Goal: Task Accomplishment & Management: Manage account settings

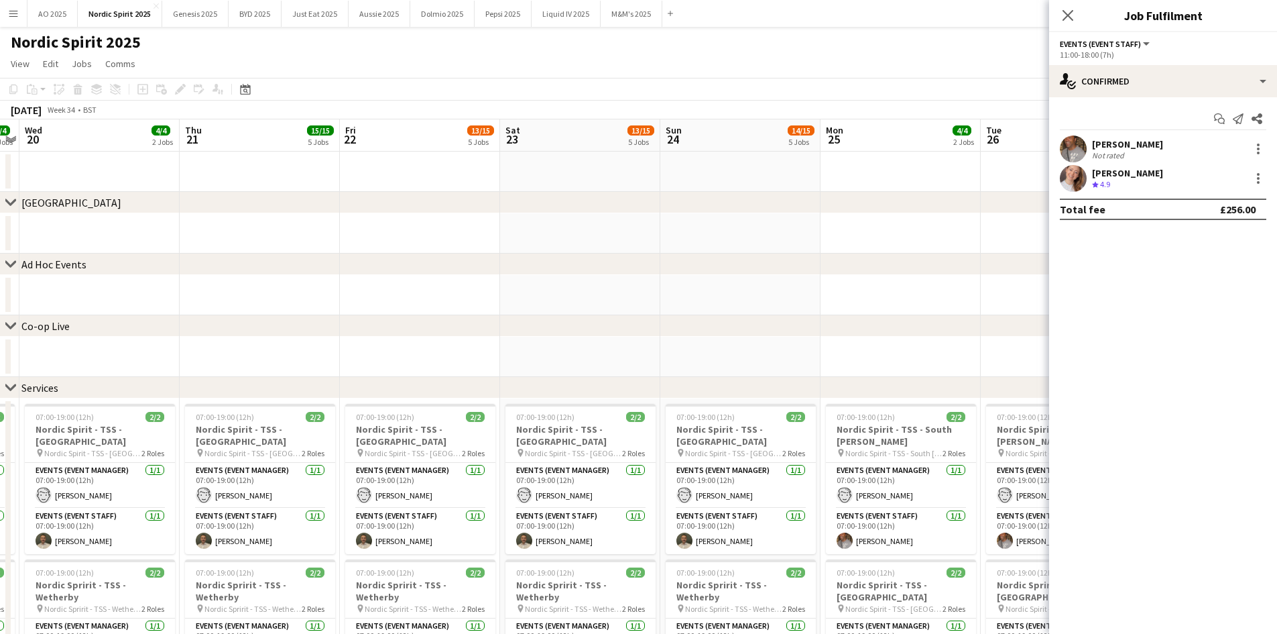
click at [21, 23] on button "Menu" at bounding box center [13, 13] width 27 height 27
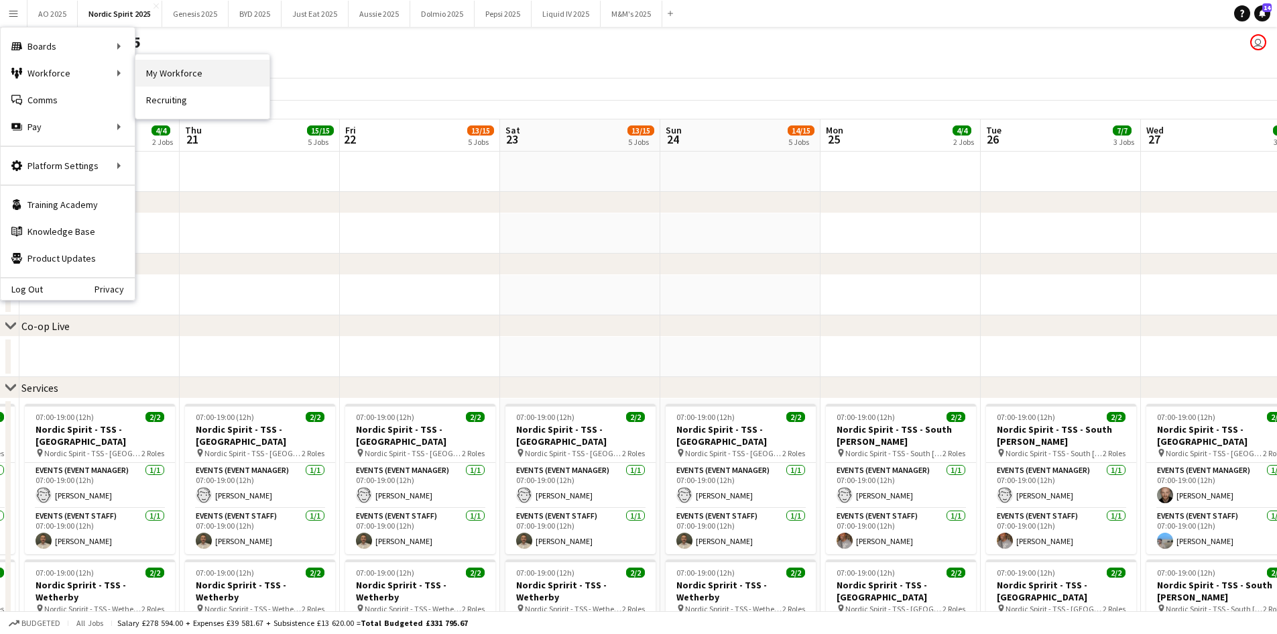
click at [188, 70] on link "My Workforce" at bounding box center [202, 73] width 134 height 27
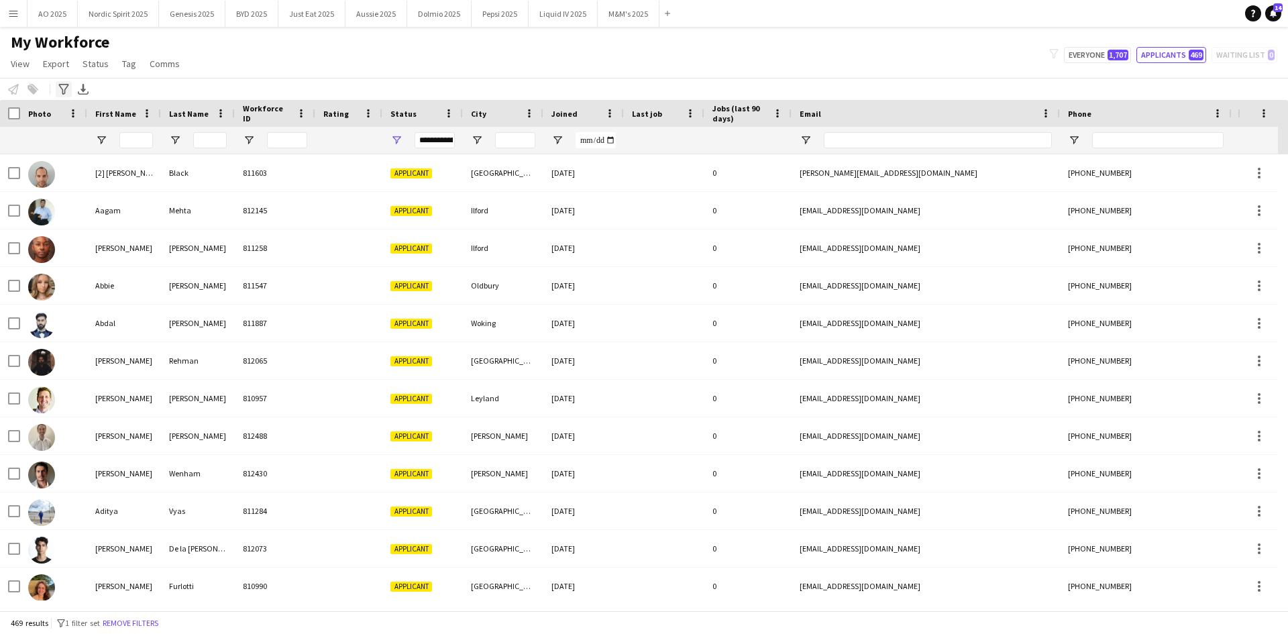
click at [63, 92] on icon at bounding box center [63, 89] width 10 height 11
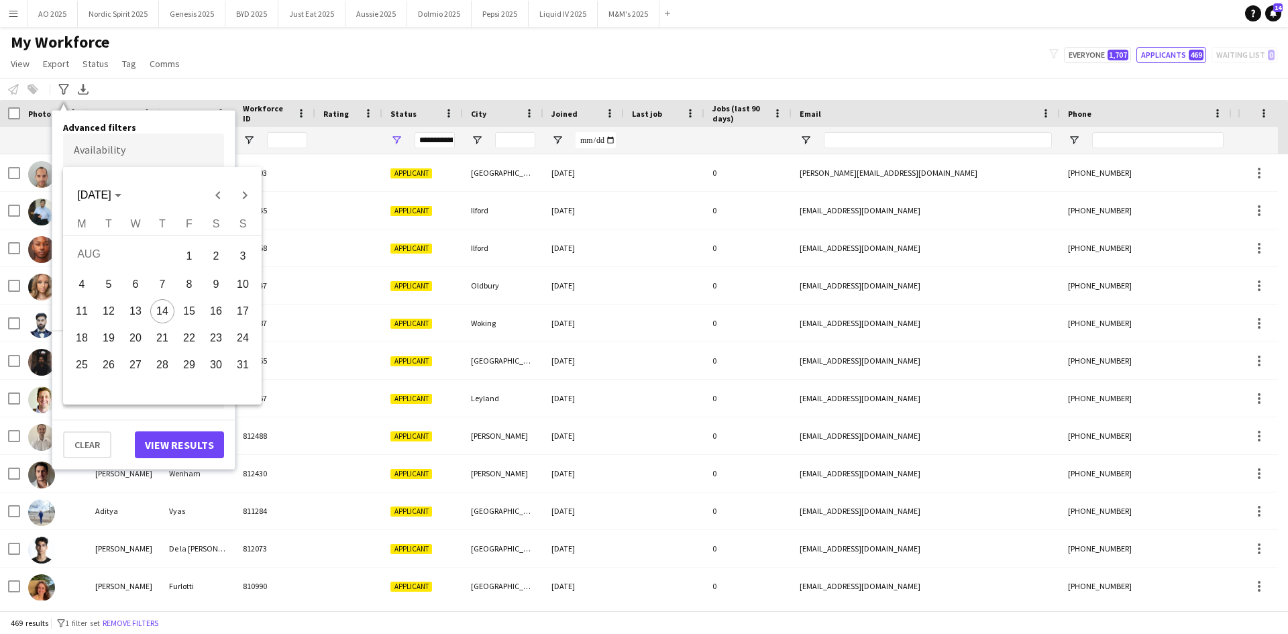
click at [121, 155] on body "Menu Boards Boards Boards All jobs Status Workforce Workforce My Workforce Recr…" at bounding box center [644, 317] width 1288 height 634
click at [211, 338] on span "23" at bounding box center [216, 338] width 24 height 24
type input "**********"
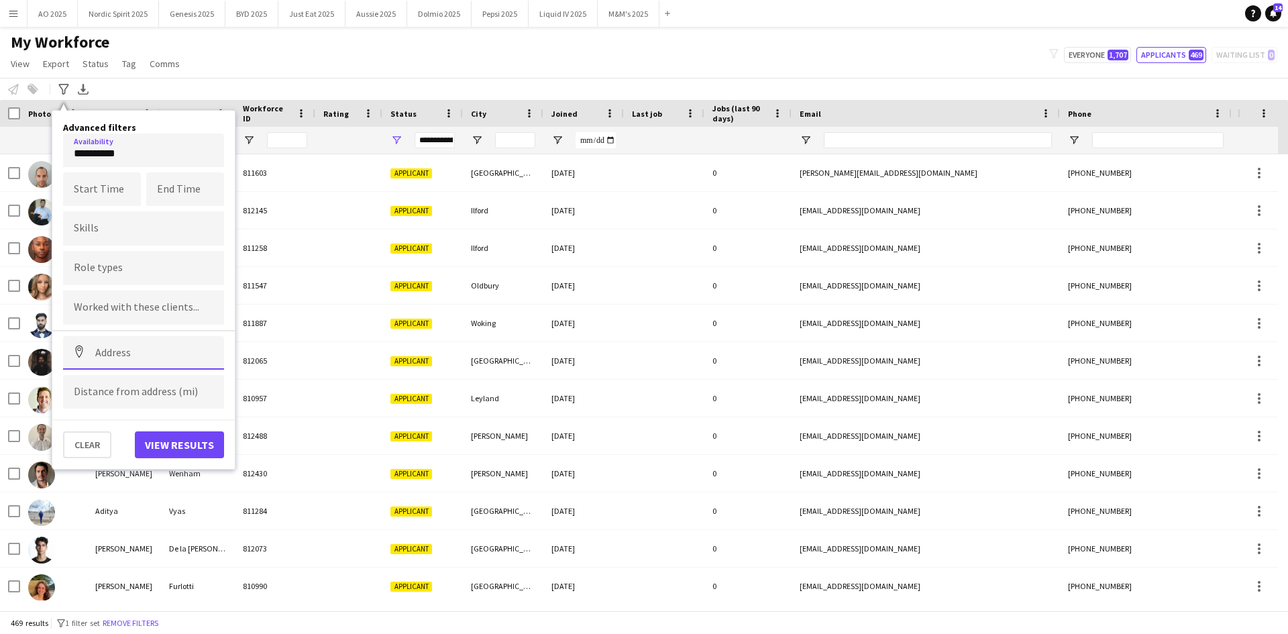
click at [118, 361] on input at bounding box center [143, 353] width 161 height 34
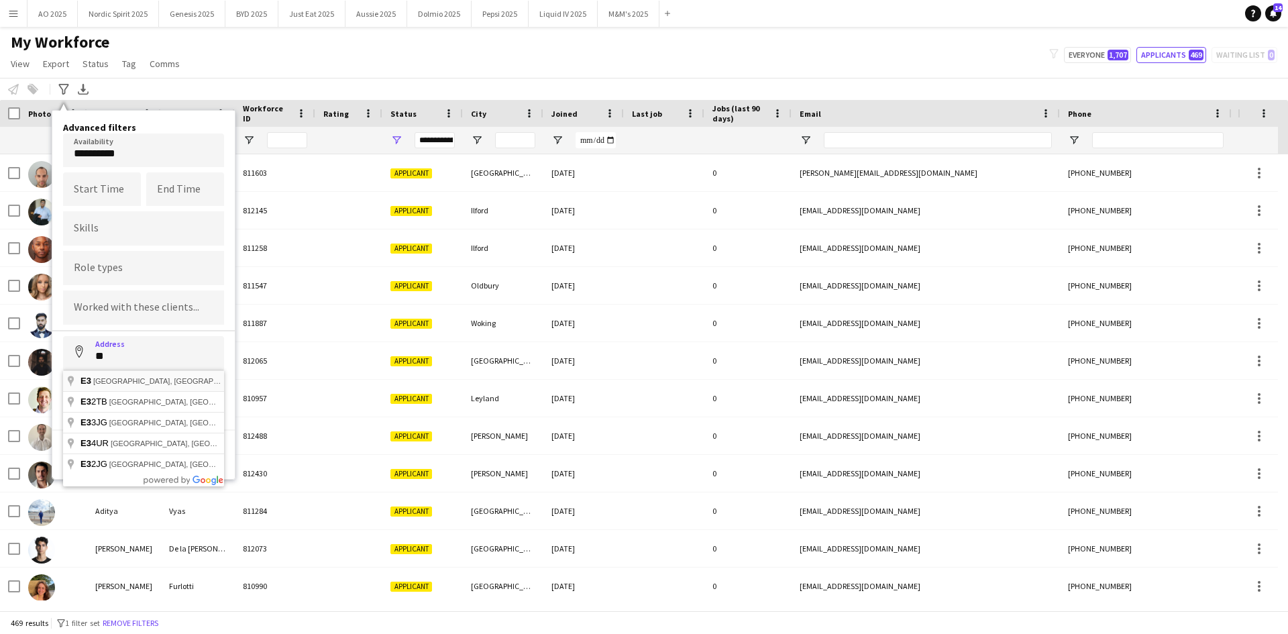
type input "**********"
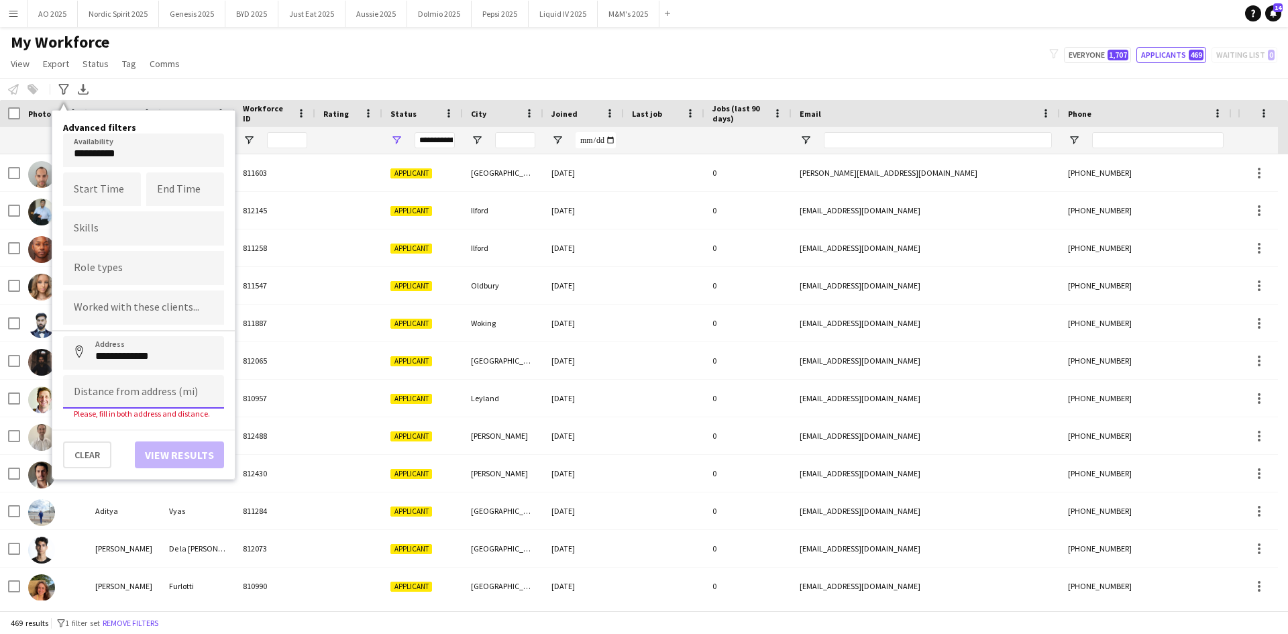
click at [119, 394] on input at bounding box center [143, 392] width 161 height 34
type input "*****"
click at [155, 437] on button "View results" at bounding box center [179, 444] width 89 height 27
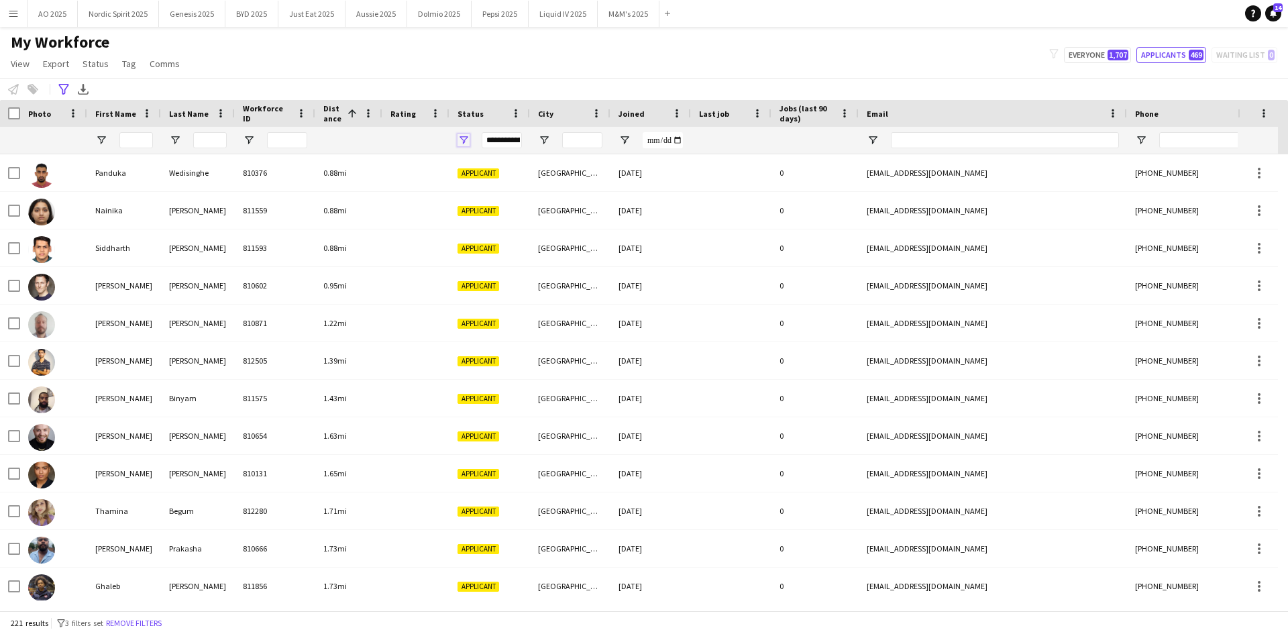
click at [466, 146] on span "Open Filter Menu" at bounding box center [463, 140] width 12 height 12
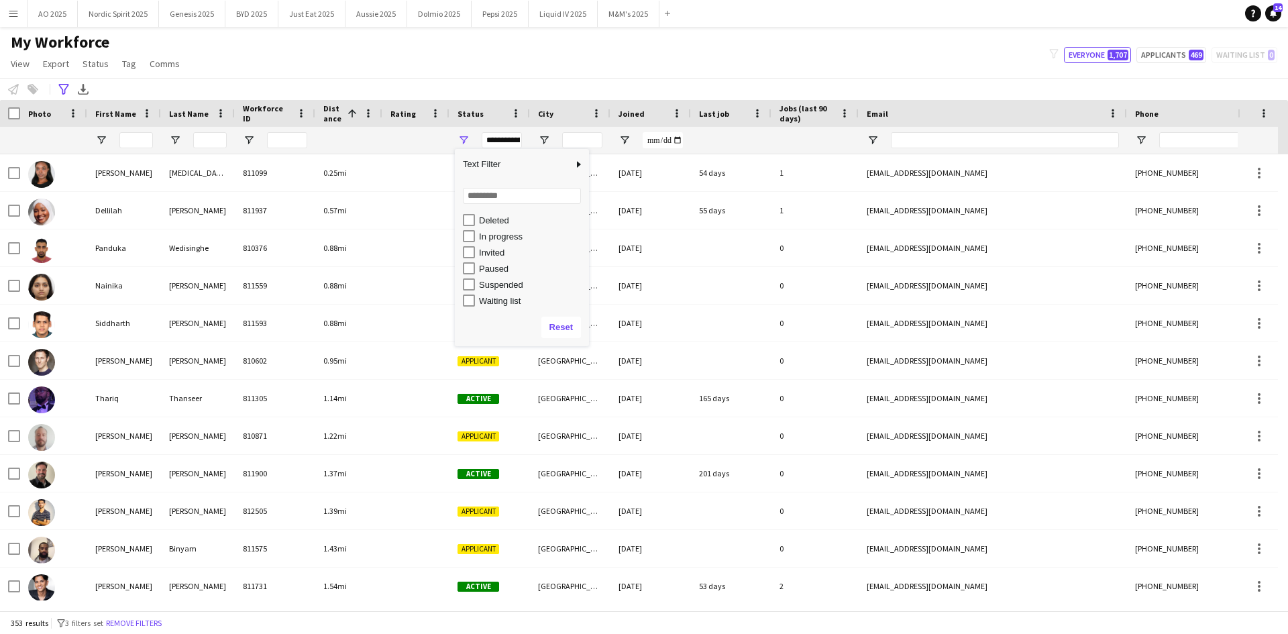
scroll to position [84, 0]
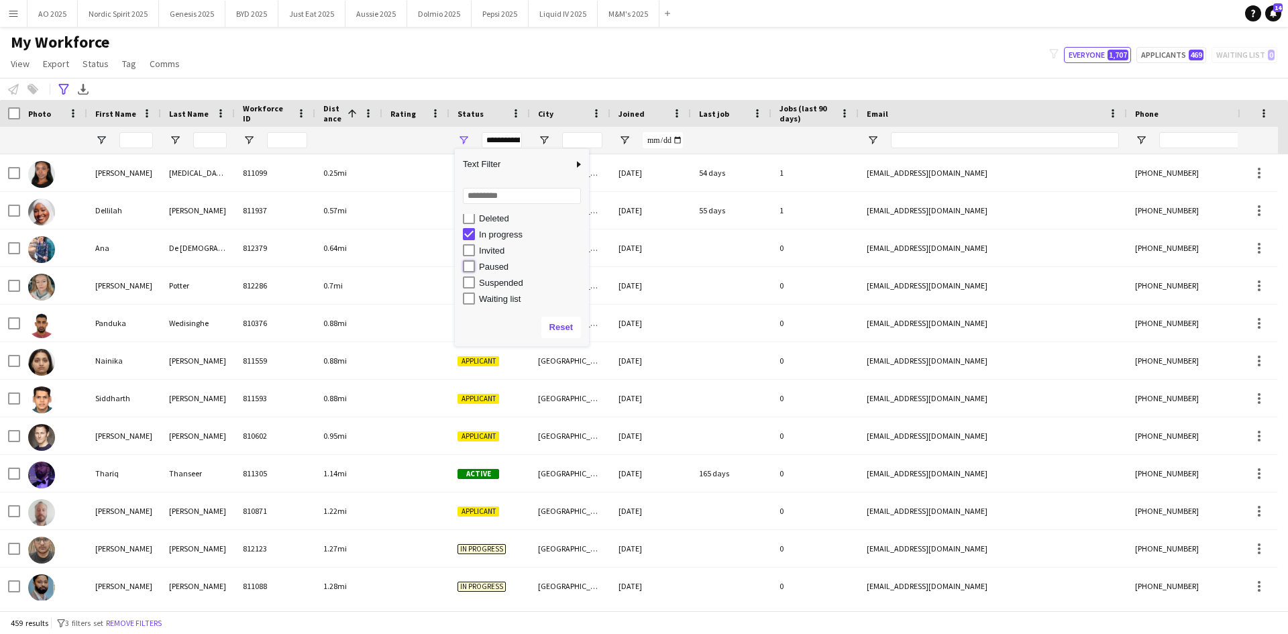
type input "**********"
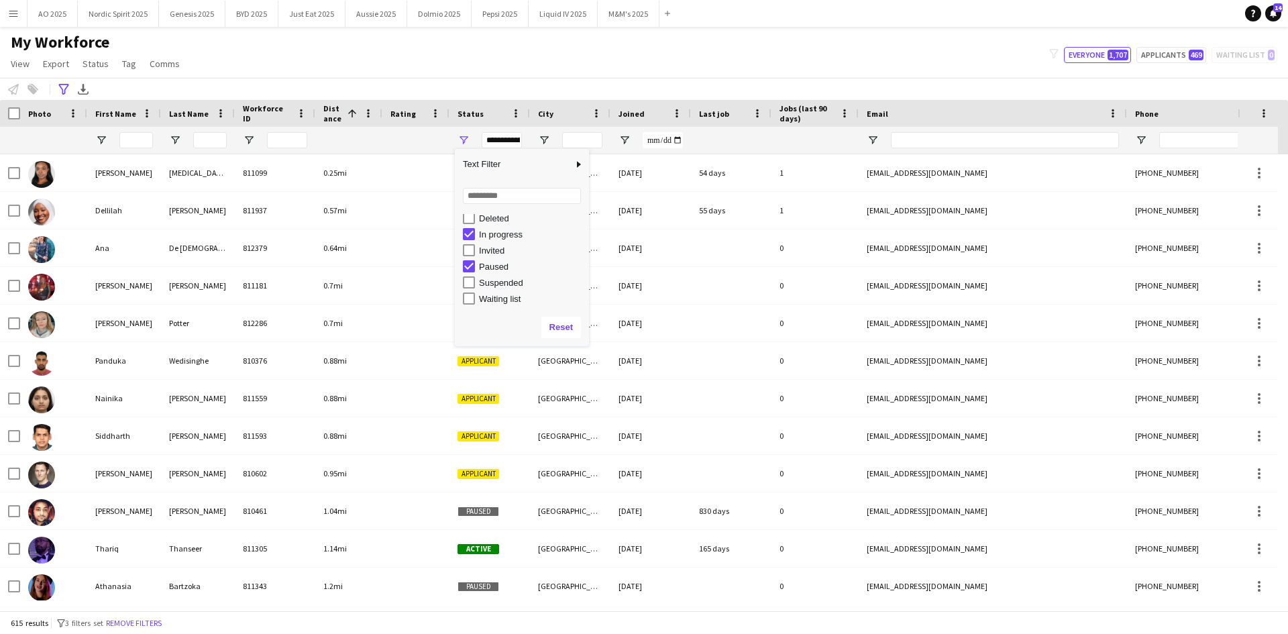
click at [315, 70] on div "My Workforce View Views Default view Compliance Log New view Update view Delete…" at bounding box center [644, 55] width 1288 height 46
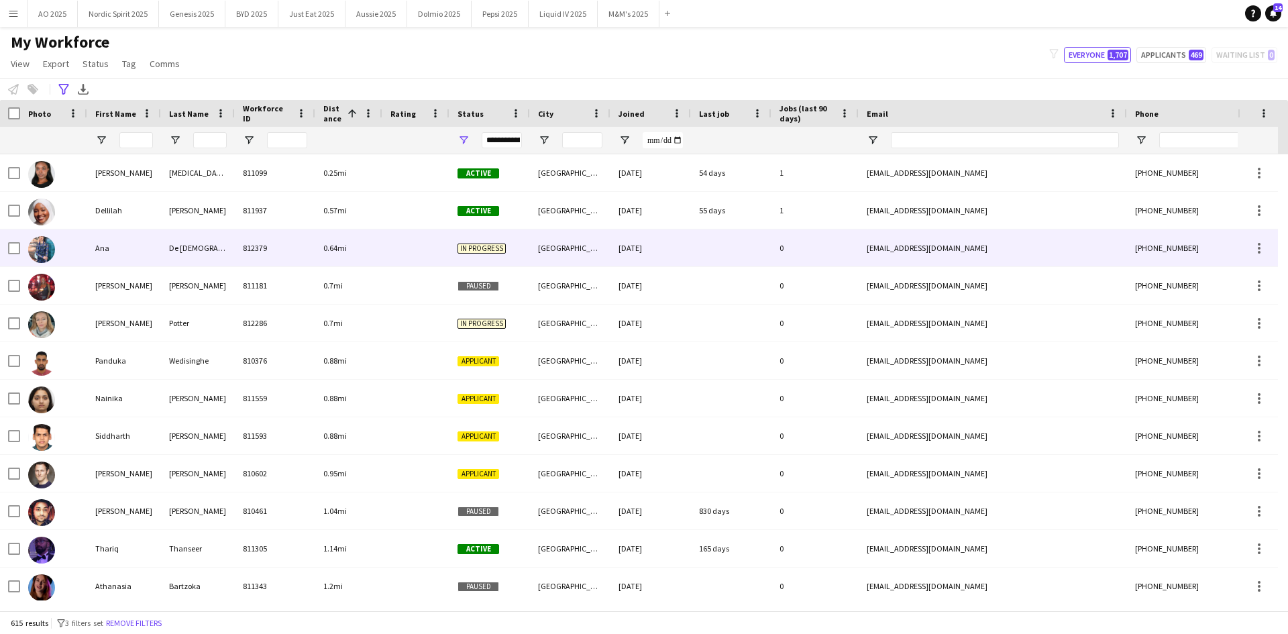
click at [42, 250] on img at bounding box center [41, 249] width 27 height 27
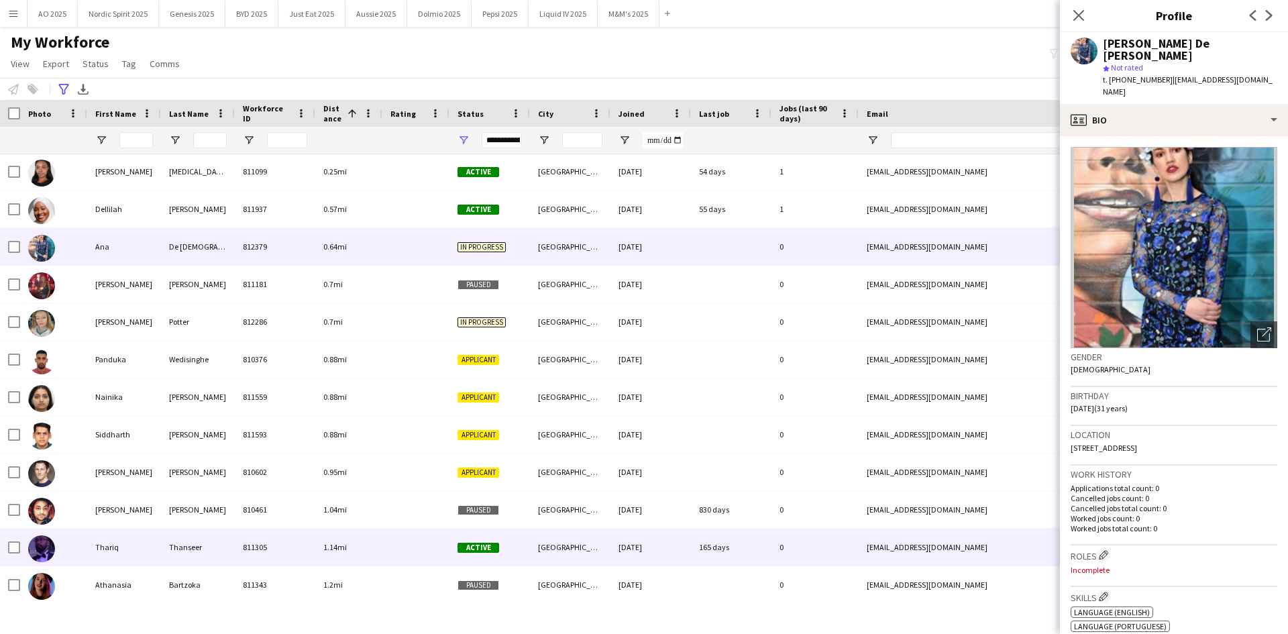
scroll to position [0, 0]
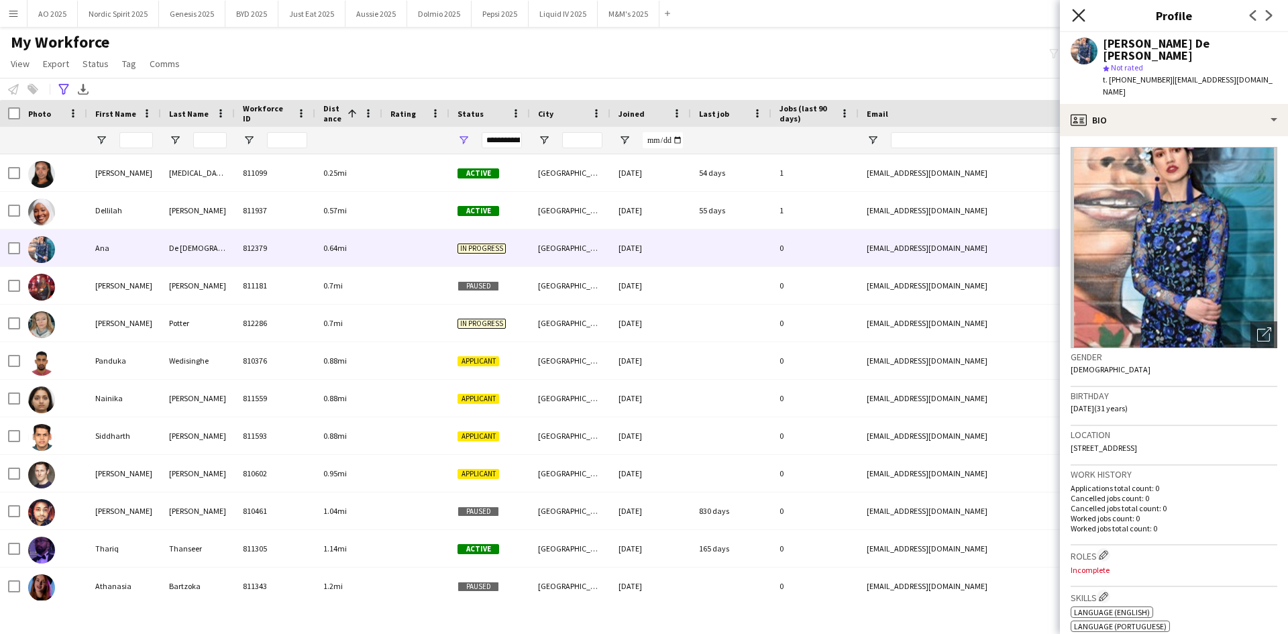
click at [1077, 15] on icon "Close pop-in" at bounding box center [1078, 15] width 13 height 13
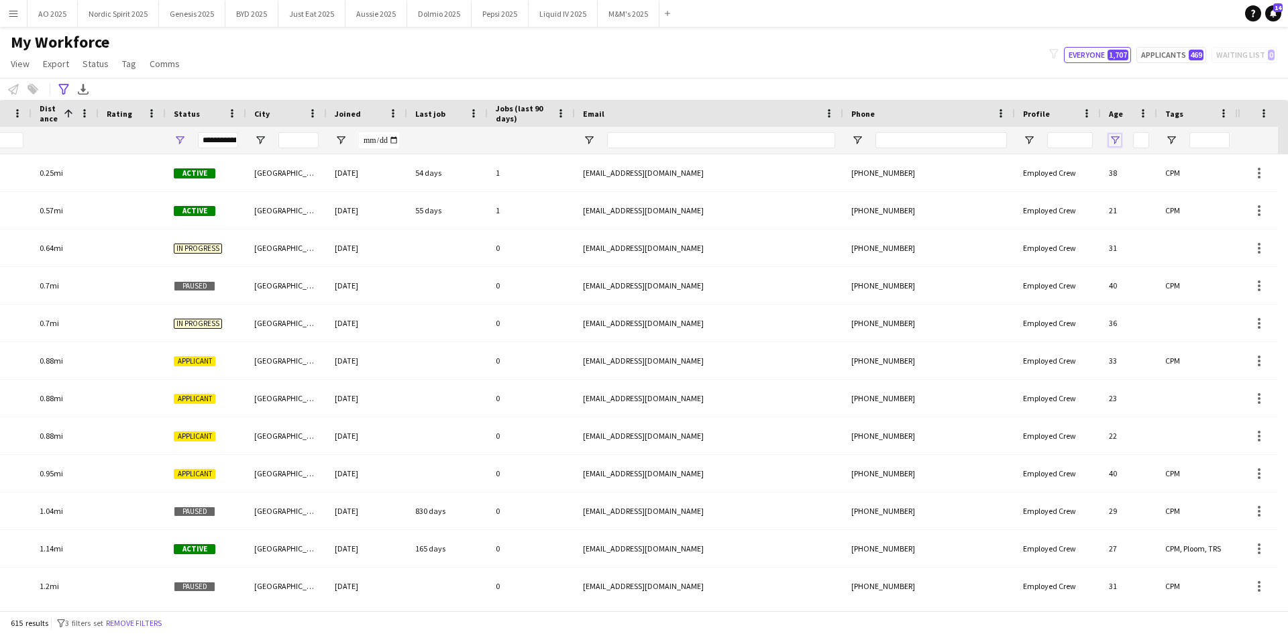
click at [1116, 135] on span "Open Filter Menu" at bounding box center [1114, 140] width 12 height 12
type input "**"
click at [1152, 172] on div "Greater than" at bounding box center [1166, 165] width 104 height 16
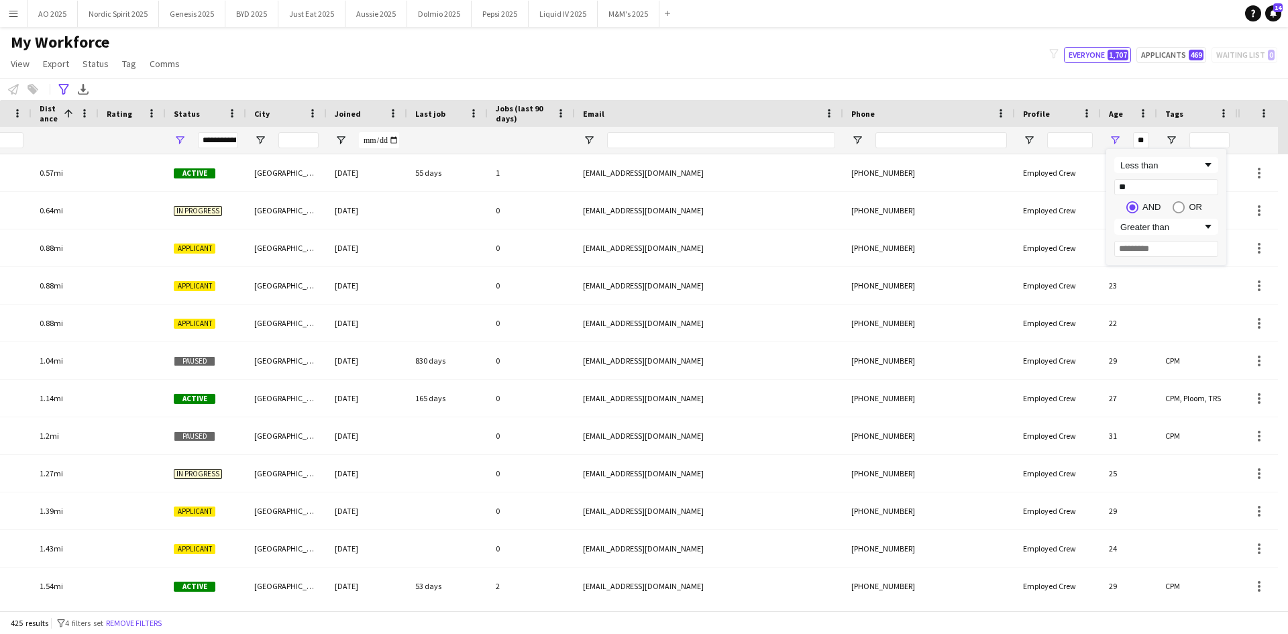
click at [916, 58] on div "My Workforce View Views Default view Compliance Log New view Update view Delete…" at bounding box center [644, 55] width 1288 height 46
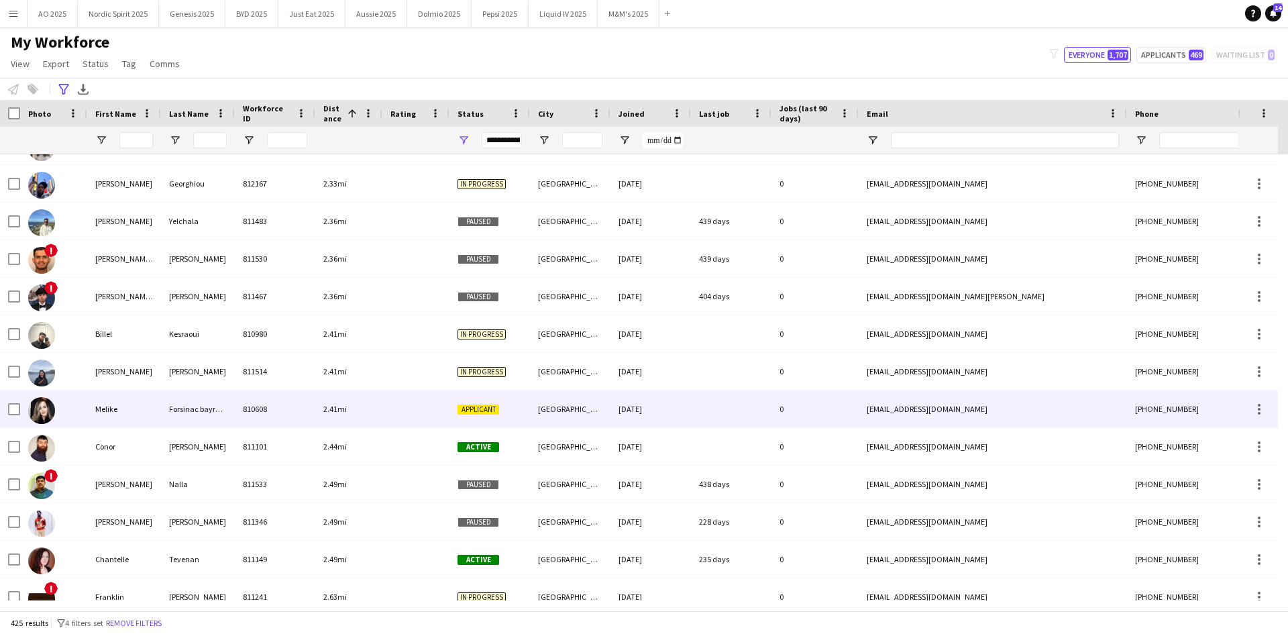
click at [53, 409] on img at bounding box center [41, 410] width 27 height 27
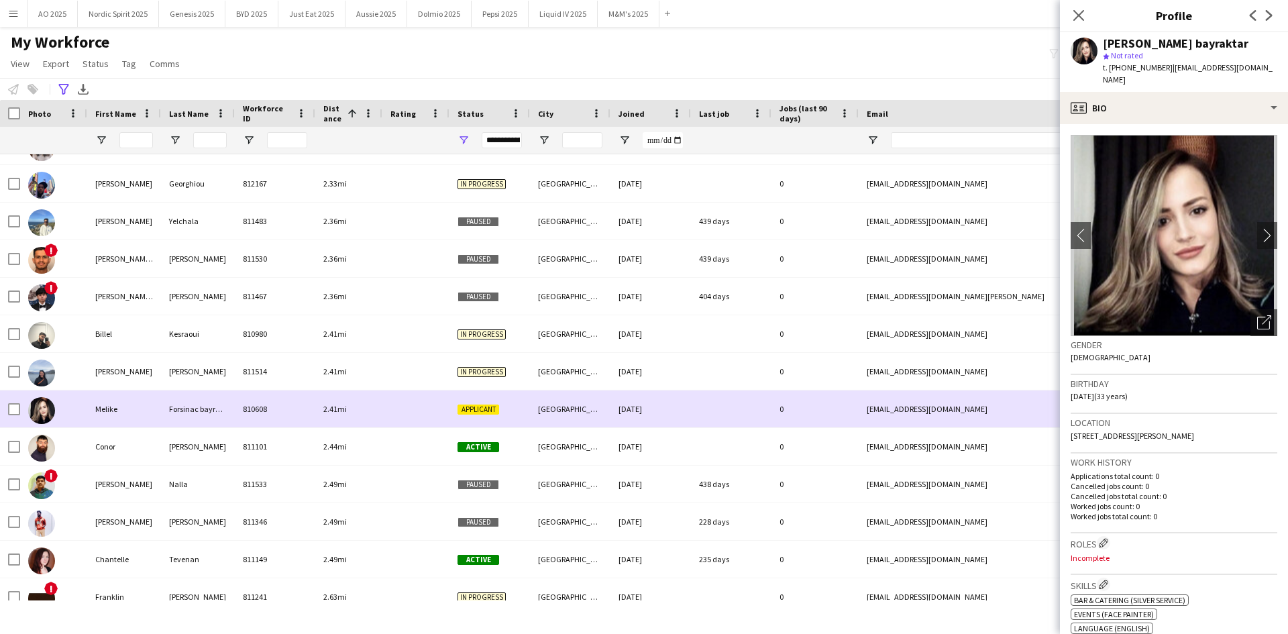
click at [58, 409] on div at bounding box center [53, 408] width 67 height 37
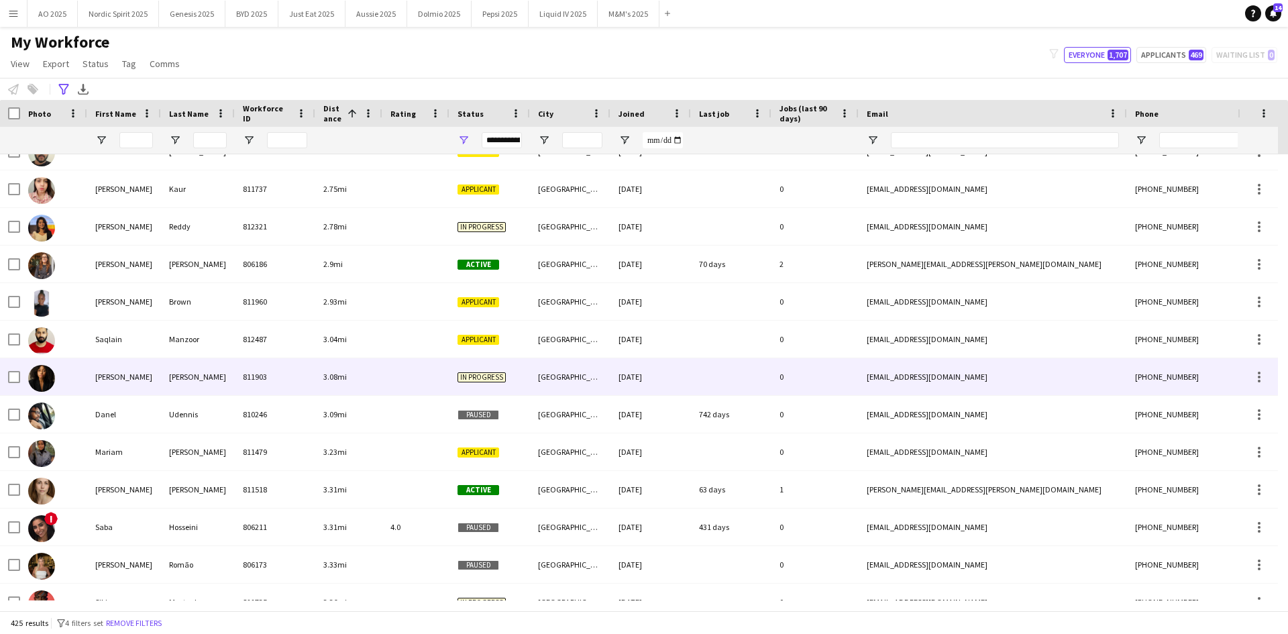
click at [47, 382] on img at bounding box center [41, 378] width 27 height 27
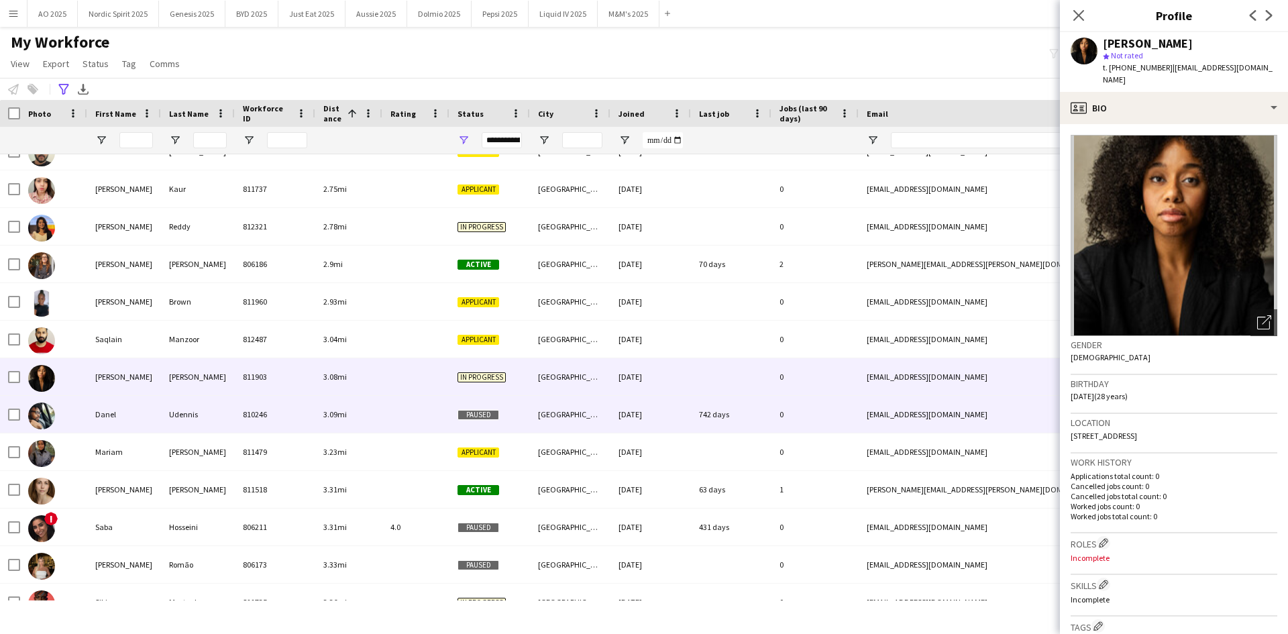
click at [143, 426] on div "Danel" at bounding box center [124, 414] width 74 height 37
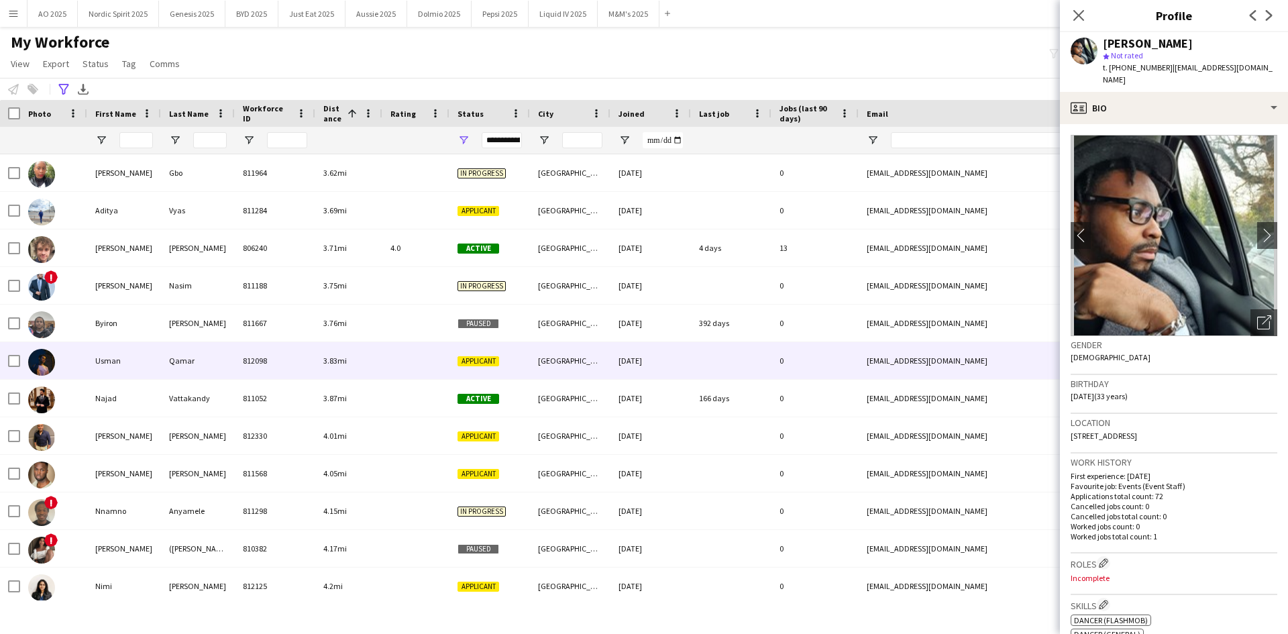
click at [44, 358] on img at bounding box center [41, 362] width 27 height 27
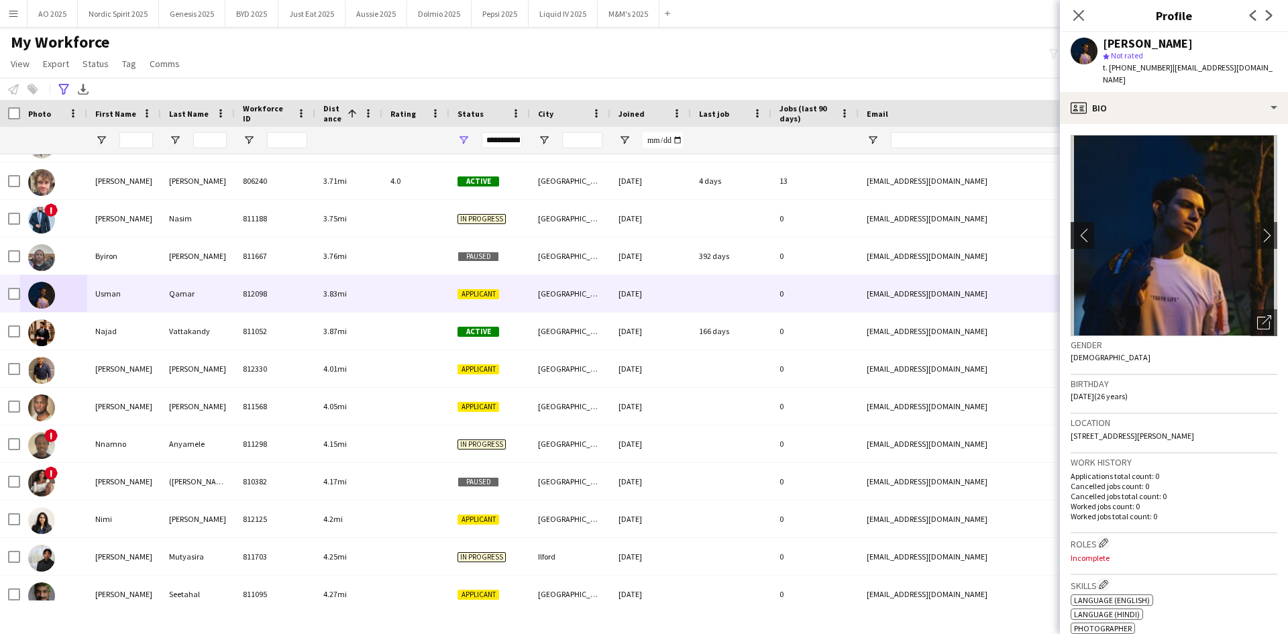
click at [1084, 228] on app-icon "chevron-left" at bounding box center [1080, 235] width 21 height 14
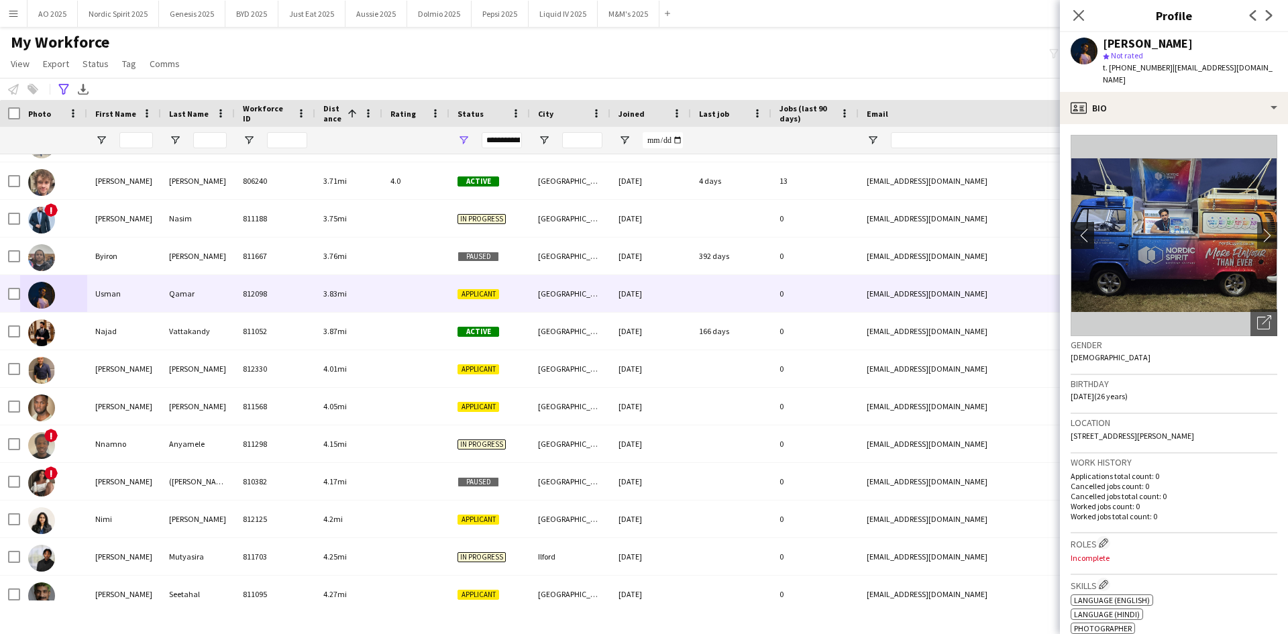
click at [1084, 228] on app-icon "chevron-left" at bounding box center [1080, 235] width 21 height 14
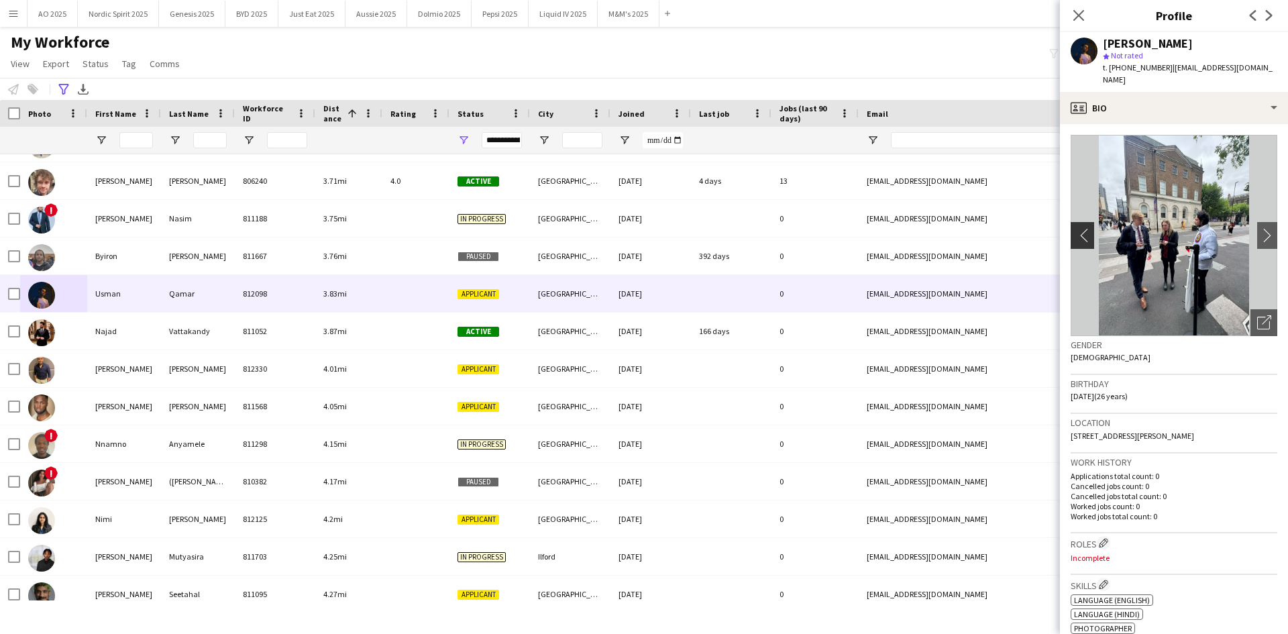
click at [1084, 228] on app-icon "chevron-left" at bounding box center [1080, 235] width 21 height 14
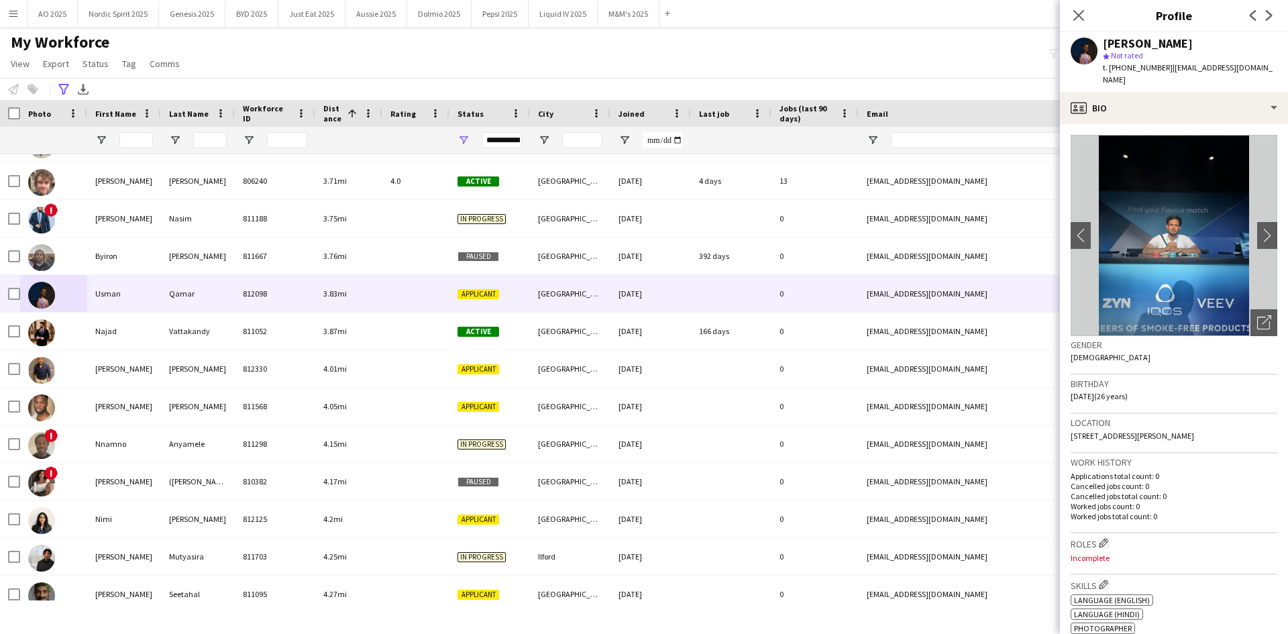
click at [913, 70] on div "My Workforce View Views Default view Compliance Log New view Update view Delete…" at bounding box center [644, 55] width 1288 height 46
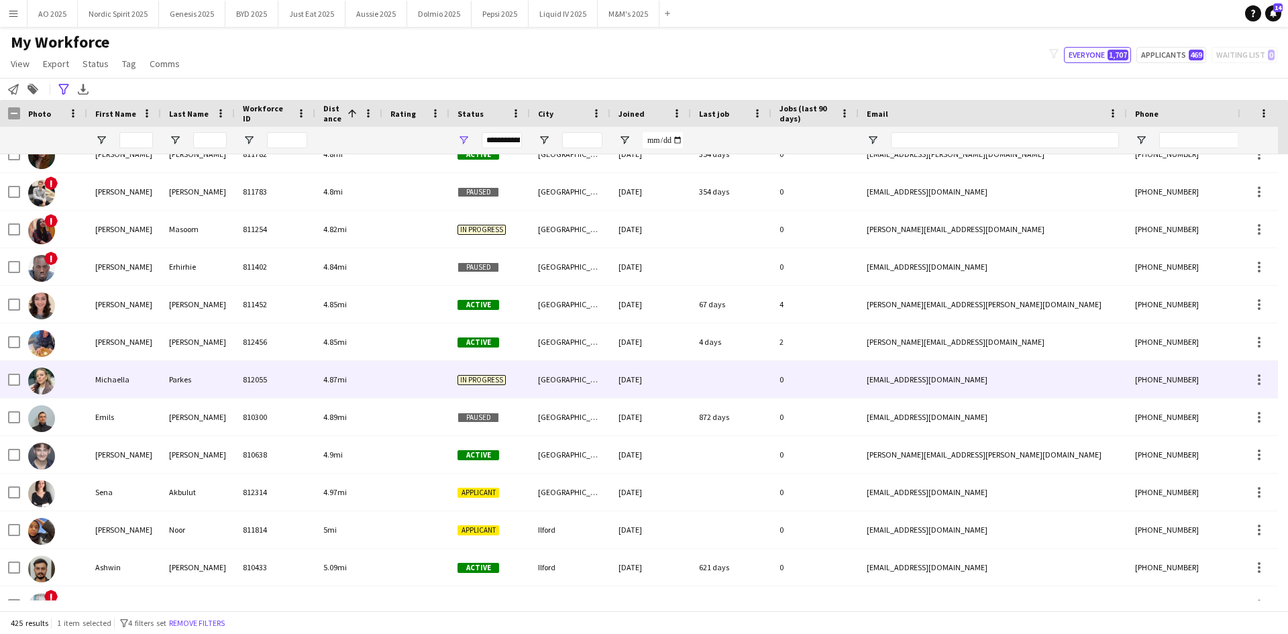
click at [51, 381] on img at bounding box center [41, 380] width 27 height 27
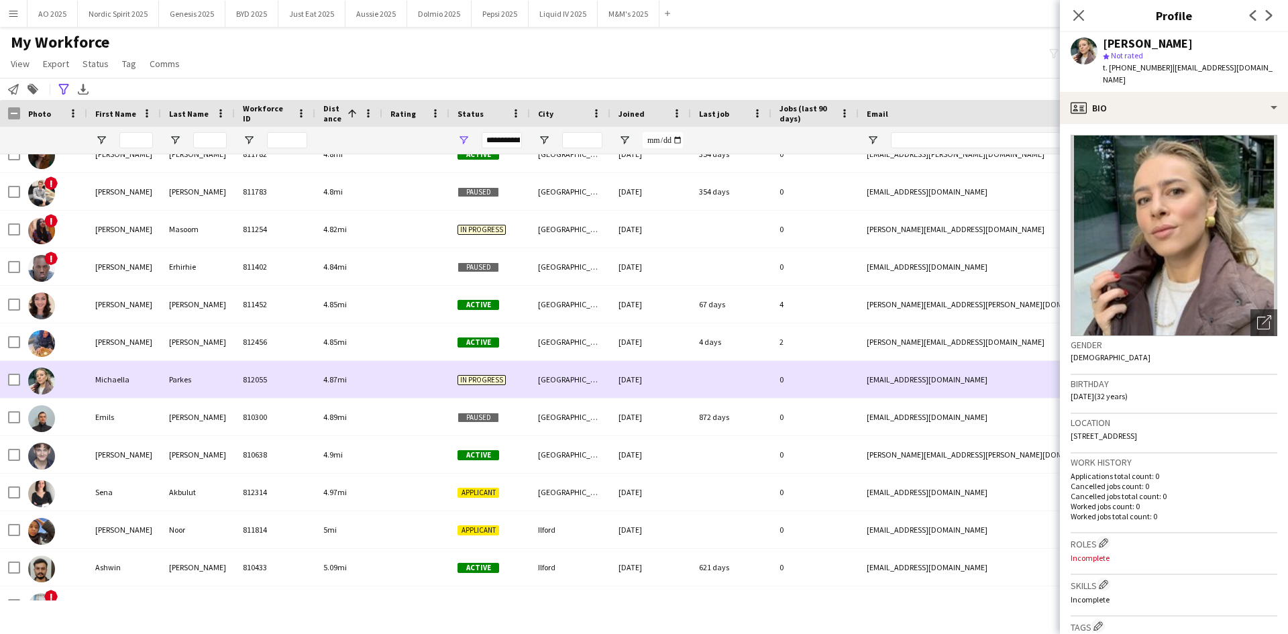
click at [87, 375] on div at bounding box center [53, 379] width 67 height 37
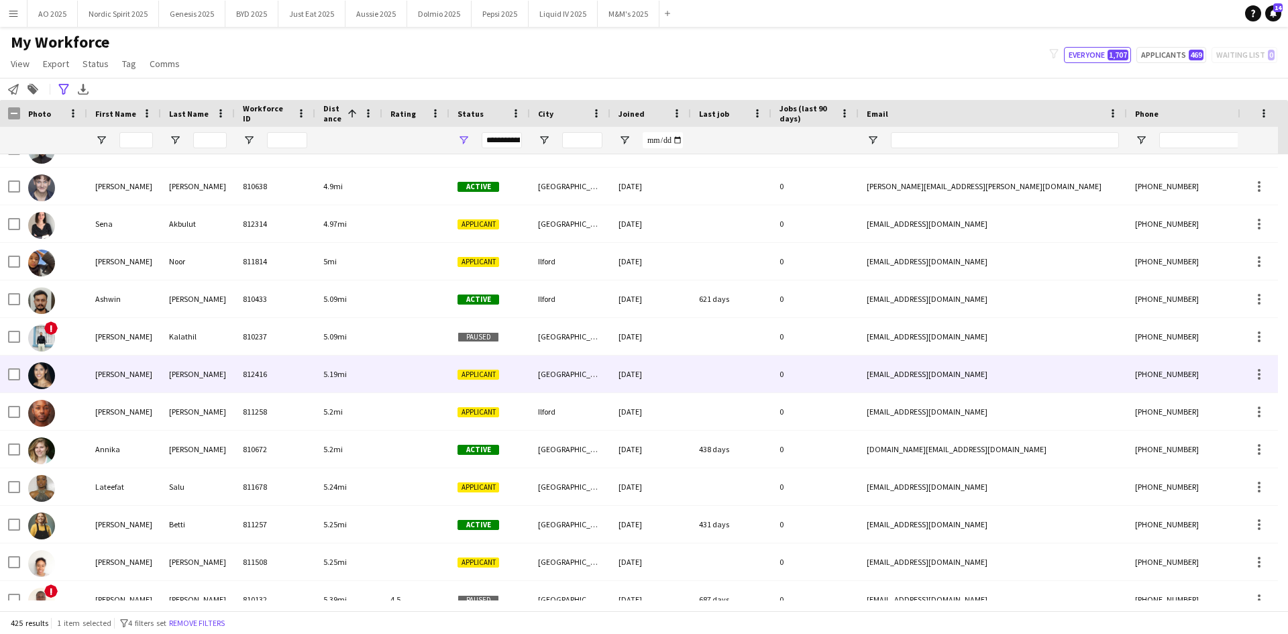
click at [87, 374] on div "[PERSON_NAME]" at bounding box center [124, 373] width 74 height 37
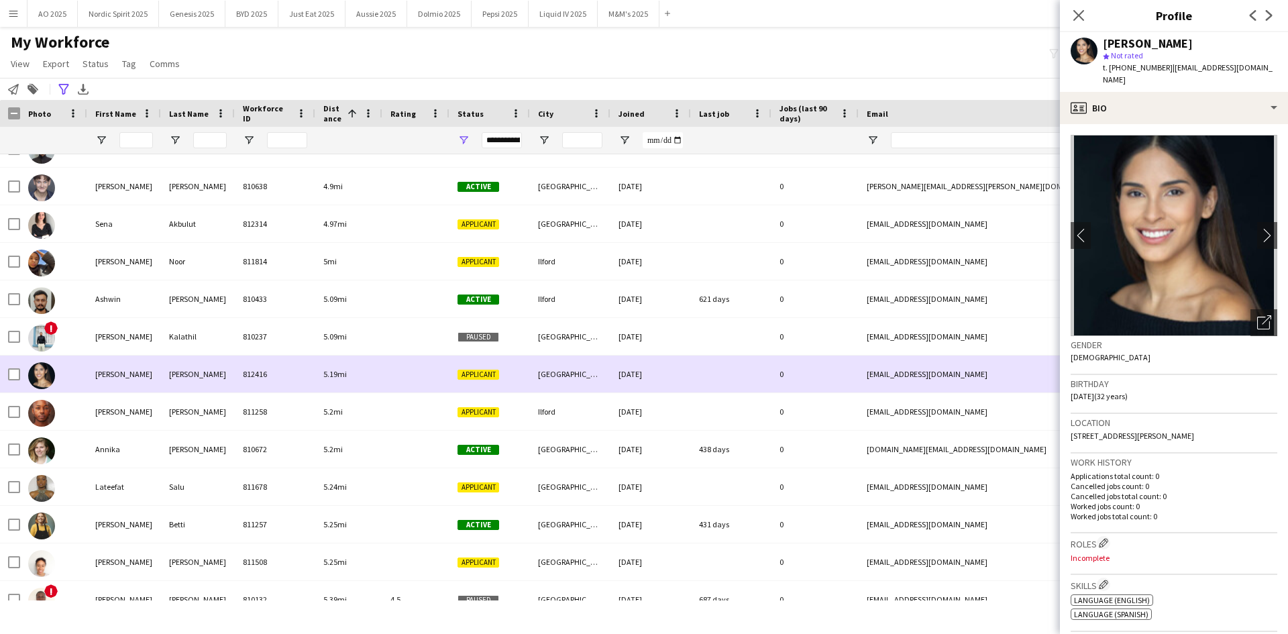
click at [87, 374] on div "[PERSON_NAME]" at bounding box center [124, 373] width 74 height 37
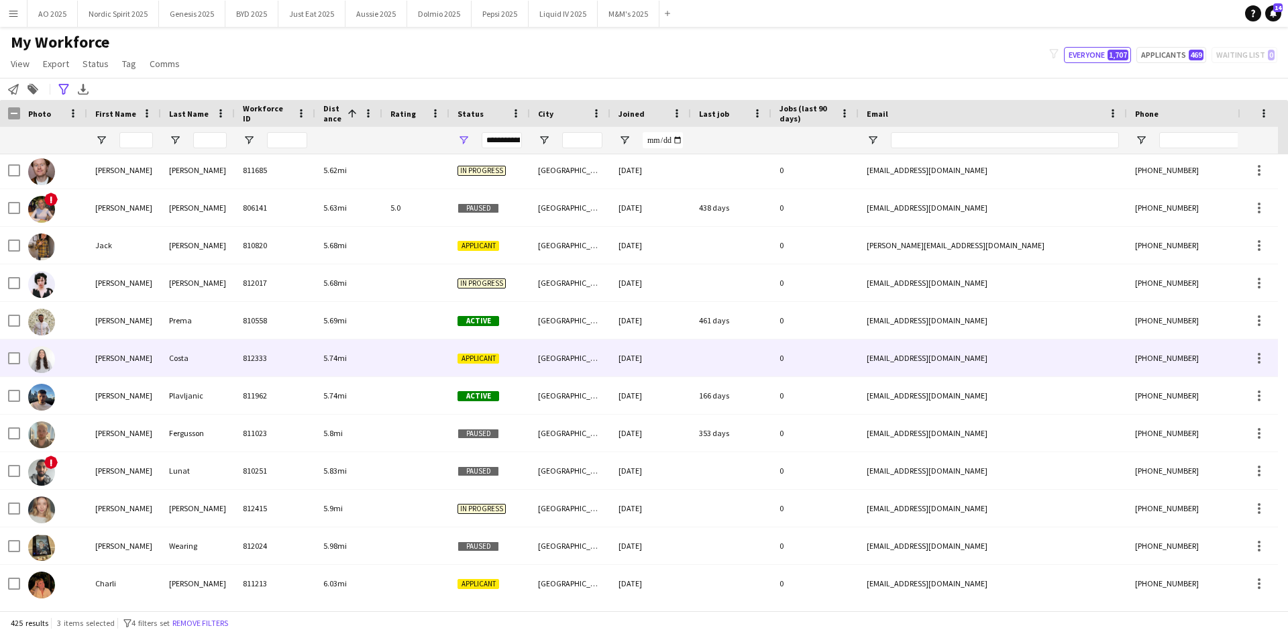
click at [50, 363] on img at bounding box center [41, 359] width 27 height 27
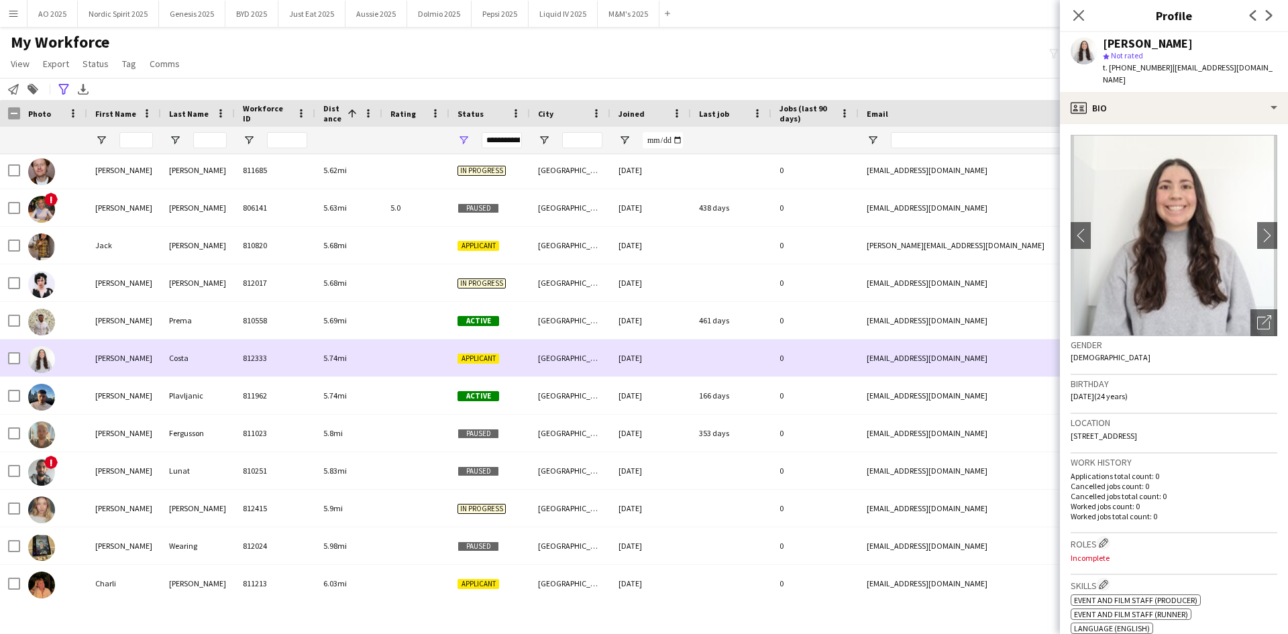
click at [49, 363] on img at bounding box center [41, 359] width 27 height 27
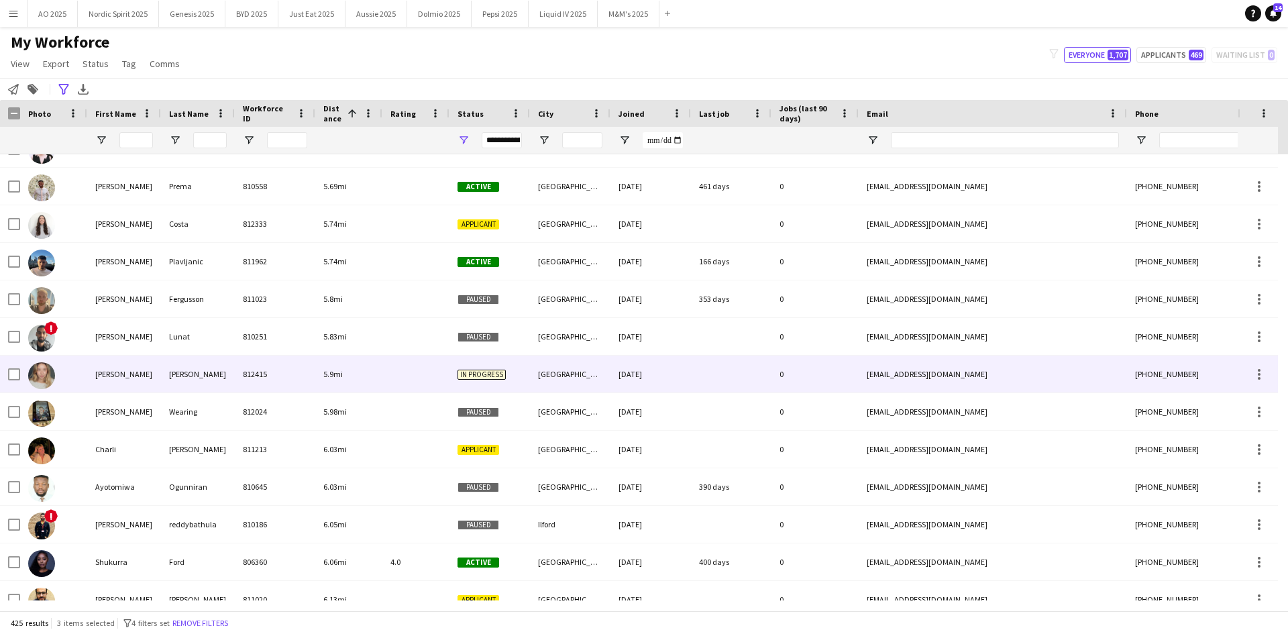
click at [48, 372] on img at bounding box center [41, 375] width 27 height 27
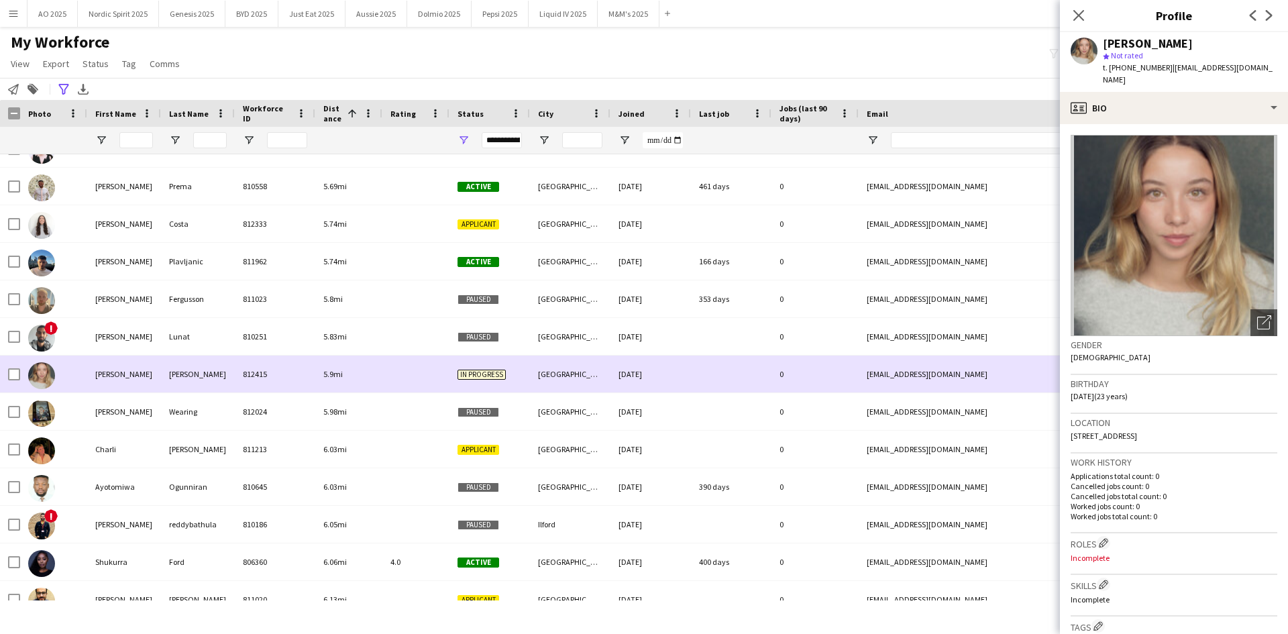
click at [48, 372] on img at bounding box center [41, 375] width 27 height 27
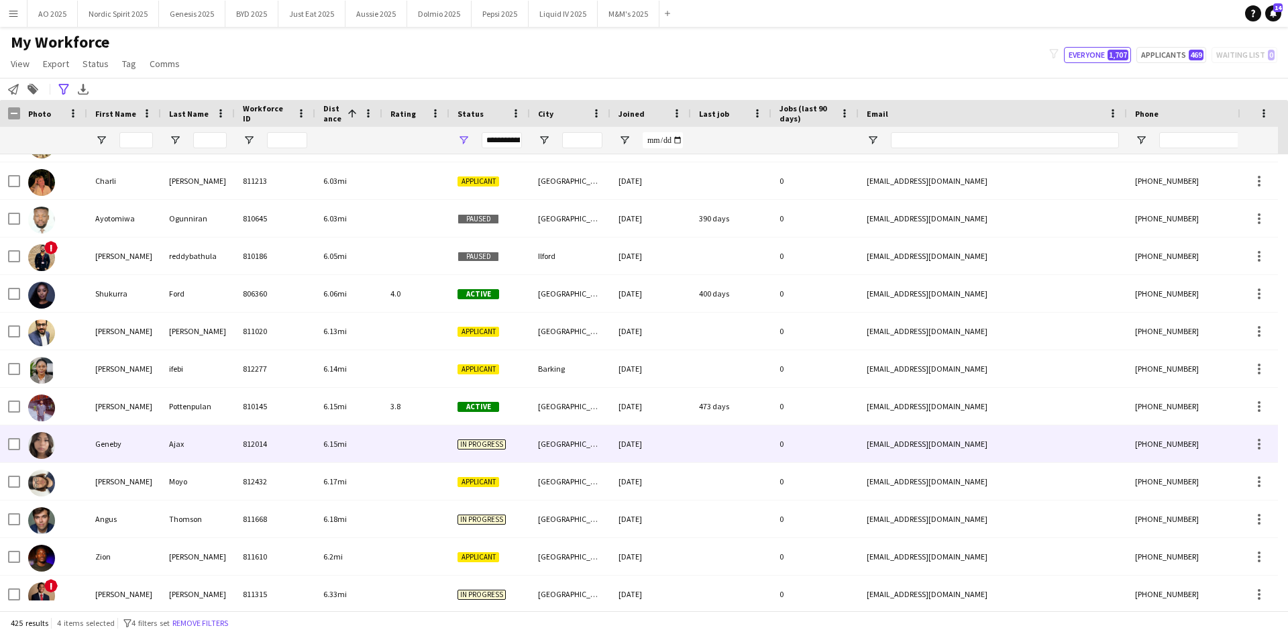
click at [47, 439] on img at bounding box center [41, 445] width 27 height 27
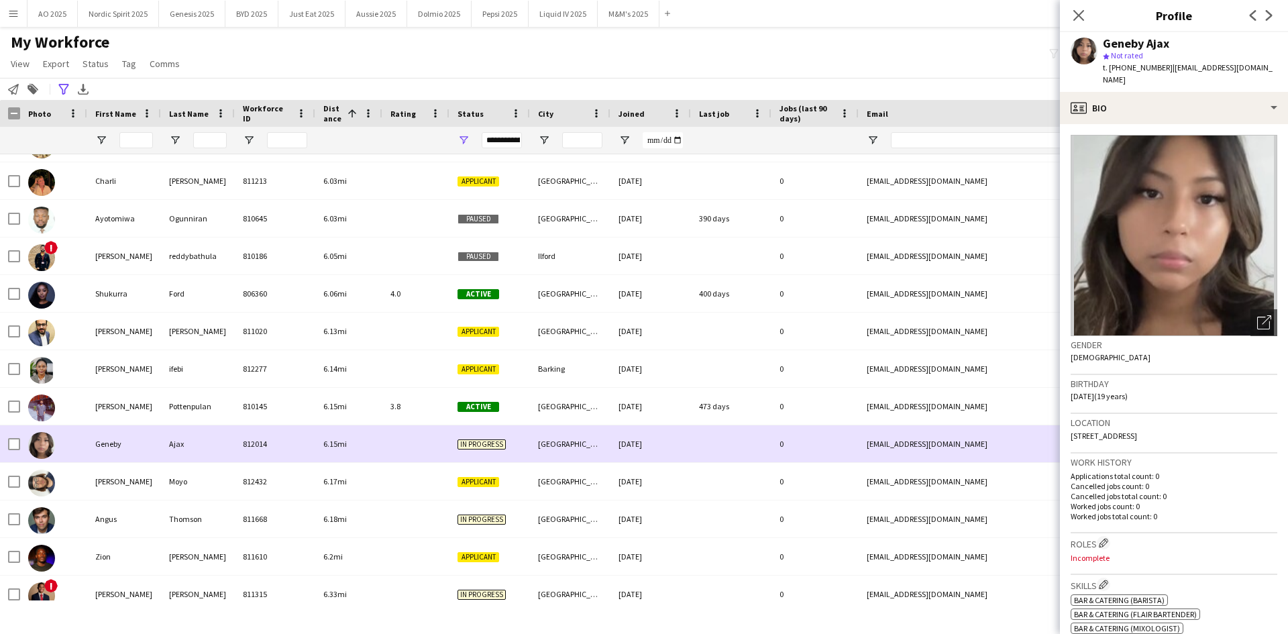
click at [110, 427] on div "Geneby" at bounding box center [124, 443] width 74 height 37
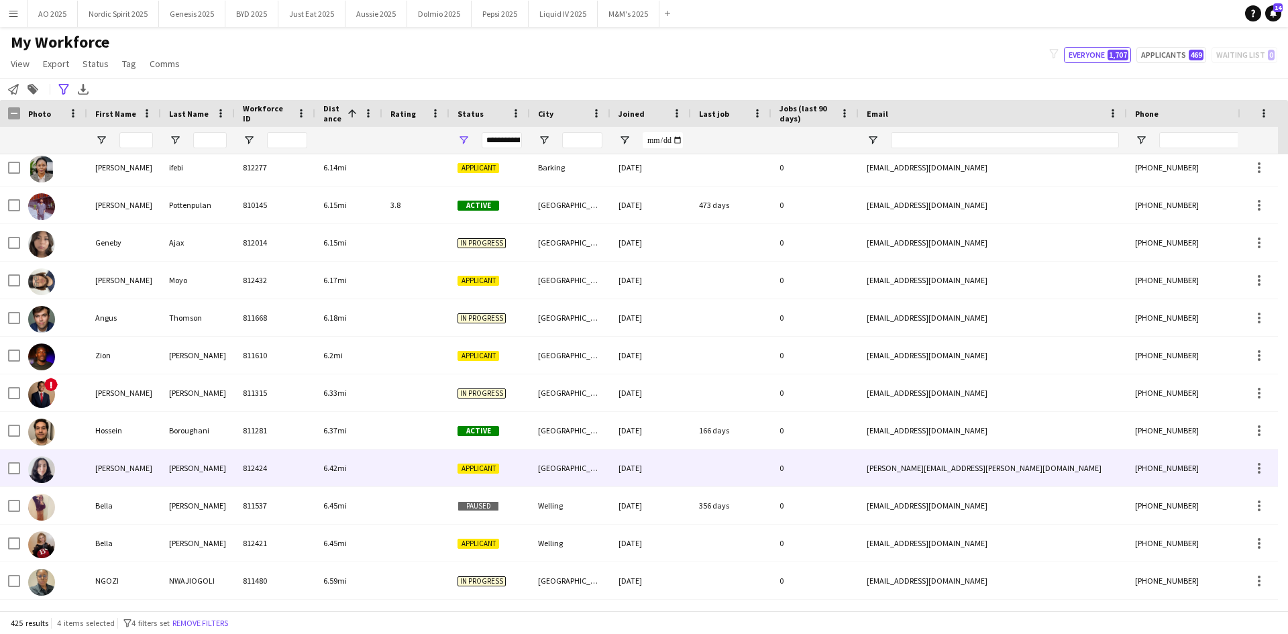
click at [42, 469] on img at bounding box center [41, 469] width 27 height 27
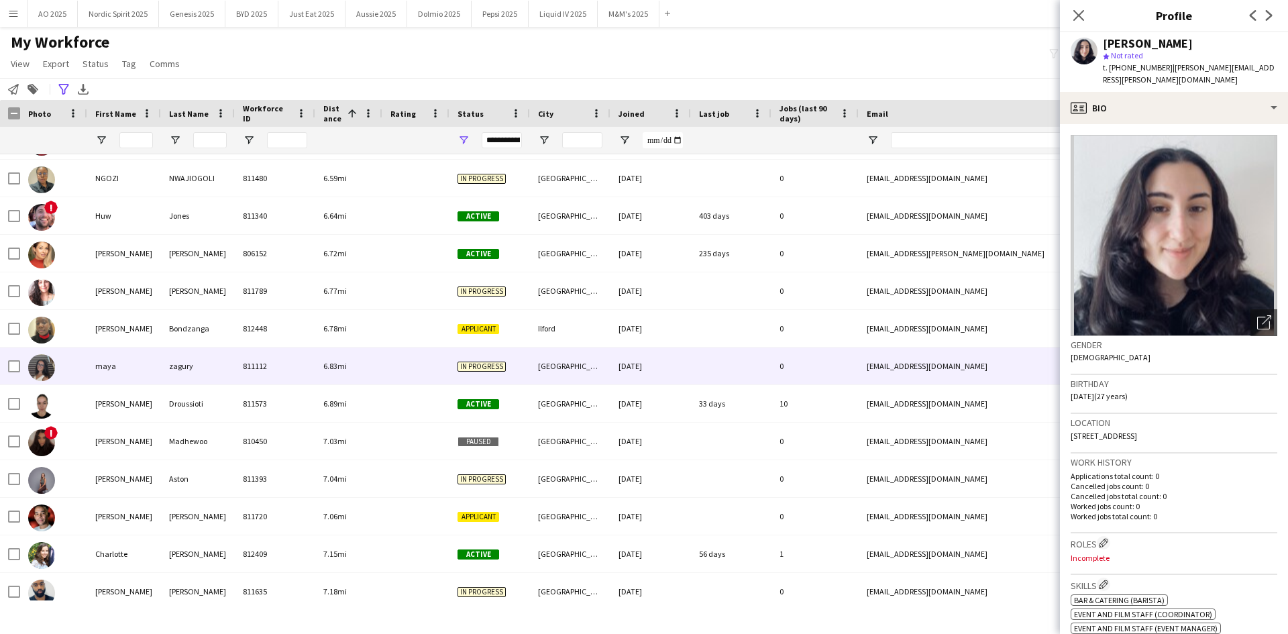
click at [31, 360] on img at bounding box center [41, 367] width 27 height 27
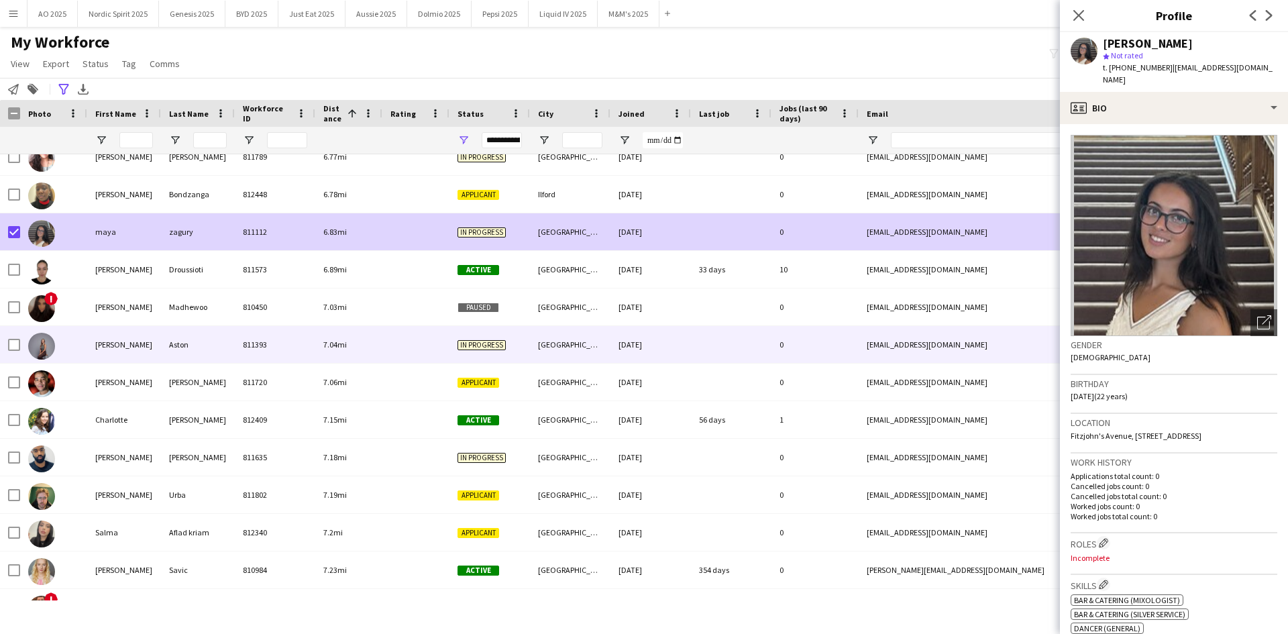
click at [56, 351] on div at bounding box center [53, 344] width 67 height 37
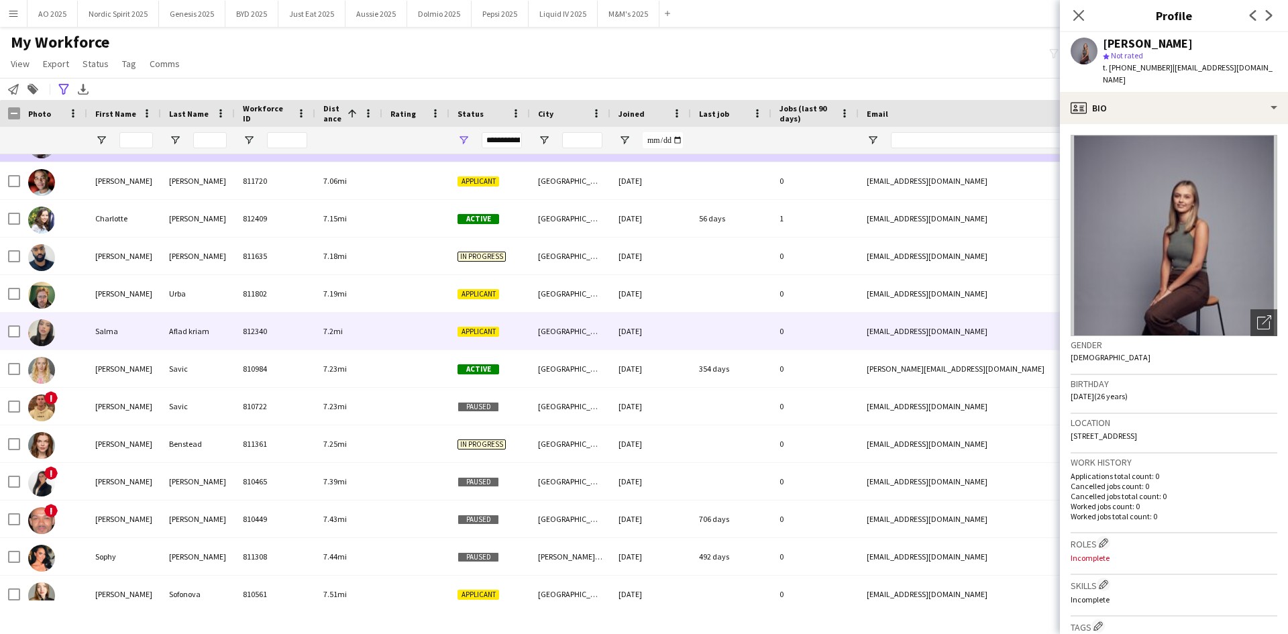
click at [50, 338] on img at bounding box center [41, 332] width 27 height 27
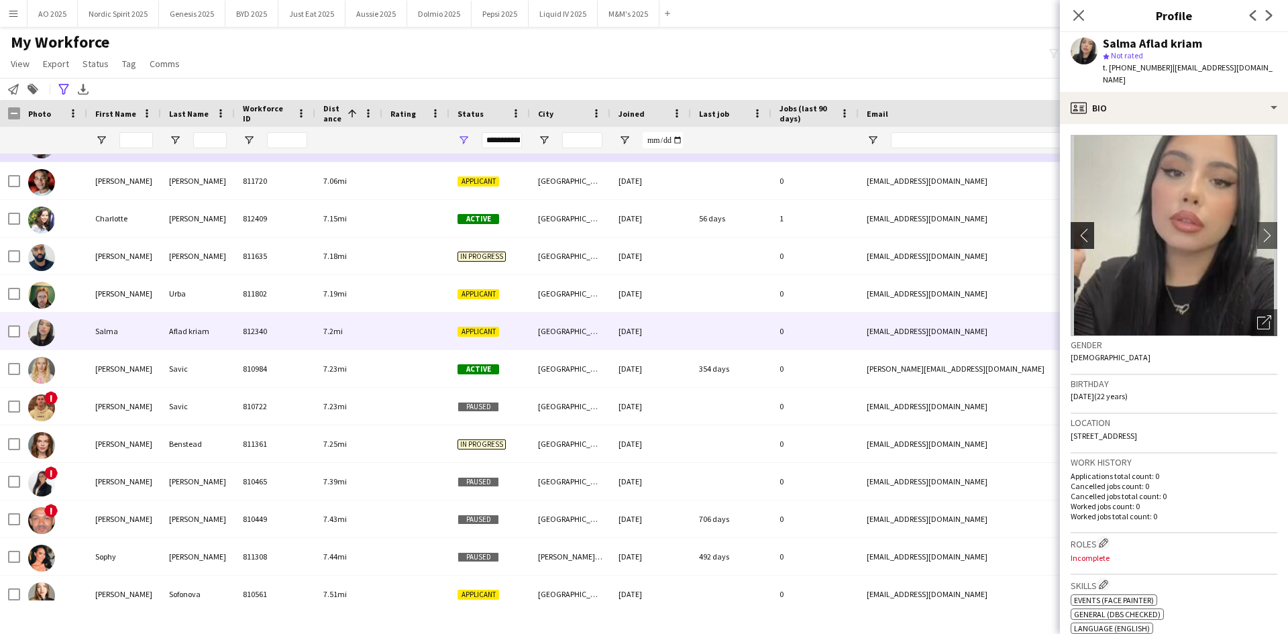
click at [1082, 228] on app-icon "chevron-left" at bounding box center [1080, 235] width 21 height 14
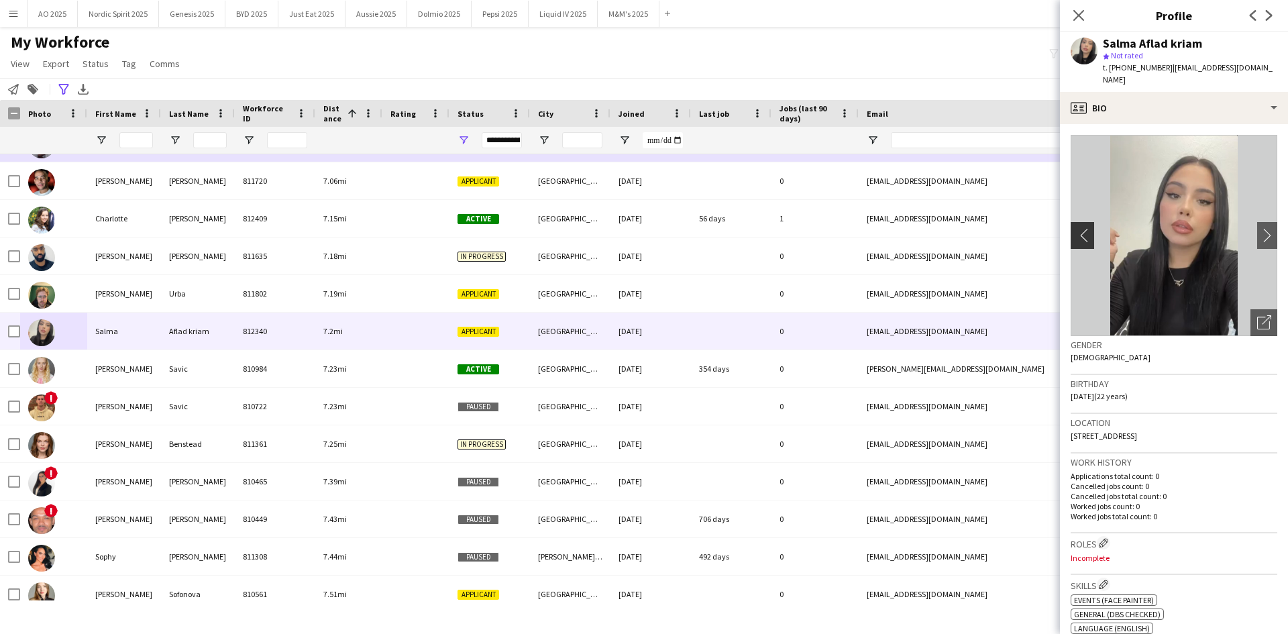
click at [1082, 228] on app-icon "chevron-left" at bounding box center [1080, 235] width 21 height 14
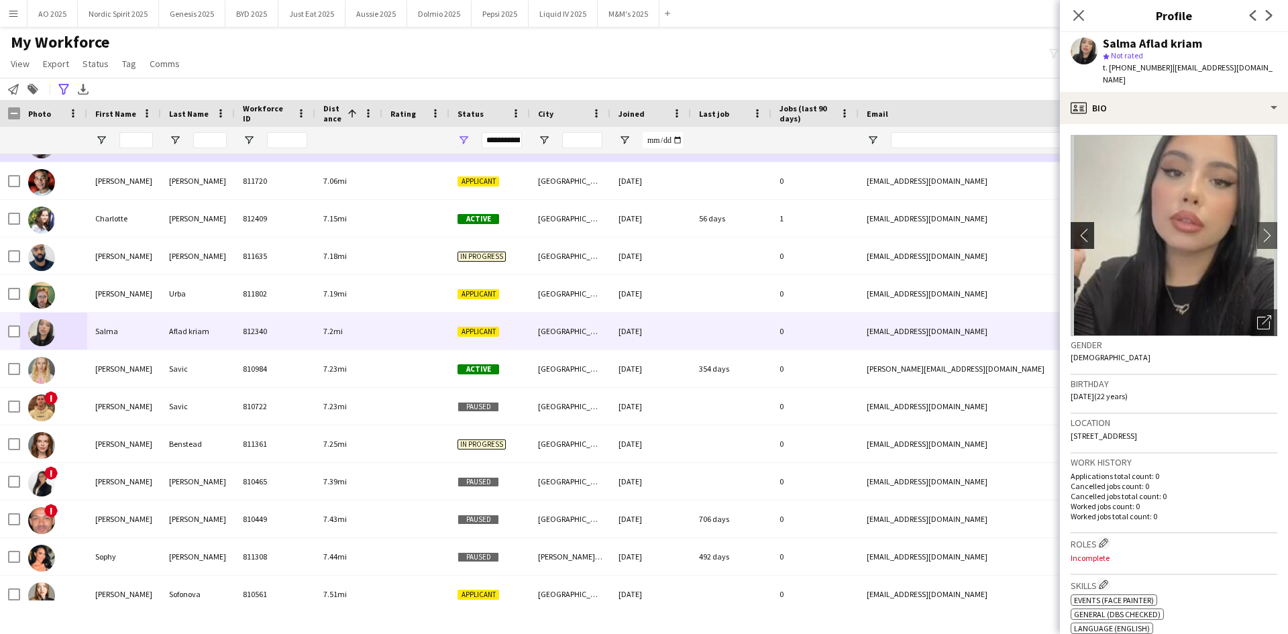
click at [1082, 228] on app-icon "chevron-left" at bounding box center [1080, 235] width 21 height 14
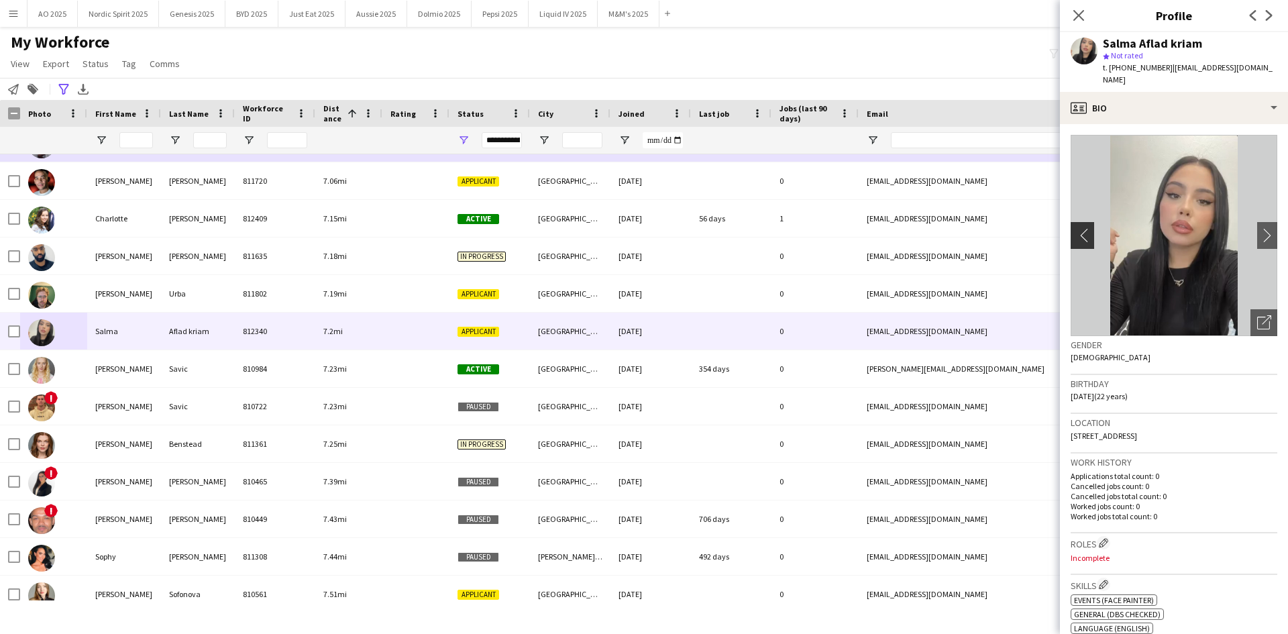
click at [1082, 228] on app-icon "chevron-left" at bounding box center [1080, 235] width 21 height 14
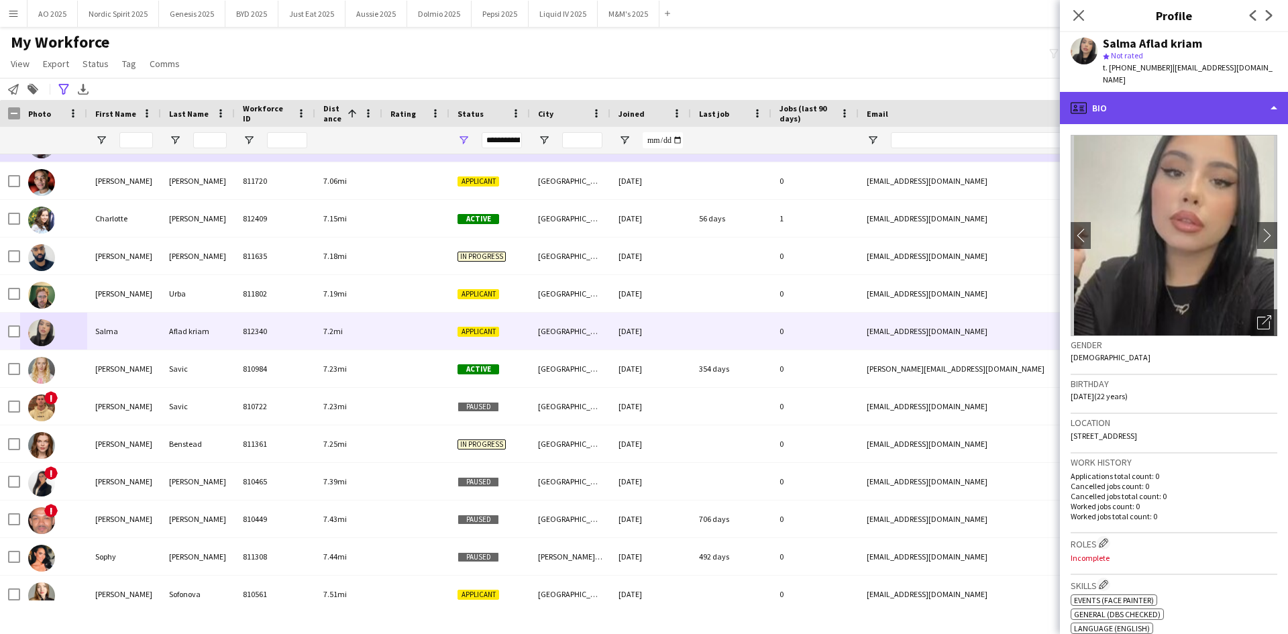
click at [1125, 93] on div "profile Bio" at bounding box center [1174, 108] width 228 height 32
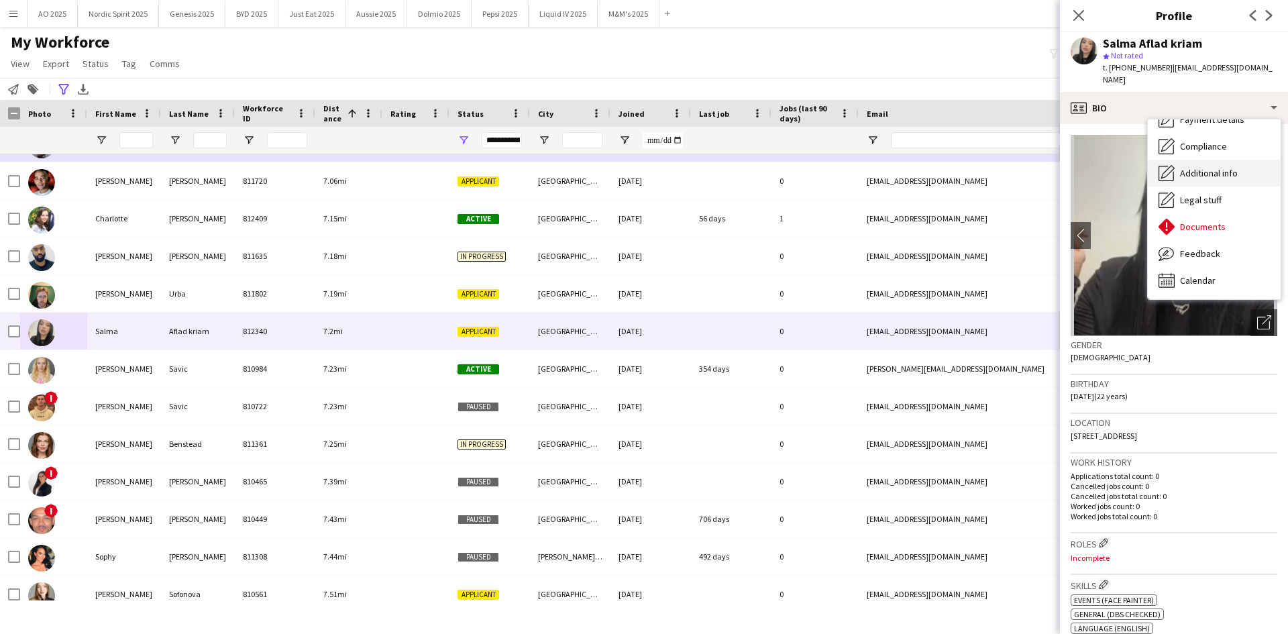
click at [1192, 167] on span "Additional info" at bounding box center [1209, 173] width 58 height 12
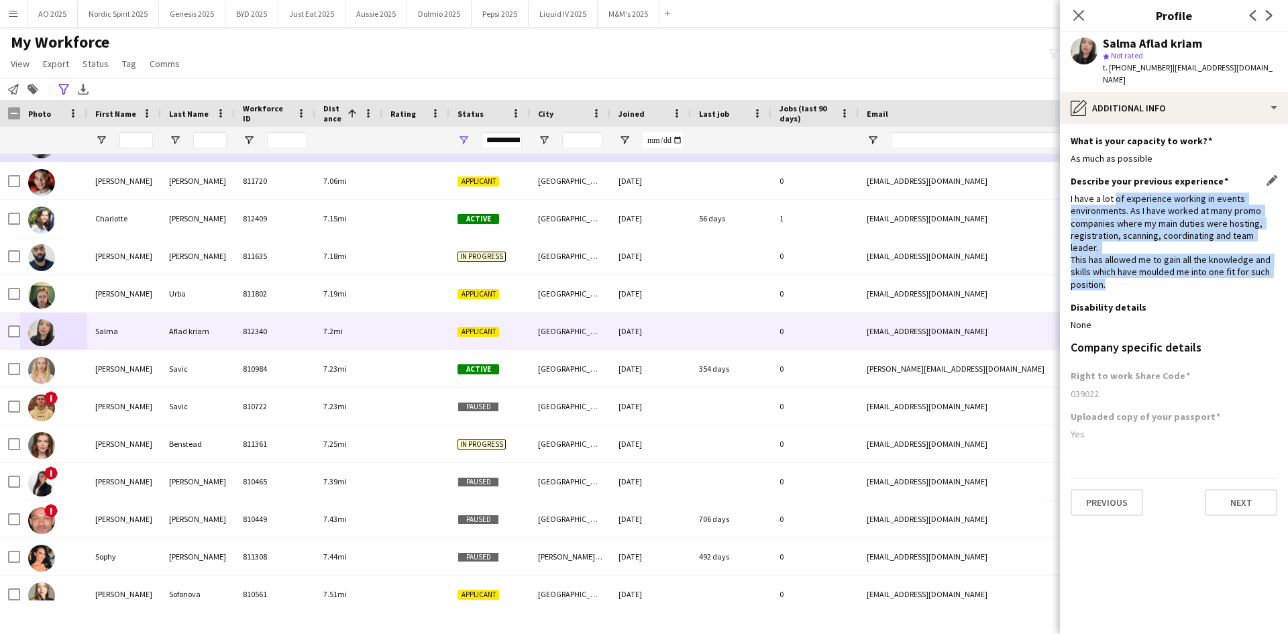
drag, startPoint x: 1115, startPoint y: 189, endPoint x: 1106, endPoint y: 259, distance: 70.4
click at [1106, 259] on div "I have a lot of experience working in events environments. As I have worked at …" at bounding box center [1173, 241] width 207 height 98
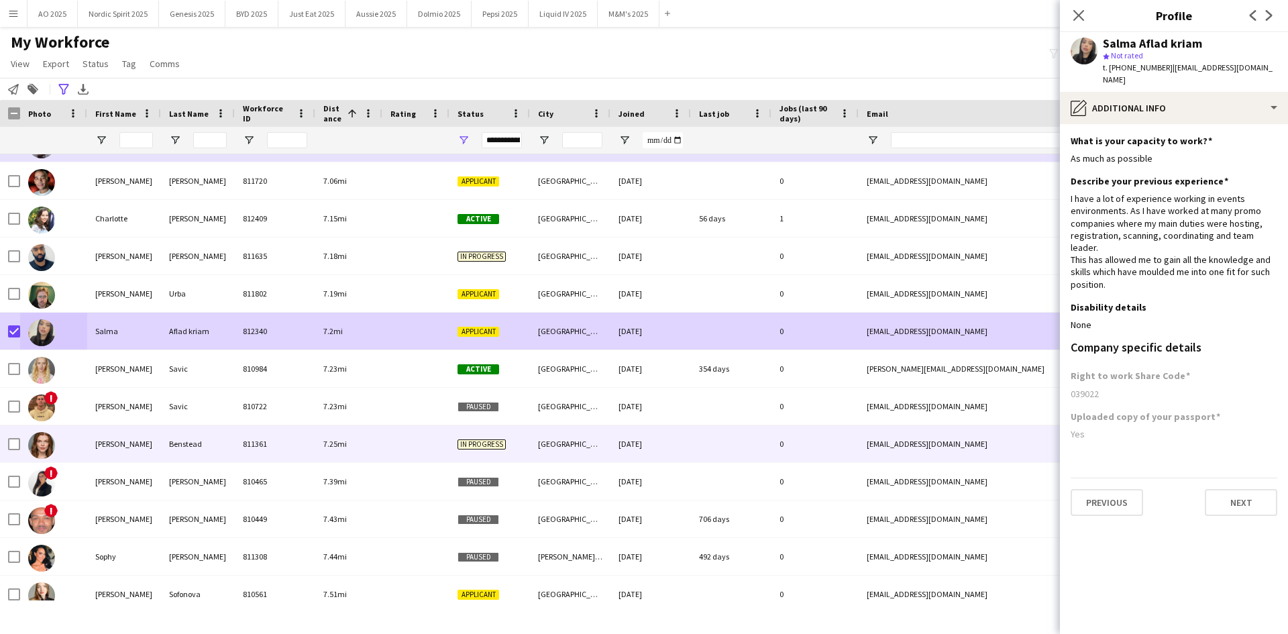
click at [44, 446] on img at bounding box center [41, 445] width 27 height 27
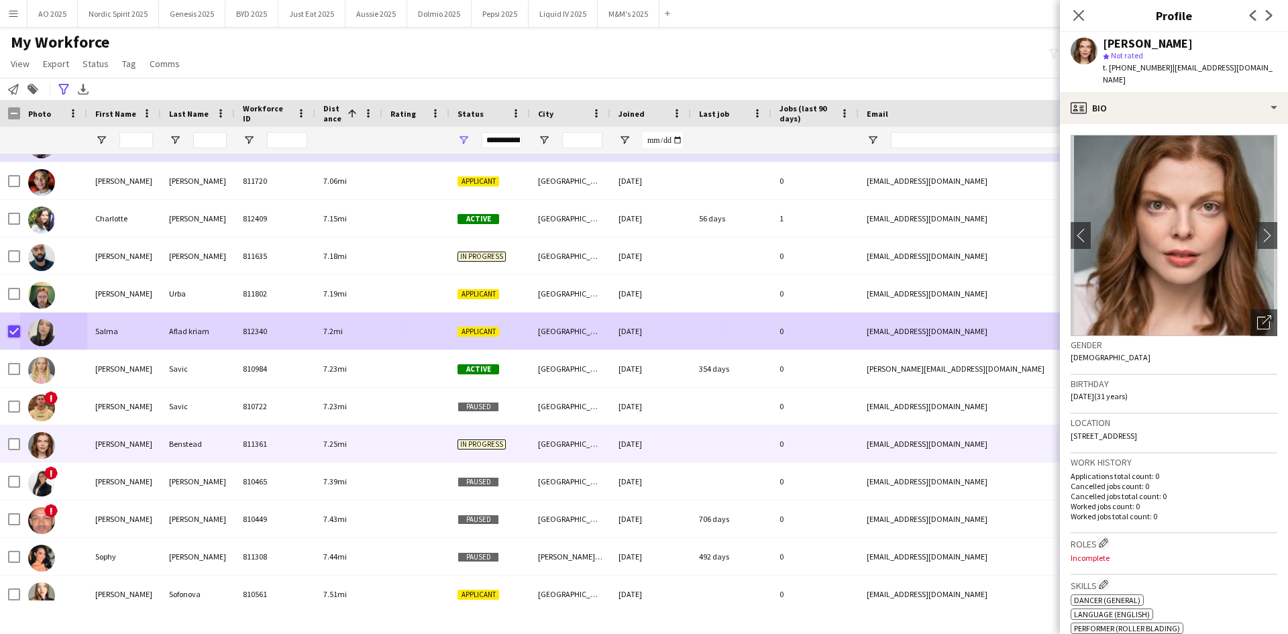
click at [54, 338] on div "Salma Aflad kriam 812340 7.2mi Applicant [GEOGRAPHIC_DATA] [DATE] 0 [EMAIL_ADDR…" at bounding box center [760, 331] width 1521 height 38
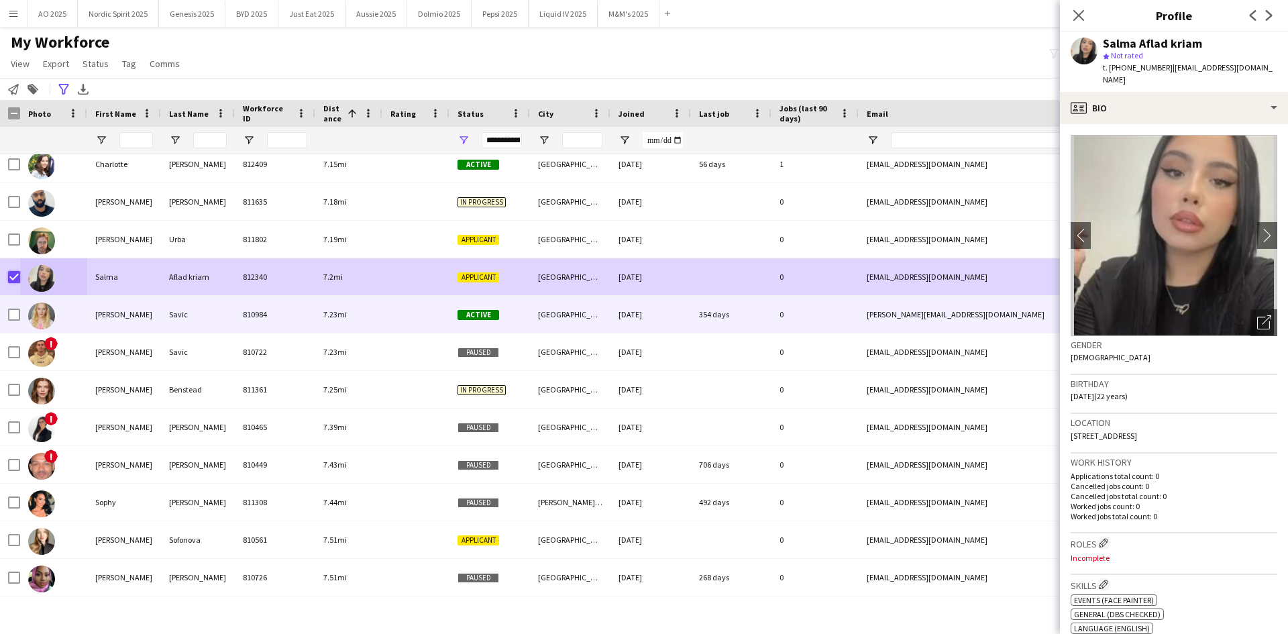
scroll to position [6706, 0]
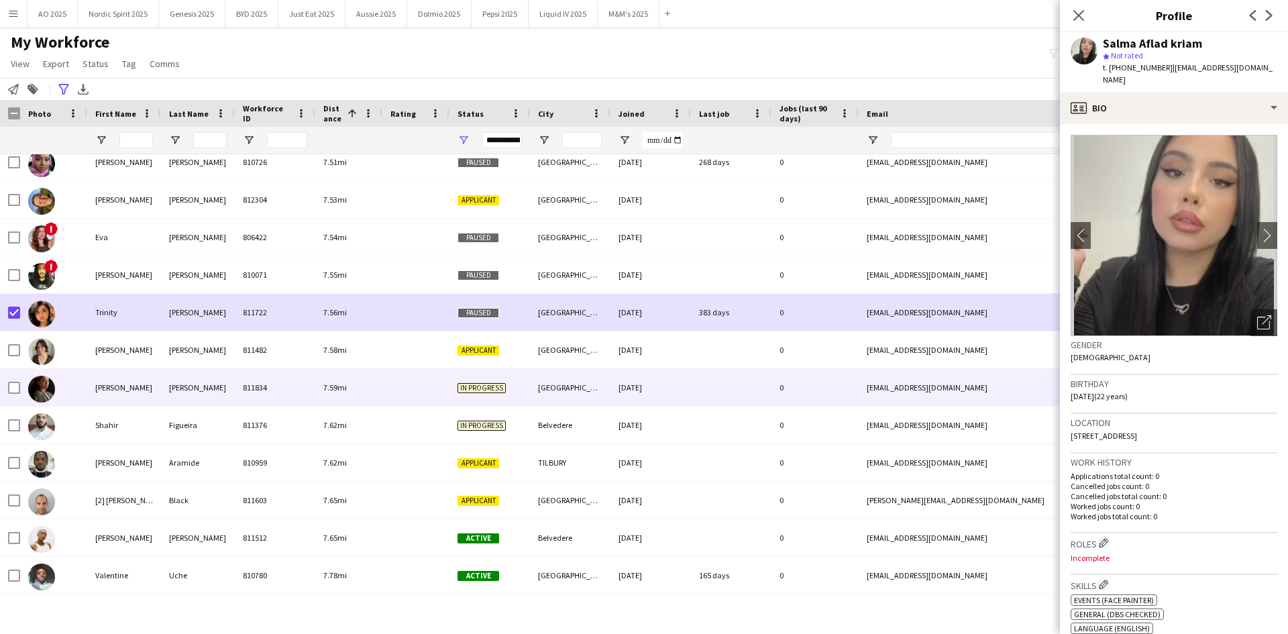
click at [48, 390] on img at bounding box center [41, 389] width 27 height 27
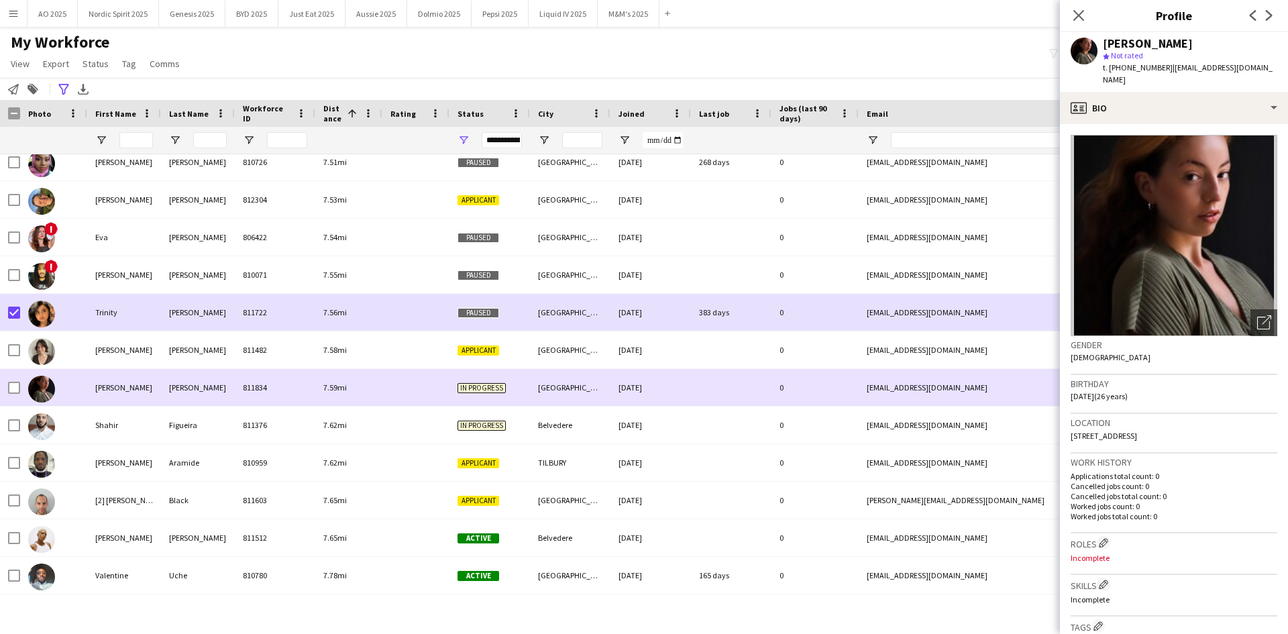
click at [48, 390] on img at bounding box center [41, 389] width 27 height 27
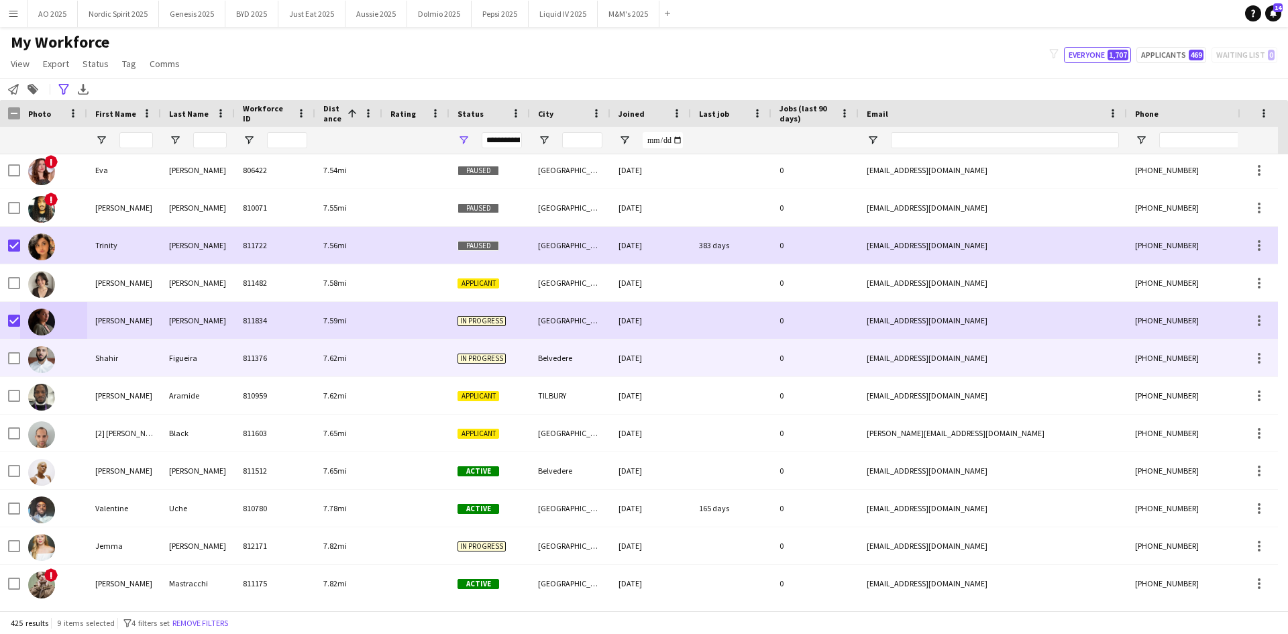
click at [38, 369] on img at bounding box center [41, 359] width 27 height 27
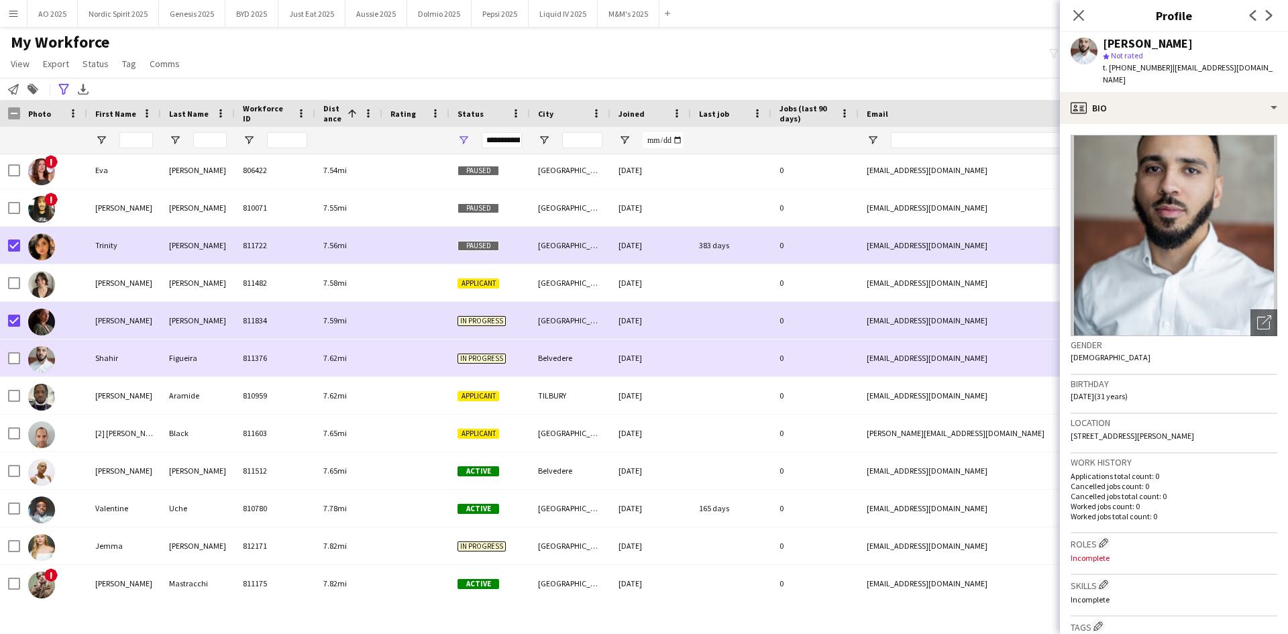
click at [38, 369] on img at bounding box center [41, 359] width 27 height 27
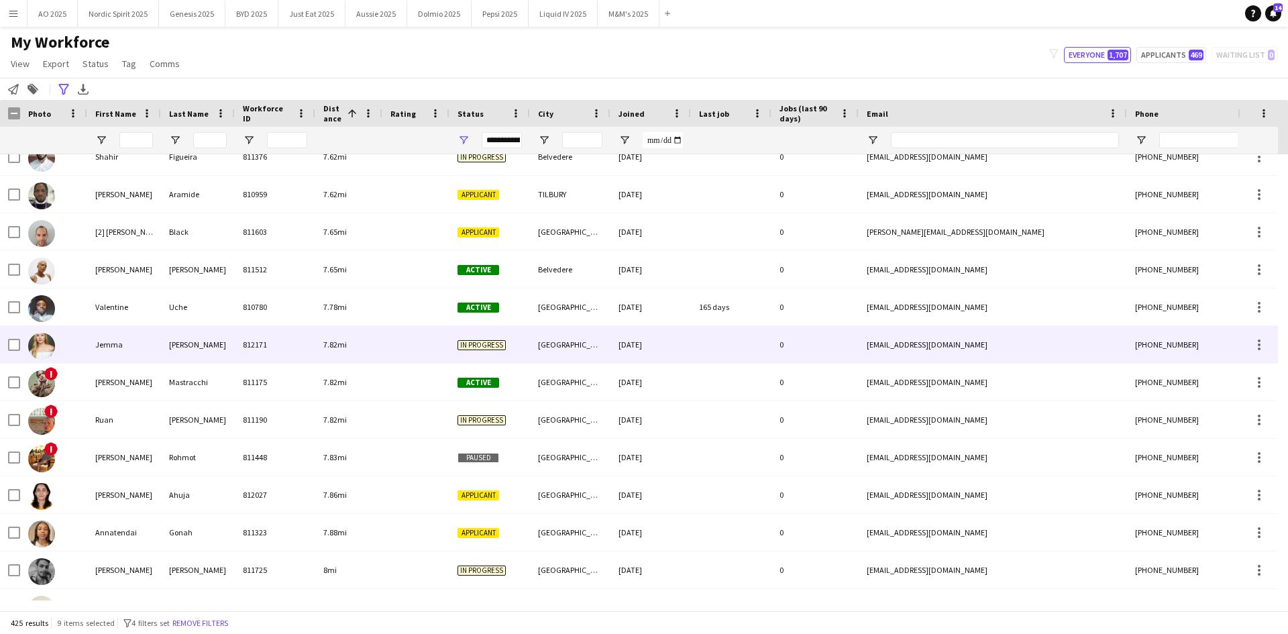
click at [45, 338] on img at bounding box center [41, 346] width 27 height 27
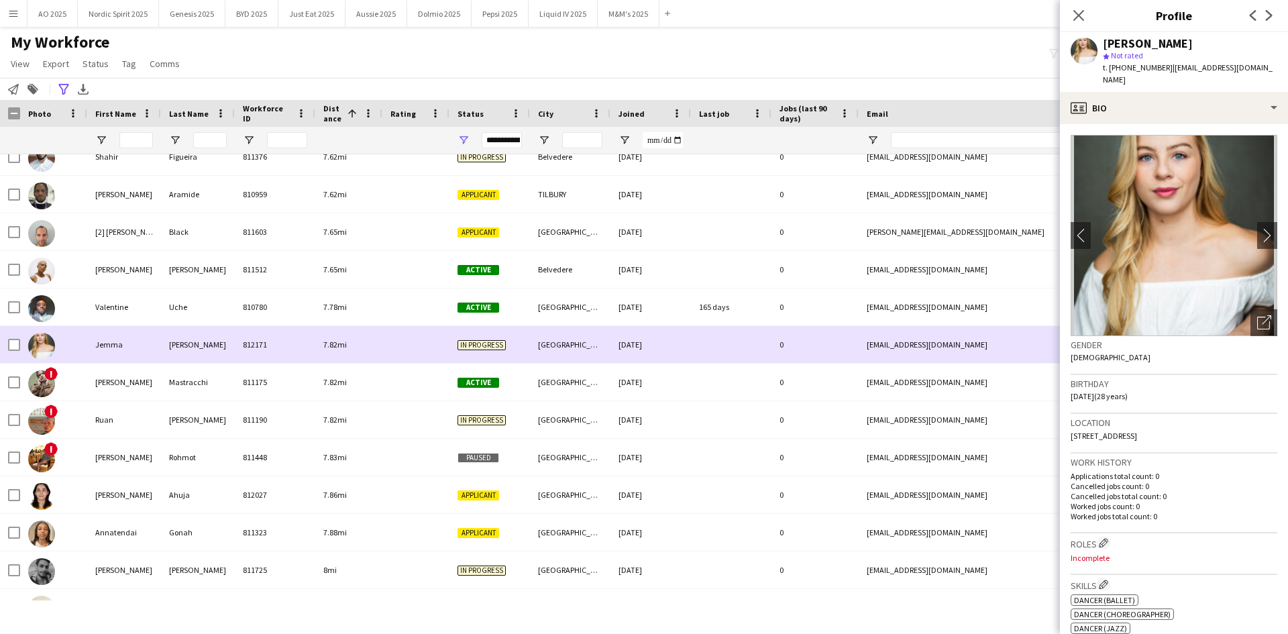
click at [44, 344] on img at bounding box center [41, 346] width 27 height 27
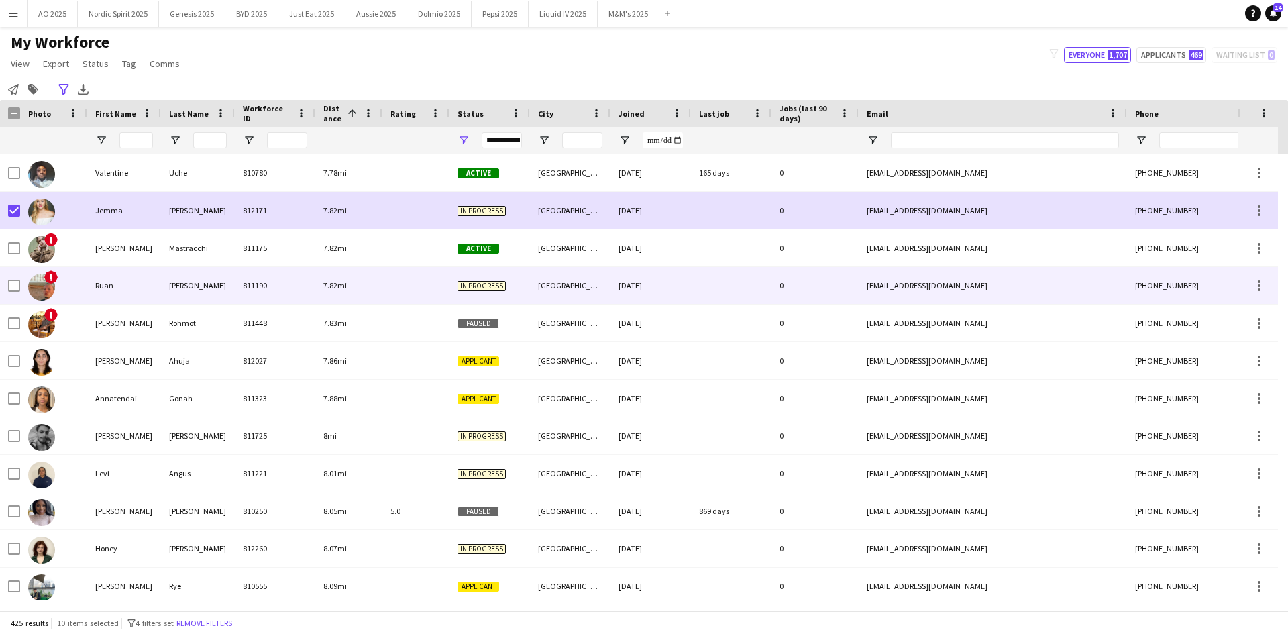
click at [51, 298] on div "!" at bounding box center [41, 287] width 27 height 38
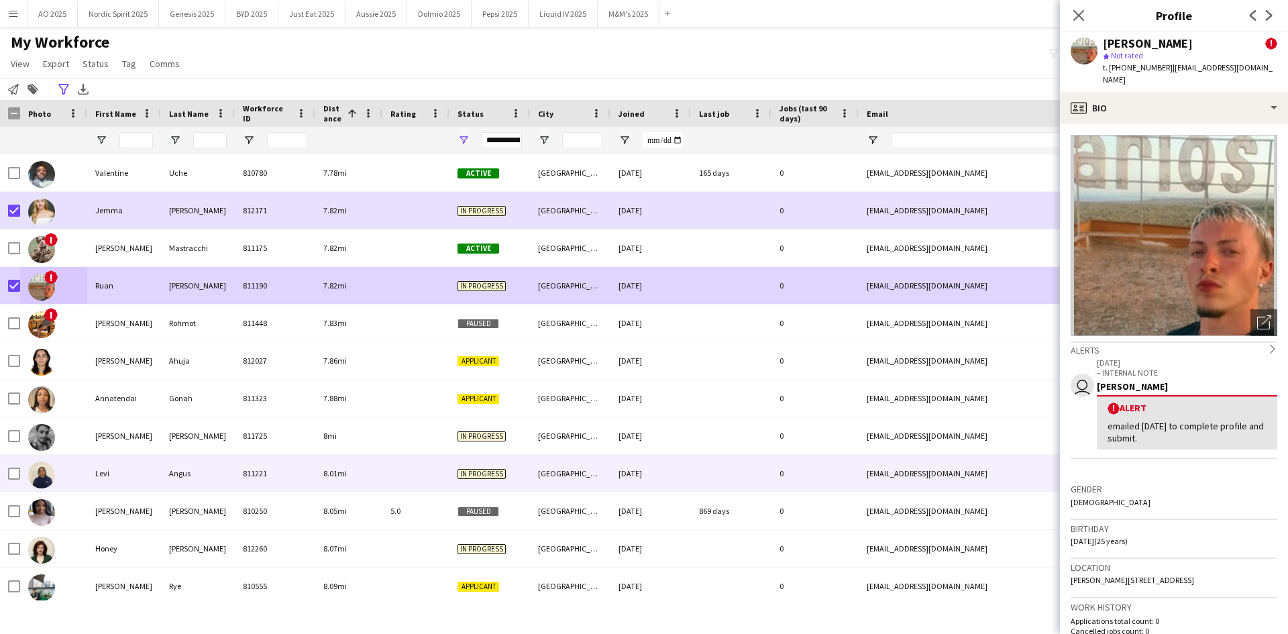
click at [45, 475] on img at bounding box center [41, 474] width 27 height 27
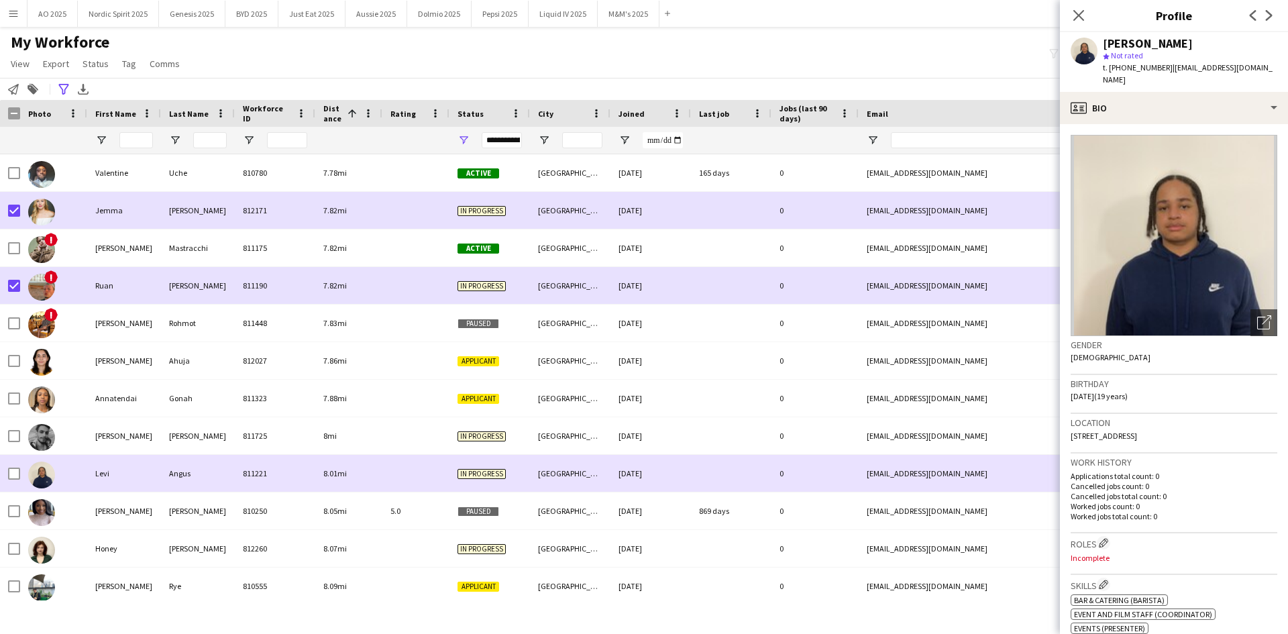
click at [45, 475] on img at bounding box center [41, 474] width 27 height 27
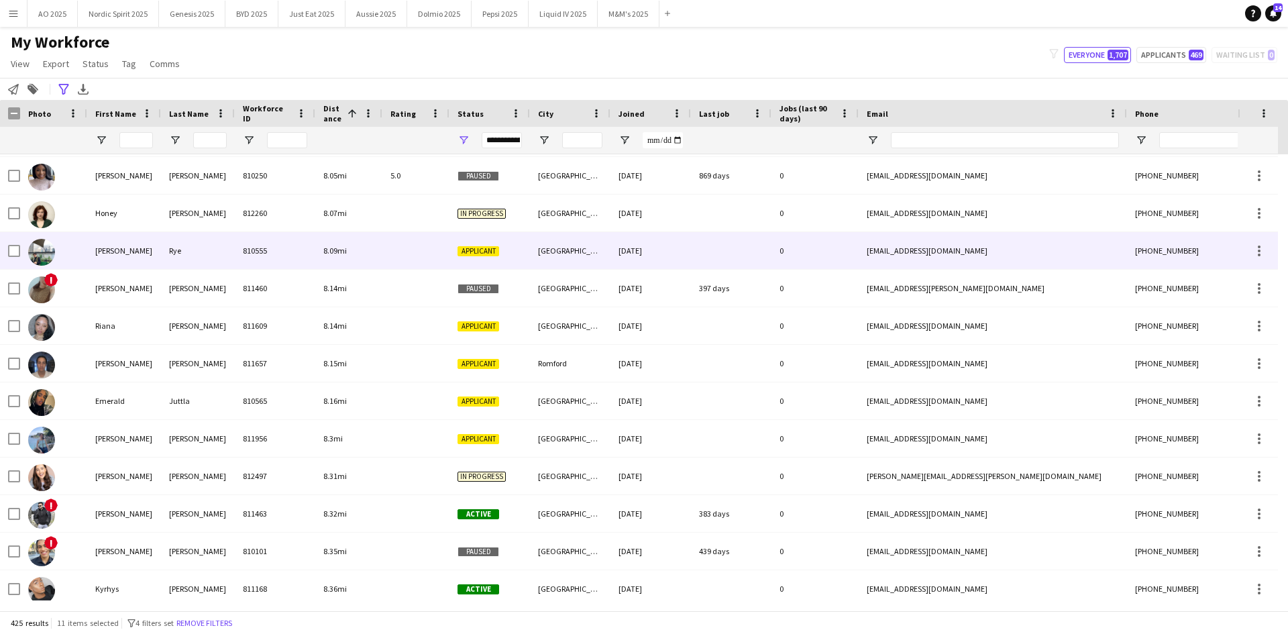
click at [40, 247] on img at bounding box center [41, 252] width 27 height 27
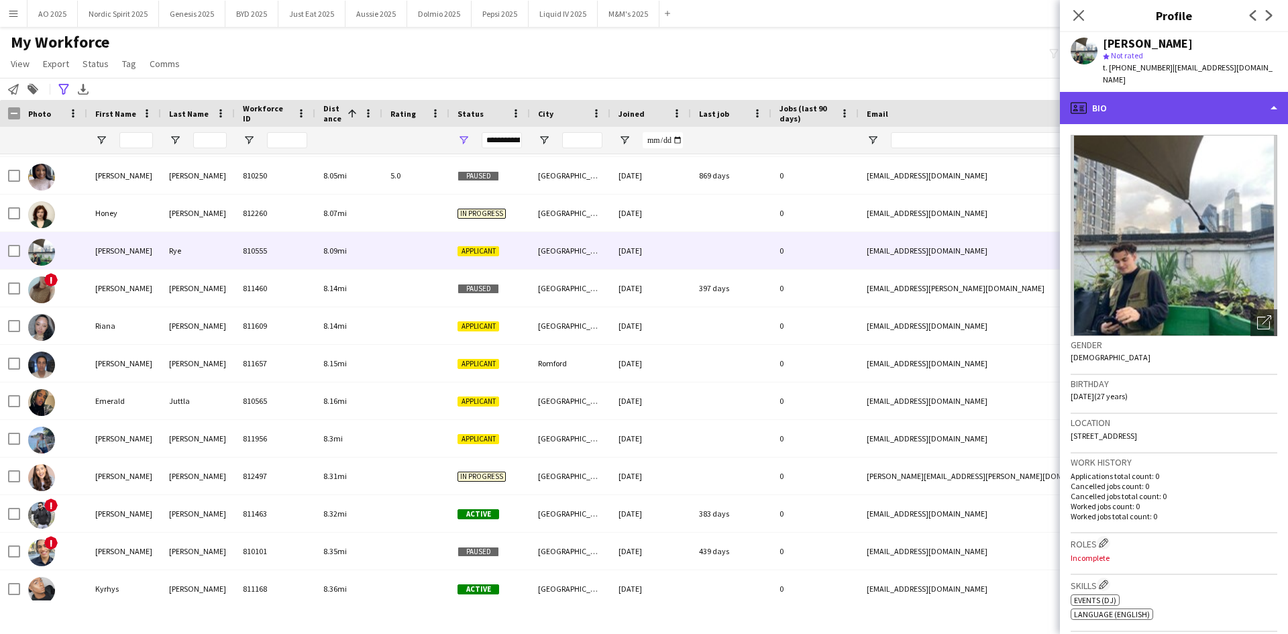
click at [1178, 92] on div "profile Bio" at bounding box center [1174, 108] width 228 height 32
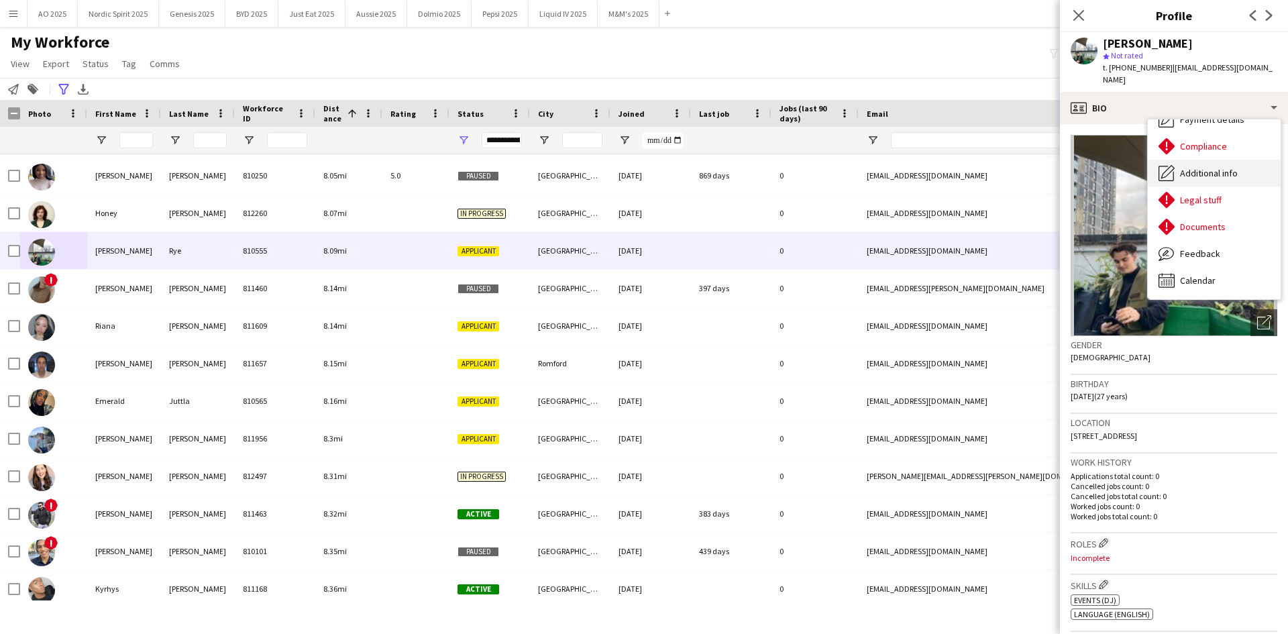
click at [1205, 167] on span "Additional info" at bounding box center [1209, 173] width 58 height 12
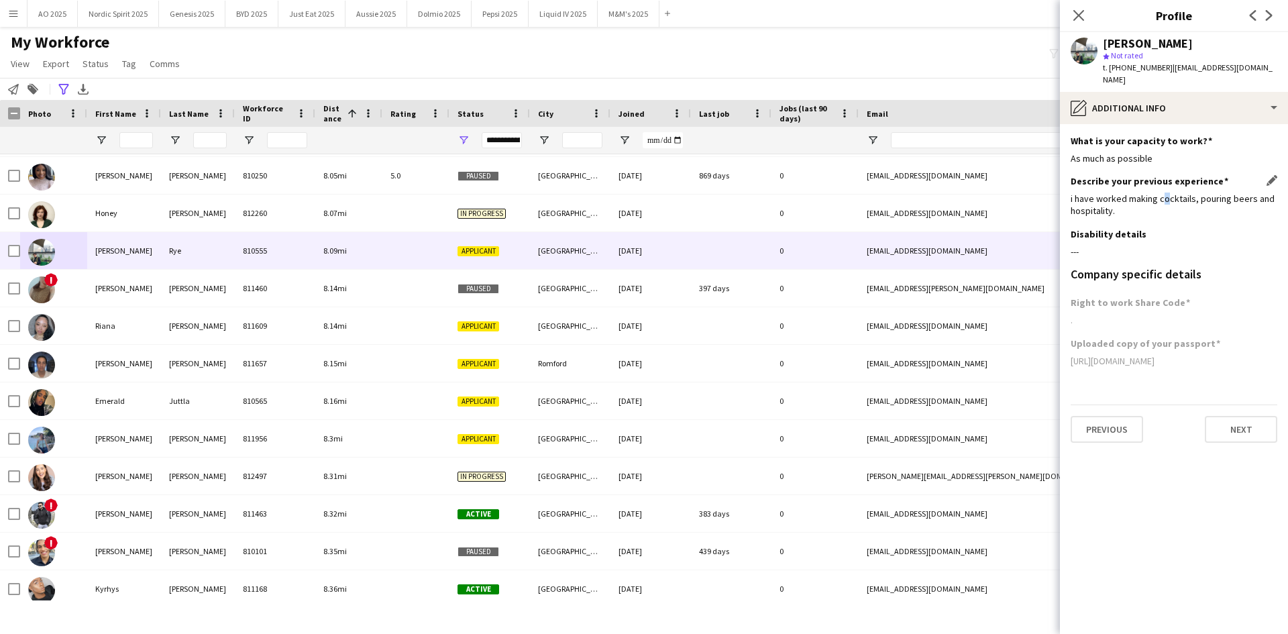
drag, startPoint x: 1168, startPoint y: 180, endPoint x: 1145, endPoint y: 184, distance: 23.2
click at [1158, 192] on div "i have worked making cocktails, pouring beers and hospitality." at bounding box center [1173, 204] width 207 height 24
click at [944, 64] on div "My Workforce View Views Default view Compliance Log New view Update view Delete…" at bounding box center [644, 55] width 1288 height 46
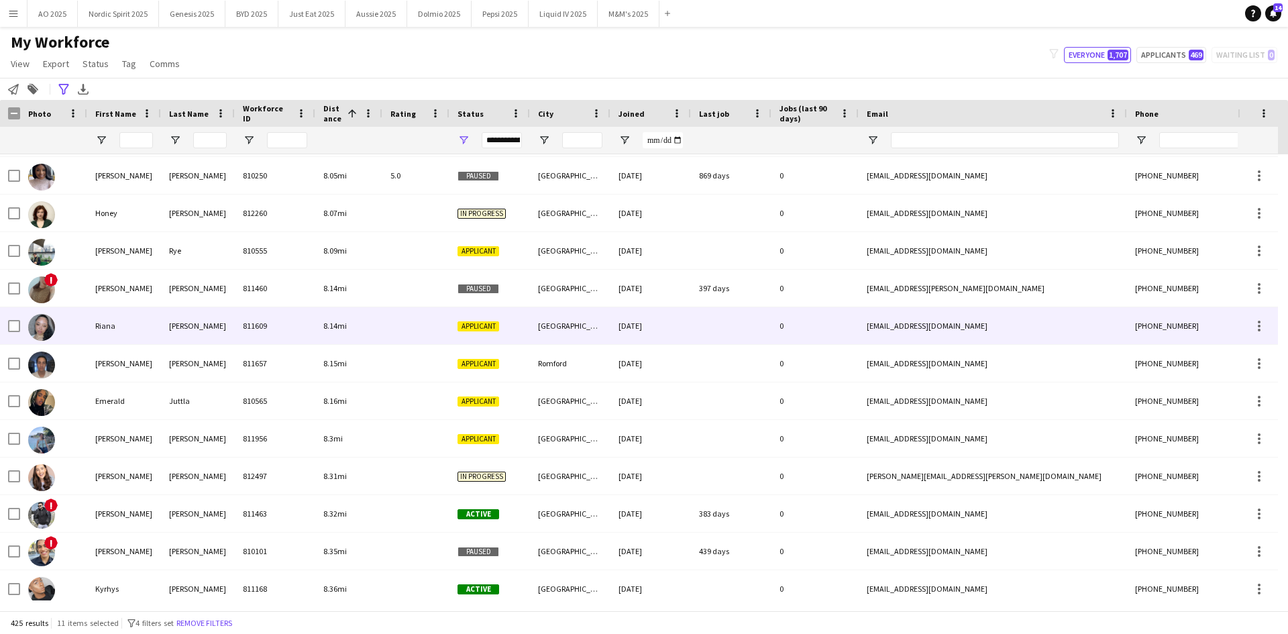
click at [37, 323] on img at bounding box center [41, 327] width 27 height 27
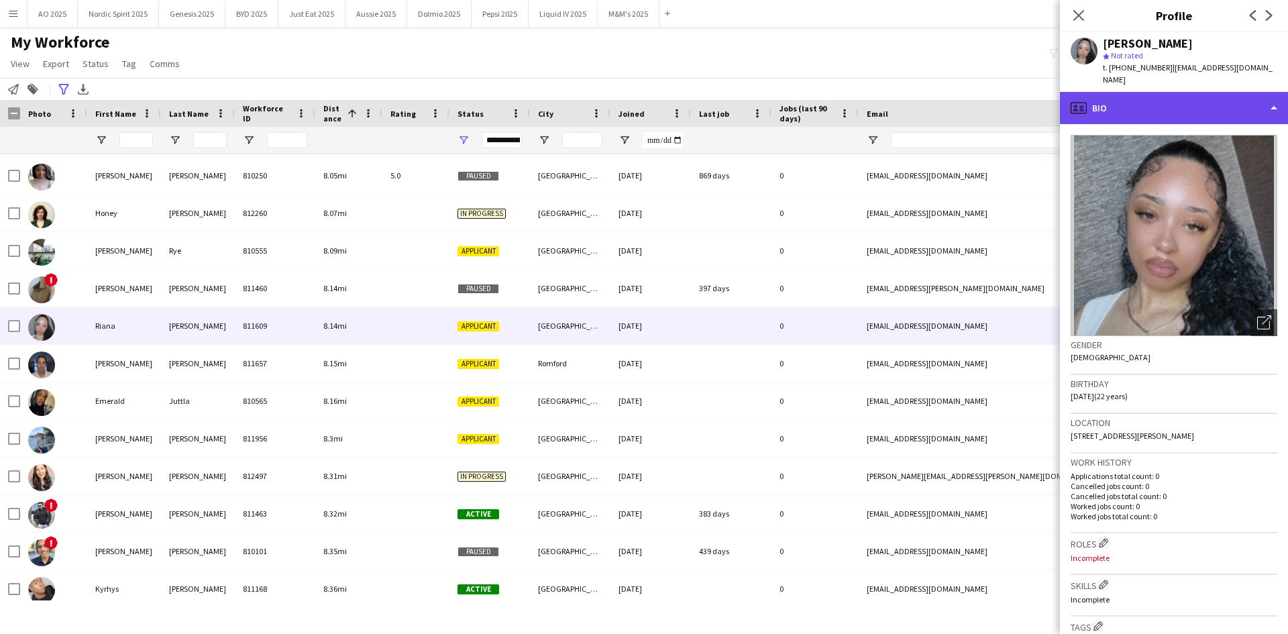
click at [1099, 103] on div "profile Bio" at bounding box center [1174, 108] width 228 height 32
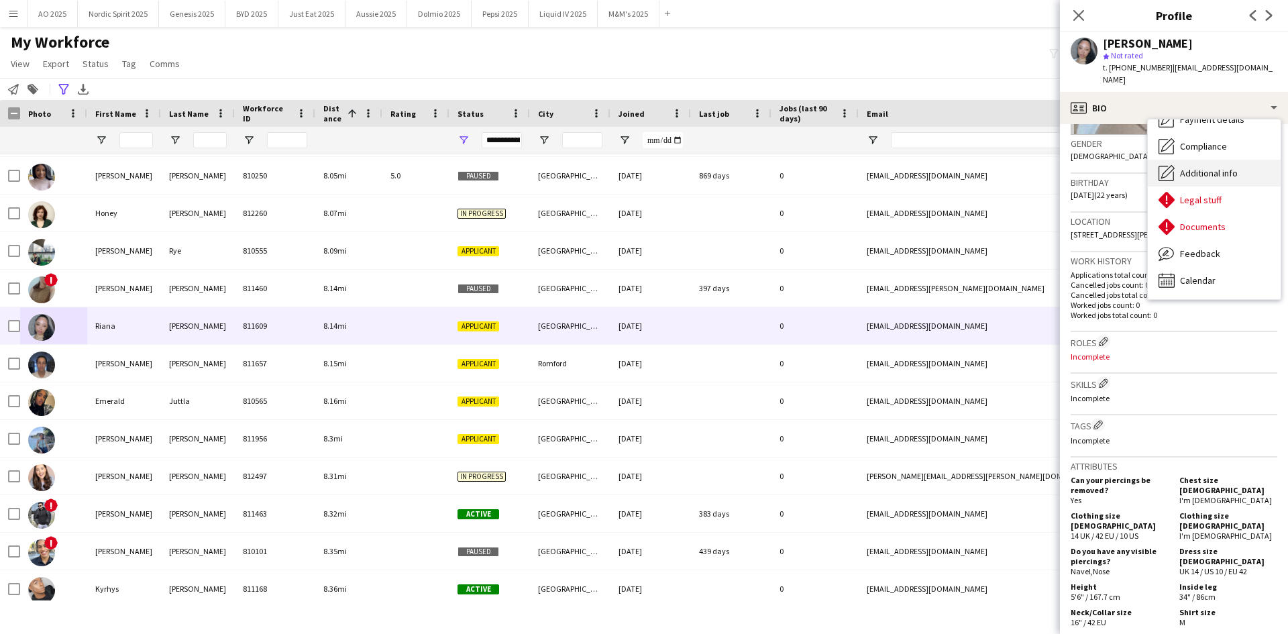
click at [1188, 167] on span "Additional info" at bounding box center [1209, 173] width 58 height 12
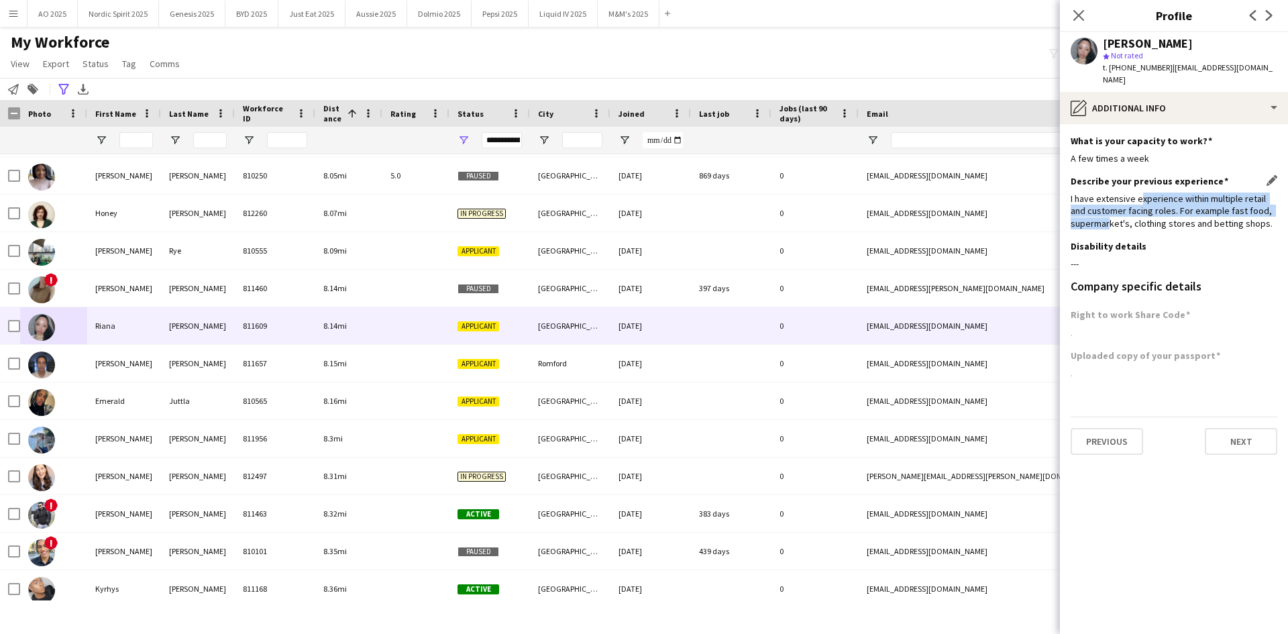
drag, startPoint x: 1137, startPoint y: 186, endPoint x: 1109, endPoint y: 211, distance: 36.6
click at [1109, 211] on div "I have extensive experience within multiple retail and customer facing roles. F…" at bounding box center [1173, 210] width 207 height 37
click at [856, 93] on div "**********" at bounding box center [644, 89] width 1288 height 22
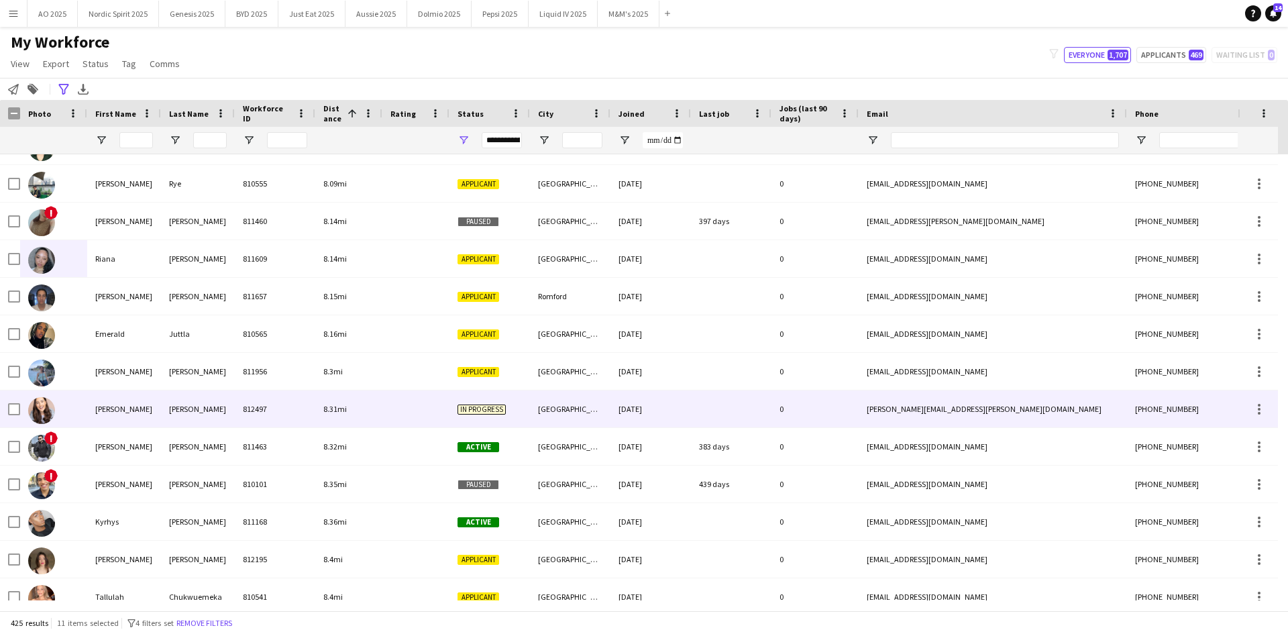
click at [46, 412] on img at bounding box center [41, 410] width 27 height 27
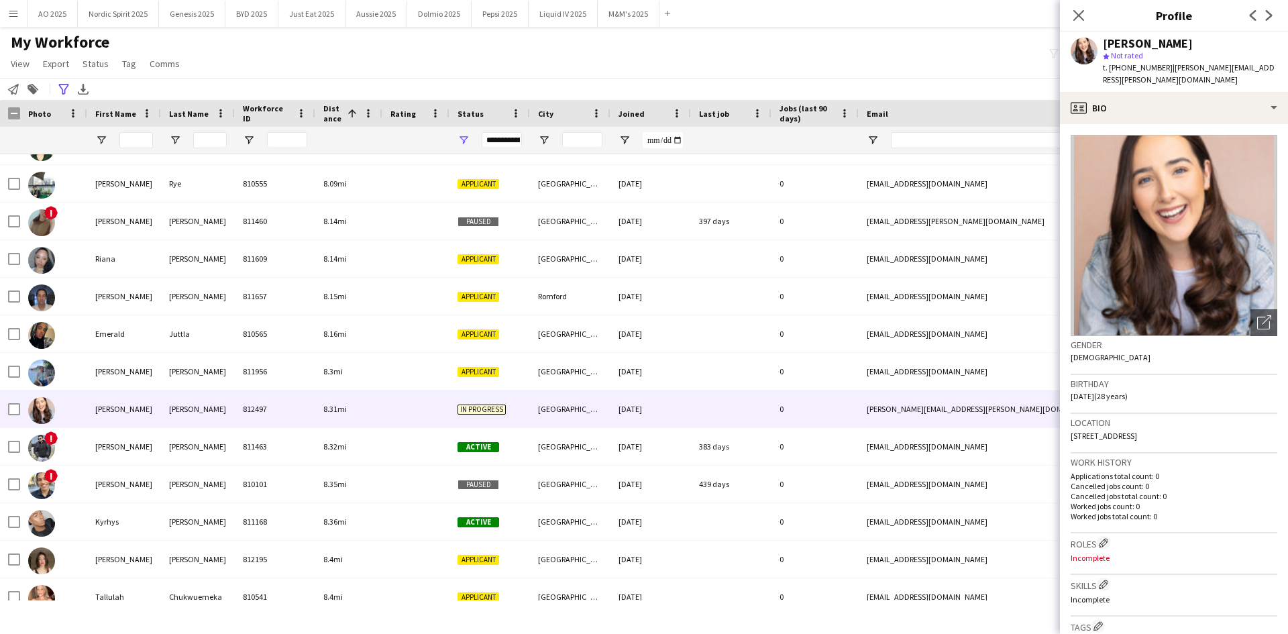
click at [1163, 124] on app-crew-profile-bio "Open photos pop-in Gender [DEMOGRAPHIC_DATA] Birthday [DEMOGRAPHIC_DATA] (28 ye…" at bounding box center [1174, 379] width 228 height 510
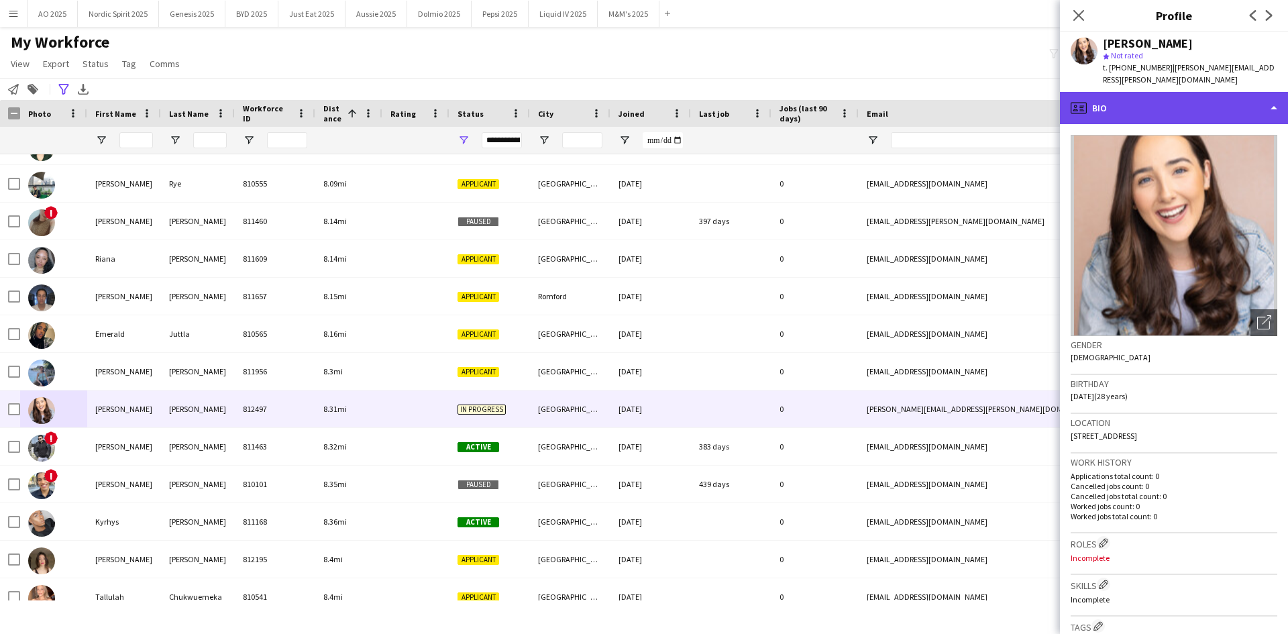
click at [1166, 101] on div "profile Bio" at bounding box center [1174, 108] width 228 height 32
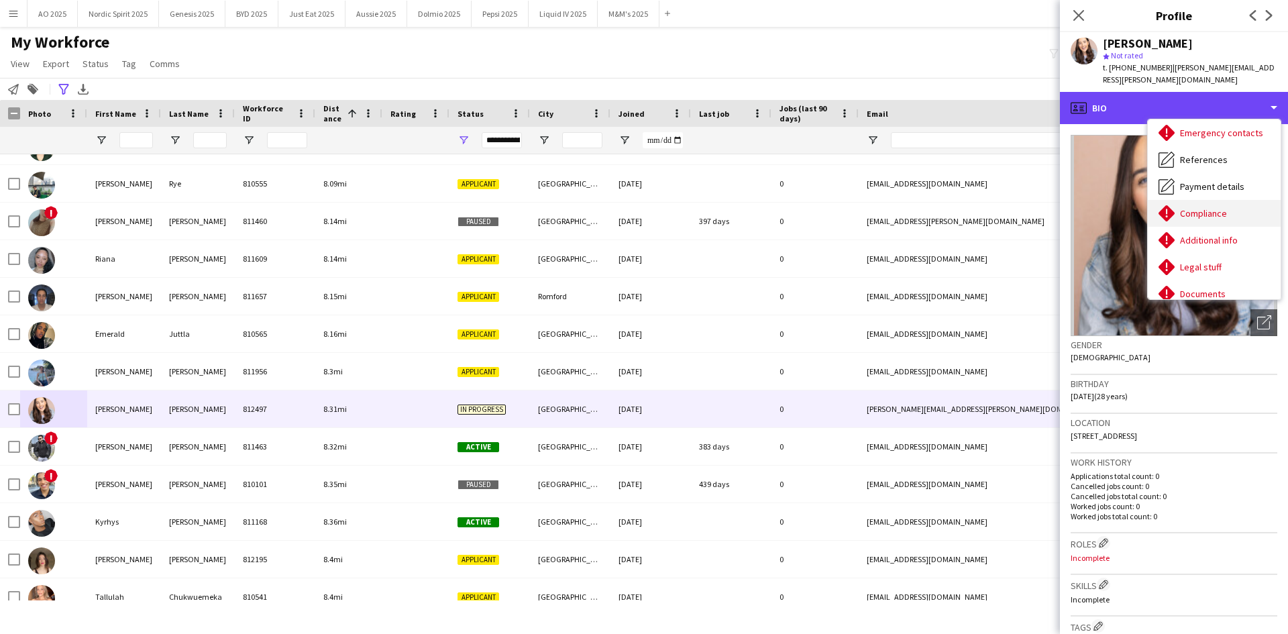
scroll to position [0, 0]
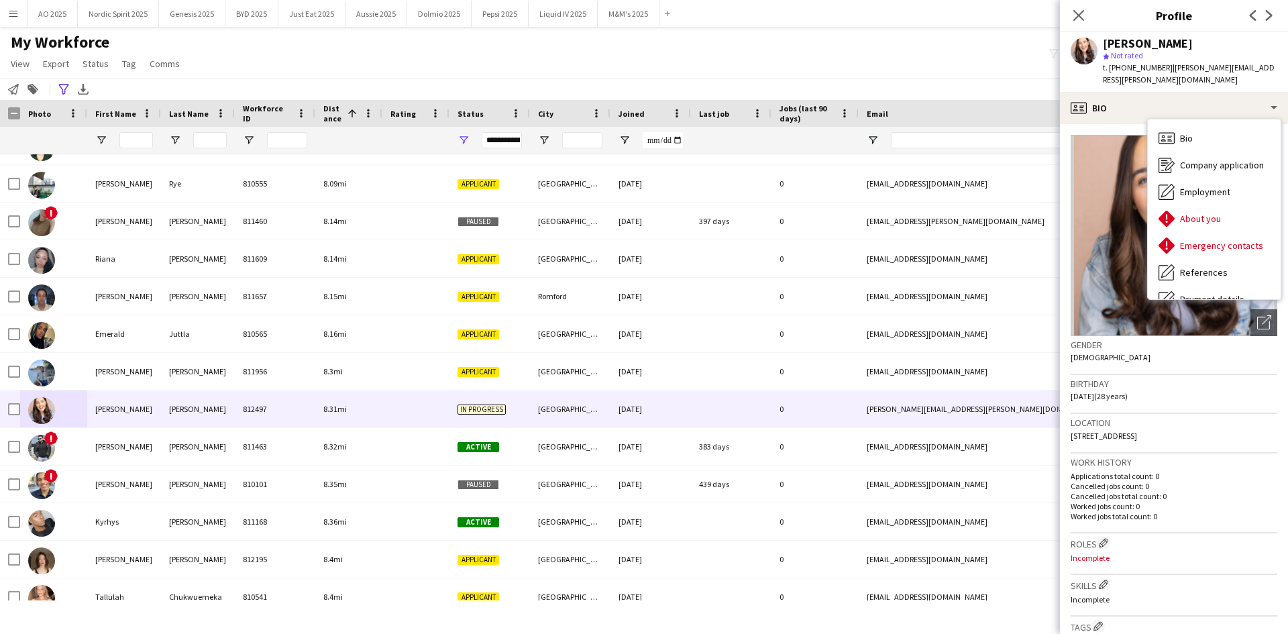
click at [1131, 204] on img at bounding box center [1173, 235] width 207 height 201
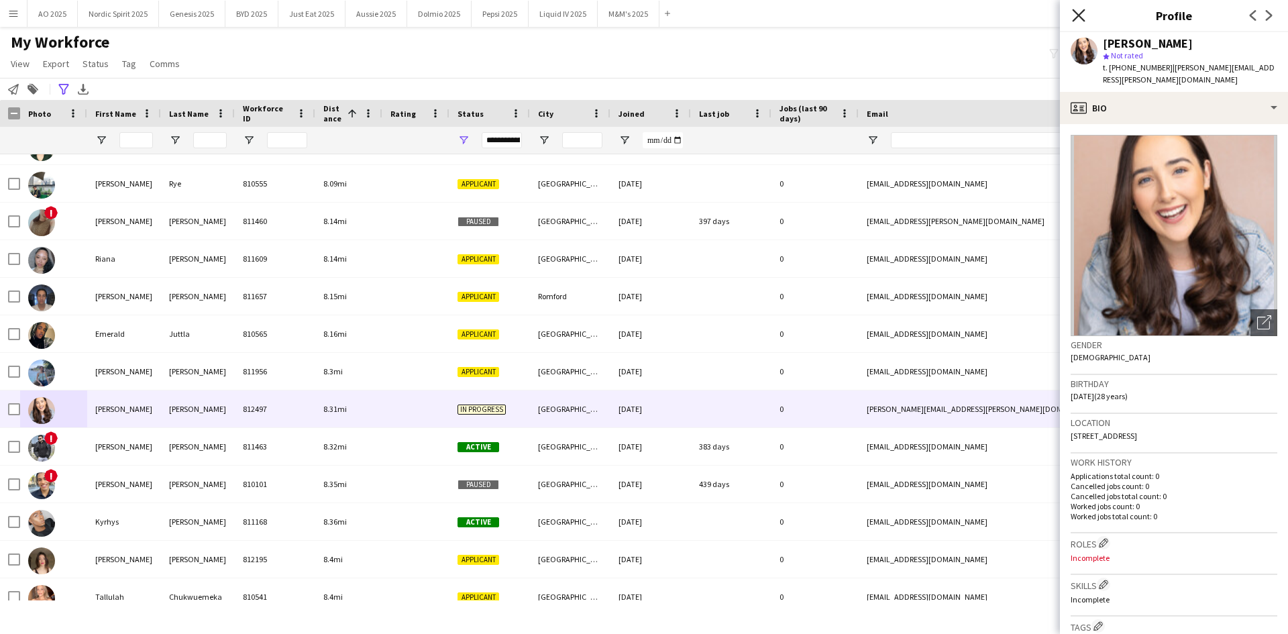
click at [1083, 17] on icon "Close pop-in" at bounding box center [1078, 15] width 13 height 13
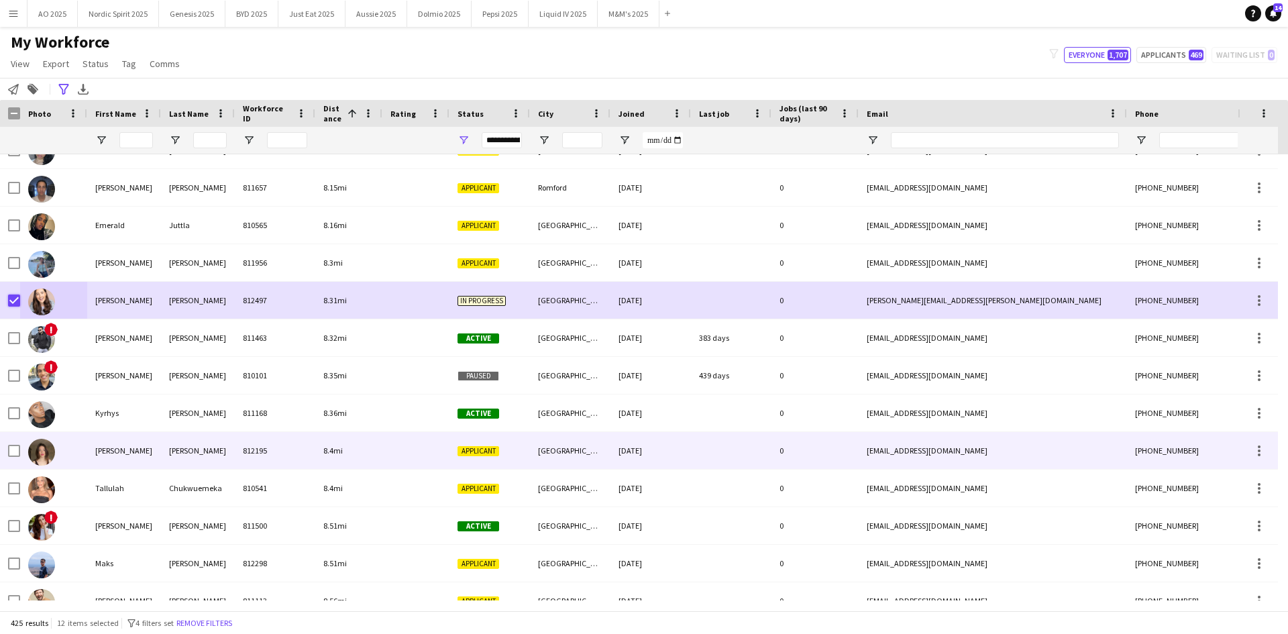
scroll to position [8112, 0]
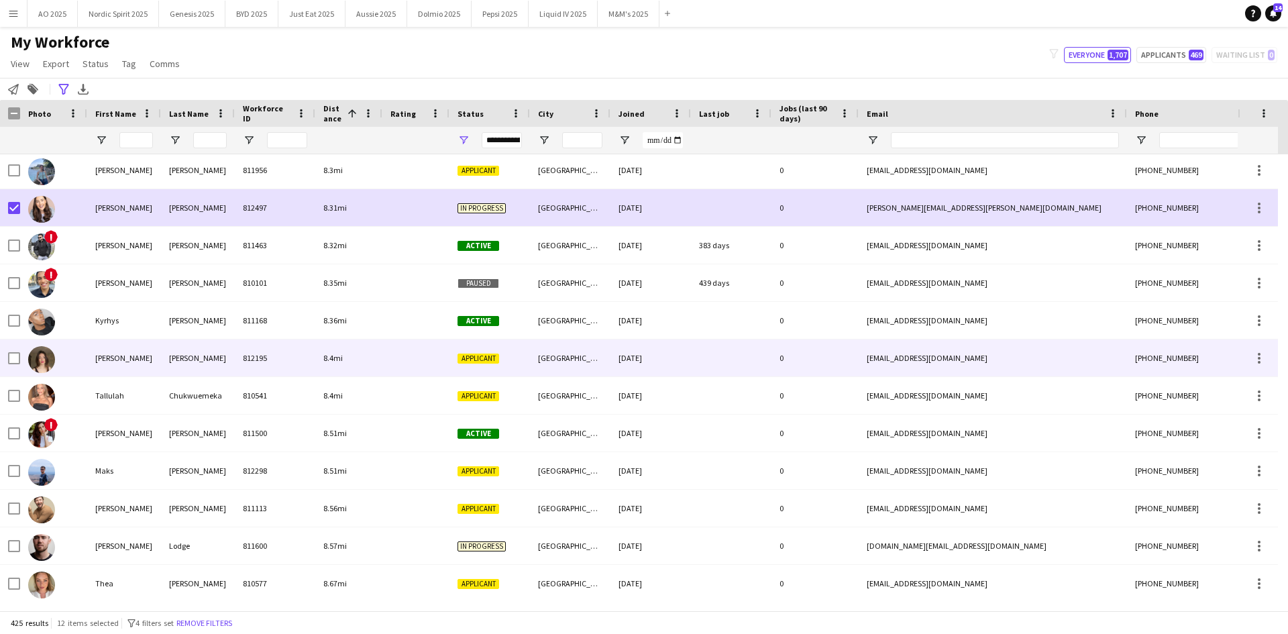
click at [34, 363] on img at bounding box center [41, 359] width 27 height 27
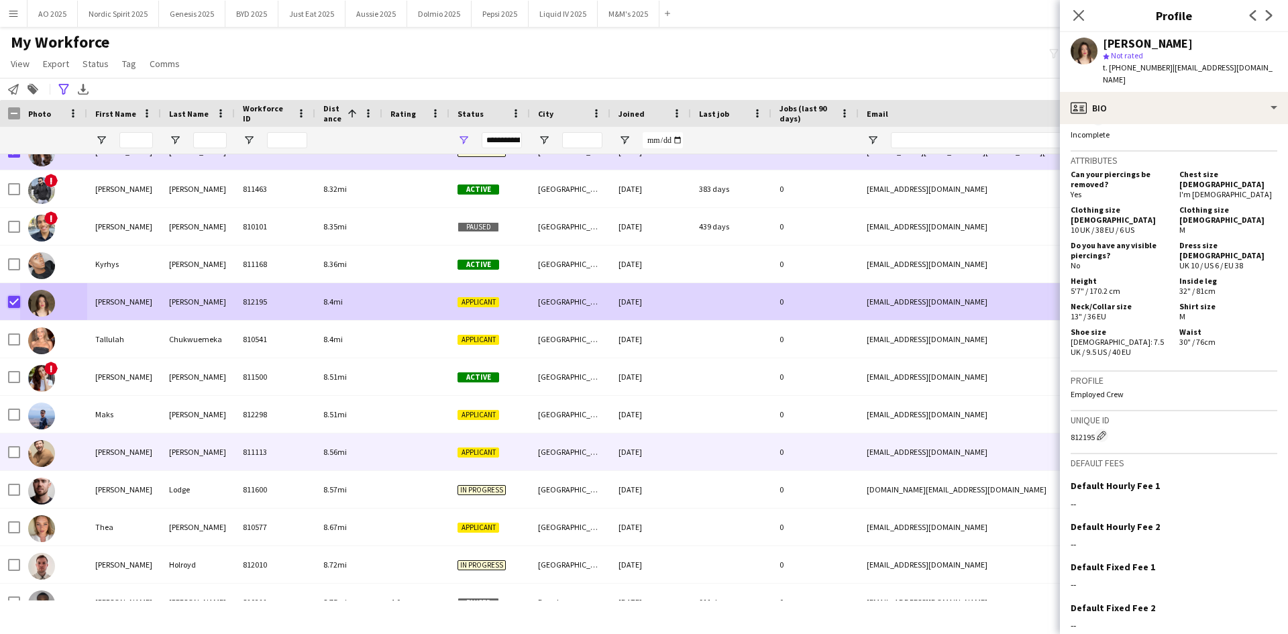
scroll to position [8251, 0]
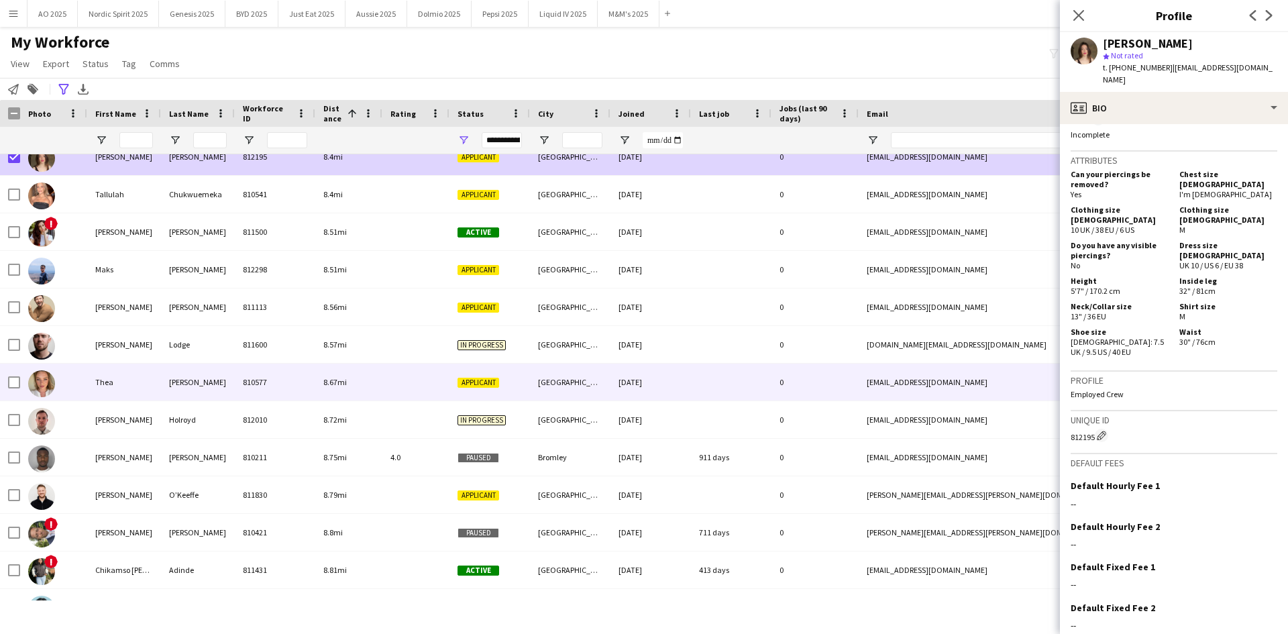
click at [34, 394] on img at bounding box center [41, 383] width 27 height 27
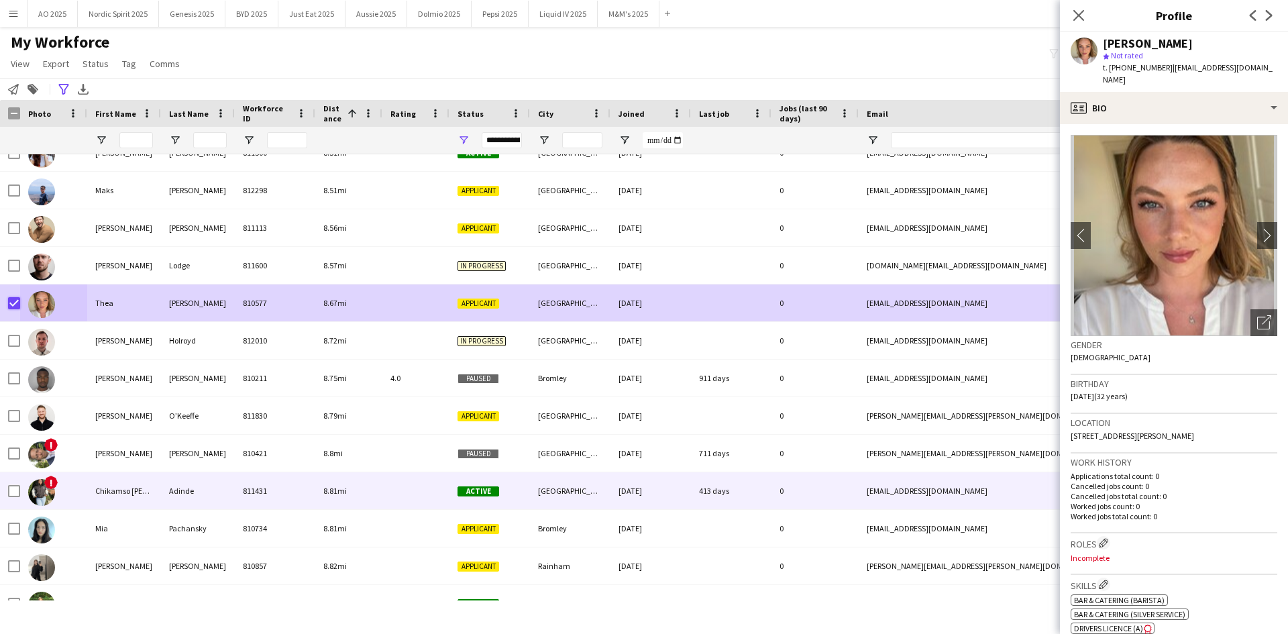
scroll to position [8497, 0]
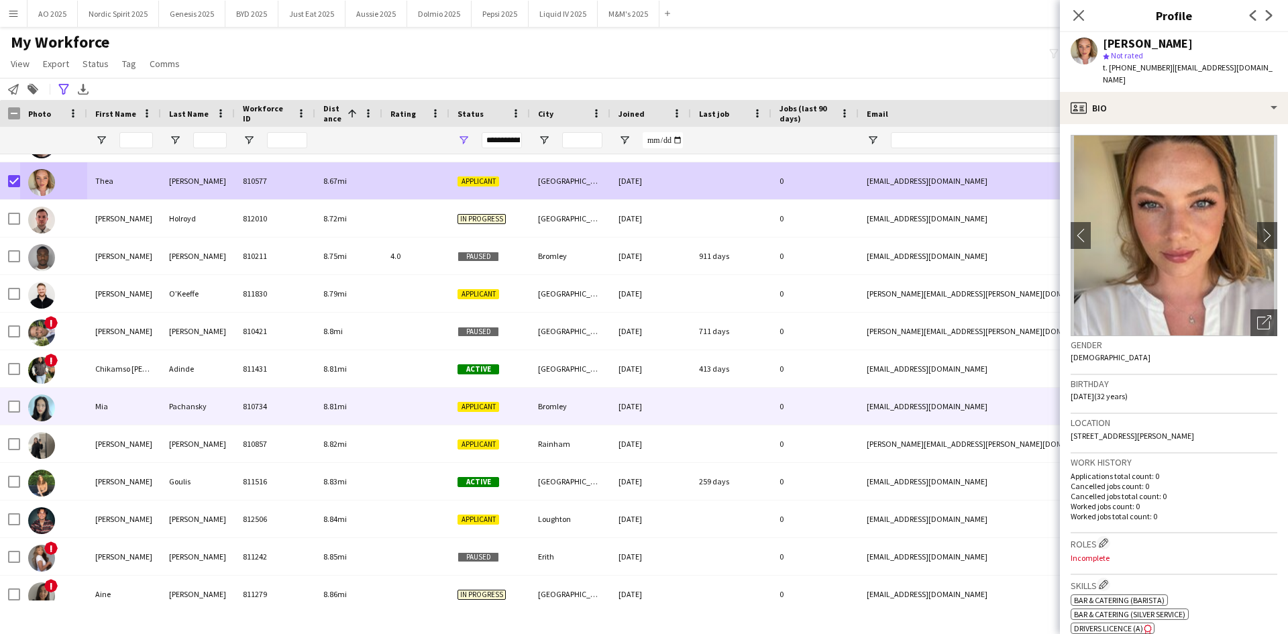
click at [42, 397] on img at bounding box center [41, 407] width 27 height 27
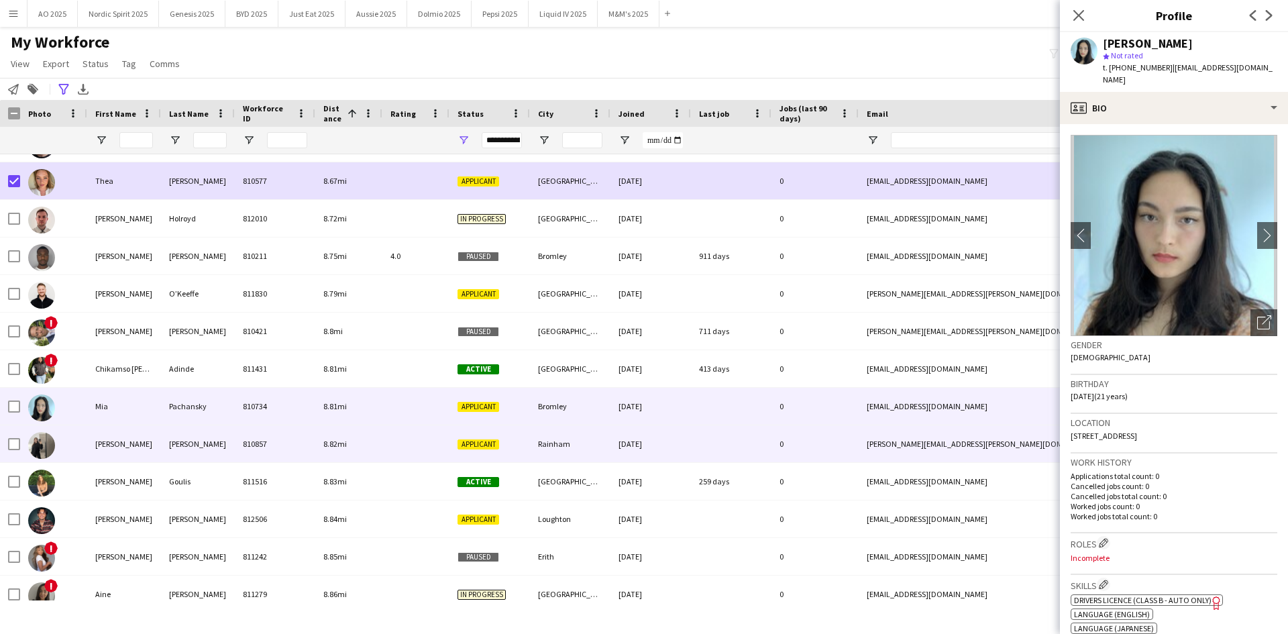
click at [48, 447] on img at bounding box center [41, 445] width 27 height 27
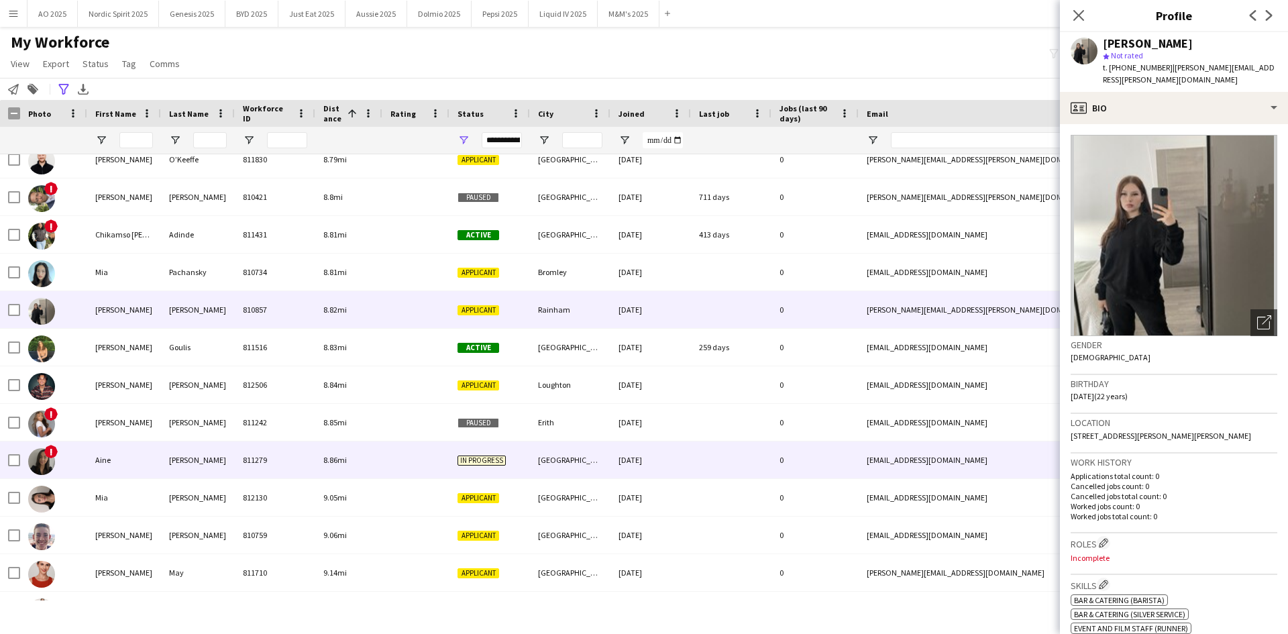
click at [43, 455] on img at bounding box center [41, 461] width 27 height 27
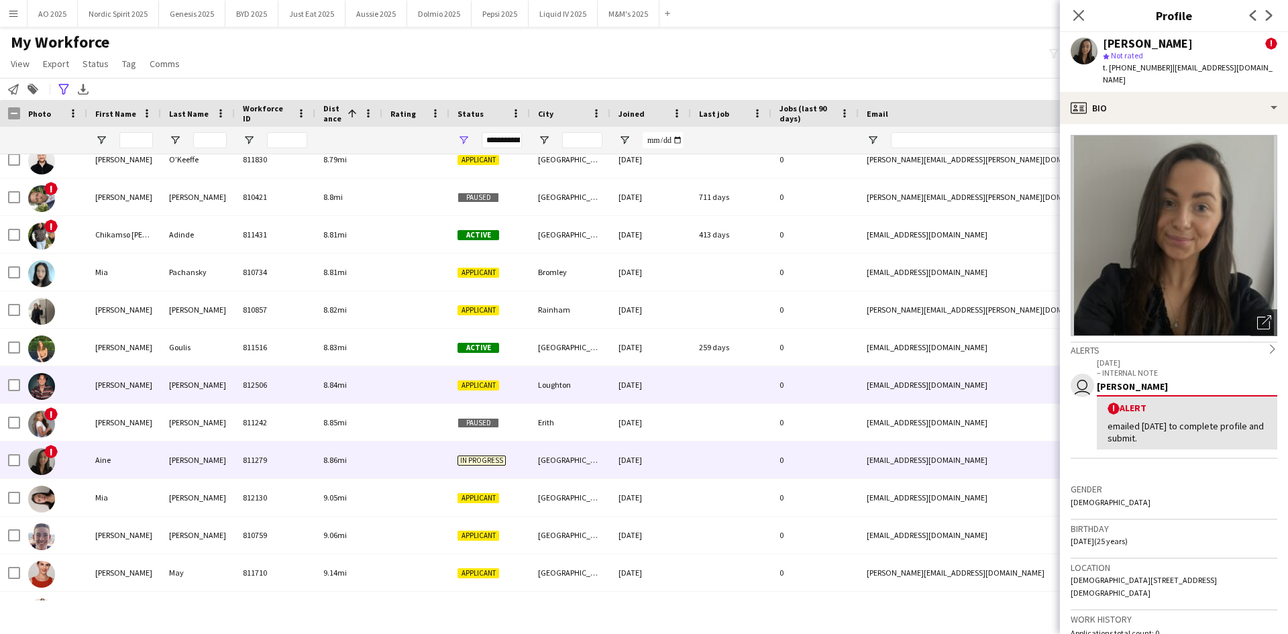
click at [38, 390] on img at bounding box center [41, 386] width 27 height 27
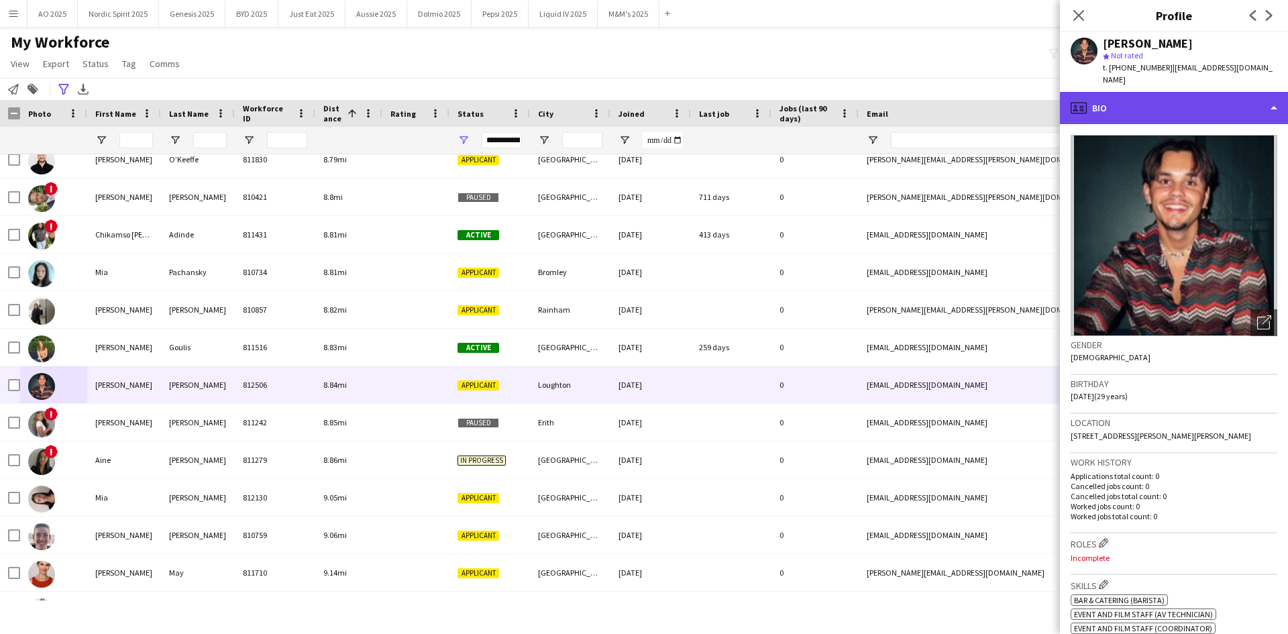
click at [1163, 93] on div "profile Bio" at bounding box center [1174, 108] width 228 height 32
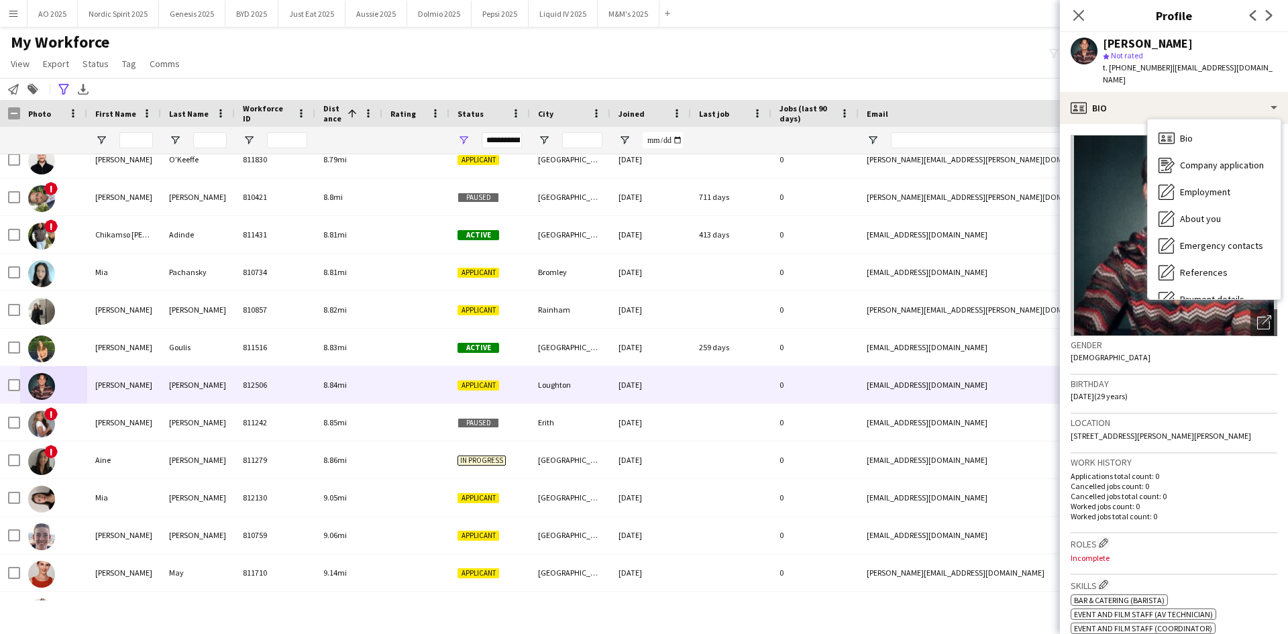
click at [1134, 294] on img at bounding box center [1173, 235] width 207 height 201
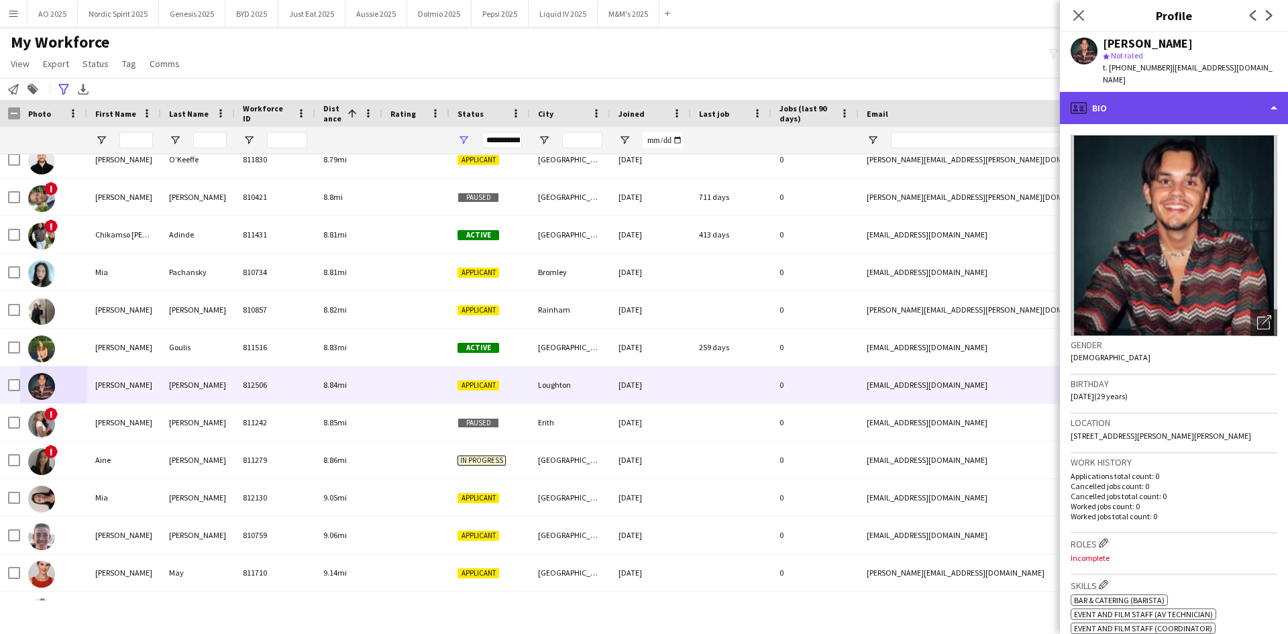
click at [1152, 105] on div "profile Bio" at bounding box center [1174, 108] width 228 height 32
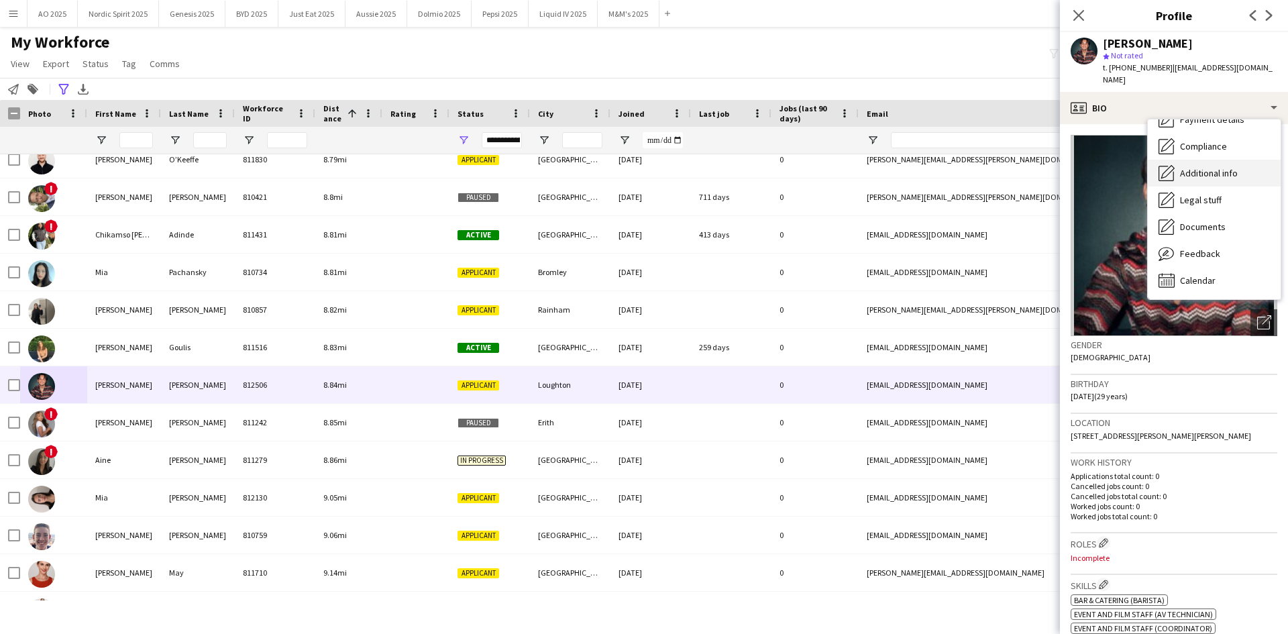
click at [1194, 167] on span "Additional info" at bounding box center [1209, 173] width 58 height 12
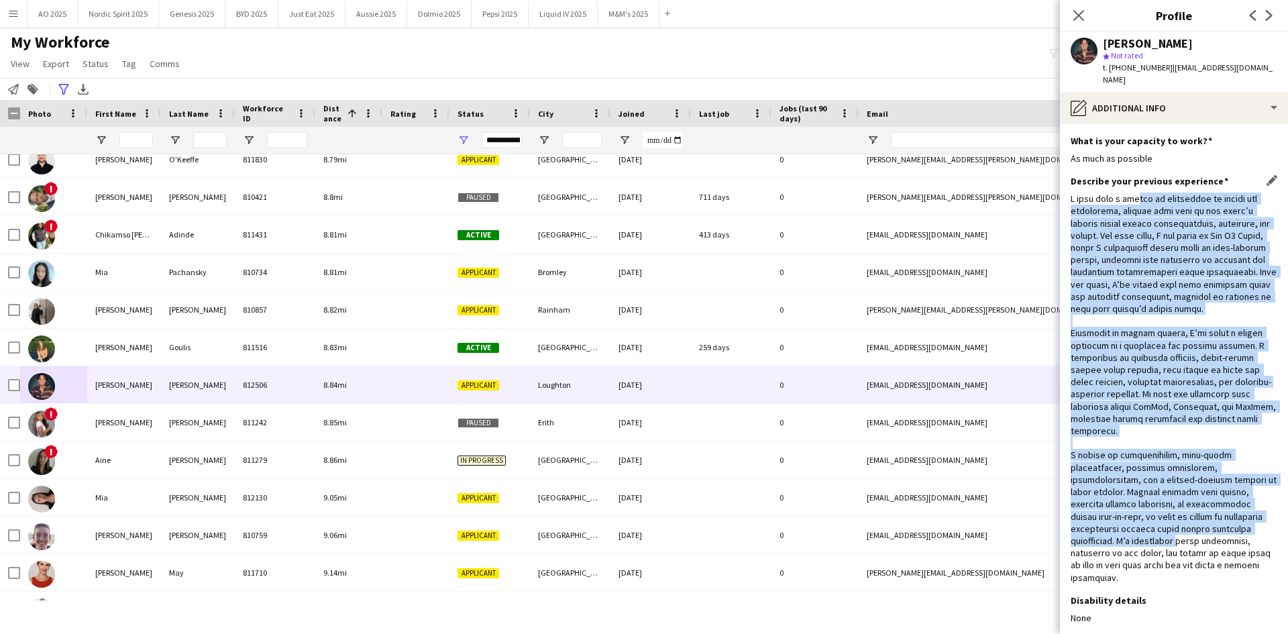
drag, startPoint x: 1135, startPoint y: 183, endPoint x: 1116, endPoint y: 532, distance: 349.9
click at [1116, 532] on div at bounding box center [1173, 387] width 207 height 391
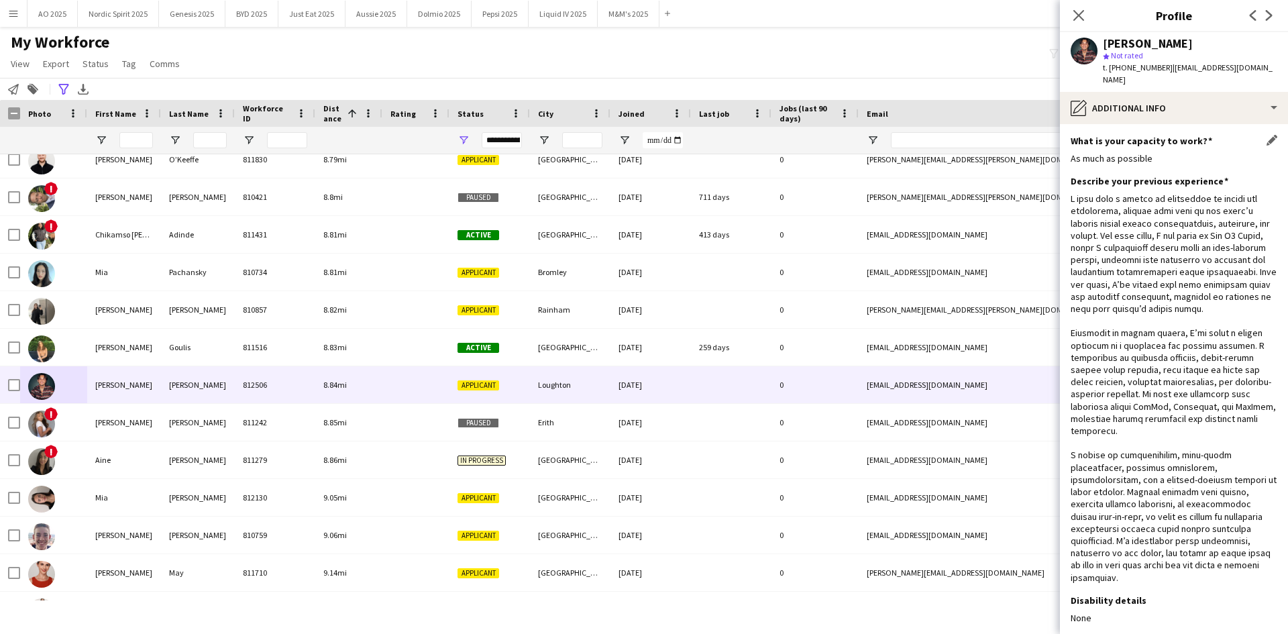
click at [1161, 152] on div "As much as possible" at bounding box center [1173, 158] width 207 height 12
click at [1078, 21] on icon "Close pop-in" at bounding box center [1078, 15] width 13 height 13
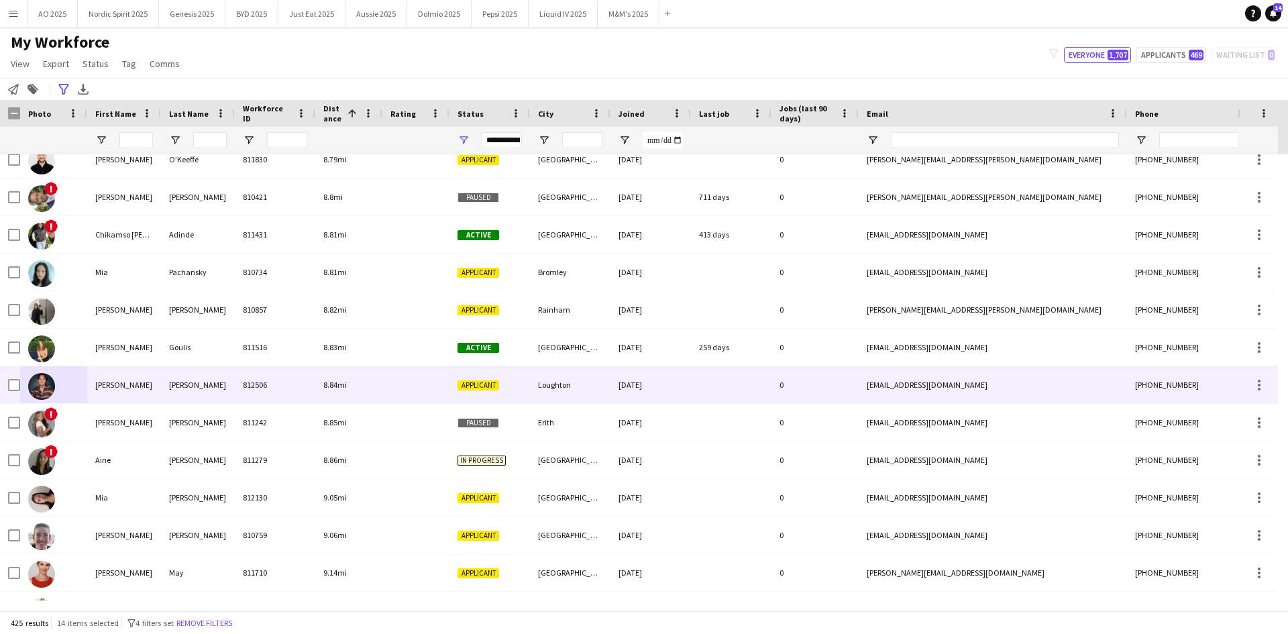
click at [39, 388] on img at bounding box center [41, 386] width 27 height 27
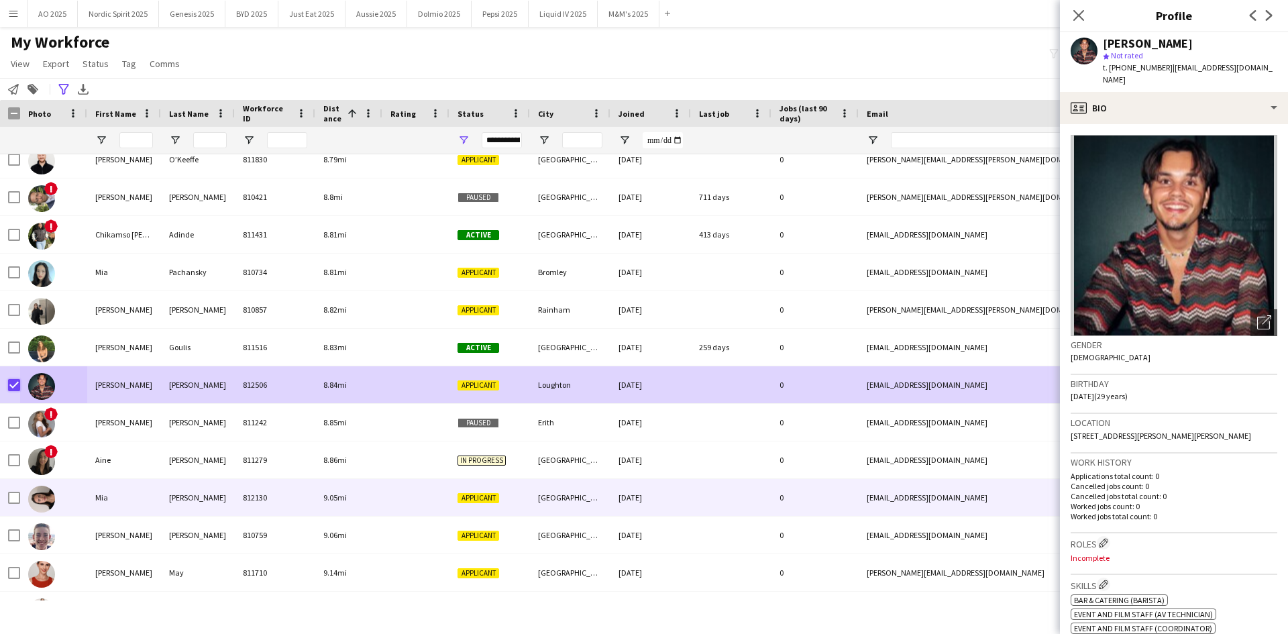
scroll to position [8718, 0]
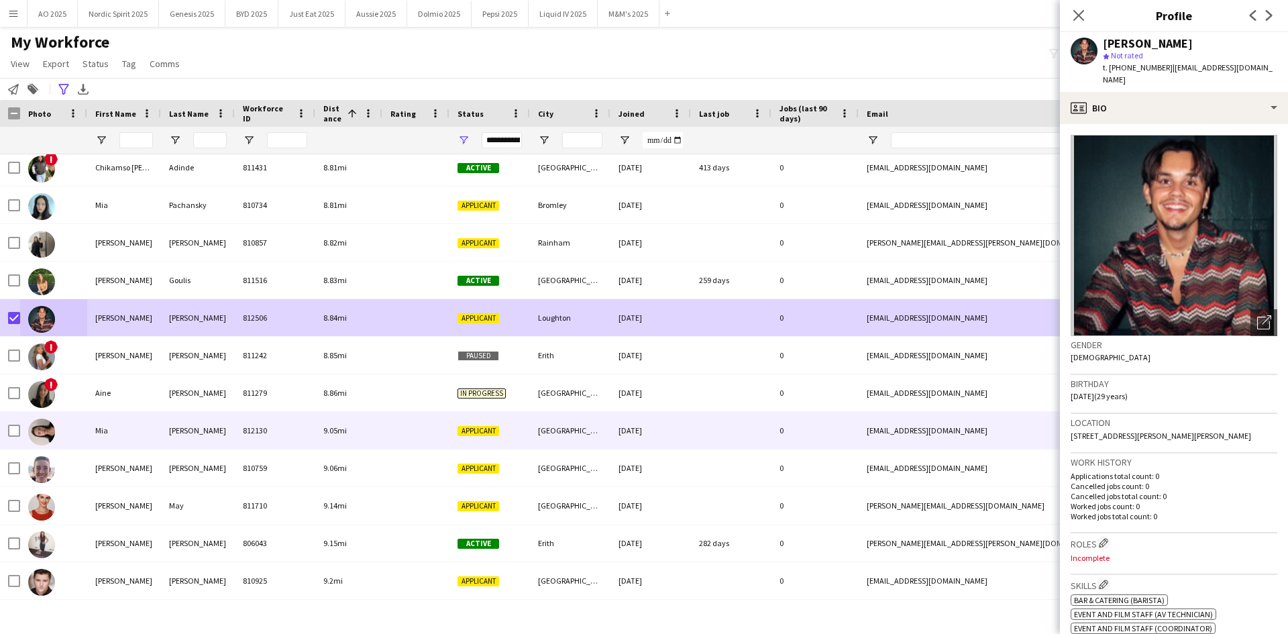
click at [43, 435] on img at bounding box center [41, 431] width 27 height 27
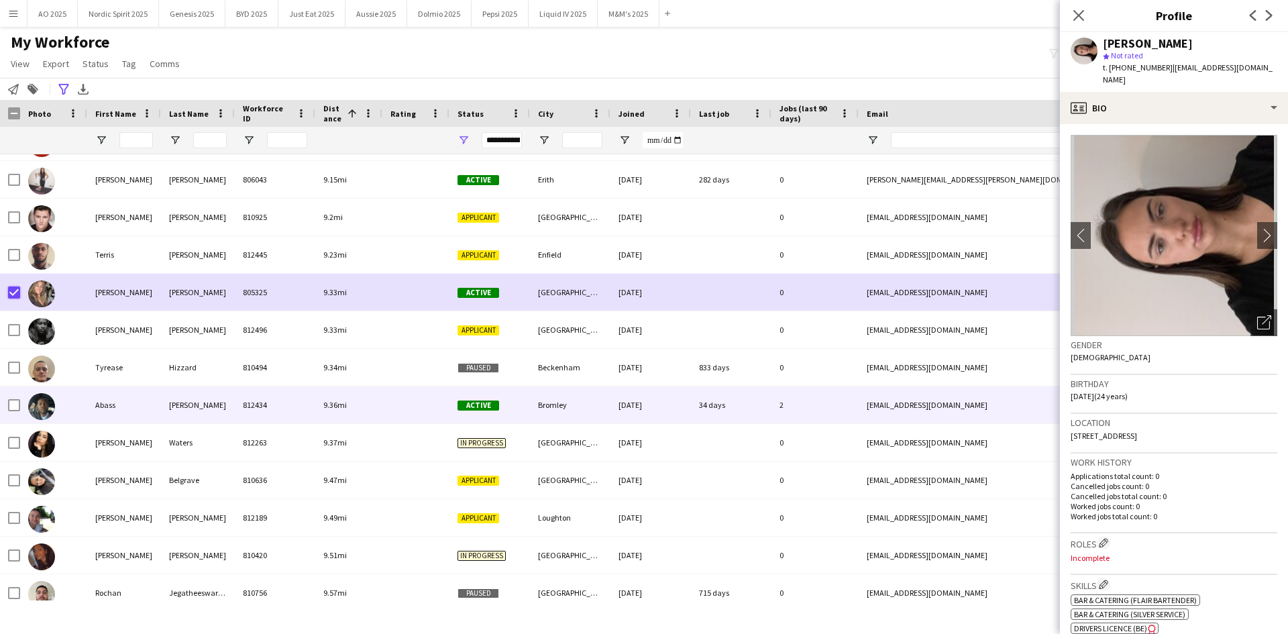
scroll to position [9120, 0]
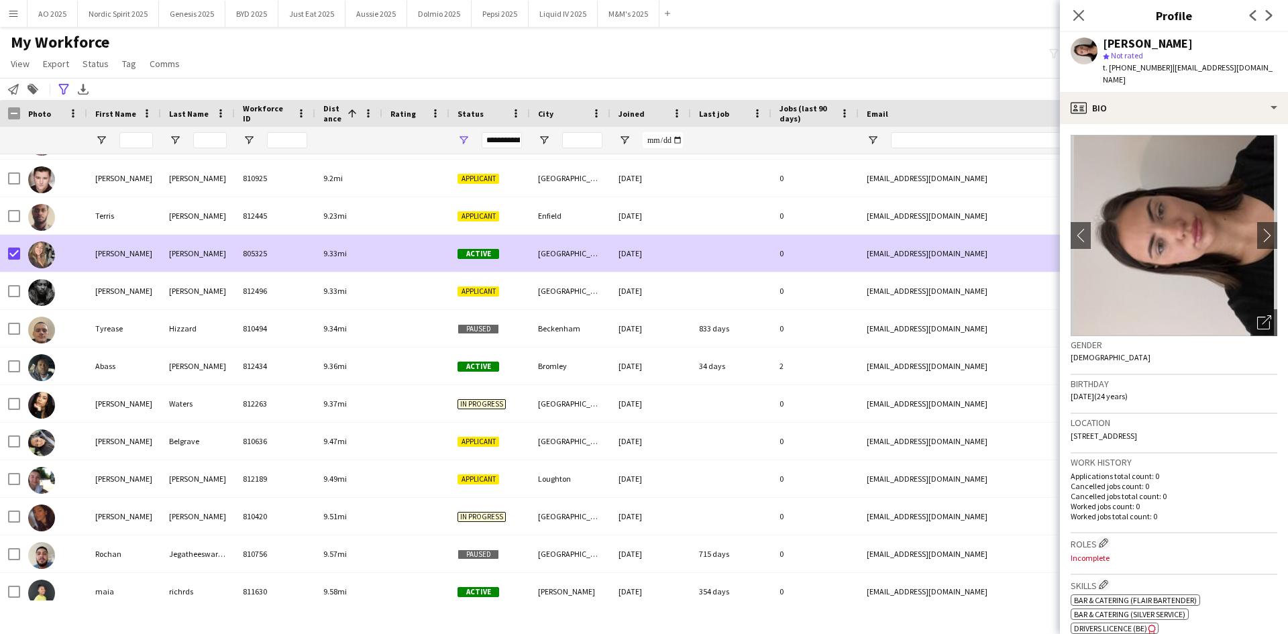
click at [38, 255] on img at bounding box center [41, 254] width 27 height 27
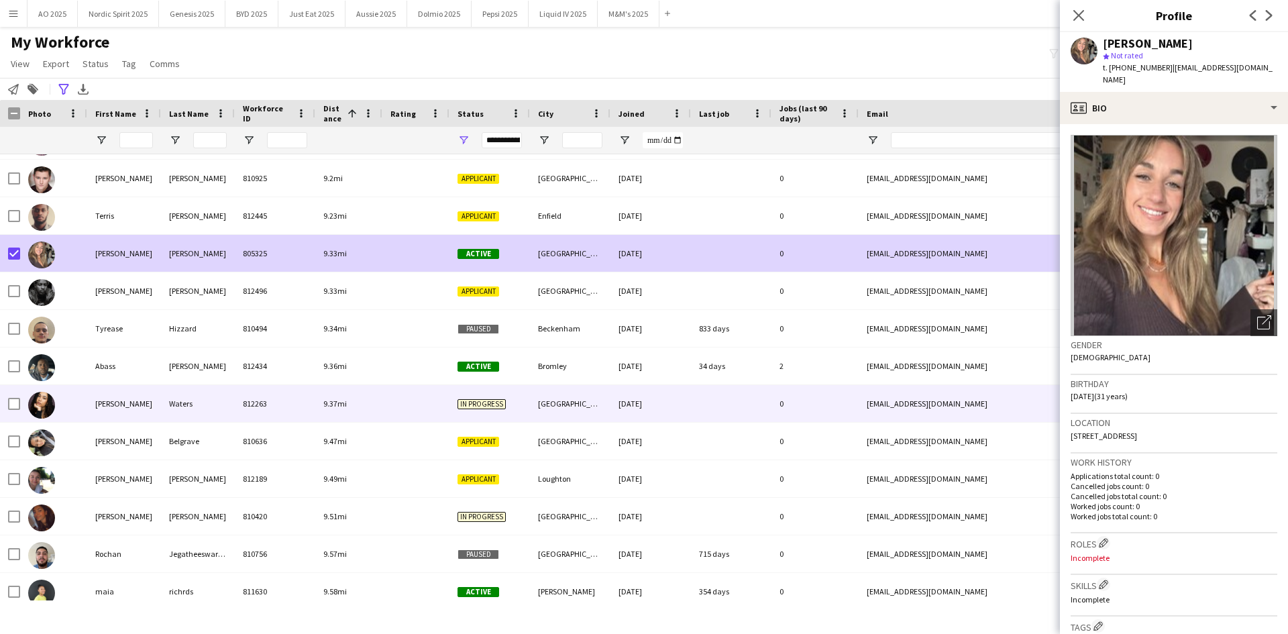
click at [50, 405] on img at bounding box center [41, 405] width 27 height 27
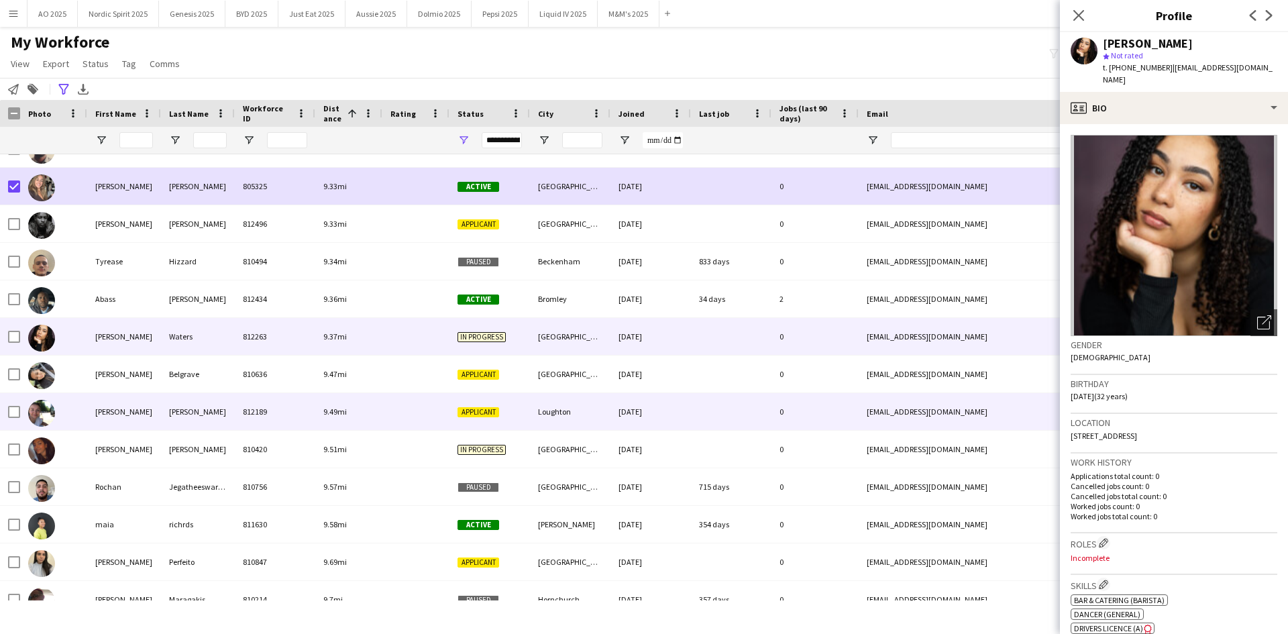
scroll to position [9243, 0]
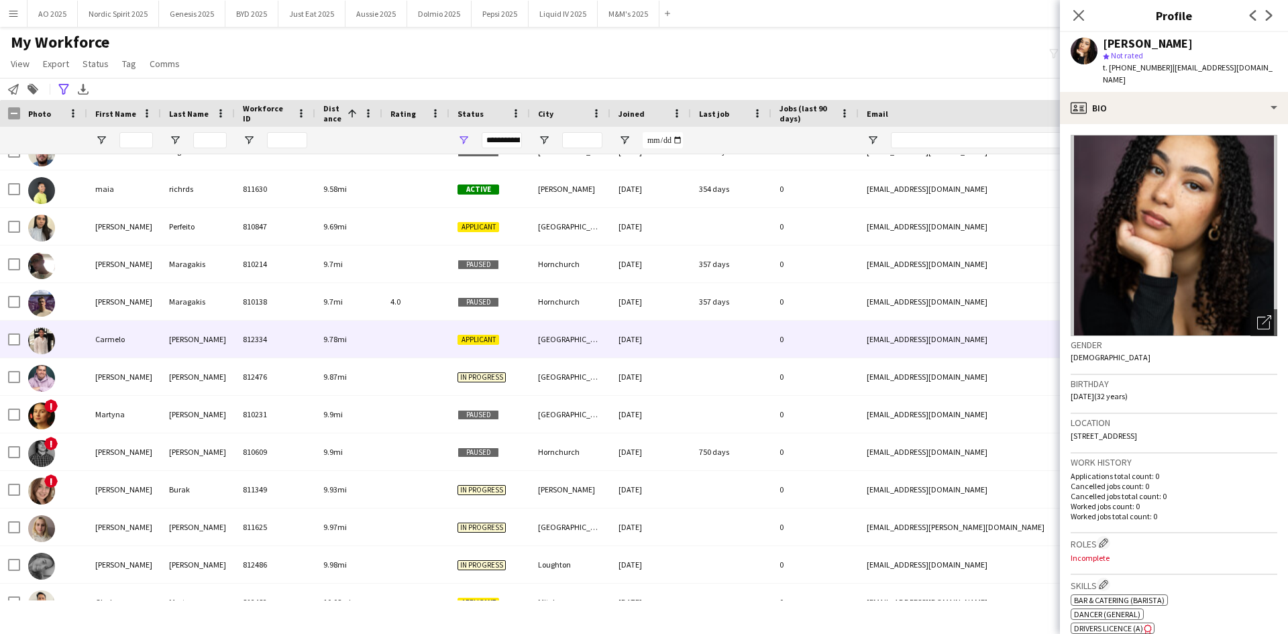
click at [38, 335] on img at bounding box center [41, 340] width 27 height 27
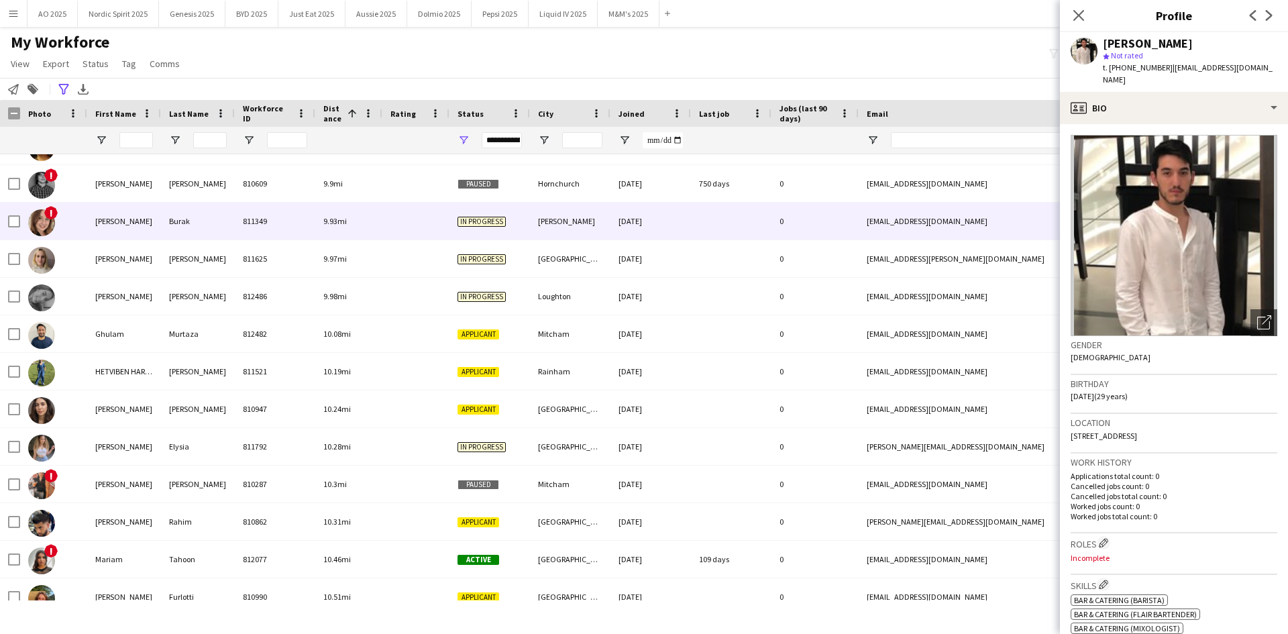
click at [46, 232] on img at bounding box center [41, 222] width 27 height 27
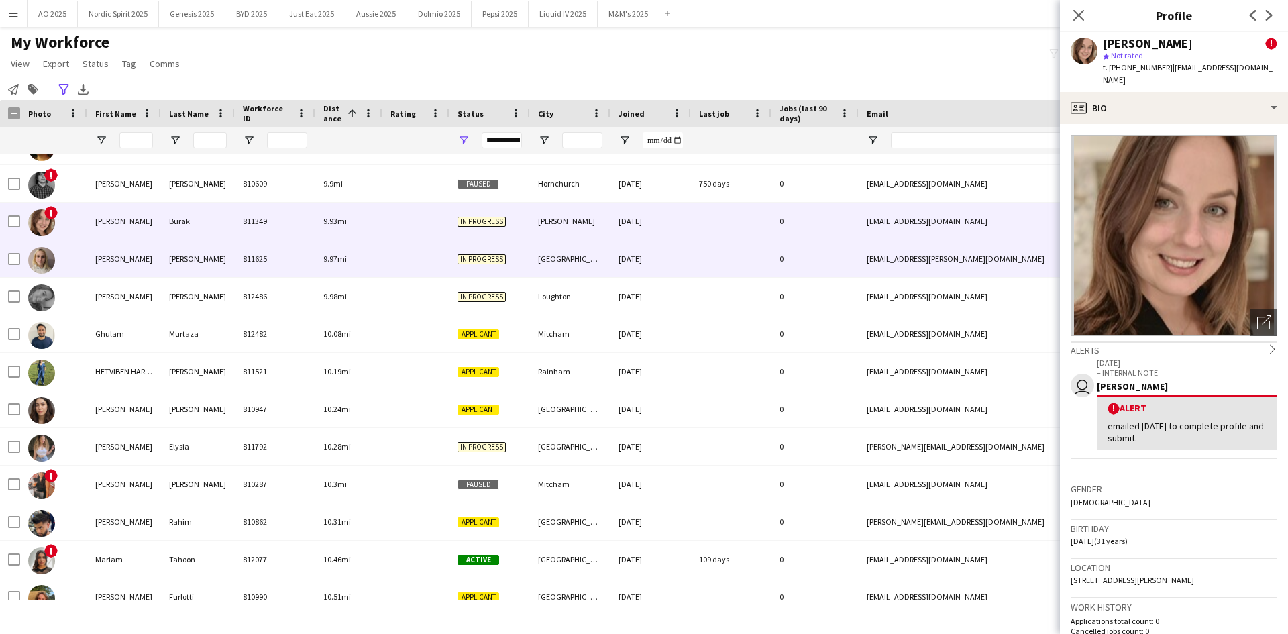
click at [38, 258] on img at bounding box center [41, 260] width 27 height 27
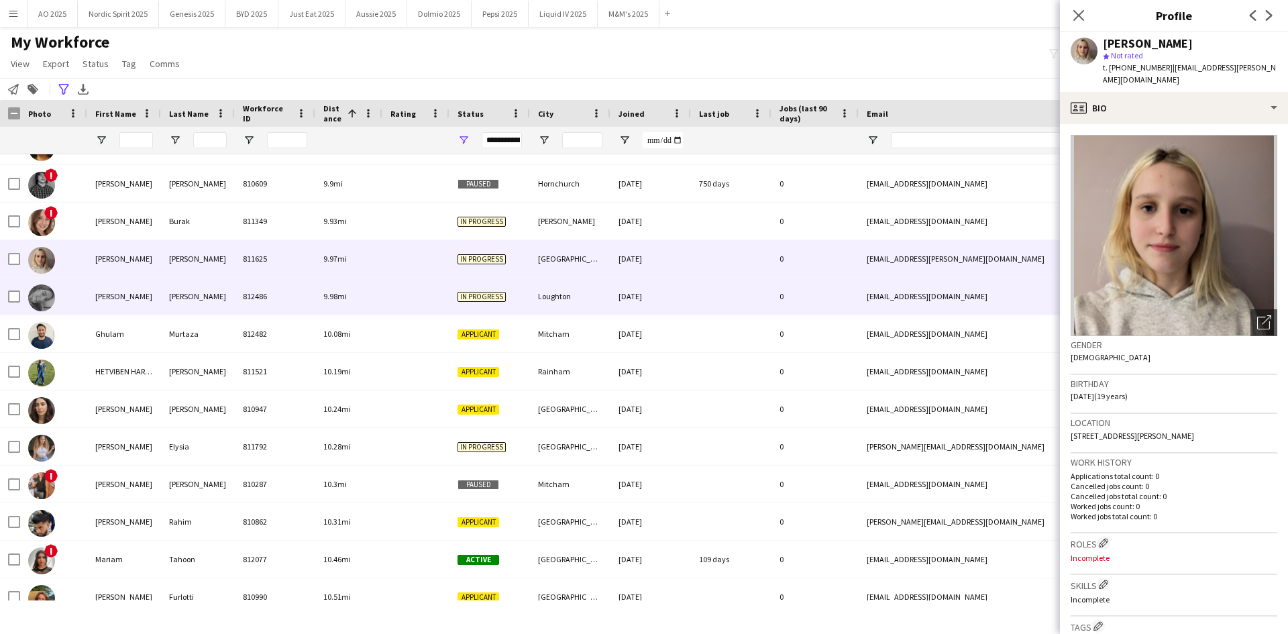
click at [39, 295] on img at bounding box center [41, 297] width 27 height 27
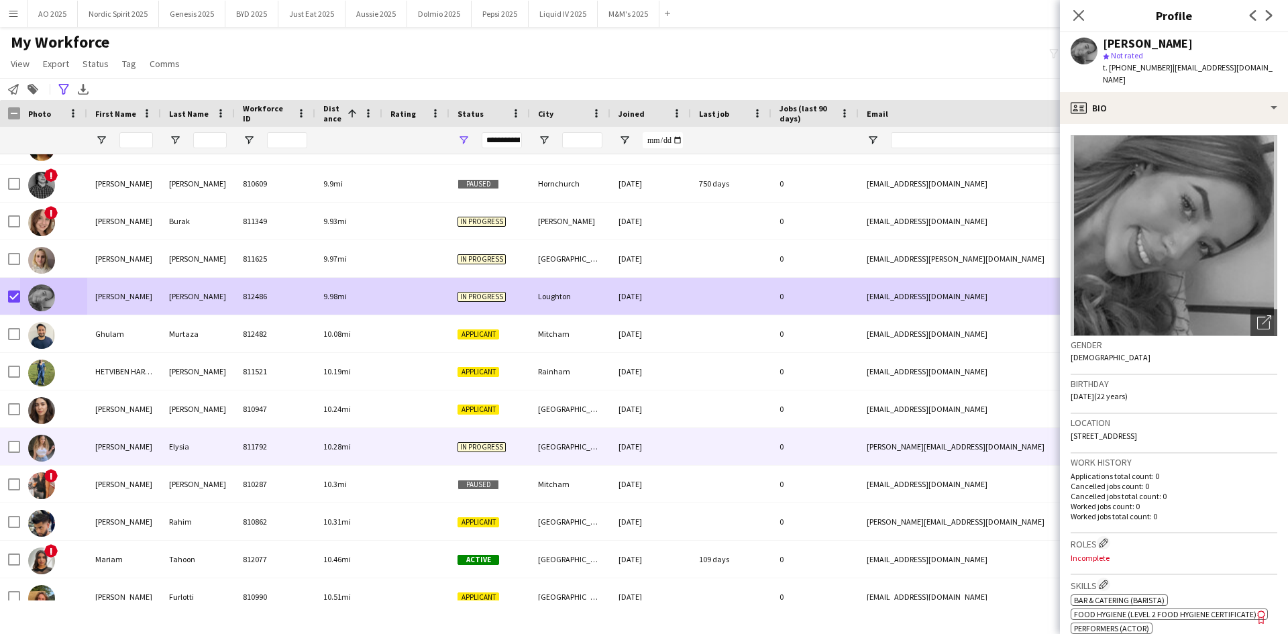
click at [59, 439] on div at bounding box center [53, 446] width 67 height 37
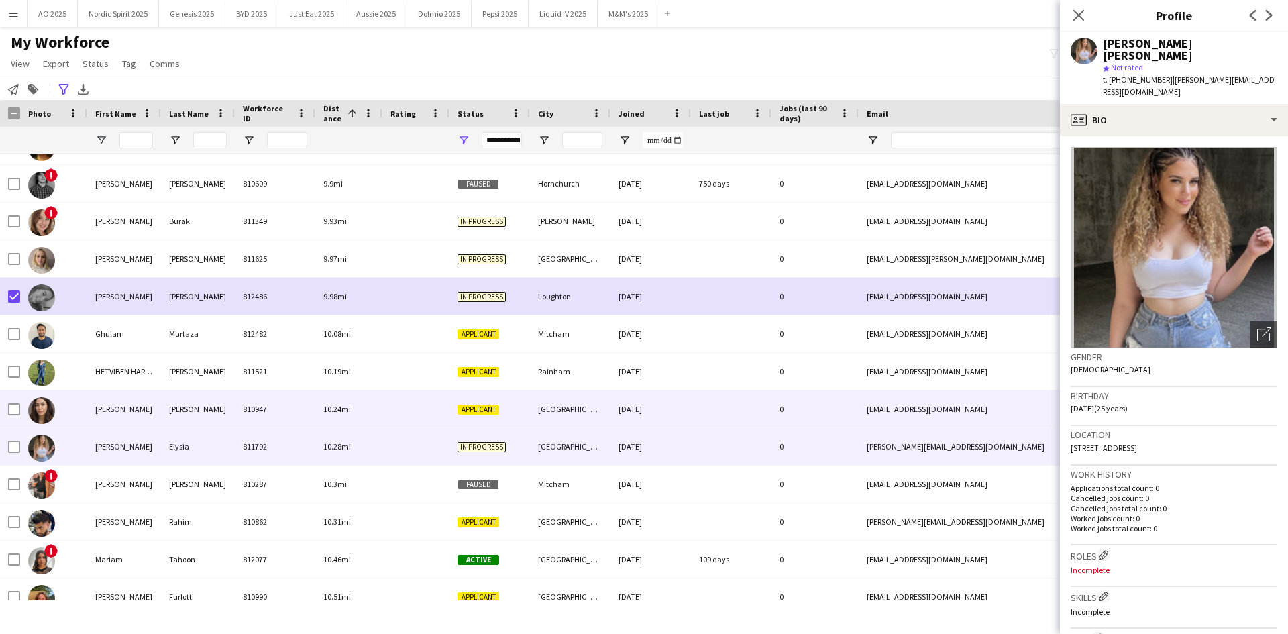
click at [60, 402] on div at bounding box center [53, 408] width 67 height 37
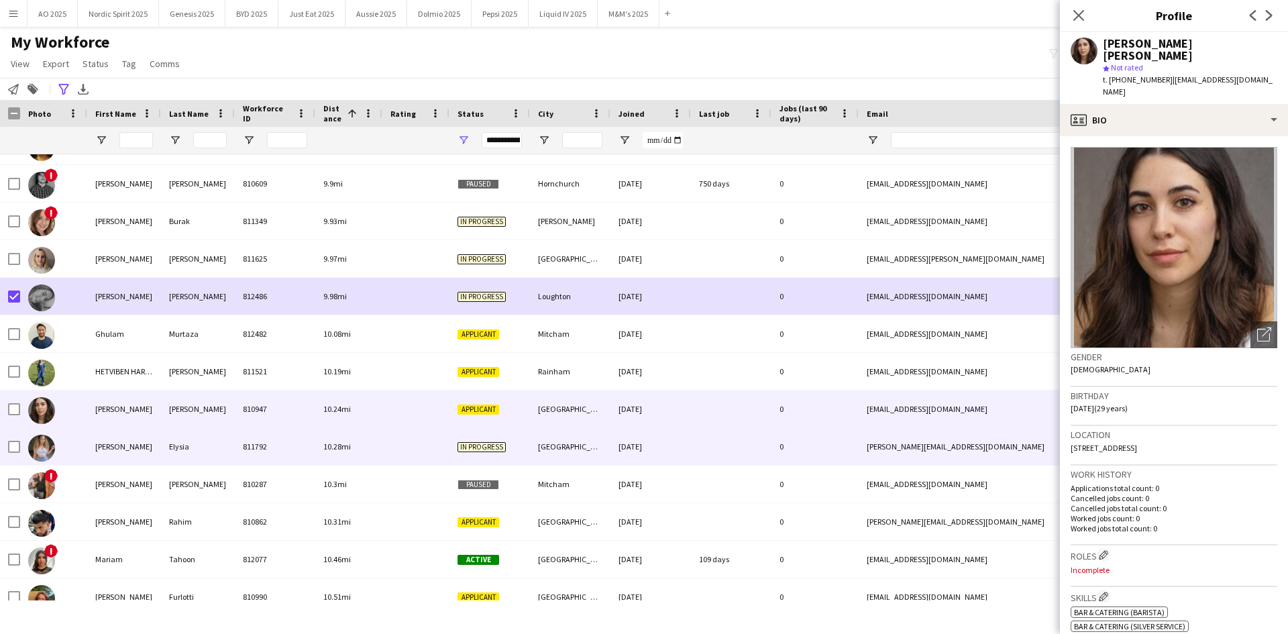
click at [46, 441] on img at bounding box center [41, 448] width 27 height 27
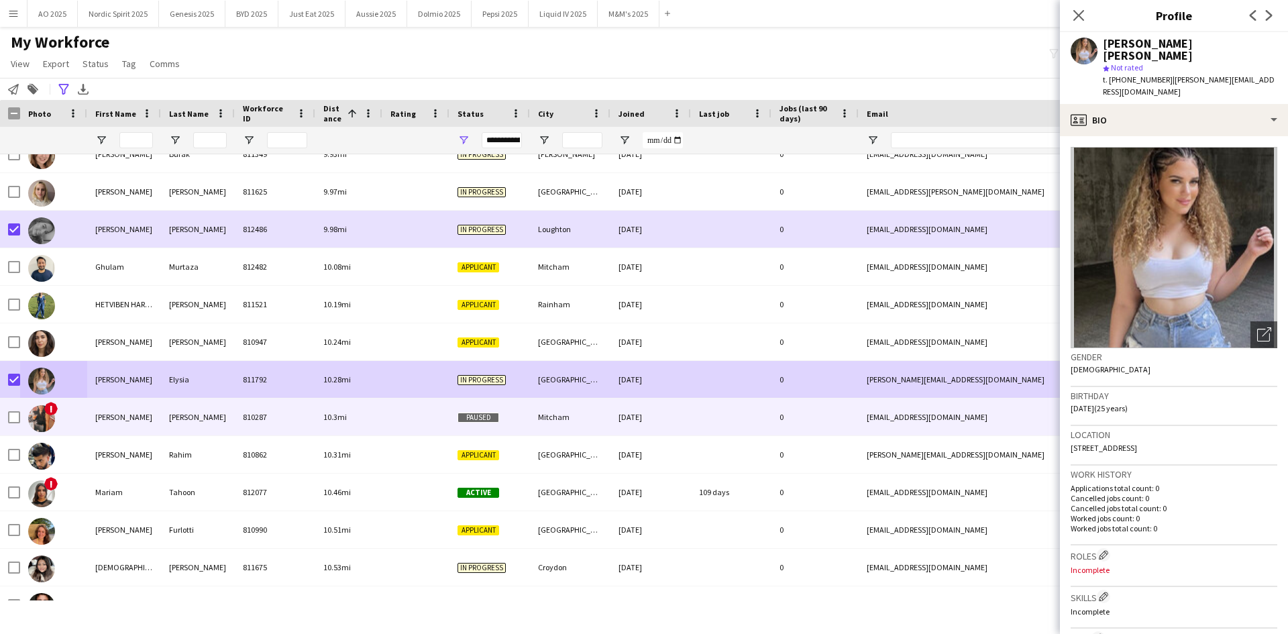
click at [113, 425] on div "[PERSON_NAME]" at bounding box center [124, 416] width 74 height 37
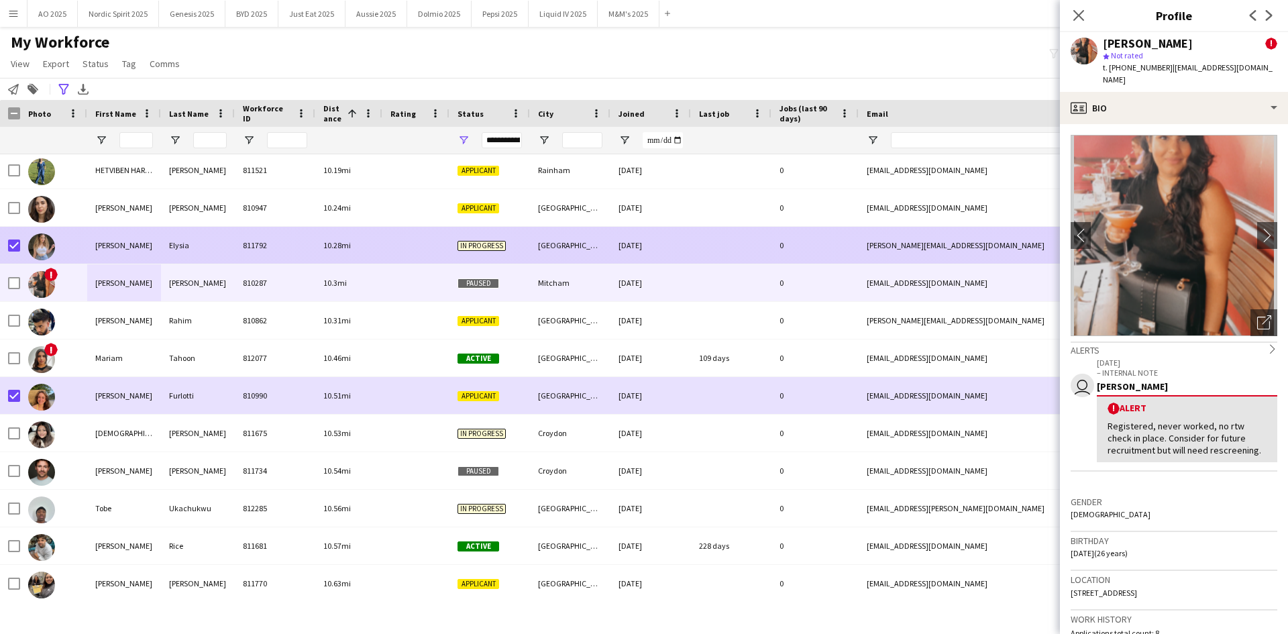
click at [46, 251] on img at bounding box center [41, 246] width 27 height 27
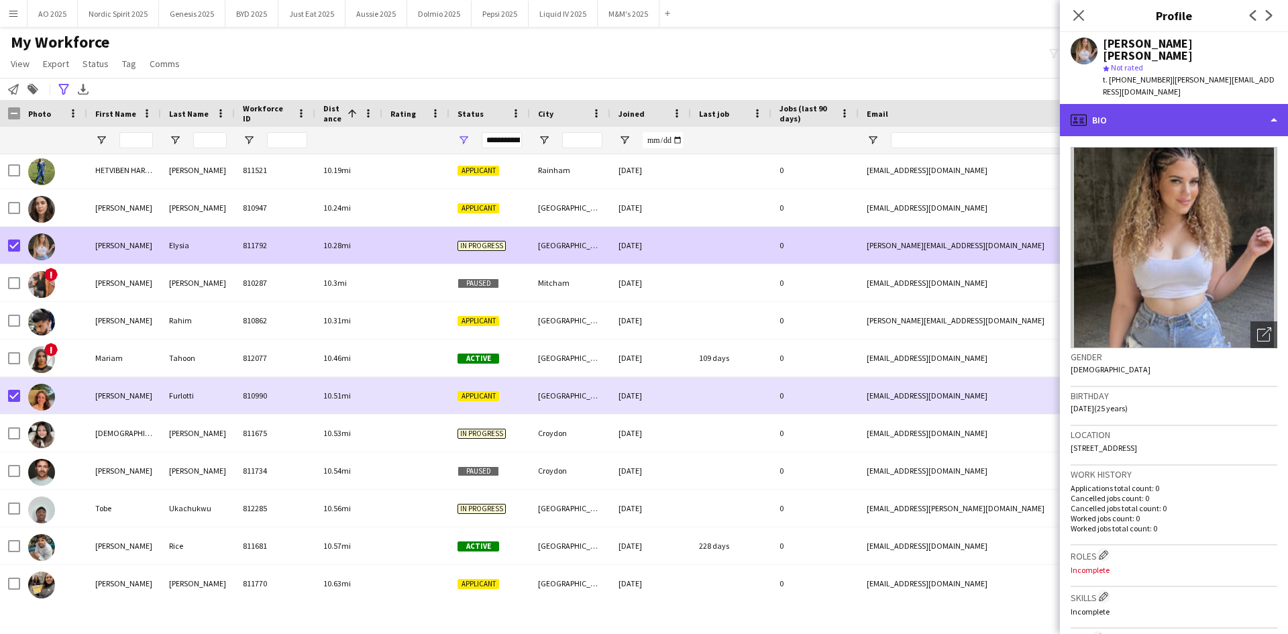
click at [1229, 104] on div "profile Bio" at bounding box center [1174, 120] width 228 height 32
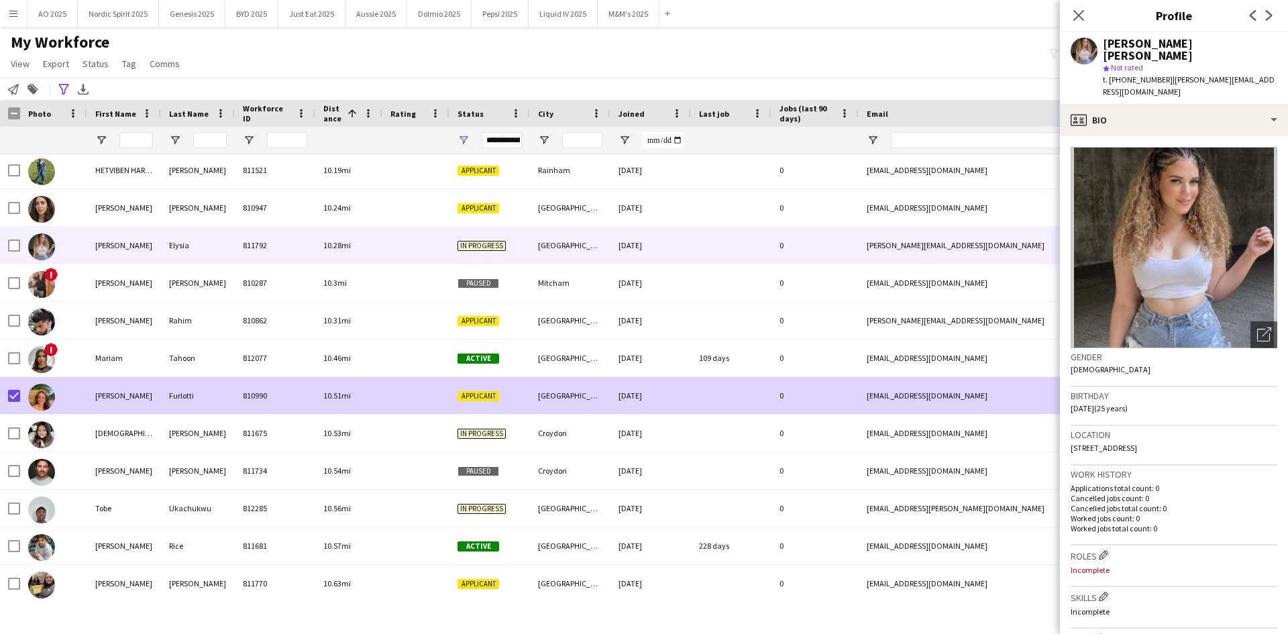
click at [41, 382] on div at bounding box center [41, 397] width 27 height 38
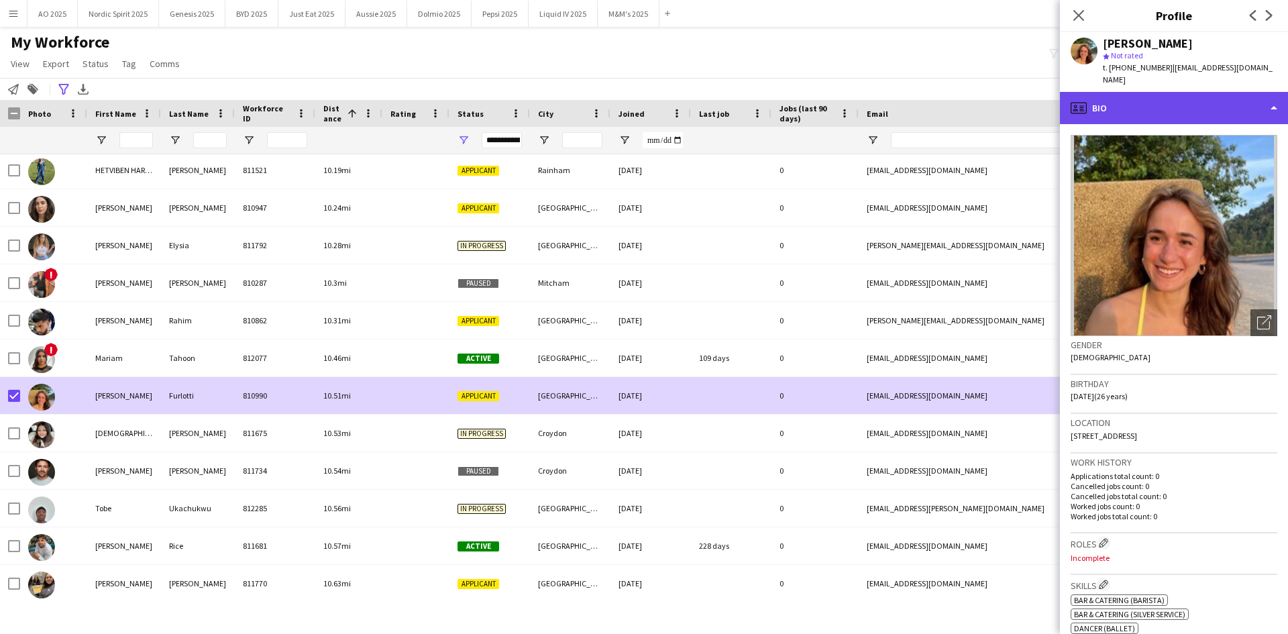
click at [1179, 92] on div "profile Bio" at bounding box center [1174, 108] width 228 height 32
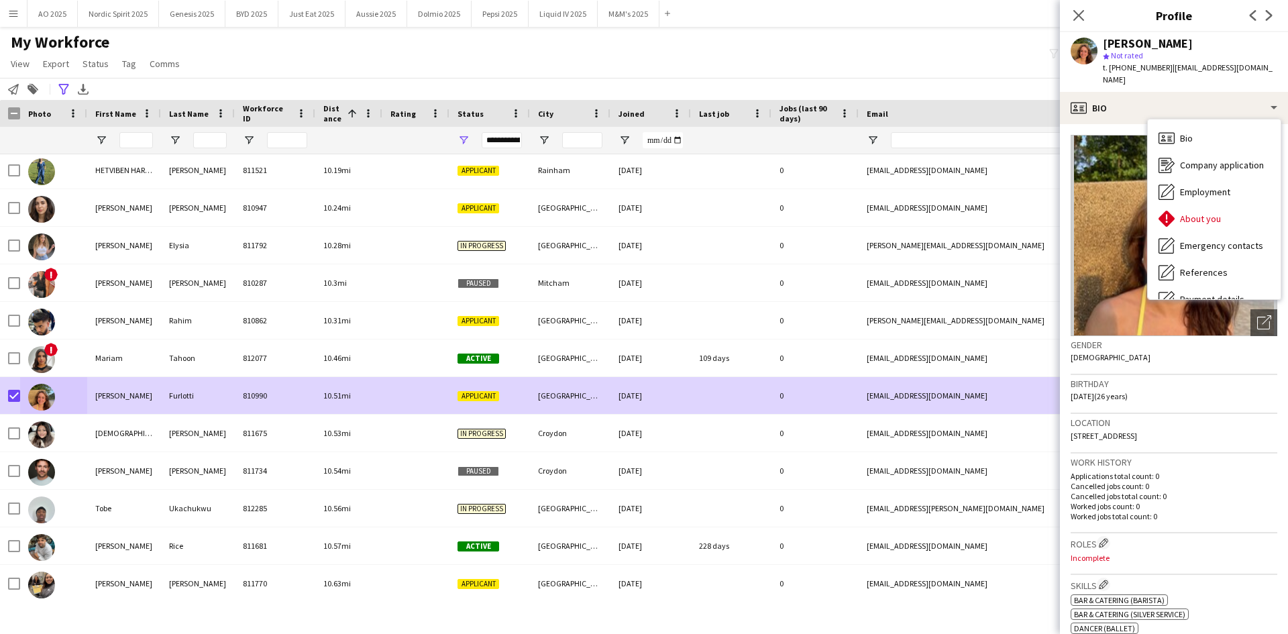
click at [919, 44] on div "My Workforce View Views Default view Compliance Log New view Update view Delete…" at bounding box center [644, 55] width 1288 height 46
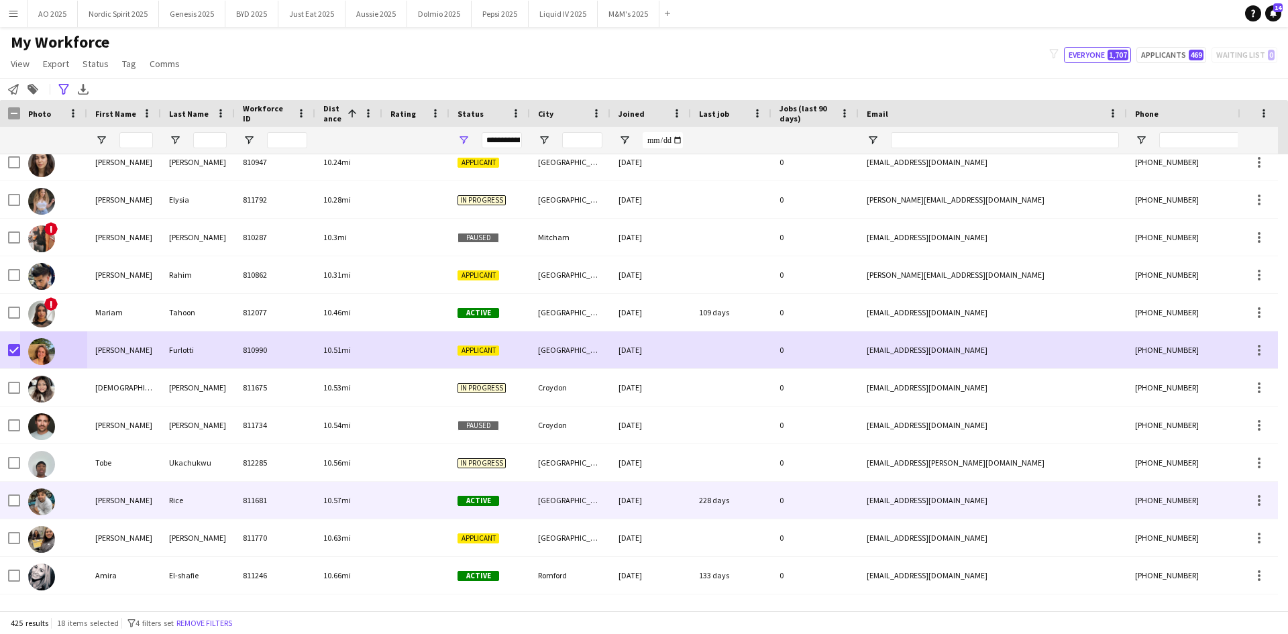
scroll to position [10059, 0]
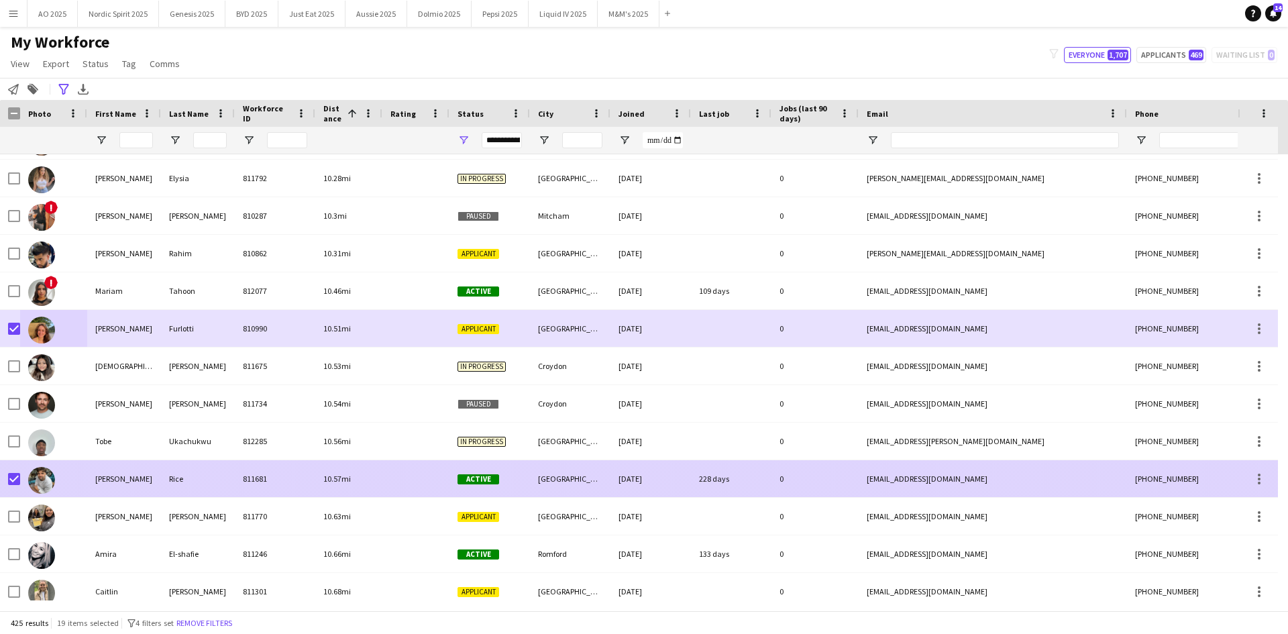
click at [48, 485] on img at bounding box center [41, 480] width 27 height 27
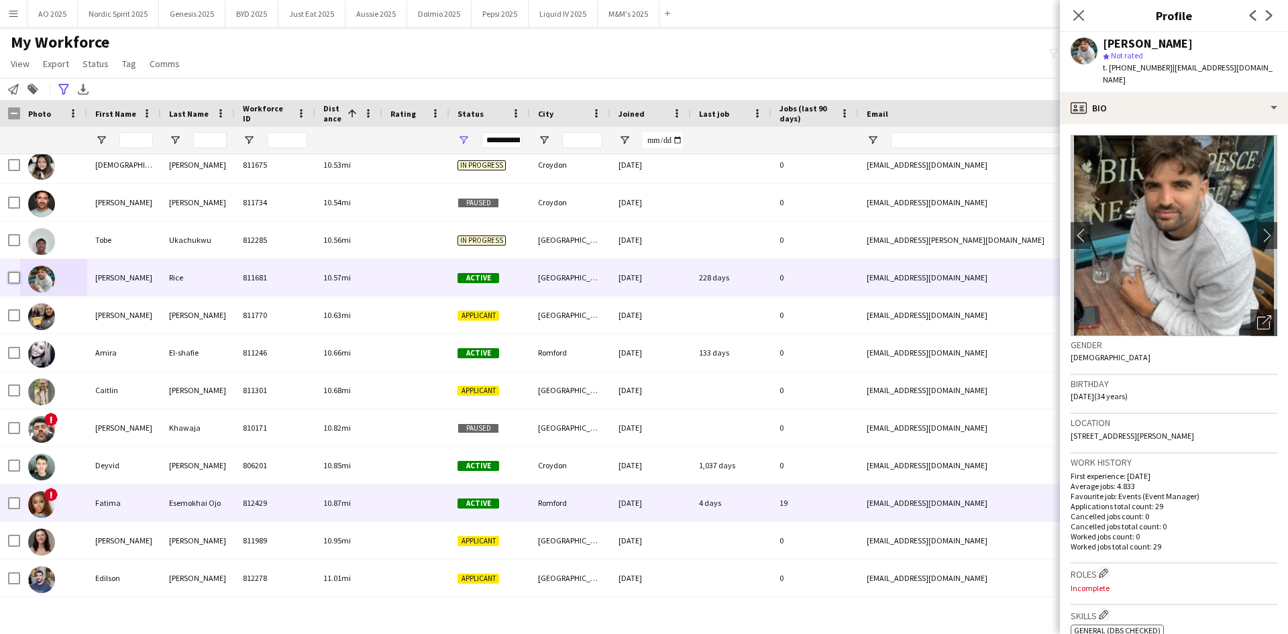
scroll to position [10327, 0]
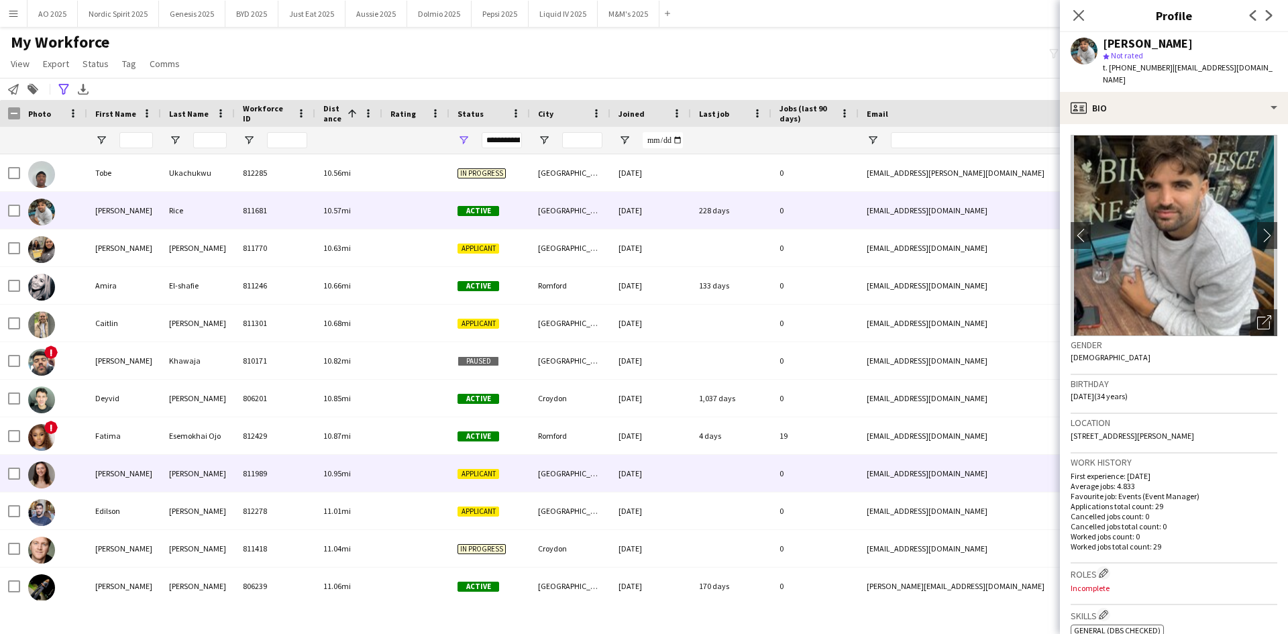
click at [20, 475] on div at bounding box center [53, 473] width 67 height 37
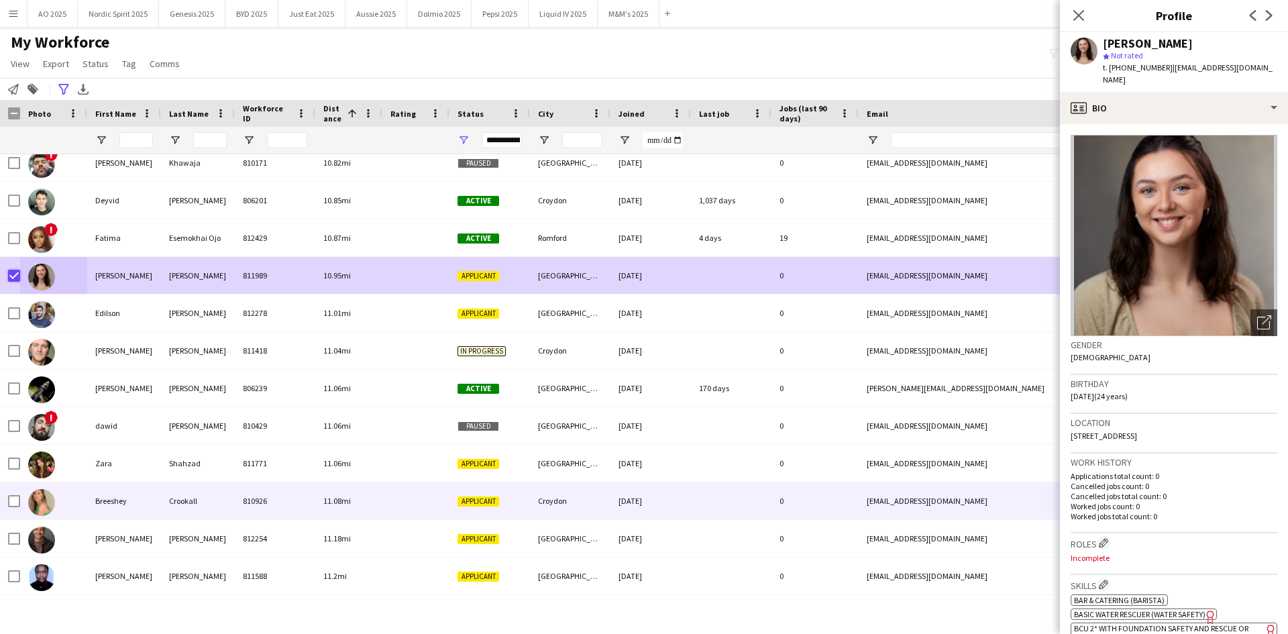
scroll to position [10528, 0]
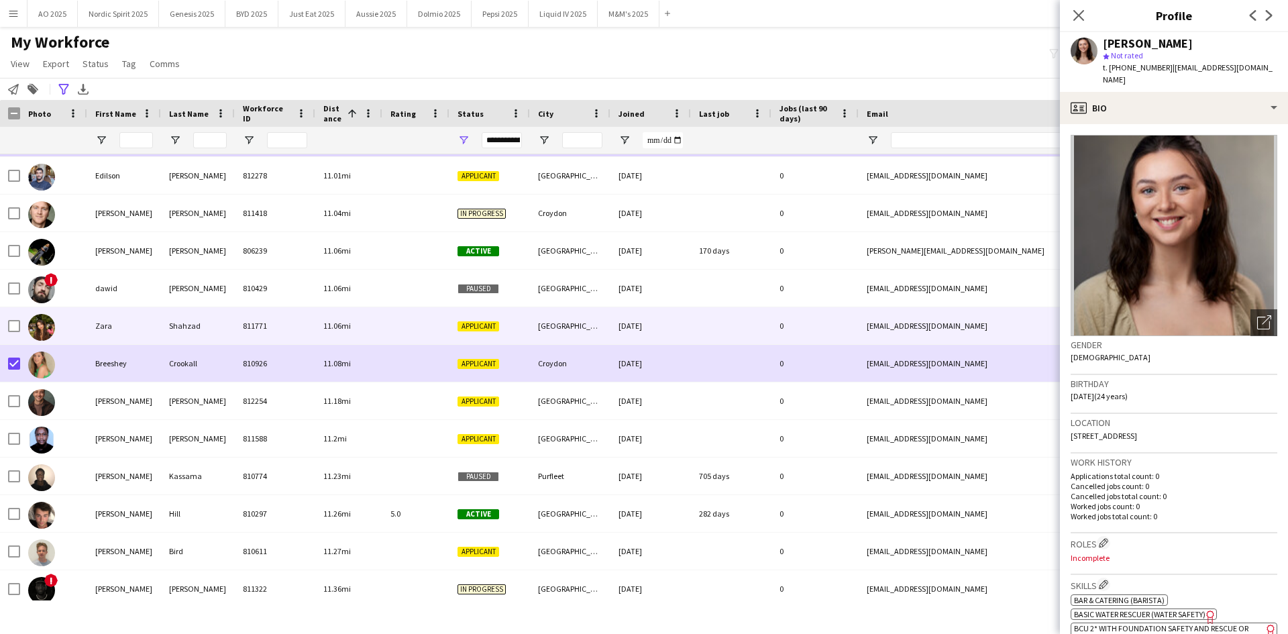
click at [33, 340] on div at bounding box center [41, 327] width 27 height 38
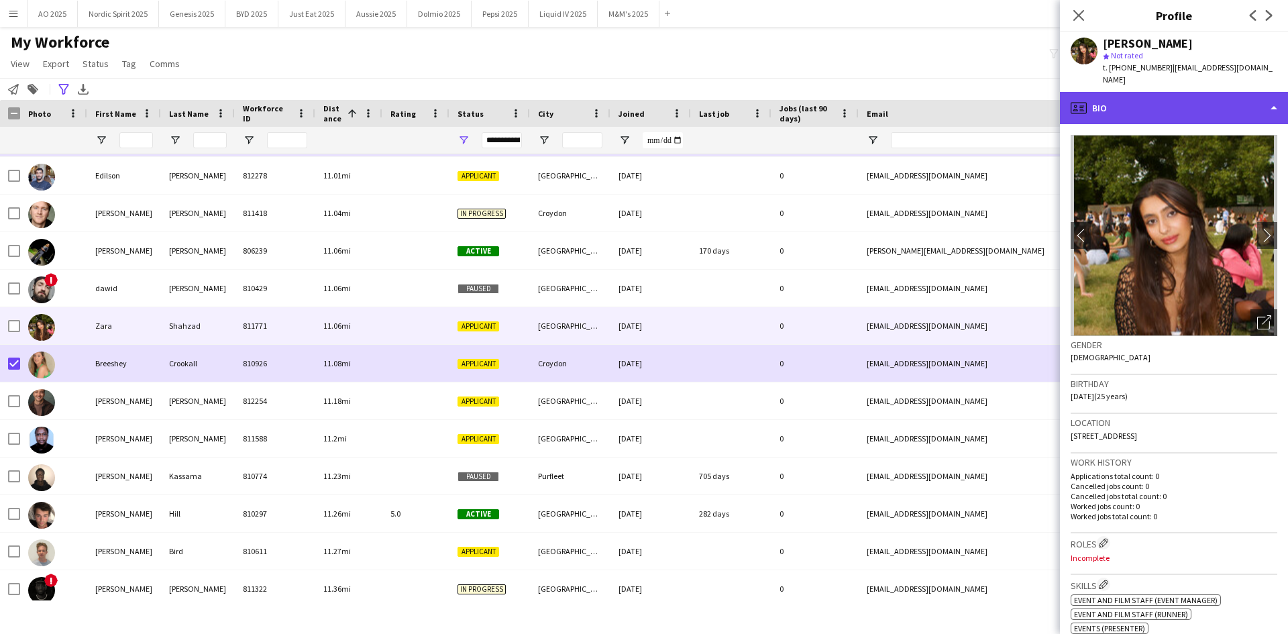
click at [1132, 107] on div "profile Bio" at bounding box center [1174, 108] width 228 height 32
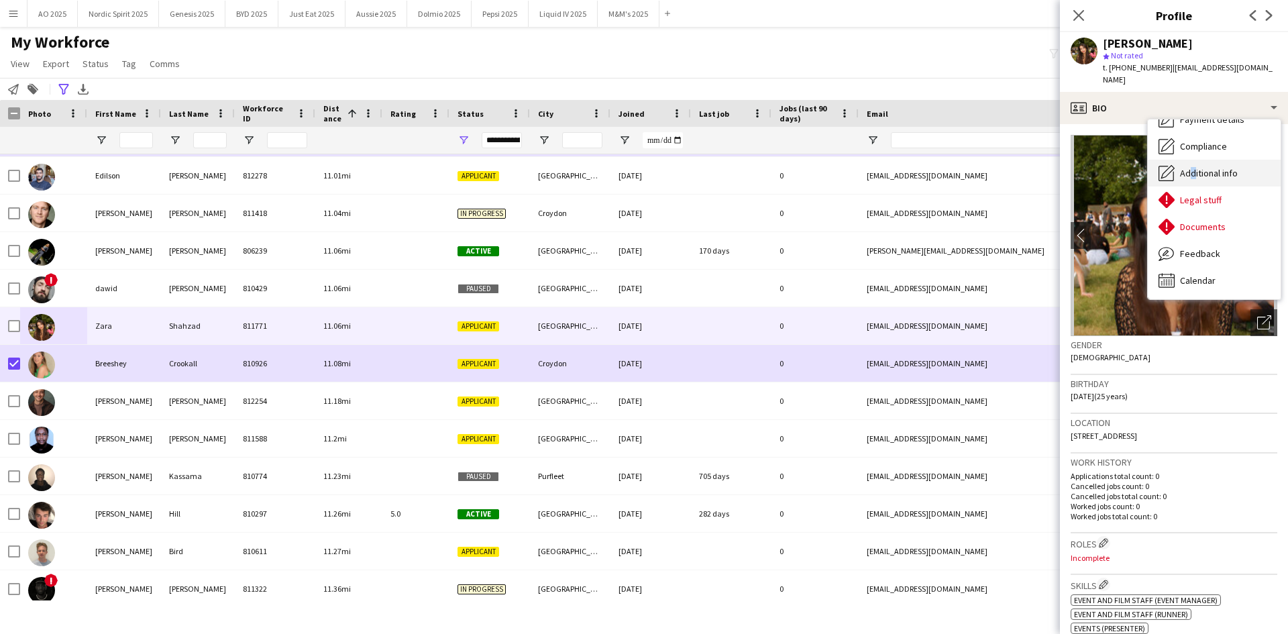
click at [1188, 167] on span "Additional info" at bounding box center [1209, 173] width 58 height 12
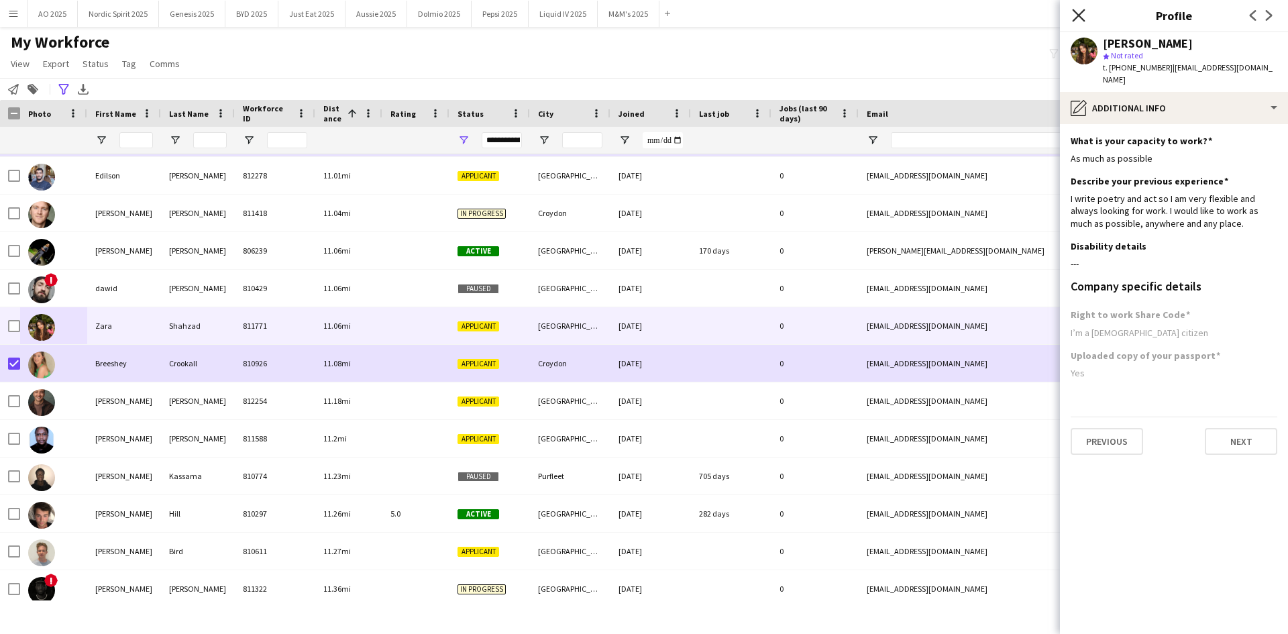
click at [1080, 21] on icon "Close pop-in" at bounding box center [1078, 15] width 13 height 13
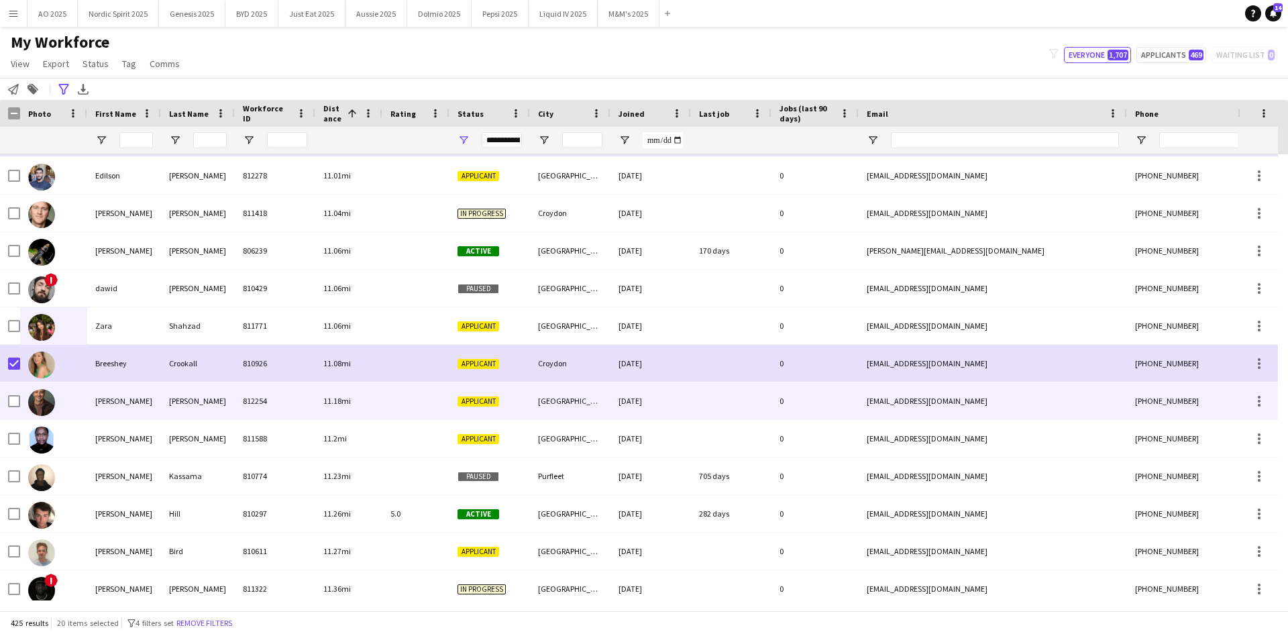
click at [30, 405] on img at bounding box center [41, 402] width 27 height 27
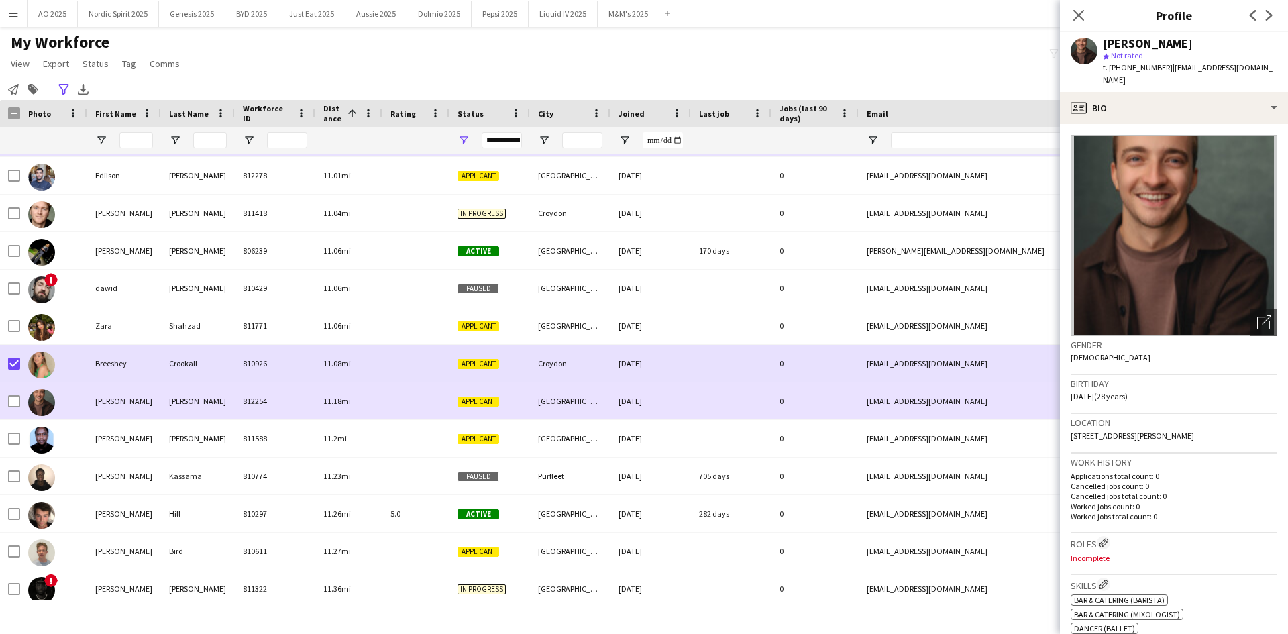
click at [35, 404] on img at bounding box center [41, 402] width 27 height 27
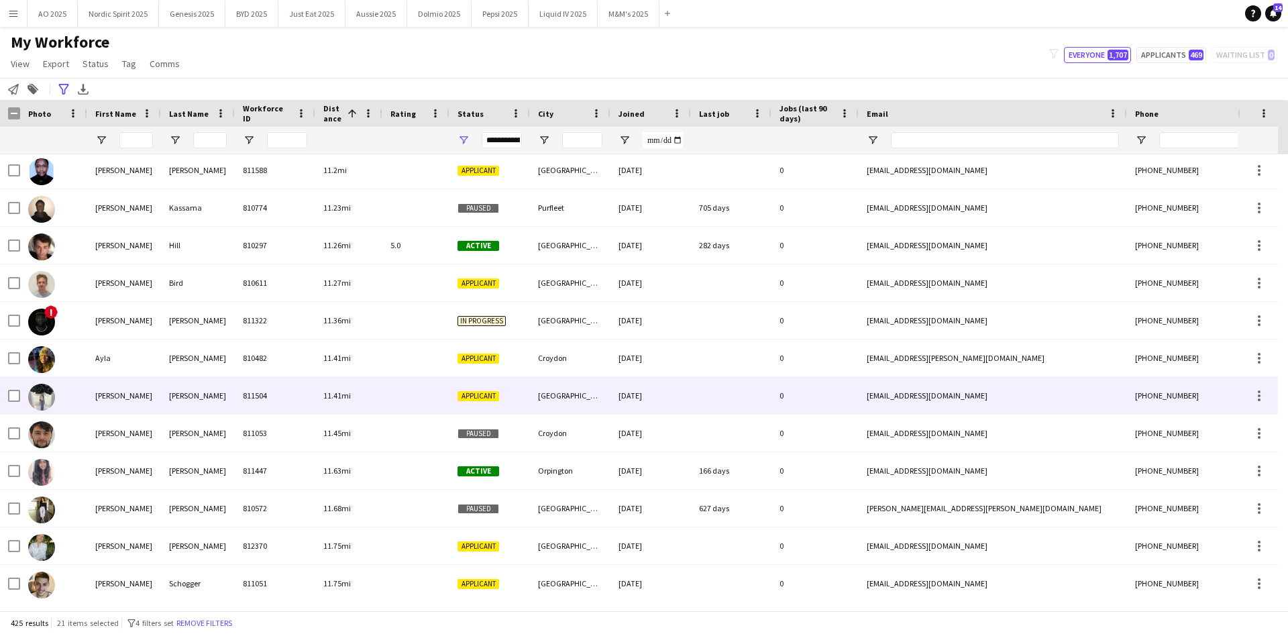
click at [50, 406] on img at bounding box center [41, 397] width 27 height 27
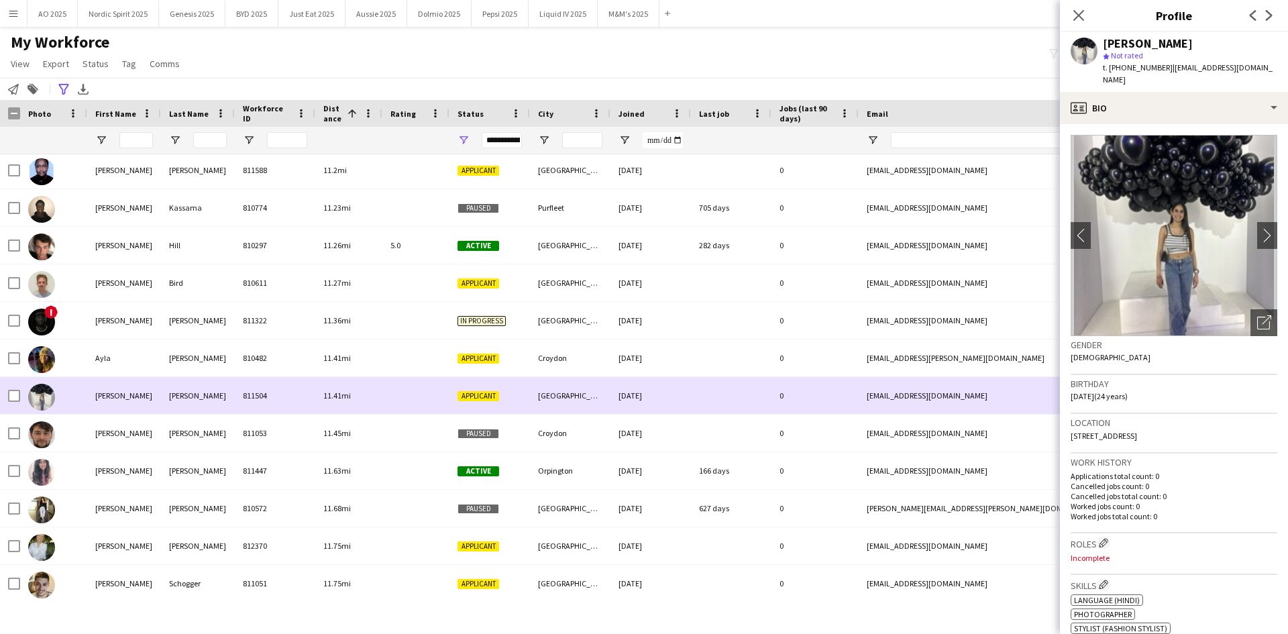
click at [50, 406] on img at bounding box center [41, 397] width 27 height 27
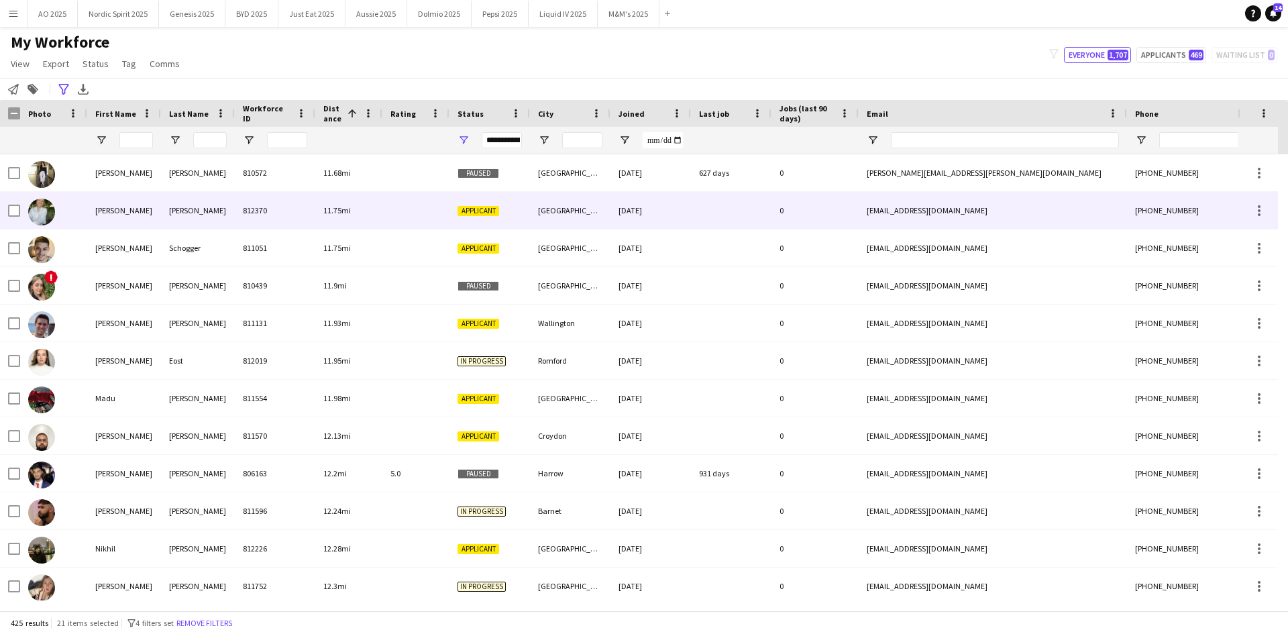
click at [57, 207] on div at bounding box center [53, 210] width 67 height 37
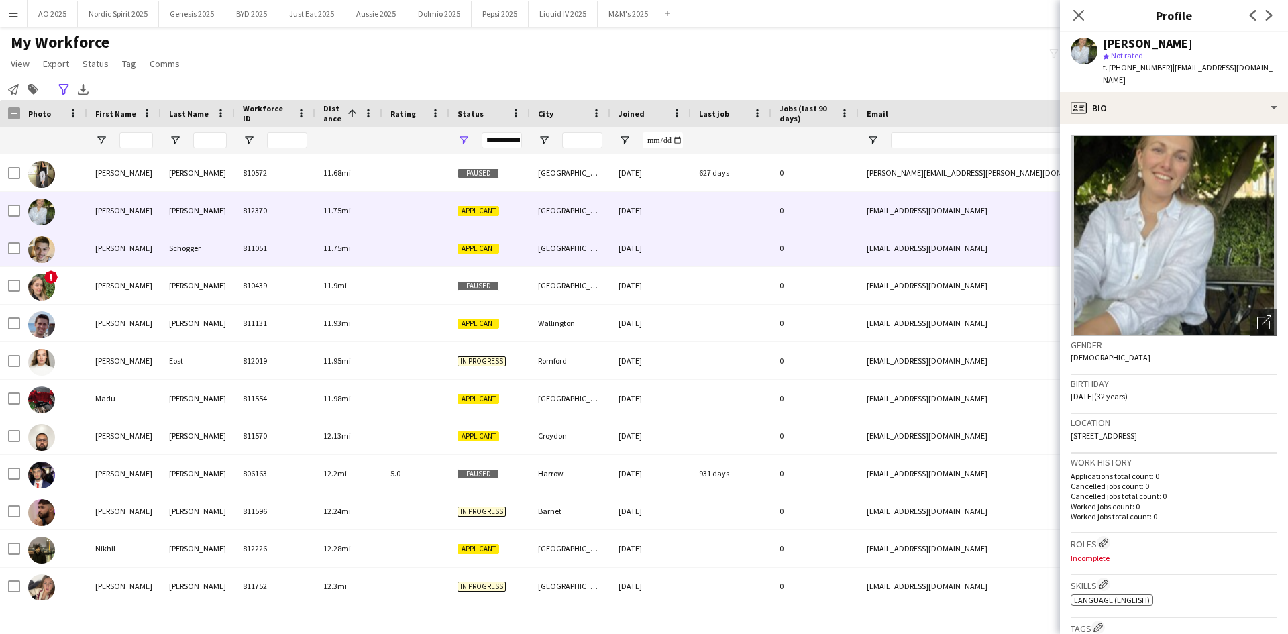
click at [46, 247] on img at bounding box center [41, 249] width 27 height 27
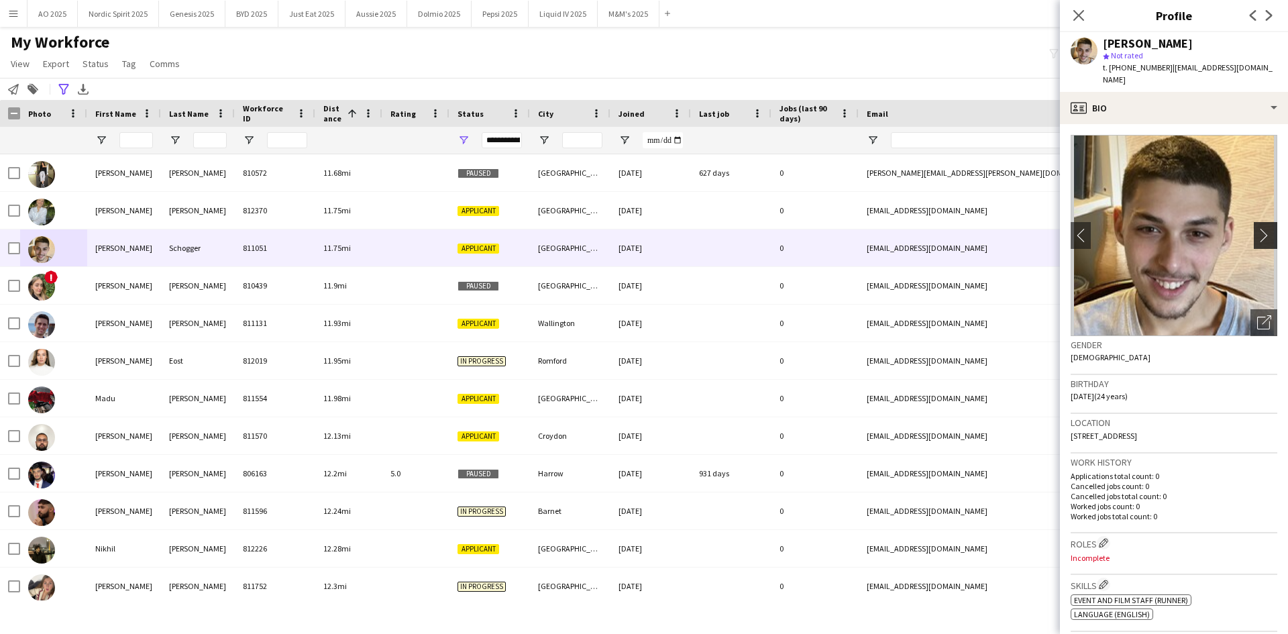
click at [1257, 228] on app-icon "chevron-right" at bounding box center [1267, 235] width 21 height 14
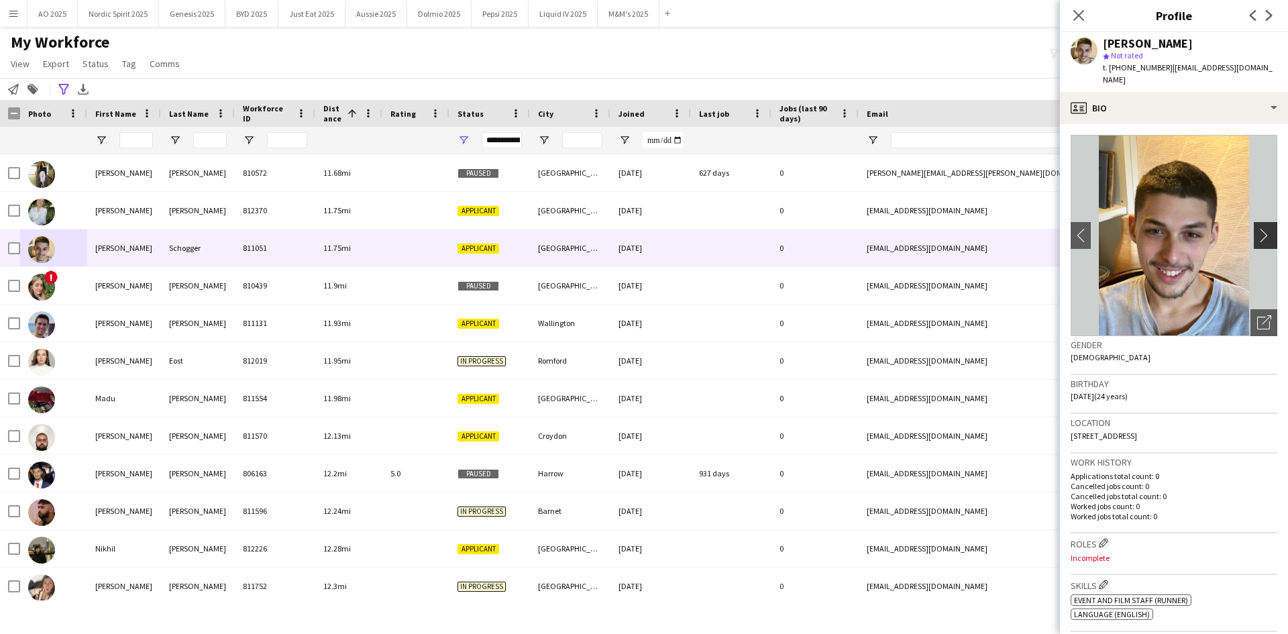
click at [1257, 228] on app-icon "chevron-right" at bounding box center [1267, 235] width 21 height 14
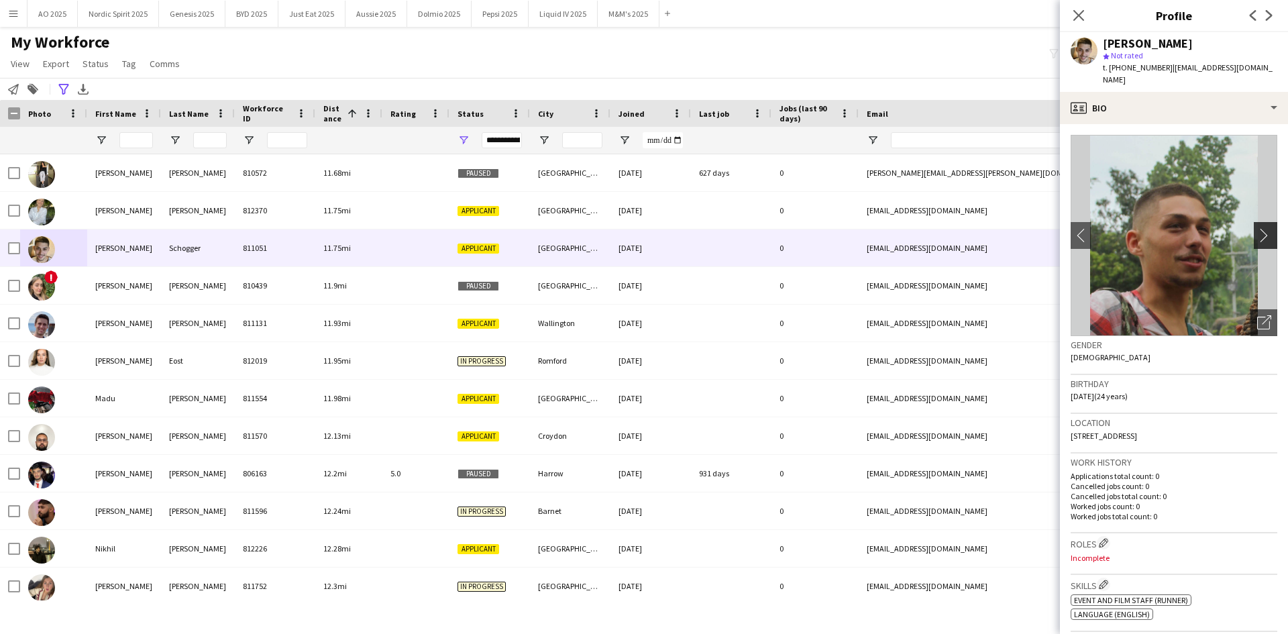
click at [1257, 228] on app-icon "chevron-right" at bounding box center [1267, 235] width 21 height 14
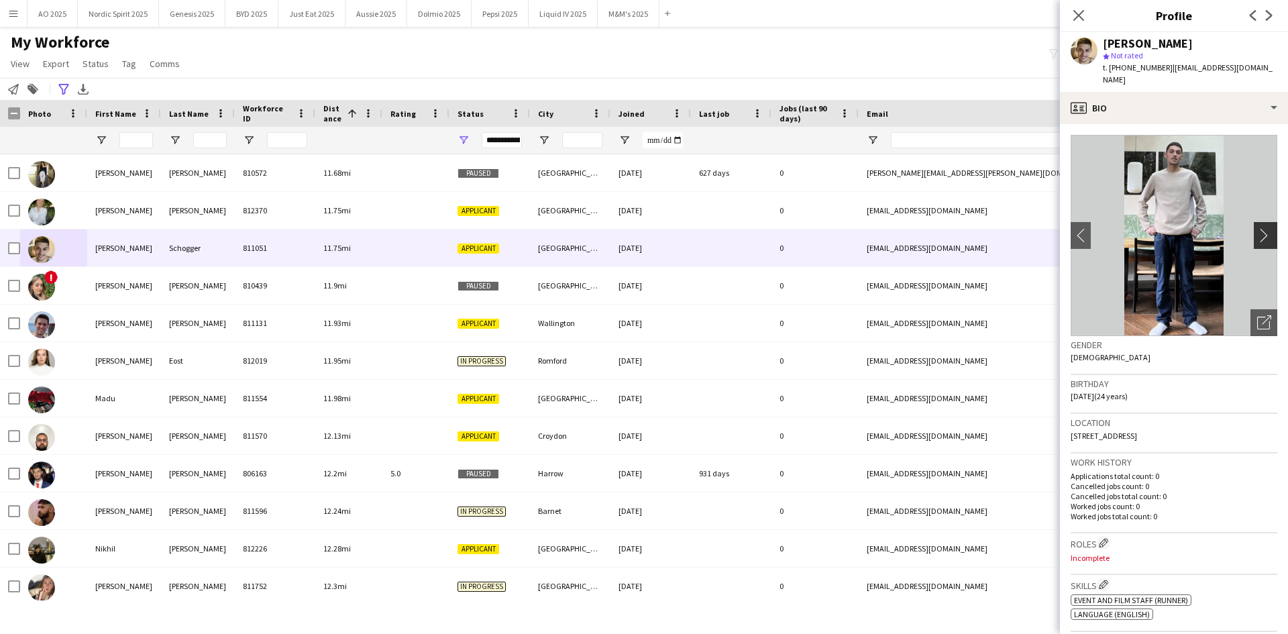
click at [1257, 228] on app-icon "chevron-right" at bounding box center [1267, 235] width 21 height 14
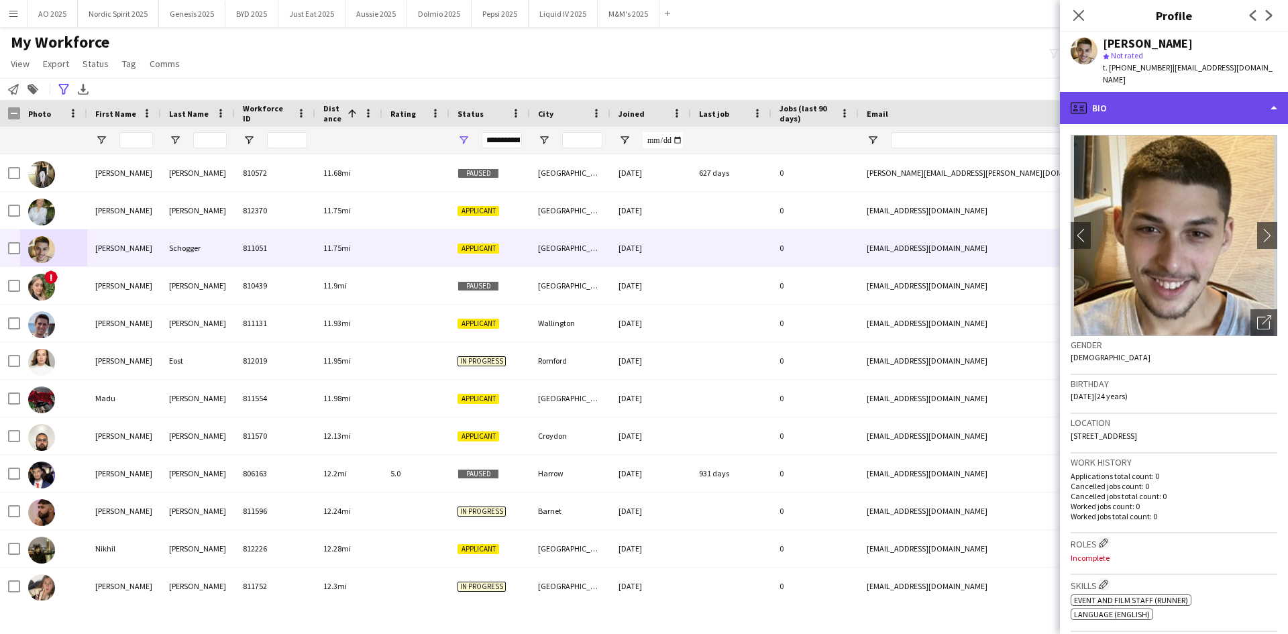
click at [1225, 92] on div "profile Bio" at bounding box center [1174, 108] width 228 height 32
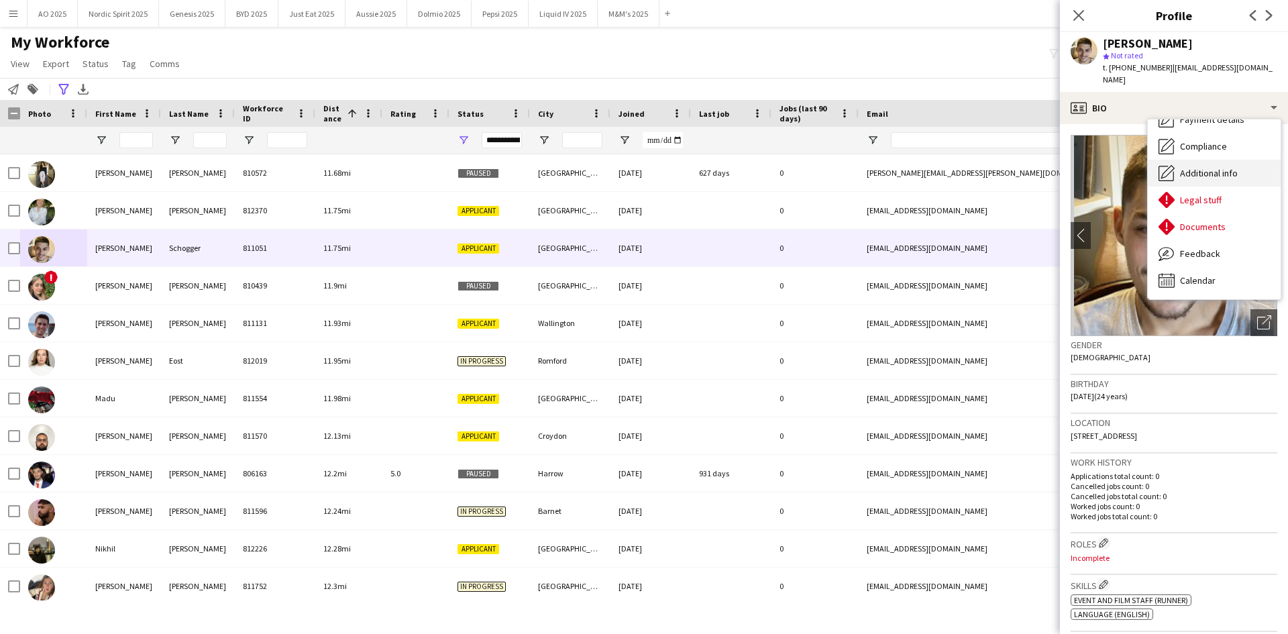
click at [1200, 167] on span "Additional info" at bounding box center [1209, 173] width 58 height 12
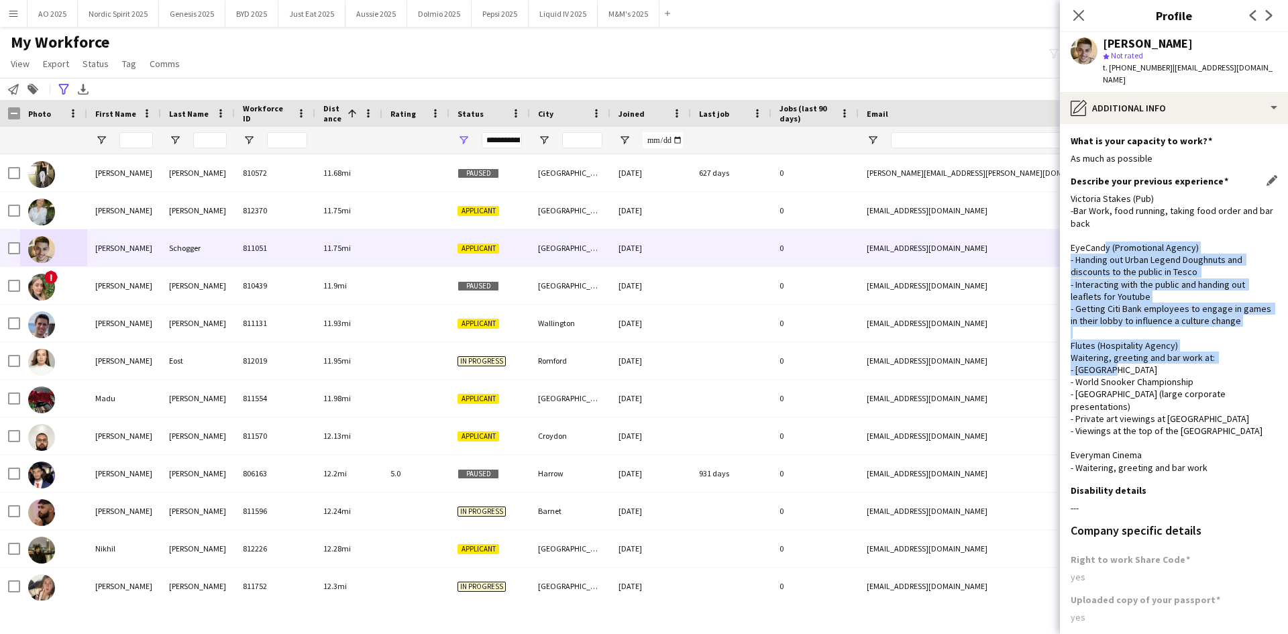
drag, startPoint x: 1104, startPoint y: 233, endPoint x: 1113, endPoint y: 360, distance: 127.0
click at [1113, 360] on div "Victoria Stakes (Pub) -Bar Work, food running, taking food order and bar back E…" at bounding box center [1173, 332] width 207 height 281
click at [1106, 272] on div "Victoria Stakes (Pub) -Bar Work, food running, taking food order and bar back E…" at bounding box center [1173, 332] width 207 height 281
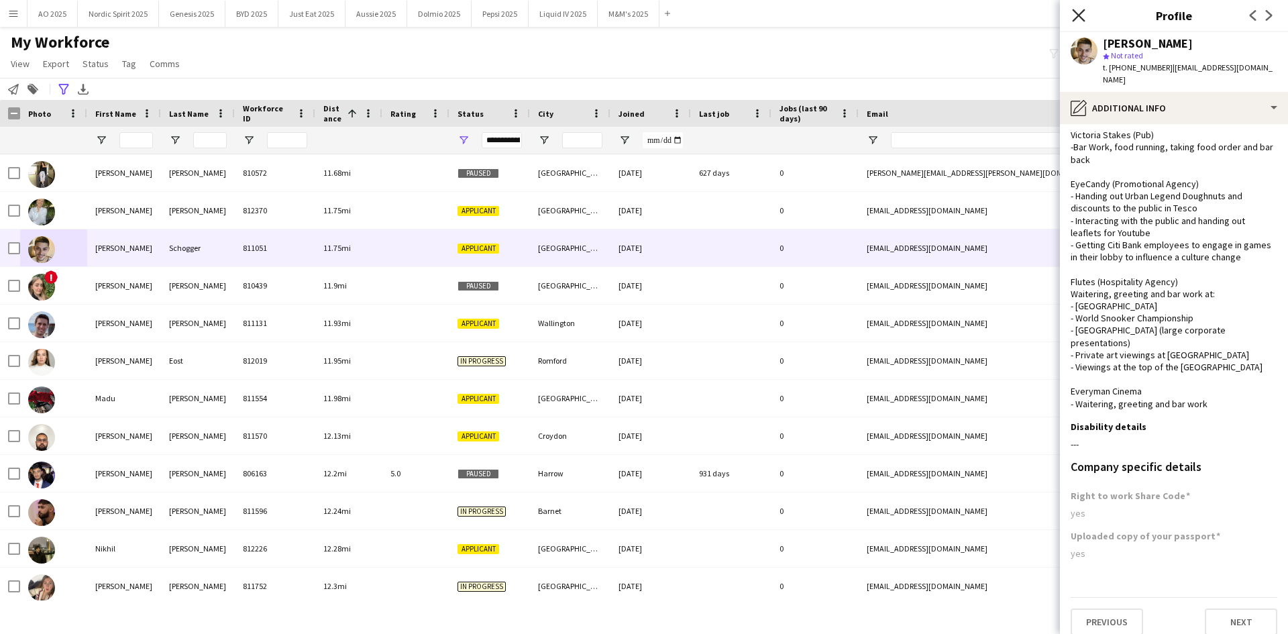
click at [1078, 11] on icon "Close pop-in" at bounding box center [1078, 15] width 13 height 13
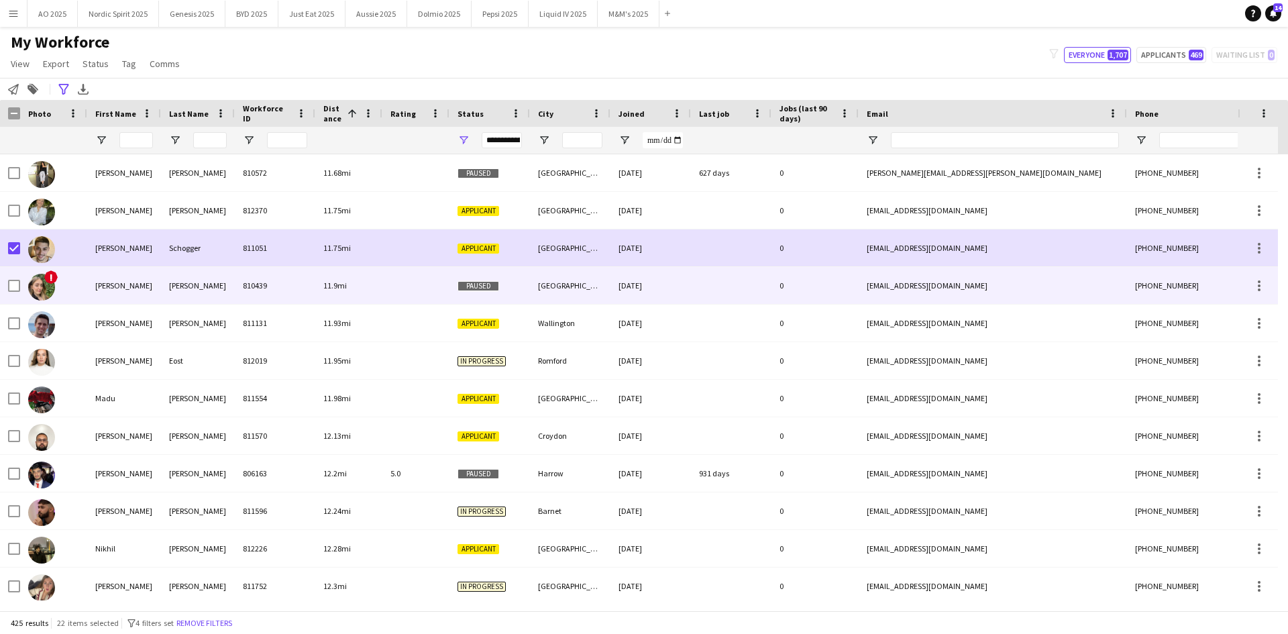
click at [45, 284] on img at bounding box center [41, 287] width 27 height 27
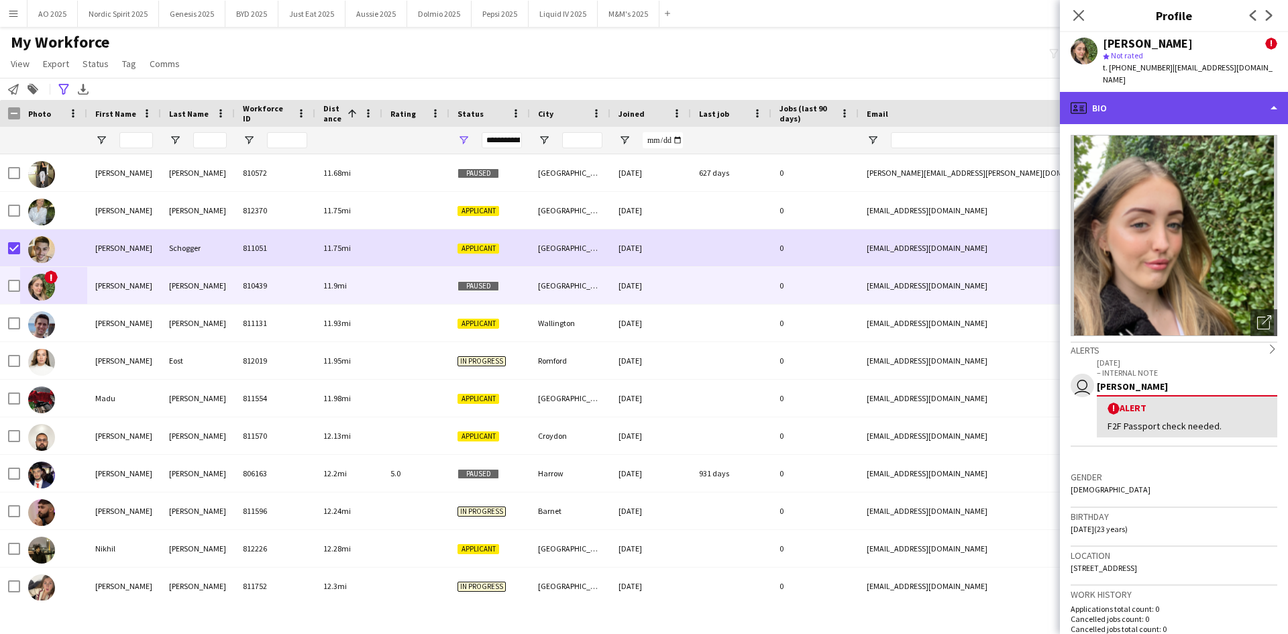
click at [1154, 105] on div "profile Bio" at bounding box center [1174, 108] width 228 height 32
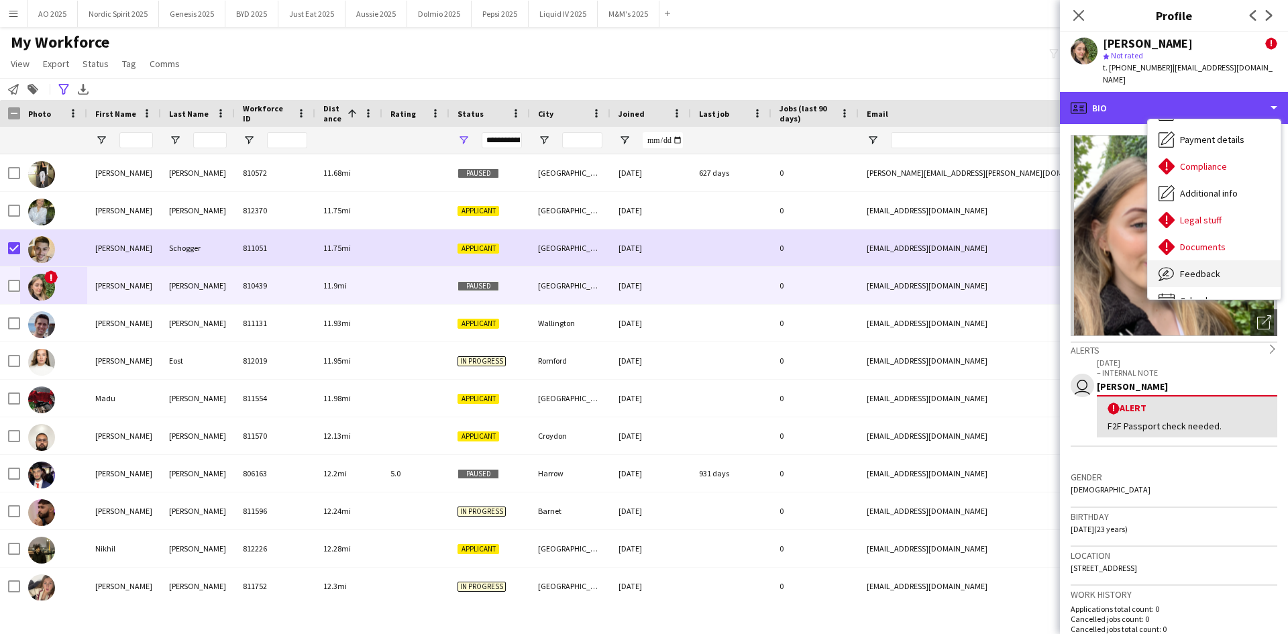
scroll to position [180, 0]
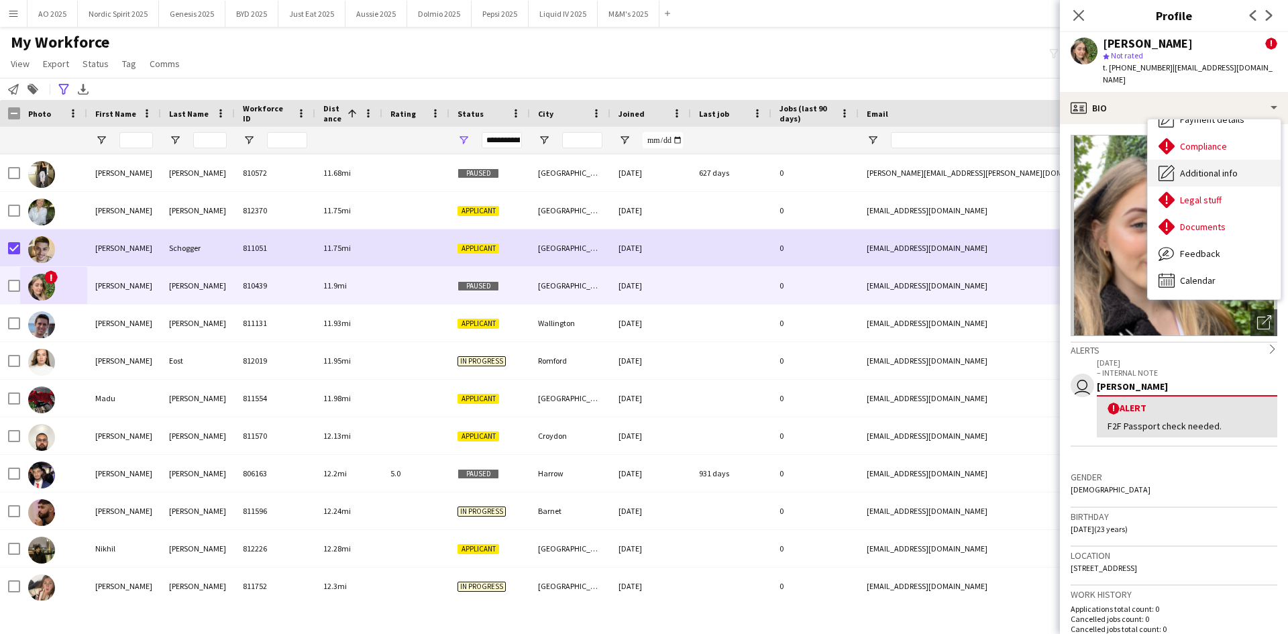
click at [1211, 169] on div "Additional info Additional info" at bounding box center [1213, 173] width 133 height 27
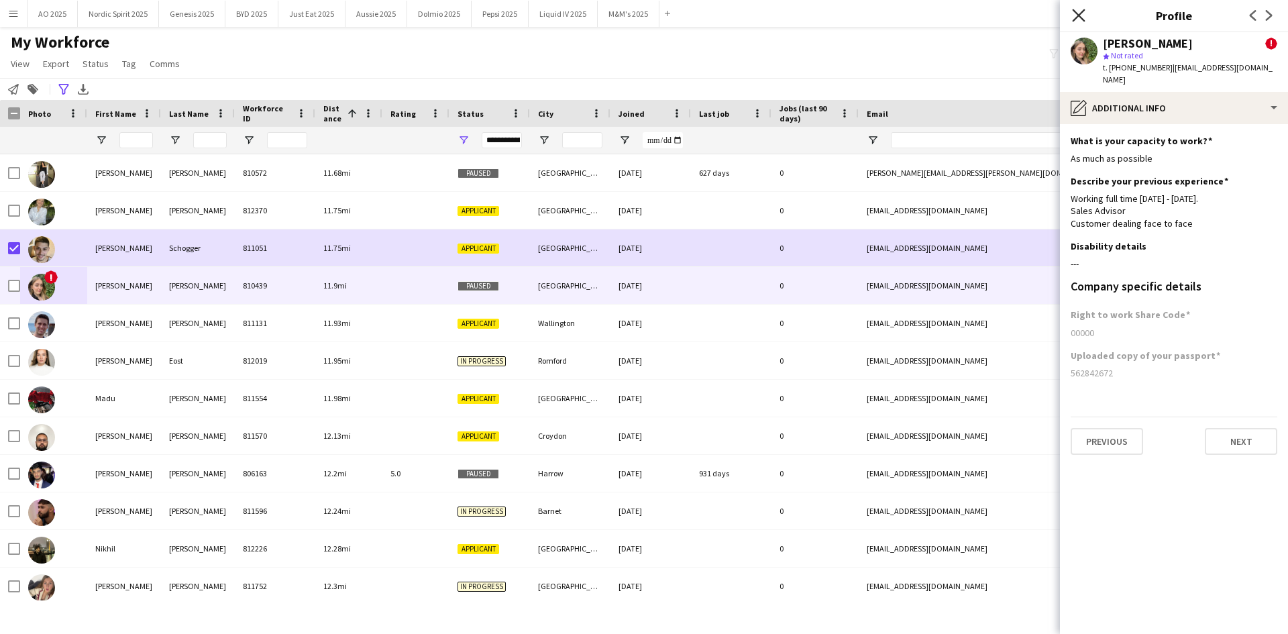
click at [1074, 18] on icon "Close pop-in" at bounding box center [1078, 15] width 13 height 13
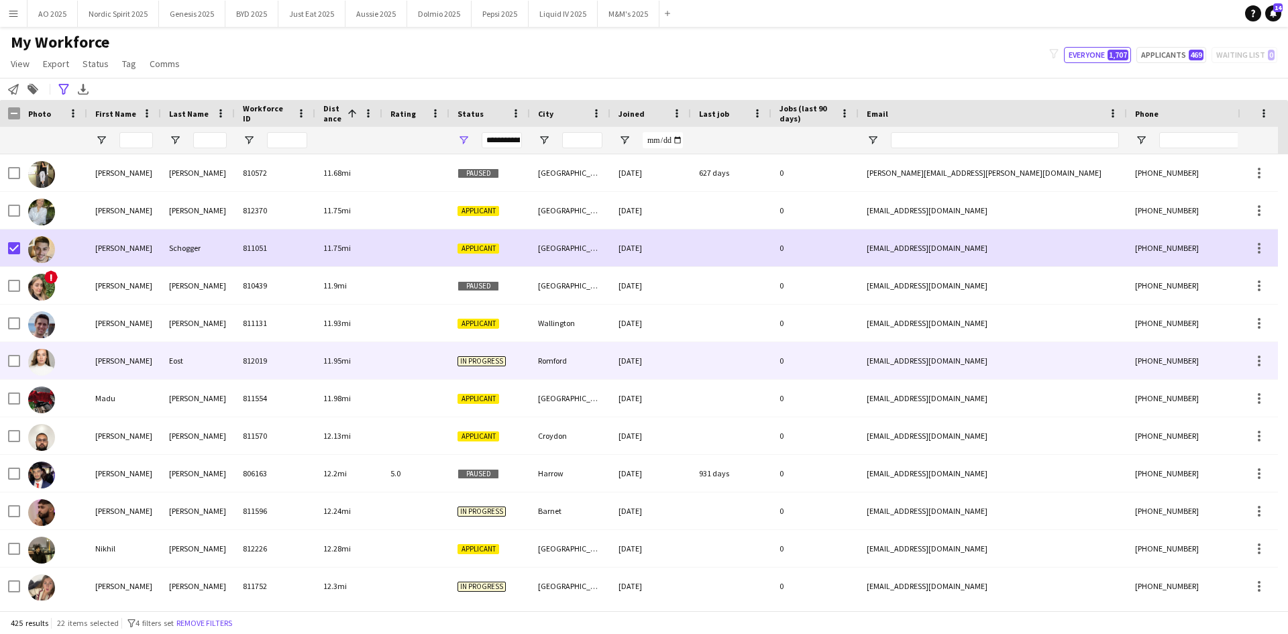
click at [34, 355] on img at bounding box center [41, 362] width 27 height 27
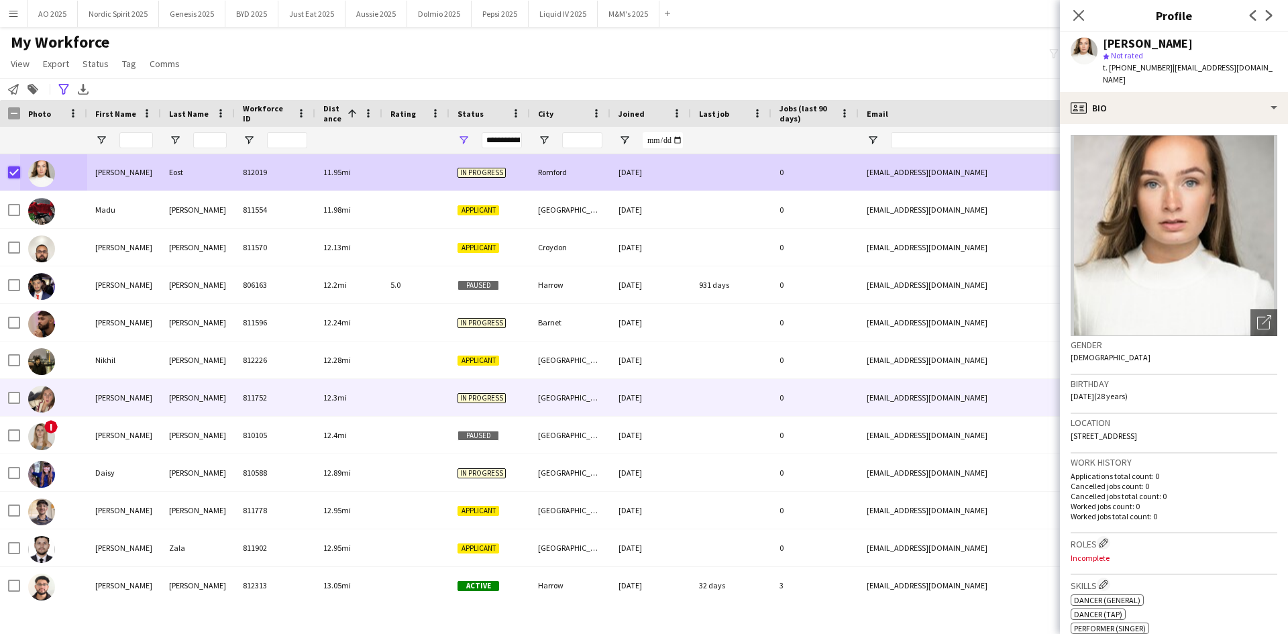
scroll to position [11467, 0]
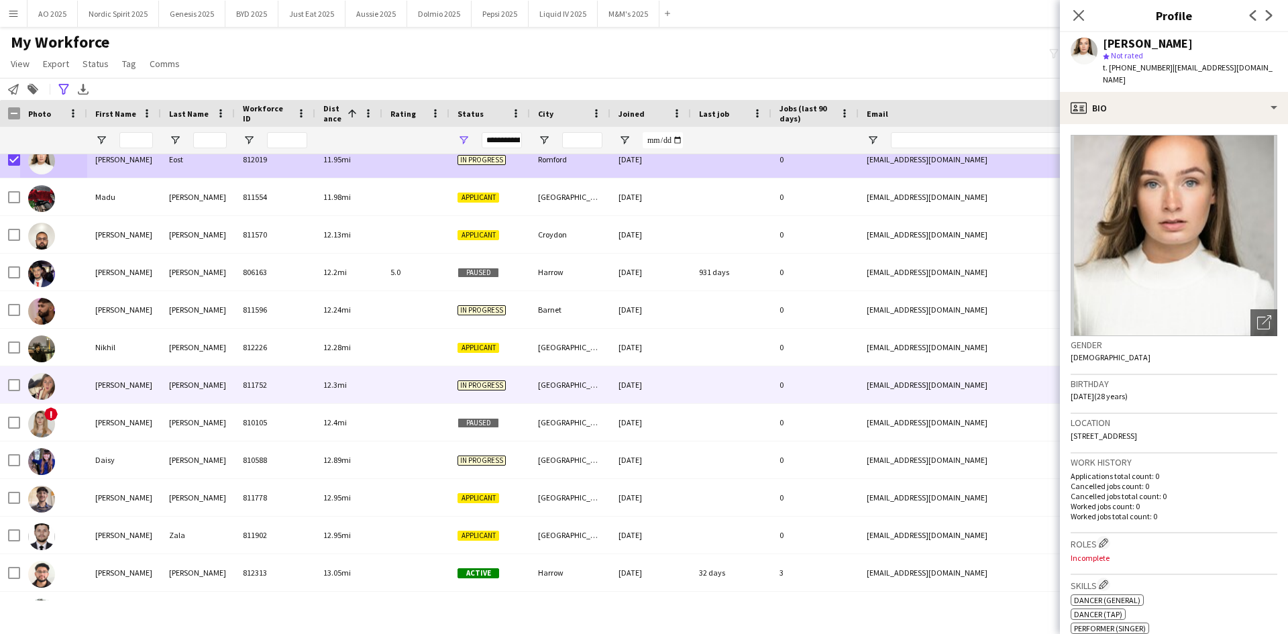
click at [46, 397] on img at bounding box center [41, 386] width 27 height 27
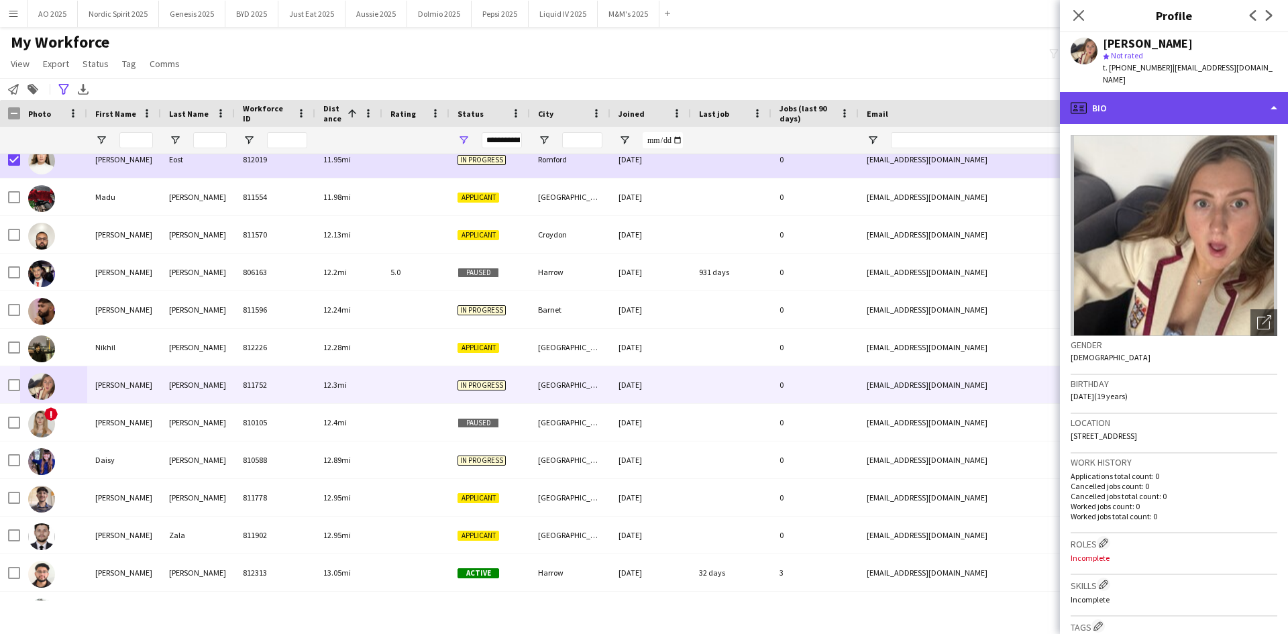
click at [1181, 98] on div "profile Bio" at bounding box center [1174, 108] width 228 height 32
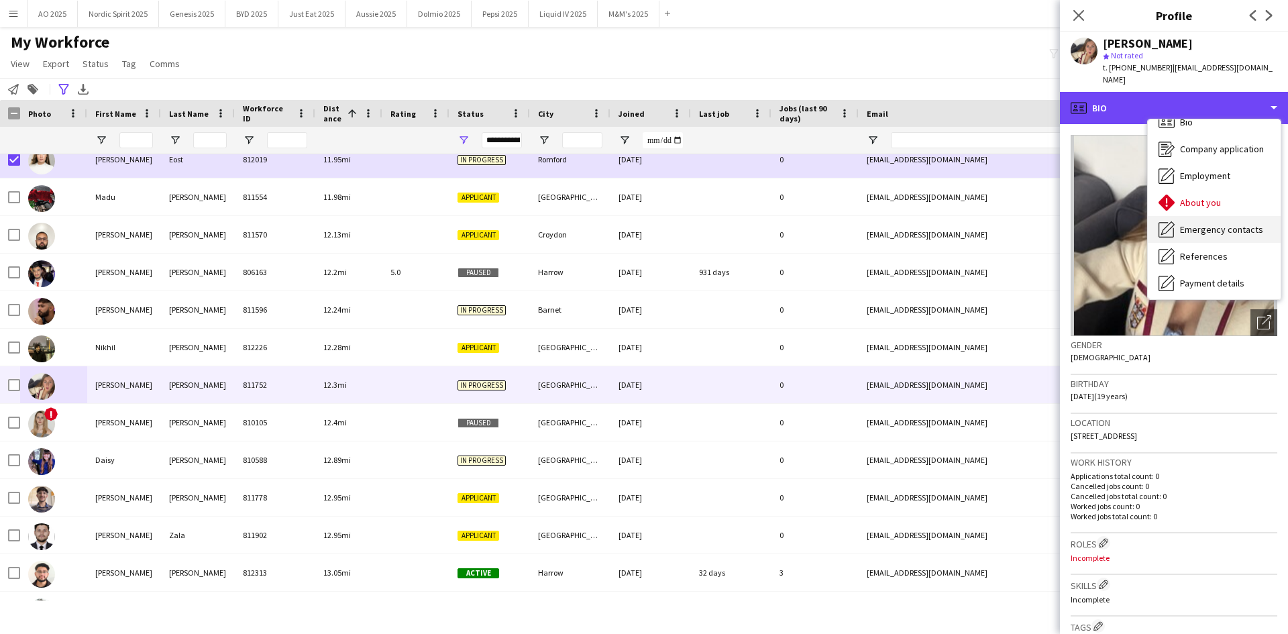
scroll to position [0, 0]
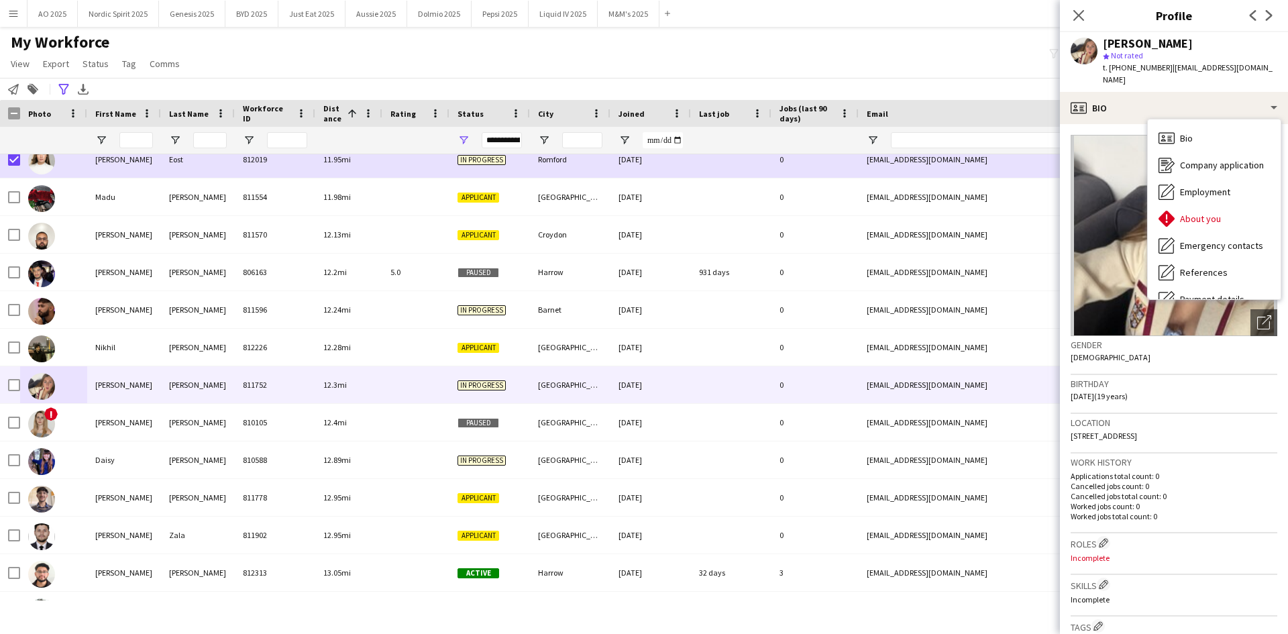
click at [1025, 58] on div "My Workforce View Views Default view Compliance Log New view Update view Delete…" at bounding box center [644, 55] width 1288 height 46
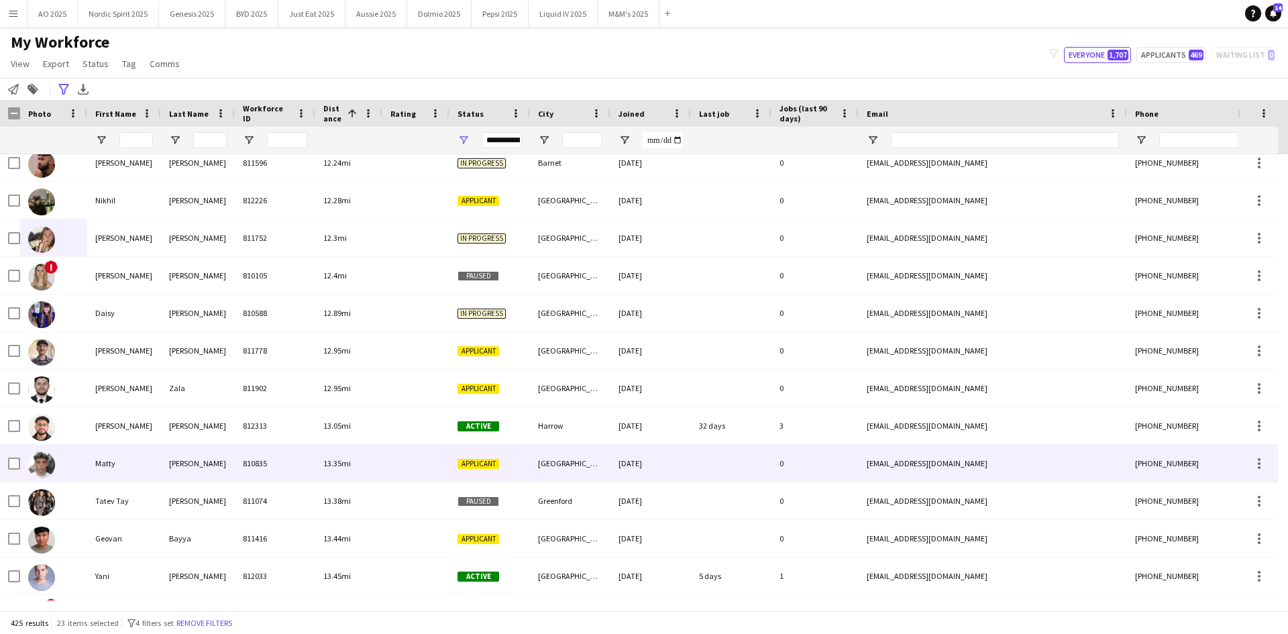
scroll to position [11668, 0]
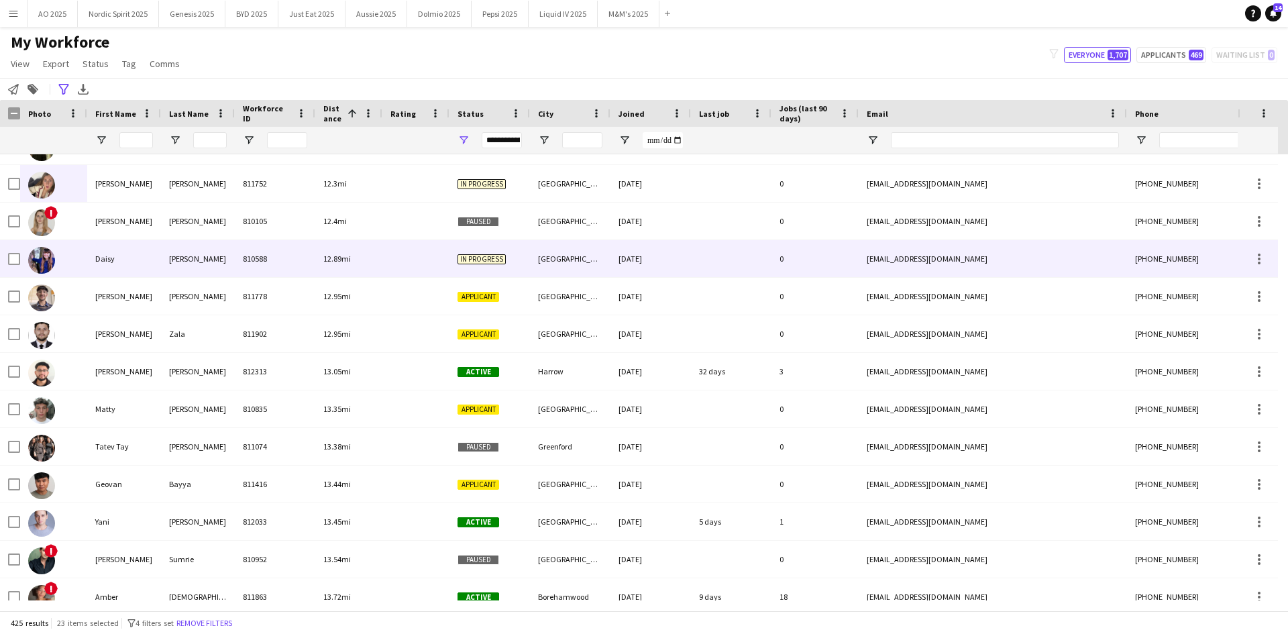
click at [41, 253] on img at bounding box center [41, 260] width 27 height 27
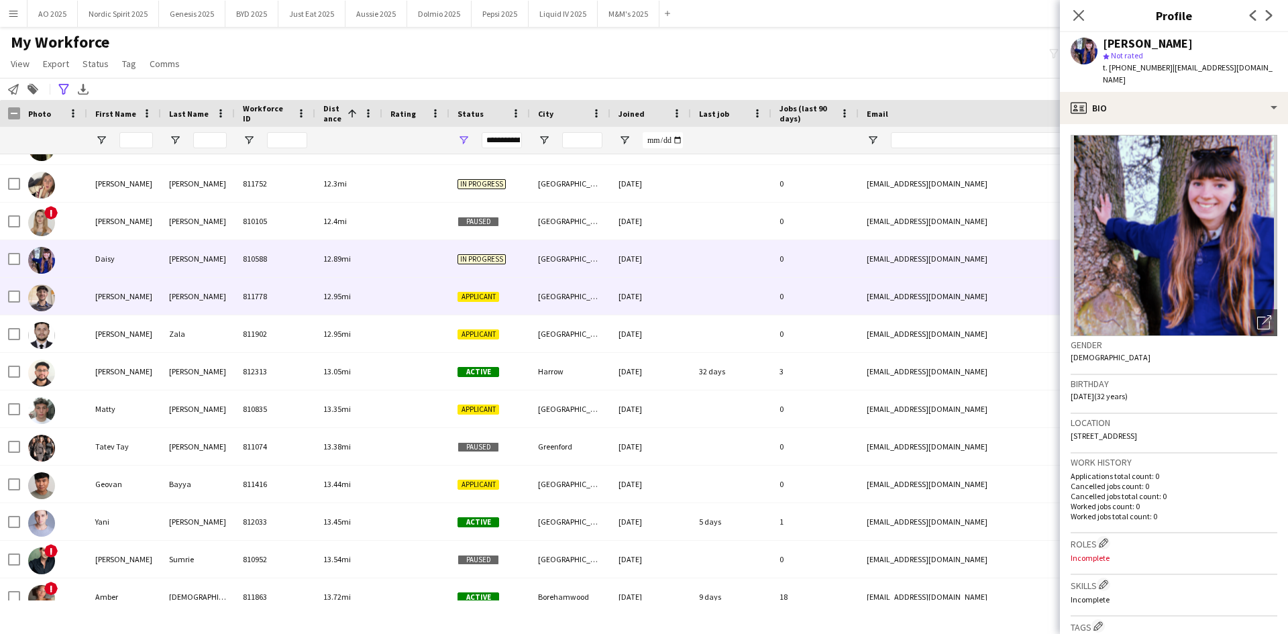
click at [51, 296] on img at bounding box center [41, 297] width 27 height 27
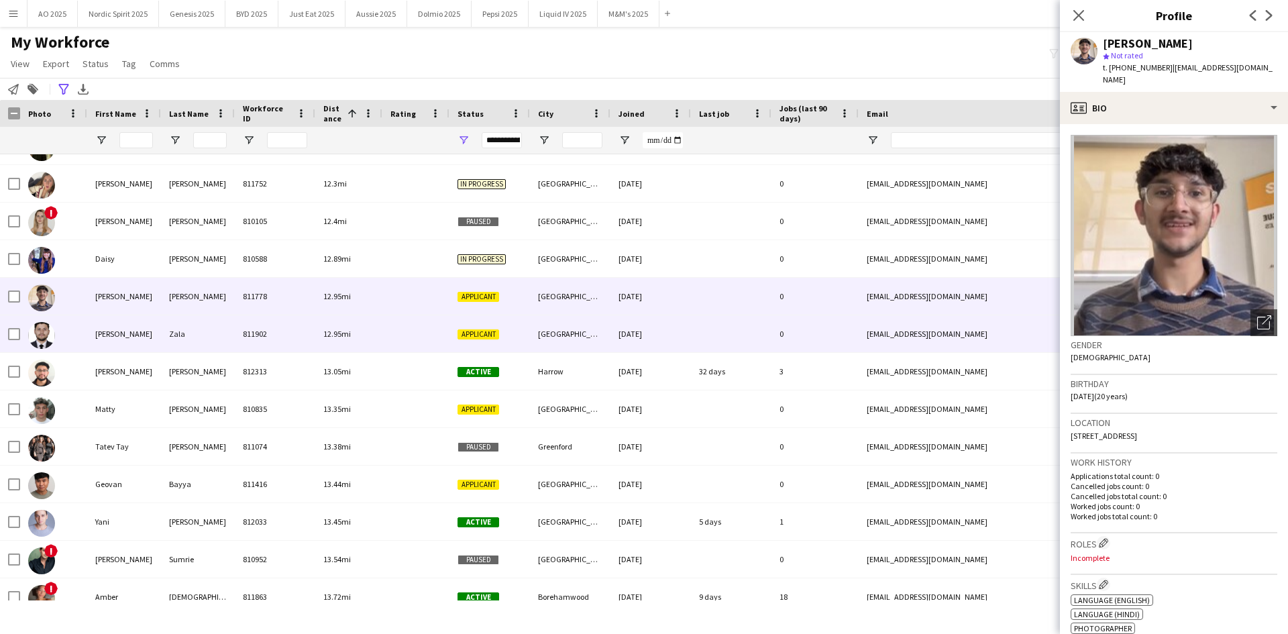
click at [34, 336] on img at bounding box center [41, 335] width 27 height 27
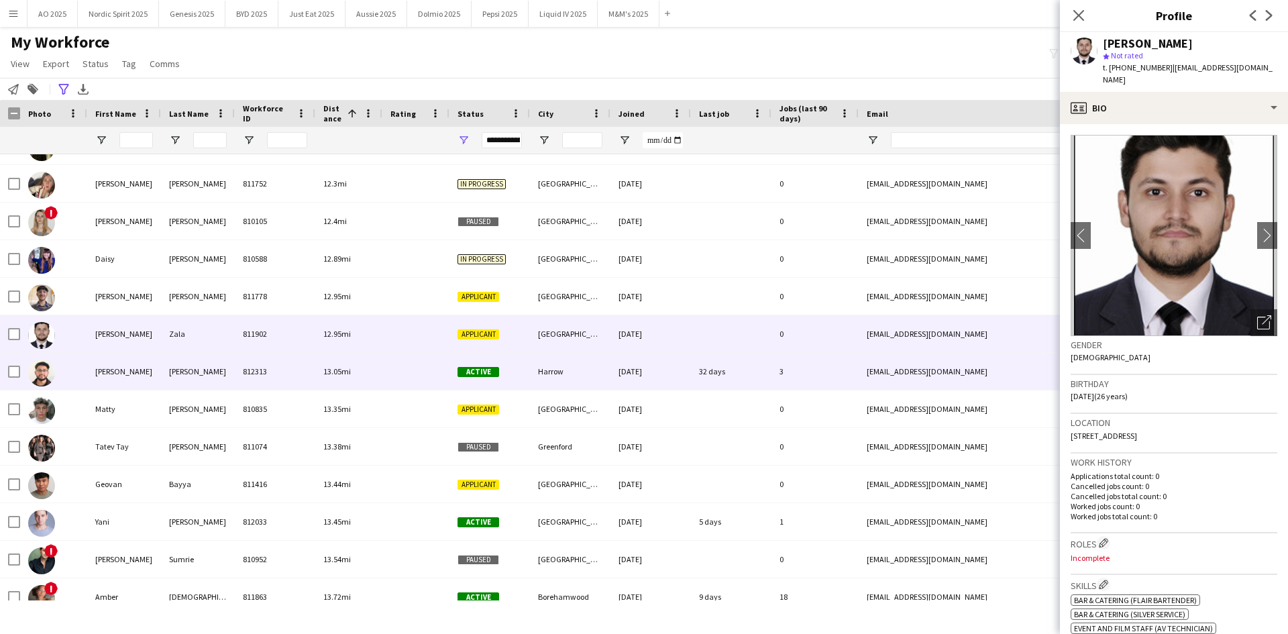
click at [47, 374] on img at bounding box center [41, 372] width 27 height 27
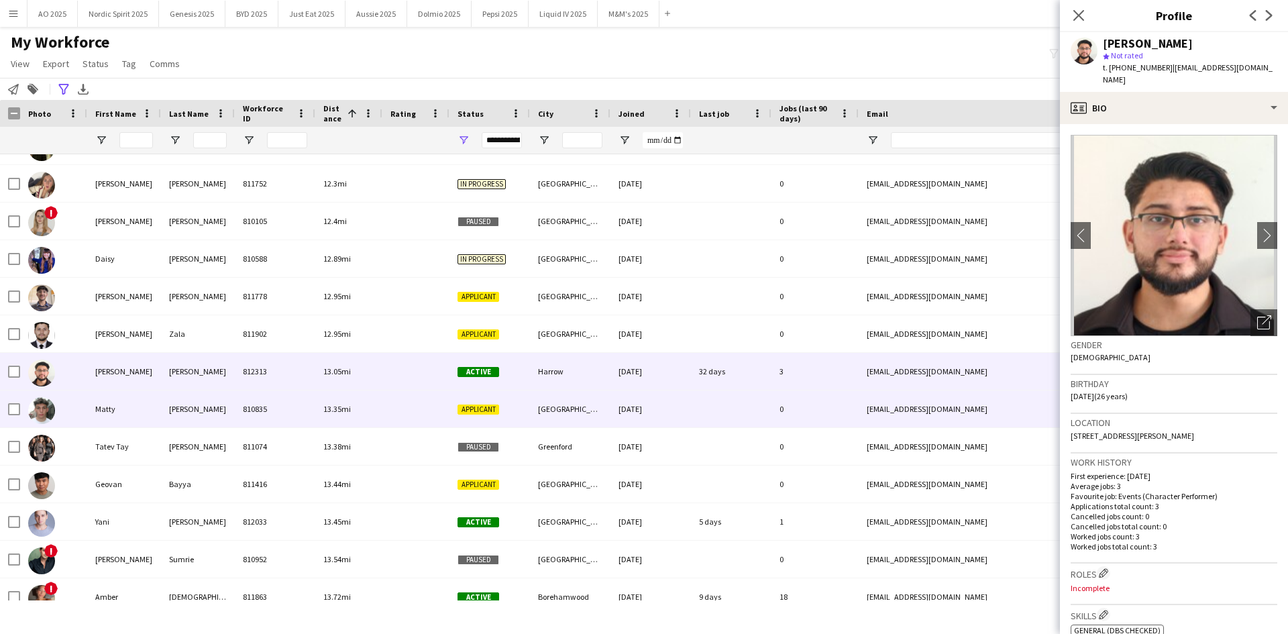
click at [51, 413] on img at bounding box center [41, 410] width 27 height 27
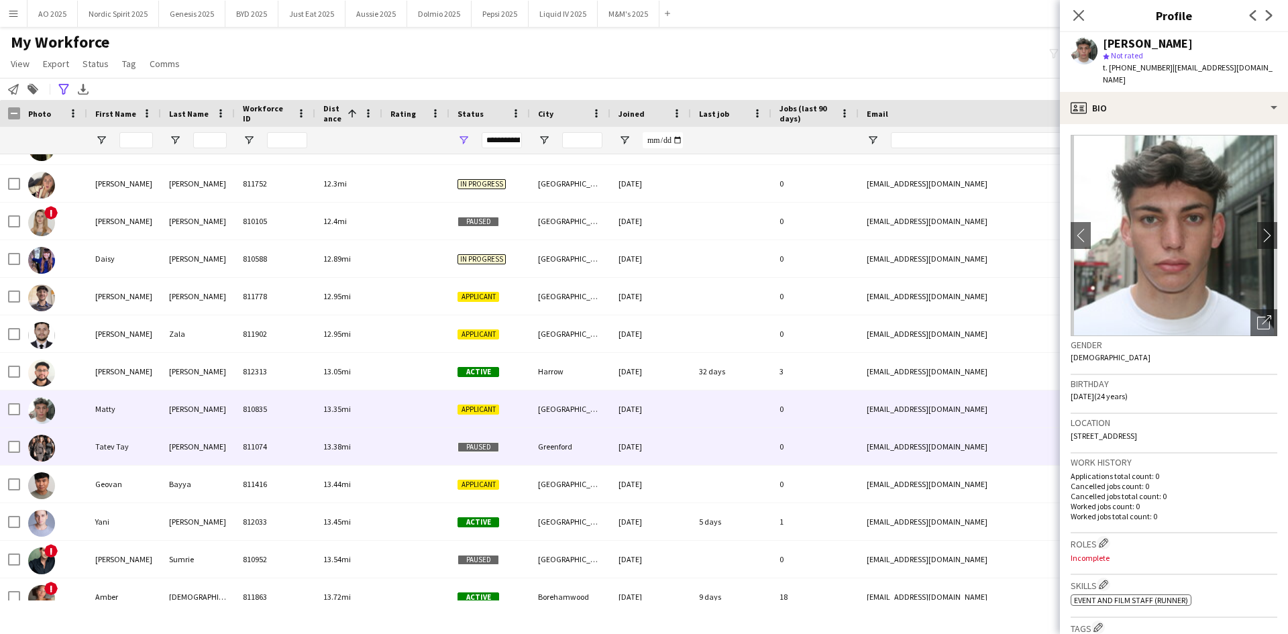
click at [42, 445] on img at bounding box center [41, 448] width 27 height 27
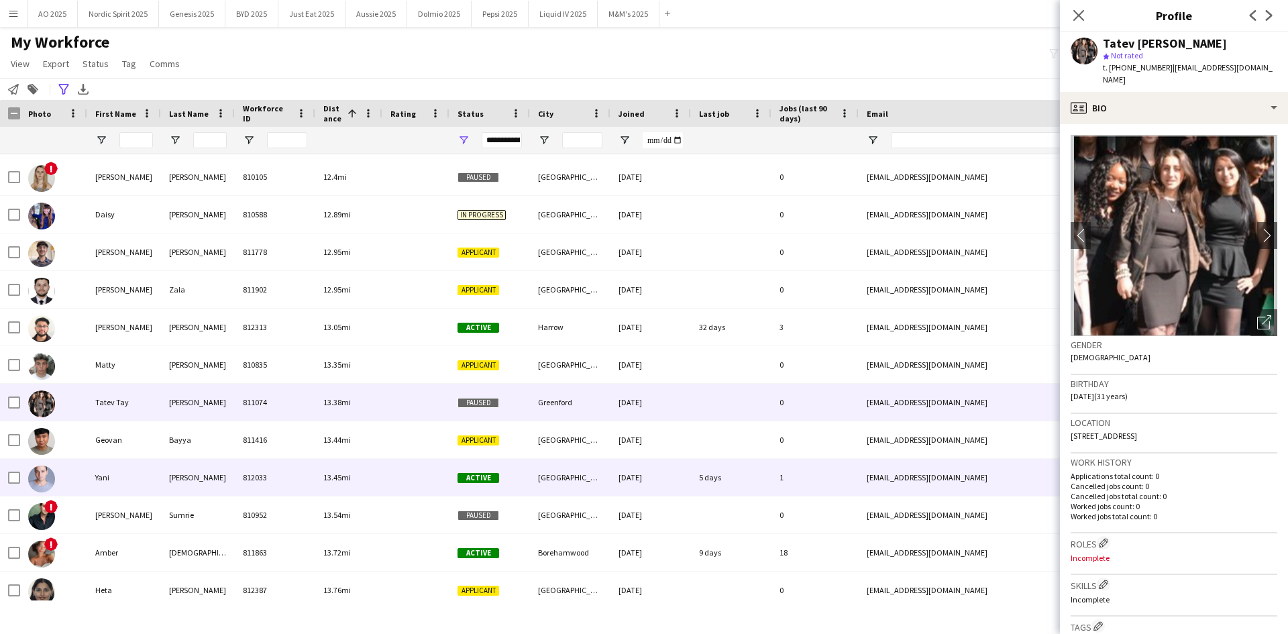
scroll to position [11735, 0]
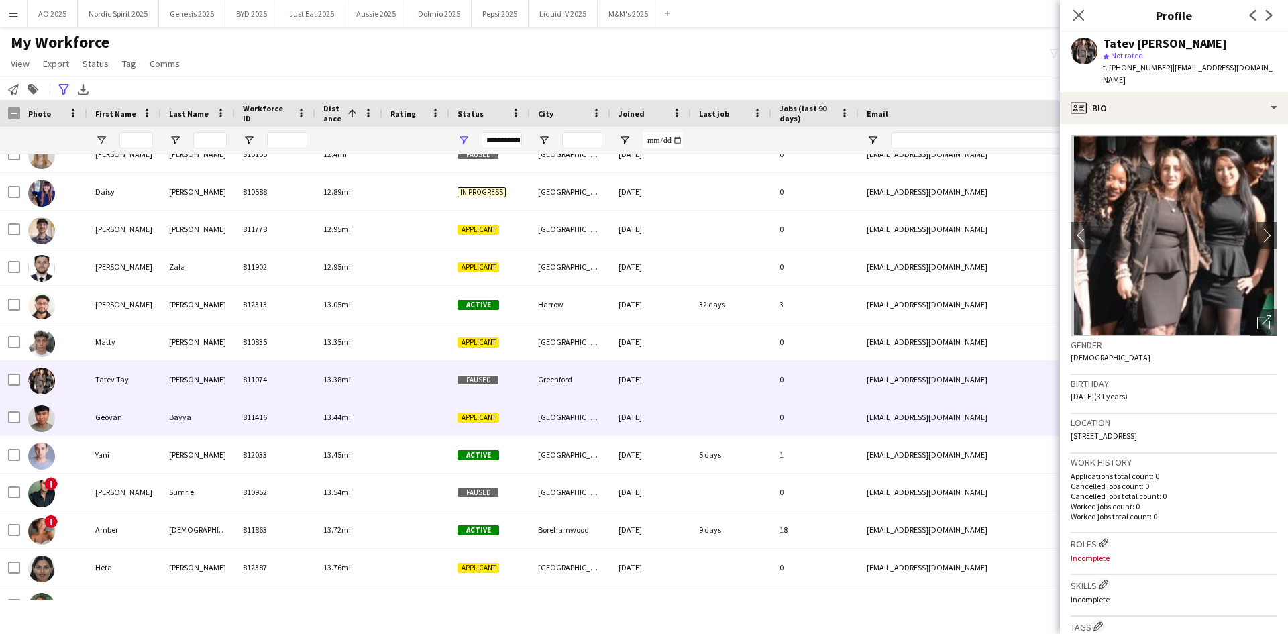
click at [50, 430] on div at bounding box center [41, 418] width 27 height 38
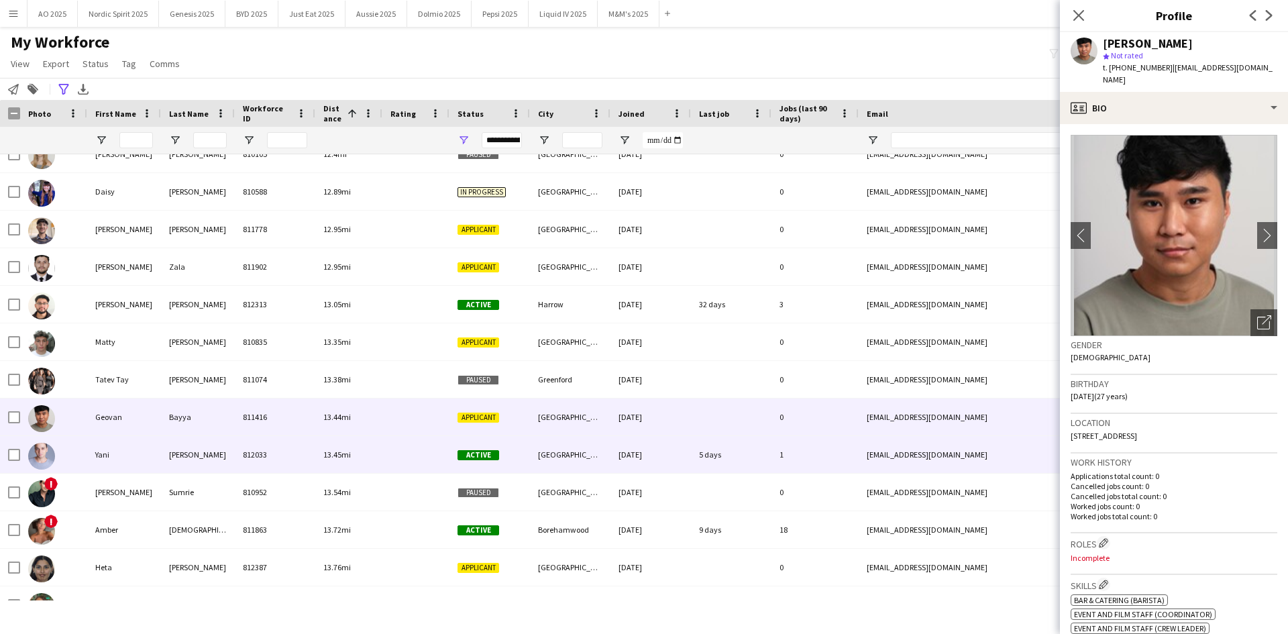
click at [40, 448] on img at bounding box center [41, 456] width 27 height 27
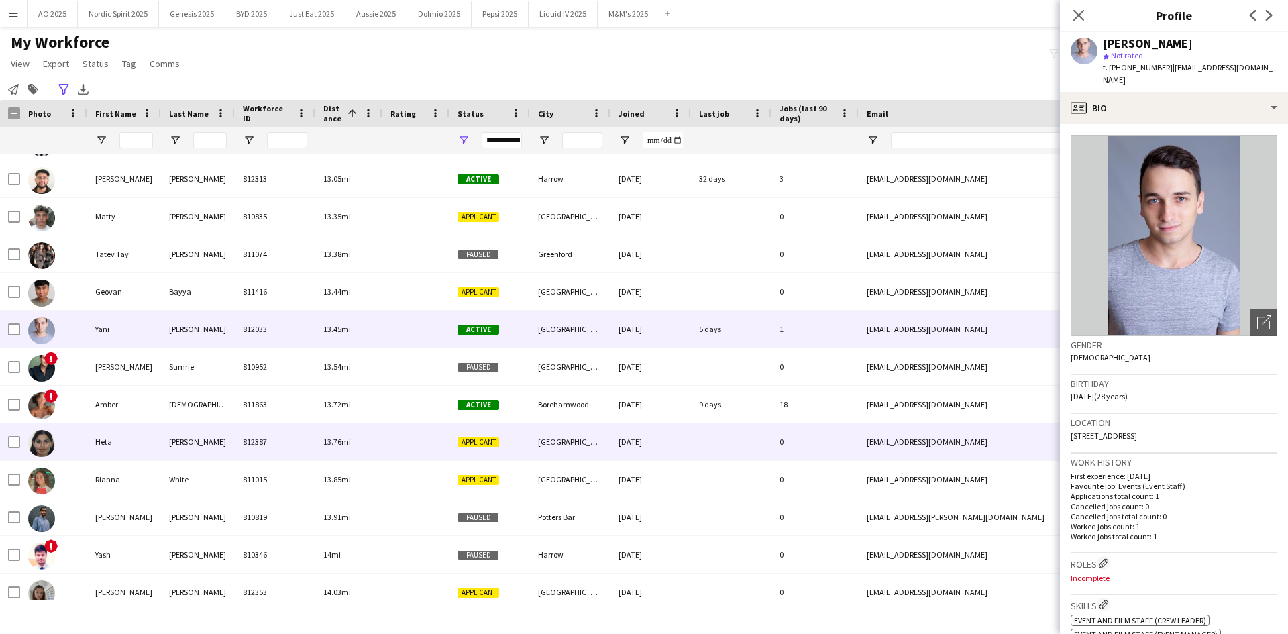
scroll to position [11869, 0]
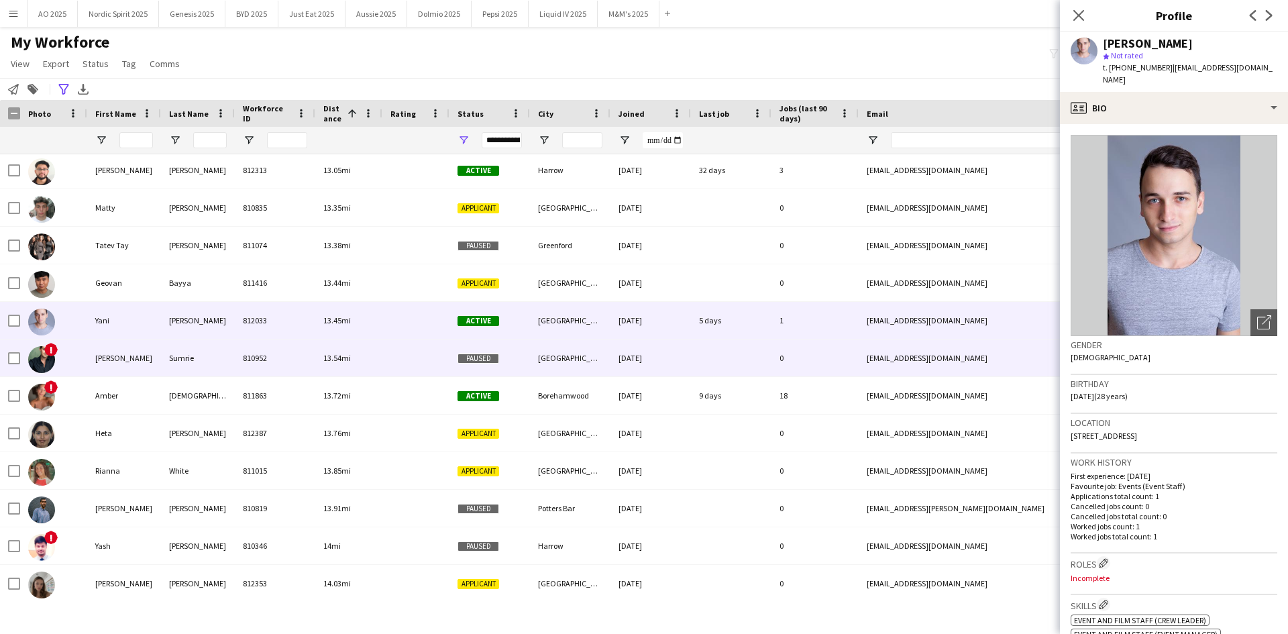
click at [42, 369] on img at bounding box center [41, 359] width 27 height 27
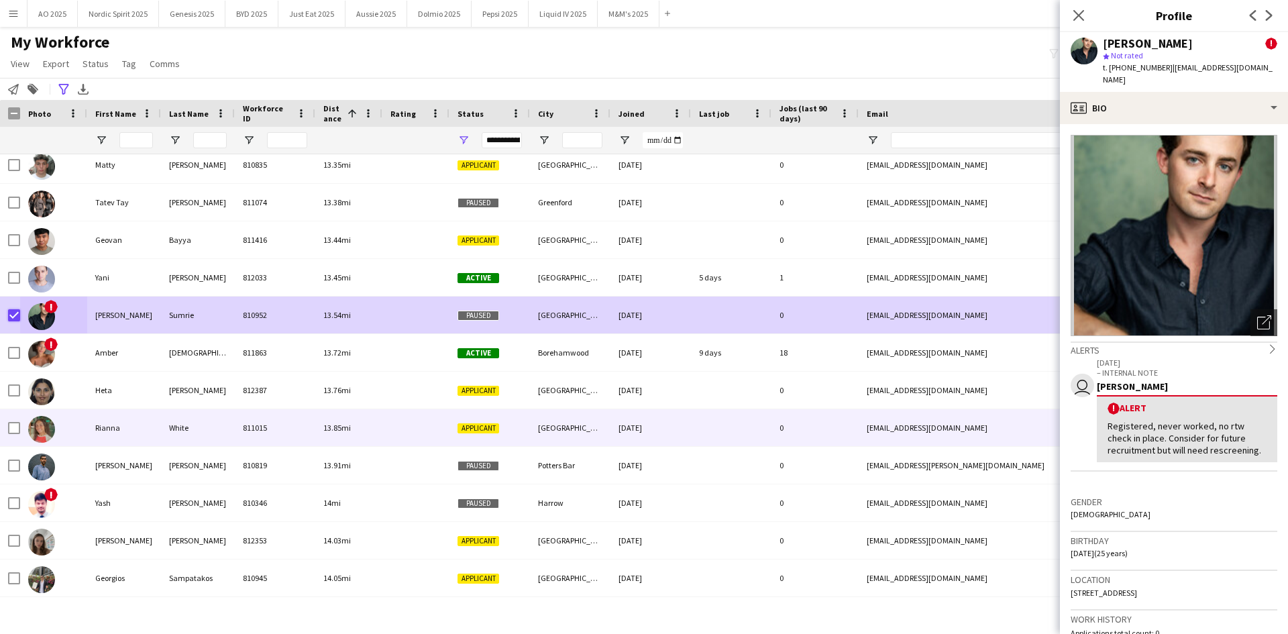
scroll to position [11937, 0]
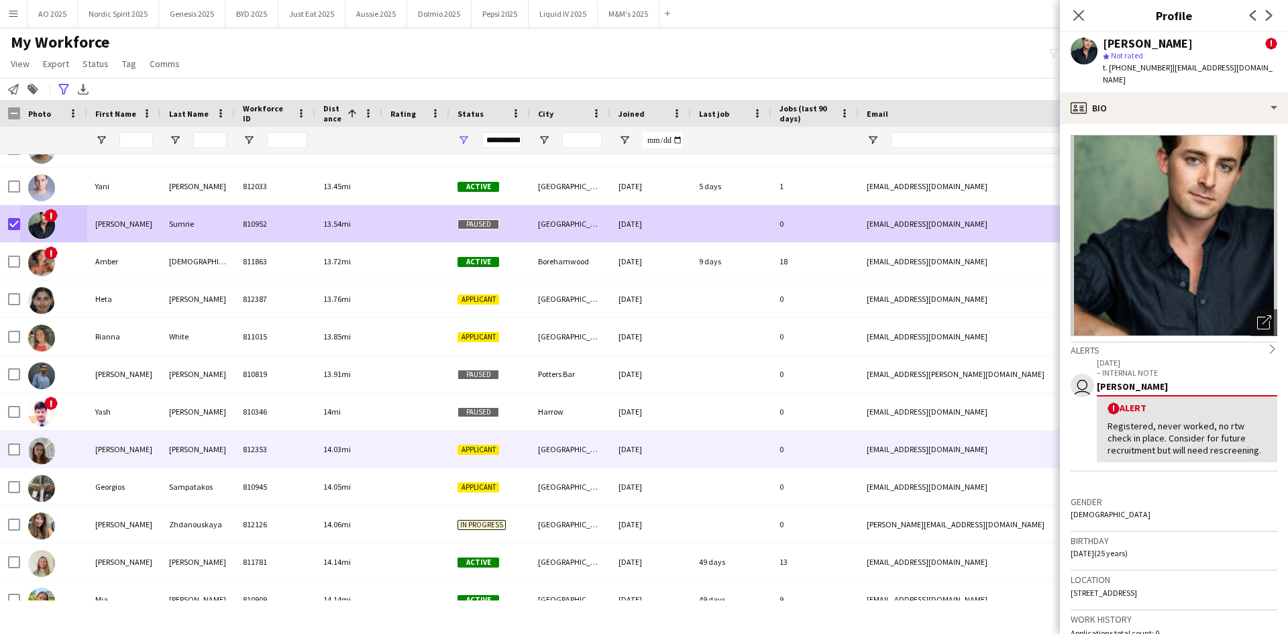
click at [50, 443] on img at bounding box center [41, 450] width 27 height 27
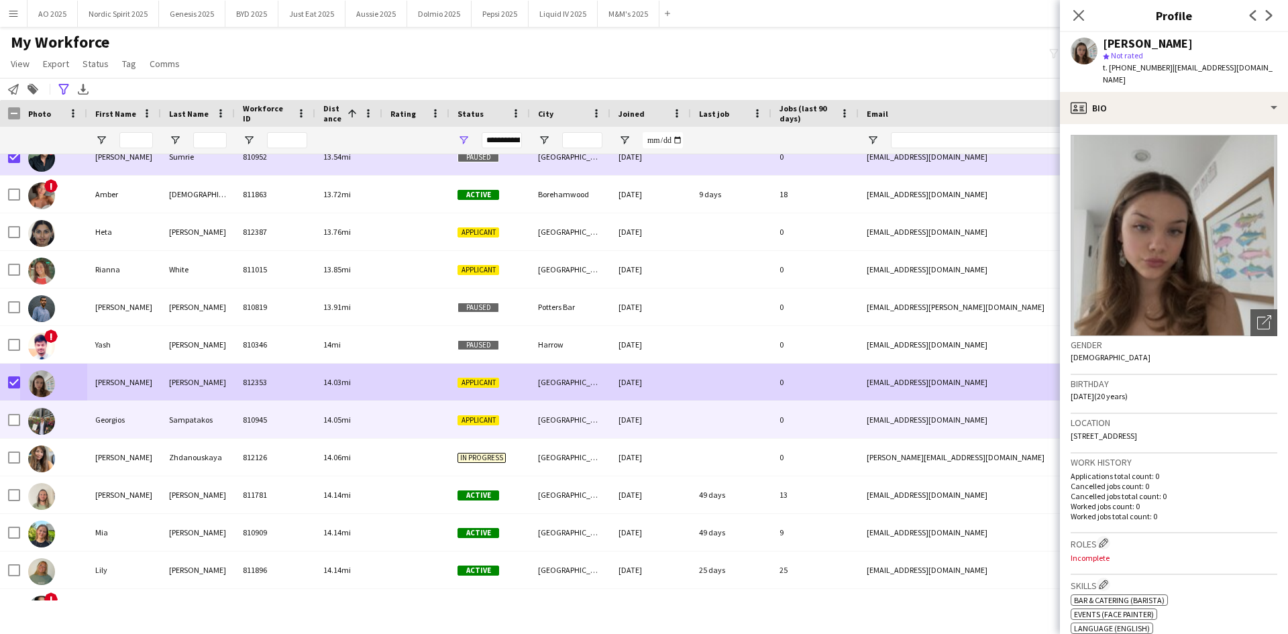
click at [39, 421] on img at bounding box center [41, 421] width 27 height 27
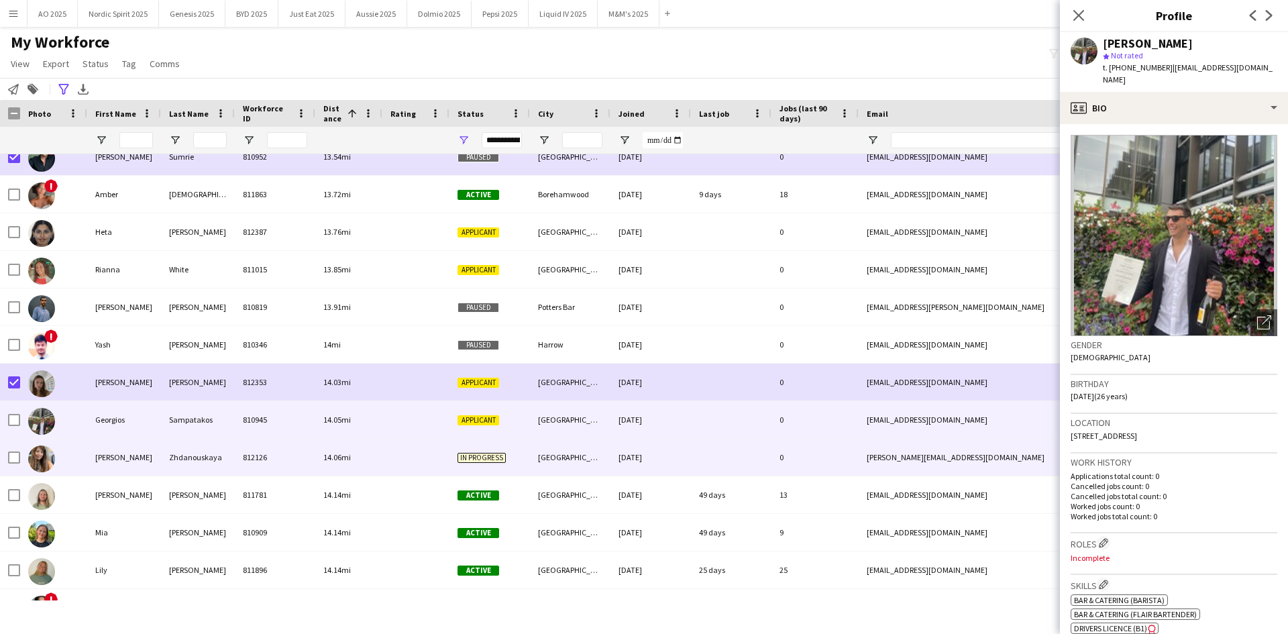
click at [48, 451] on img at bounding box center [41, 458] width 27 height 27
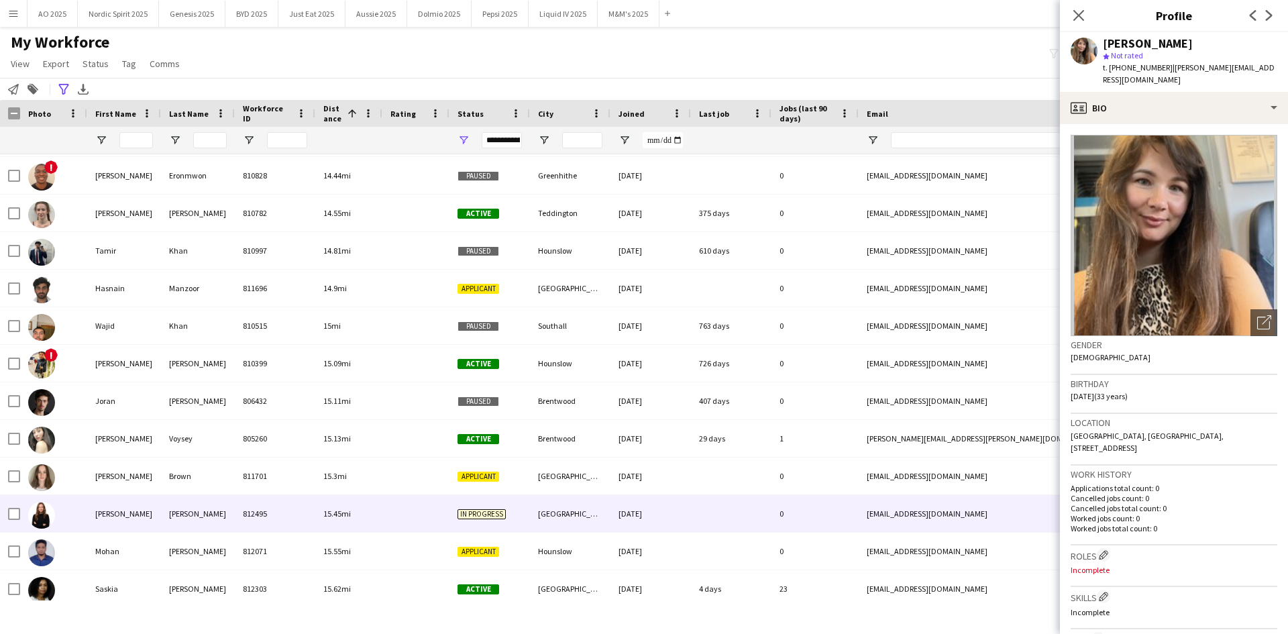
click at [46, 504] on img at bounding box center [41, 515] width 27 height 27
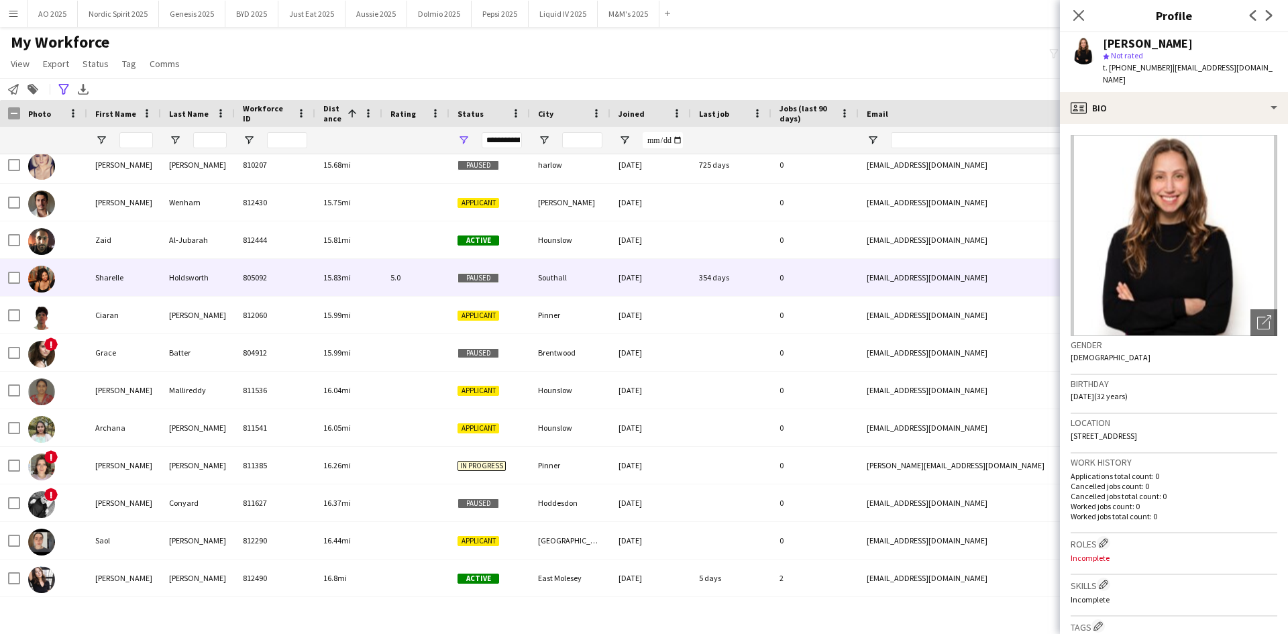
click at [40, 288] on img at bounding box center [41, 279] width 27 height 27
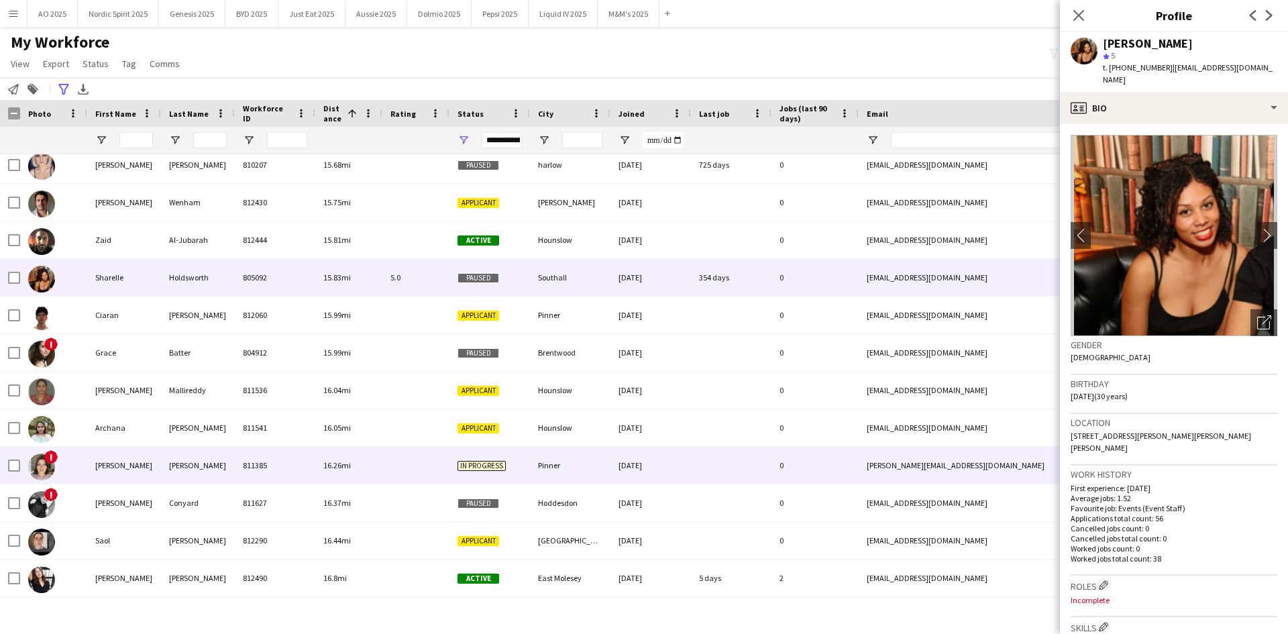
click at [42, 458] on img at bounding box center [41, 466] width 27 height 27
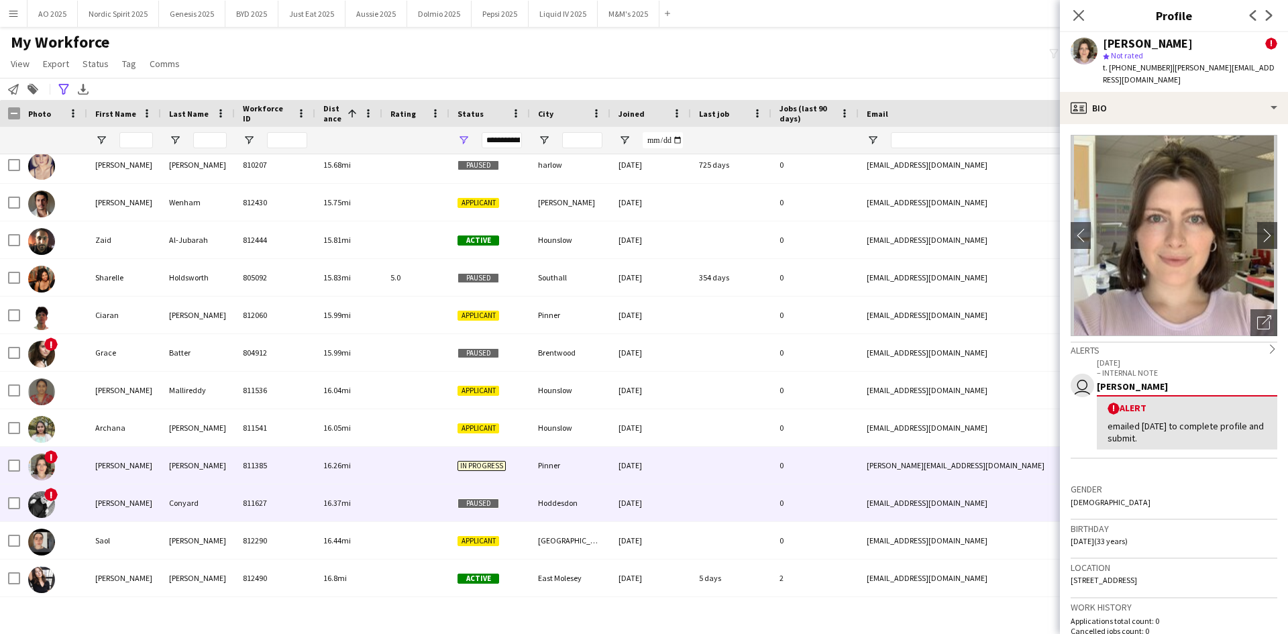
click at [44, 512] on img at bounding box center [41, 504] width 27 height 27
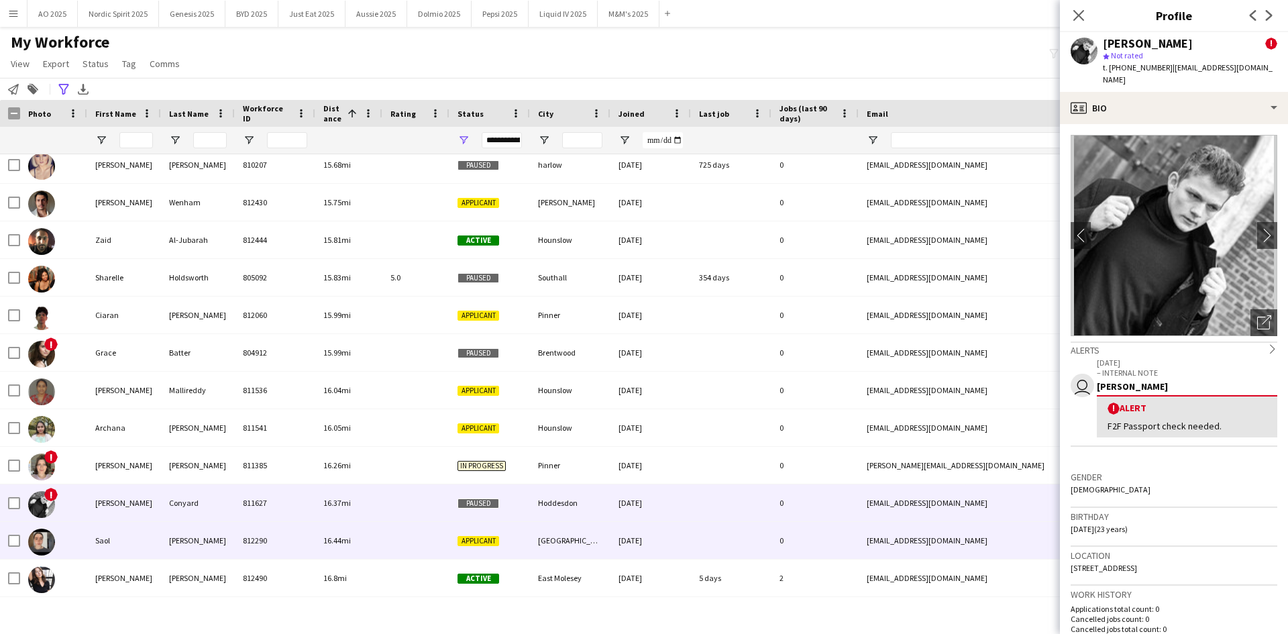
click at [50, 540] on img at bounding box center [41, 541] width 27 height 27
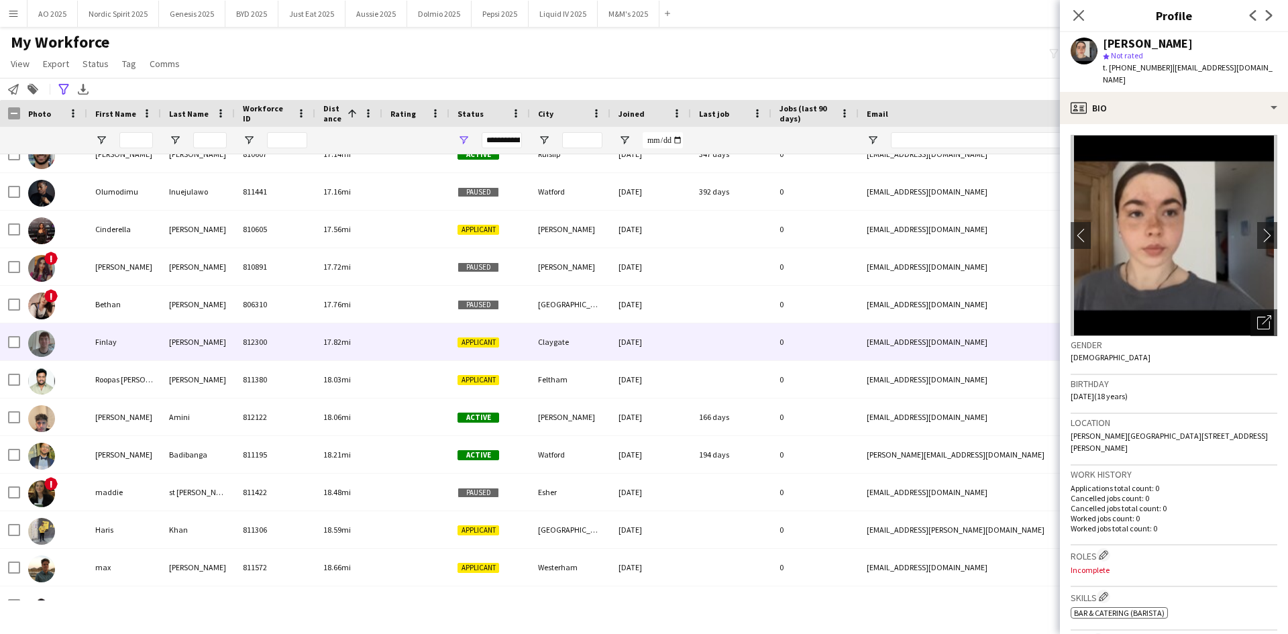
click at [49, 344] on img at bounding box center [41, 343] width 27 height 27
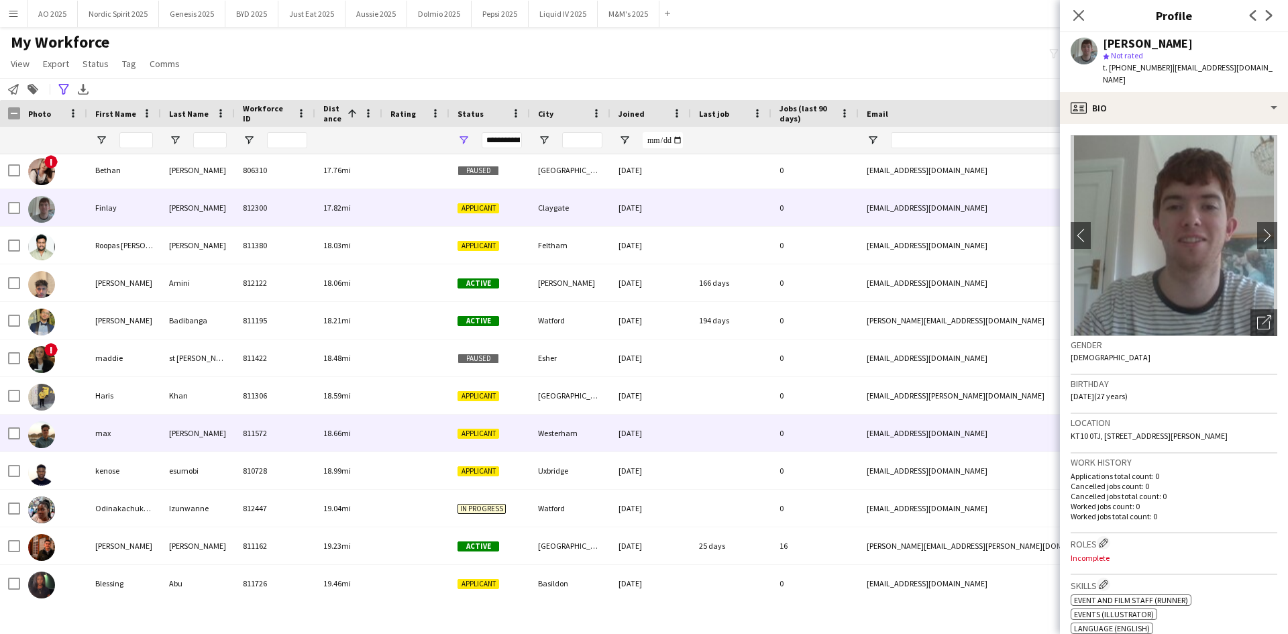
click at [42, 424] on img at bounding box center [41, 434] width 27 height 27
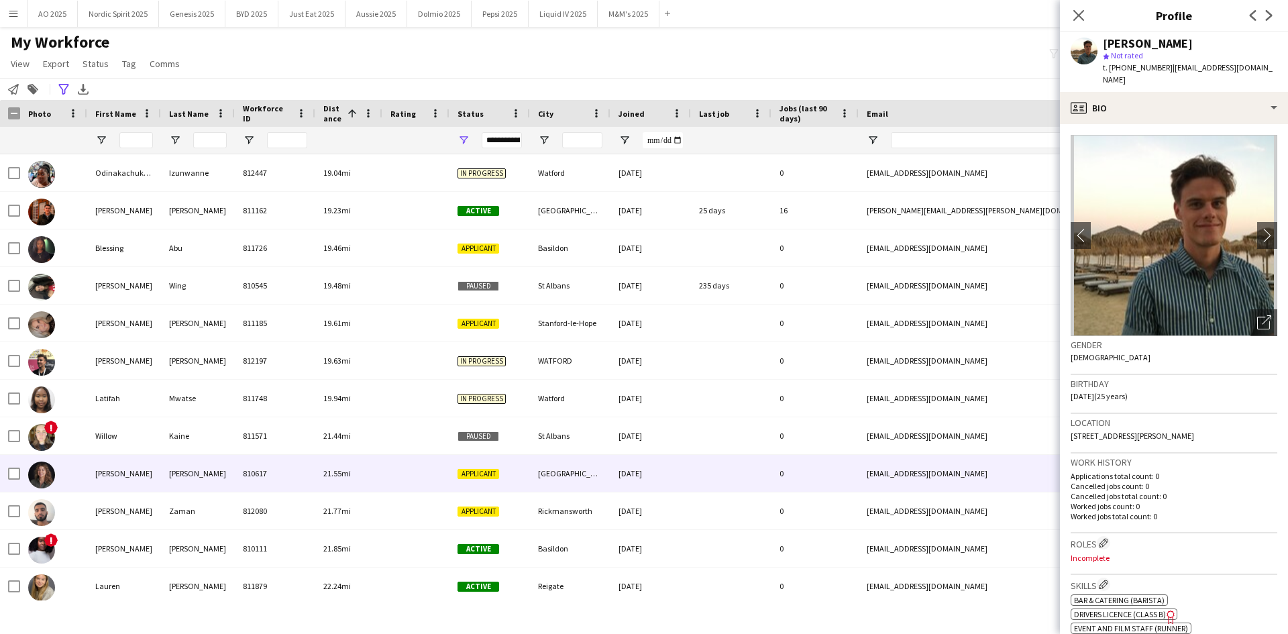
click at [51, 468] on img at bounding box center [41, 474] width 27 height 27
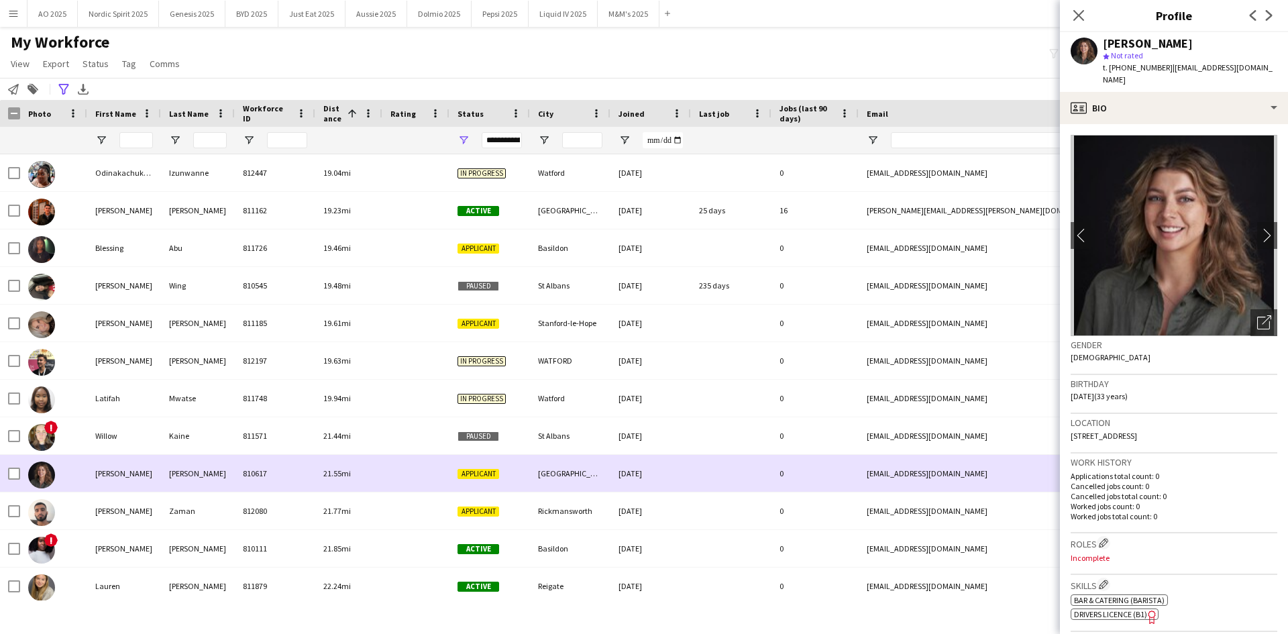
click at [51, 468] on img at bounding box center [41, 474] width 27 height 27
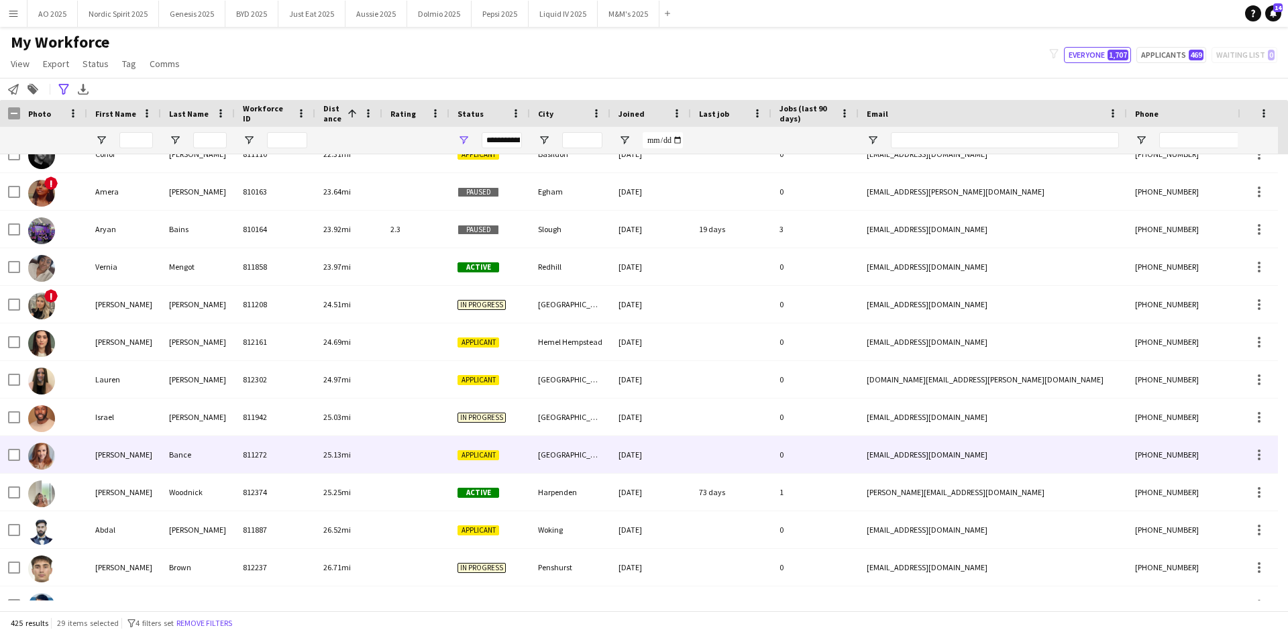
click at [35, 449] on img at bounding box center [41, 456] width 27 height 27
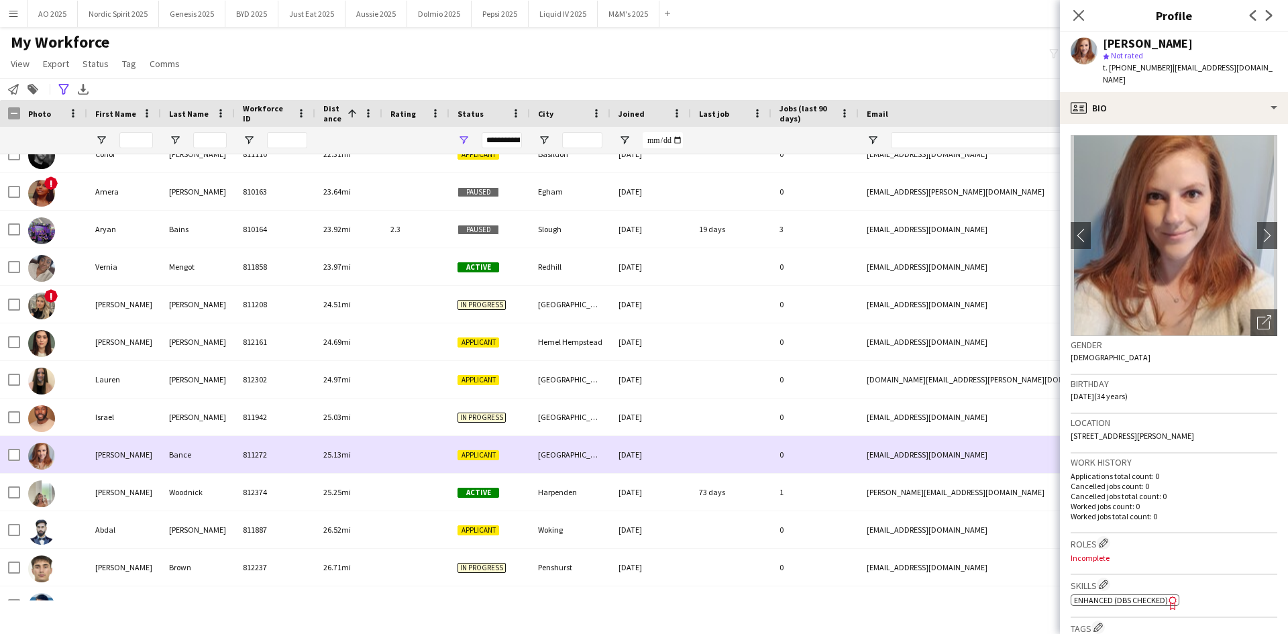
click at [35, 449] on img at bounding box center [41, 456] width 27 height 27
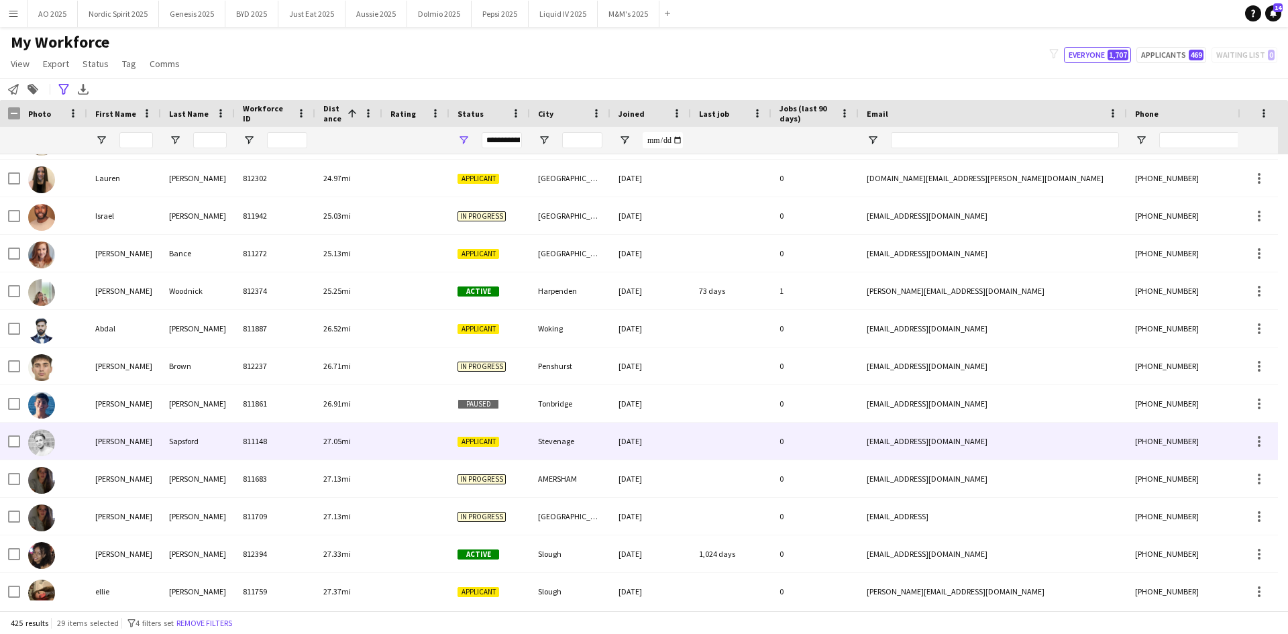
click at [35, 449] on img at bounding box center [41, 442] width 27 height 27
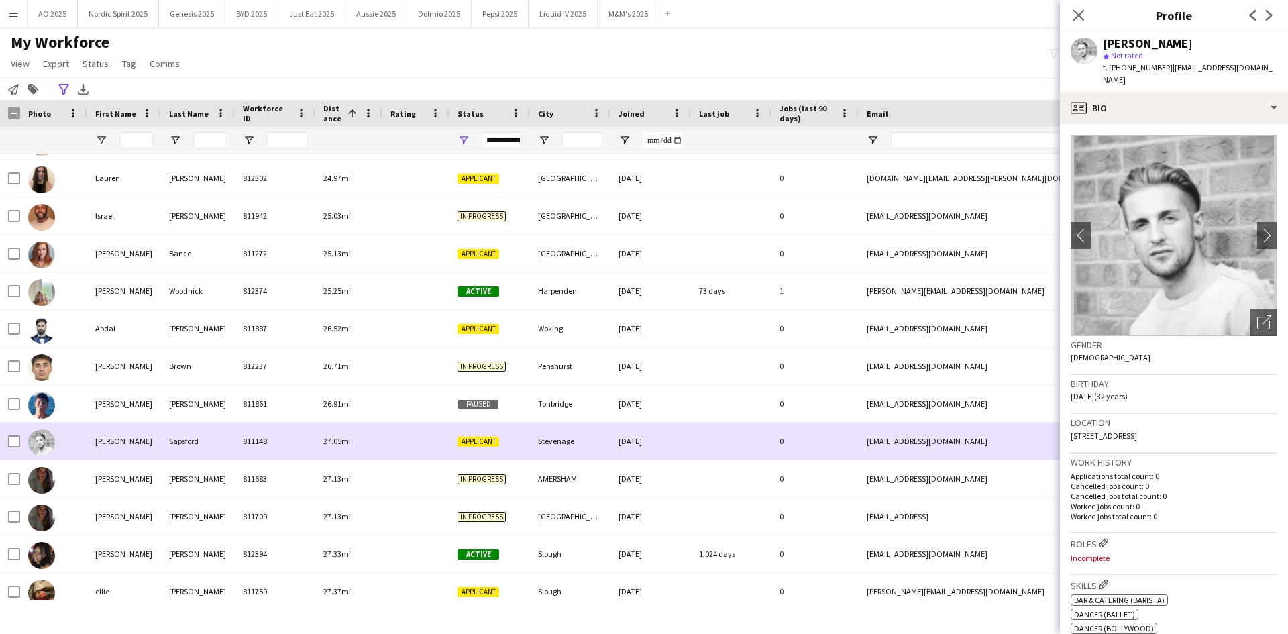
click at [35, 449] on img at bounding box center [41, 442] width 27 height 27
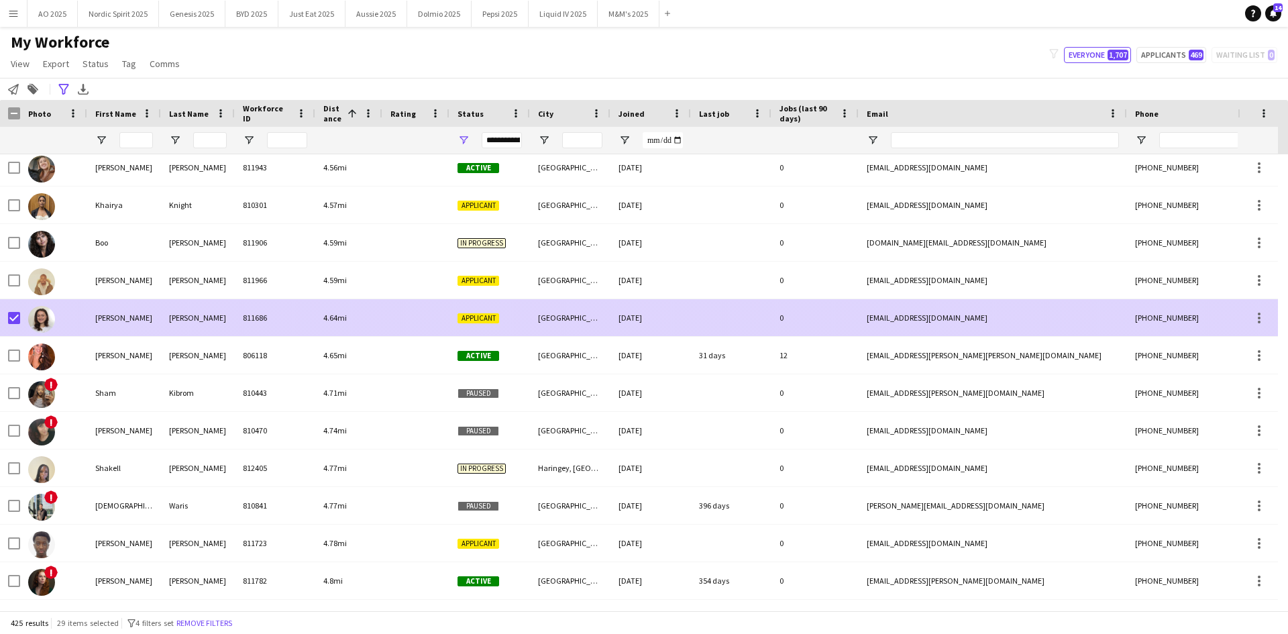
click at [39, 318] on img at bounding box center [41, 319] width 27 height 27
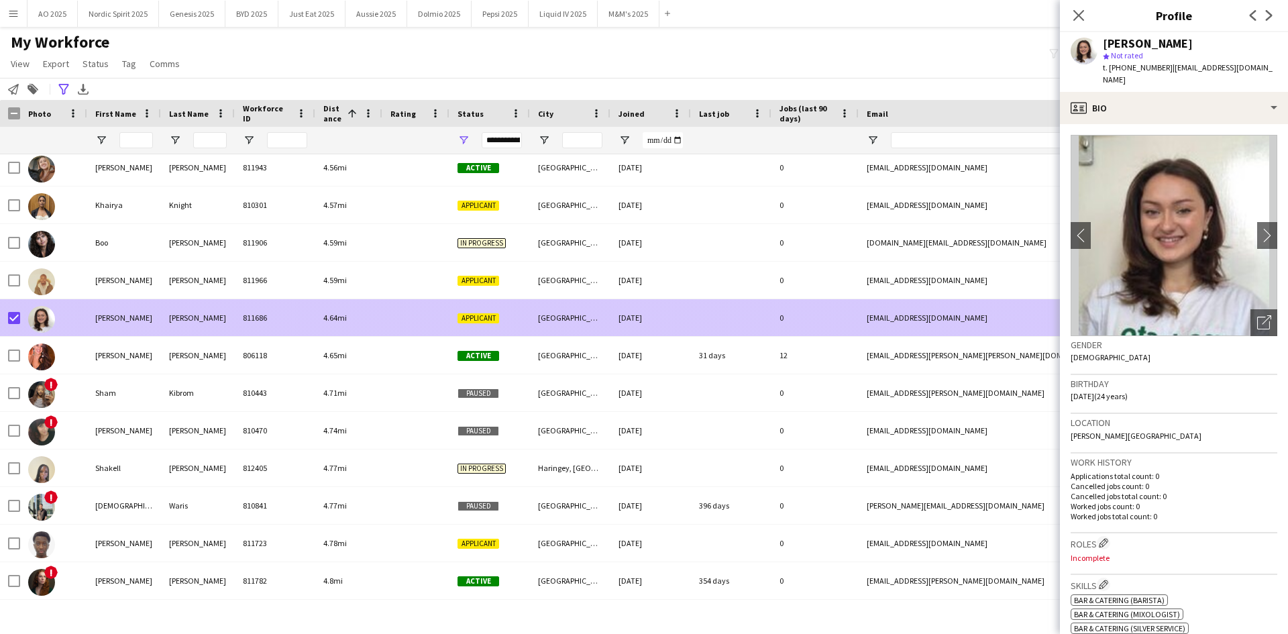
click at [40, 317] on img at bounding box center [41, 319] width 27 height 27
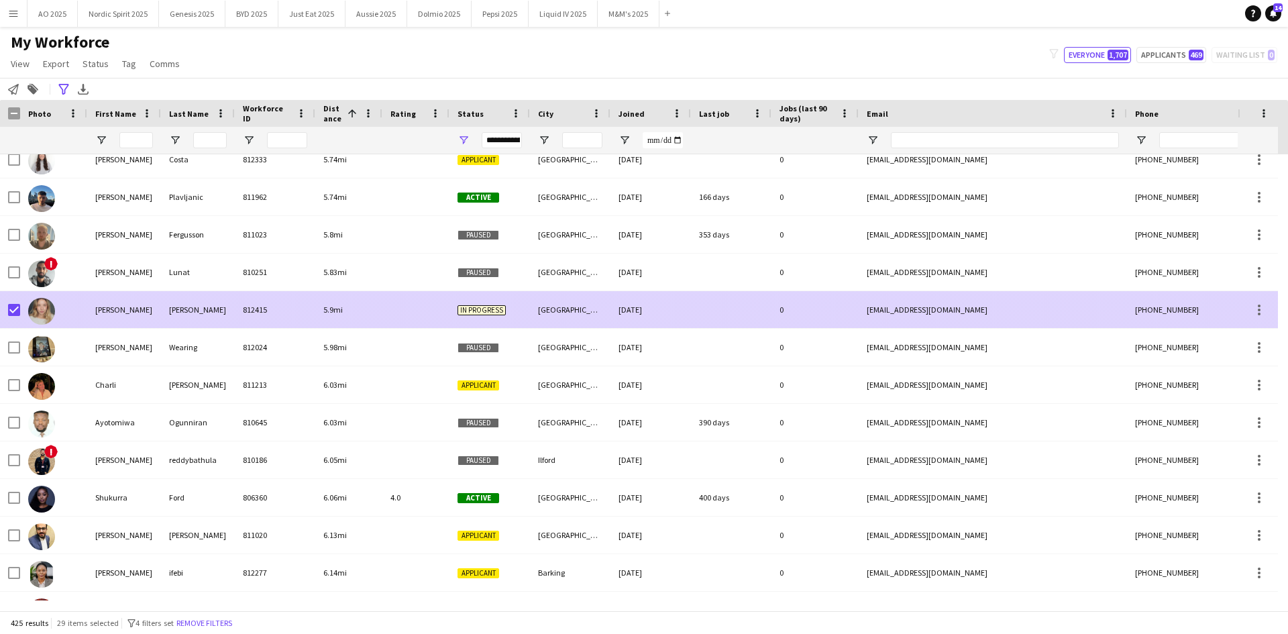
click at [44, 308] on img at bounding box center [41, 311] width 27 height 27
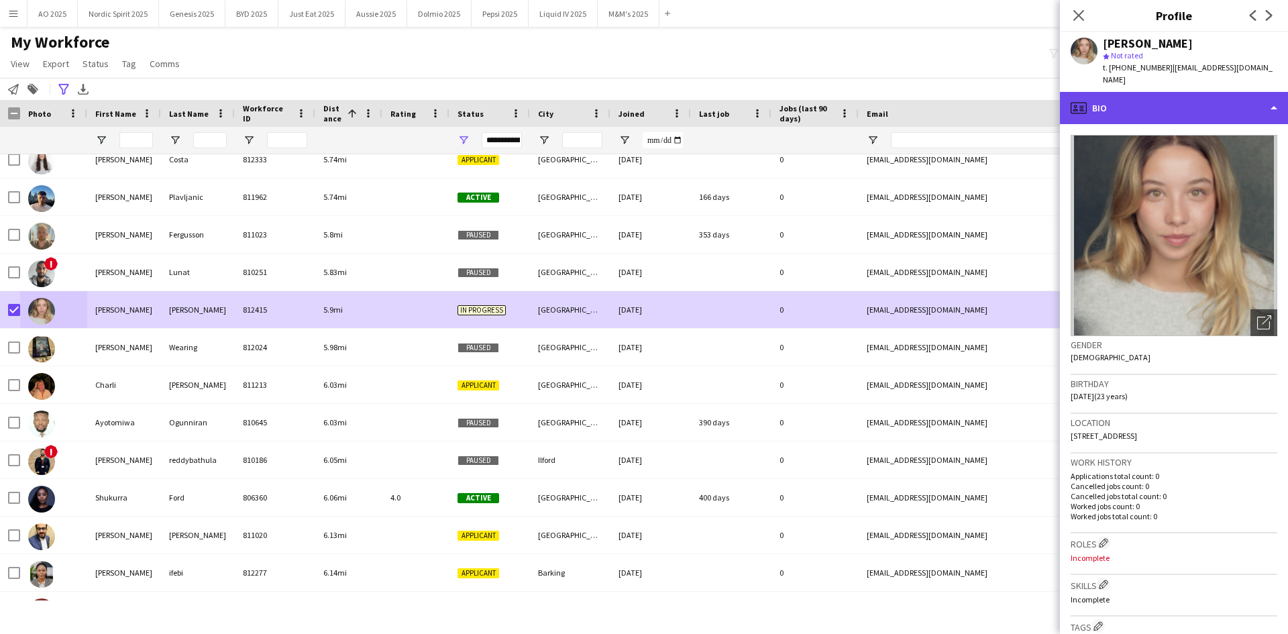
click at [1082, 113] on icon at bounding box center [1078, 107] width 16 height 11
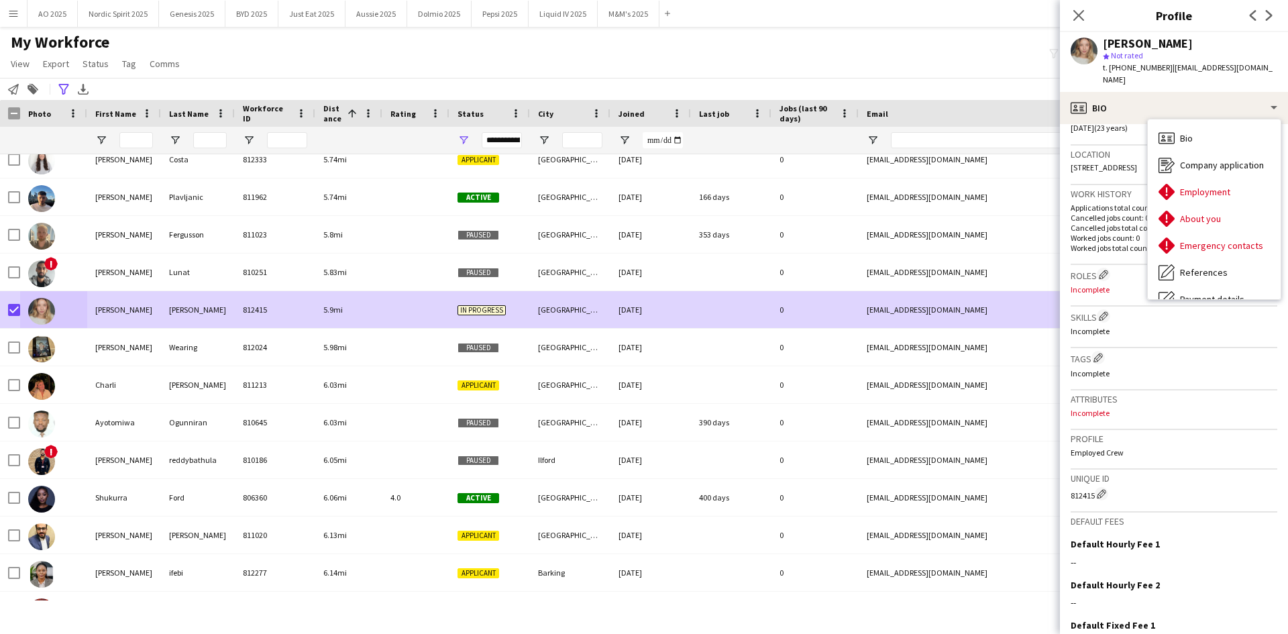
click at [891, 70] on div "My Workforce View Views Default view Compliance Log New view Update view Delete…" at bounding box center [644, 55] width 1288 height 46
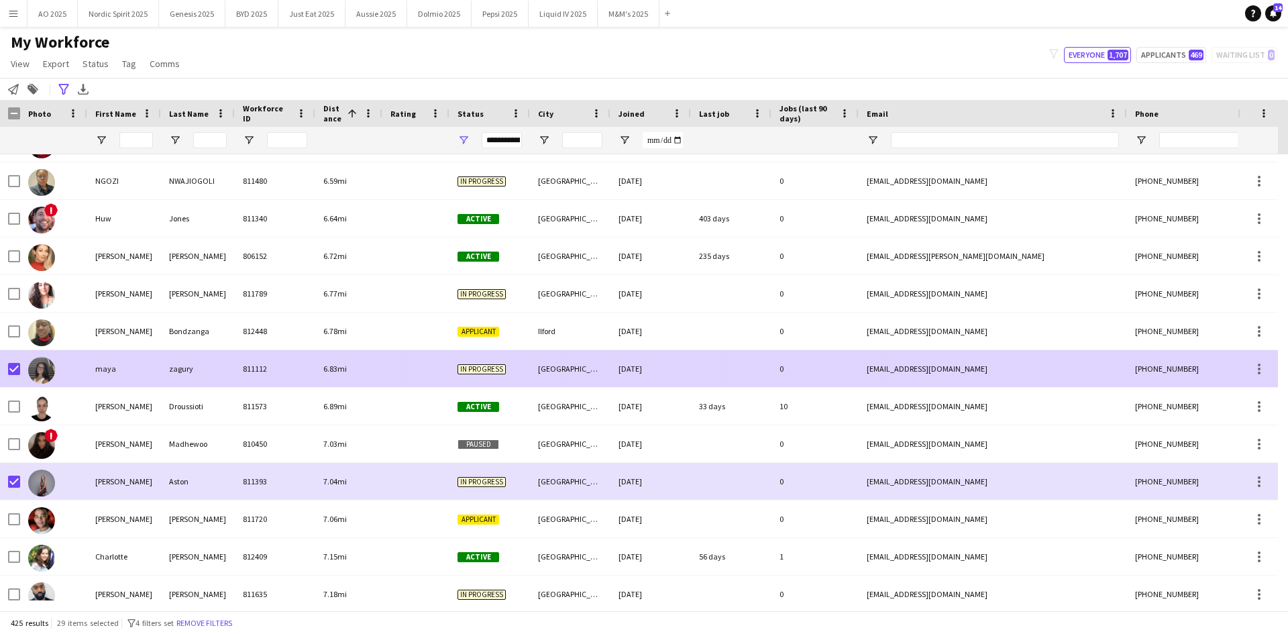
click at [52, 370] on img at bounding box center [41, 370] width 27 height 27
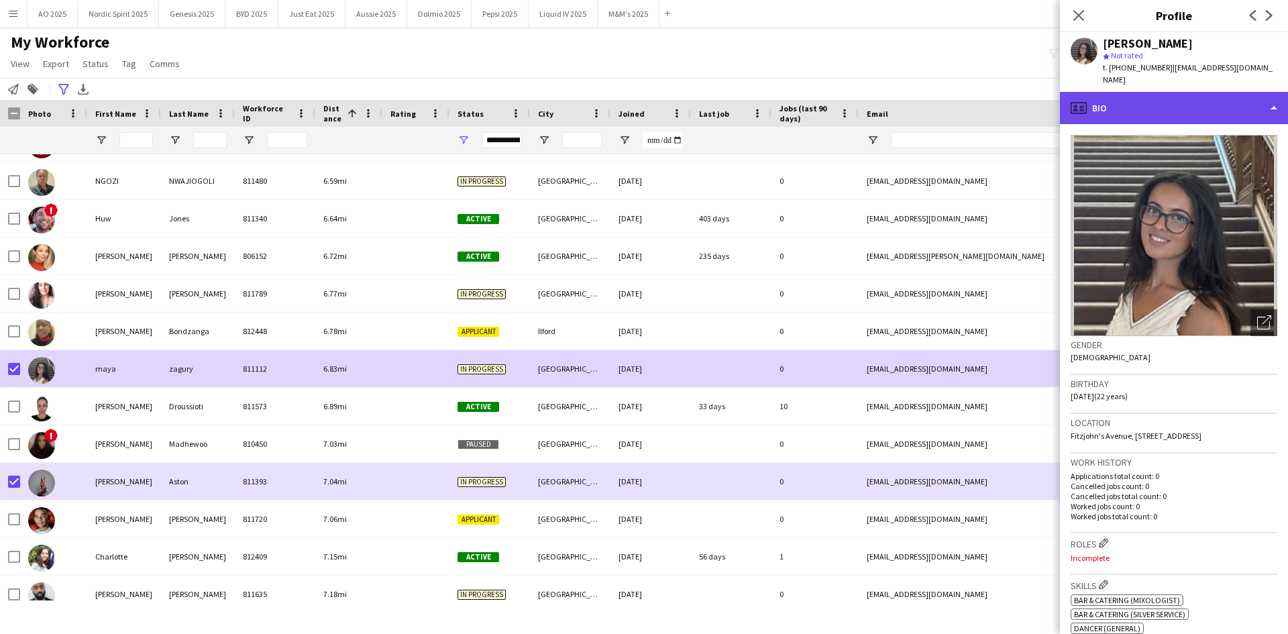
click at [1184, 92] on div "profile Bio" at bounding box center [1174, 108] width 228 height 32
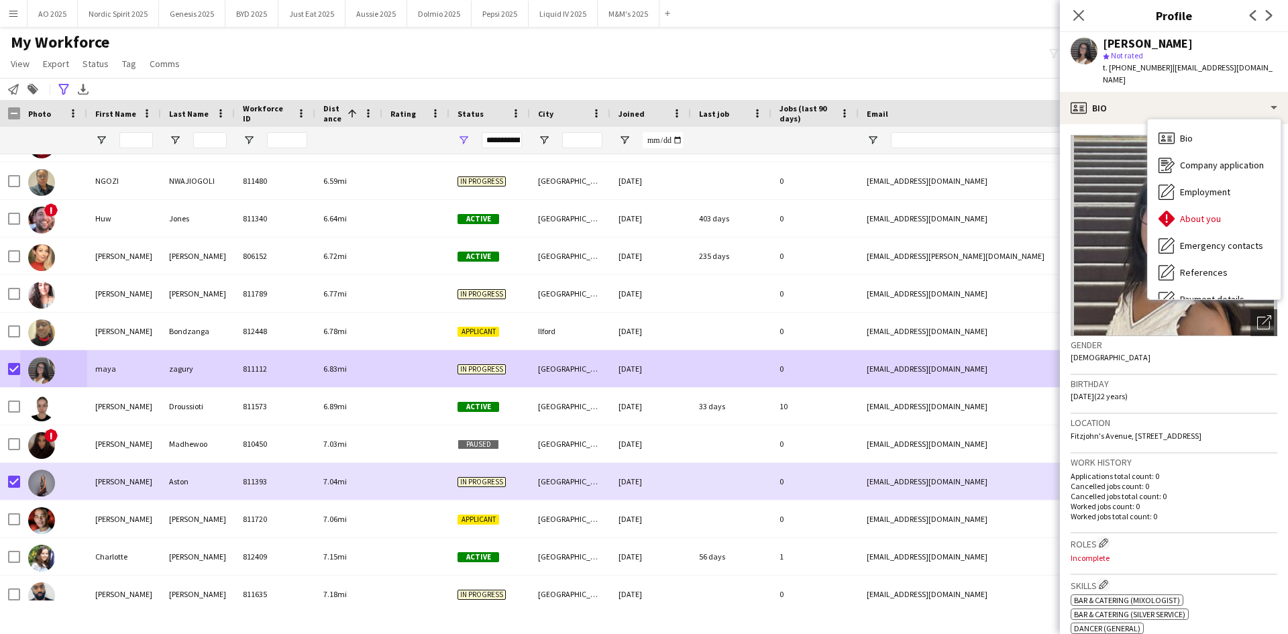
click at [1223, 399] on div "Birthday [DEMOGRAPHIC_DATA] (22 years)" at bounding box center [1173, 394] width 207 height 39
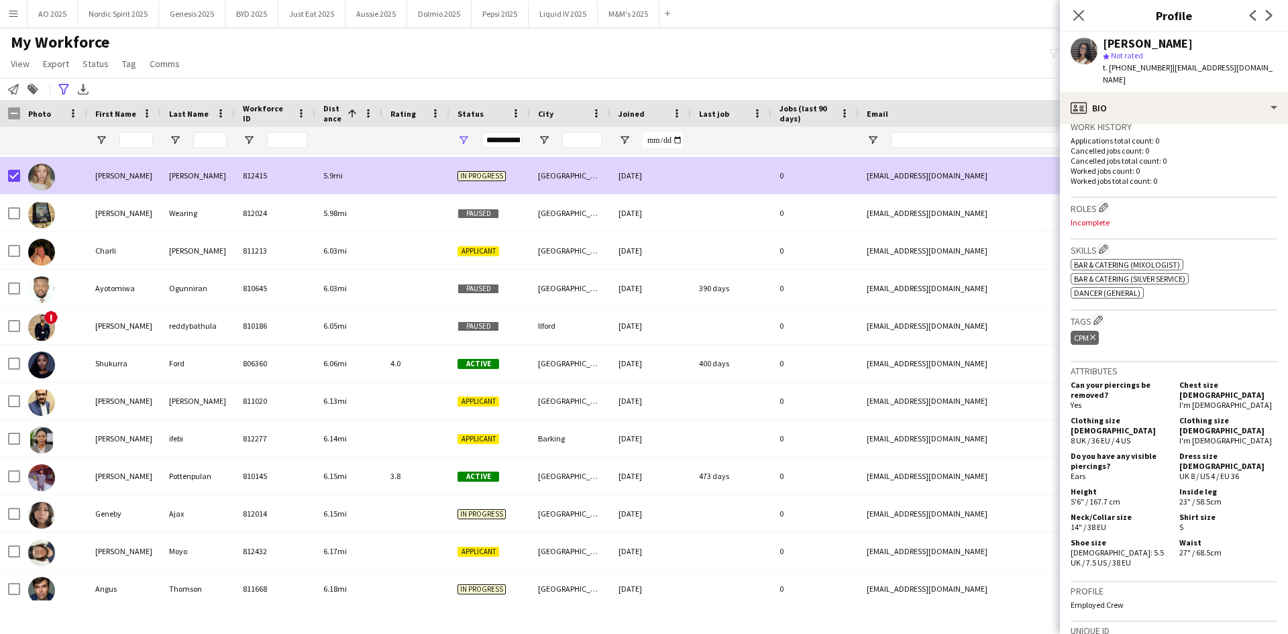
click at [44, 181] on img at bounding box center [41, 177] width 27 height 27
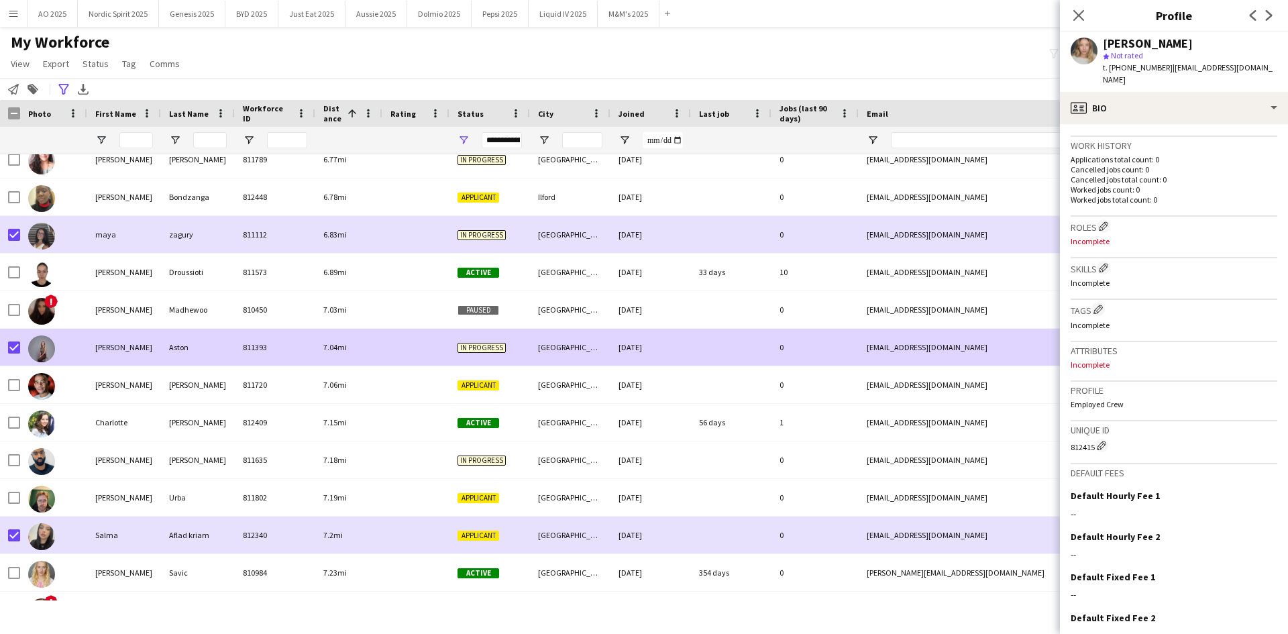
click at [48, 343] on img at bounding box center [41, 348] width 27 height 27
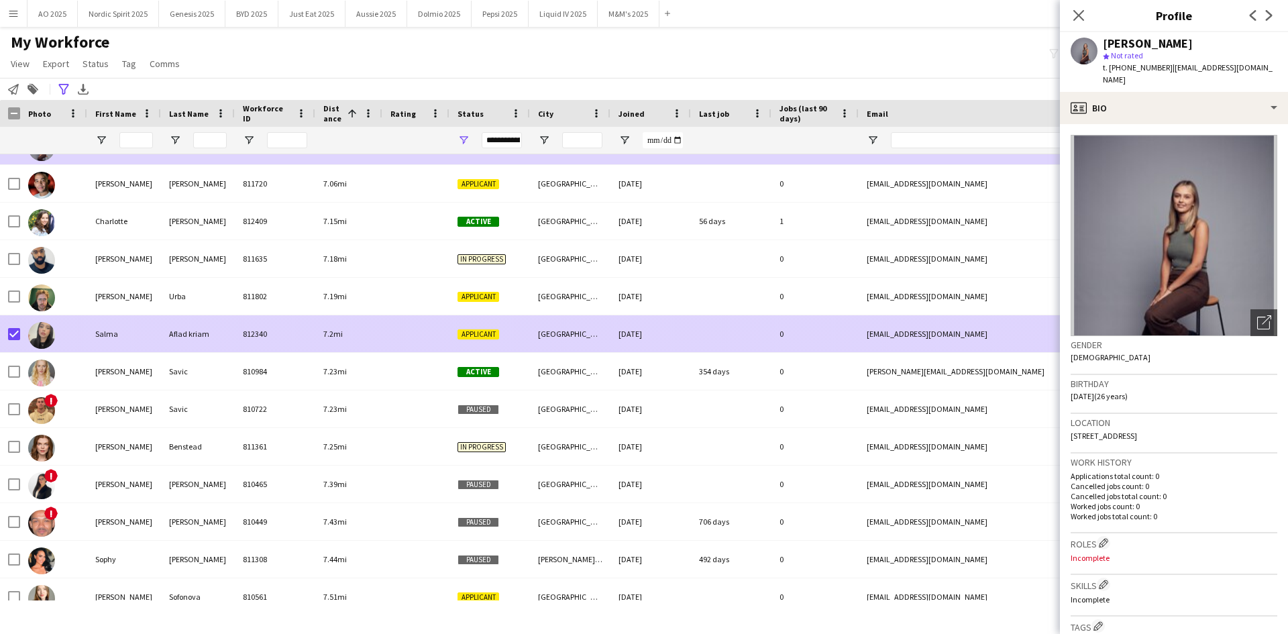
click at [38, 327] on img at bounding box center [41, 335] width 27 height 27
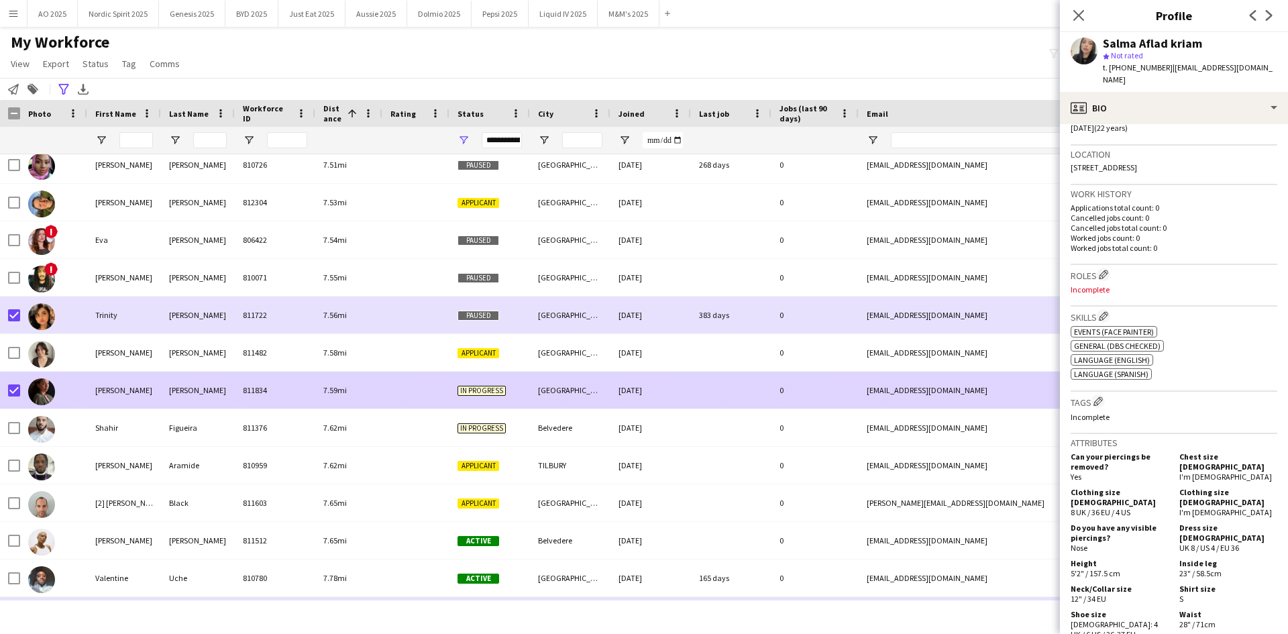
click at [42, 390] on img at bounding box center [41, 391] width 27 height 27
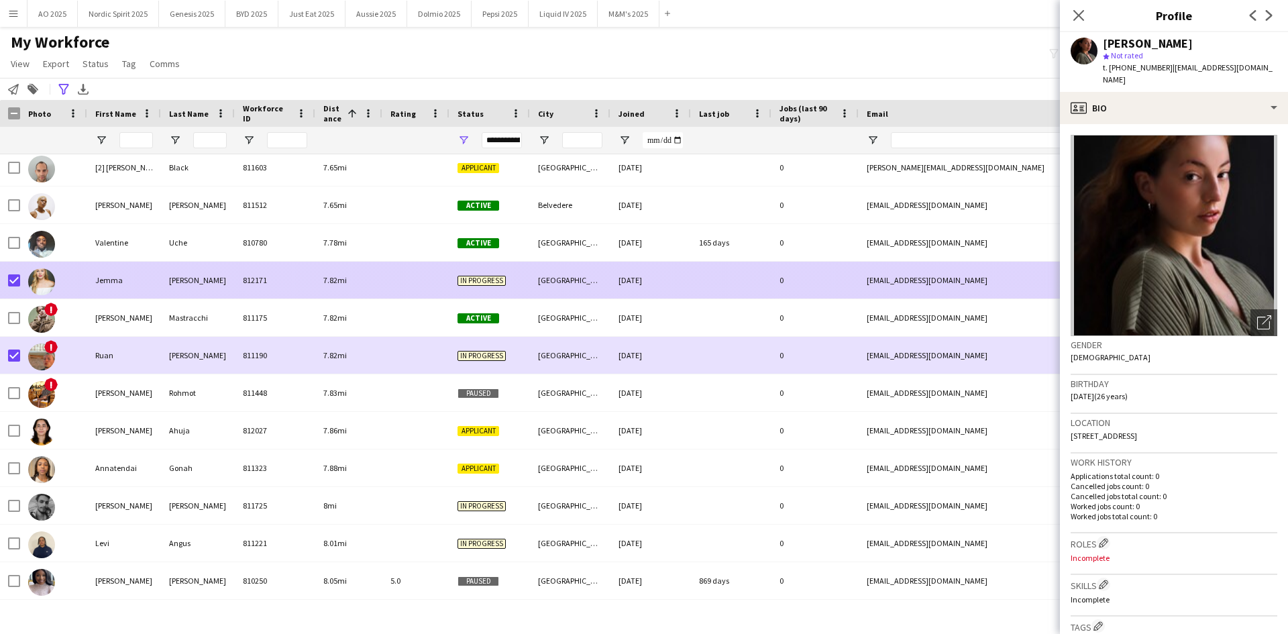
click at [34, 279] on img at bounding box center [41, 281] width 27 height 27
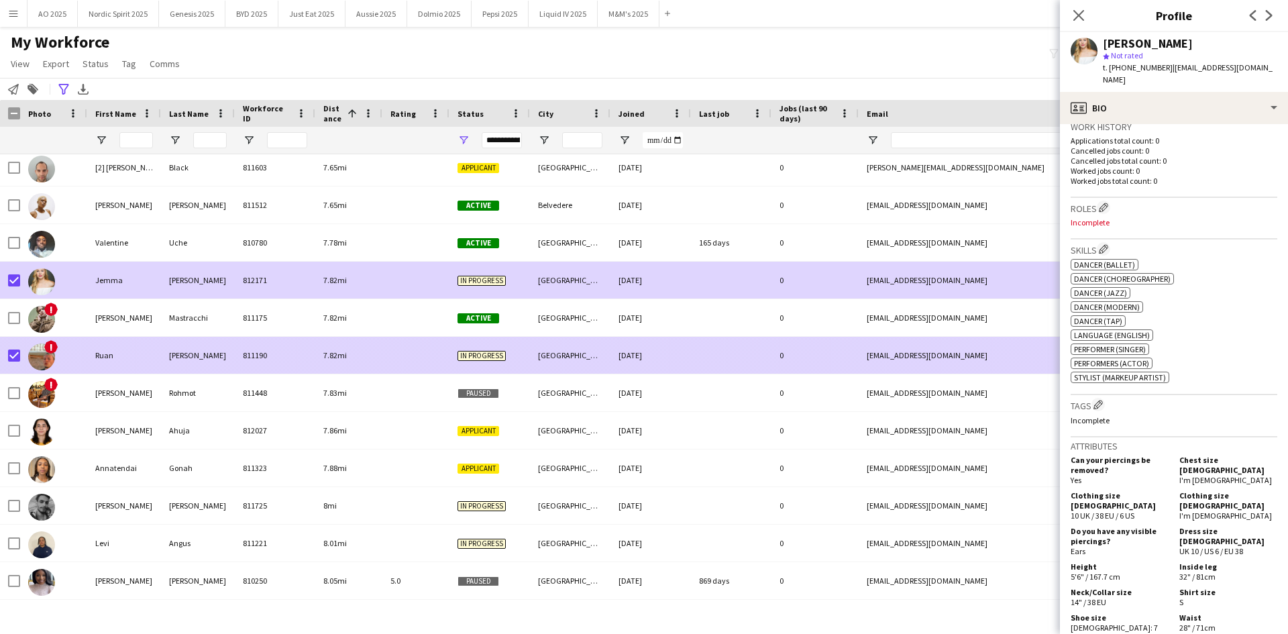
click at [43, 345] on img at bounding box center [41, 356] width 27 height 27
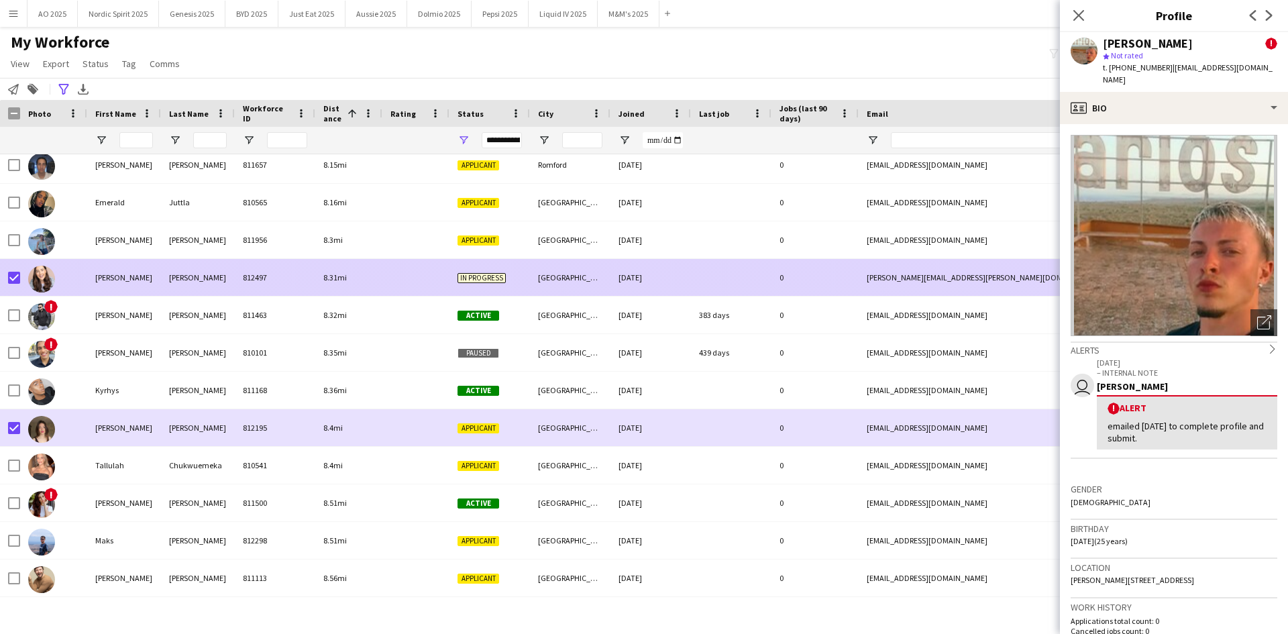
click at [45, 275] on img at bounding box center [41, 279] width 27 height 27
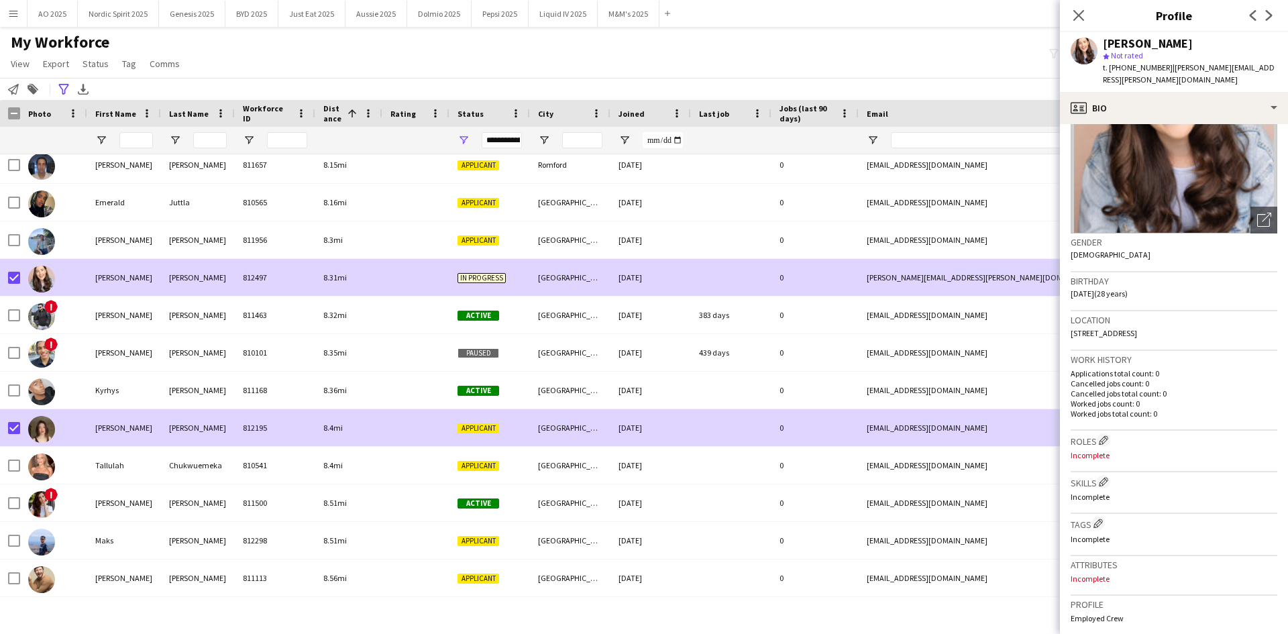
click at [30, 418] on div at bounding box center [41, 429] width 27 height 38
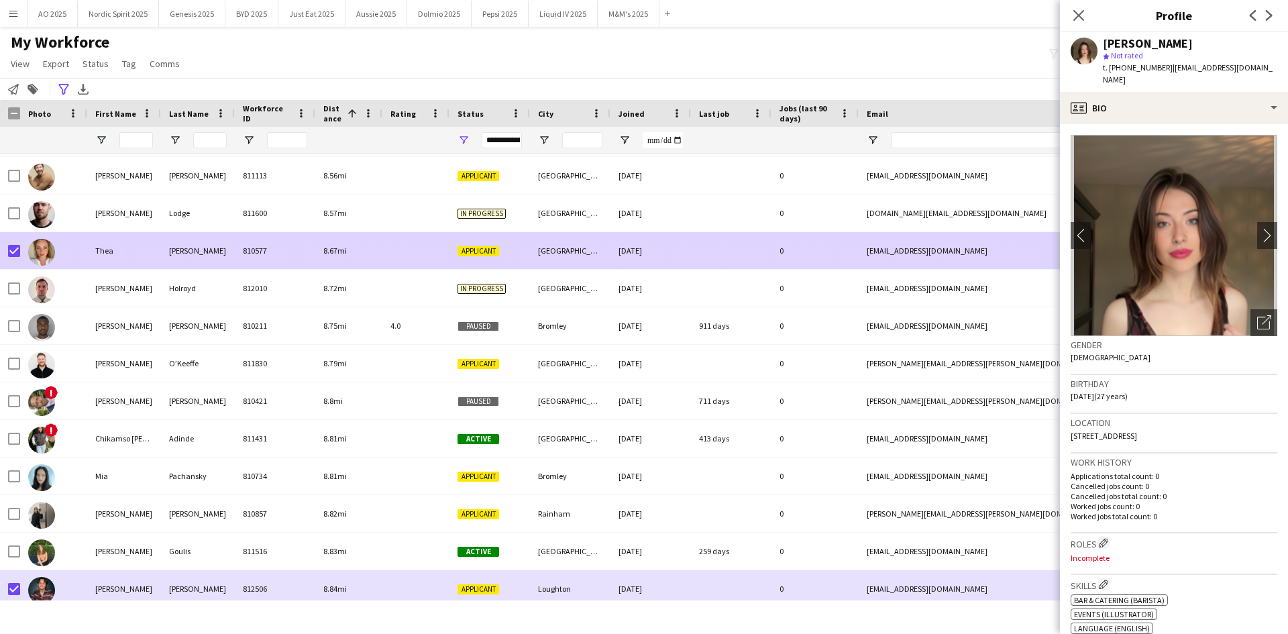
click at [41, 260] on img at bounding box center [41, 252] width 27 height 27
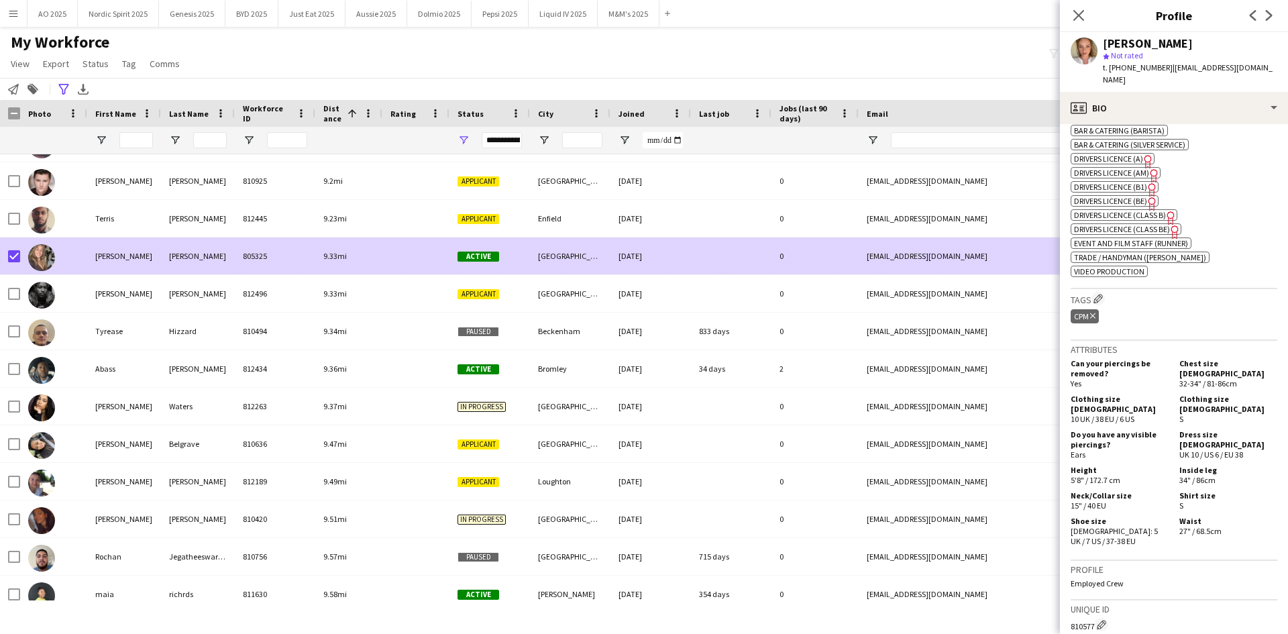
click at [37, 264] on img at bounding box center [41, 257] width 27 height 27
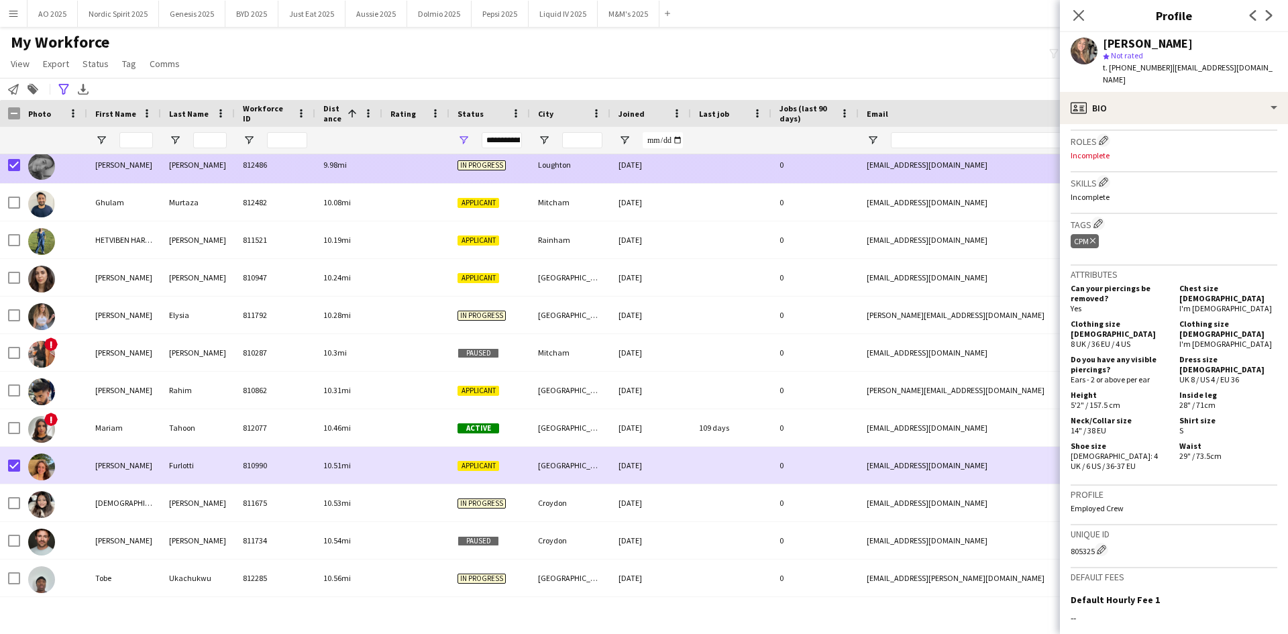
click at [48, 168] on img at bounding box center [41, 166] width 27 height 27
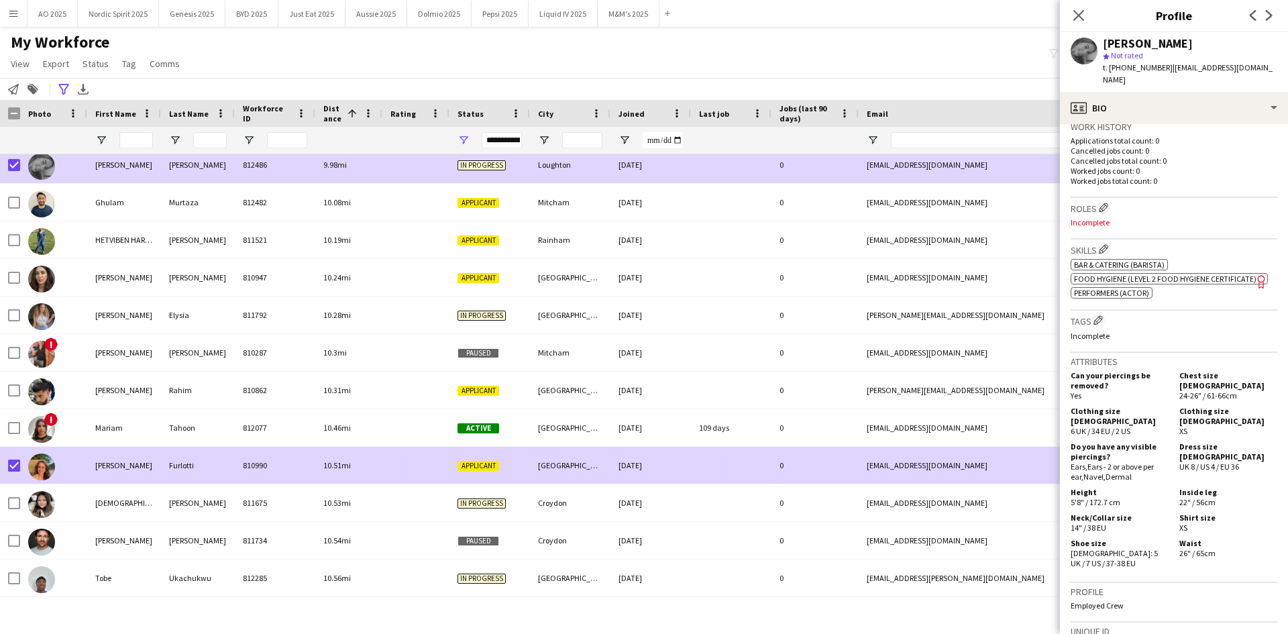
click at [46, 459] on img at bounding box center [41, 466] width 27 height 27
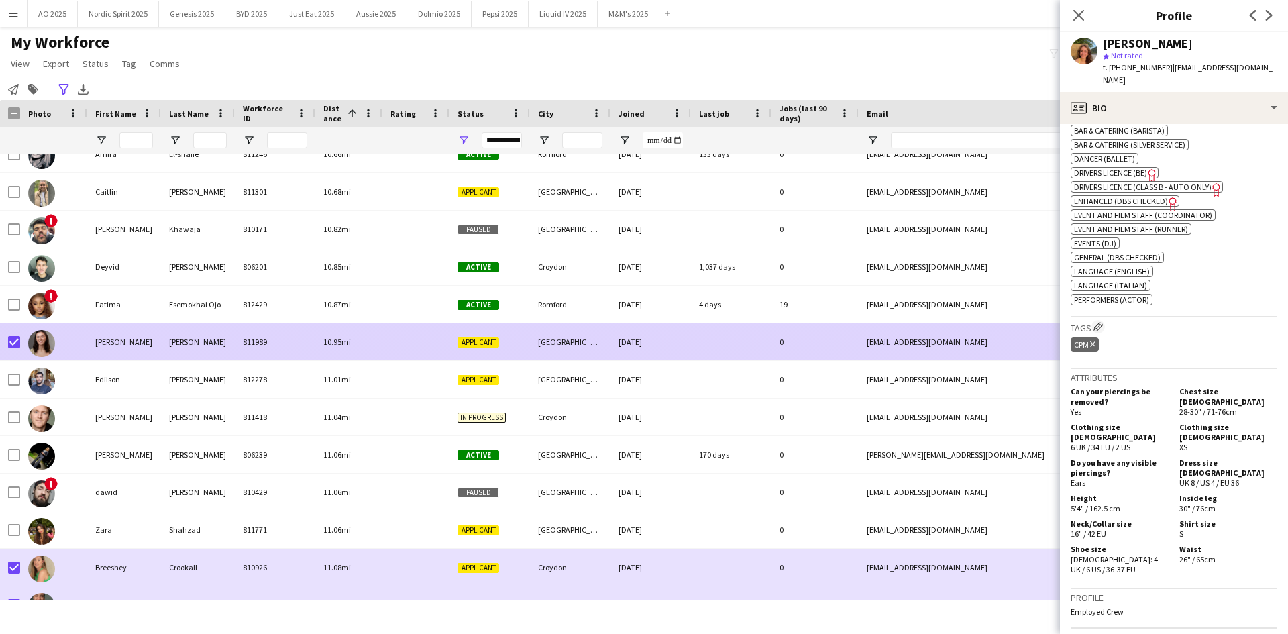
click at [33, 341] on img at bounding box center [41, 343] width 27 height 27
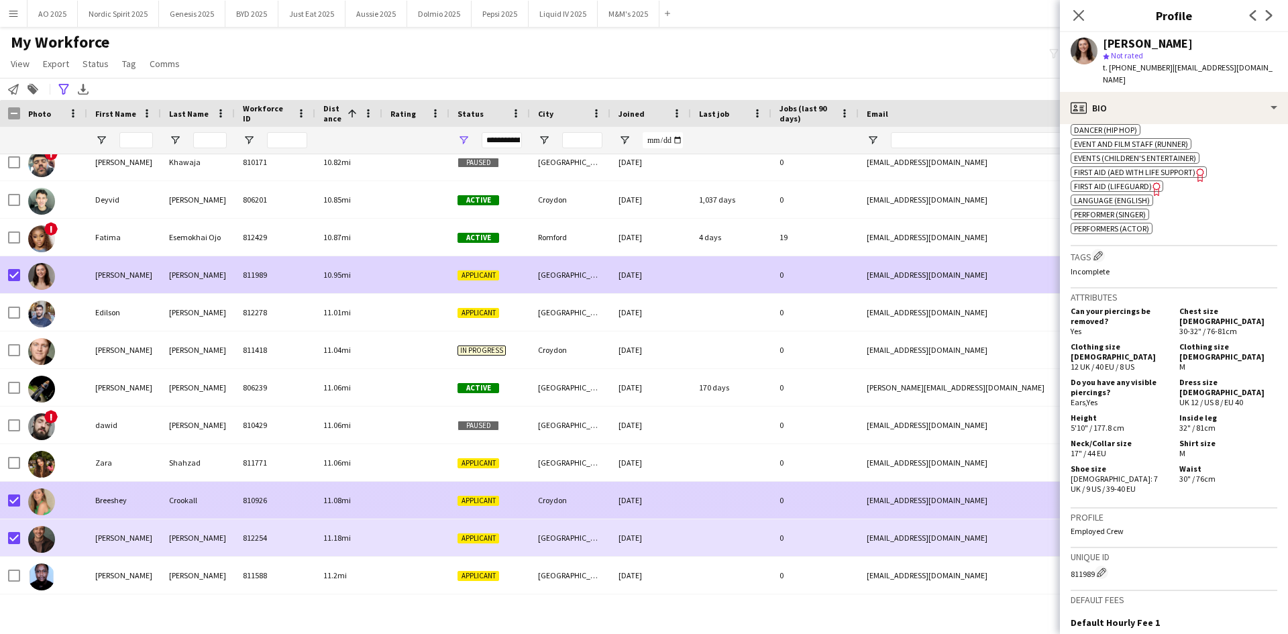
click at [40, 506] on img at bounding box center [41, 501] width 27 height 27
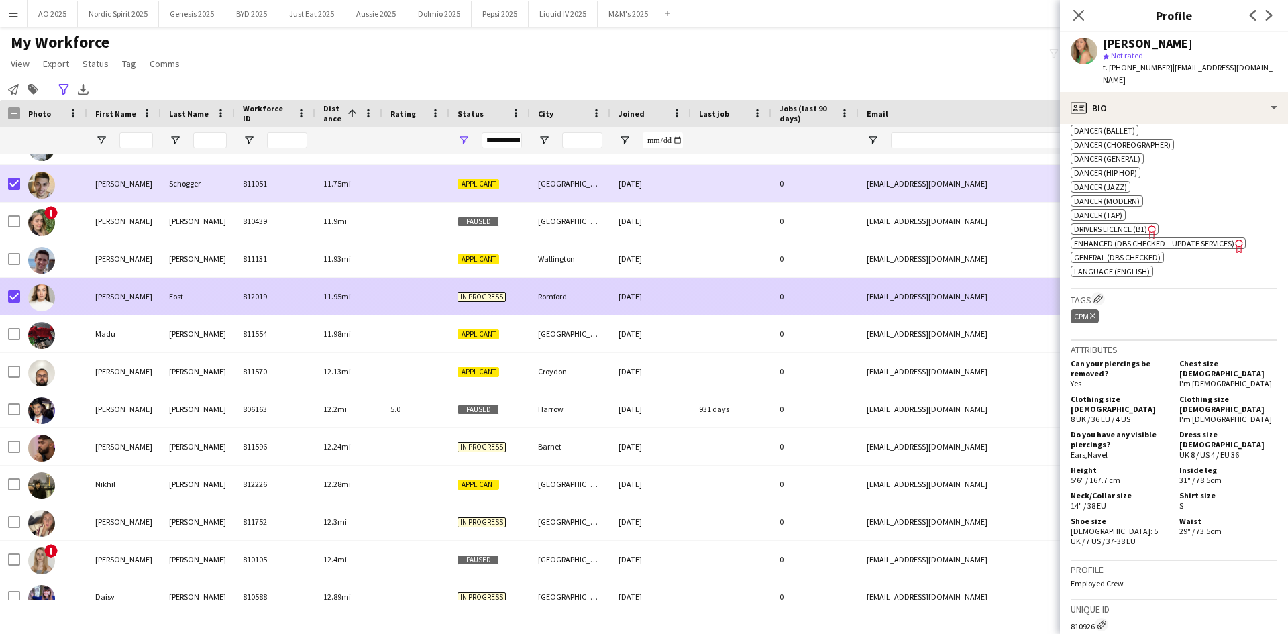
click at [40, 298] on img at bounding box center [41, 297] width 27 height 27
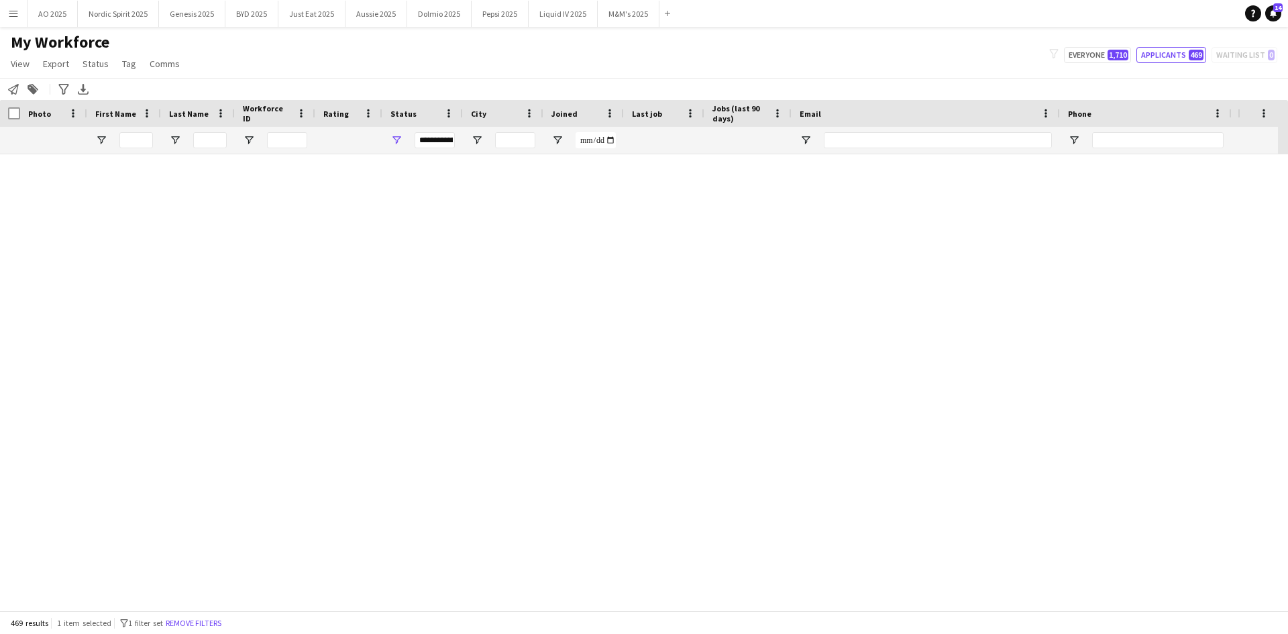
scroll to position [16027, 0]
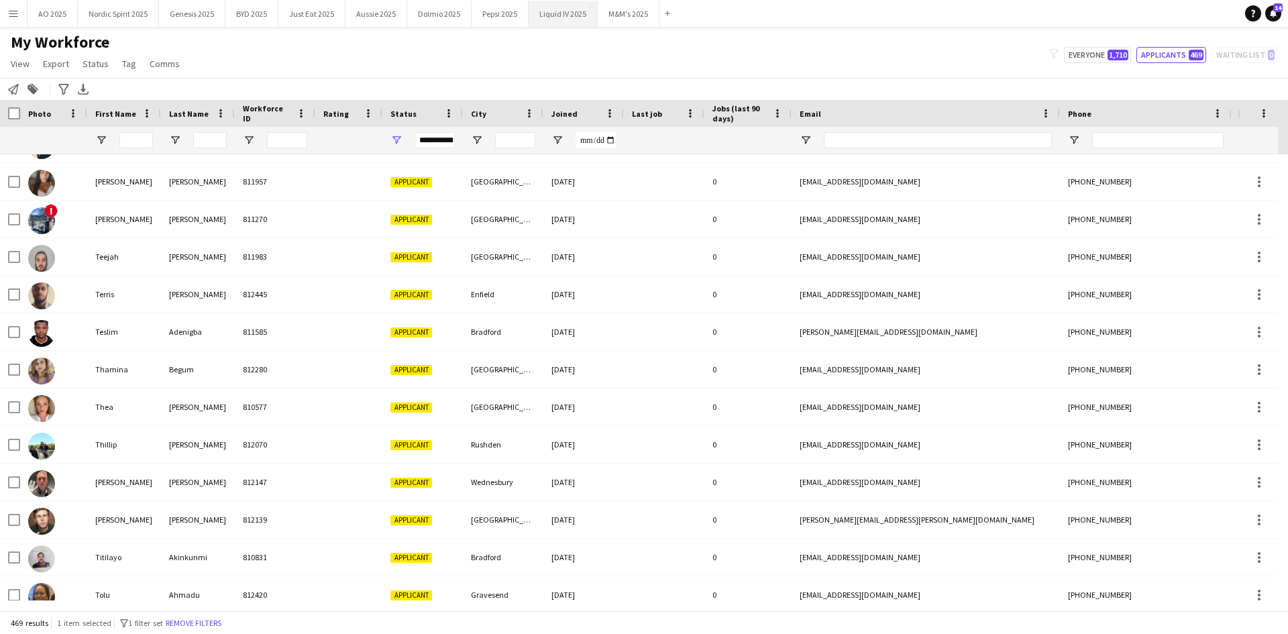
click at [567, 13] on button "Liquid IV 2025 Close" at bounding box center [562, 14] width 69 height 26
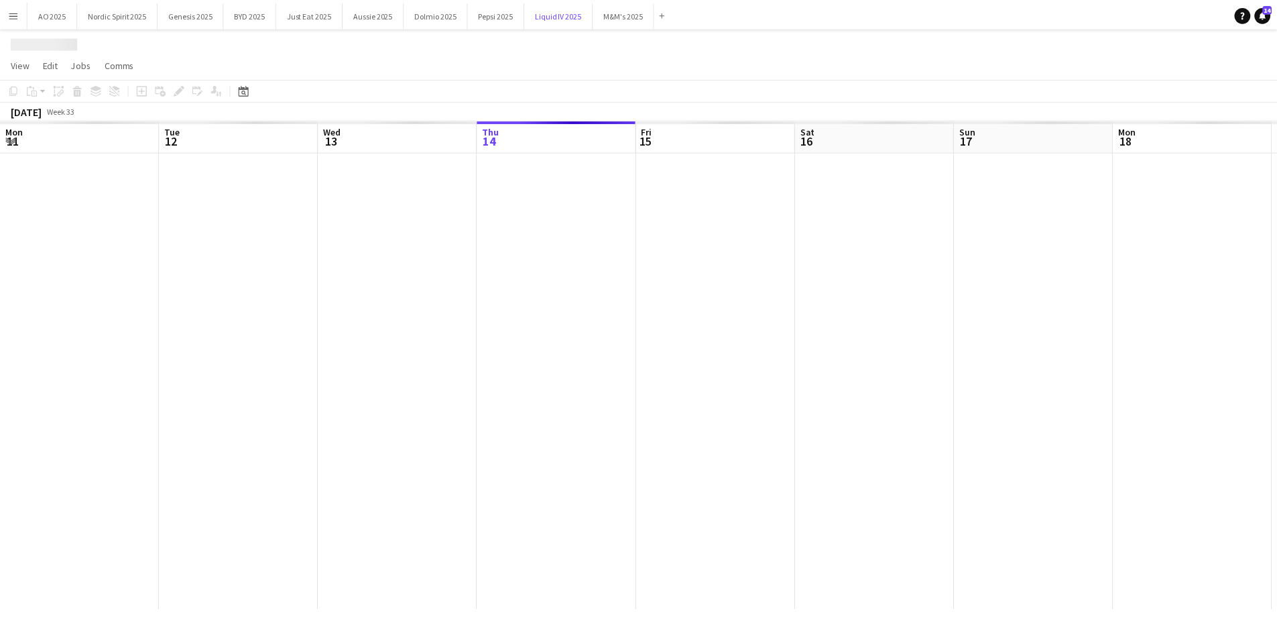
scroll to position [0, 321]
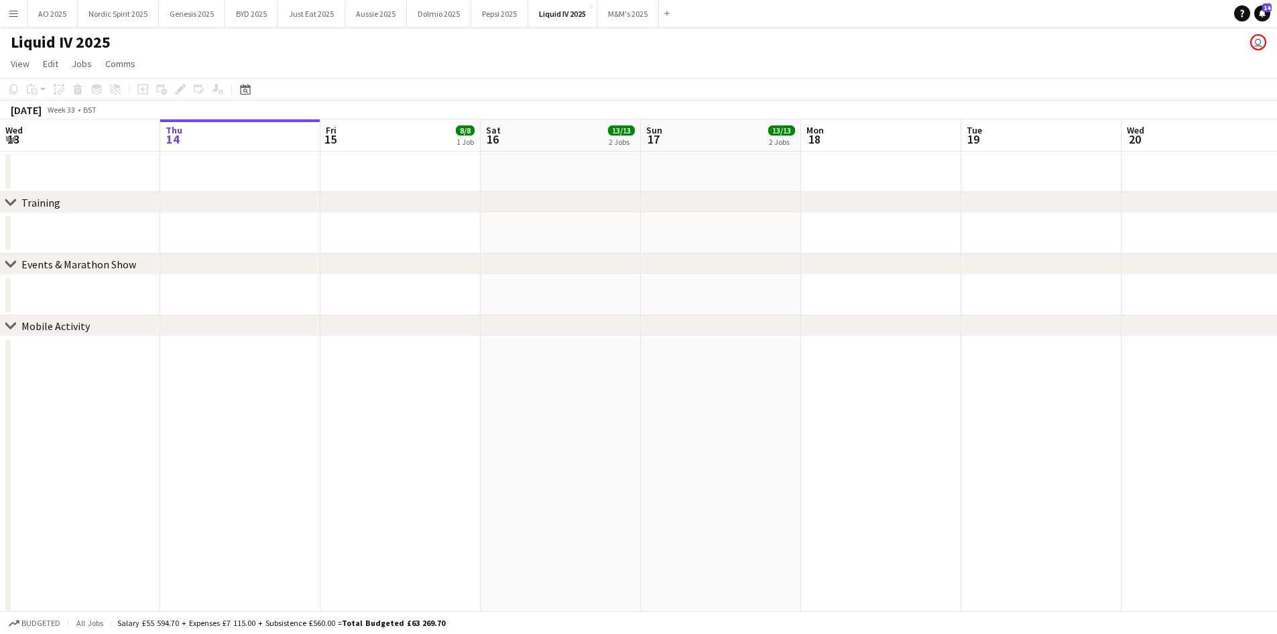
drag, startPoint x: 754, startPoint y: 272, endPoint x: 616, endPoint y: 274, distance: 138.1
click at [616, 274] on div "chevron-right Events & Marathon Show" at bounding box center [638, 263] width 1277 height 21
click at [245, 89] on icon at bounding box center [245, 91] width 5 height 5
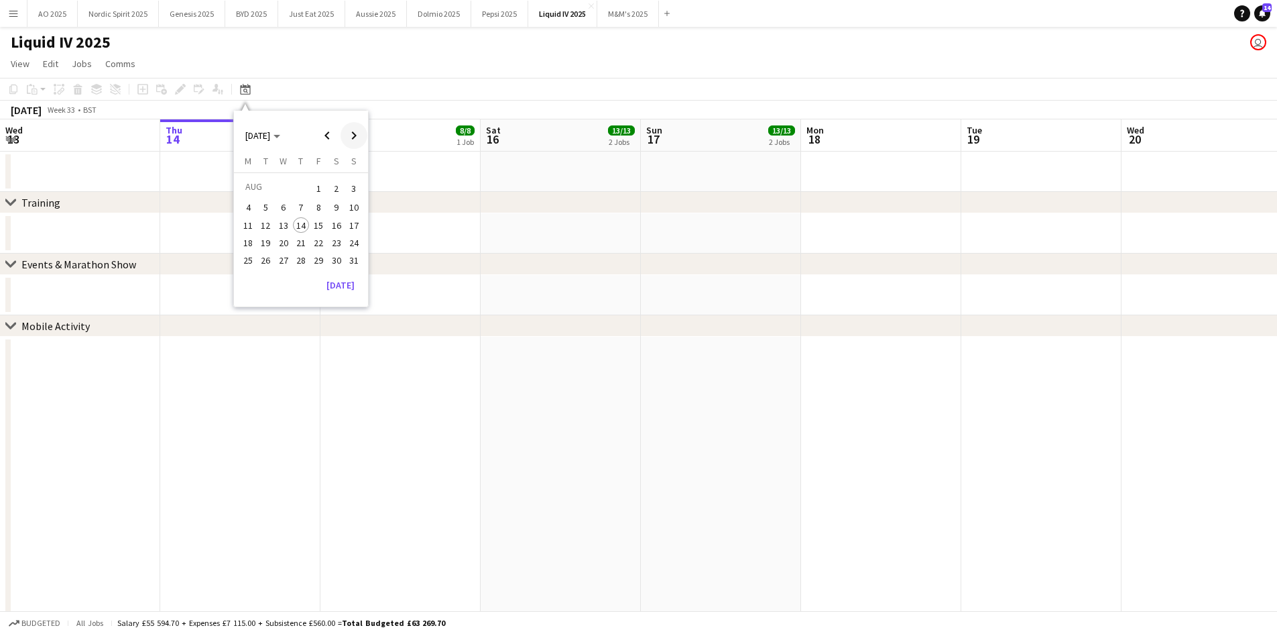
click at [348, 134] on span "Next month" at bounding box center [354, 135] width 27 height 27
click at [334, 134] on span "Previous month" at bounding box center [327, 135] width 27 height 27
click at [331, 244] on span "23" at bounding box center [337, 243] width 16 height 16
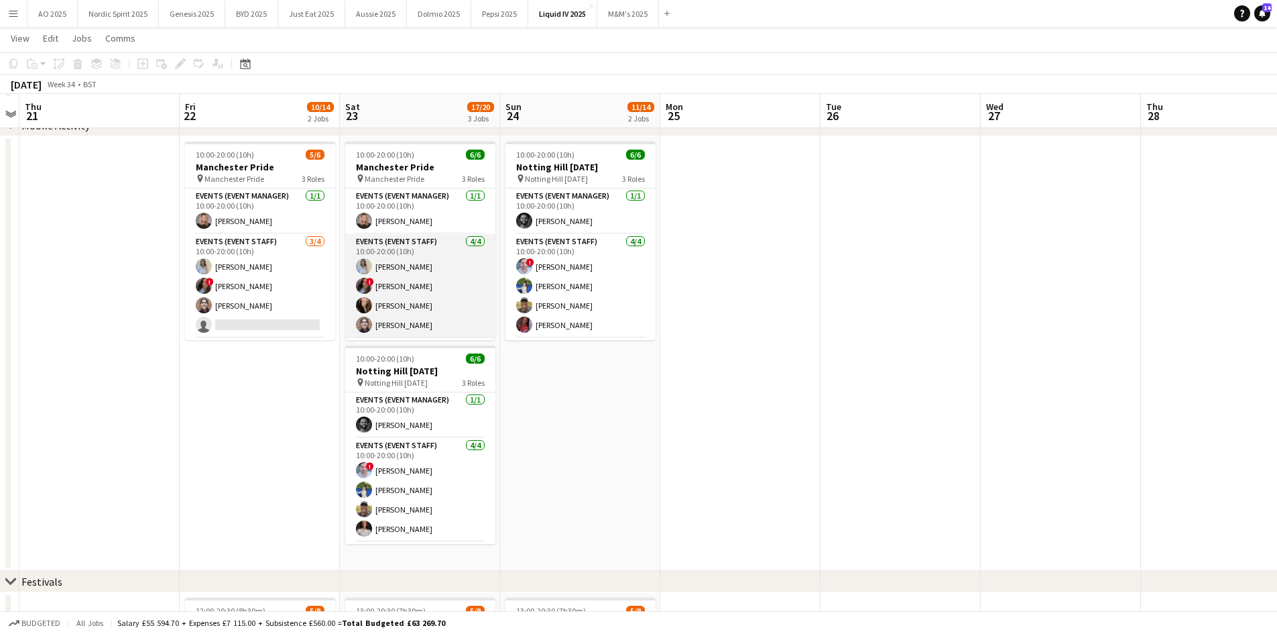
scroll to position [201, 0]
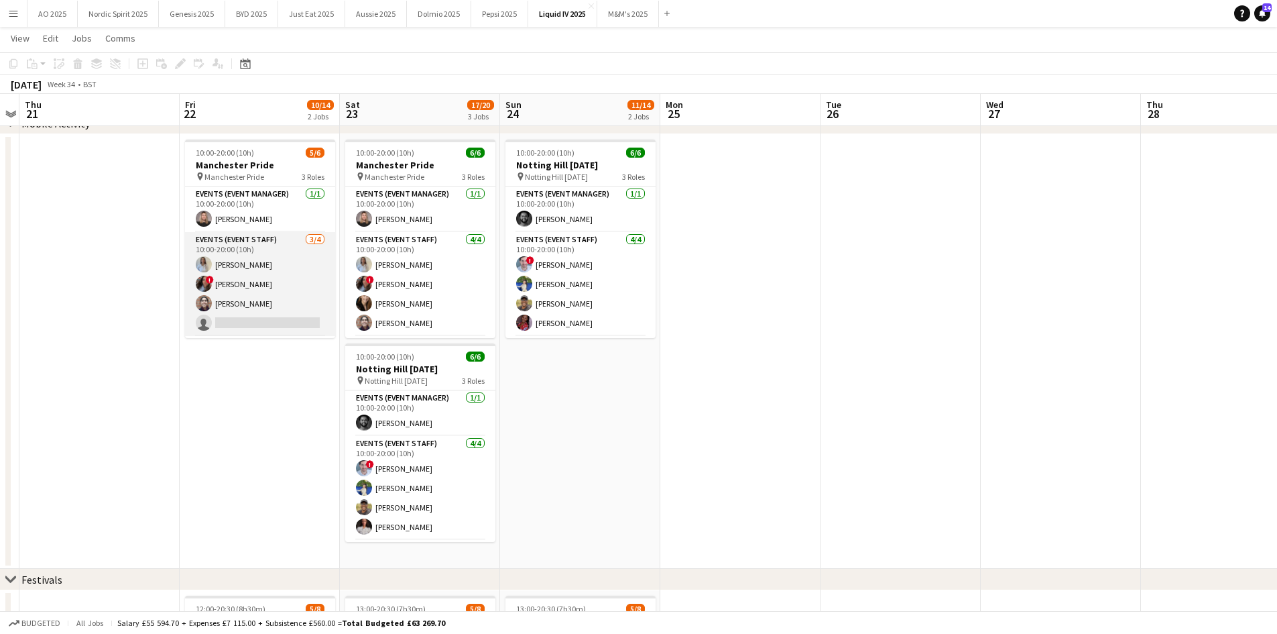
click at [203, 284] on app-user-avatar at bounding box center [204, 284] width 16 height 16
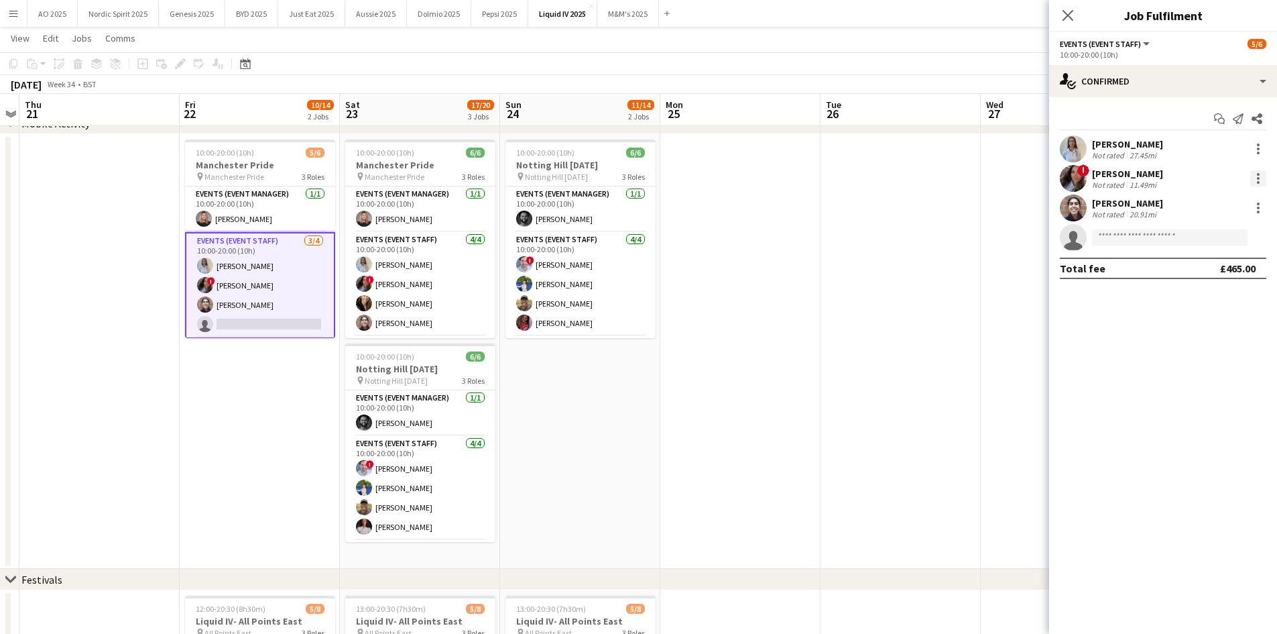
click at [1251, 175] on div at bounding box center [1259, 178] width 16 height 16
drag, startPoint x: 1193, startPoint y: 327, endPoint x: 1175, endPoint y: 324, distance: 18.4
click at [1192, 327] on span "Remove" at bounding box center [1193, 331] width 40 height 11
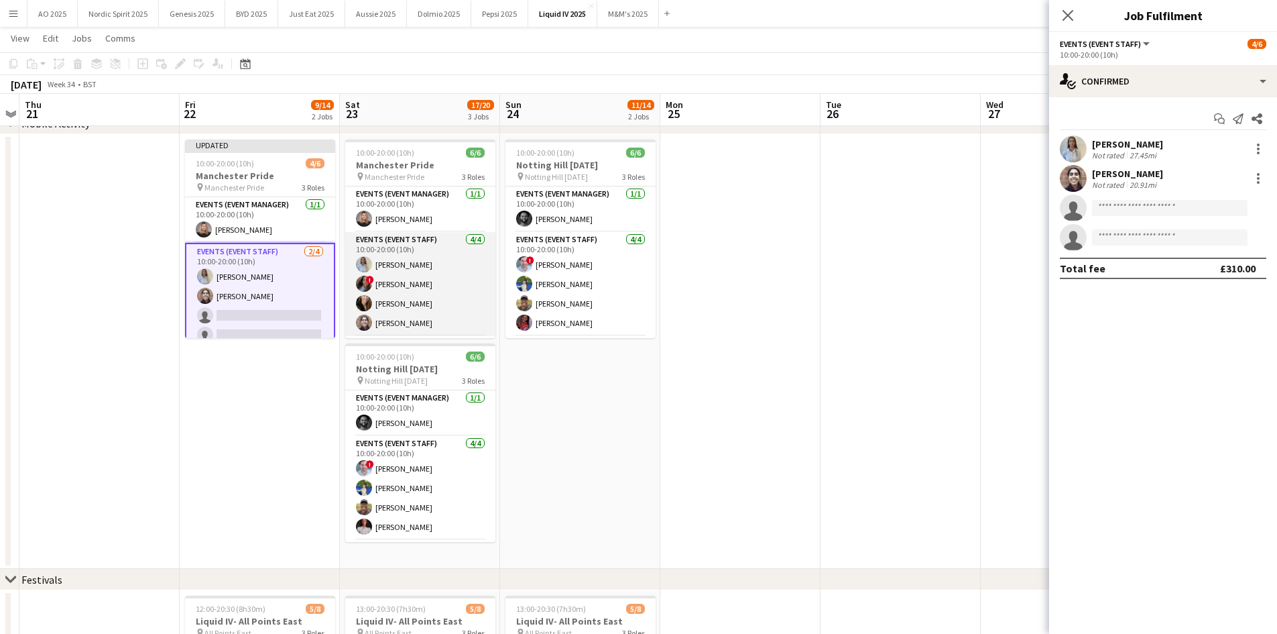
click at [368, 278] on span "!" at bounding box center [370, 280] width 8 height 8
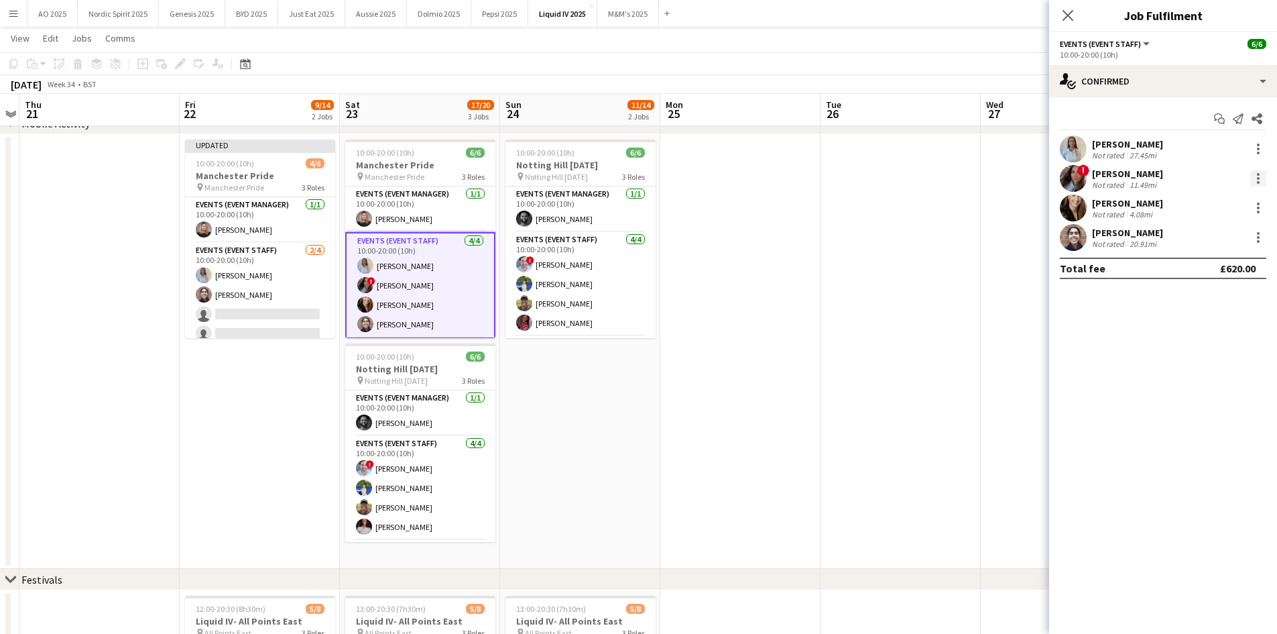
click at [1256, 175] on div at bounding box center [1259, 178] width 16 height 16
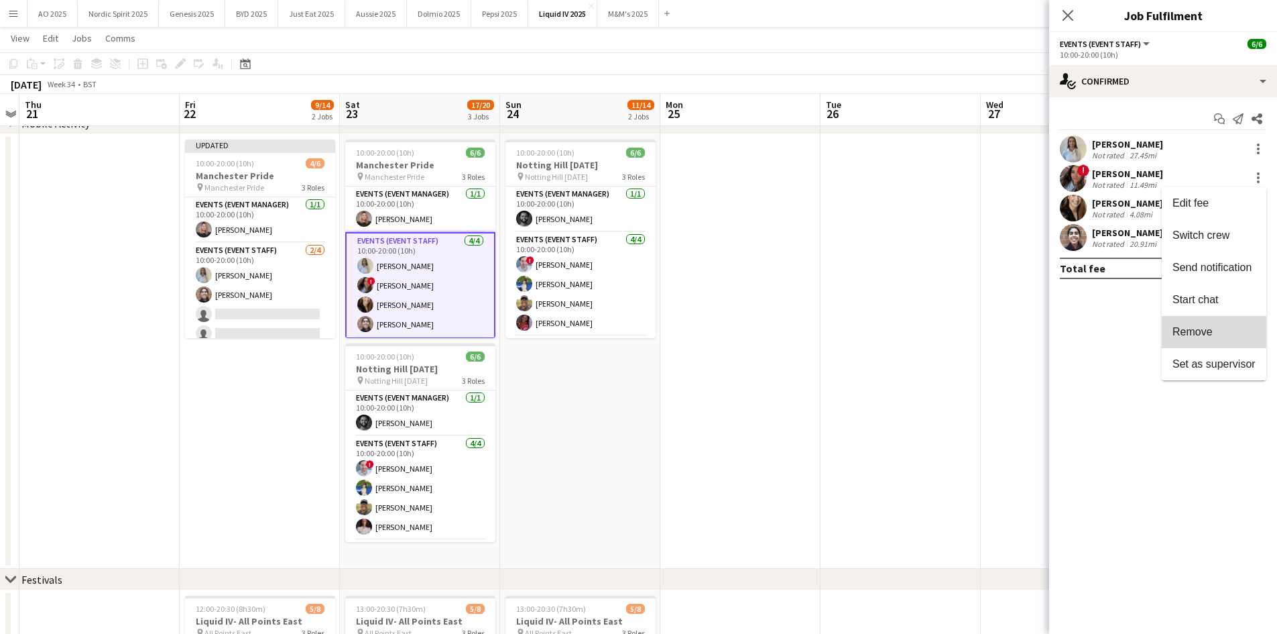
click at [1198, 331] on span "Remove" at bounding box center [1193, 331] width 40 height 11
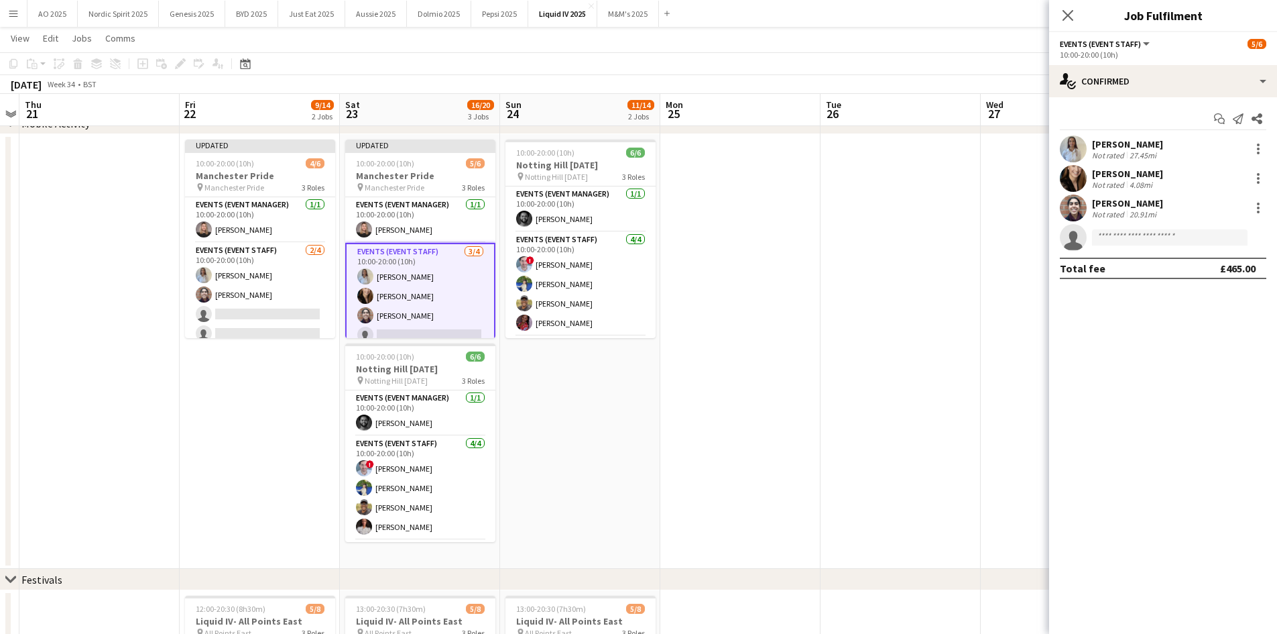
click at [829, 308] on app-date-cell at bounding box center [901, 351] width 160 height 435
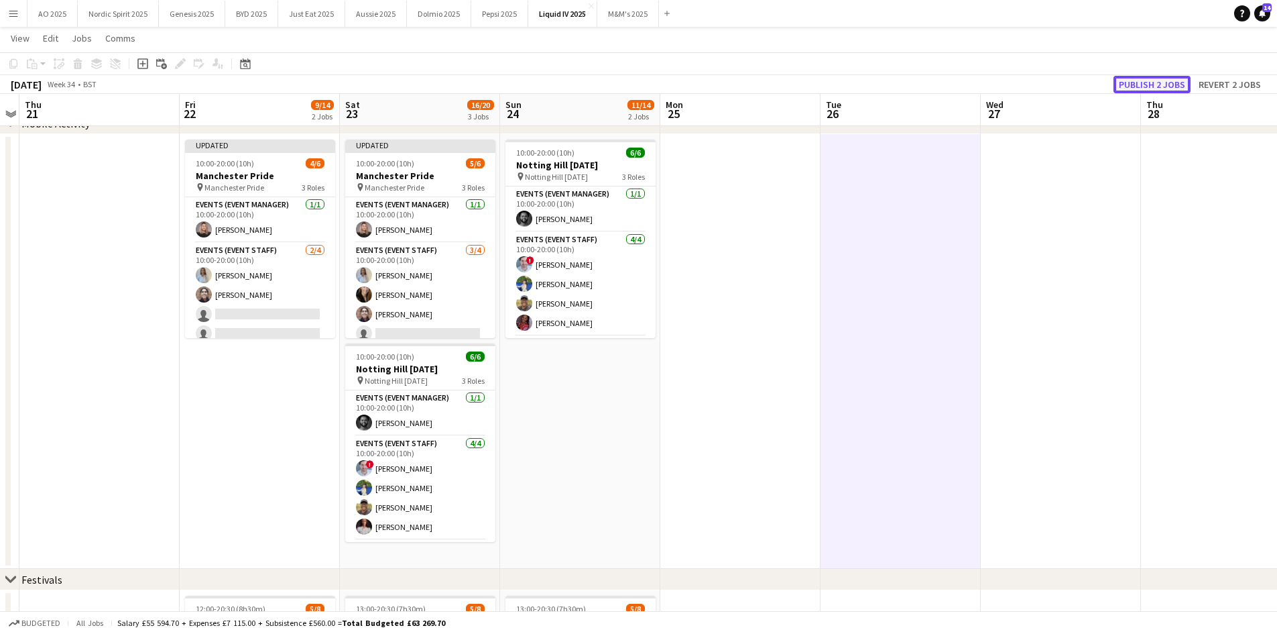
click at [1125, 77] on button "Publish 2 jobs" at bounding box center [1152, 84] width 77 height 17
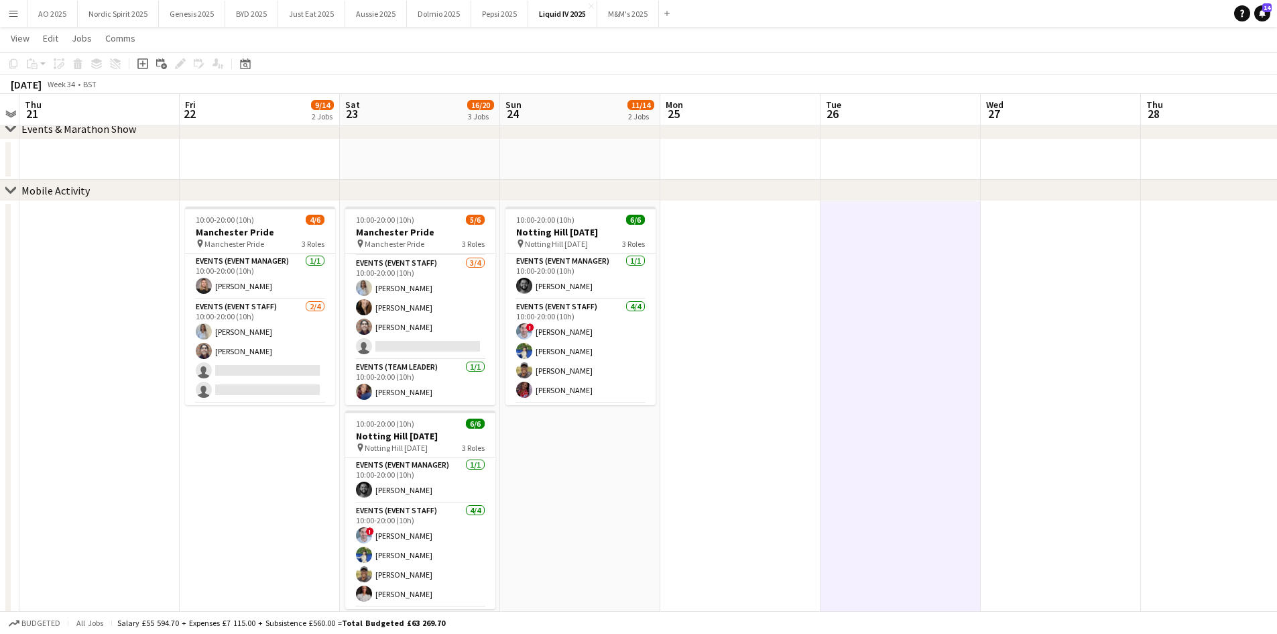
scroll to position [0, 0]
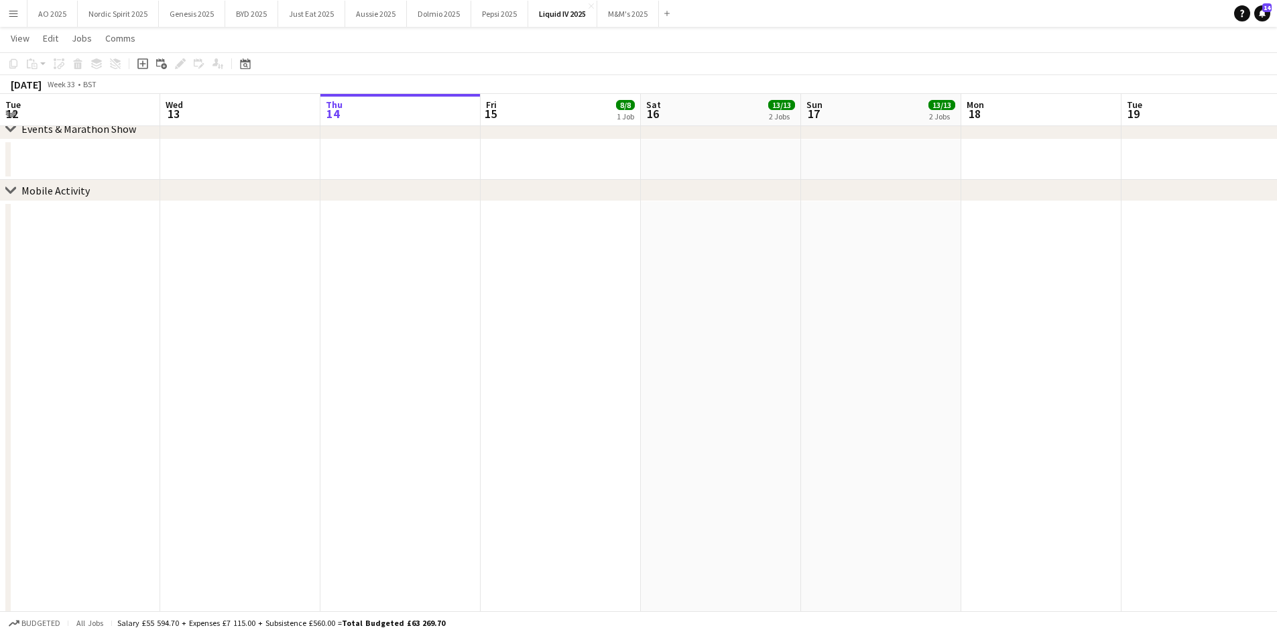
drag, startPoint x: 138, startPoint y: 257, endPoint x: 933, endPoint y: 356, distance: 800.8
click at [1157, 374] on app-calendar-viewport "Tue 12 Wed 13 Thu 14 Fri 15 8/8 1 Job Sat 16 13/13 2 Jobs Sun 17 13/13 2 Jobs M…" at bounding box center [638, 560] width 1277 height 1284
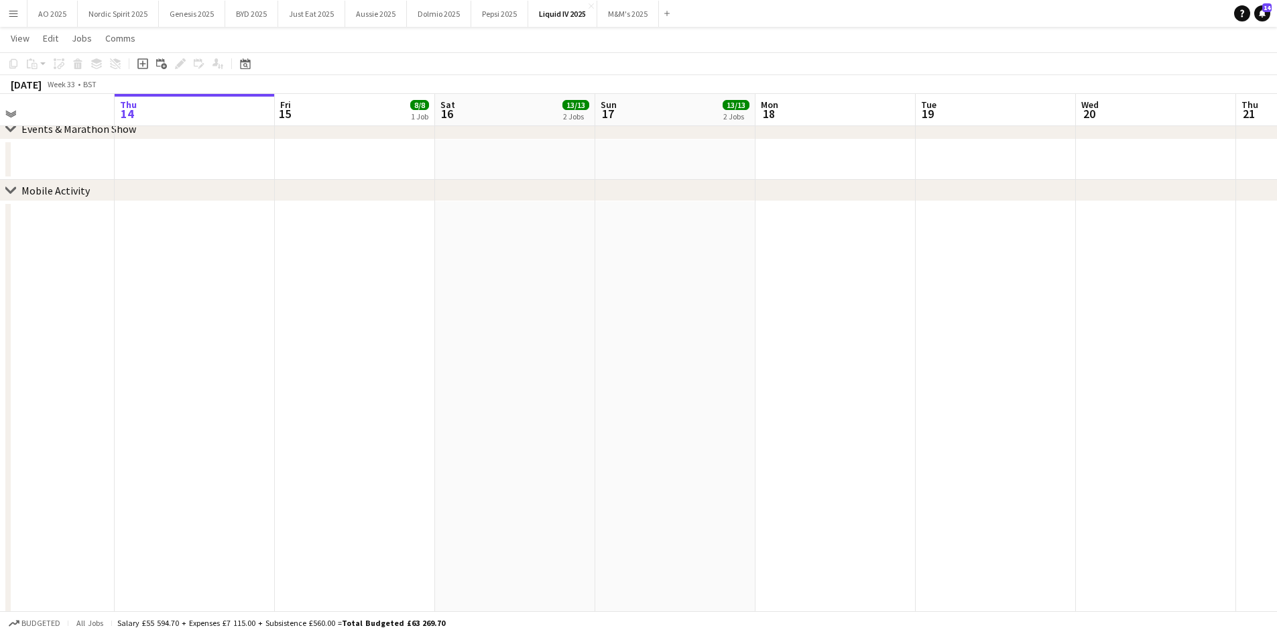
scroll to position [0, 382]
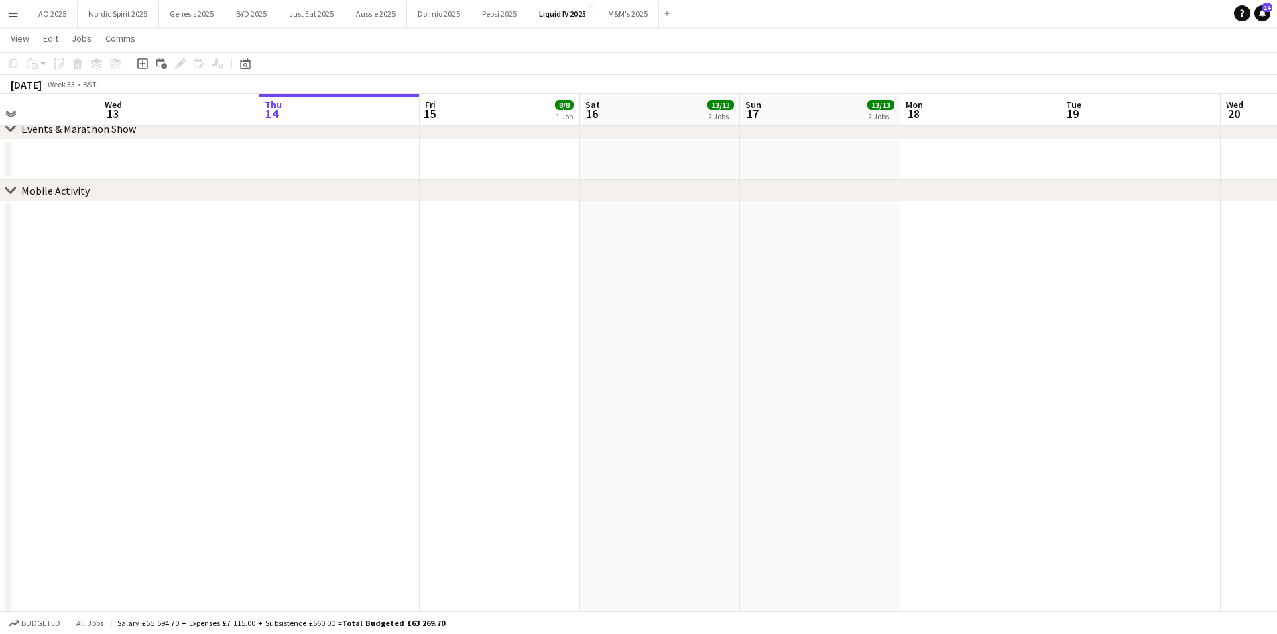
drag, startPoint x: 286, startPoint y: 318, endPoint x: 469, endPoint y: 337, distance: 184.1
click at [469, 337] on app-calendar-viewport "Sun 10 5/5 1 Job Mon 11 Tue 12 Wed 13 Thu 14 Fri 15 8/8 1 Job Sat 16 13/13 2 Jo…" at bounding box center [638, 560] width 1277 height 1284
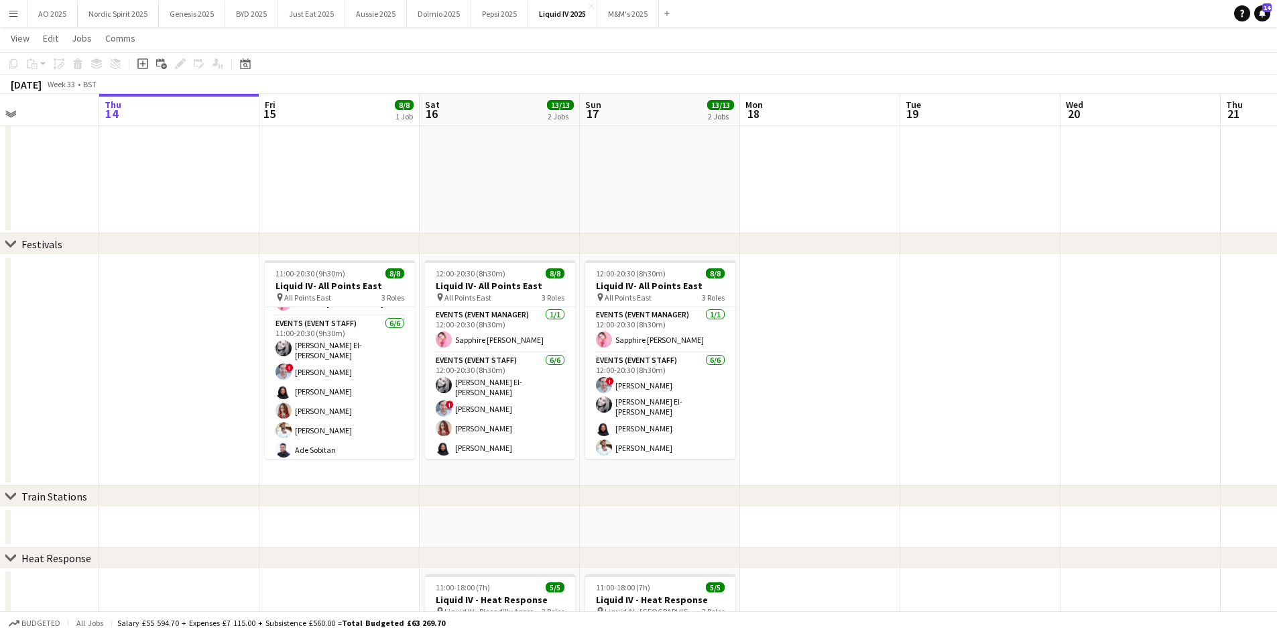
scroll to position [30, 0]
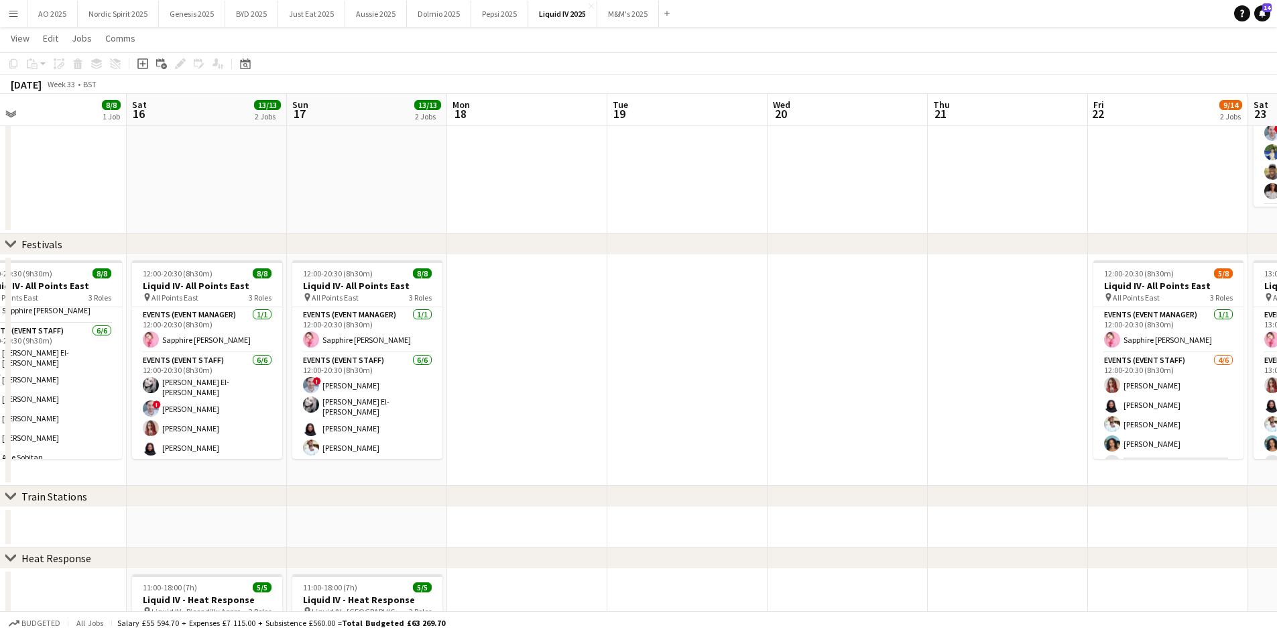
drag, startPoint x: 951, startPoint y: 384, endPoint x: 217, endPoint y: 328, distance: 736.4
click at [217, 328] on app-calendar-viewport "Tue 12 Wed 13 Thu 14 Fri 15 8/8 1 Job Sat 16 13/13 2 Jobs Sun 17 13/13 2 Jobs M…" at bounding box center [638, 158] width 1277 height 1284
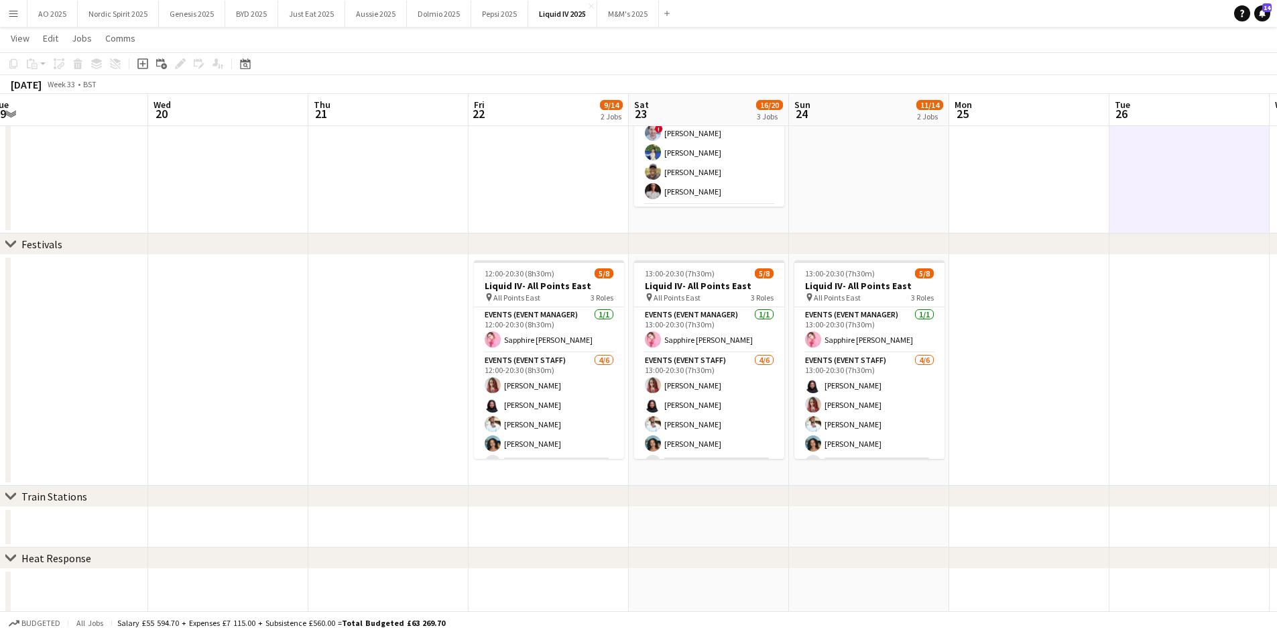
scroll to position [0, 505]
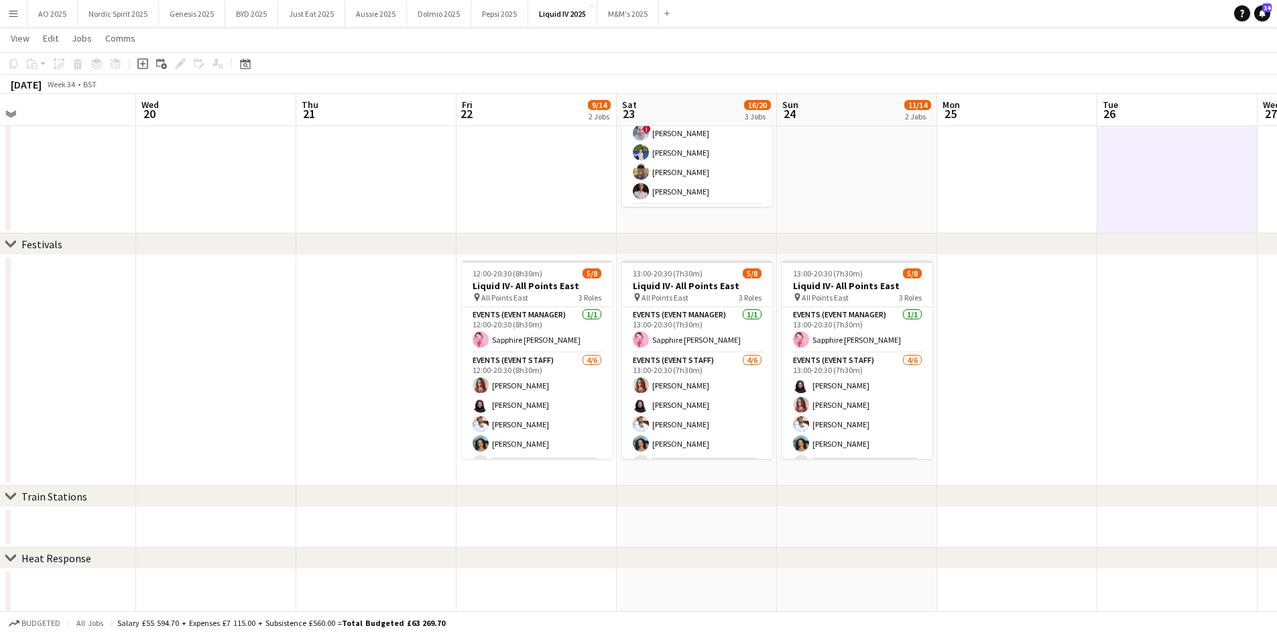
drag, startPoint x: 402, startPoint y: 337, endPoint x: 212, endPoint y: 313, distance: 191.9
click at [212, 313] on app-calendar-viewport "Sat 16 13/13 2 Jobs Sun 17 13/13 2 Jobs Mon 18 Tue 19 Wed 20 Thu 21 Fri 22 9/14…" at bounding box center [638, 158] width 1277 height 1284
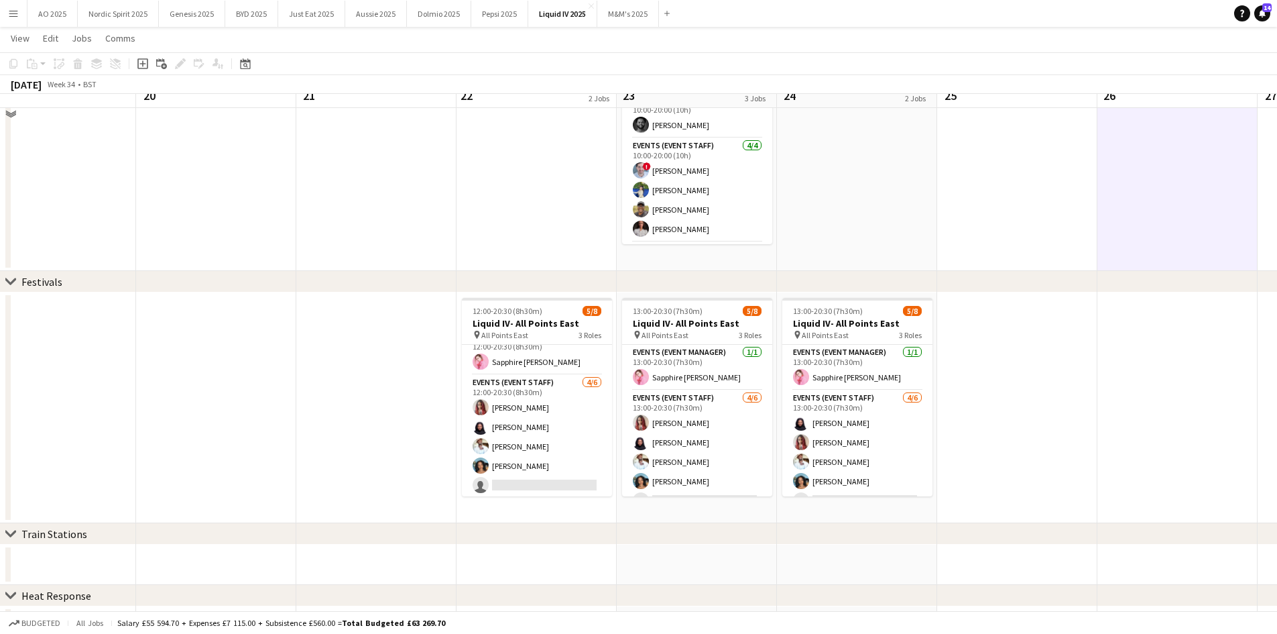
scroll to position [469, 0]
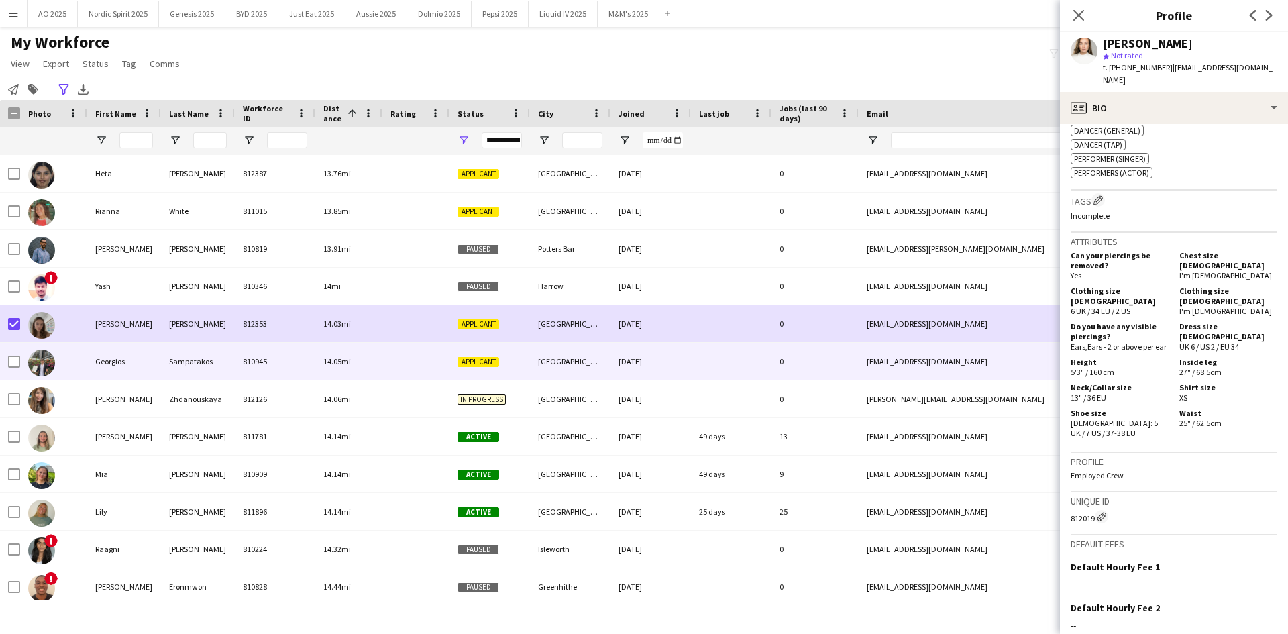
scroll to position [12135, 0]
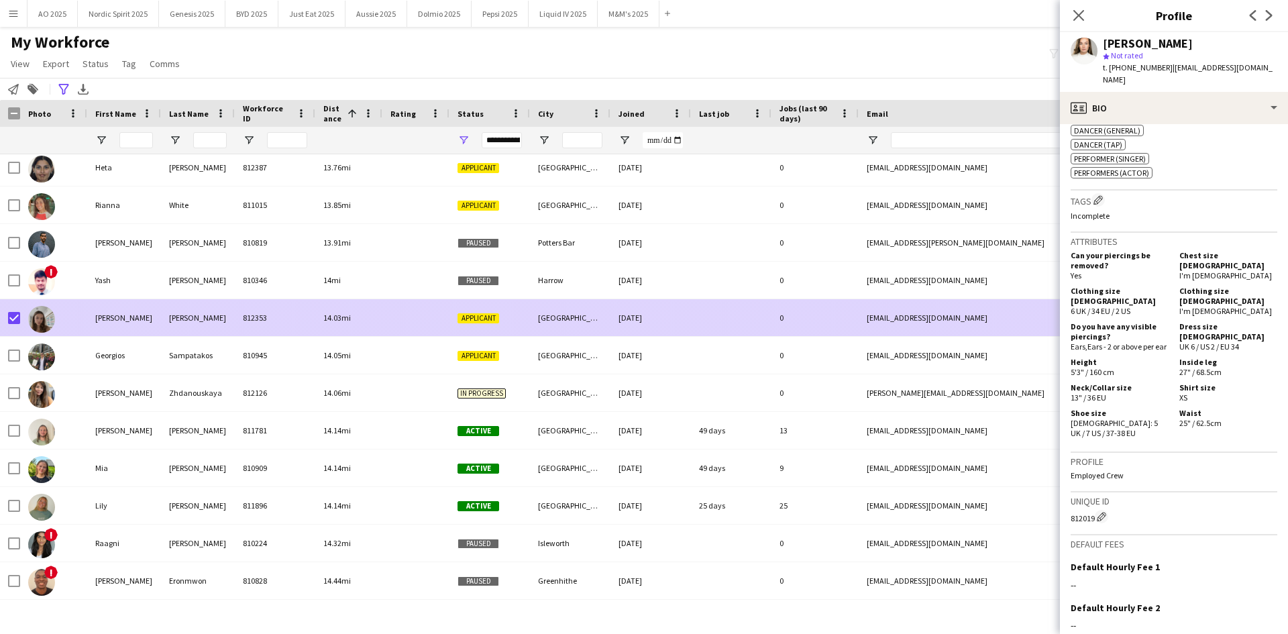
click at [51, 322] on img at bounding box center [41, 319] width 27 height 27
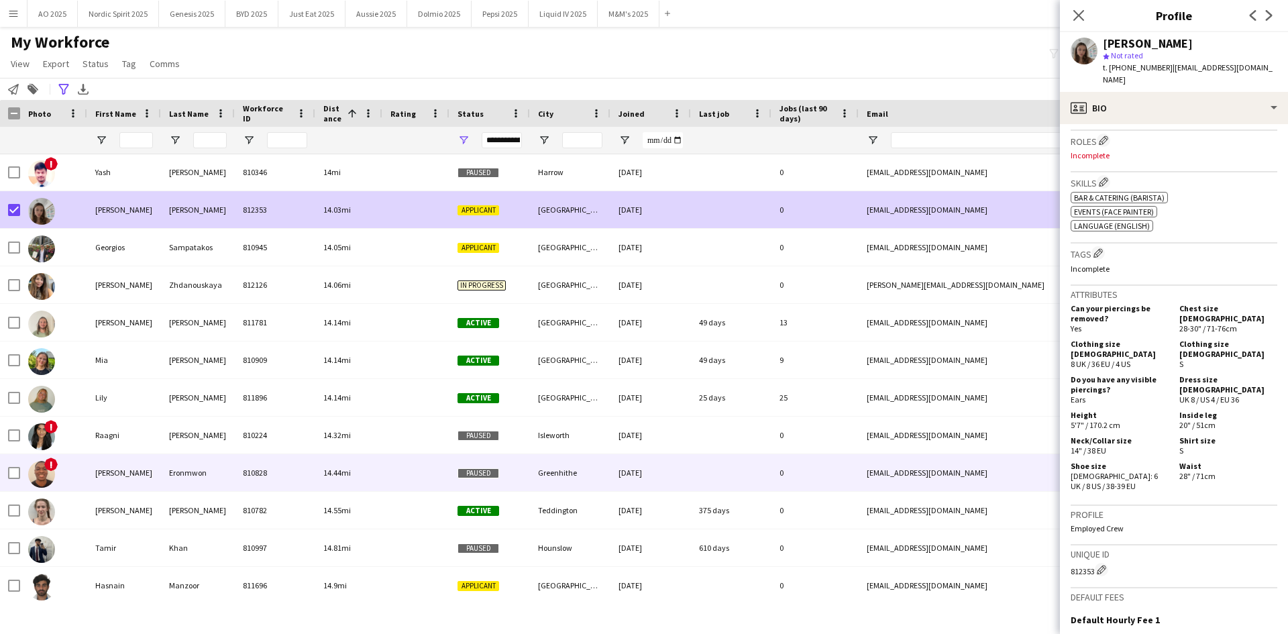
scroll to position [0, 0]
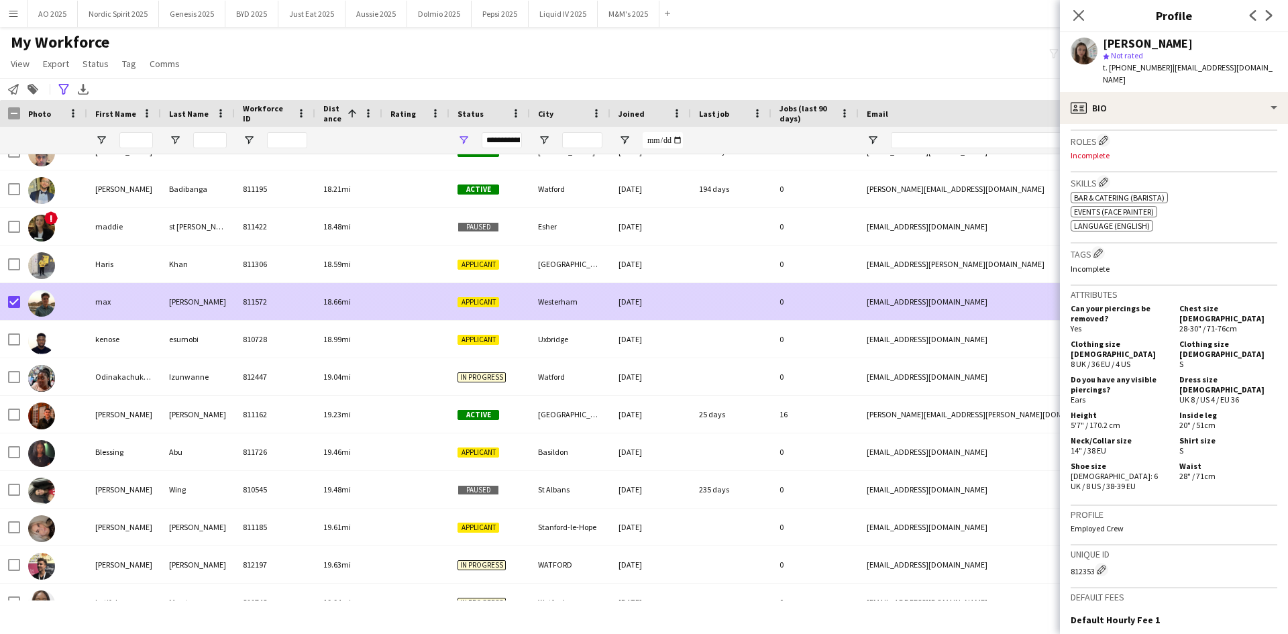
click at [32, 301] on img at bounding box center [41, 303] width 27 height 27
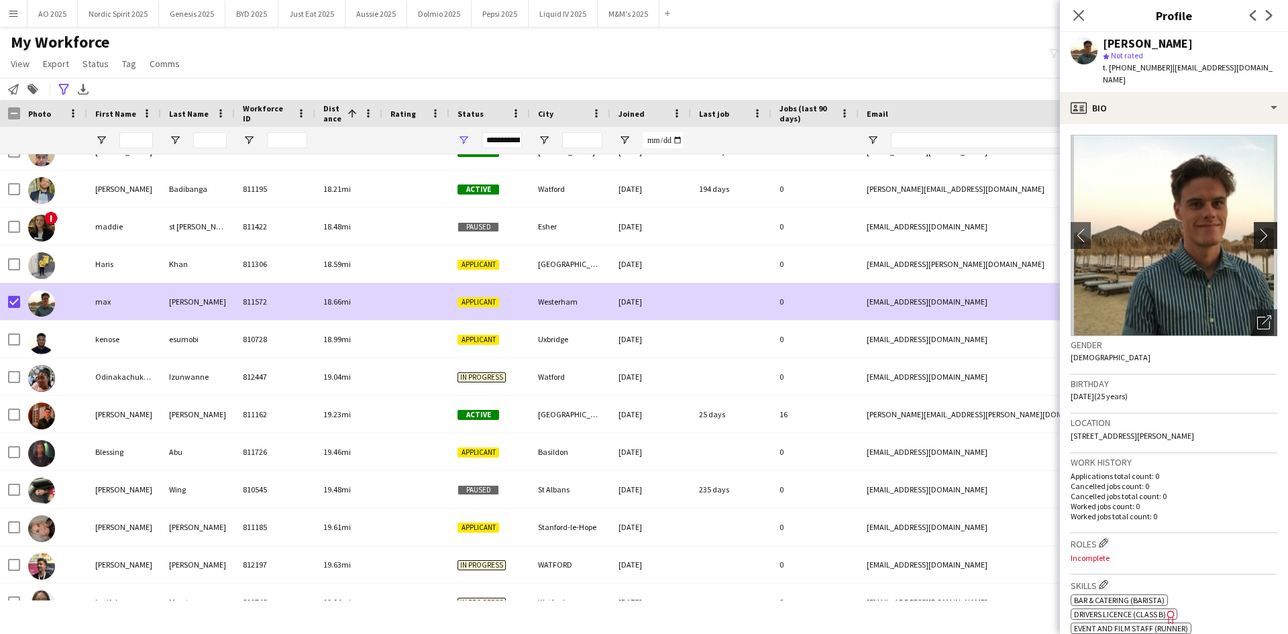
click at [1261, 228] on app-icon "chevron-right" at bounding box center [1267, 235] width 21 height 14
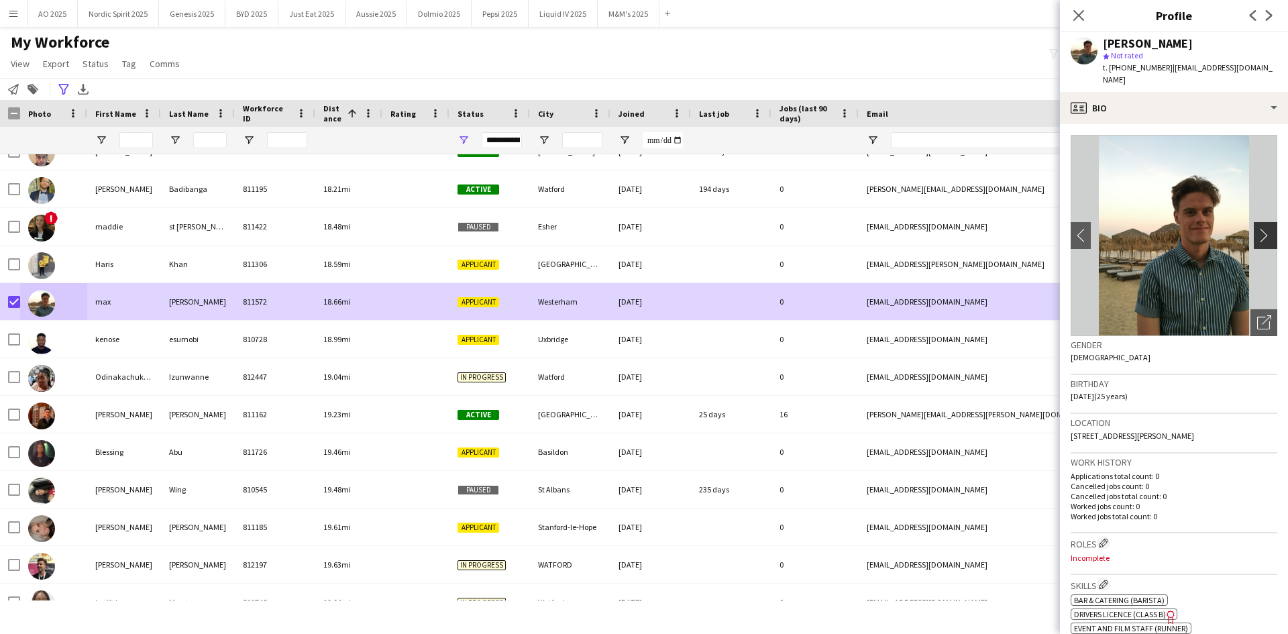
click at [1262, 228] on app-icon "chevron-right" at bounding box center [1267, 235] width 21 height 14
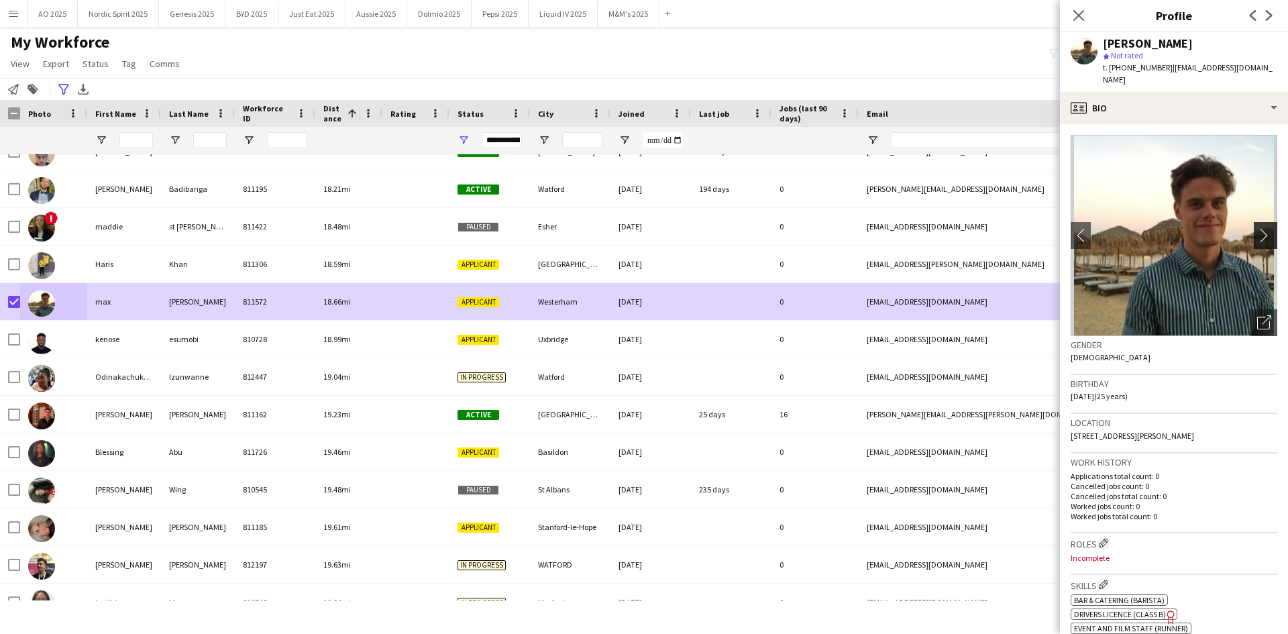
click at [1262, 228] on app-icon "chevron-right" at bounding box center [1267, 235] width 21 height 14
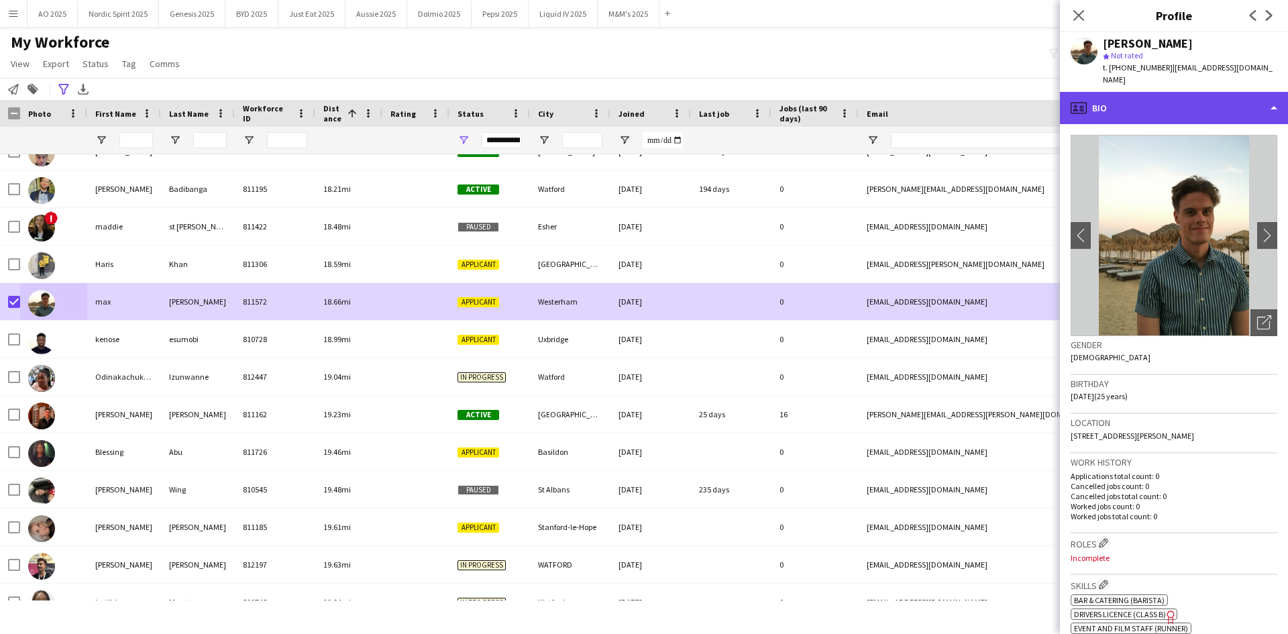
click at [1163, 96] on div "profile Bio" at bounding box center [1174, 108] width 228 height 32
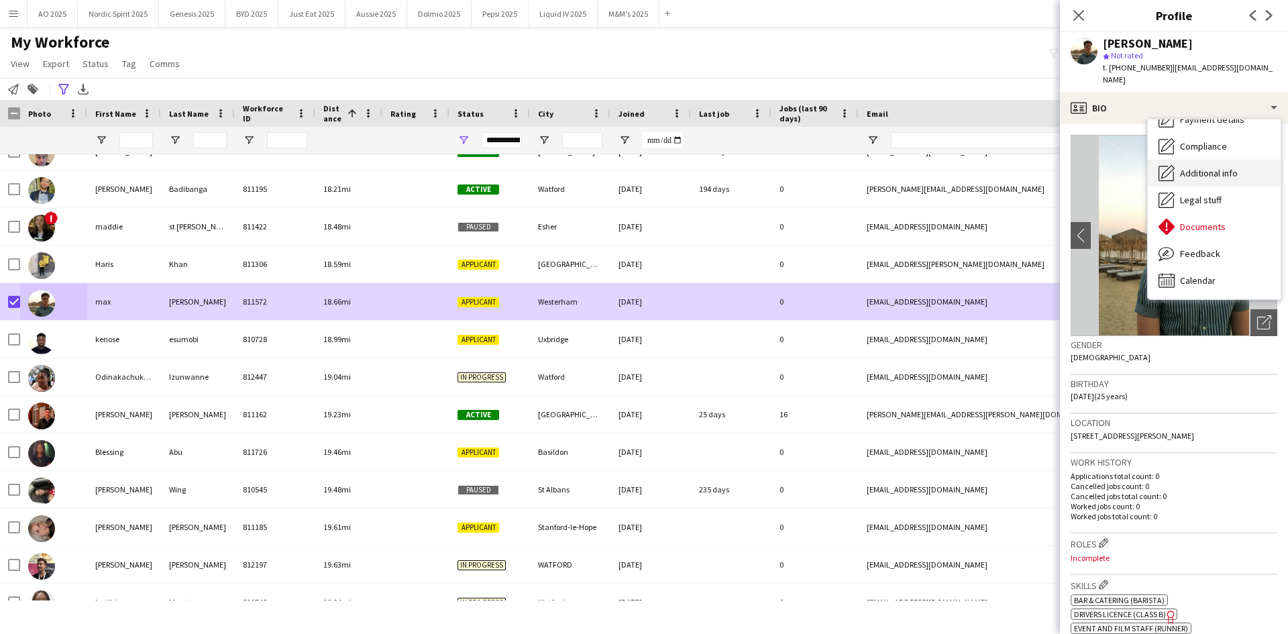
click at [1200, 167] on span "Additional info" at bounding box center [1209, 173] width 58 height 12
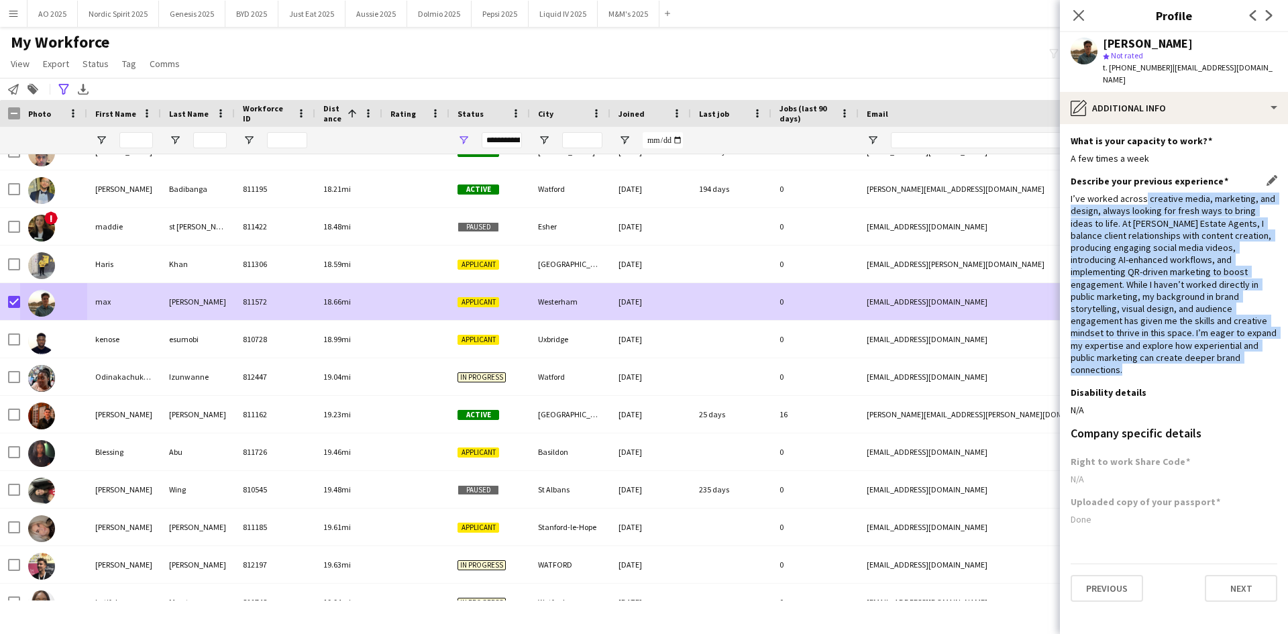
drag, startPoint x: 1141, startPoint y: 187, endPoint x: 1131, endPoint y: 346, distance: 159.3
click at [1131, 346] on div "I’ve worked across creative media, marketing, and design, always looking for fr…" at bounding box center [1173, 283] width 207 height 183
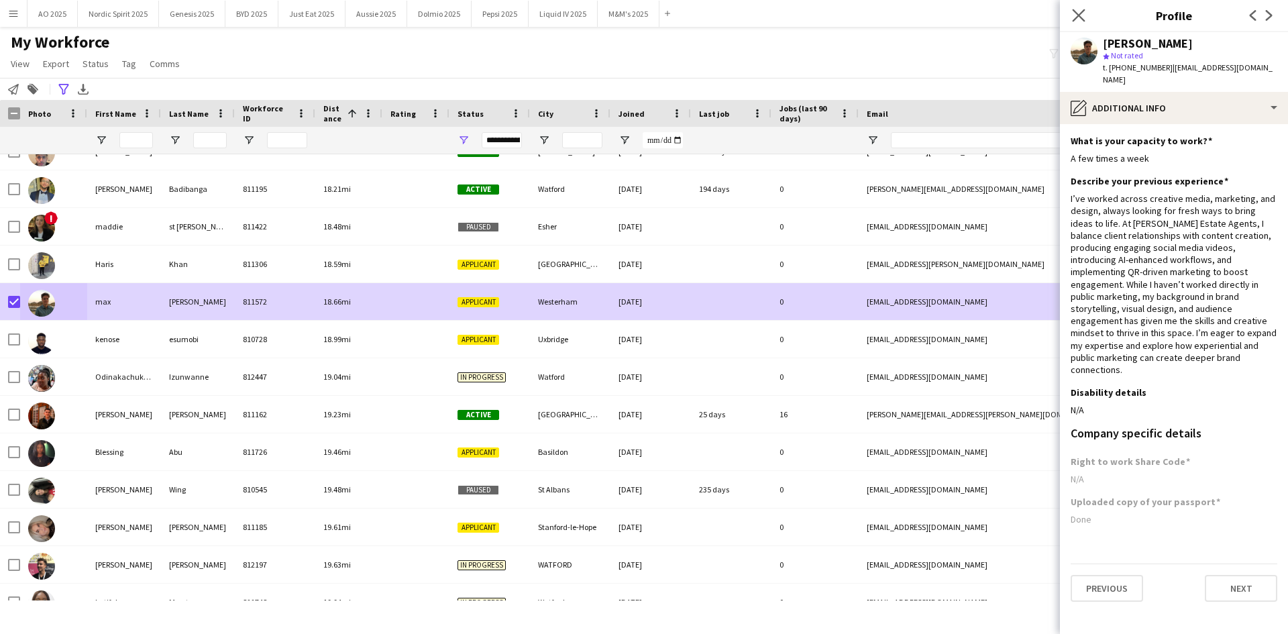
click at [1084, 20] on icon "Close pop-in" at bounding box center [1078, 15] width 13 height 13
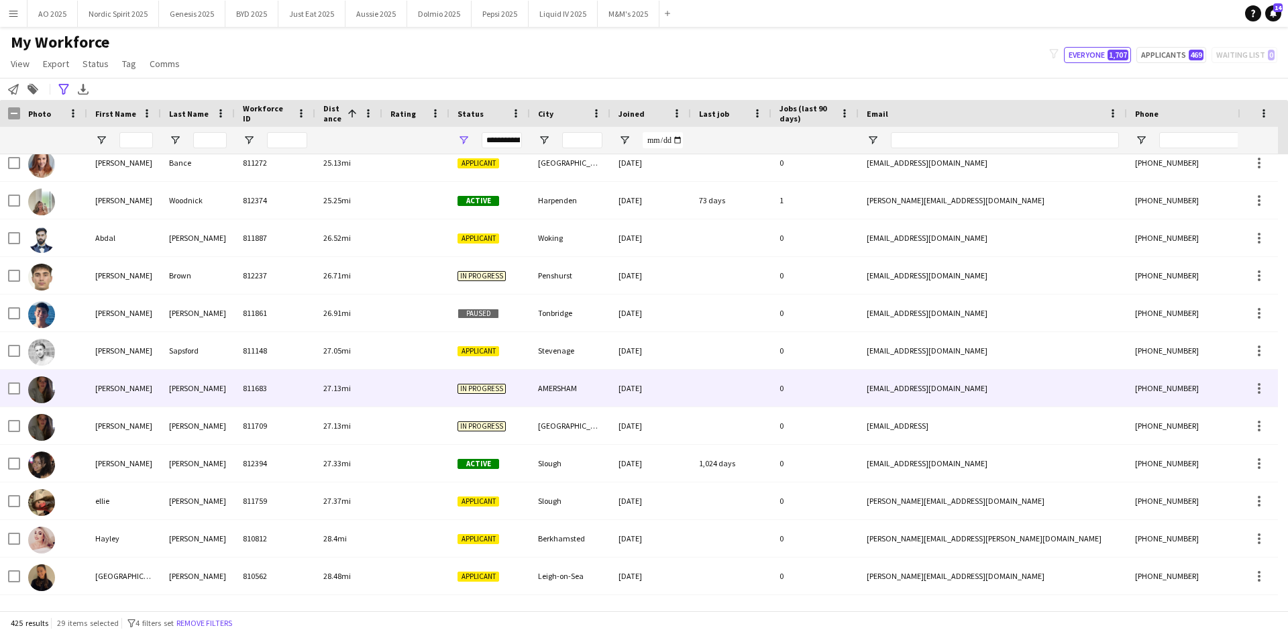
click at [51, 389] on img at bounding box center [41, 389] width 27 height 27
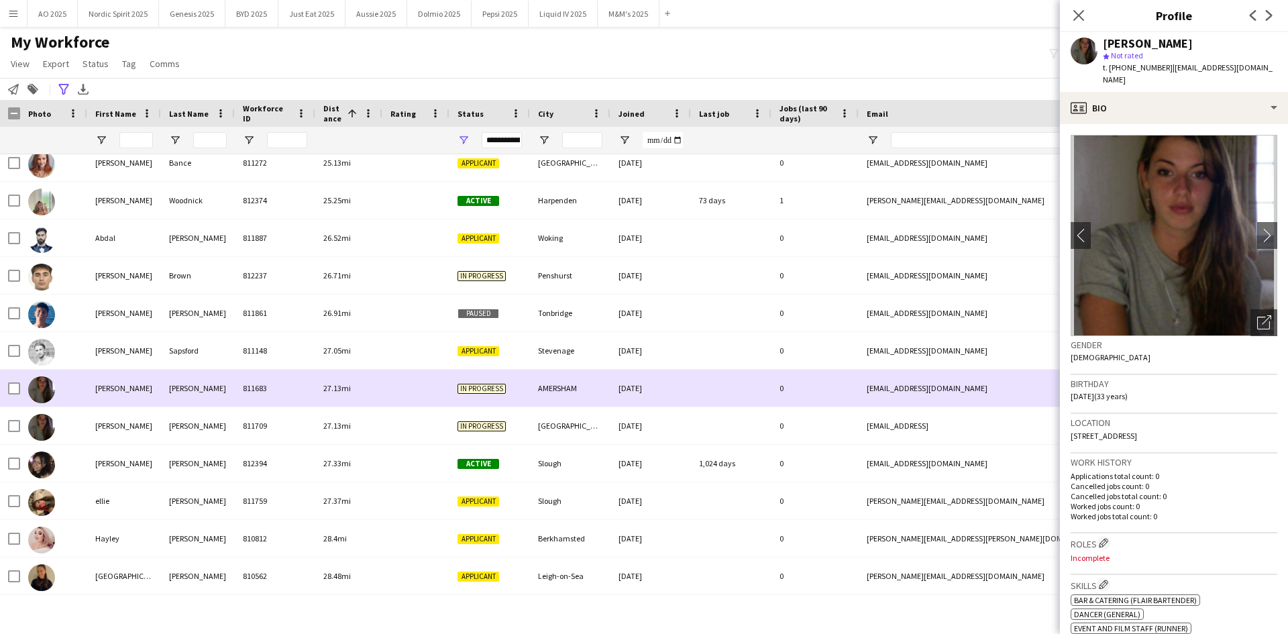
click at [52, 390] on img at bounding box center [41, 389] width 27 height 27
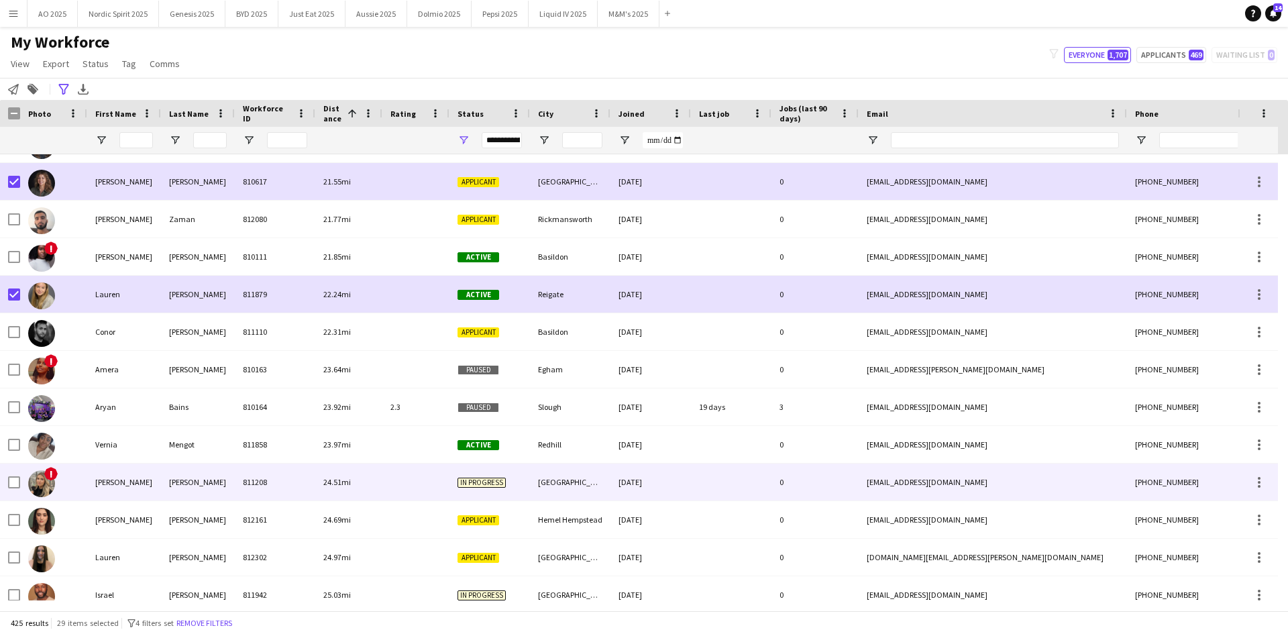
click at [44, 489] on img at bounding box center [41, 483] width 27 height 27
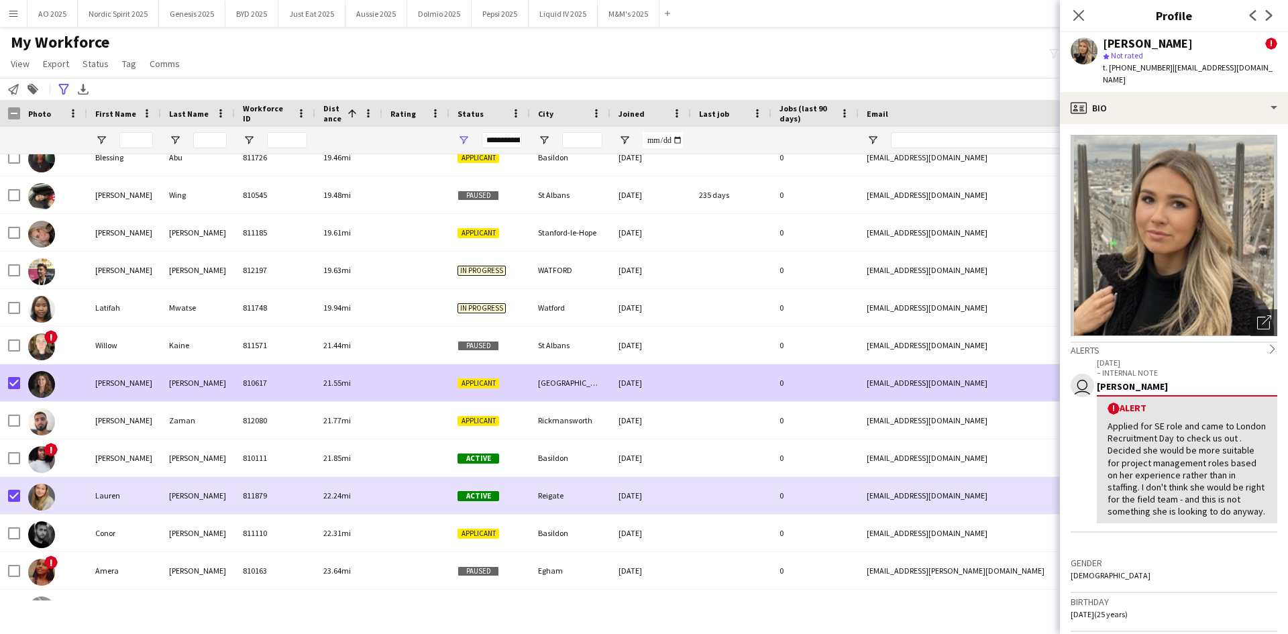
click at [44, 382] on img at bounding box center [41, 384] width 27 height 27
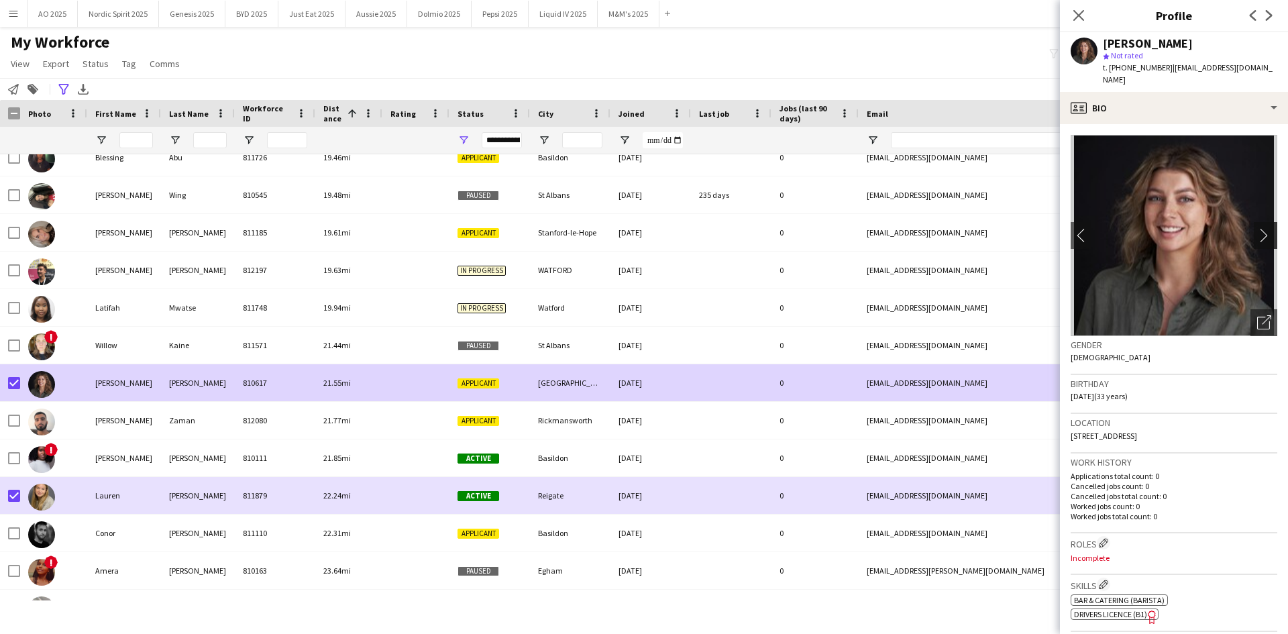
click at [1257, 228] on app-icon "chevron-right" at bounding box center [1267, 235] width 21 height 14
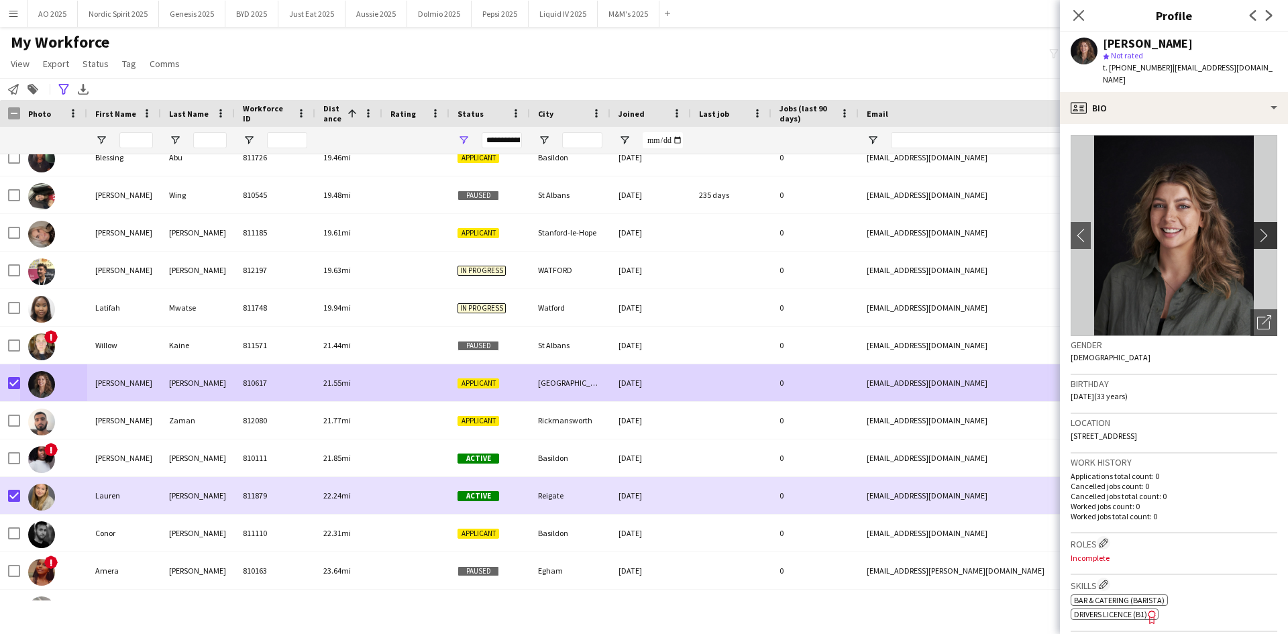
click at [1257, 228] on app-icon "chevron-right" at bounding box center [1267, 235] width 21 height 14
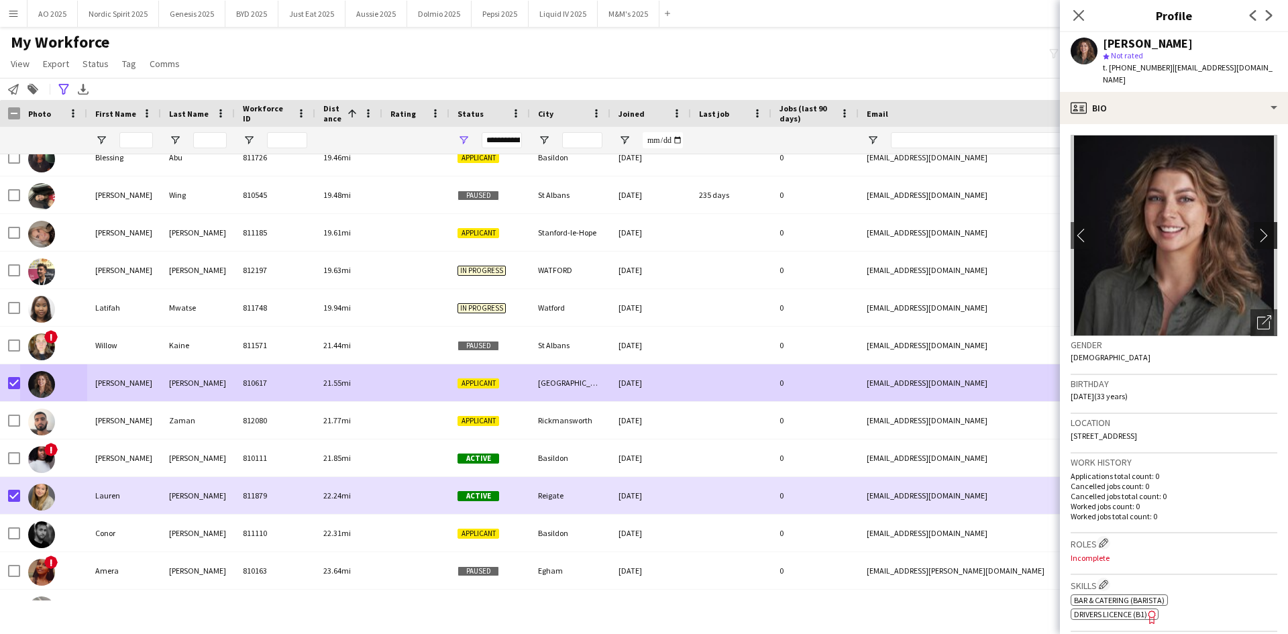
click at [1257, 228] on app-icon "chevron-right" at bounding box center [1267, 235] width 21 height 14
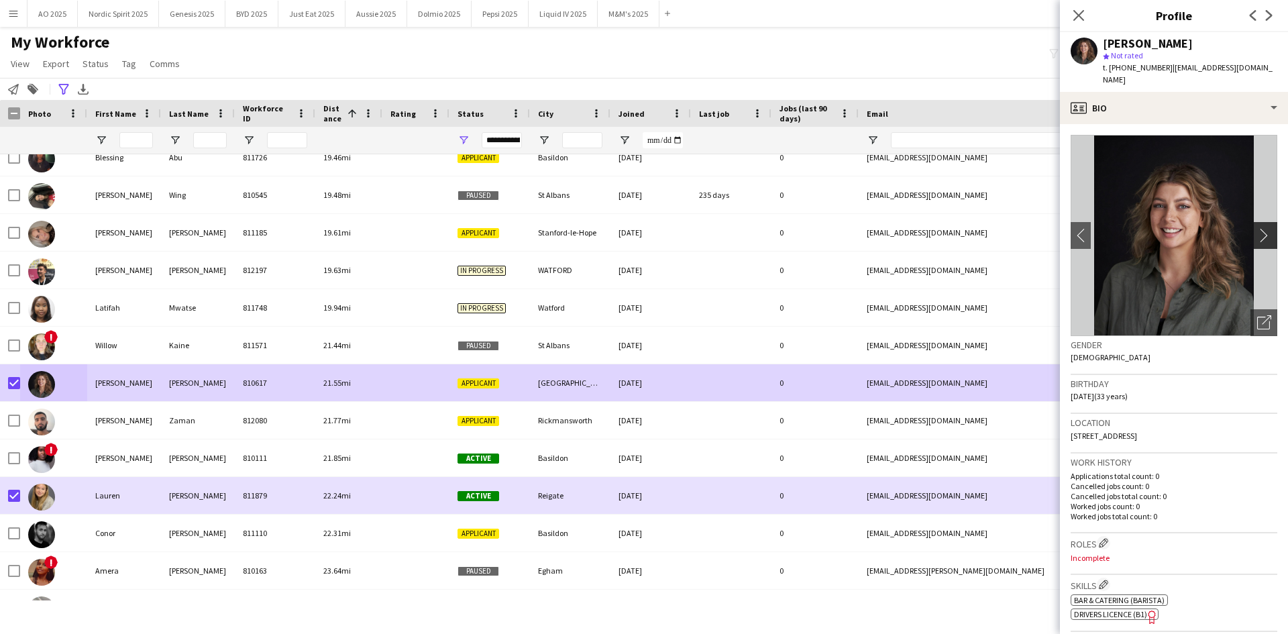
click at [1257, 228] on app-icon "chevron-right" at bounding box center [1267, 235] width 21 height 14
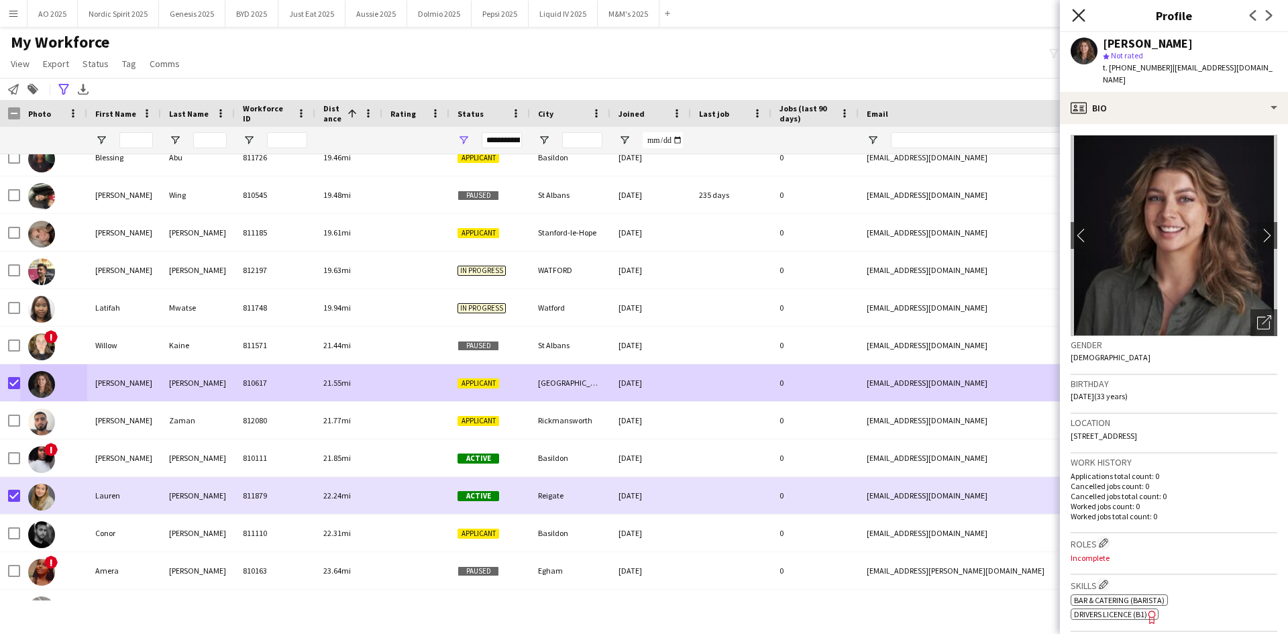
click at [1082, 17] on icon "Close pop-in" at bounding box center [1078, 15] width 13 height 13
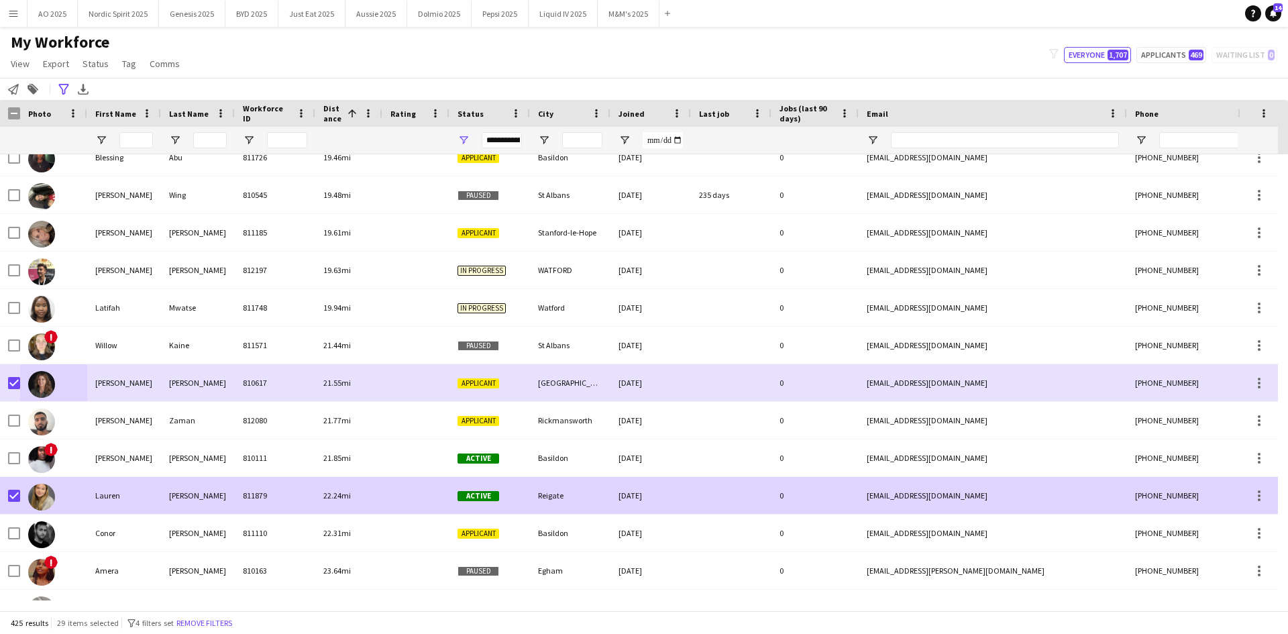
click at [52, 494] on img at bounding box center [41, 496] width 27 height 27
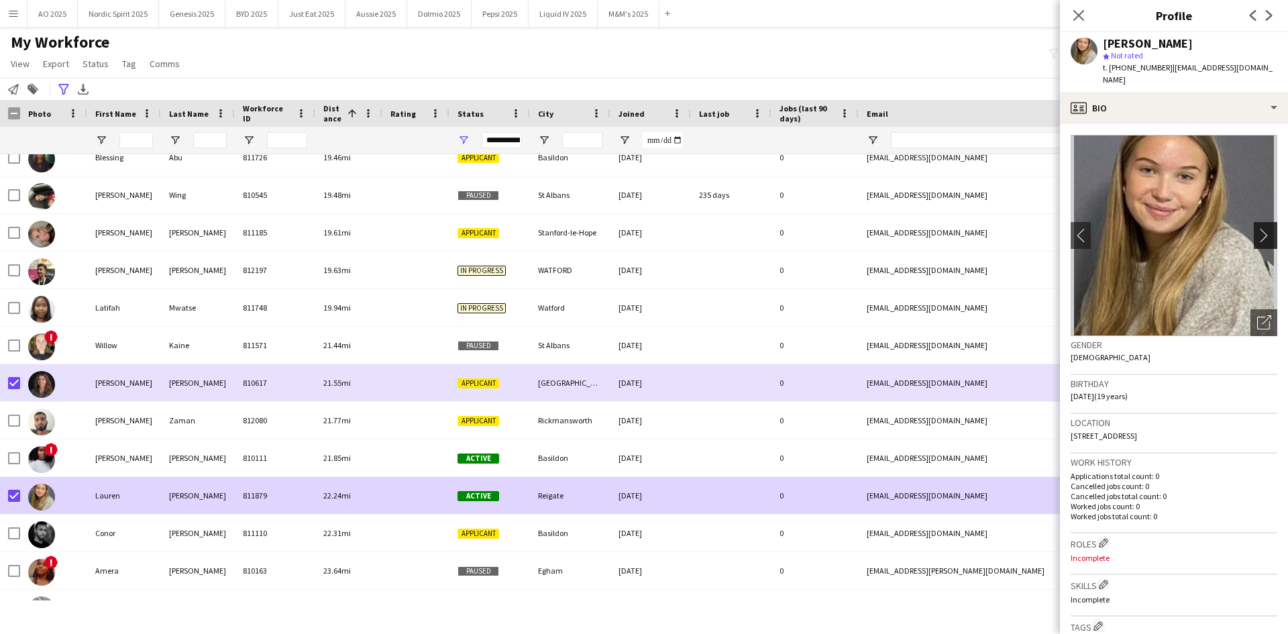
click at [1264, 215] on app-crew-profile-bio "chevron-left chevron-right Open photos pop-in Gender Female Birthday 21-06-2006…" at bounding box center [1174, 379] width 228 height 510
click at [1262, 228] on app-icon "chevron-right" at bounding box center [1267, 235] width 21 height 14
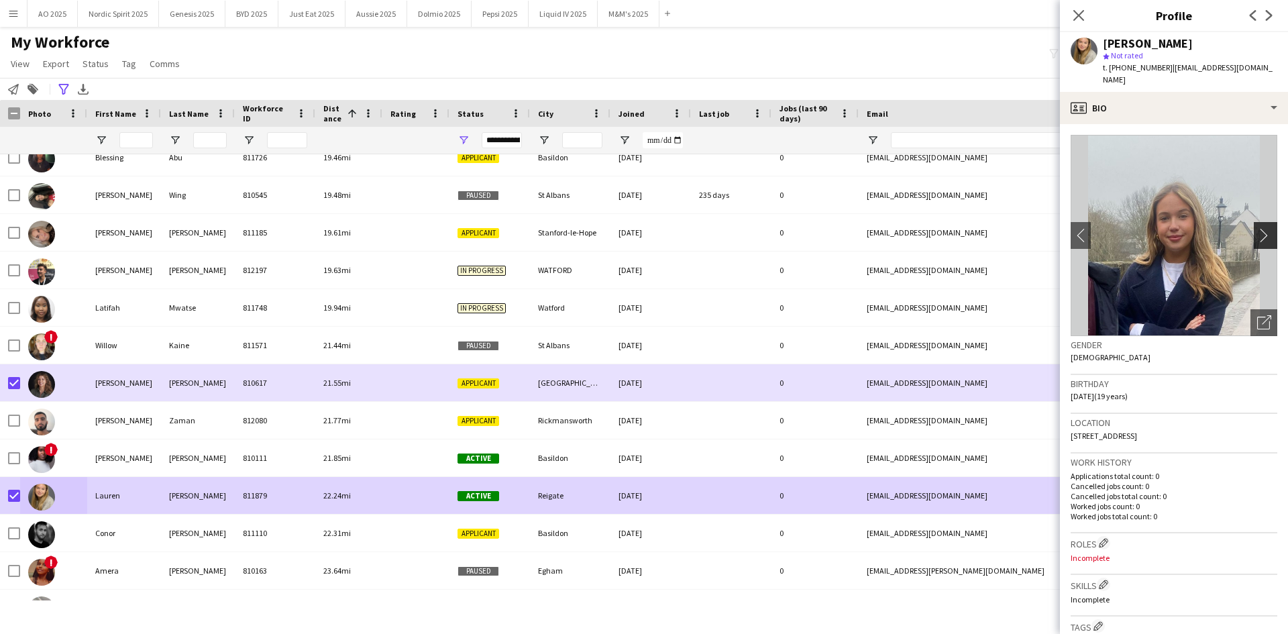
click at [1262, 228] on app-icon "chevron-right" at bounding box center [1267, 235] width 21 height 14
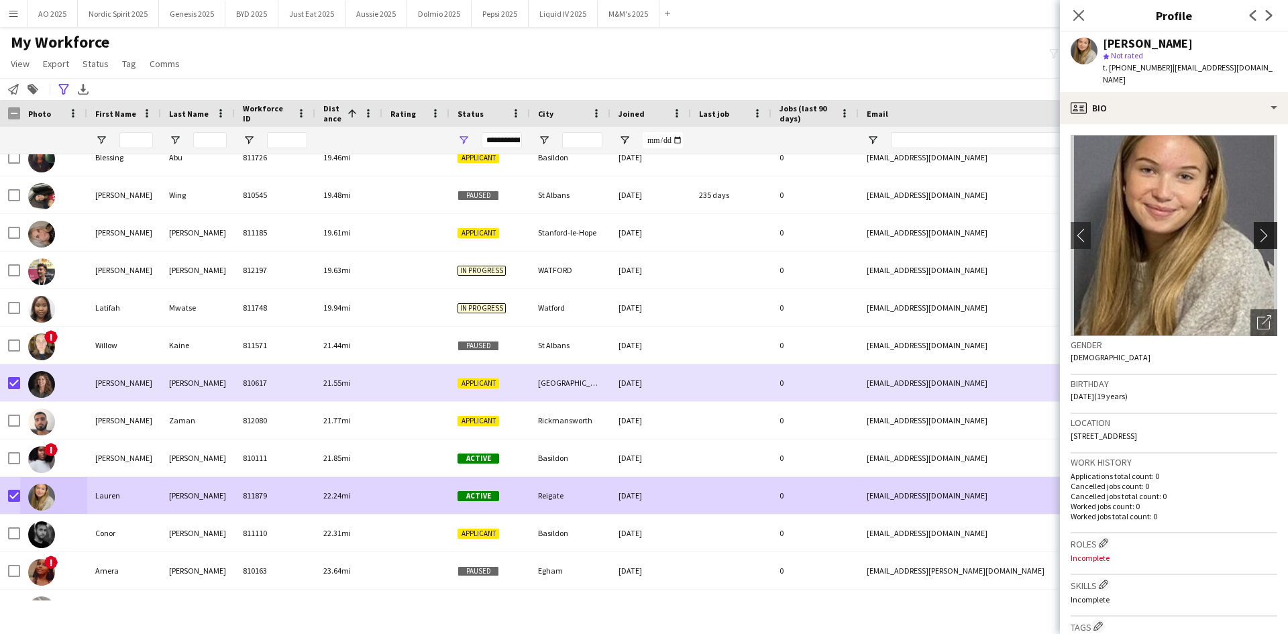
click at [1262, 228] on app-icon "chevron-right" at bounding box center [1267, 235] width 21 height 14
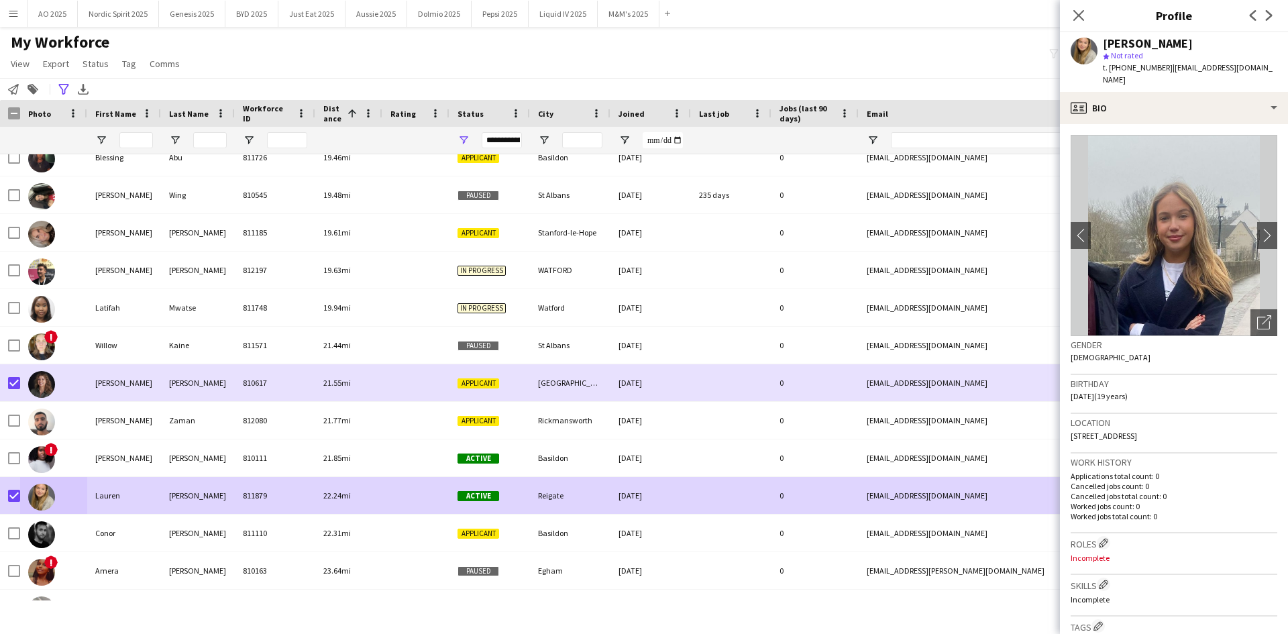
click at [933, 68] on div "My Workforce View Views Default view Compliance Log New view Update view Delete…" at bounding box center [644, 55] width 1288 height 46
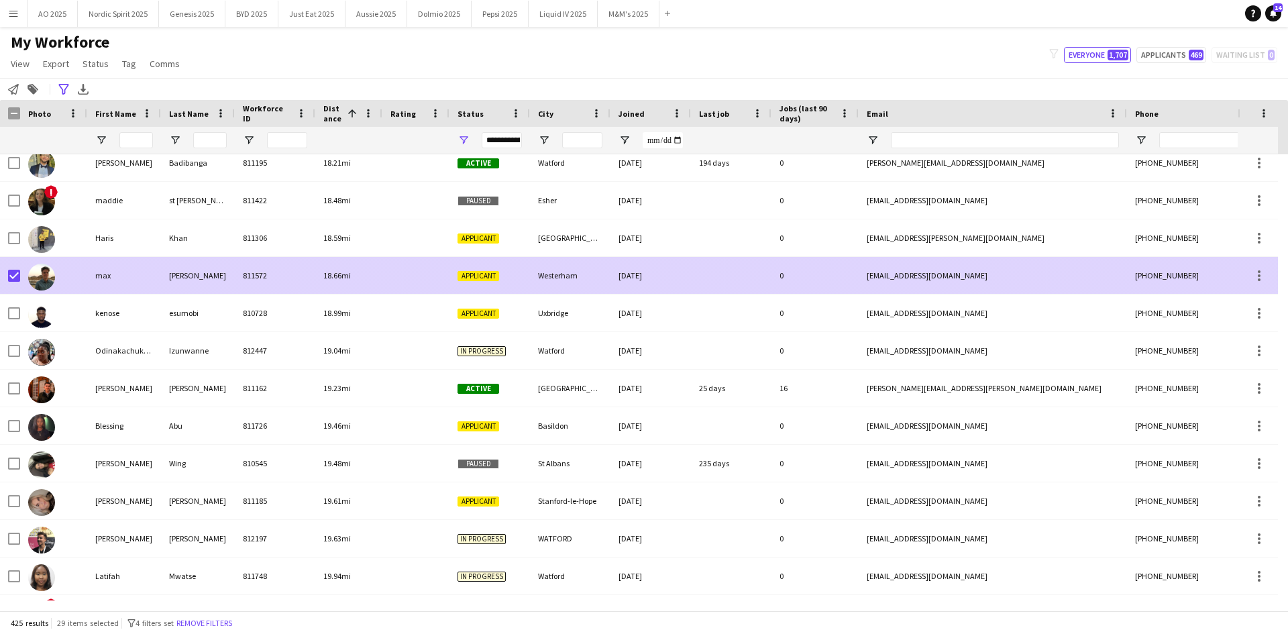
click at [17, 282] on div at bounding box center [14, 276] width 12 height 38
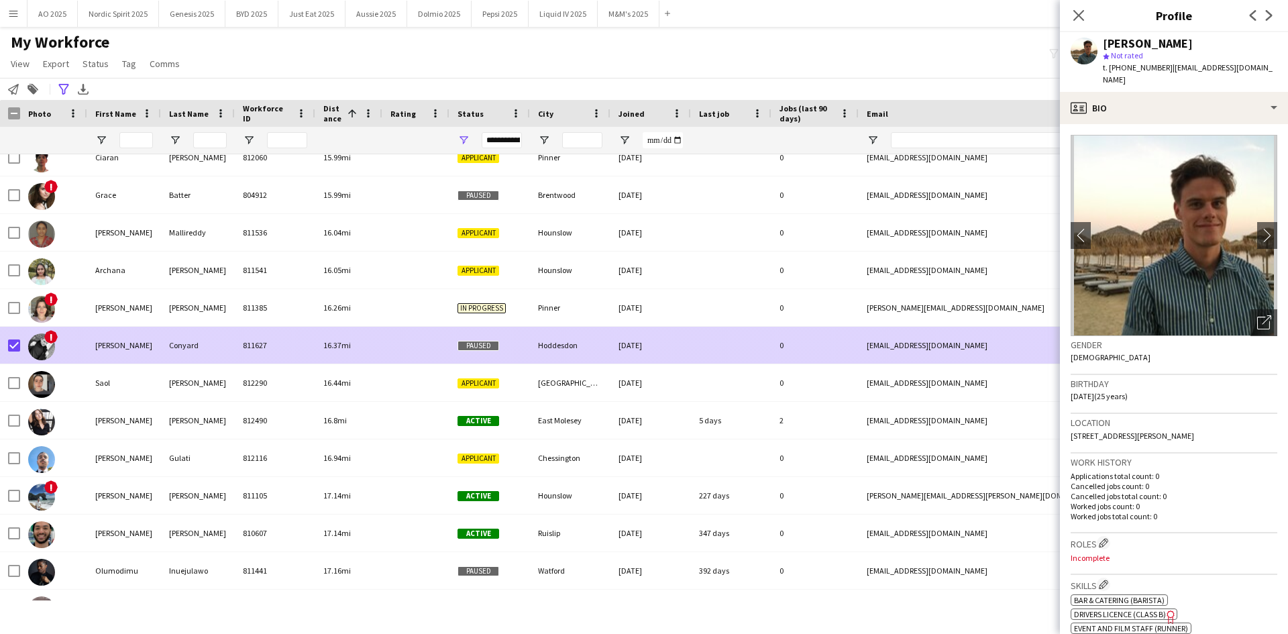
click at [47, 351] on img at bounding box center [41, 346] width 27 height 27
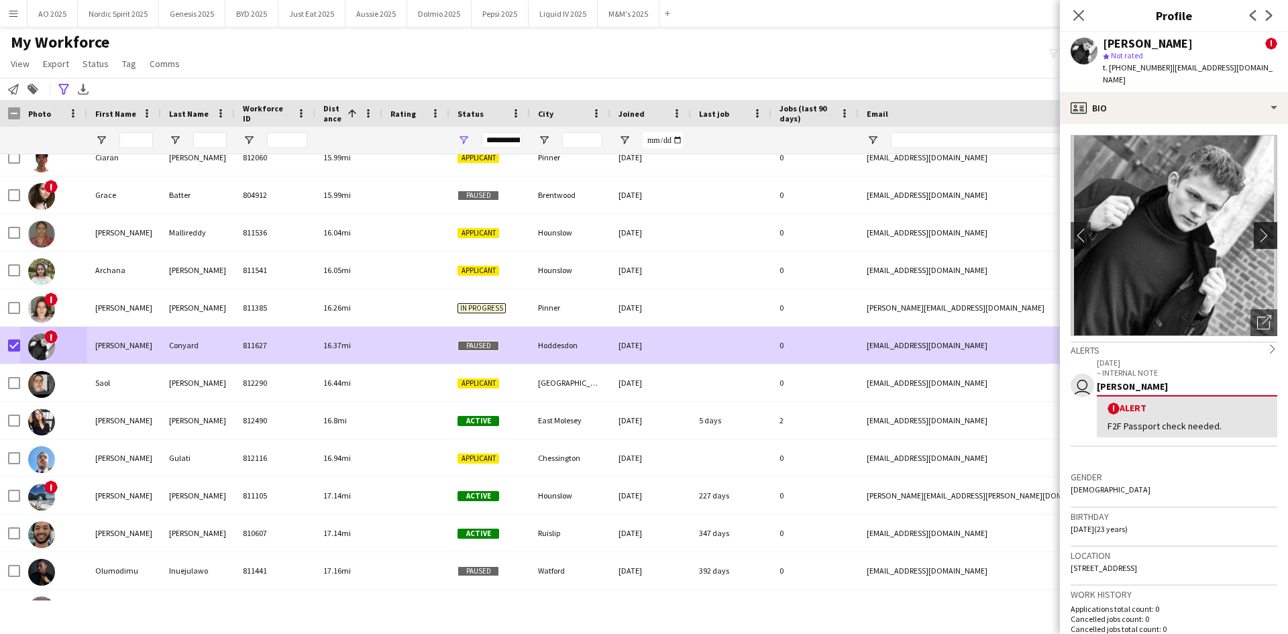
click at [1257, 228] on app-icon "chevron-right" at bounding box center [1267, 235] width 21 height 14
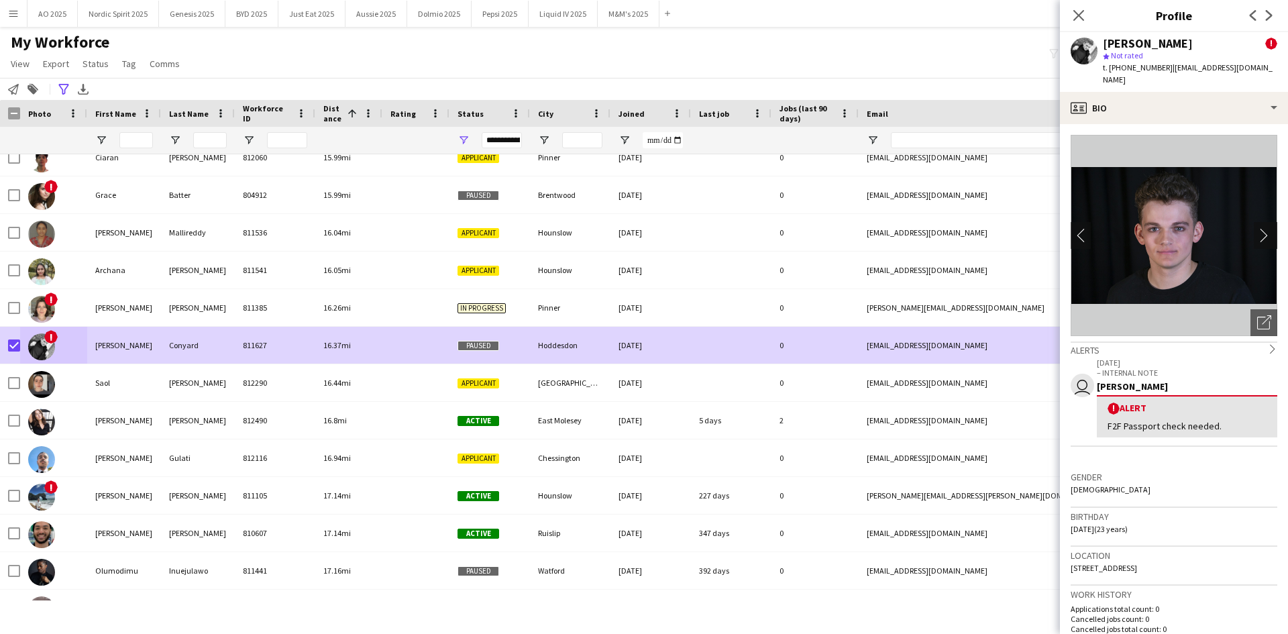
click at [1257, 228] on app-icon "chevron-right" at bounding box center [1267, 235] width 21 height 14
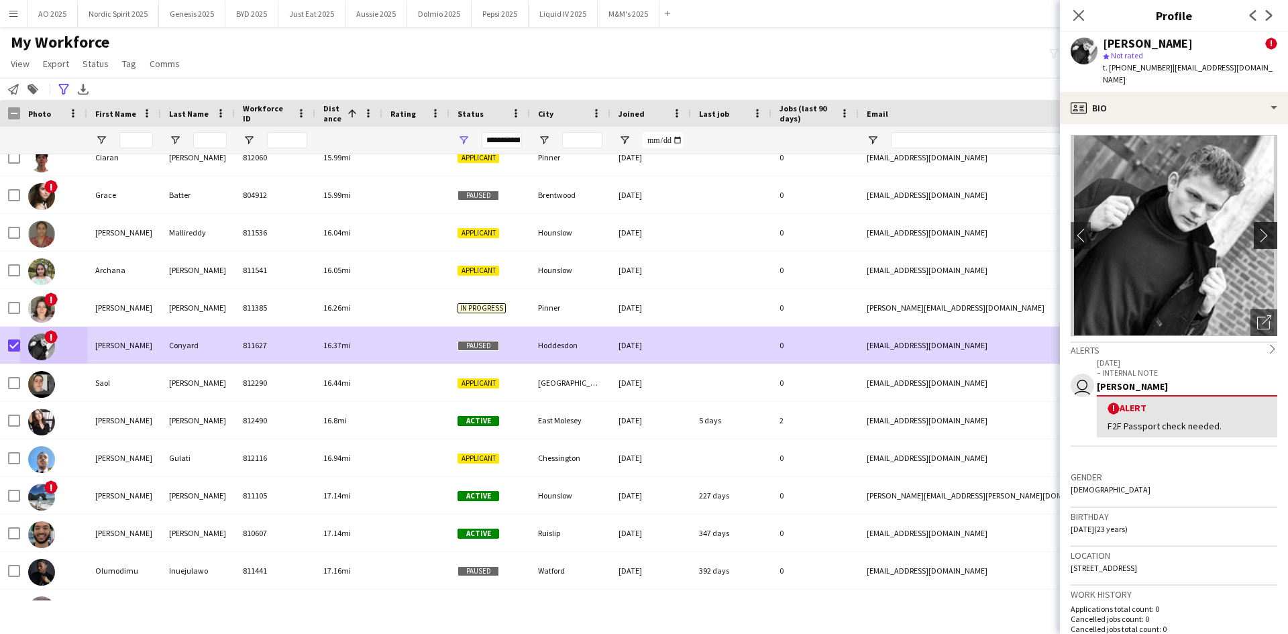
click at [1257, 228] on app-icon "chevron-right" at bounding box center [1267, 235] width 21 height 14
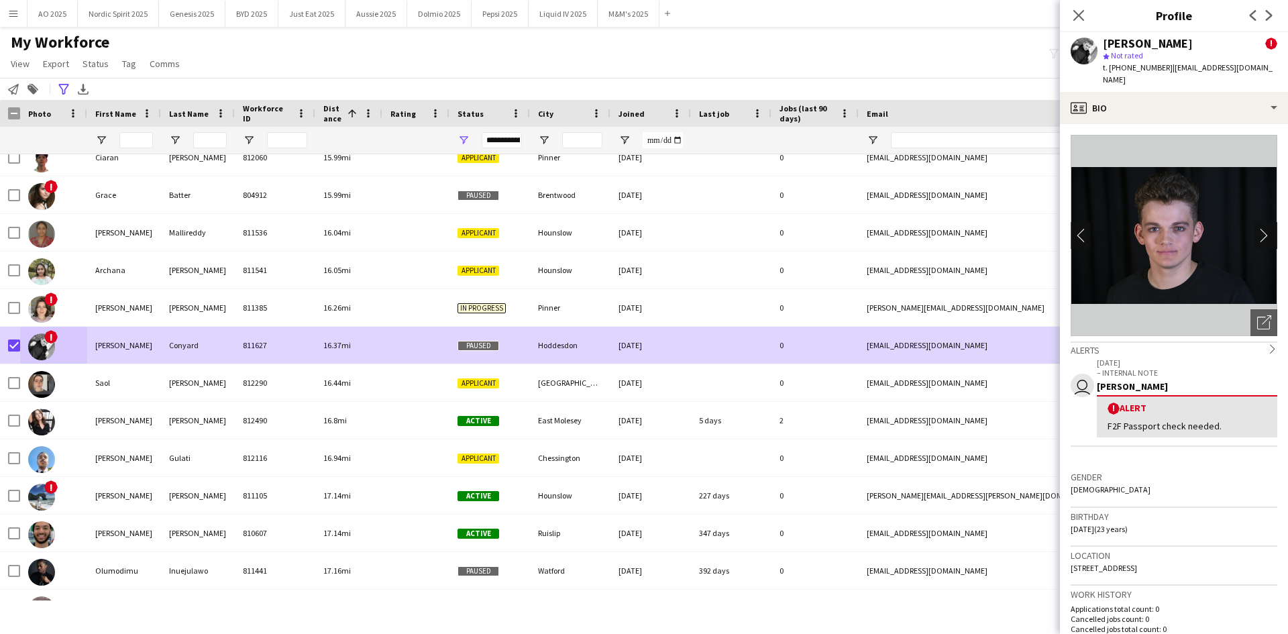
click at [1257, 228] on app-icon "chevron-right" at bounding box center [1267, 235] width 21 height 14
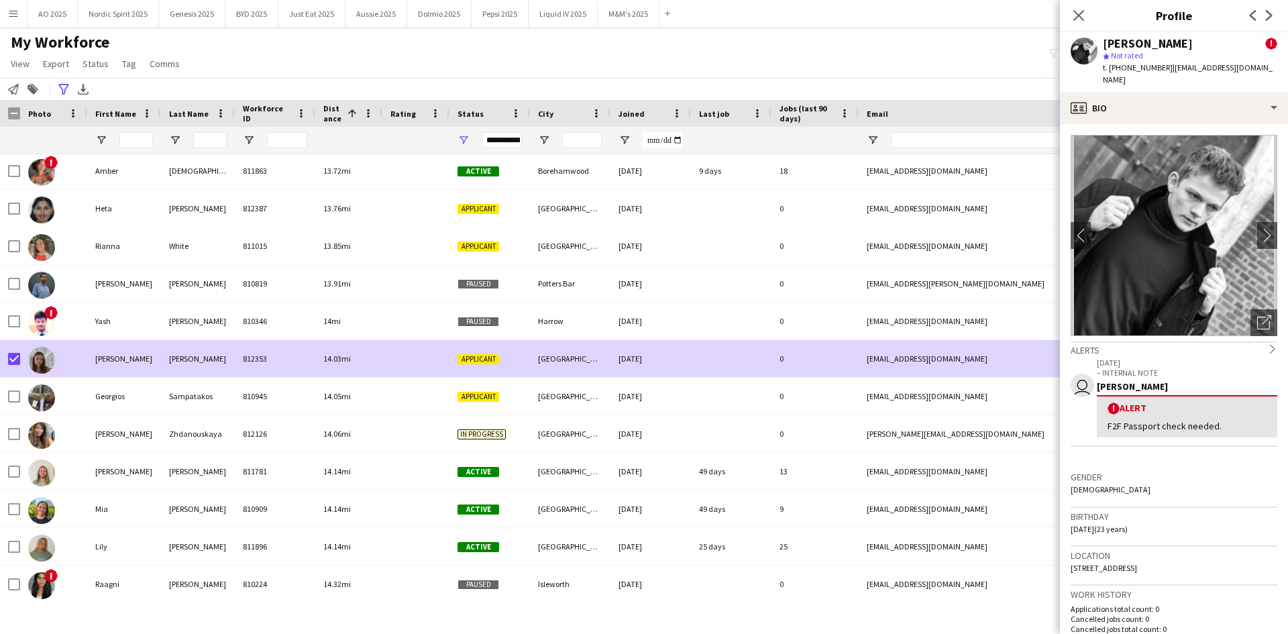
click at [56, 363] on div at bounding box center [53, 358] width 67 height 37
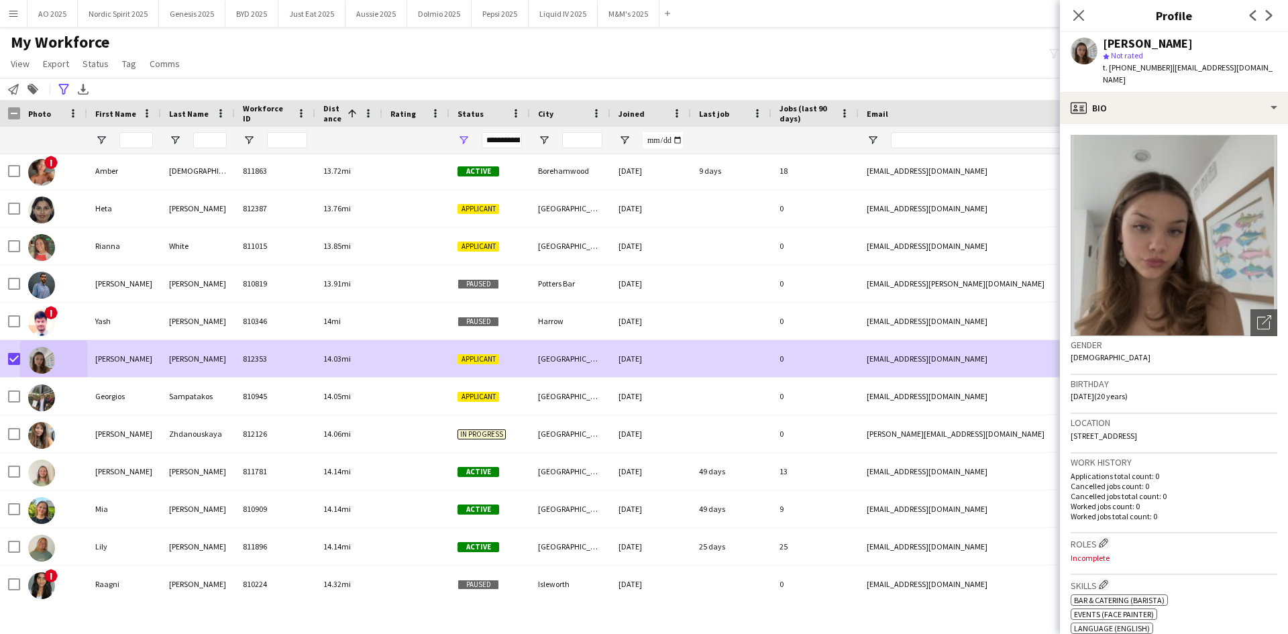
click at [1186, 124] on app-crew-profile-bio "Open photos pop-in Gender Female Birthday 13-12-2004 (20 years) Location 177 Am…" at bounding box center [1174, 379] width 228 height 510
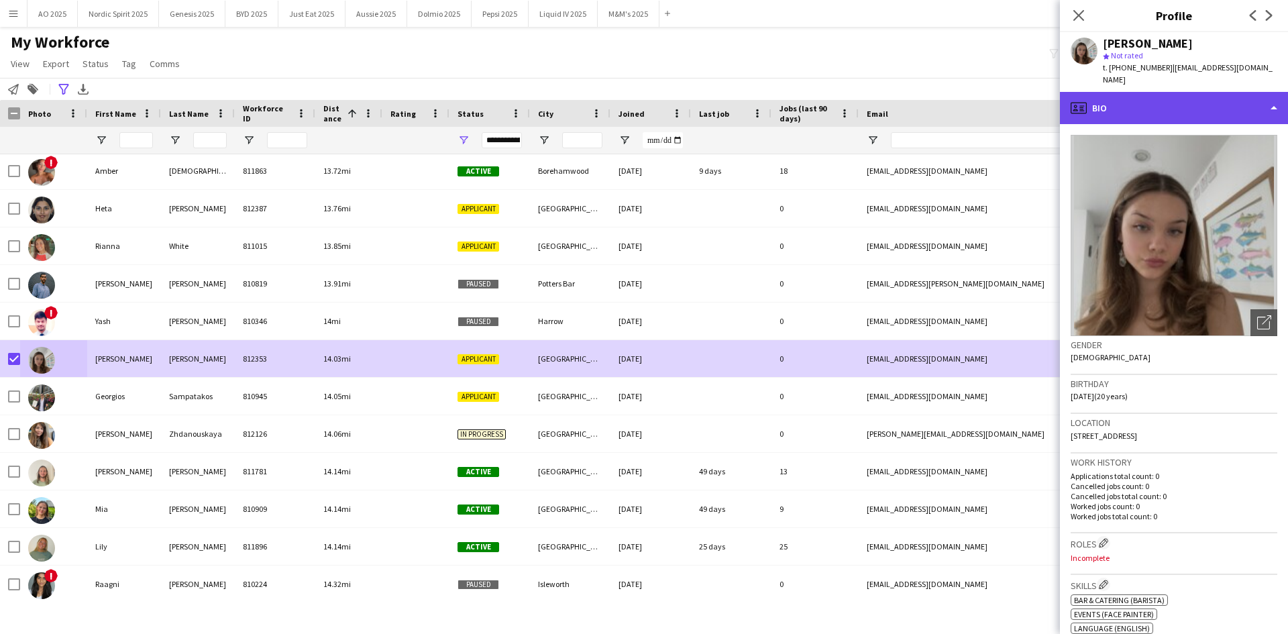
click at [1188, 105] on div "profile Bio" at bounding box center [1174, 108] width 228 height 32
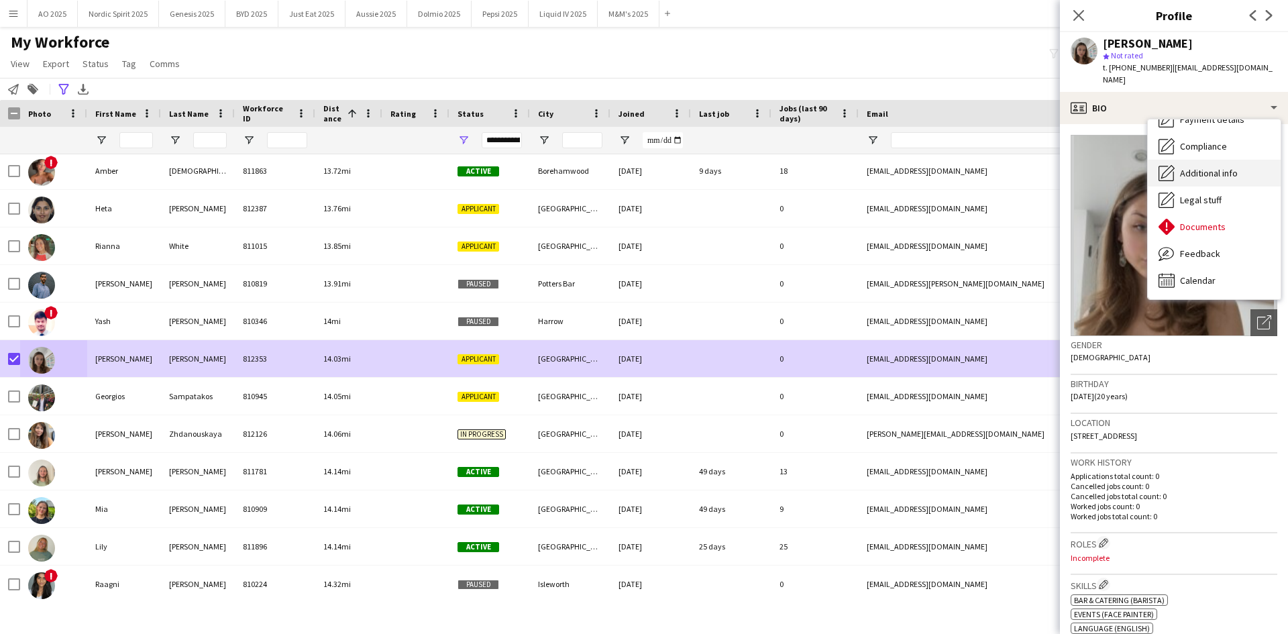
click at [1218, 169] on div "Additional info Additional info" at bounding box center [1213, 173] width 133 height 27
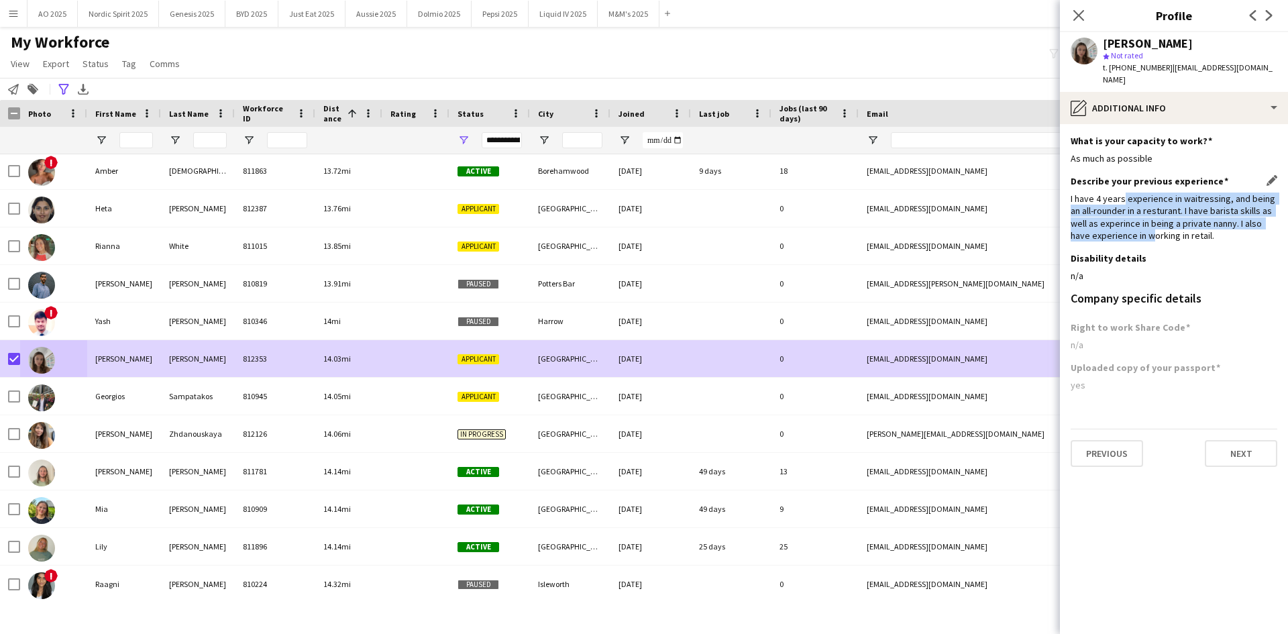
drag, startPoint x: 1121, startPoint y: 188, endPoint x: 1149, endPoint y: 221, distance: 43.8
click at [1149, 221] on div "I have 4 years experience in waitressing, and being an all-rounder in a restura…" at bounding box center [1173, 216] width 207 height 49
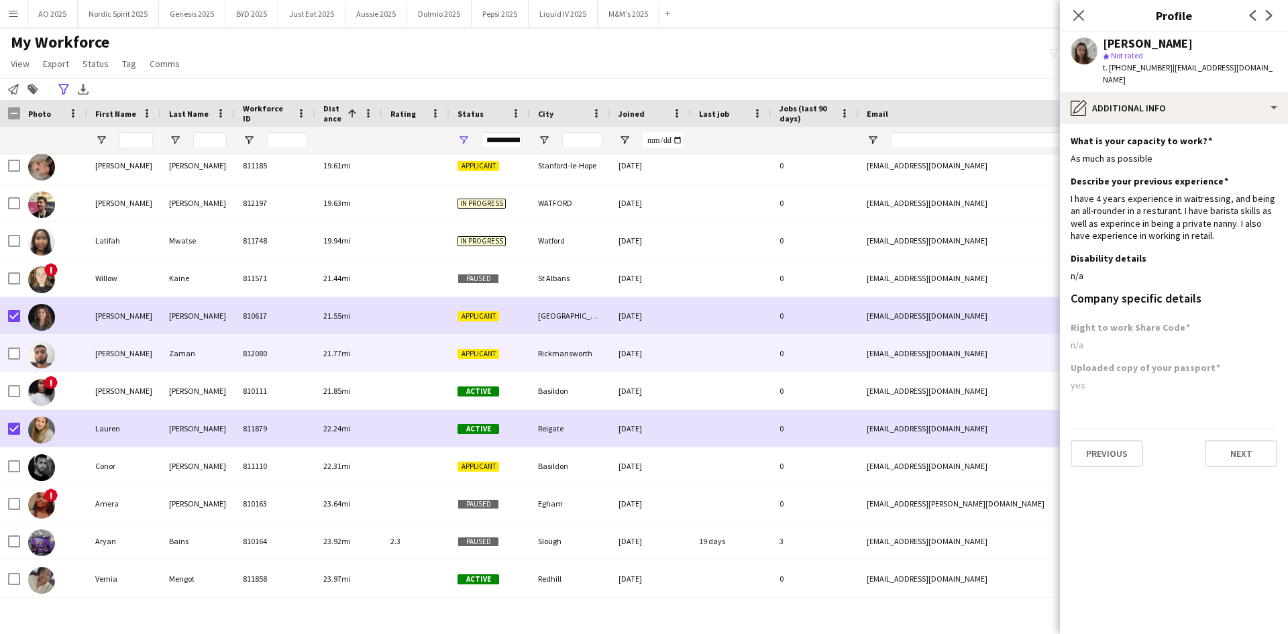
click at [40, 312] on img at bounding box center [41, 317] width 27 height 27
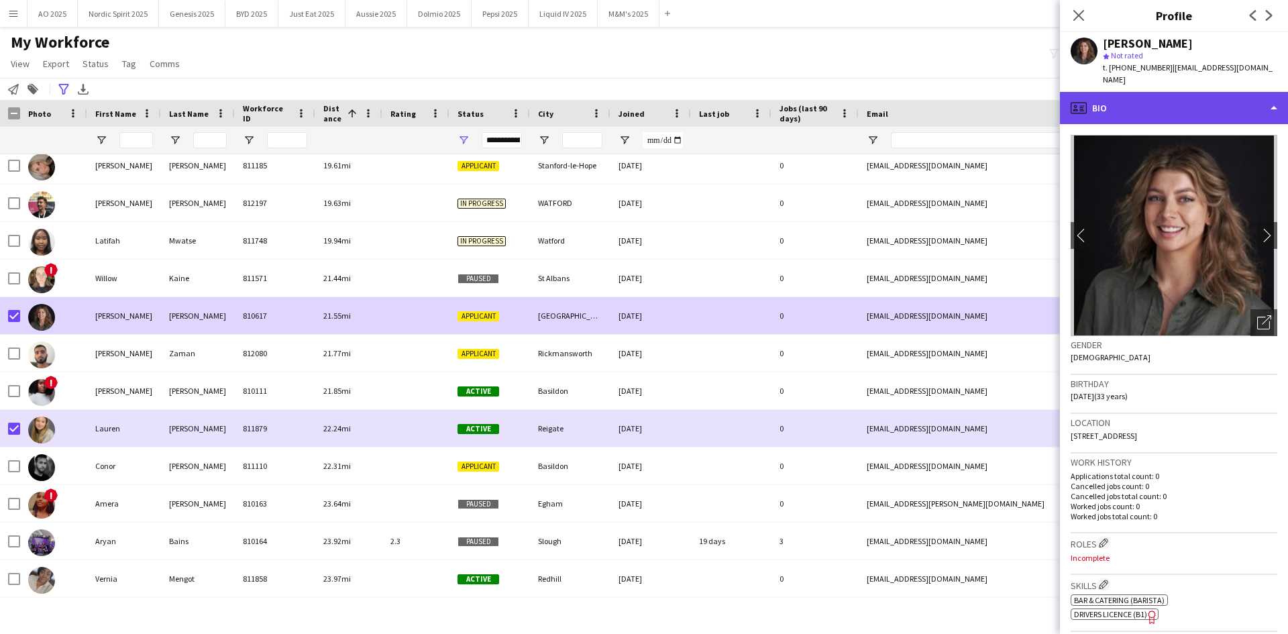
click at [1132, 97] on div "profile Bio" at bounding box center [1174, 108] width 228 height 32
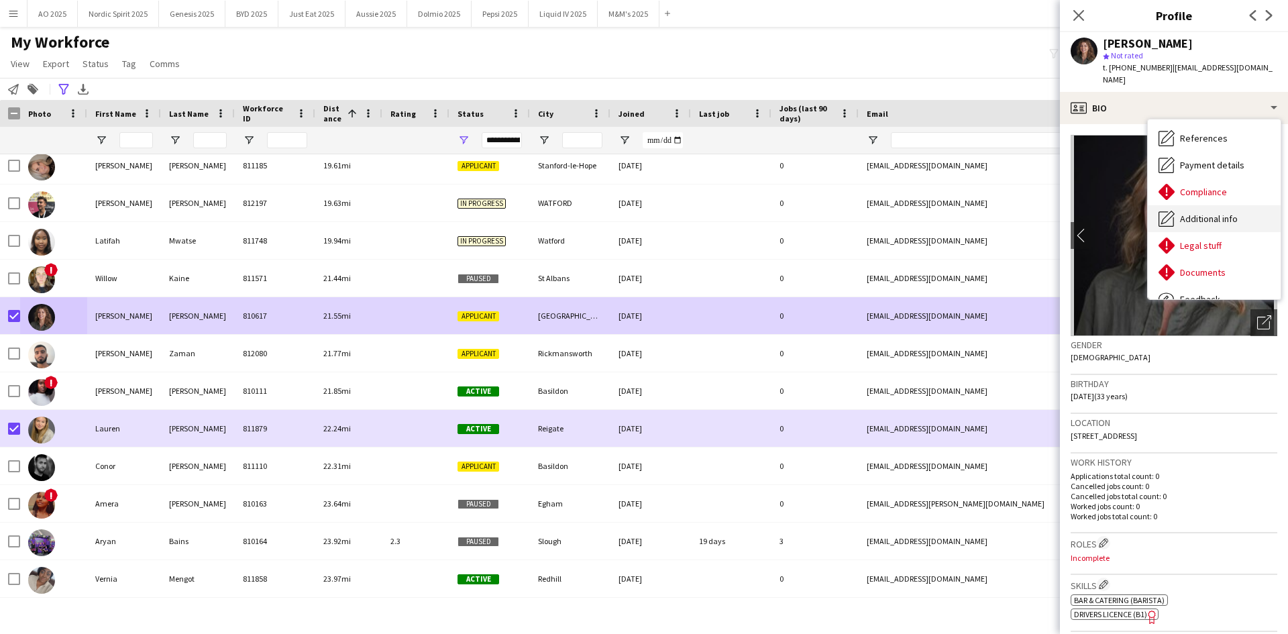
click at [1192, 213] on span "Additional info" at bounding box center [1209, 219] width 58 height 12
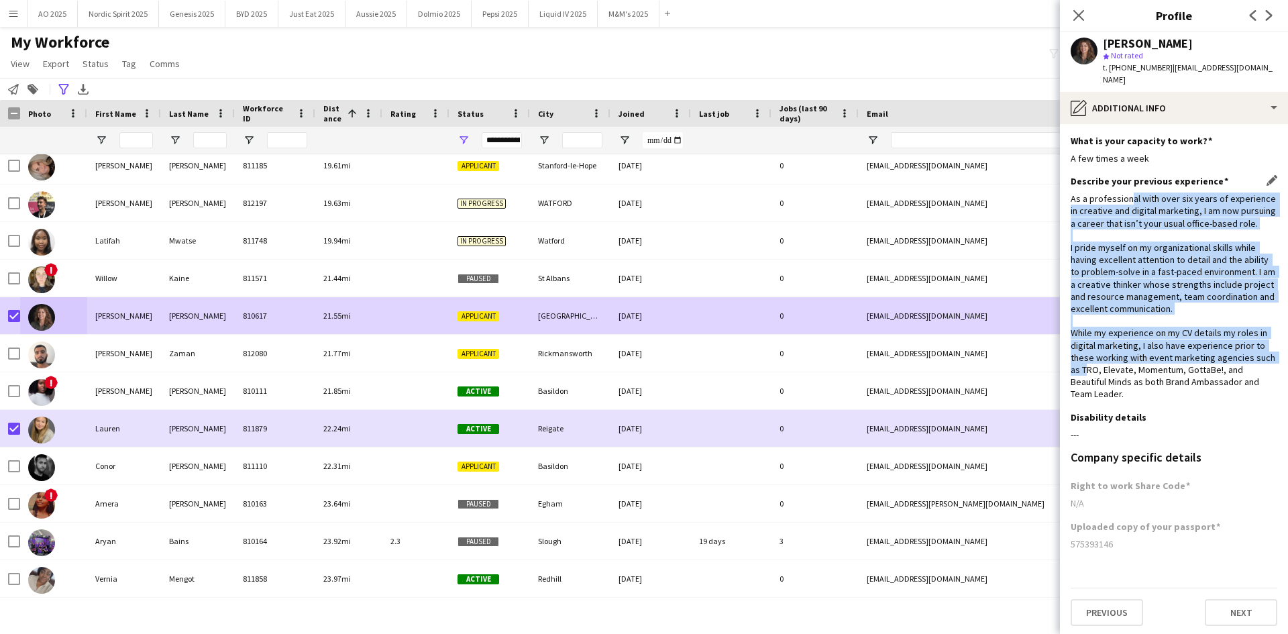
drag, startPoint x: 1127, startPoint y: 182, endPoint x: 1084, endPoint y: 356, distance: 178.9
click at [1084, 356] on div "As a professional with over six years of experience in creative and digital mar…" at bounding box center [1173, 295] width 207 height 207
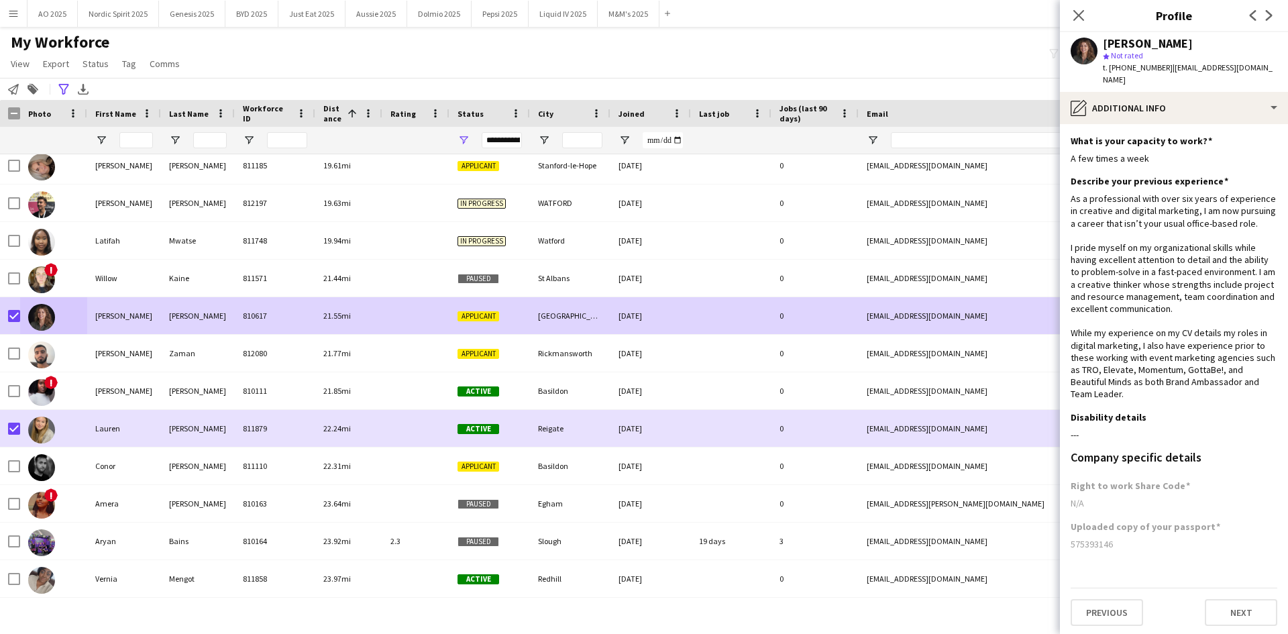
click at [805, 58] on div "My Workforce View Views Default view Compliance Log New view Update view Delete…" at bounding box center [644, 55] width 1288 height 46
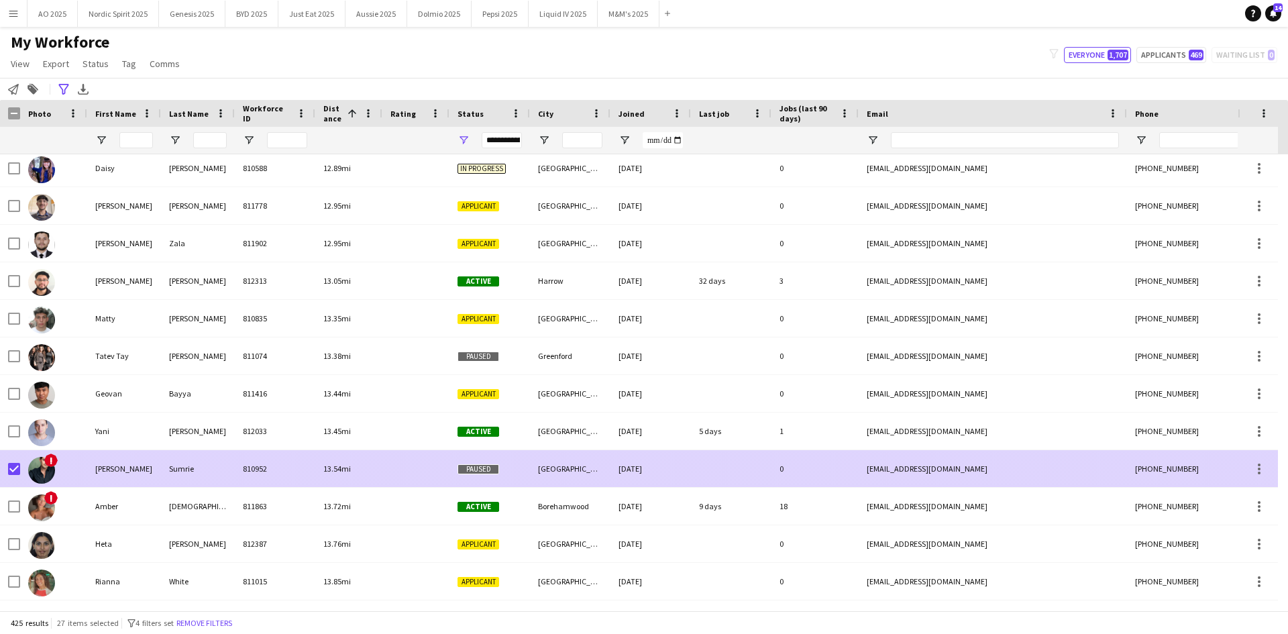
click at [44, 473] on img at bounding box center [41, 470] width 27 height 27
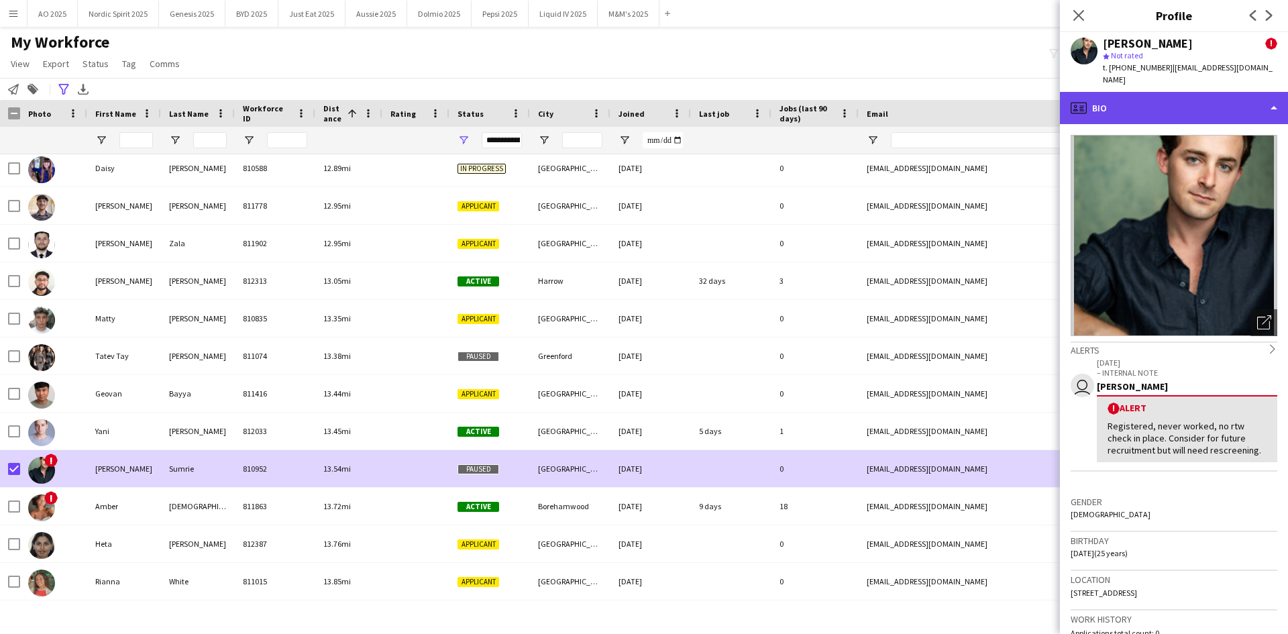
click at [1178, 103] on div "profile Bio" at bounding box center [1174, 108] width 228 height 32
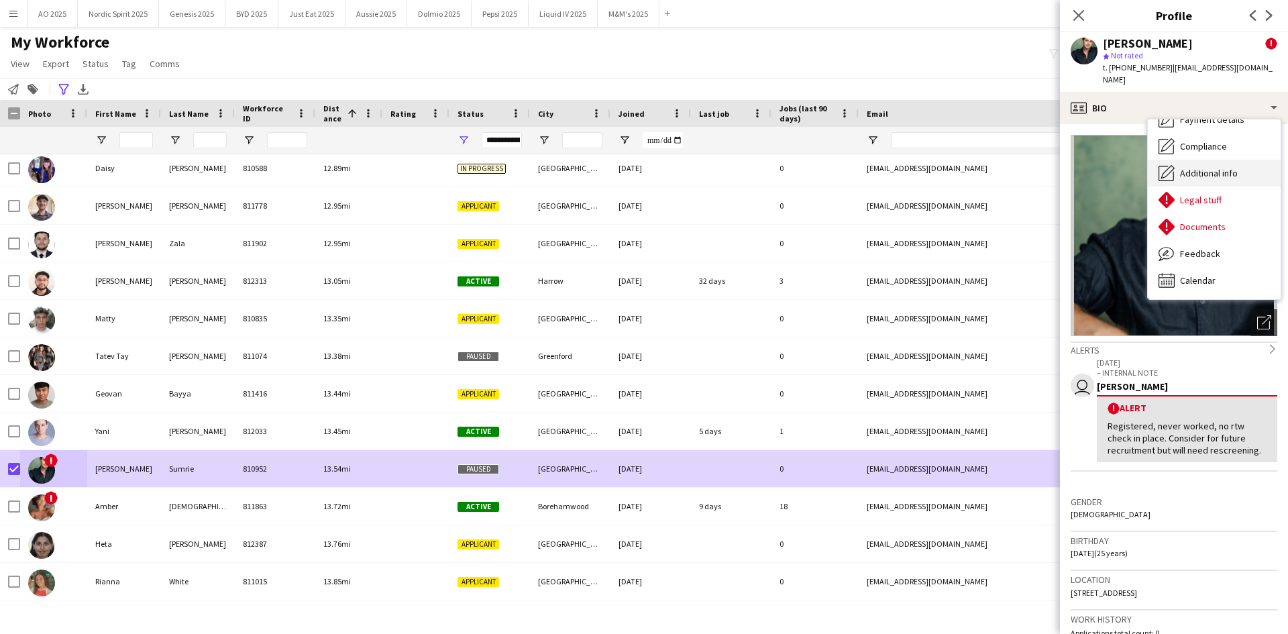
click at [1184, 167] on span "Additional info" at bounding box center [1209, 173] width 58 height 12
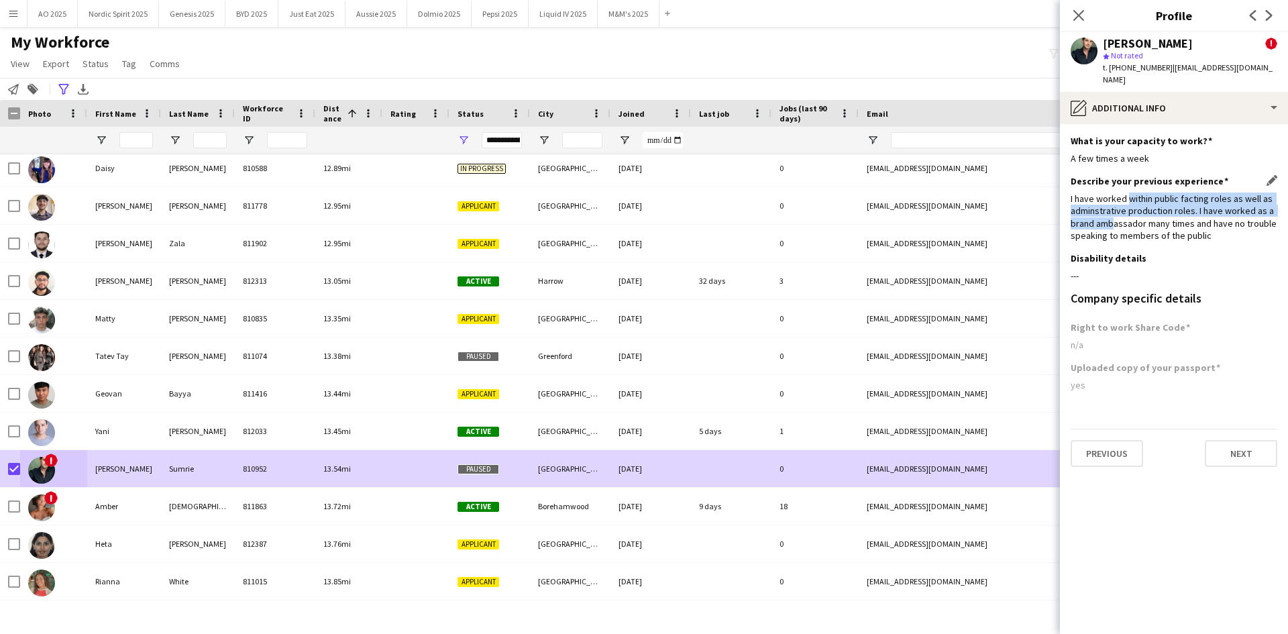
drag, startPoint x: 1128, startPoint y: 188, endPoint x: 1111, endPoint y: 215, distance: 32.6
click at [1111, 215] on div "I have worked within public facting roles as well as adminstrative production r…" at bounding box center [1173, 216] width 207 height 49
click at [941, 73] on div "My Workforce View Views Default view Compliance Log New view Update view Delete…" at bounding box center [644, 55] width 1288 height 46
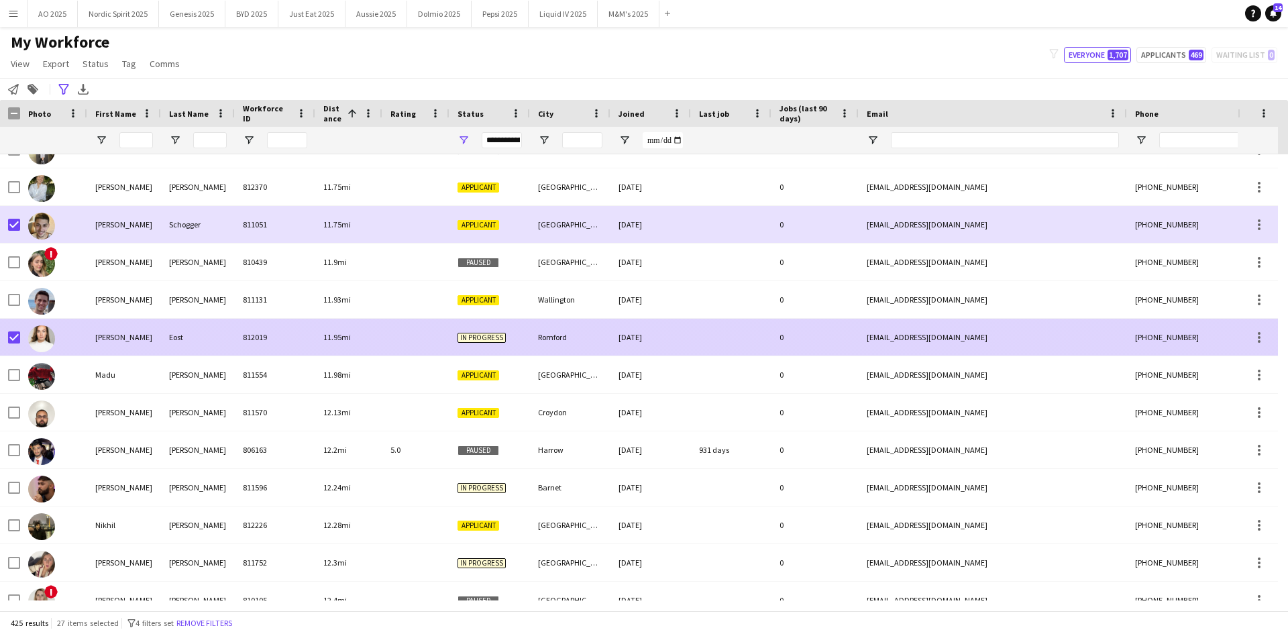
click at [38, 331] on img at bounding box center [41, 338] width 27 height 27
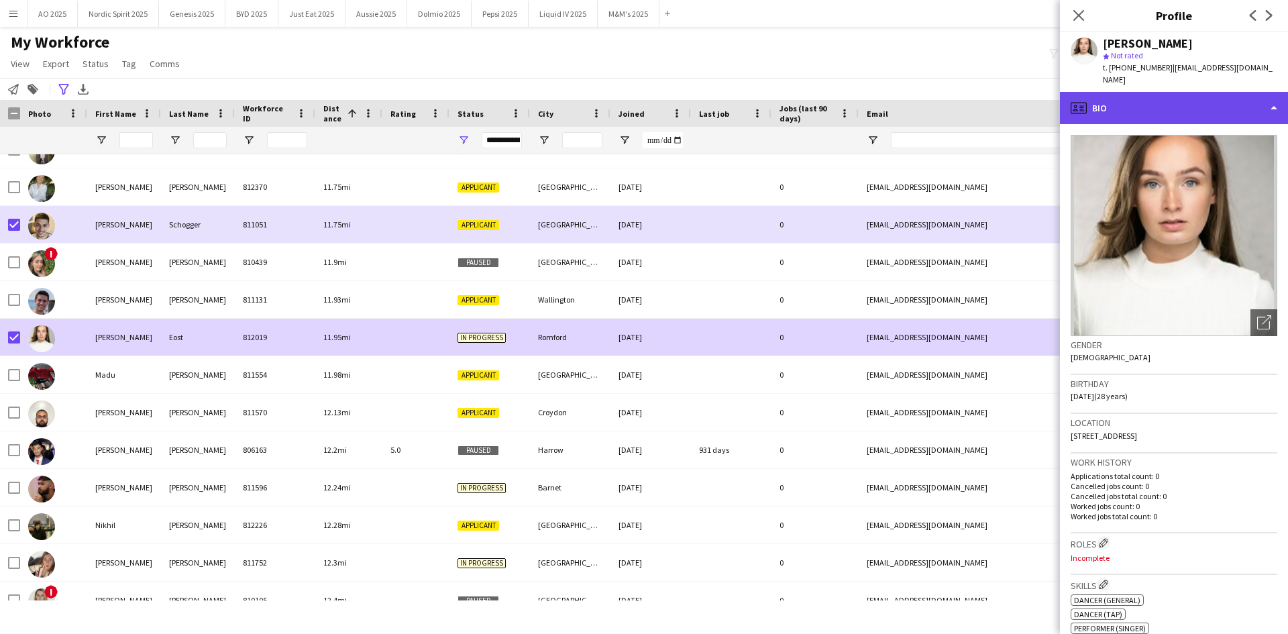
click at [1177, 98] on div "profile Bio" at bounding box center [1174, 108] width 228 height 32
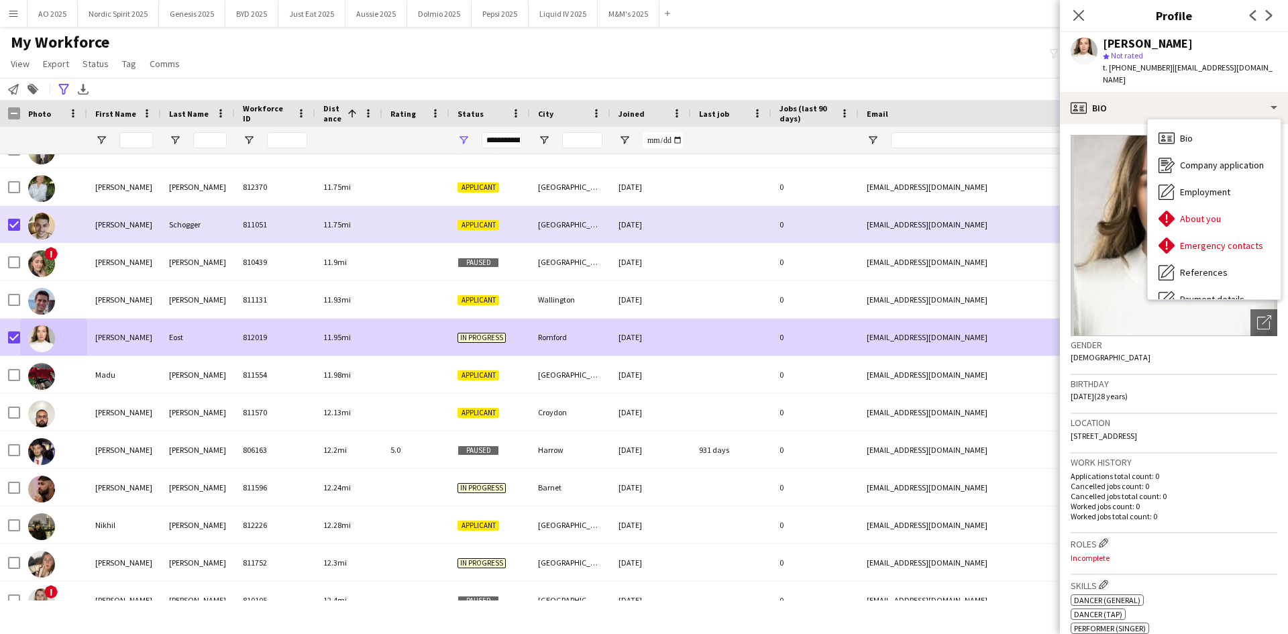
click at [854, 66] on div "My Workforce View Views Default view Compliance Log New view Update view Delete…" at bounding box center [644, 55] width 1288 height 46
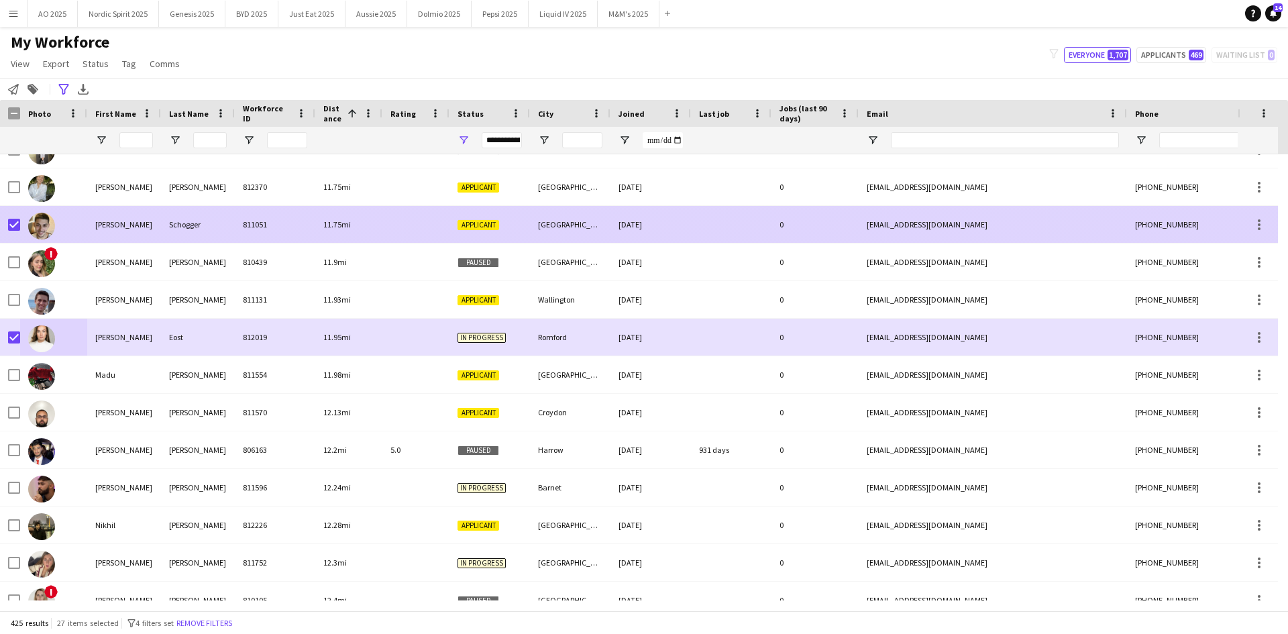
click at [40, 224] on img at bounding box center [41, 226] width 27 height 27
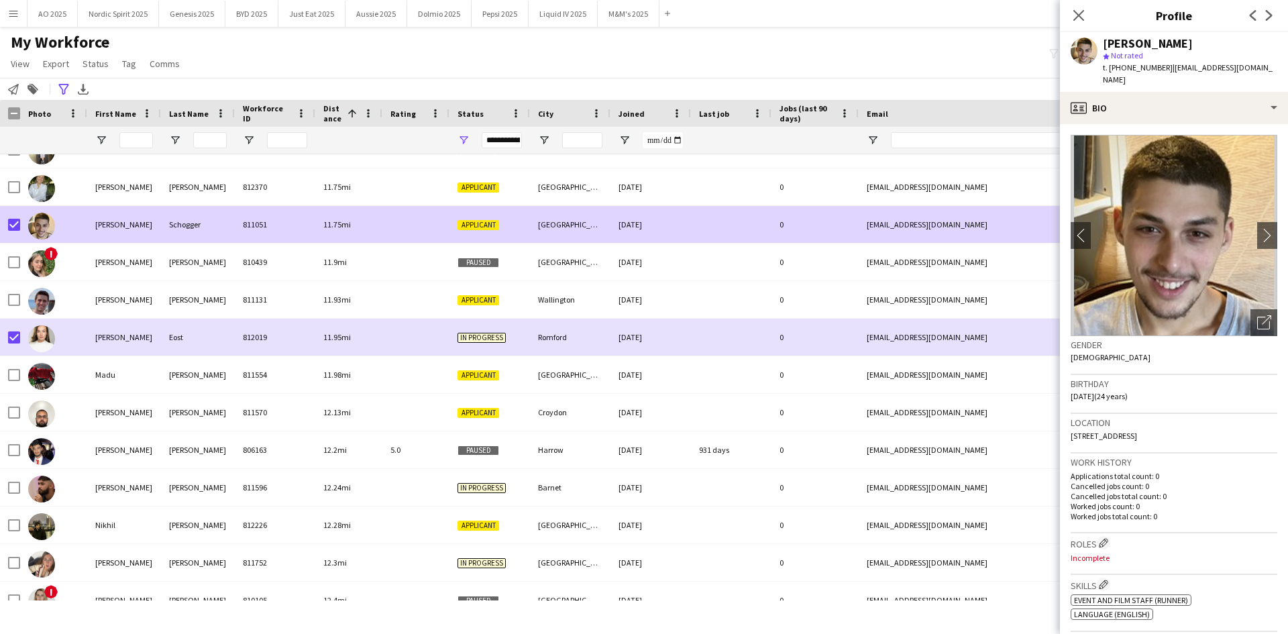
click at [674, 71] on div "My Workforce View Views Default view Compliance Log New view Update view Delete…" at bounding box center [644, 55] width 1288 height 46
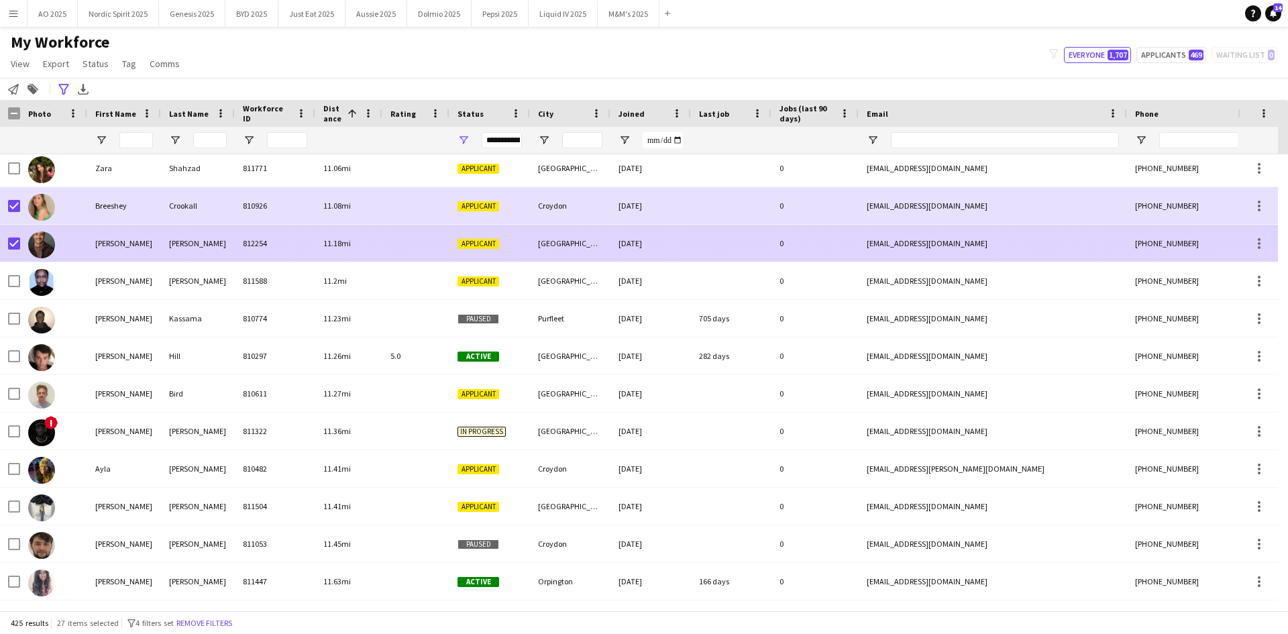
click at [37, 234] on img at bounding box center [41, 244] width 27 height 27
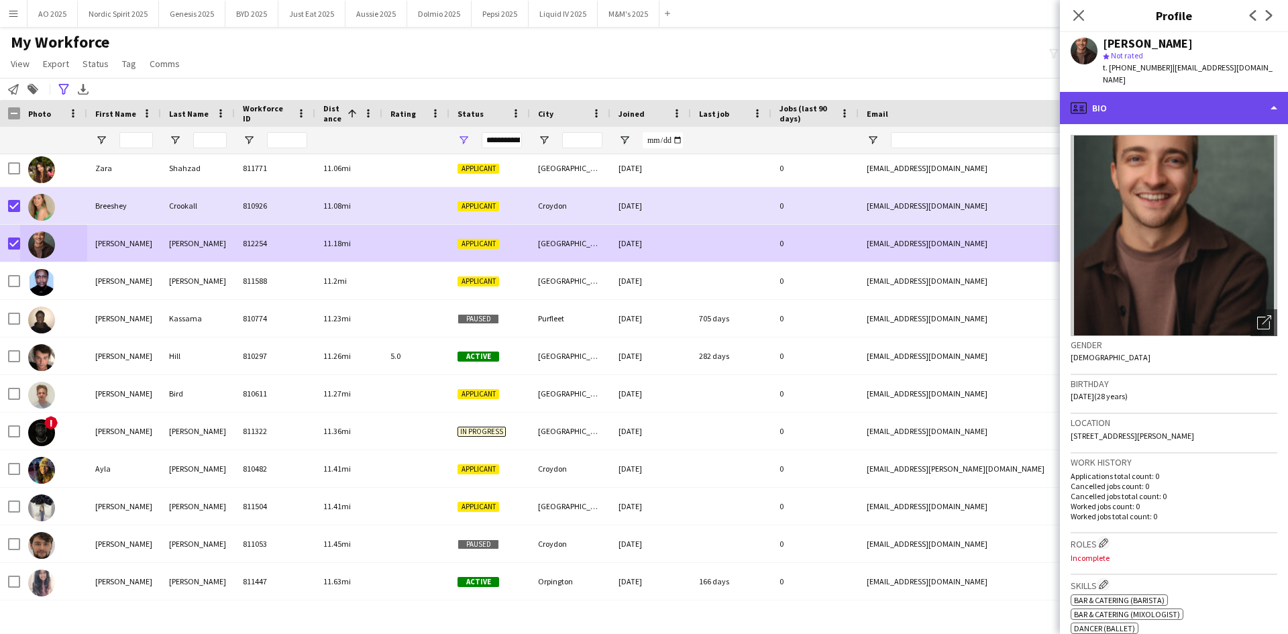
click at [1208, 103] on div "profile Bio" at bounding box center [1174, 108] width 228 height 32
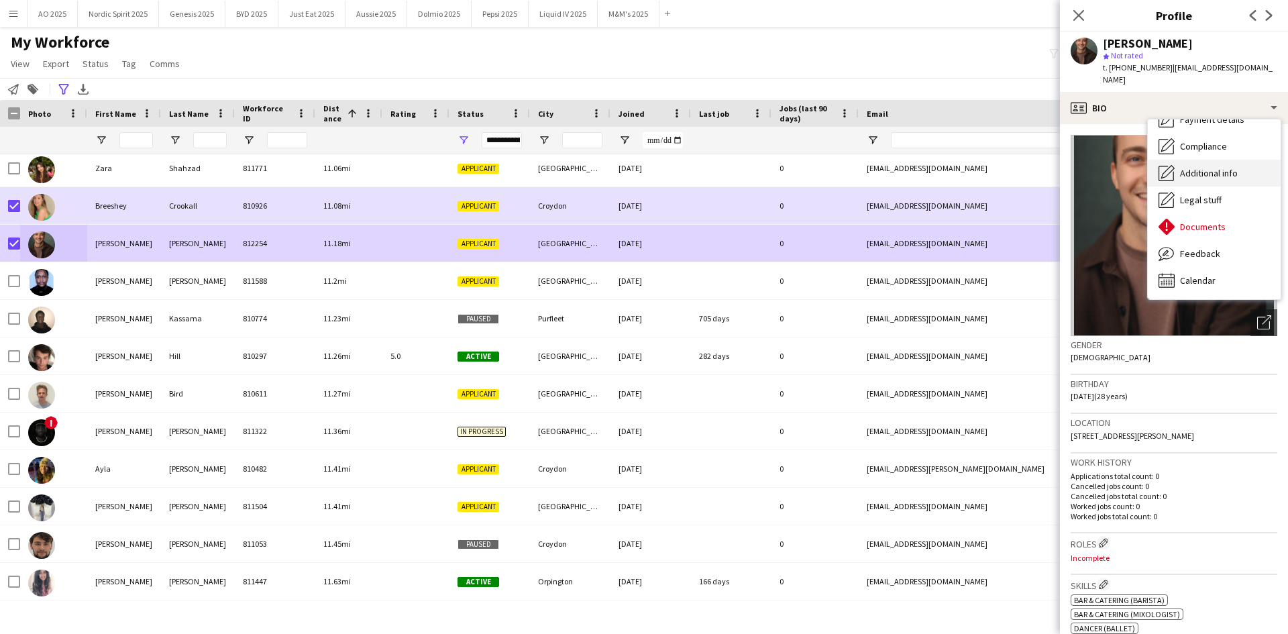
click at [1212, 167] on span "Additional info" at bounding box center [1209, 173] width 58 height 12
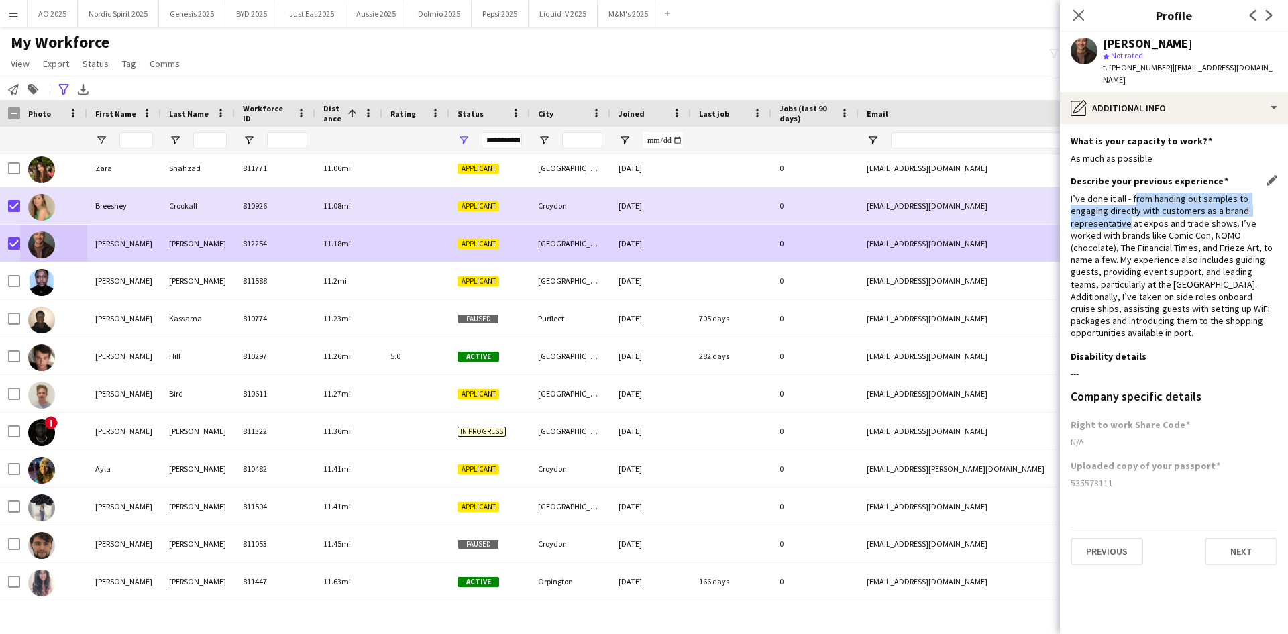
drag, startPoint x: 1133, startPoint y: 192, endPoint x: 1127, endPoint y: 210, distance: 19.1
click at [1127, 210] on div "I’ve done it all - from handing out samples to engaging directly with customers…" at bounding box center [1173, 265] width 207 height 146
click at [1080, 14] on icon at bounding box center [1078, 15] width 13 height 13
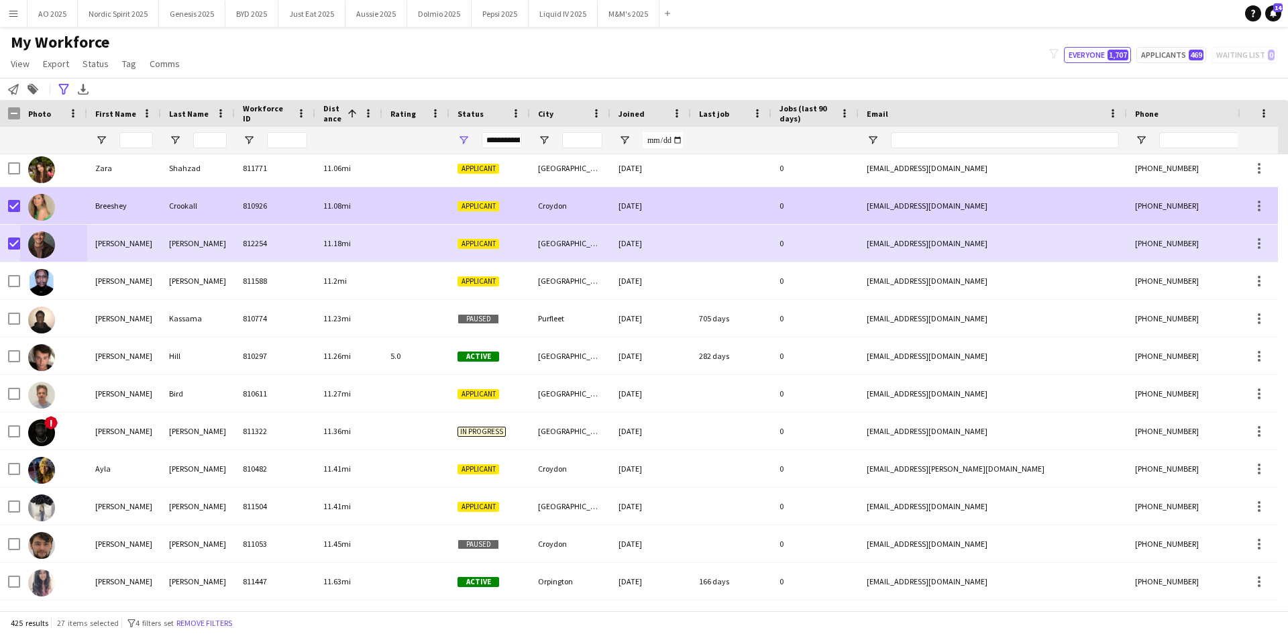
click at [35, 203] on img at bounding box center [41, 207] width 27 height 27
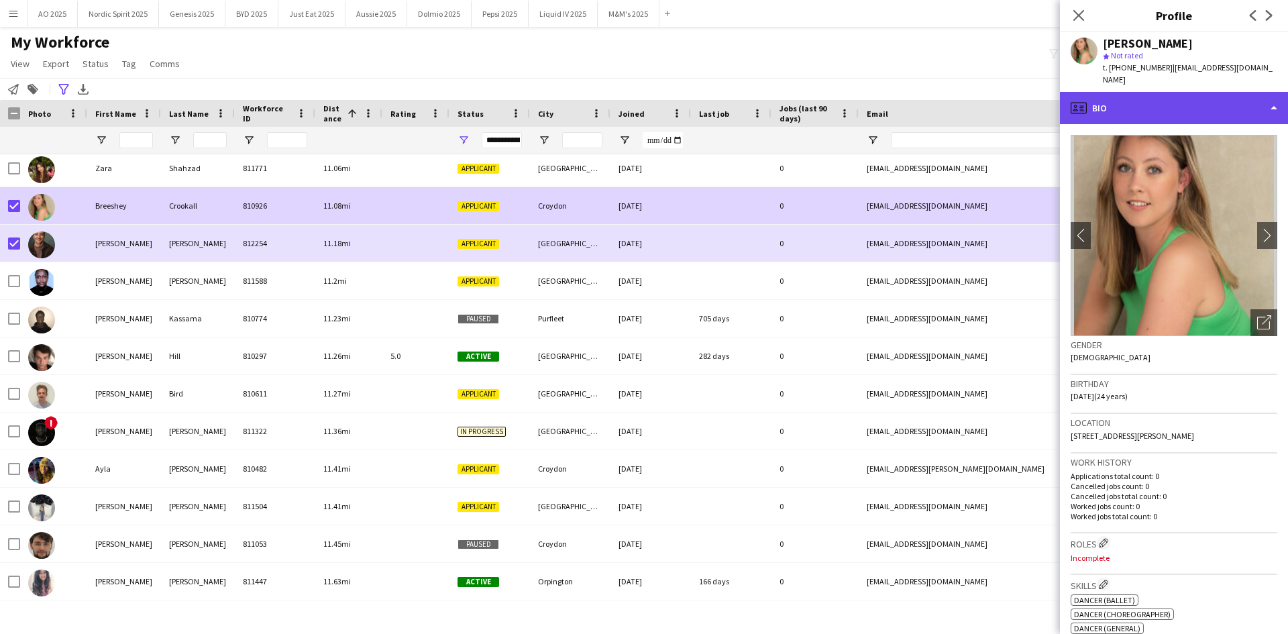
click at [1258, 95] on div "profile Bio" at bounding box center [1174, 108] width 228 height 32
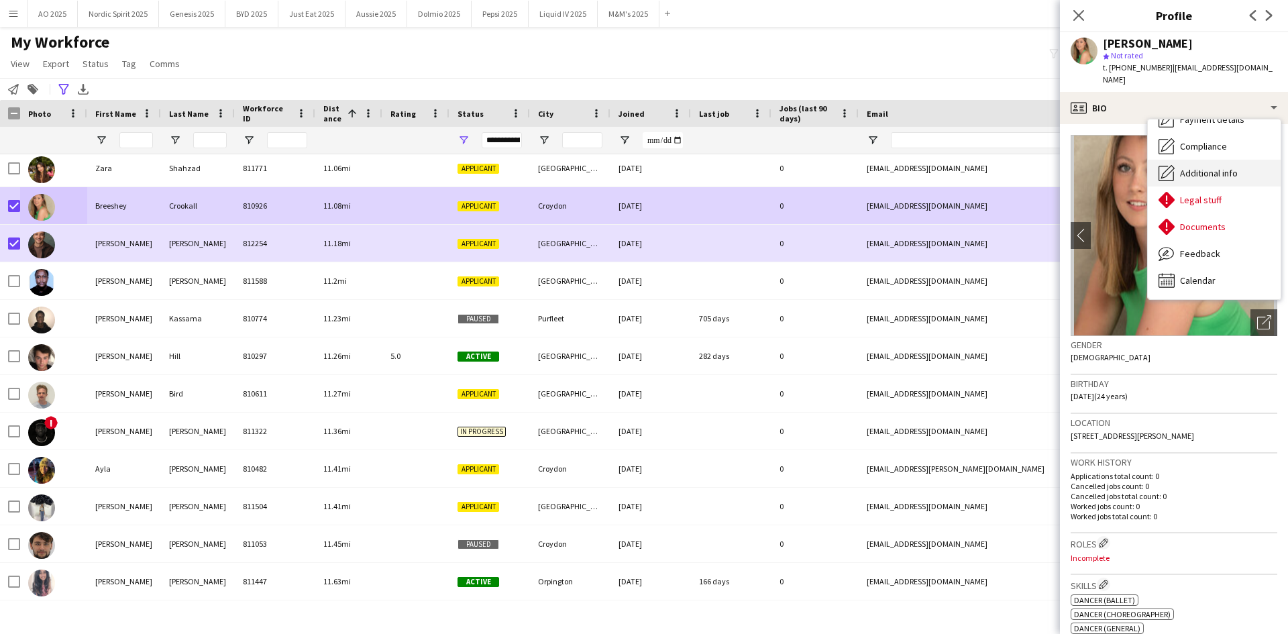
click at [1192, 160] on div "Additional info Additional info" at bounding box center [1213, 173] width 133 height 27
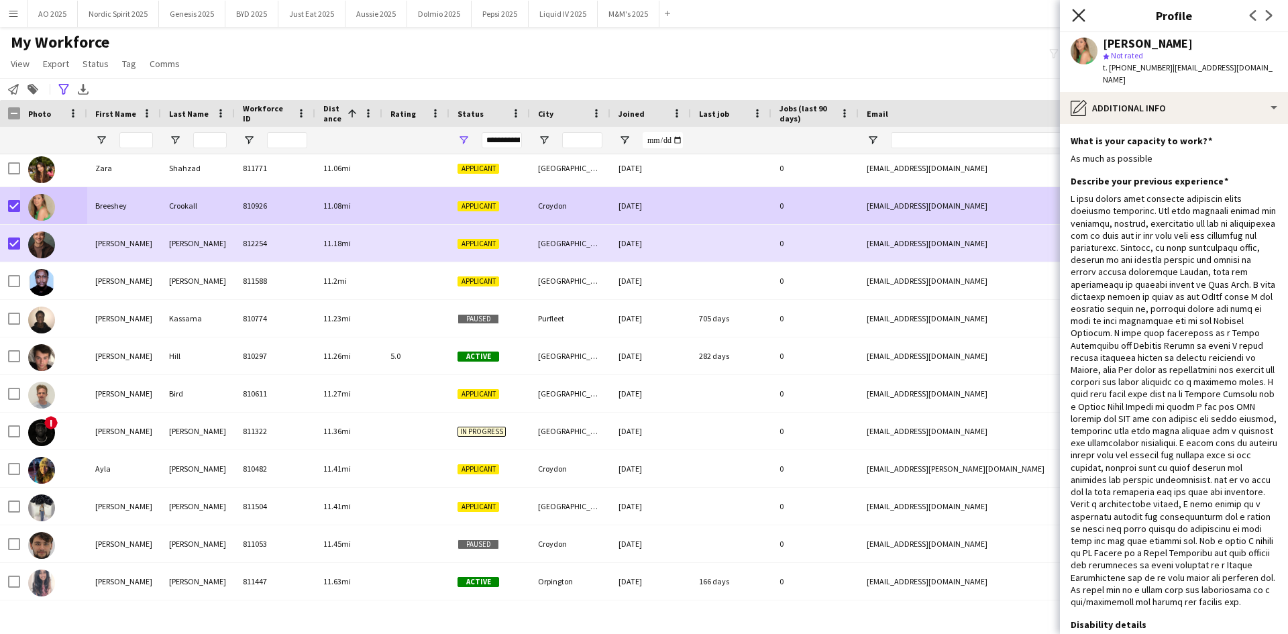
click at [1076, 13] on icon at bounding box center [1078, 15] width 13 height 13
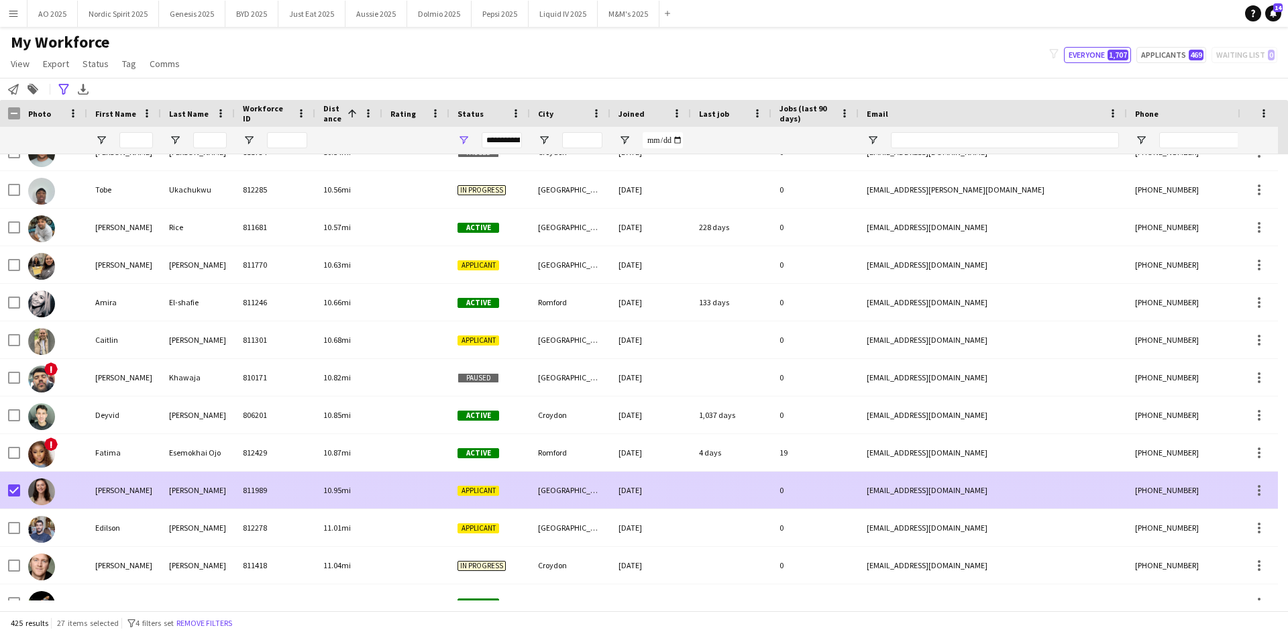
click at [47, 490] on img at bounding box center [41, 491] width 27 height 27
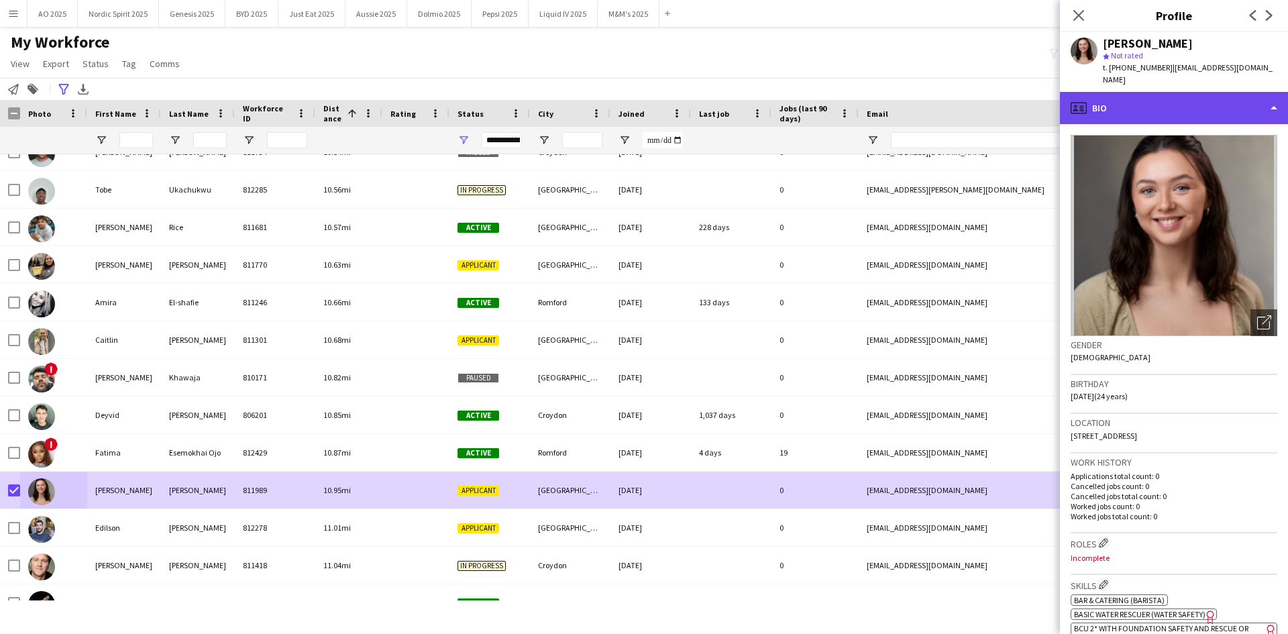
click at [1180, 100] on div "profile Bio" at bounding box center [1174, 108] width 228 height 32
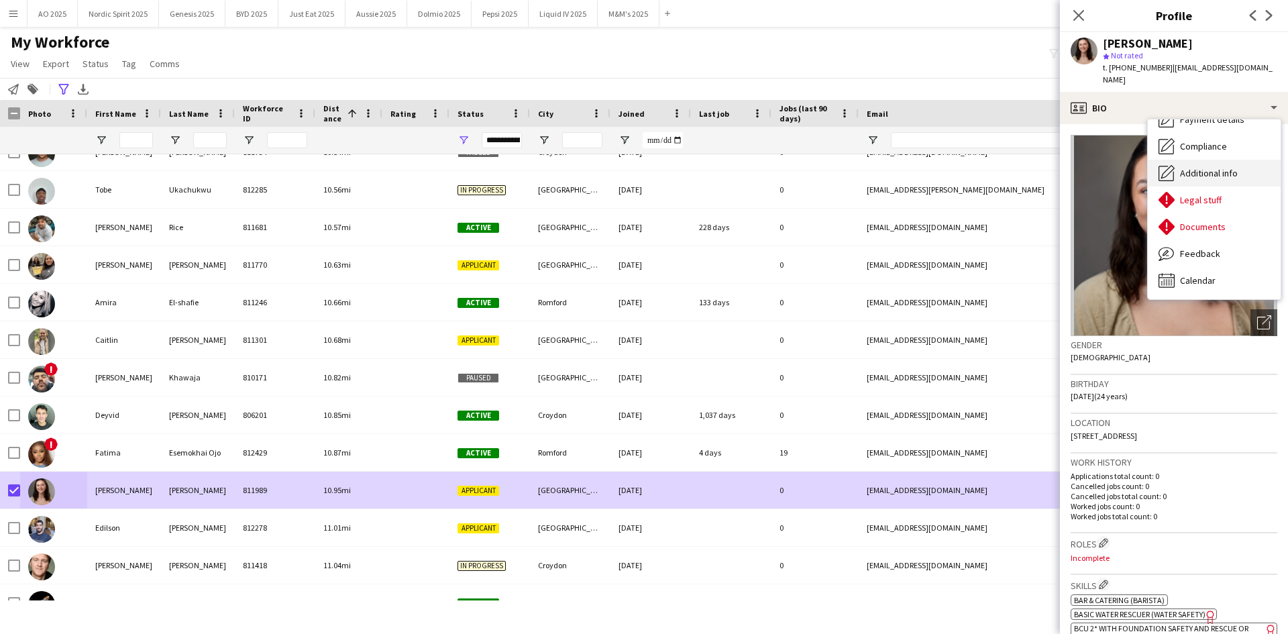
click at [1200, 167] on span "Additional info" at bounding box center [1209, 173] width 58 height 12
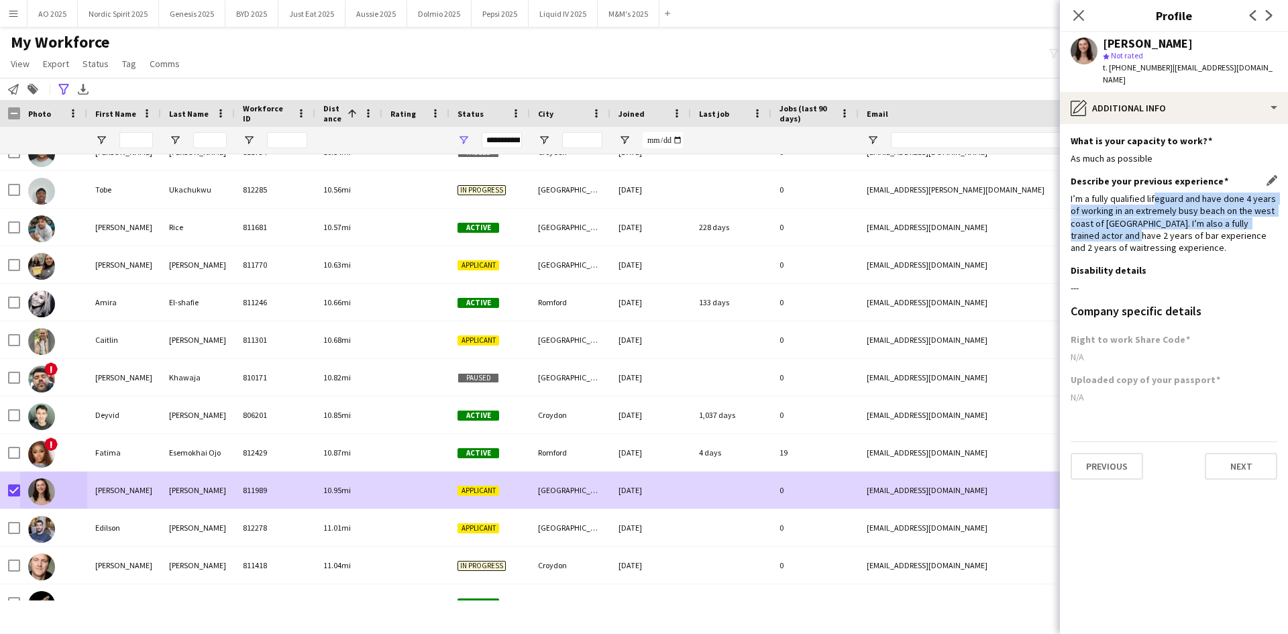
drag, startPoint x: 1156, startPoint y: 186, endPoint x: 1077, endPoint y: 219, distance: 85.7
click at [1108, 218] on div "I’m a fully qualified lifeguard and have done 4 years of working in an extremel…" at bounding box center [1173, 222] width 207 height 61
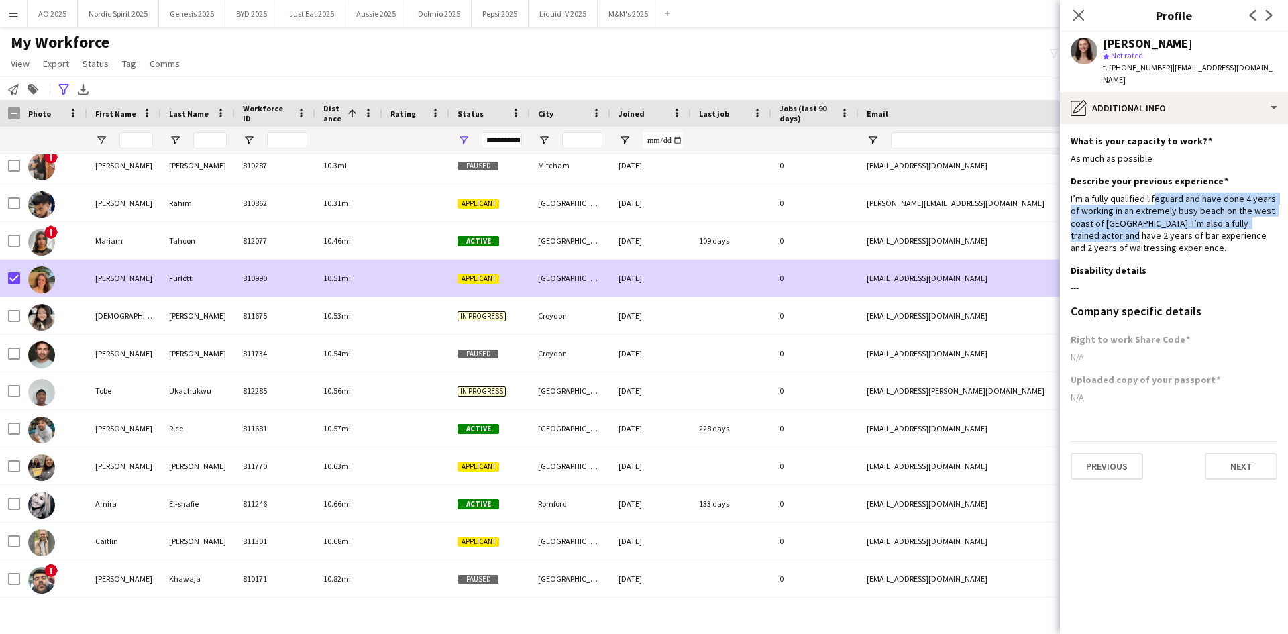
click at [43, 280] on img at bounding box center [41, 279] width 27 height 27
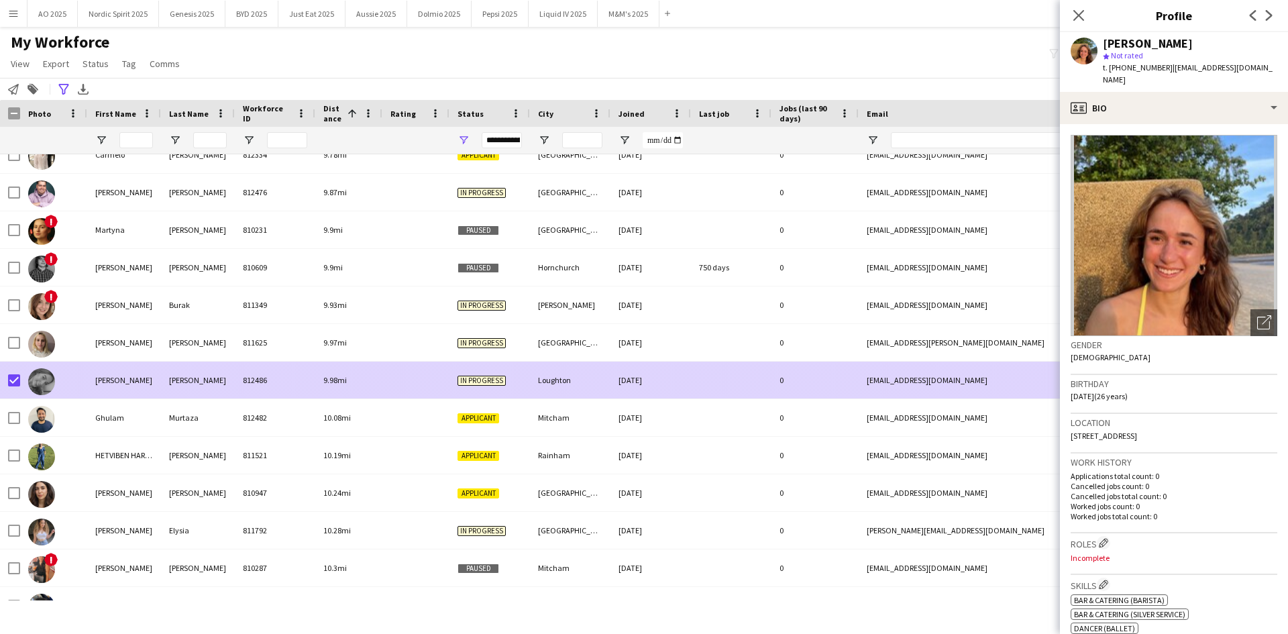
click at [50, 386] on img at bounding box center [41, 381] width 27 height 27
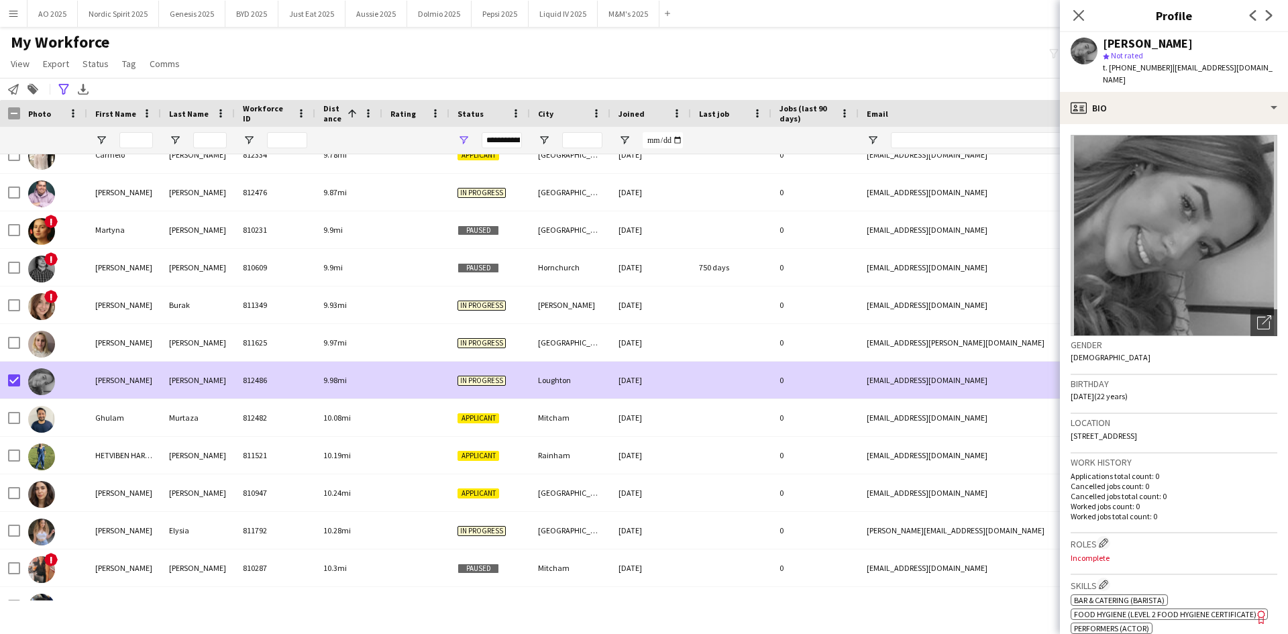
click at [1195, 124] on app-crew-profile-bio "Open photos pop-in Gender Female Birthday 07-08-2003 (22 years) Location 16 Gro…" at bounding box center [1174, 379] width 228 height 510
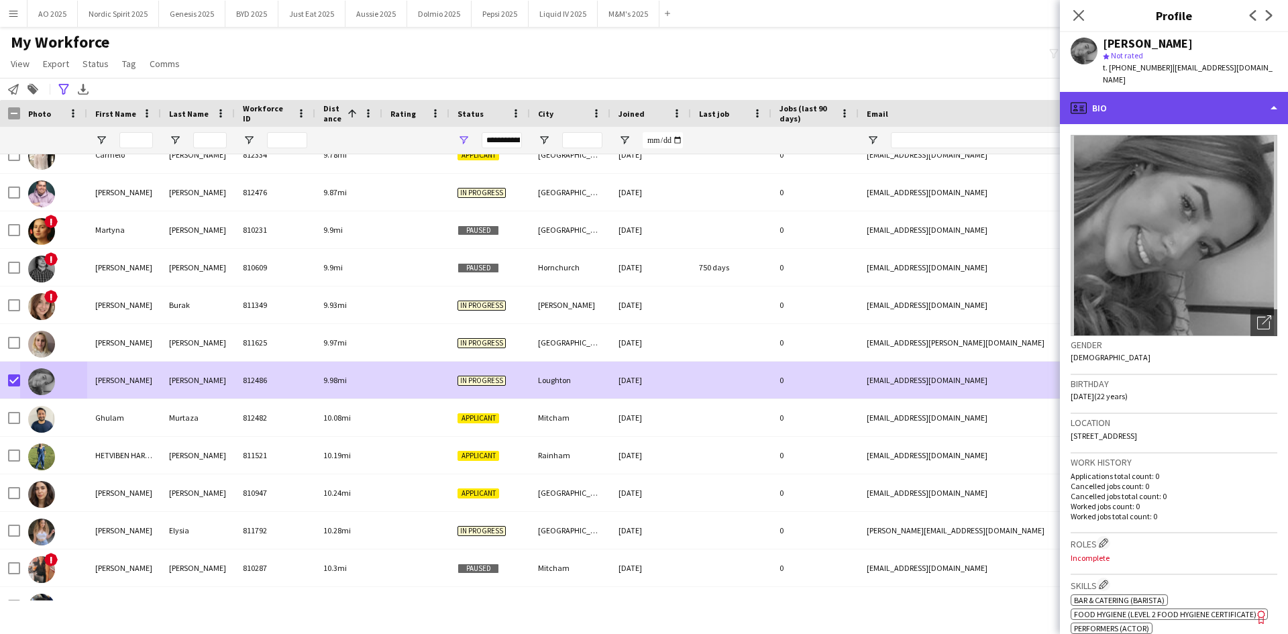
click at [1195, 106] on div "profile Bio" at bounding box center [1174, 108] width 228 height 32
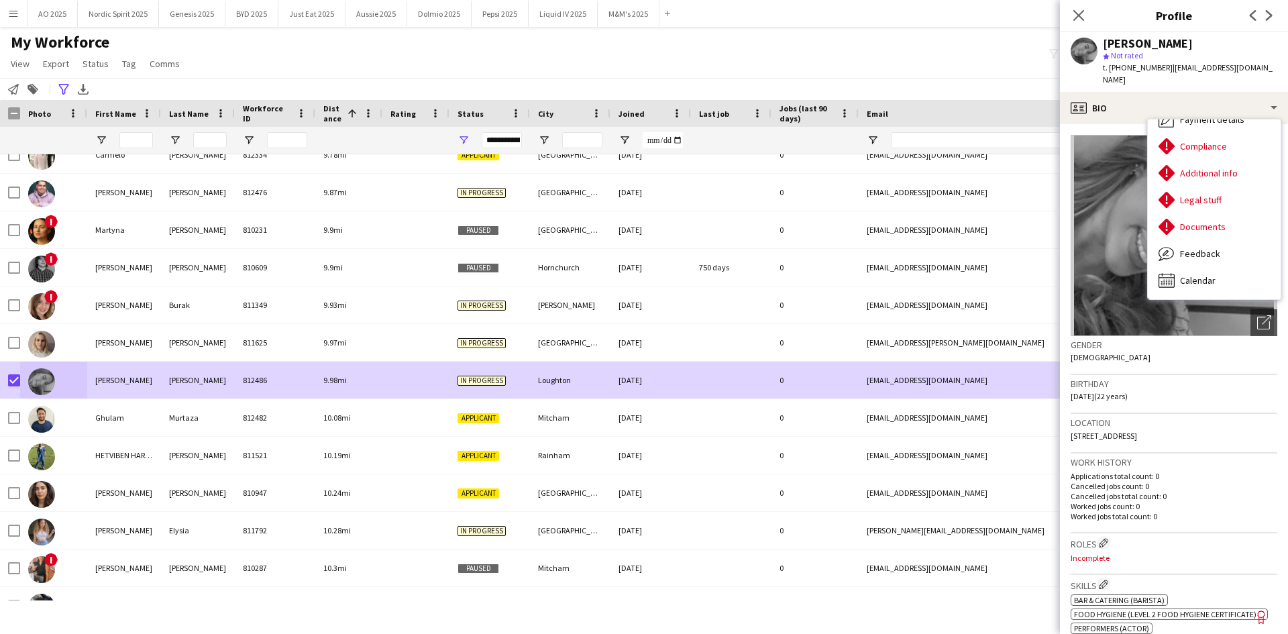
click at [896, 44] on div "My Workforce View Views Default view Compliance Log New view Update view Delete…" at bounding box center [644, 55] width 1288 height 46
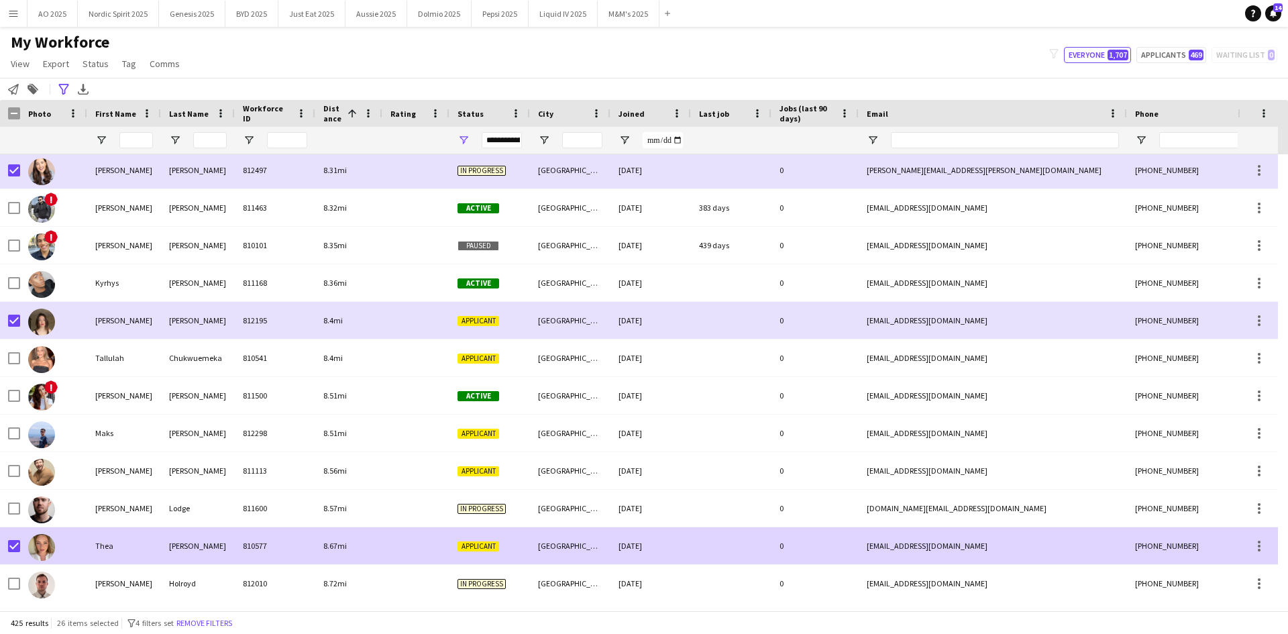
click at [50, 545] on img at bounding box center [41, 547] width 27 height 27
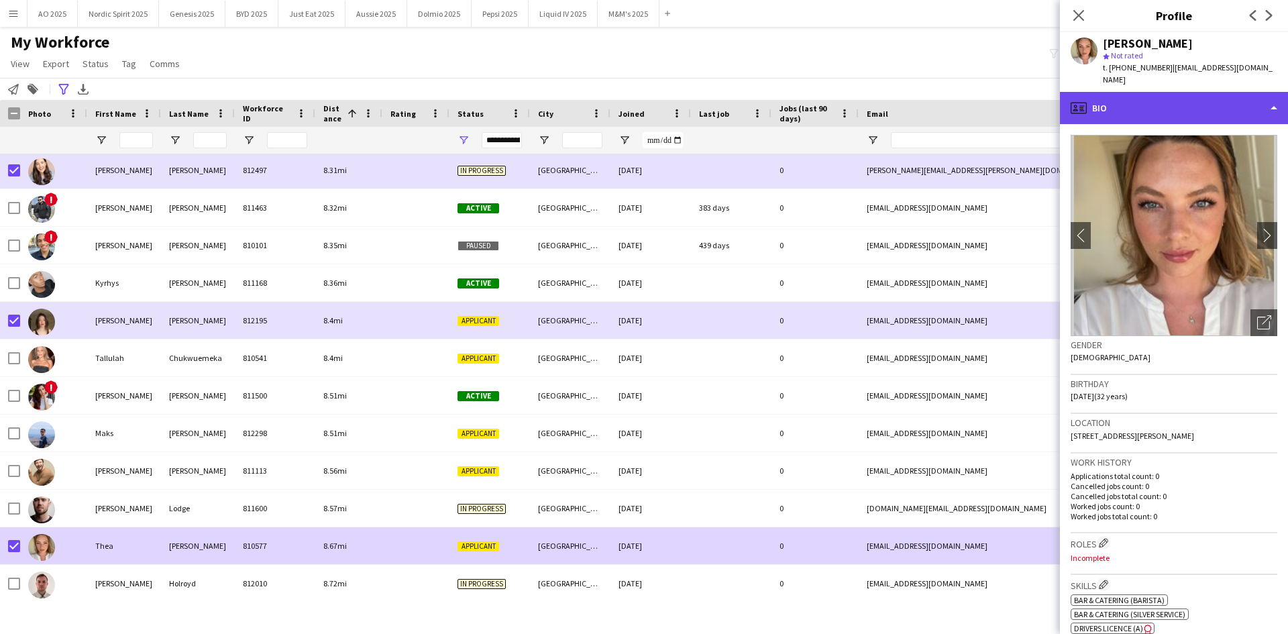
click at [1076, 102] on icon "profile" at bounding box center [1078, 108] width 16 height 16
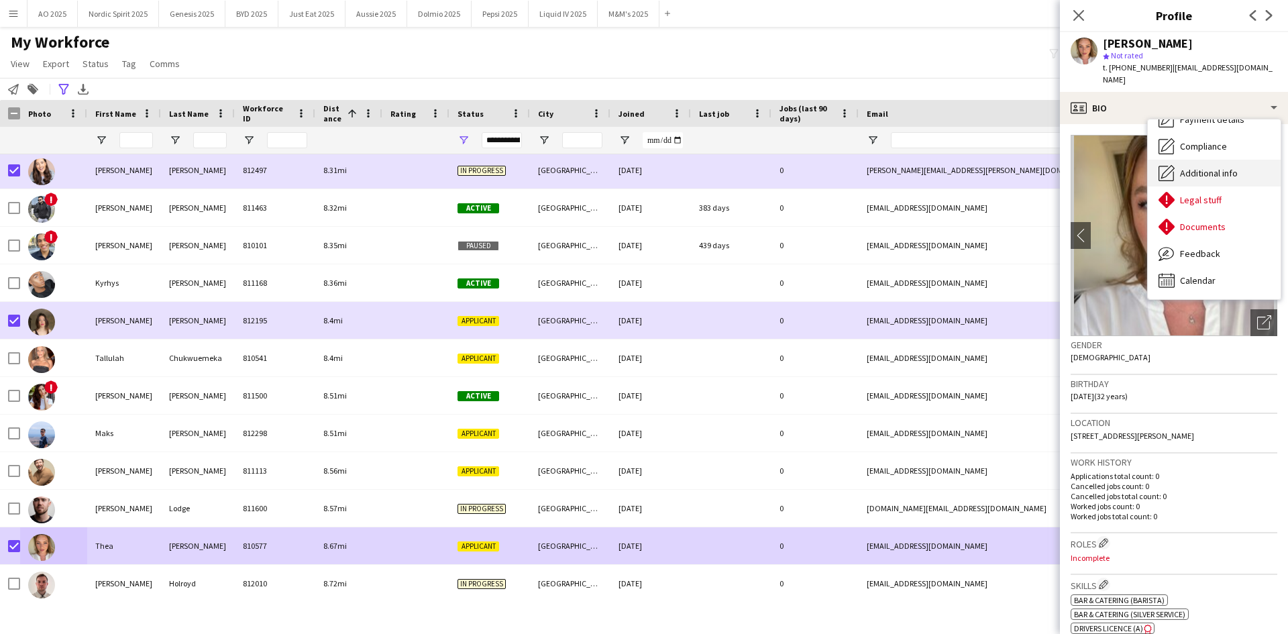
click at [1204, 167] on span "Additional info" at bounding box center [1209, 173] width 58 height 12
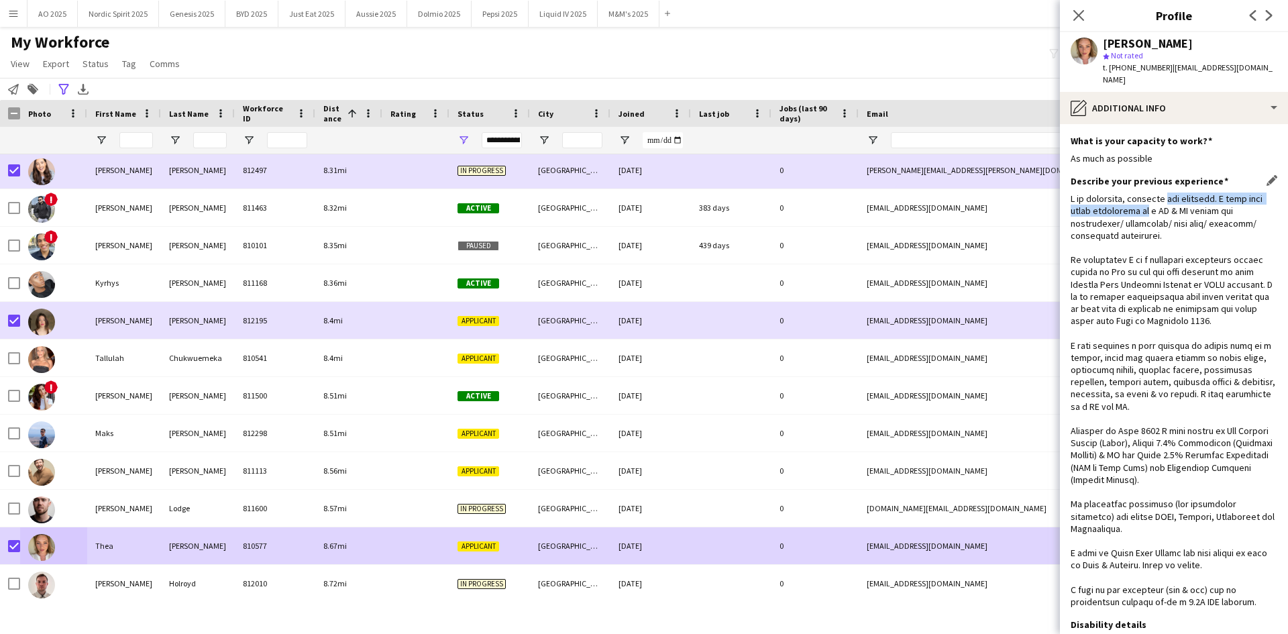
drag, startPoint x: 1163, startPoint y: 188, endPoint x: 1146, endPoint y: 202, distance: 22.4
click at [1146, 202] on div at bounding box center [1173, 399] width 207 height 415
click at [1145, 202] on div at bounding box center [1173, 399] width 207 height 415
click at [1079, 15] on icon at bounding box center [1078, 15] width 13 height 13
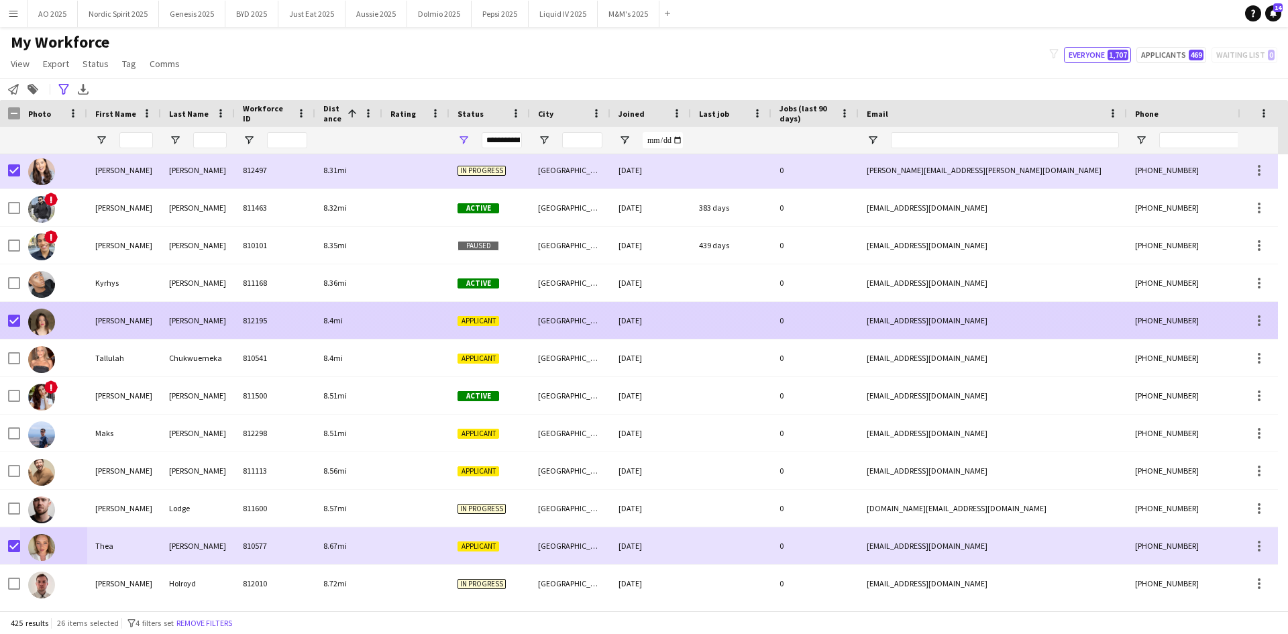
click at [41, 321] on img at bounding box center [41, 321] width 27 height 27
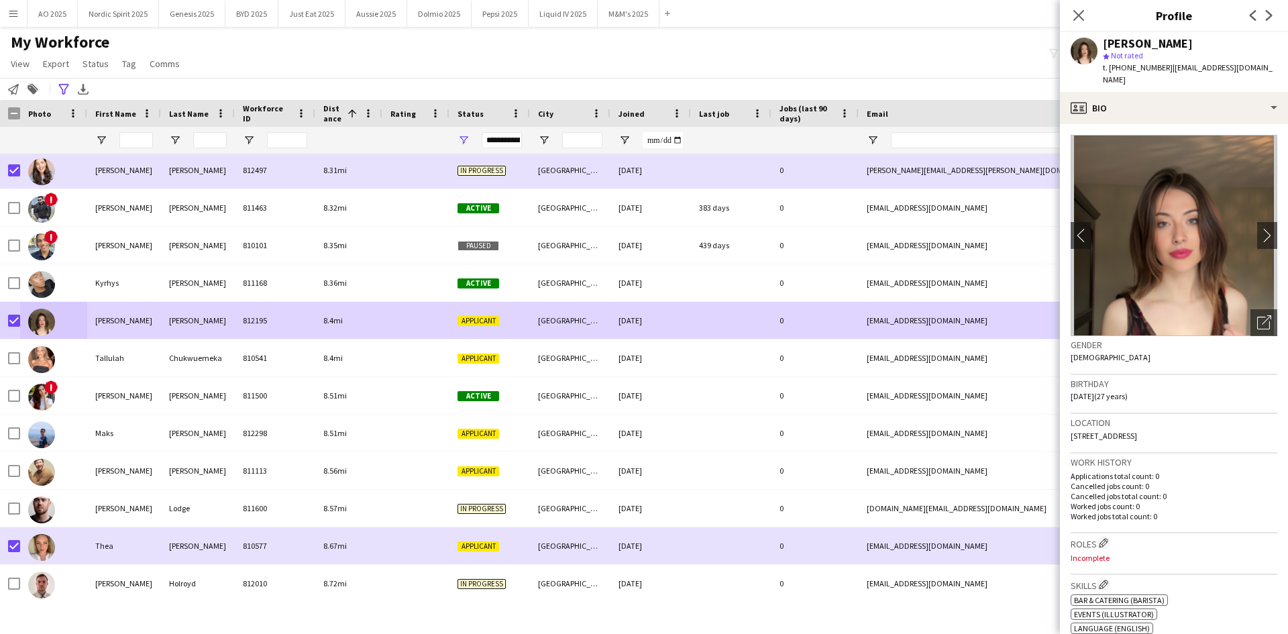
click at [1091, 125] on app-crew-profile-bio "chevron-left chevron-right Open photos pop-in Gender Female Birthday 29-12-1997…" at bounding box center [1174, 379] width 228 height 510
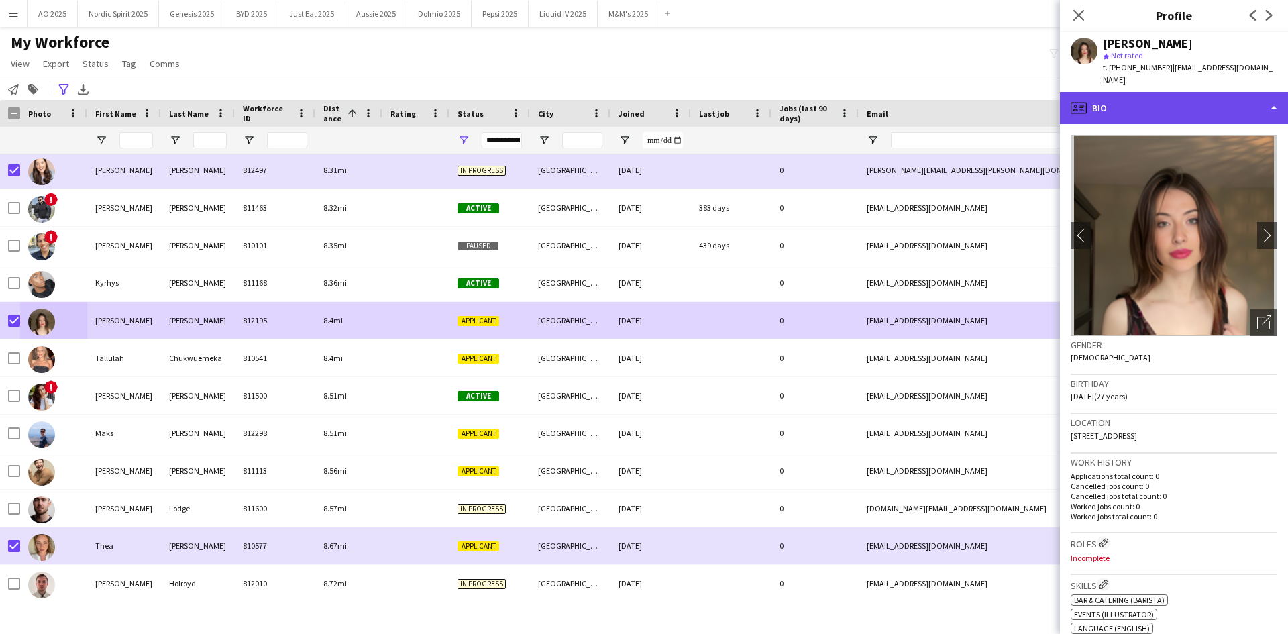
click at [1094, 116] on div "profile Bio" at bounding box center [1174, 108] width 228 height 32
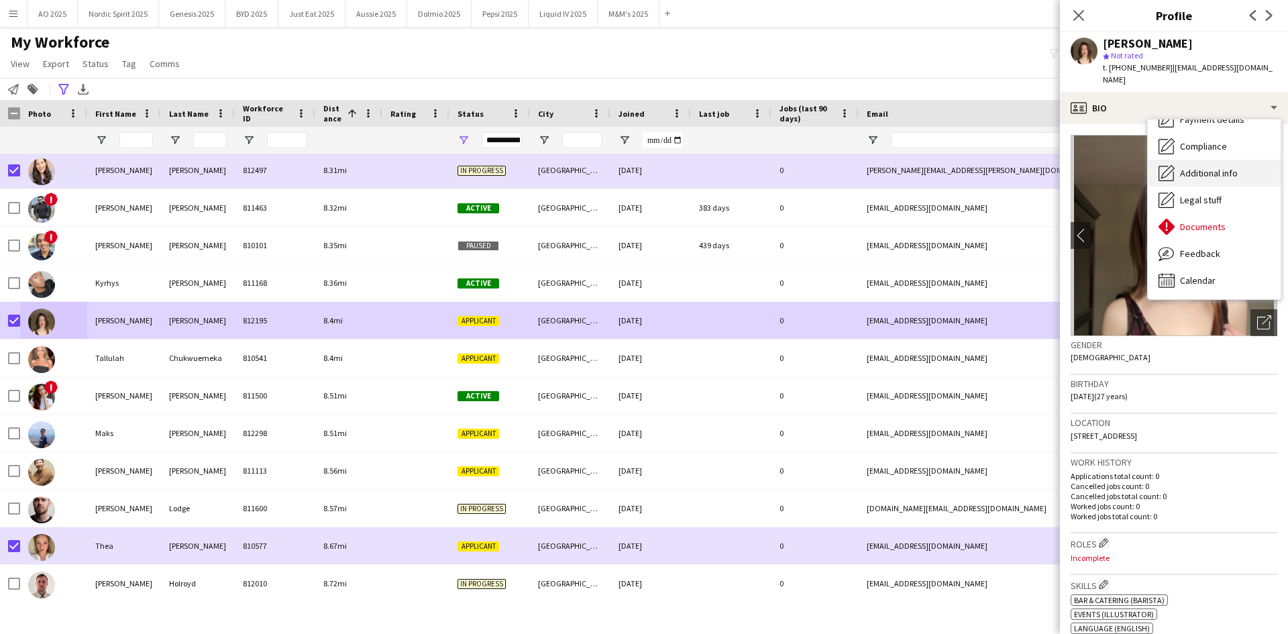
click at [1192, 182] on div "Additional info Additional info" at bounding box center [1213, 173] width 133 height 27
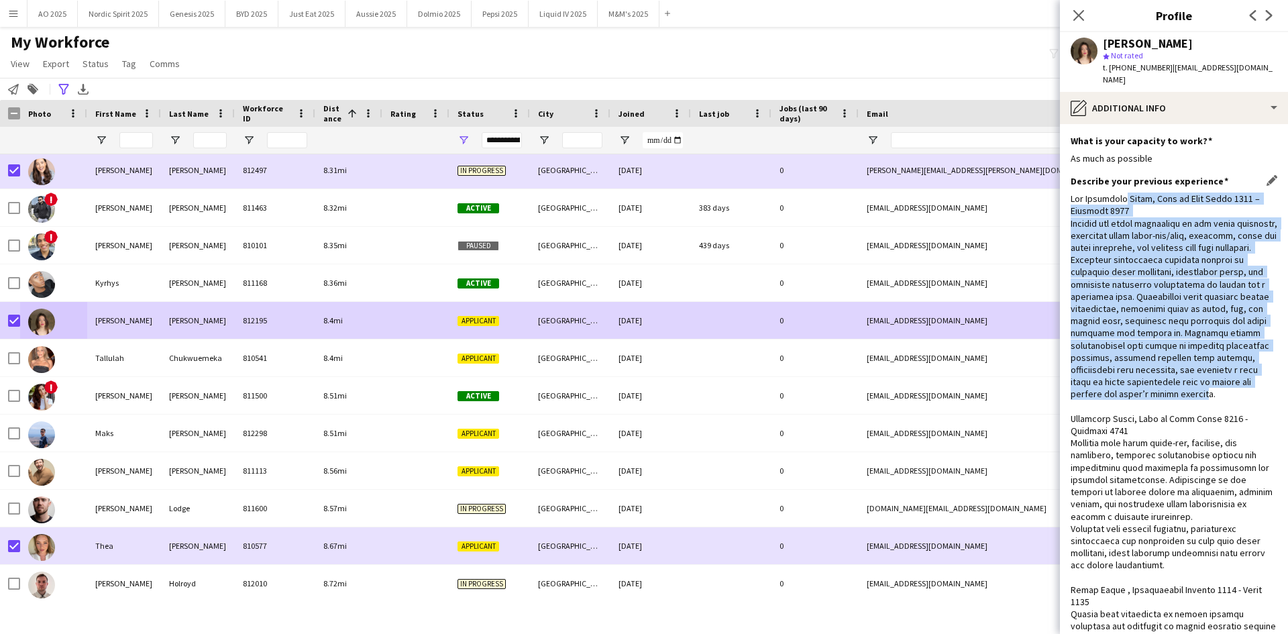
drag, startPoint x: 1130, startPoint y: 205, endPoint x: 1155, endPoint y: 407, distance: 204.1
click at [1155, 407] on div at bounding box center [1173, 509] width 207 height 635
click at [1148, 407] on div at bounding box center [1173, 509] width 207 height 635
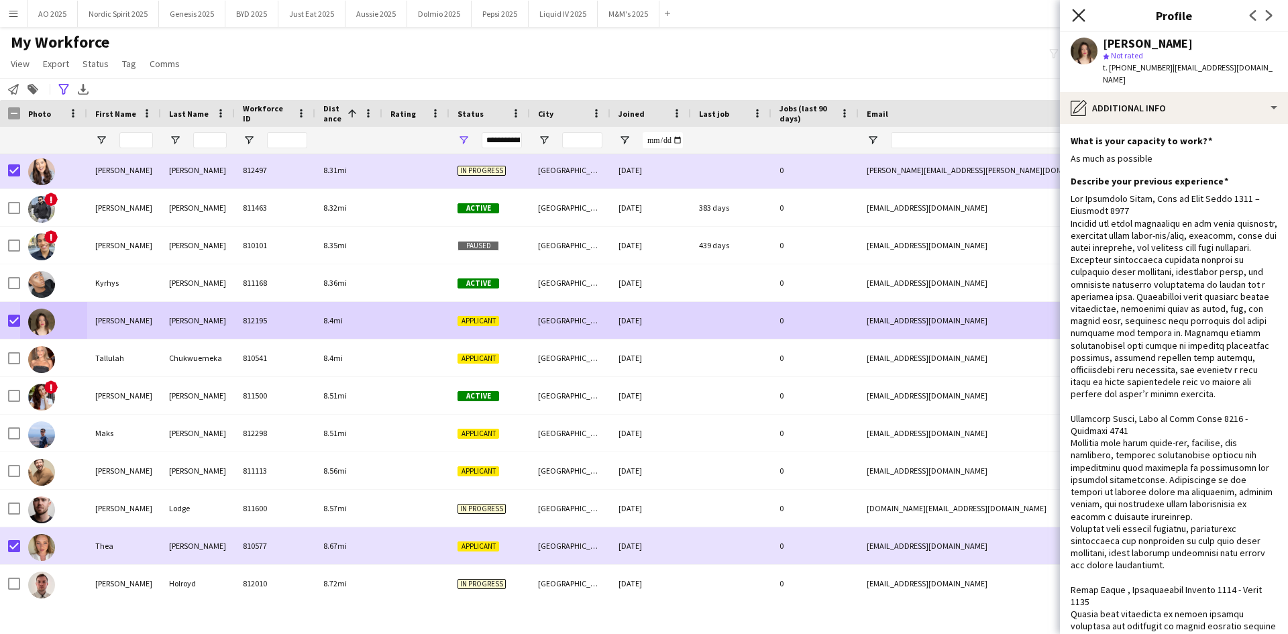
click at [1082, 18] on icon "Close pop-in" at bounding box center [1078, 15] width 13 height 13
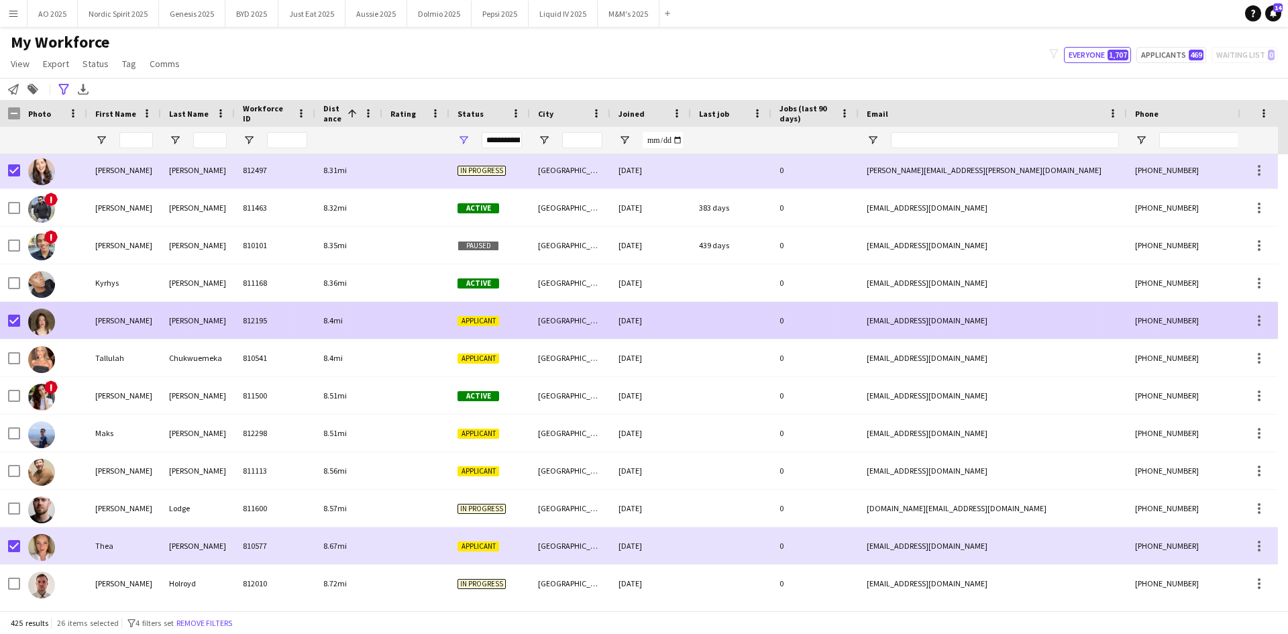
click at [48, 323] on img at bounding box center [41, 321] width 27 height 27
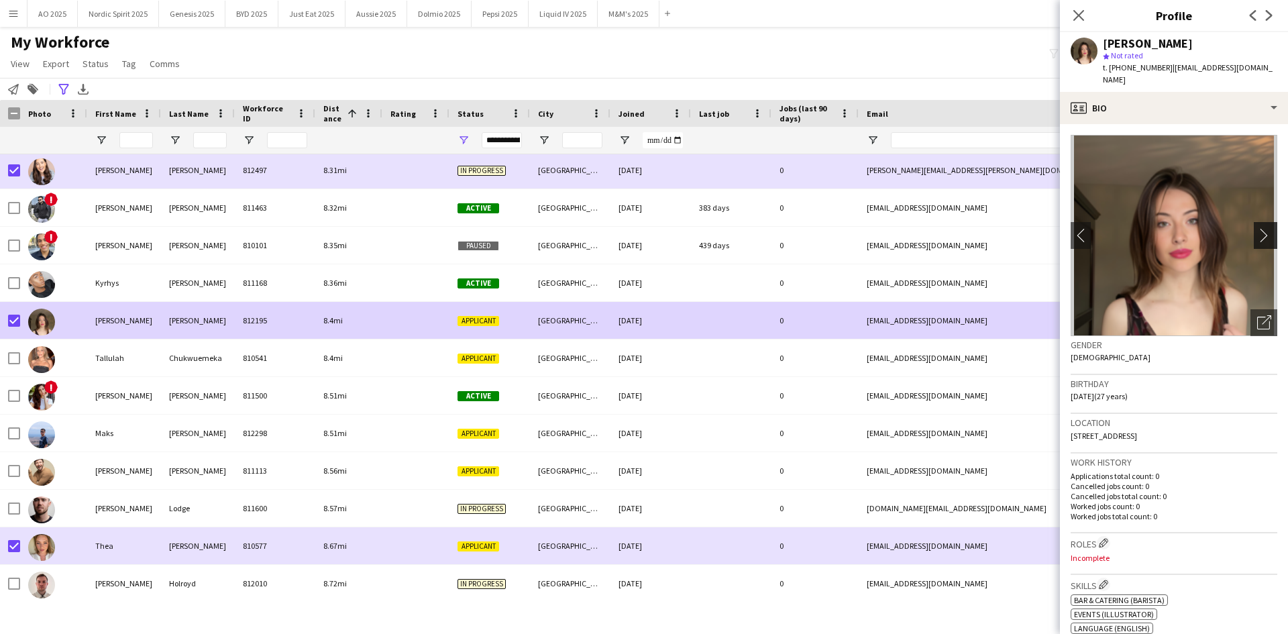
click at [1257, 231] on app-icon "chevron-right" at bounding box center [1267, 235] width 21 height 14
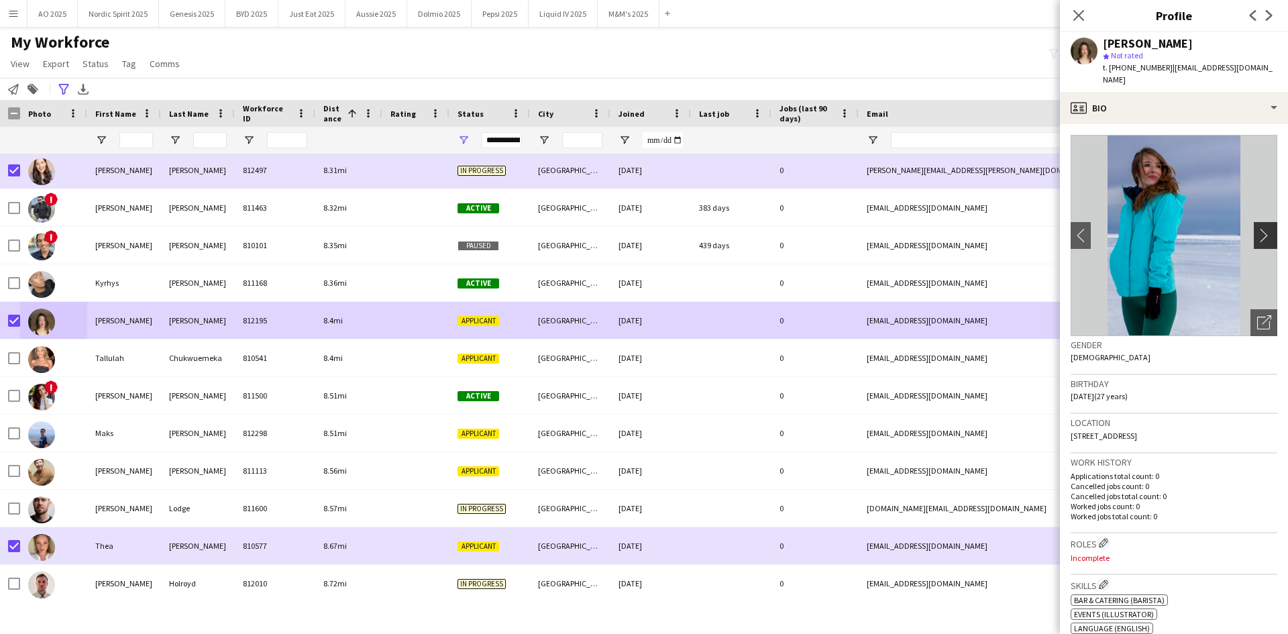
click at [1257, 231] on app-icon "chevron-right" at bounding box center [1267, 235] width 21 height 14
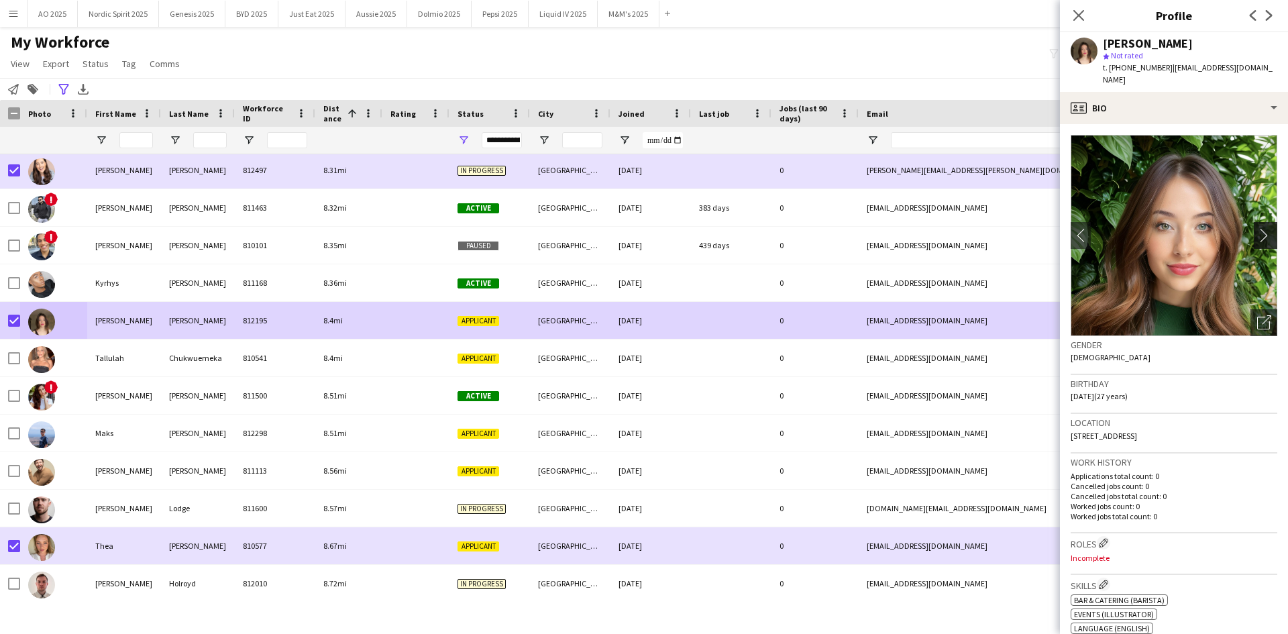
click at [1257, 231] on app-icon "chevron-right" at bounding box center [1267, 235] width 21 height 14
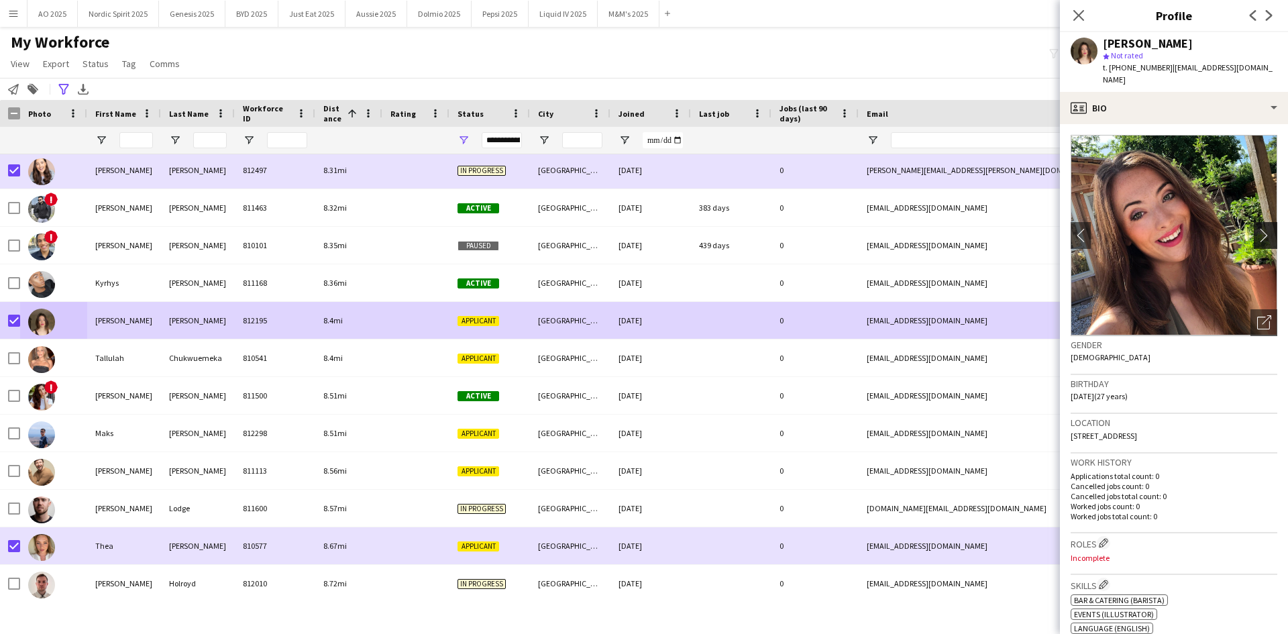
click at [1257, 231] on app-icon "chevron-right" at bounding box center [1267, 235] width 21 height 14
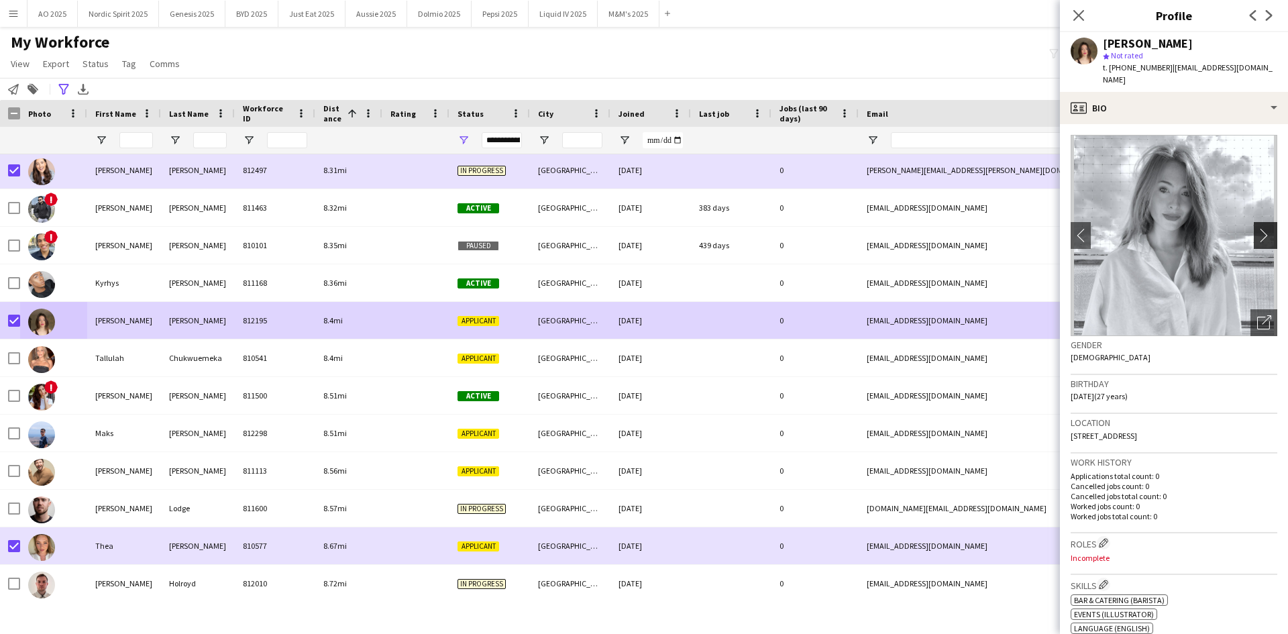
click at [1257, 231] on app-icon "chevron-right" at bounding box center [1267, 235] width 21 height 14
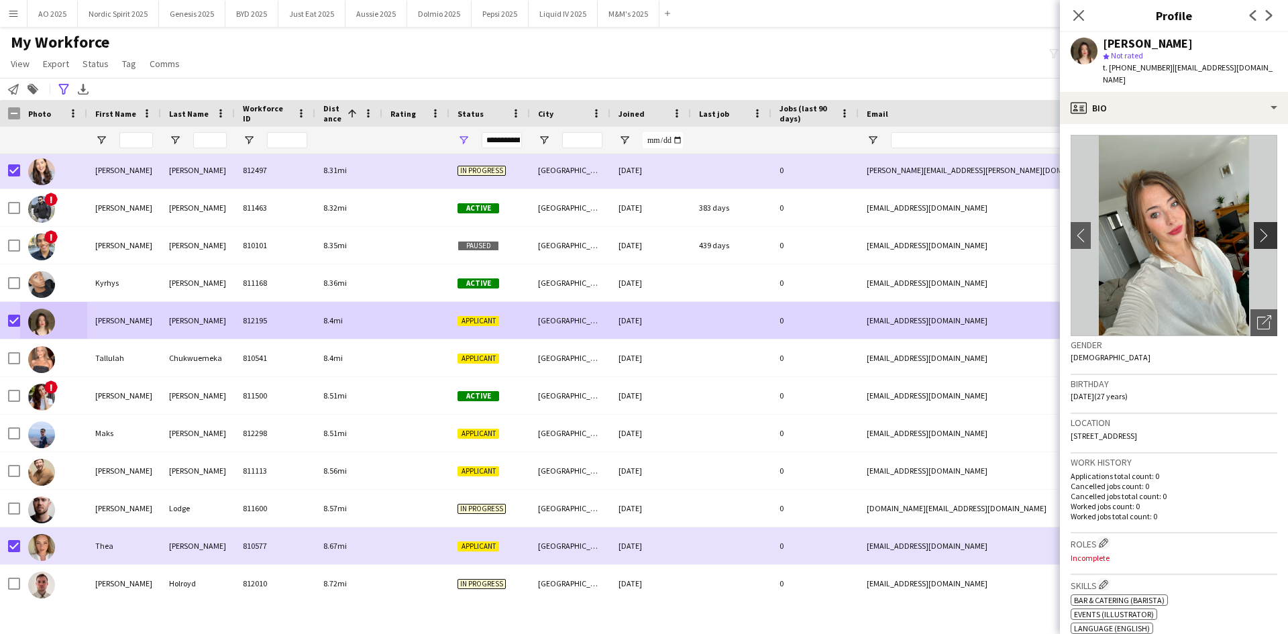
click at [1257, 231] on app-icon "chevron-right" at bounding box center [1267, 235] width 21 height 14
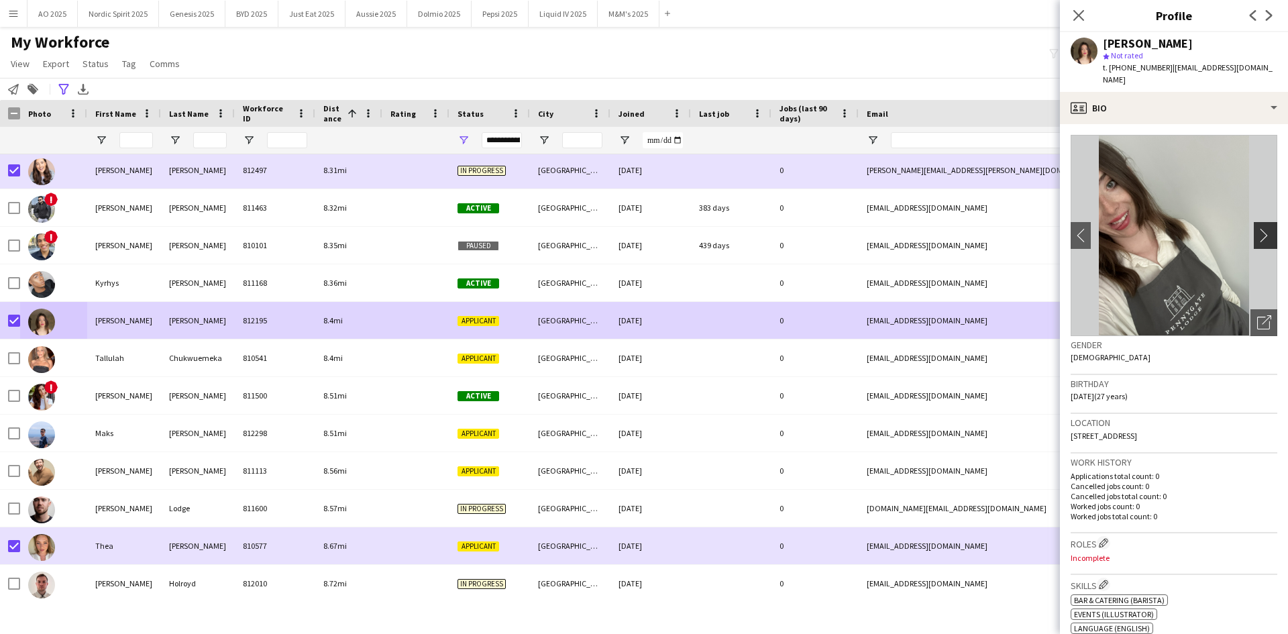
click at [1257, 231] on app-icon "chevron-right" at bounding box center [1267, 235] width 21 height 14
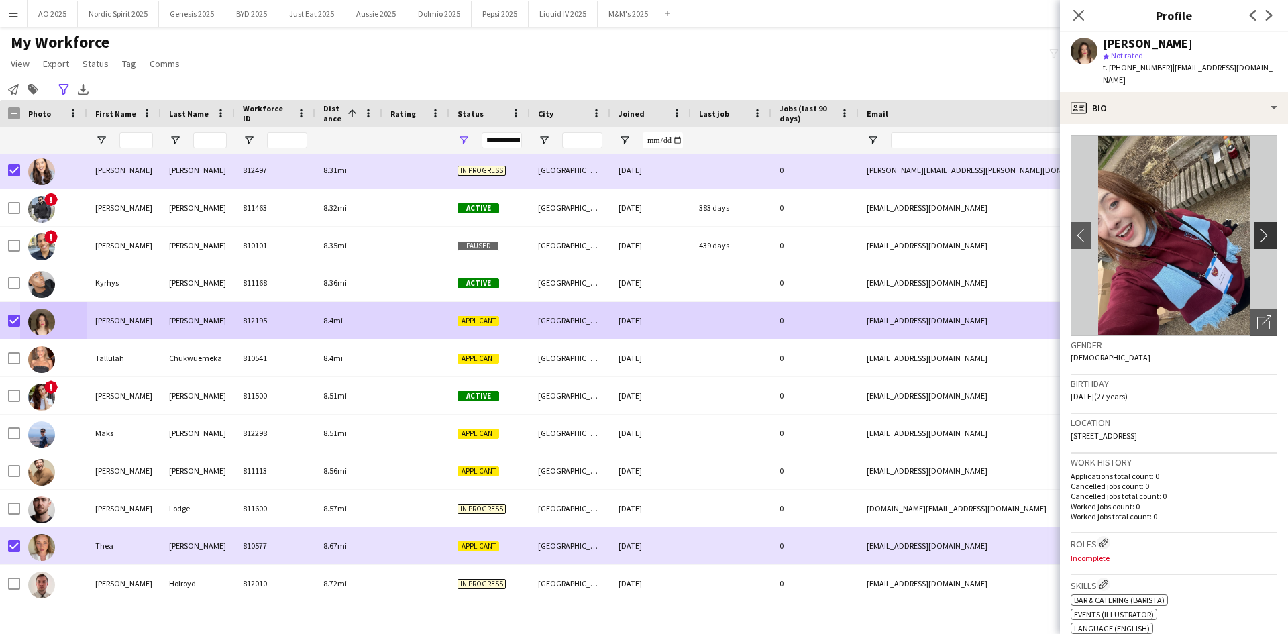
click at [1257, 231] on app-icon "chevron-right" at bounding box center [1267, 235] width 21 height 14
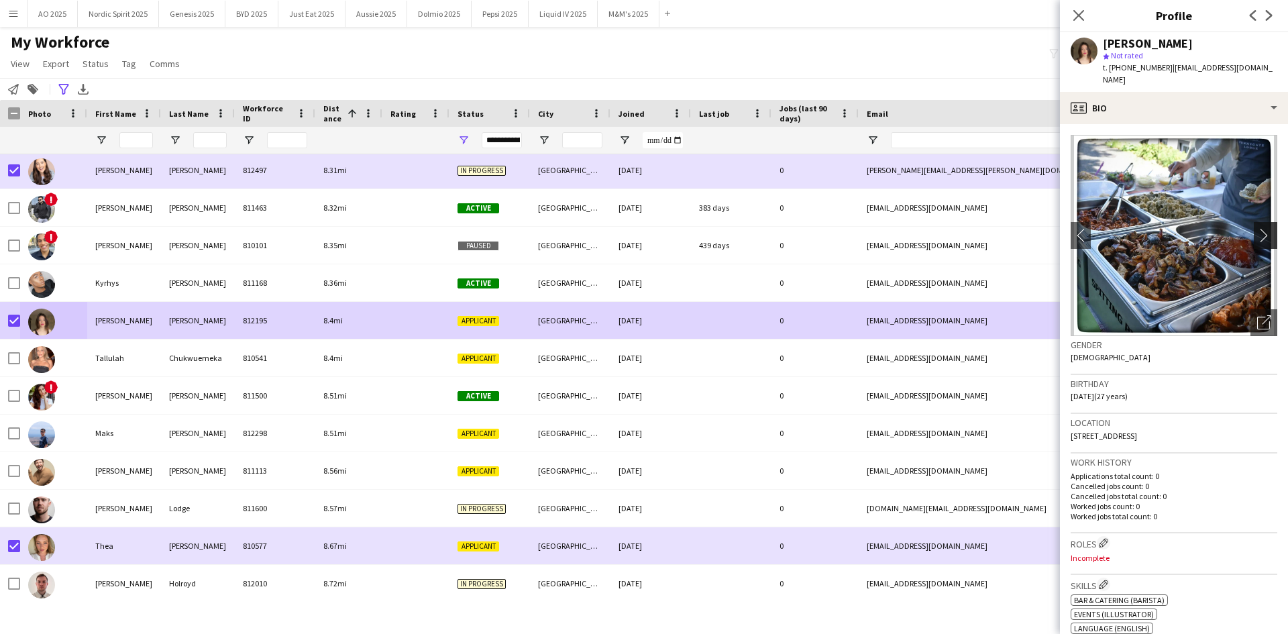
click at [1257, 231] on app-icon "chevron-right" at bounding box center [1267, 235] width 21 height 14
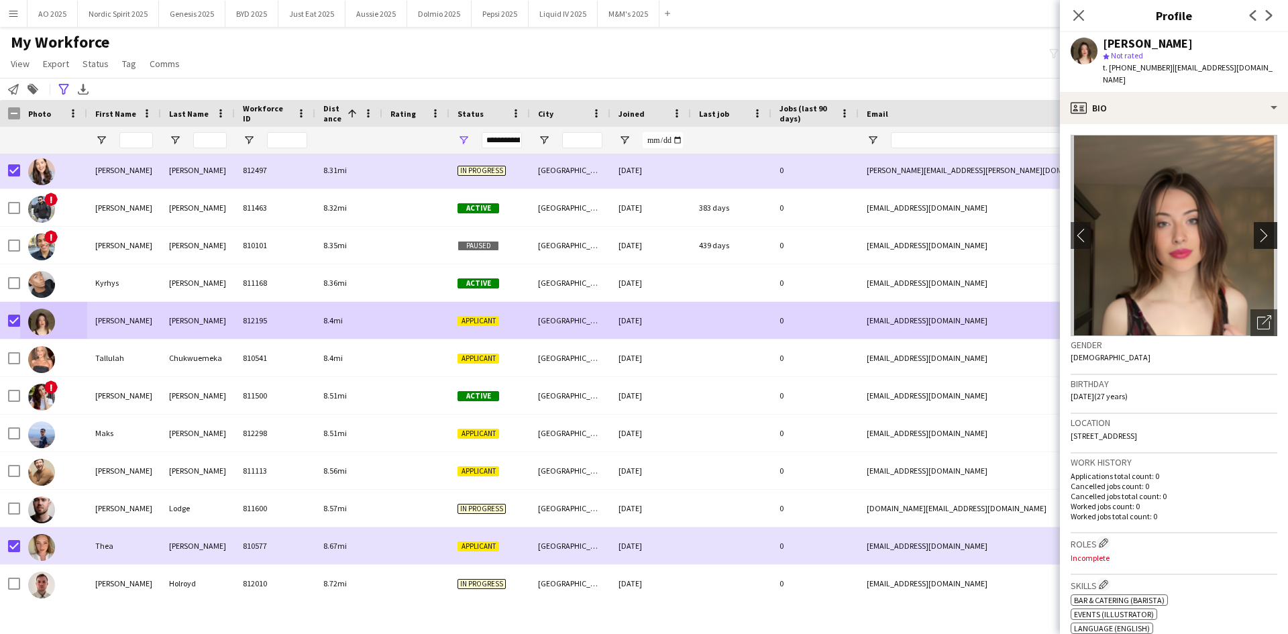
click at [1257, 231] on app-icon "chevron-right" at bounding box center [1267, 235] width 21 height 14
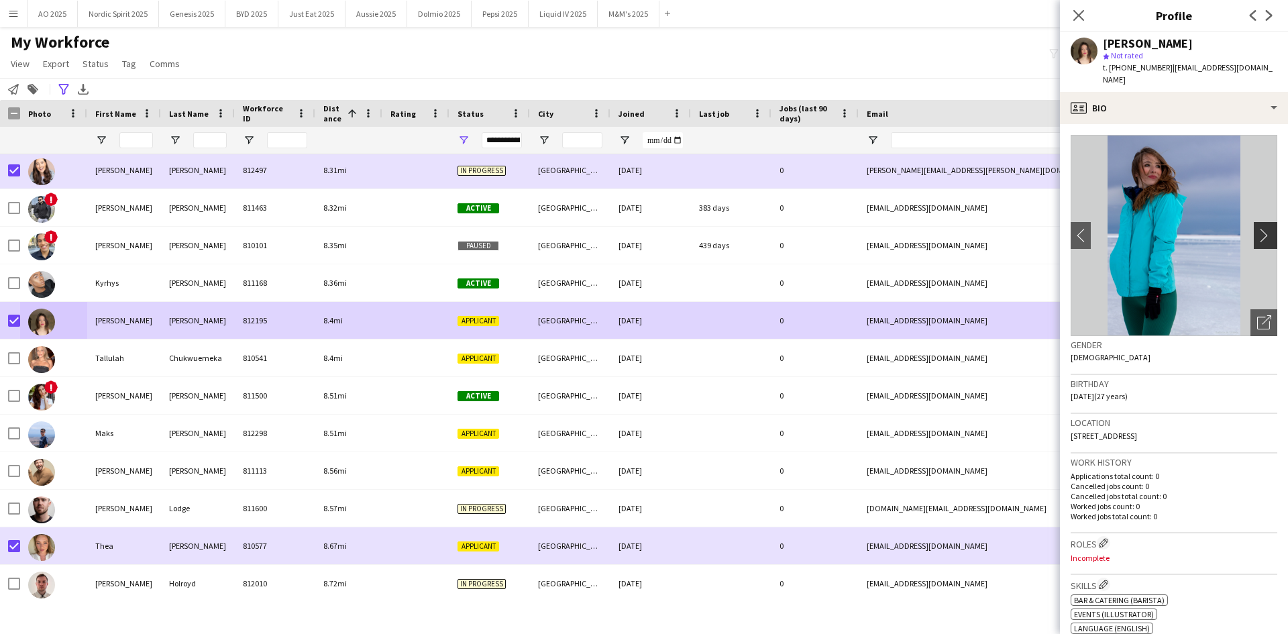
click at [1257, 231] on app-icon "chevron-right" at bounding box center [1267, 235] width 21 height 14
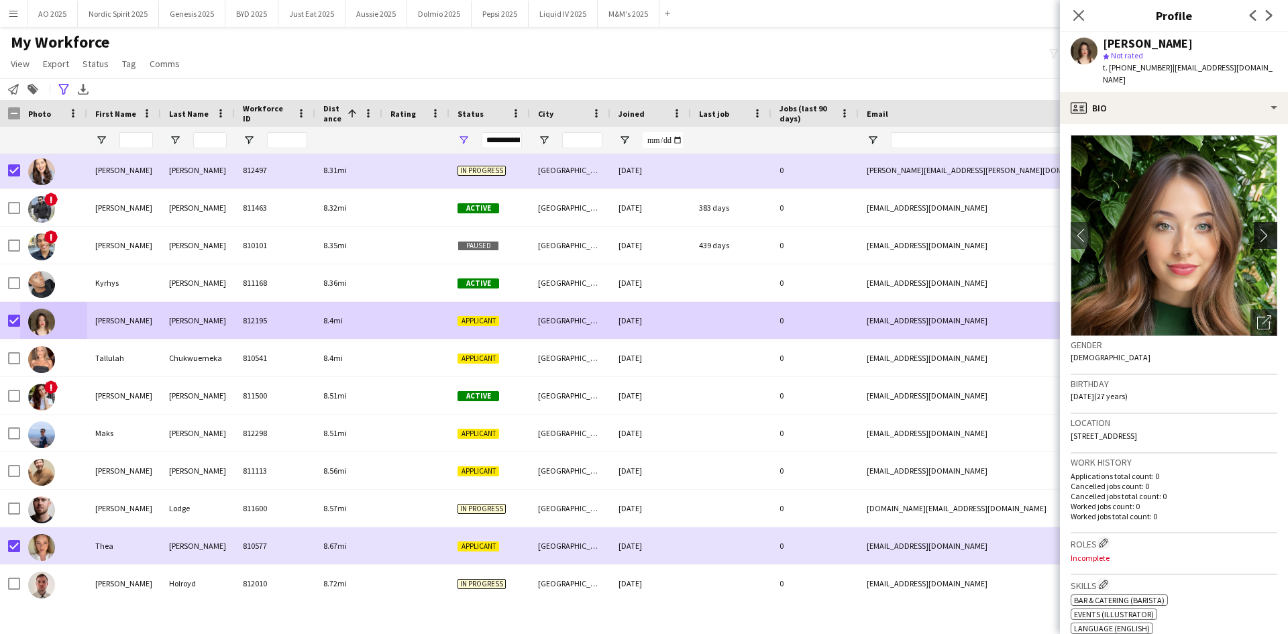
click at [1257, 231] on app-icon "chevron-right" at bounding box center [1267, 235] width 21 height 14
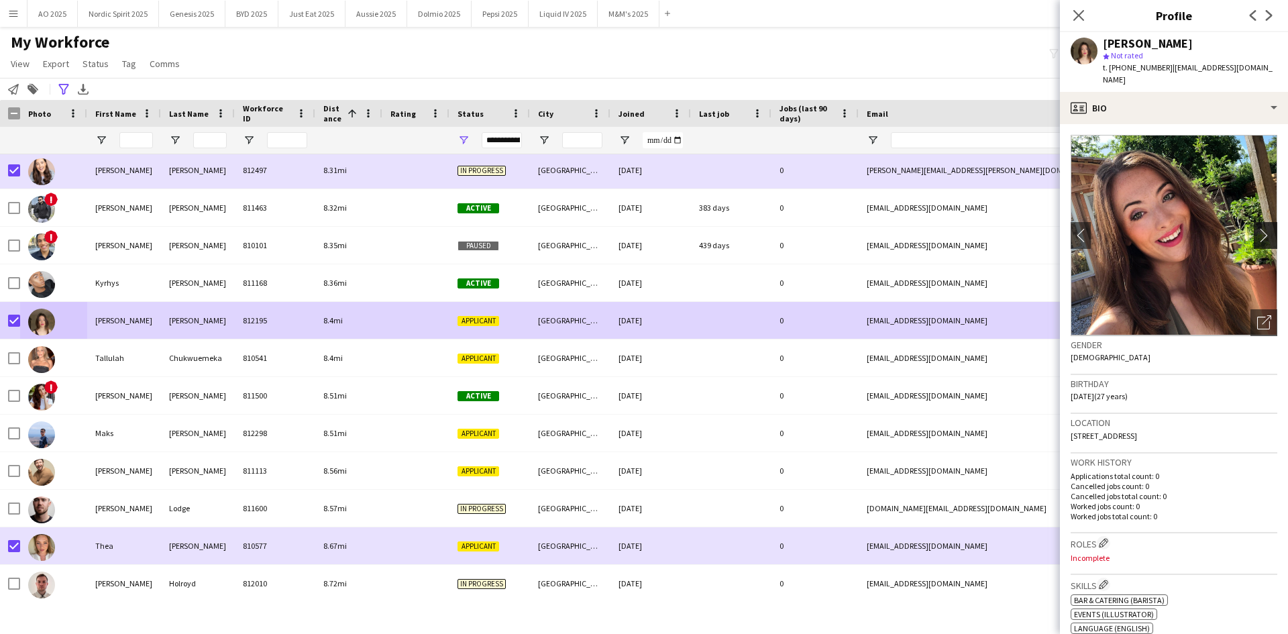
click at [1257, 231] on app-icon "chevron-right" at bounding box center [1267, 235] width 21 height 14
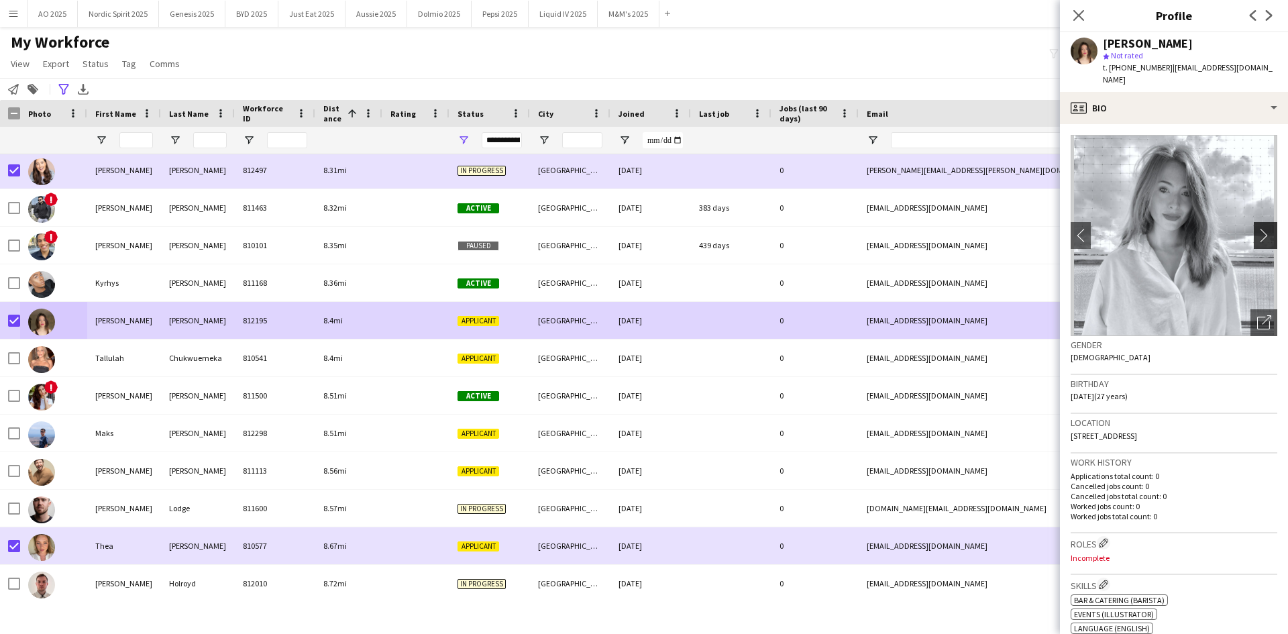
click at [1257, 231] on app-icon "chevron-right" at bounding box center [1267, 235] width 21 height 14
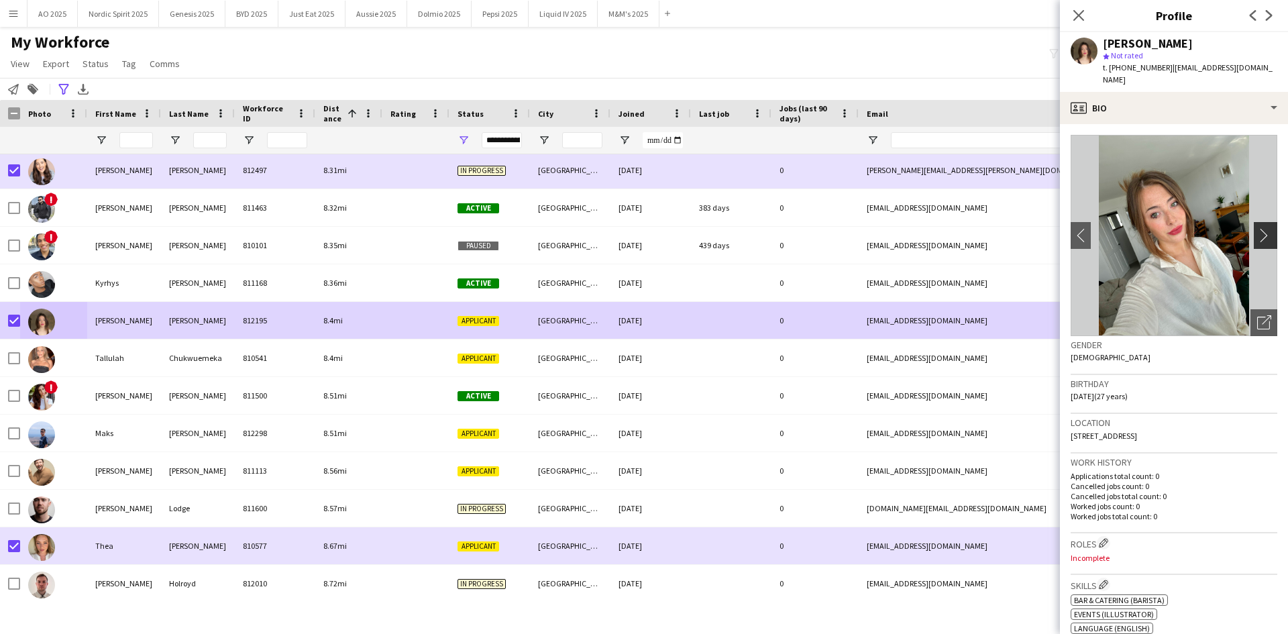
click at [1257, 231] on app-icon "chevron-right" at bounding box center [1267, 235] width 21 height 14
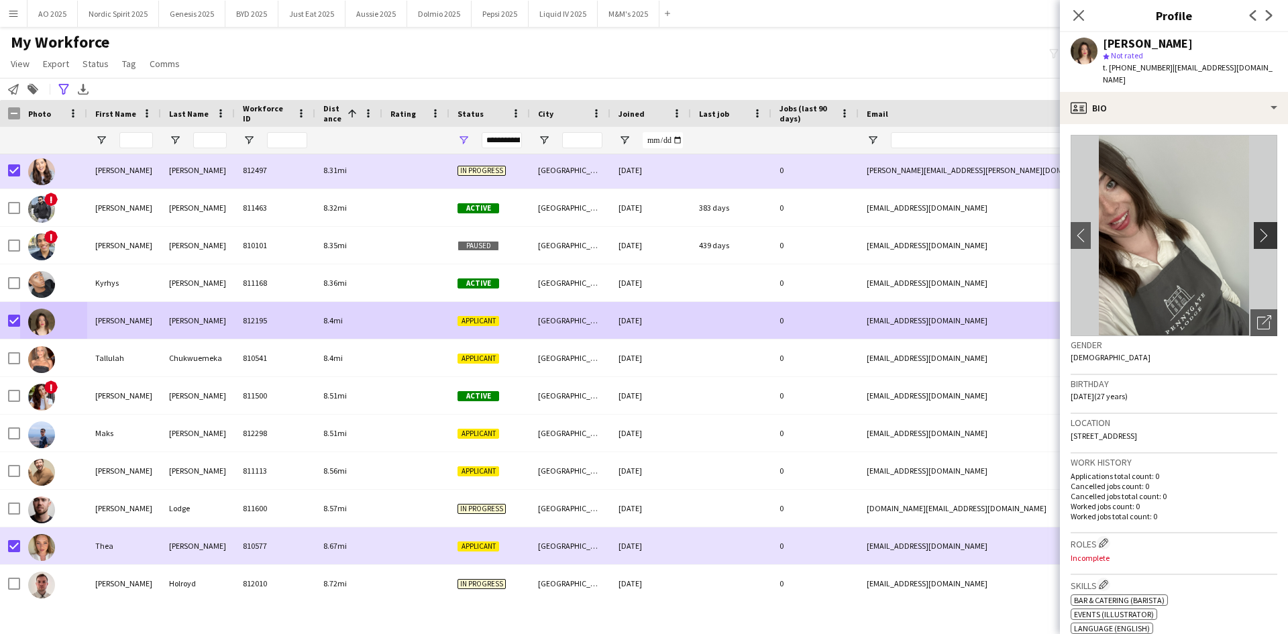
click at [1257, 231] on app-icon "chevron-right" at bounding box center [1267, 235] width 21 height 14
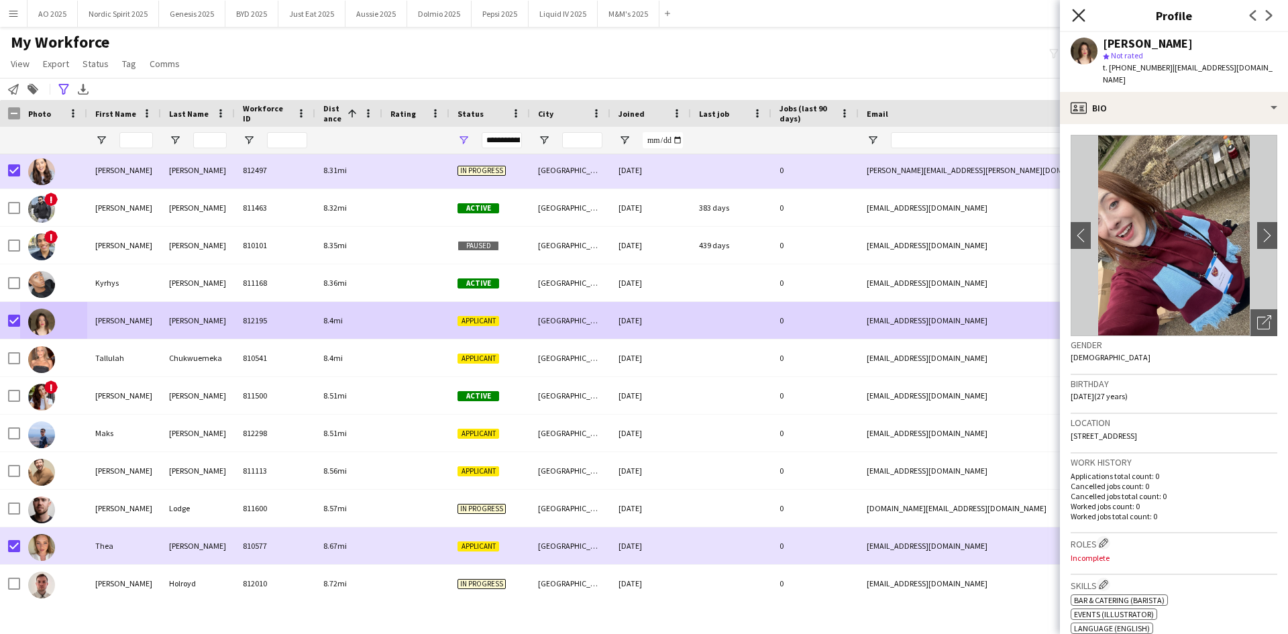
click at [1079, 17] on icon "Close pop-in" at bounding box center [1078, 15] width 13 height 13
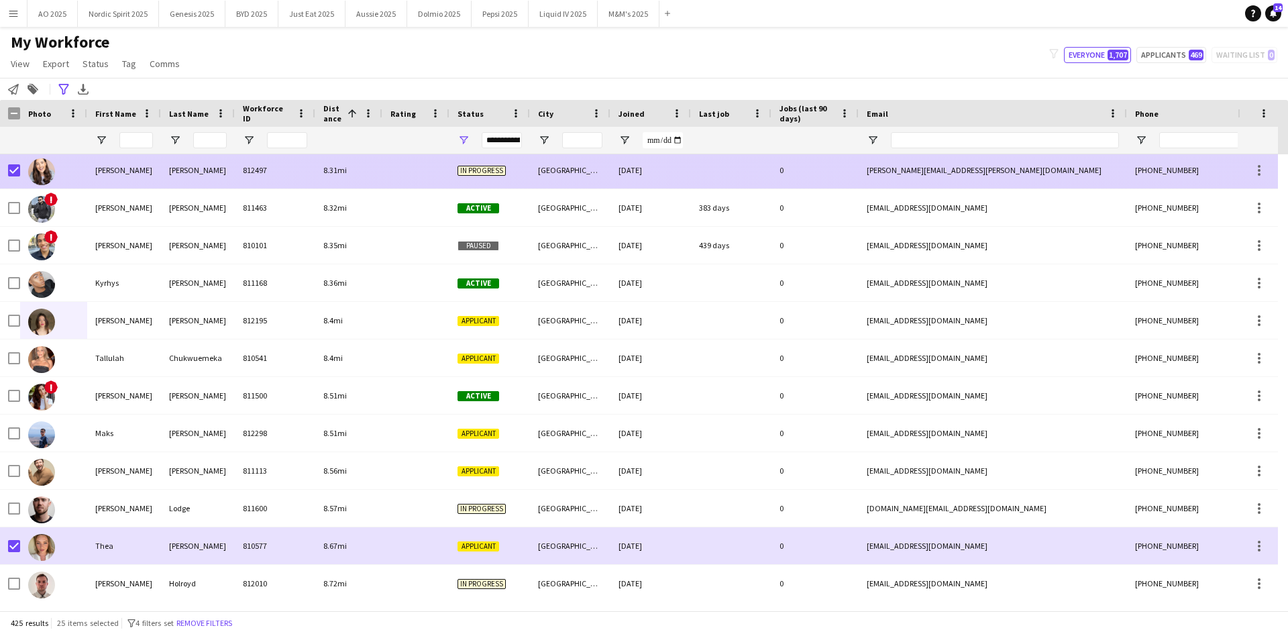
click at [40, 162] on img at bounding box center [41, 171] width 27 height 27
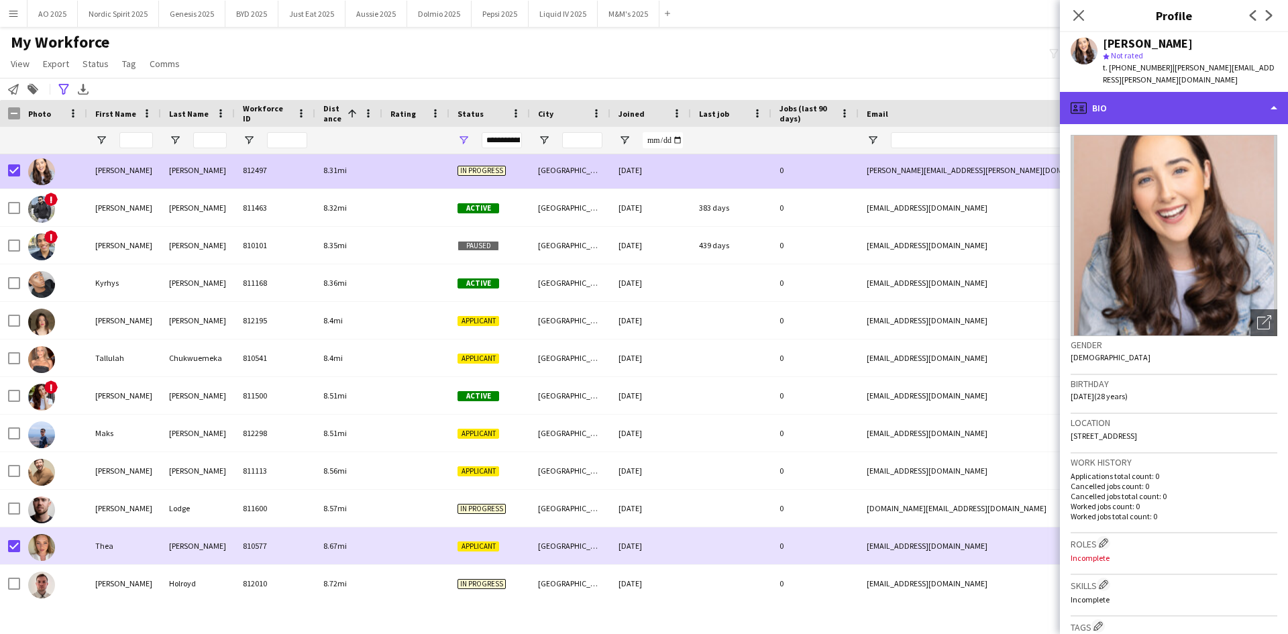
click at [1166, 98] on div "profile Bio" at bounding box center [1174, 108] width 228 height 32
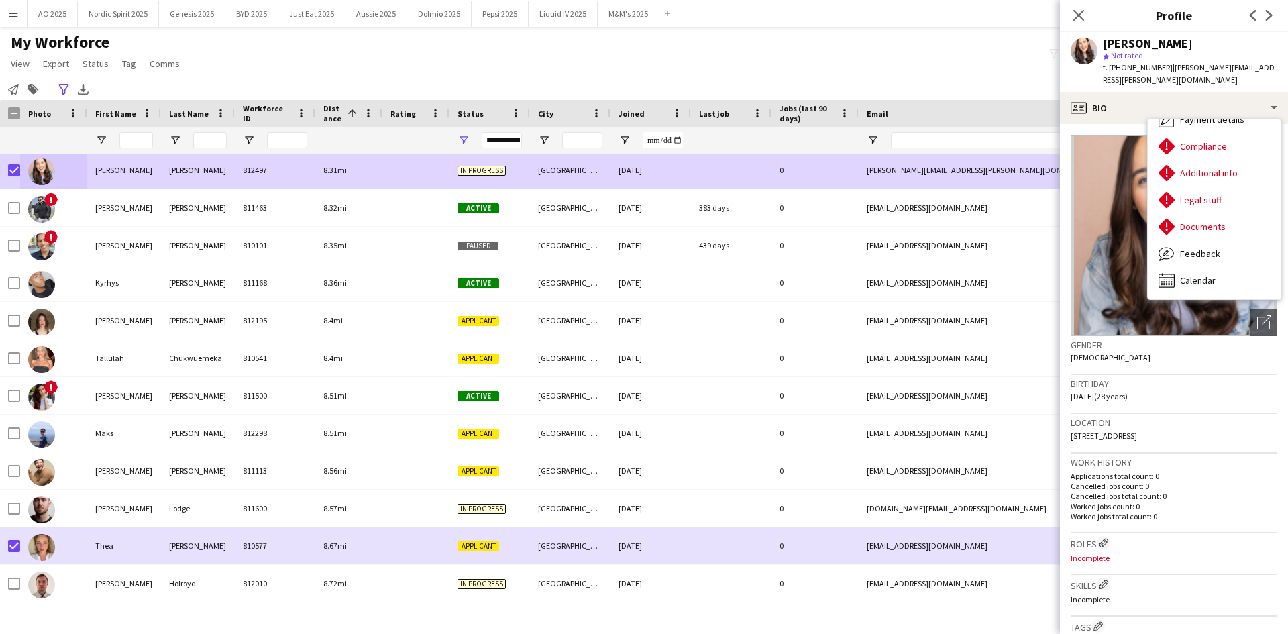
click at [871, 81] on div "**********" at bounding box center [644, 89] width 1288 height 22
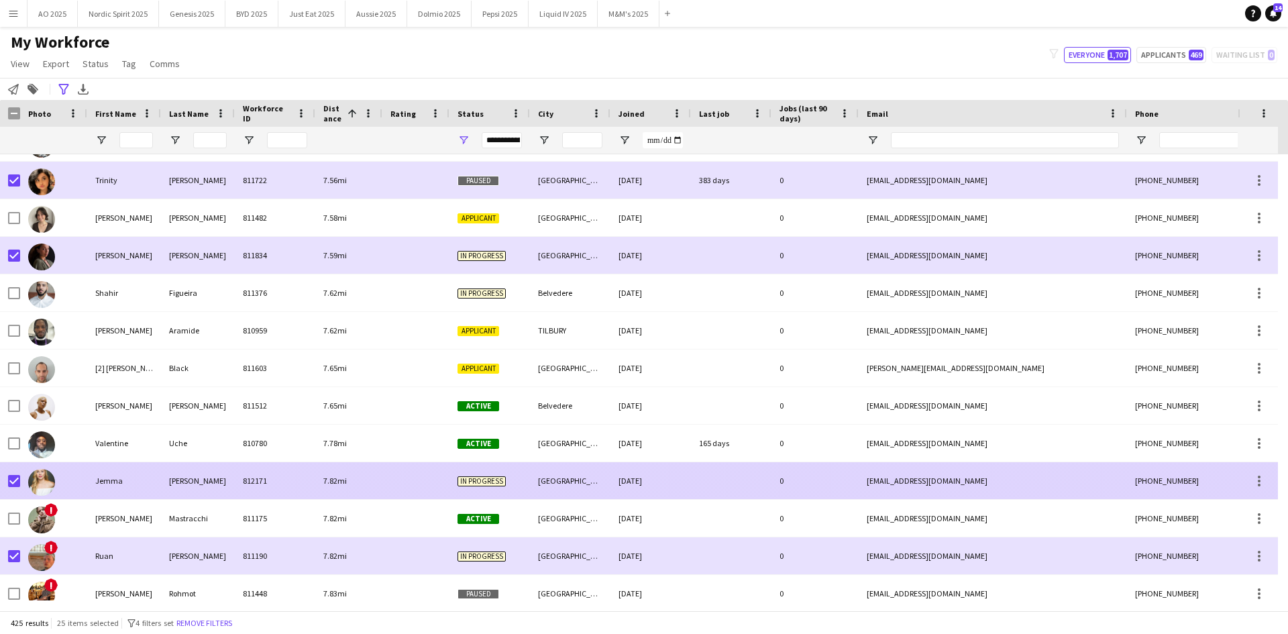
click at [48, 477] on img at bounding box center [41, 482] width 27 height 27
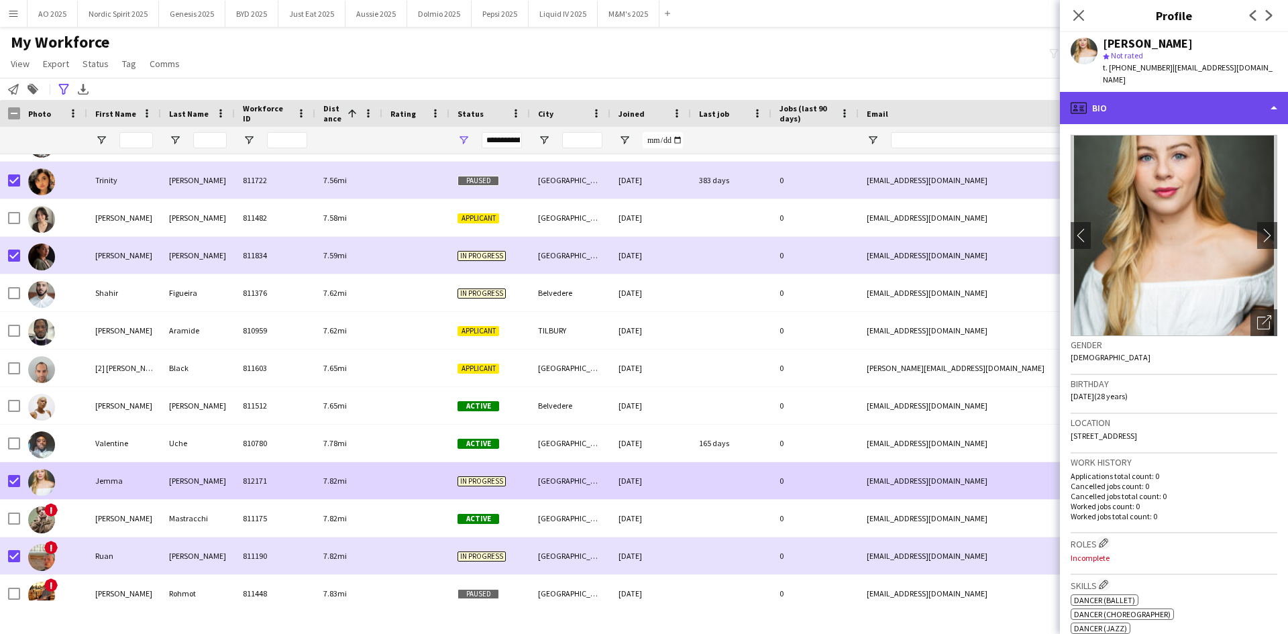
click at [1176, 99] on div "profile Bio" at bounding box center [1174, 108] width 228 height 32
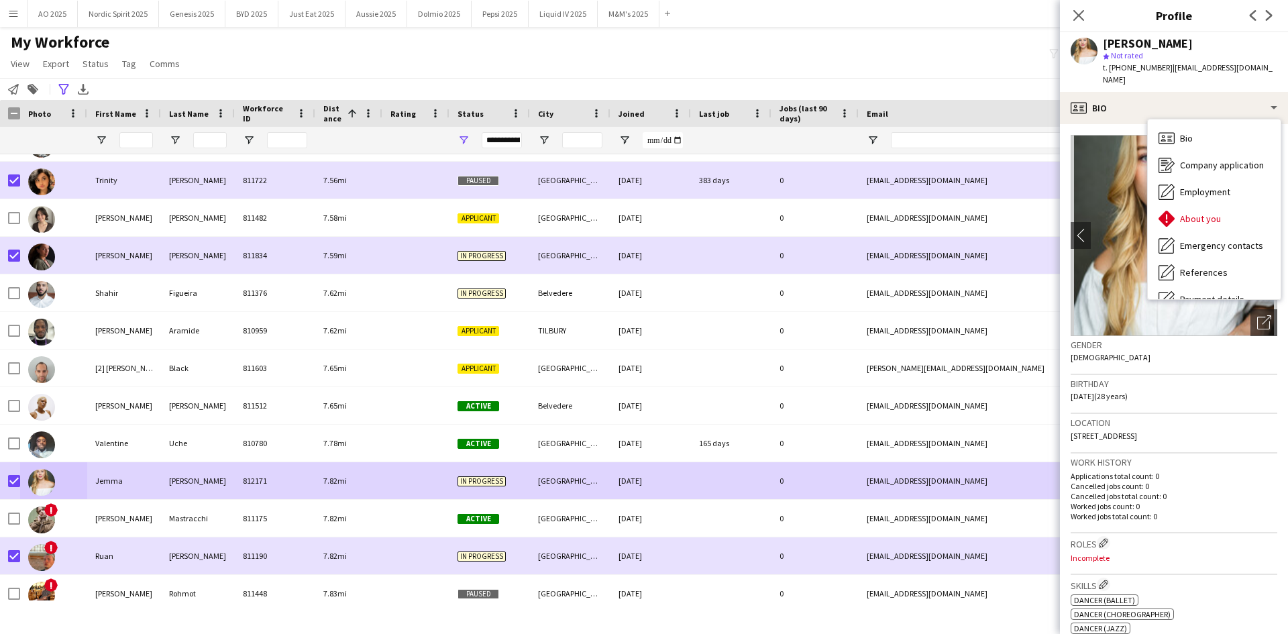
click at [992, 56] on div "My Workforce View Views Default view Compliance Log New view Update view Delete…" at bounding box center [644, 55] width 1288 height 46
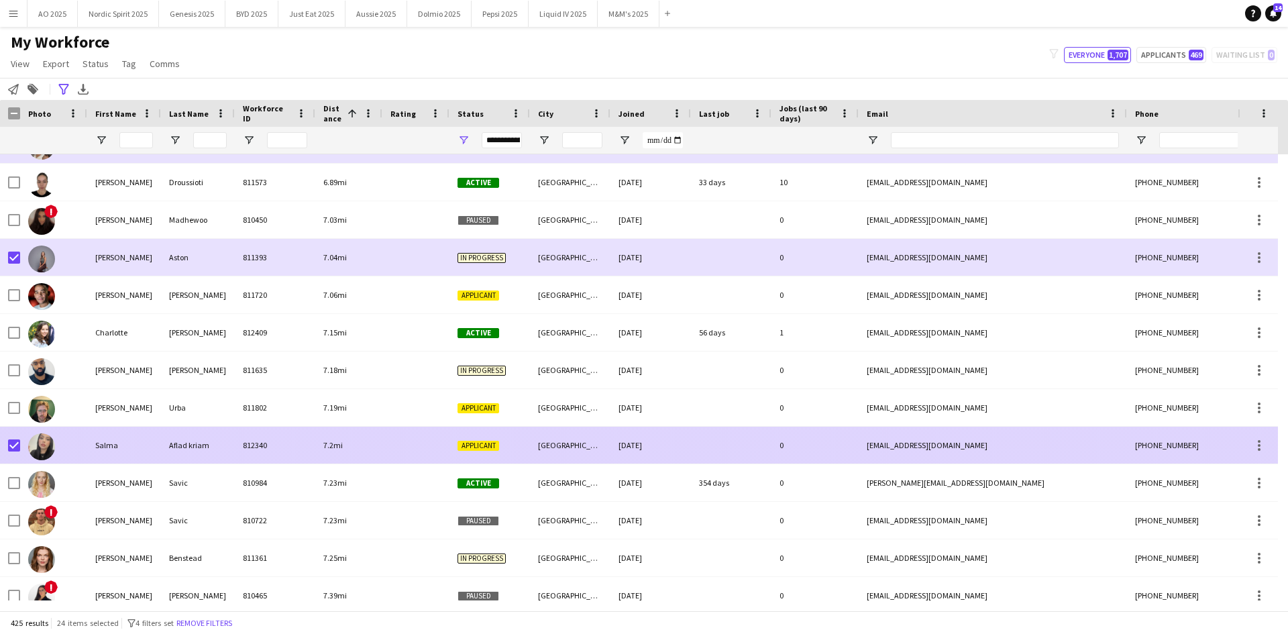
click at [48, 450] on img at bounding box center [41, 446] width 27 height 27
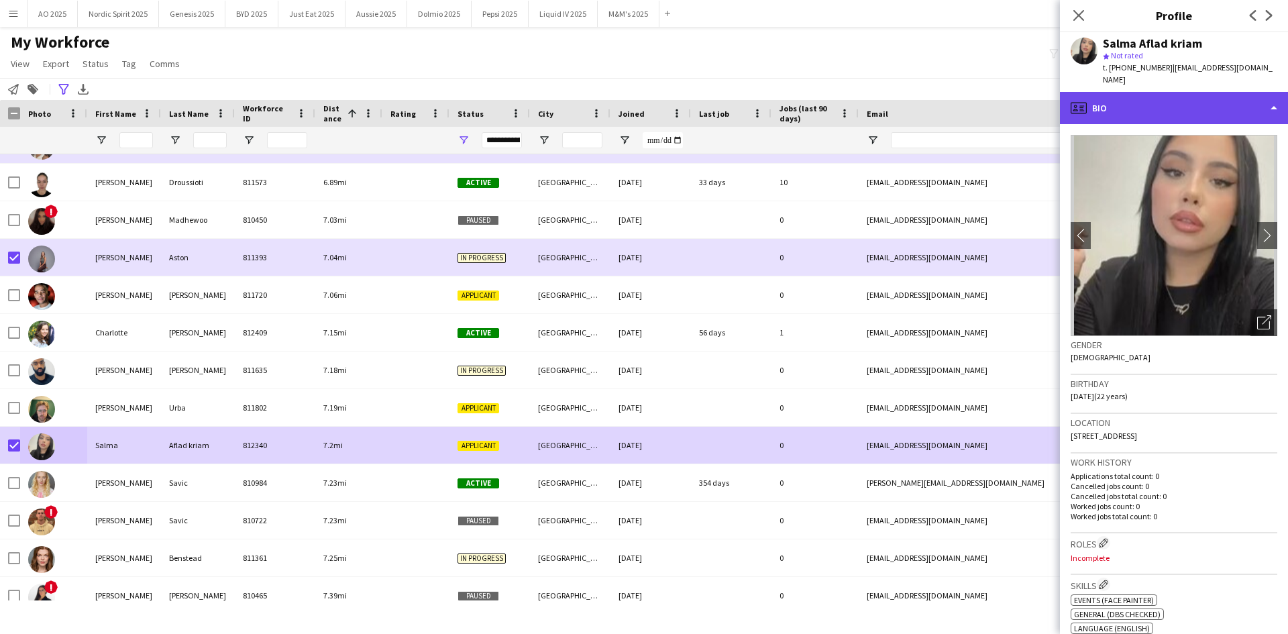
click at [1129, 102] on div "profile Bio" at bounding box center [1174, 108] width 228 height 32
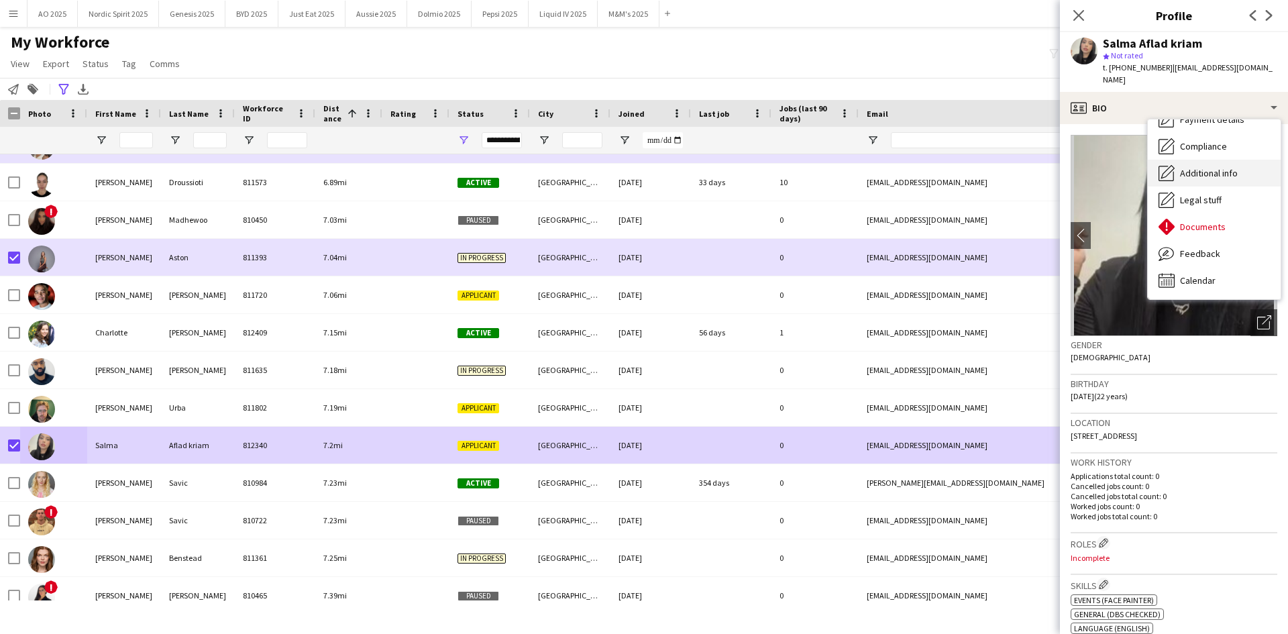
click at [1190, 170] on div "Additional info Additional info" at bounding box center [1213, 173] width 133 height 27
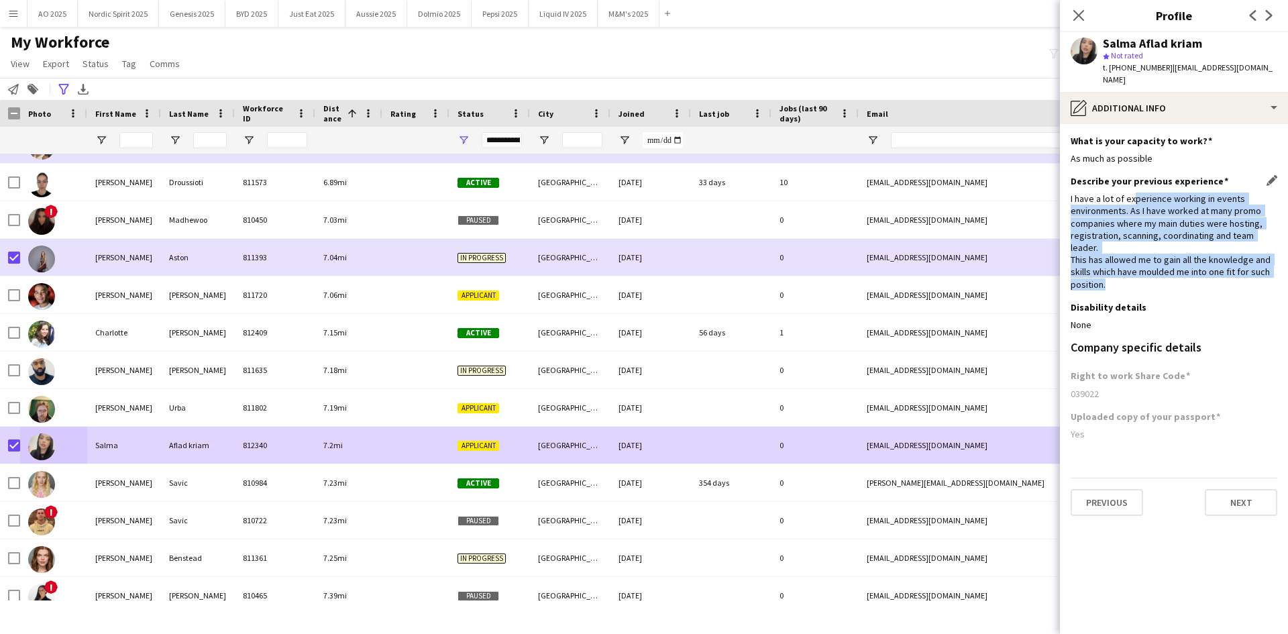
drag, startPoint x: 1133, startPoint y: 184, endPoint x: 1155, endPoint y: 260, distance: 78.9
click at [1151, 257] on div "I have a lot of experience working in events environments. As I have worked at …" at bounding box center [1173, 241] width 207 height 98
click at [1155, 260] on div "I have a lot of experience working in events environments. As I have worked at …" at bounding box center [1173, 241] width 207 height 98
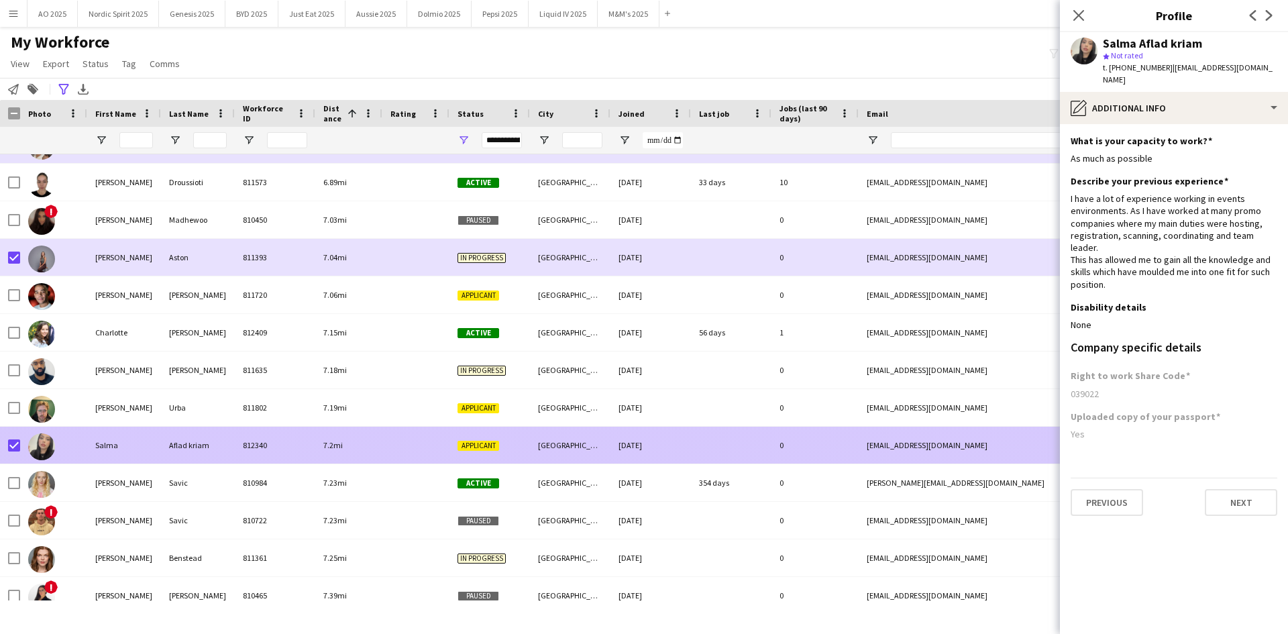
click at [42, 453] on img at bounding box center [41, 446] width 27 height 27
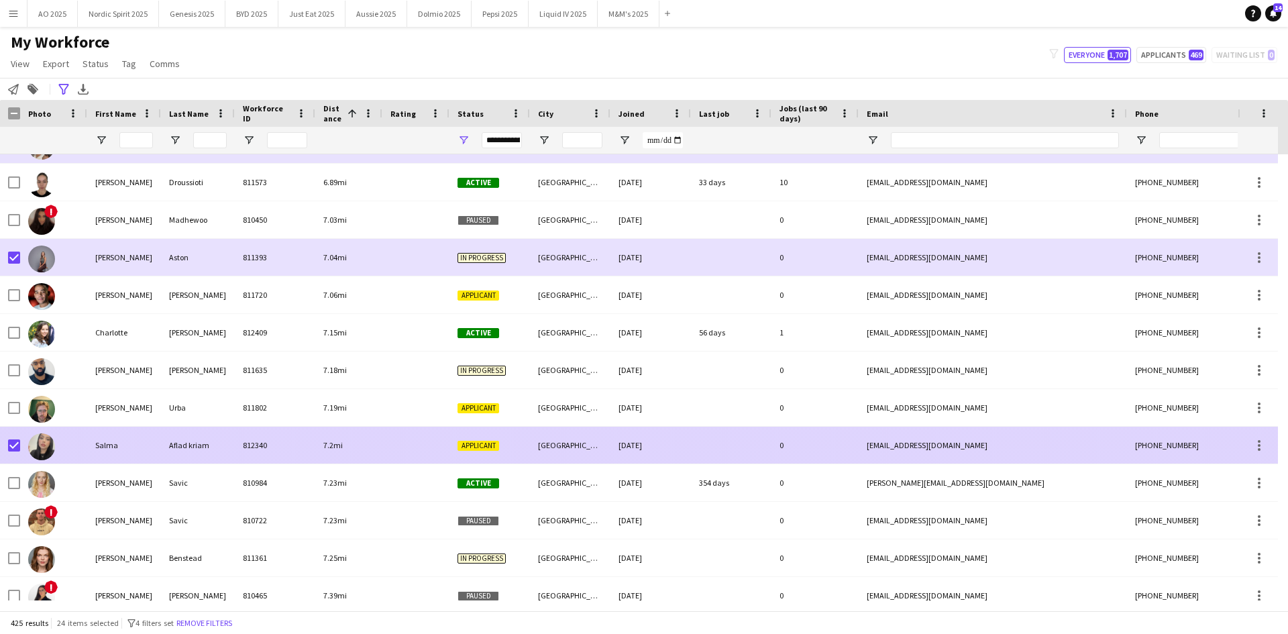
click at [40, 440] on img at bounding box center [41, 446] width 27 height 27
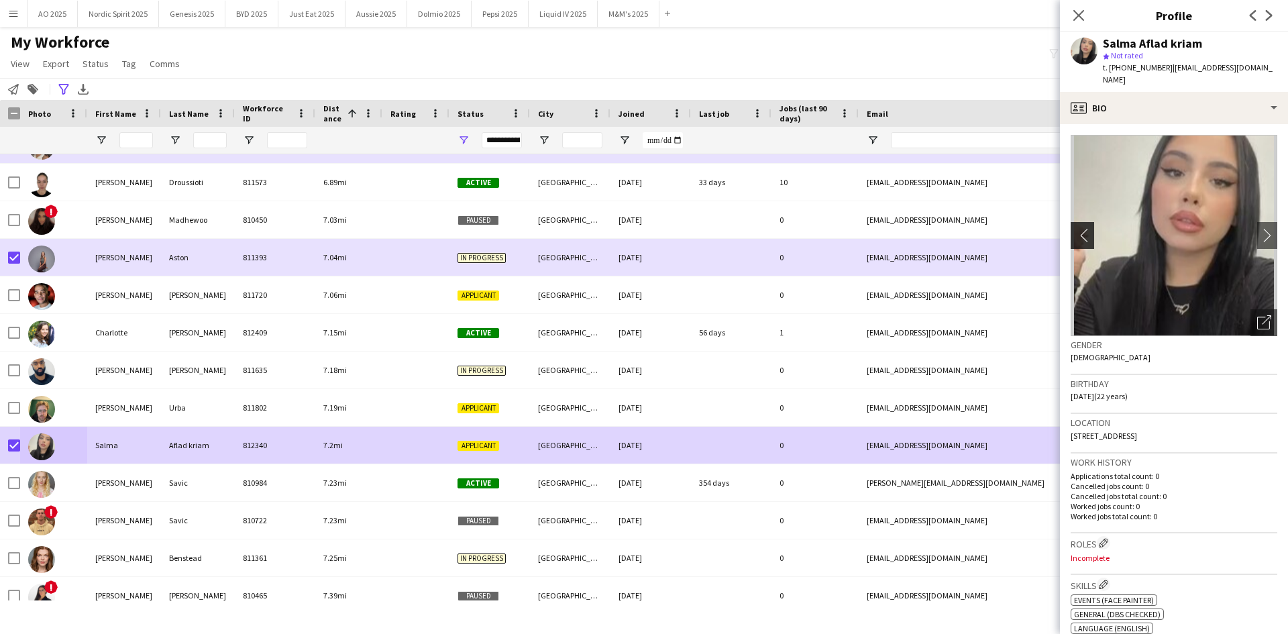
click at [1086, 228] on app-icon "chevron-left" at bounding box center [1080, 235] width 21 height 14
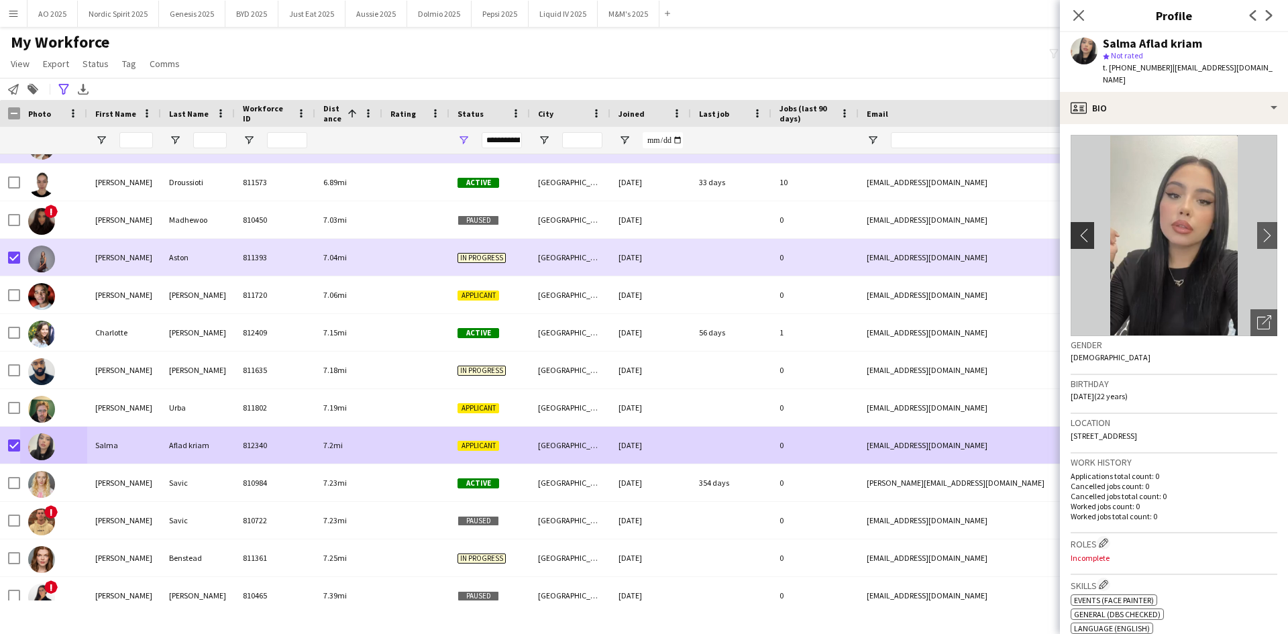
click at [1086, 228] on app-icon "chevron-left" at bounding box center [1080, 235] width 21 height 14
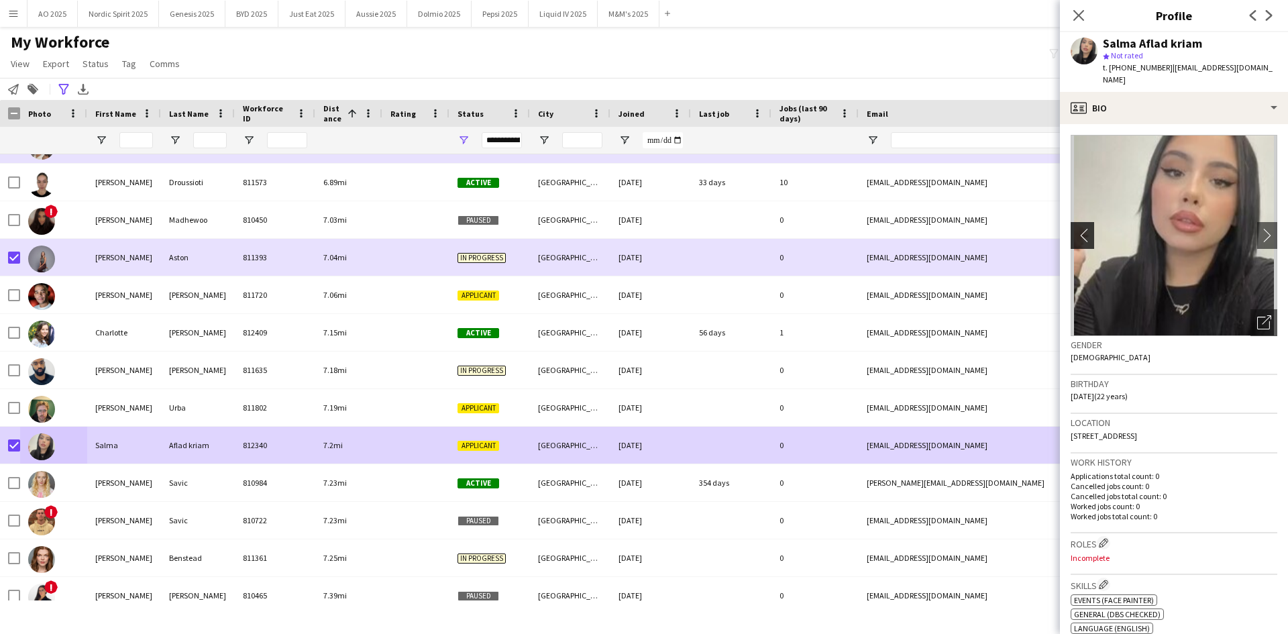
click at [1086, 228] on app-icon "chevron-left" at bounding box center [1080, 235] width 21 height 14
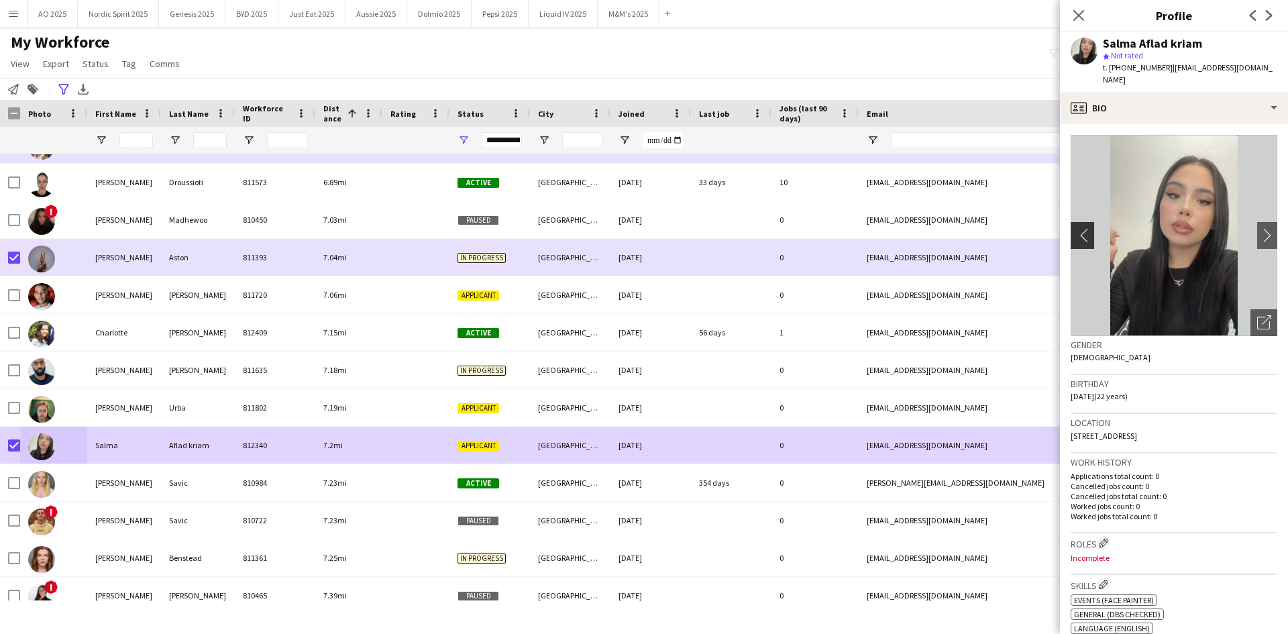
click at [1086, 228] on app-icon "chevron-left" at bounding box center [1080, 235] width 21 height 14
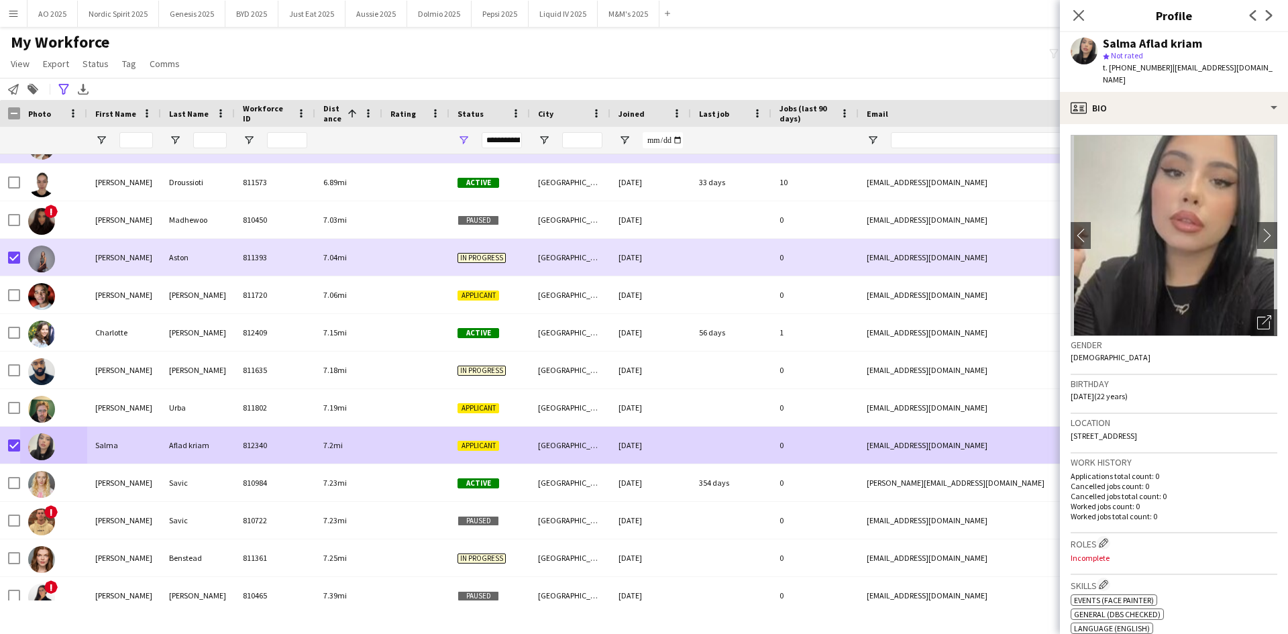
click at [959, 80] on div "**********" at bounding box center [644, 89] width 1288 height 22
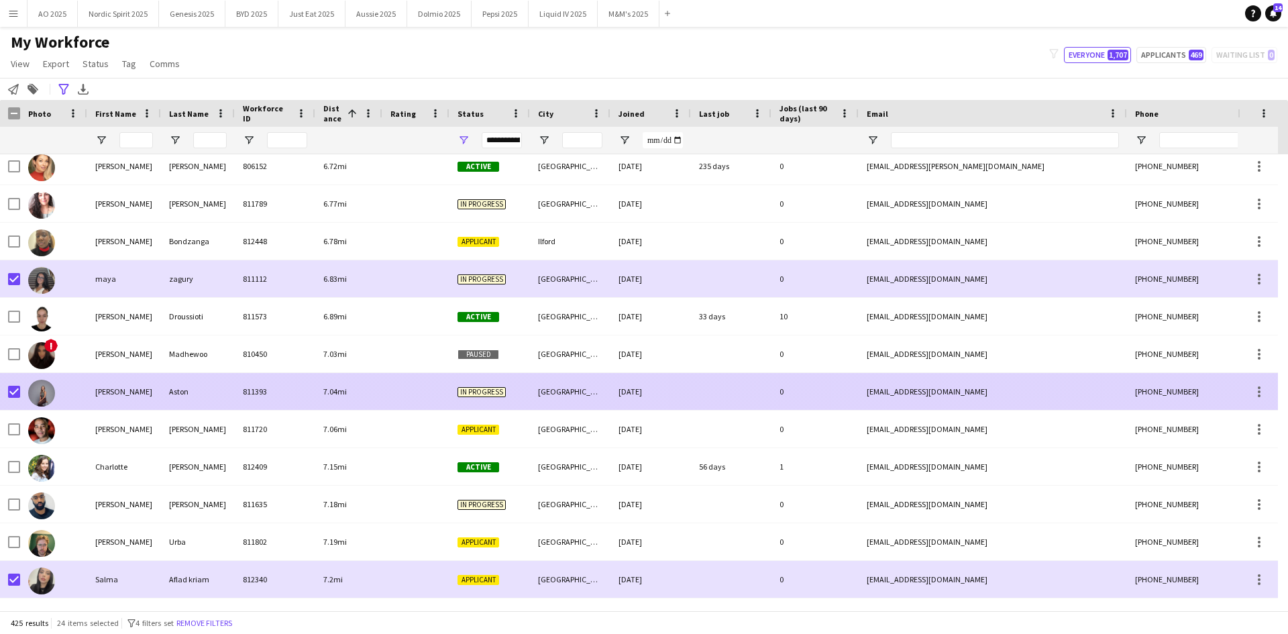
click at [40, 393] on img at bounding box center [41, 393] width 27 height 27
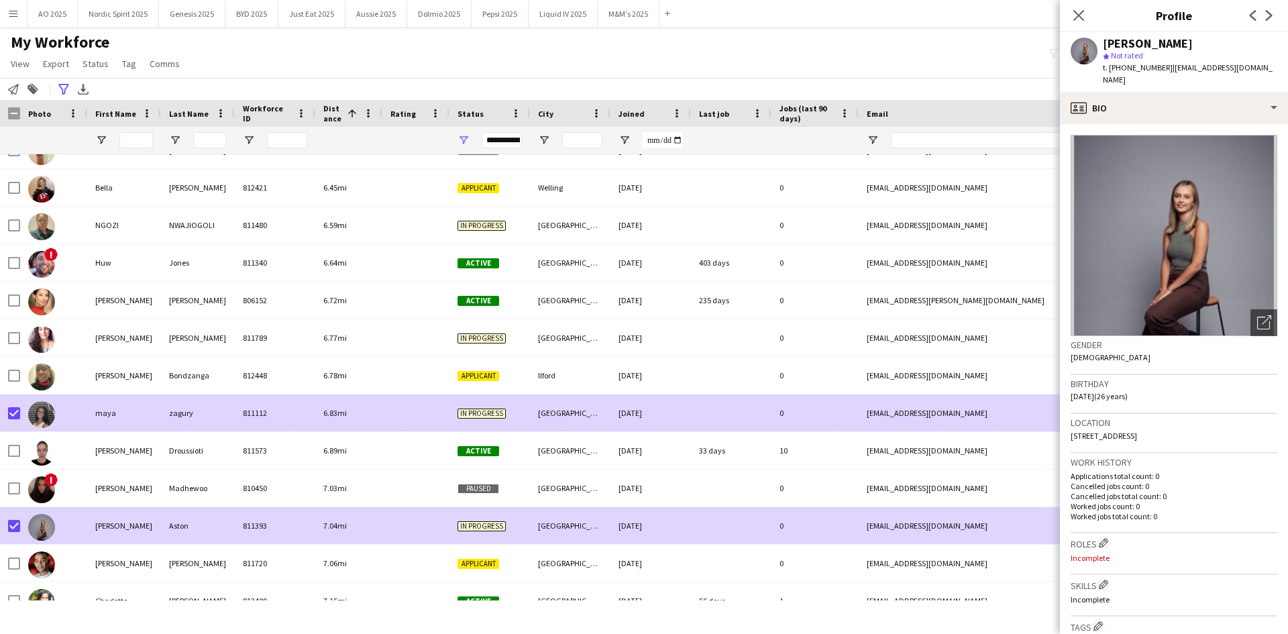
click at [42, 417] on img at bounding box center [41, 414] width 27 height 27
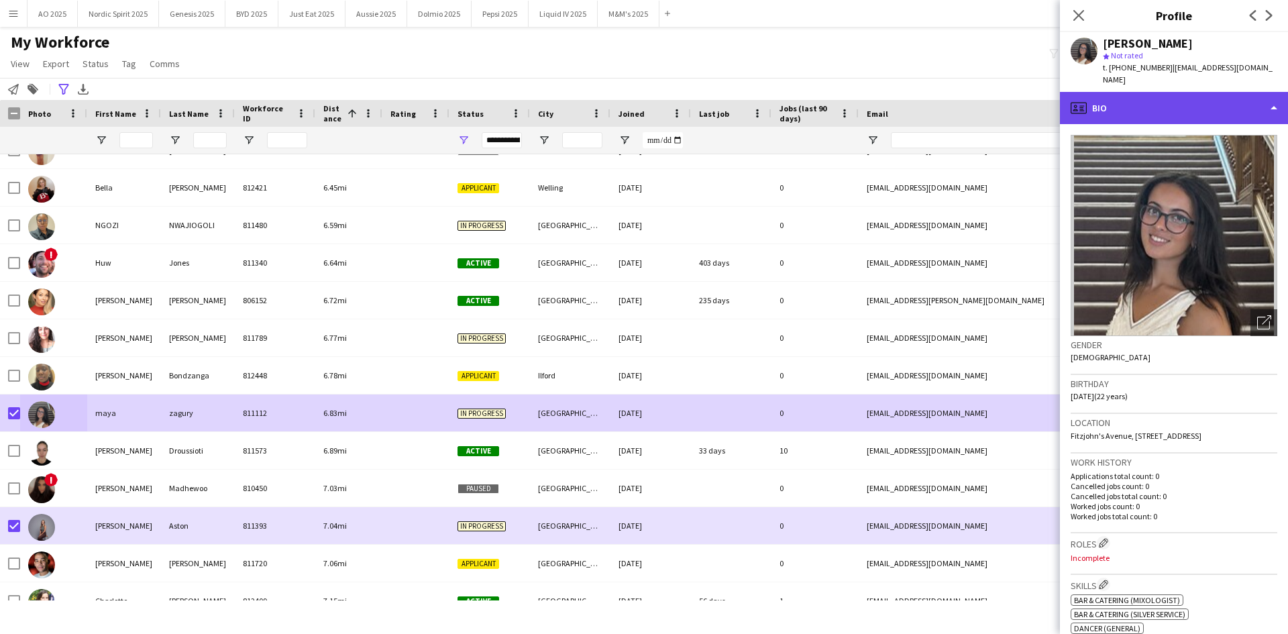
click at [1126, 92] on div "profile Bio" at bounding box center [1174, 108] width 228 height 32
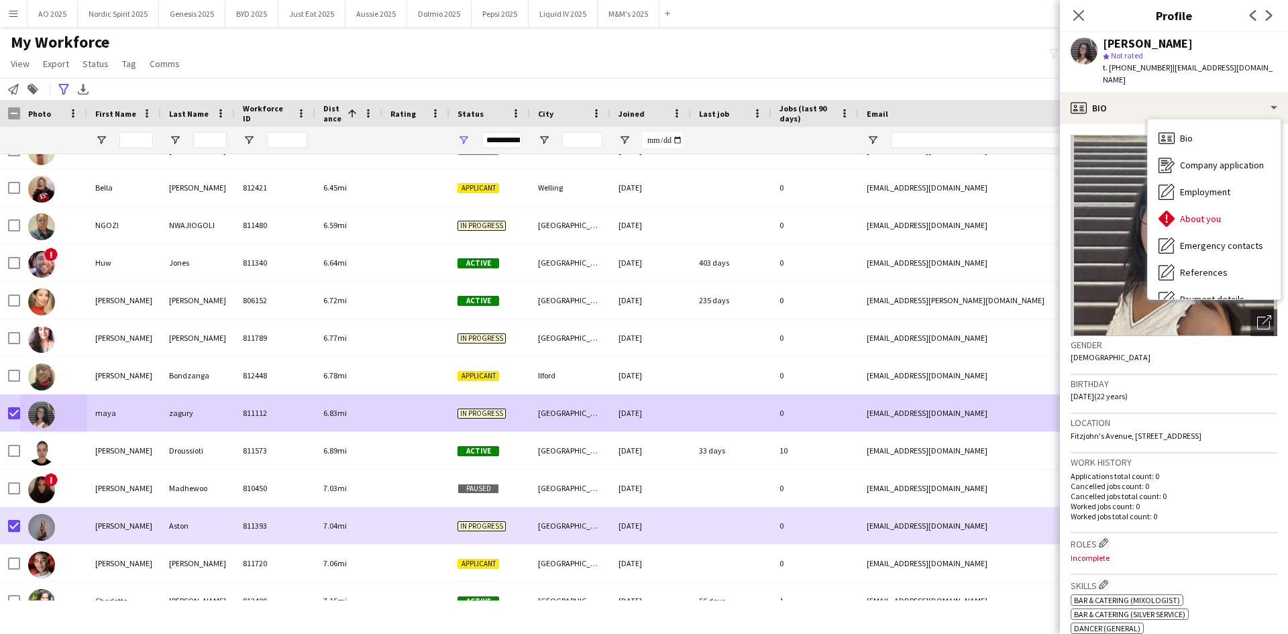
click at [994, 92] on div "**********" at bounding box center [644, 89] width 1288 height 22
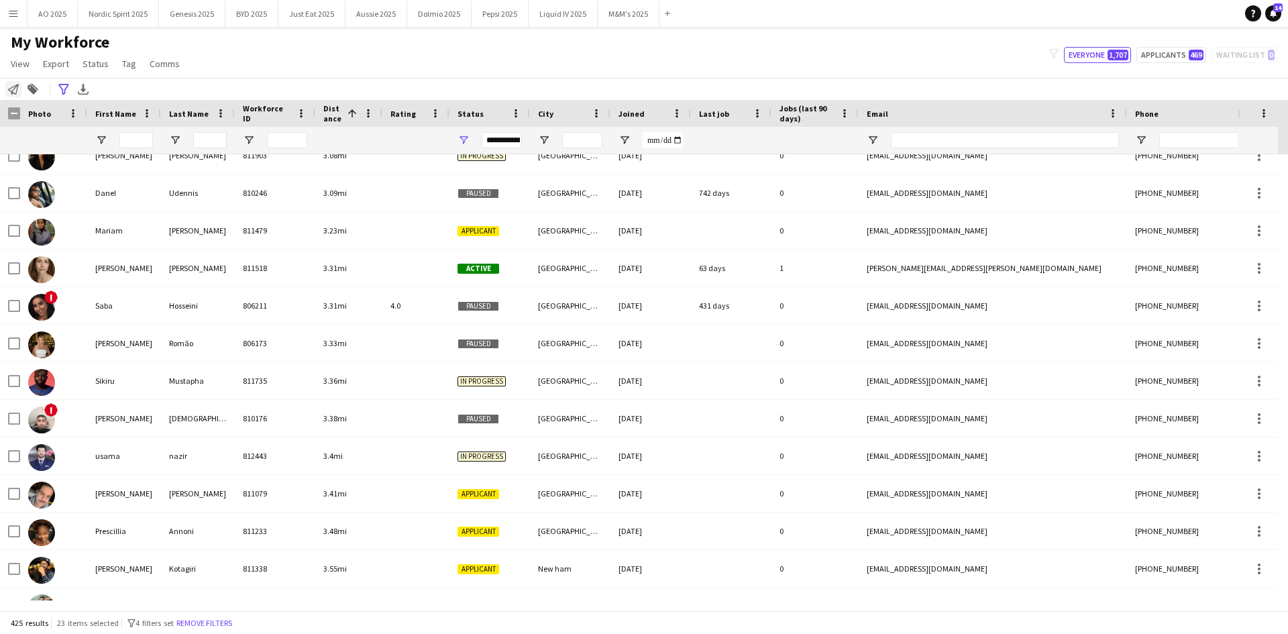
click at [15, 94] on icon at bounding box center [13, 89] width 11 height 11
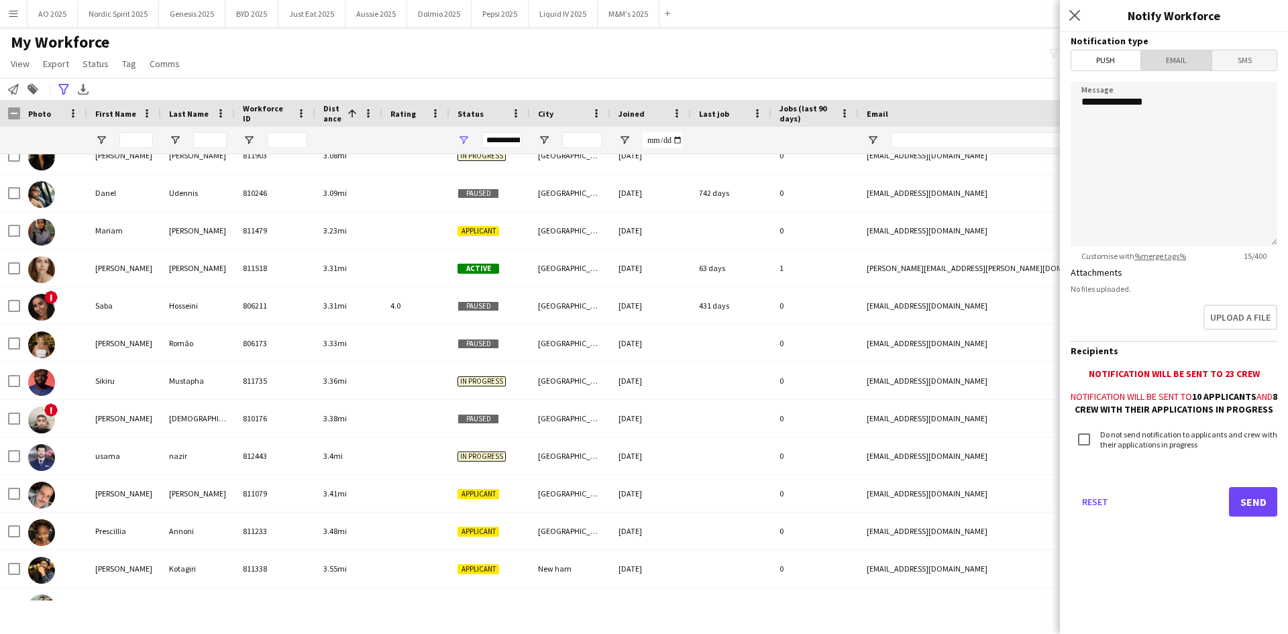
click at [1195, 61] on span "Email" at bounding box center [1176, 60] width 71 height 20
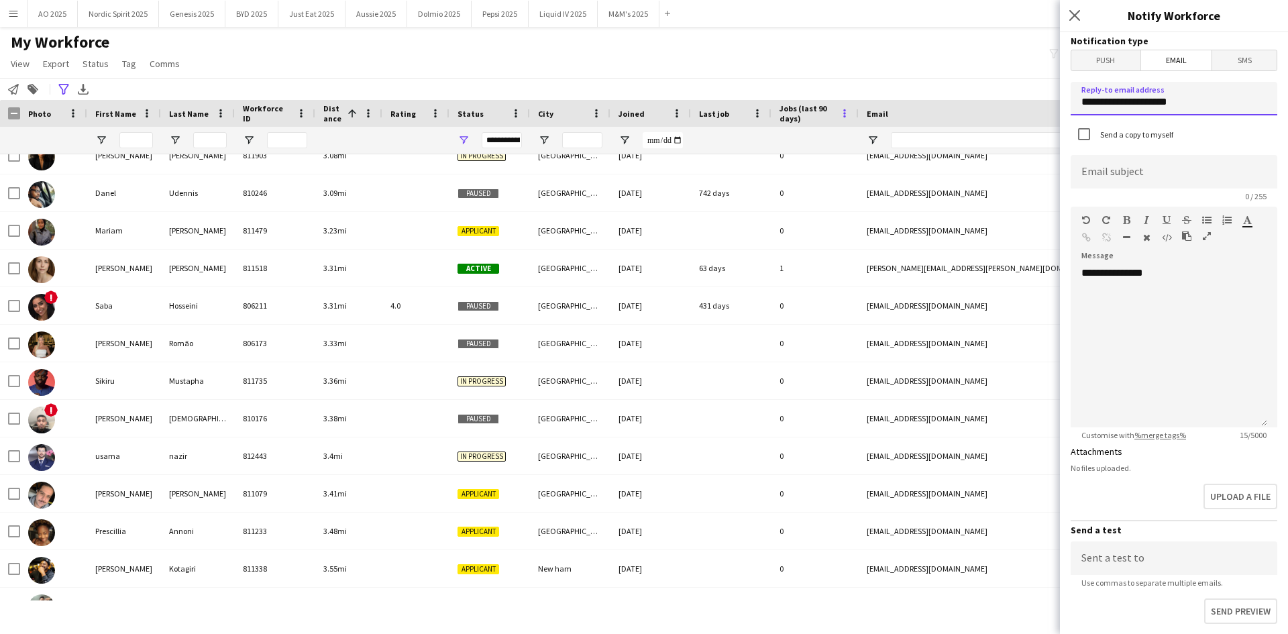
drag, startPoint x: 1200, startPoint y: 101, endPoint x: 837, endPoint y: 112, distance: 362.9
click at [840, 114] on body "Menu Boards Boards Boards All jobs Status Workforce Workforce My Workforce Recr…" at bounding box center [644, 317] width 1288 height 634
type input "**********"
click at [1109, 302] on div "**********" at bounding box center [1168, 346] width 196 height 161
click at [1173, 274] on div "**********" at bounding box center [1168, 346] width 196 height 161
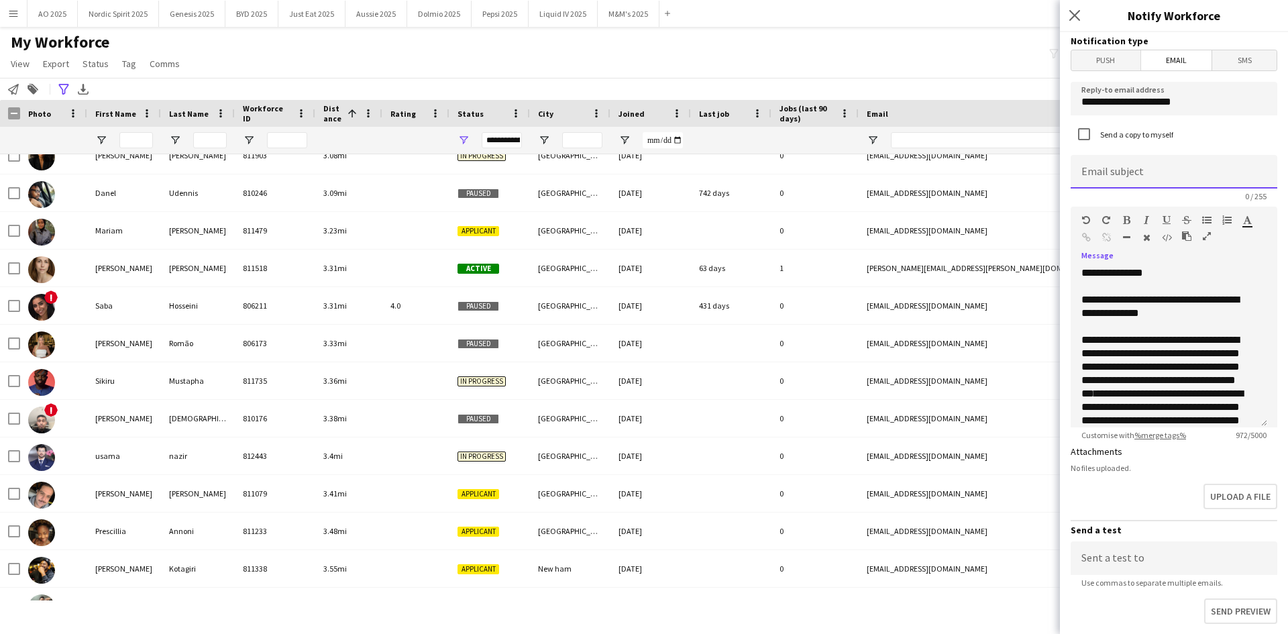
click at [1162, 174] on input at bounding box center [1173, 172] width 207 height 34
paste input "**********"
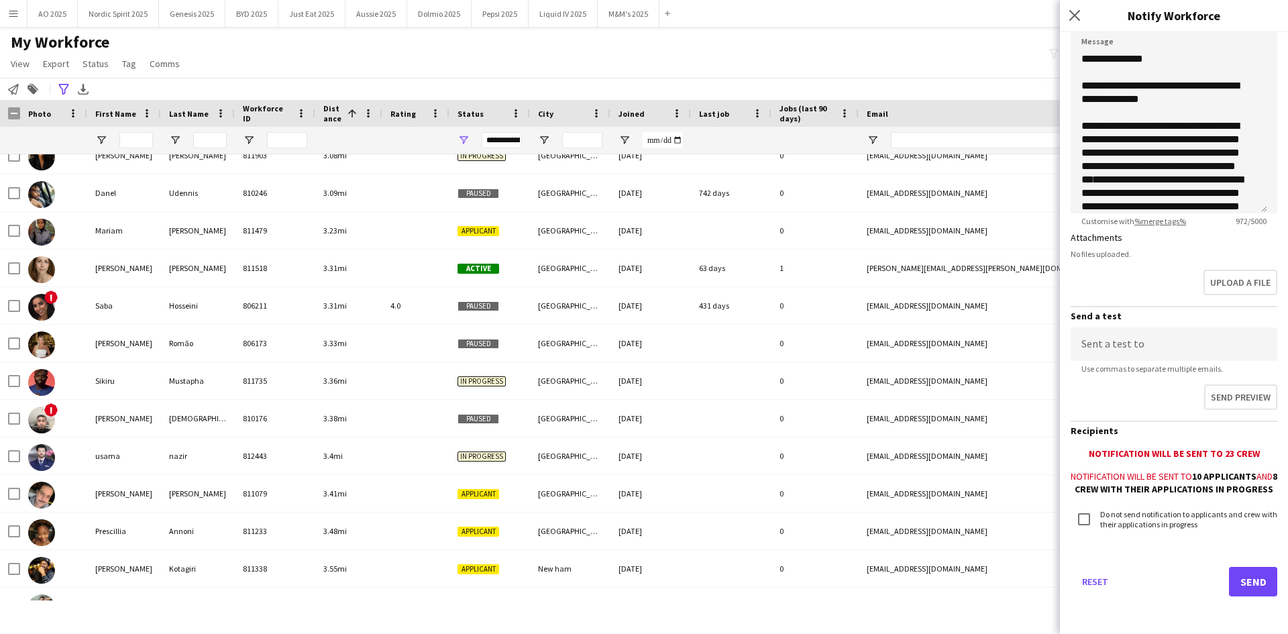
scroll to position [226, 0]
type input "**********"
click at [1251, 581] on button "Send" at bounding box center [1253, 582] width 48 height 30
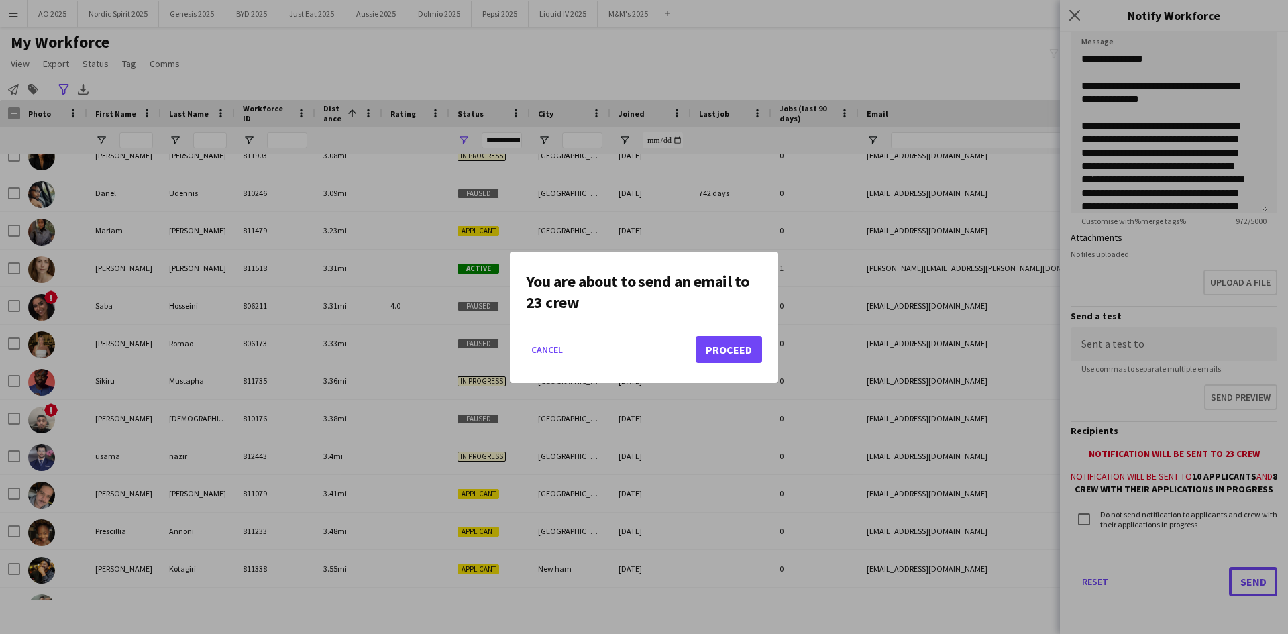
scroll to position [0, 0]
click at [736, 346] on button "Proceed" at bounding box center [728, 349] width 66 height 27
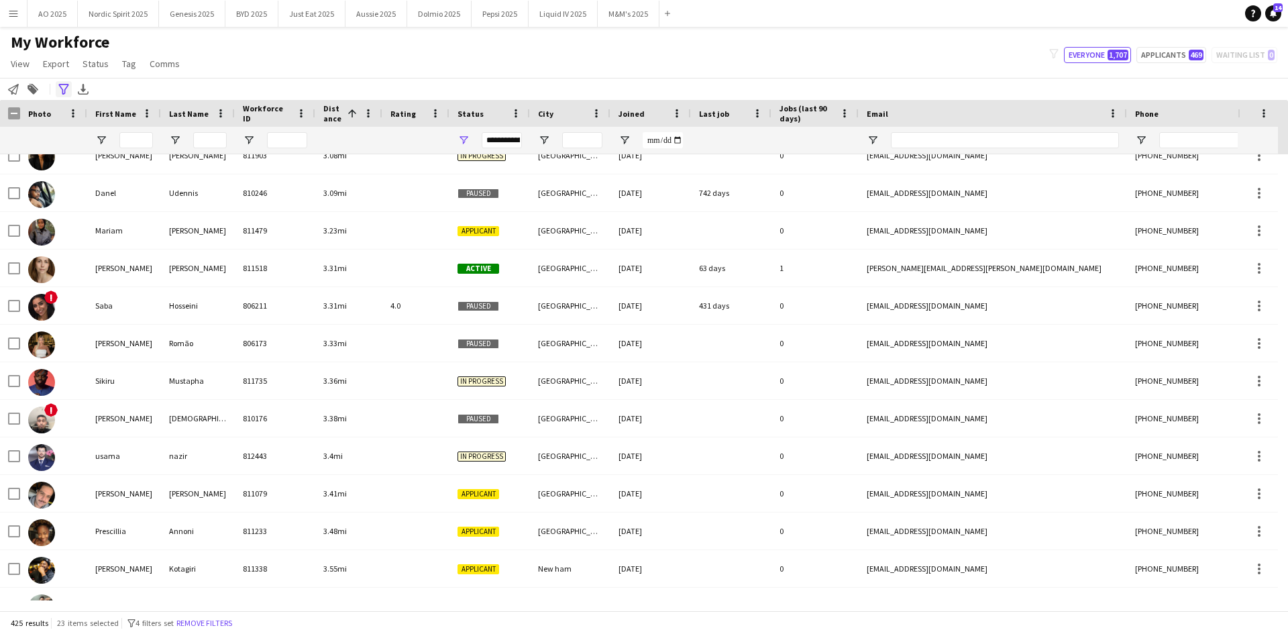
click at [70, 93] on div "Advanced filters" at bounding box center [64, 89] width 16 height 16
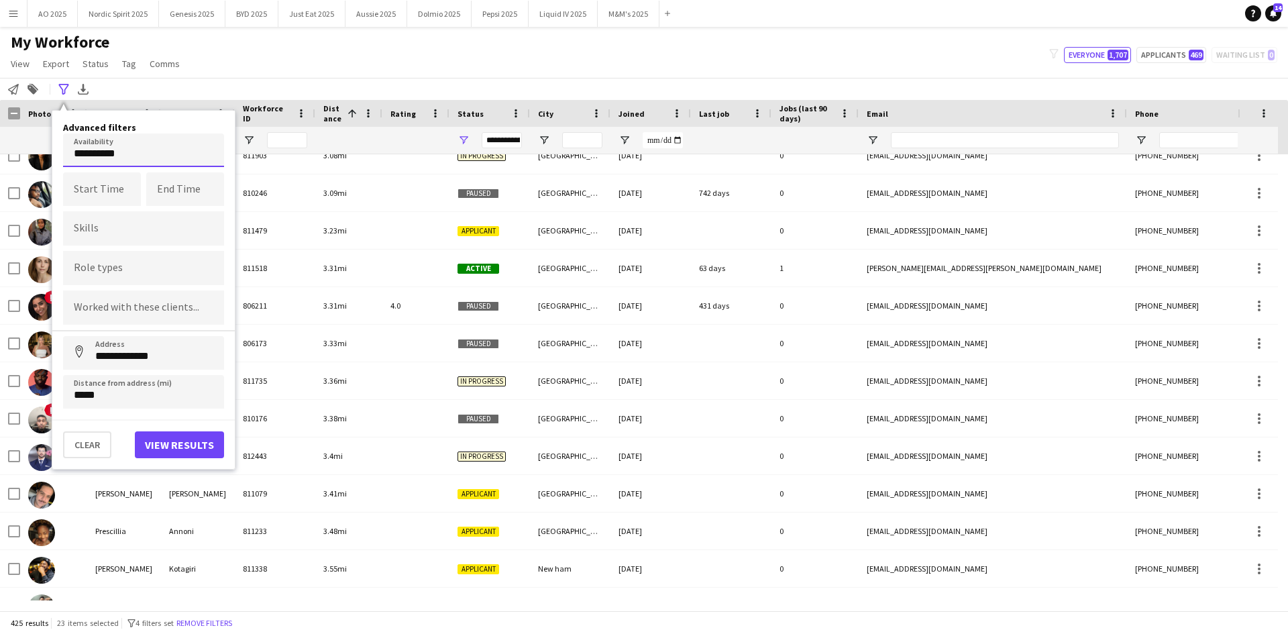
click at [142, 164] on body "Menu Boards Boards Boards All jobs Status Workforce Workforce My Workforce Recr…" at bounding box center [644, 317] width 1288 height 634
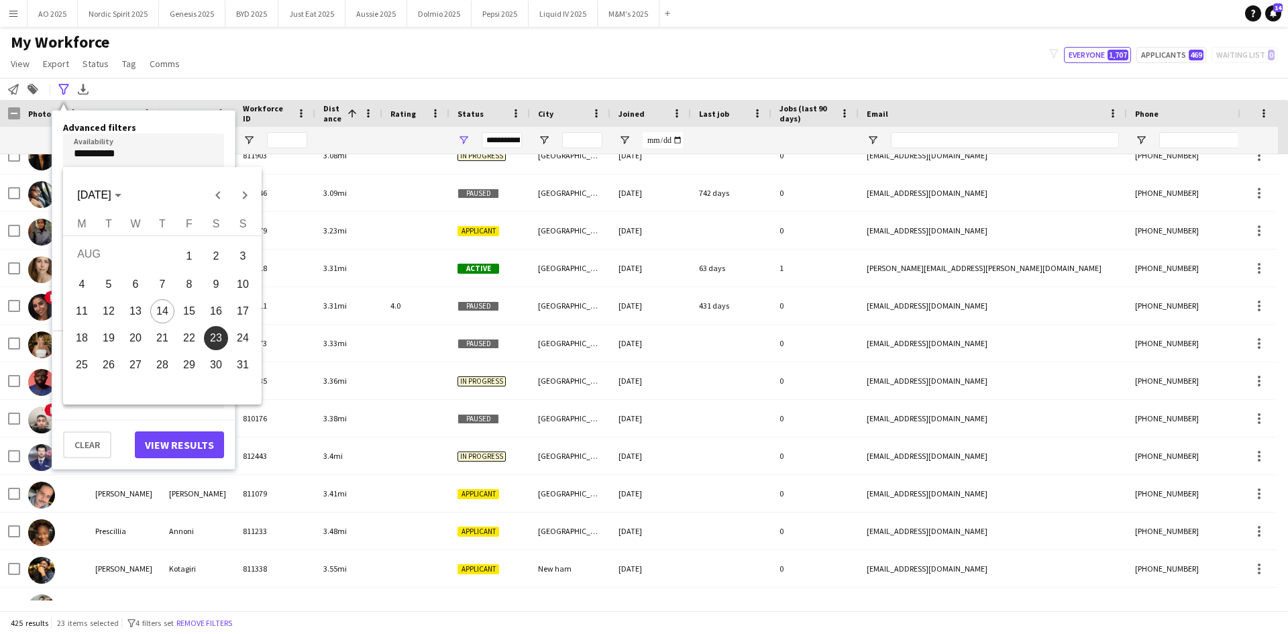
click at [232, 306] on span "17" at bounding box center [243, 311] width 24 height 24
type input "**********"
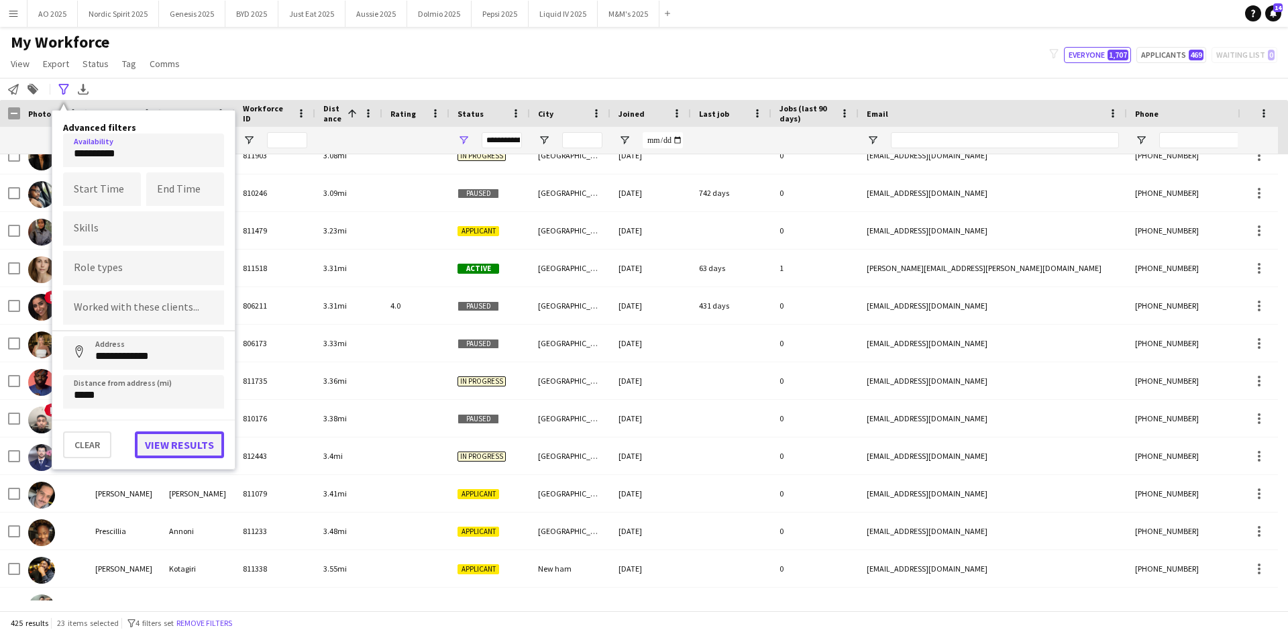
click at [185, 442] on button "View results" at bounding box center [179, 444] width 89 height 27
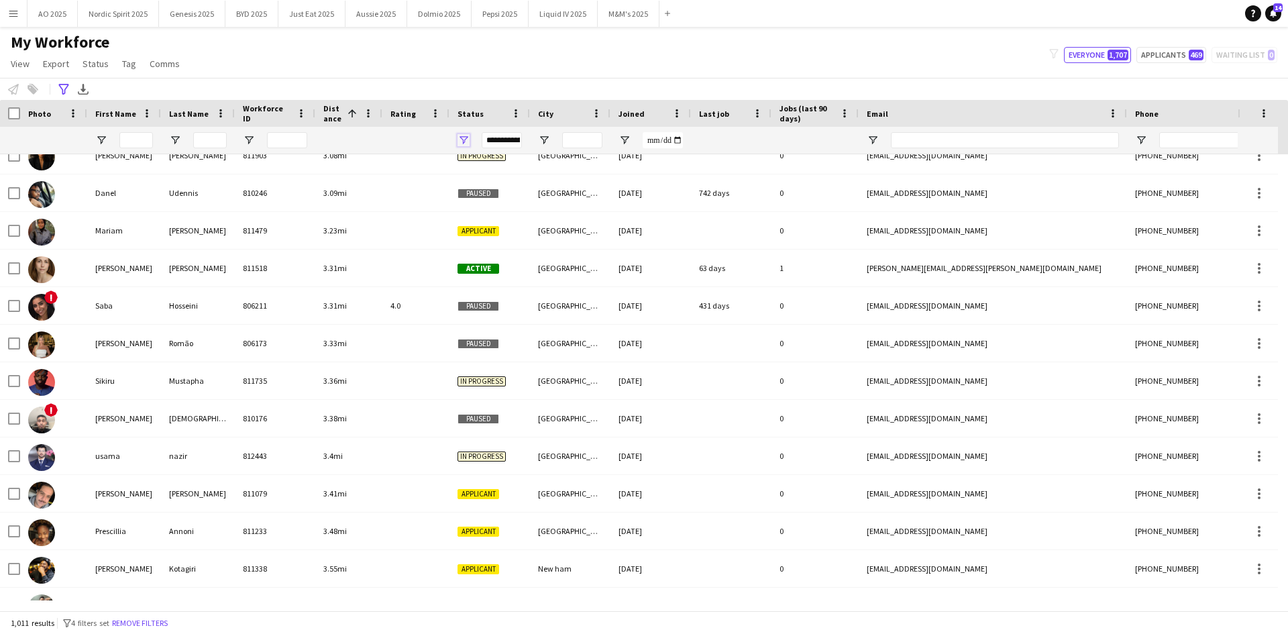
click at [463, 142] on span "Open Filter Menu" at bounding box center [463, 140] width 12 height 12
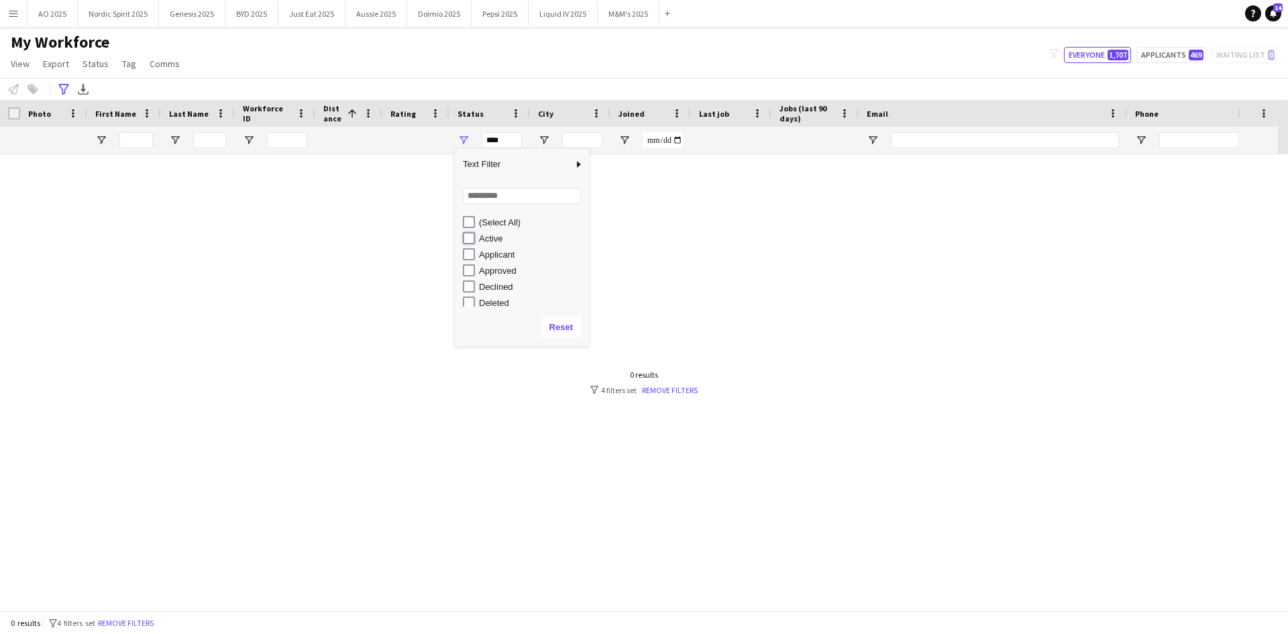
type input "**********"
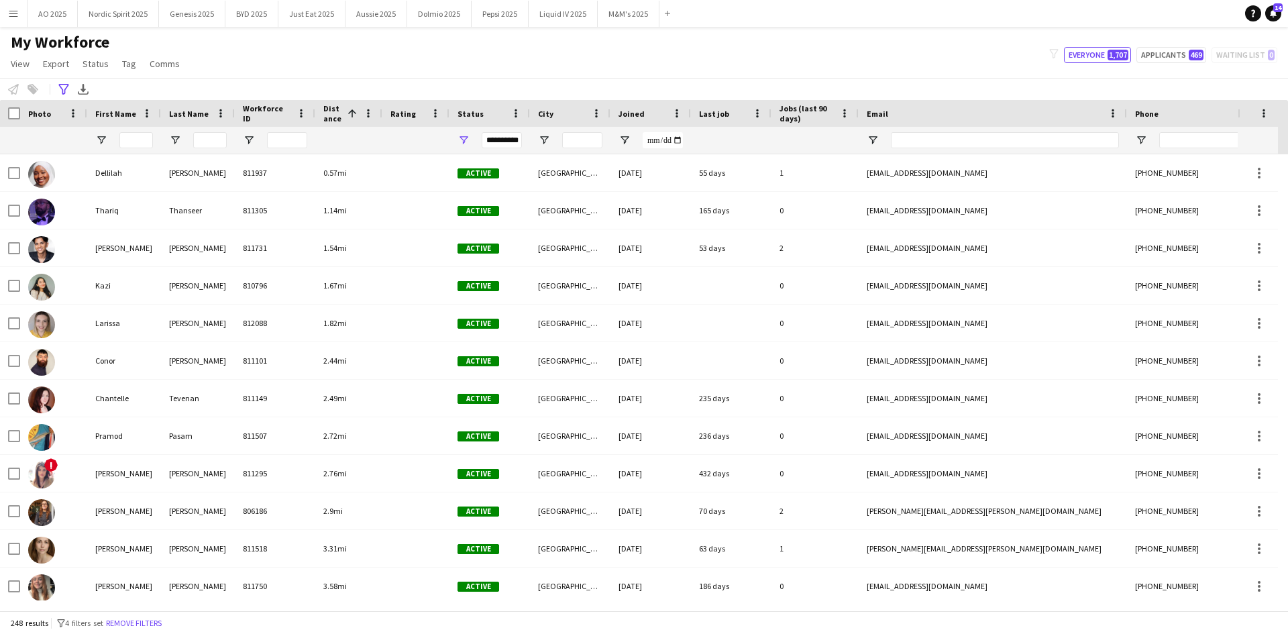
click at [398, 57] on div "My Workforce View Views Default view Compliance Log New view Update view Delete…" at bounding box center [644, 55] width 1288 height 46
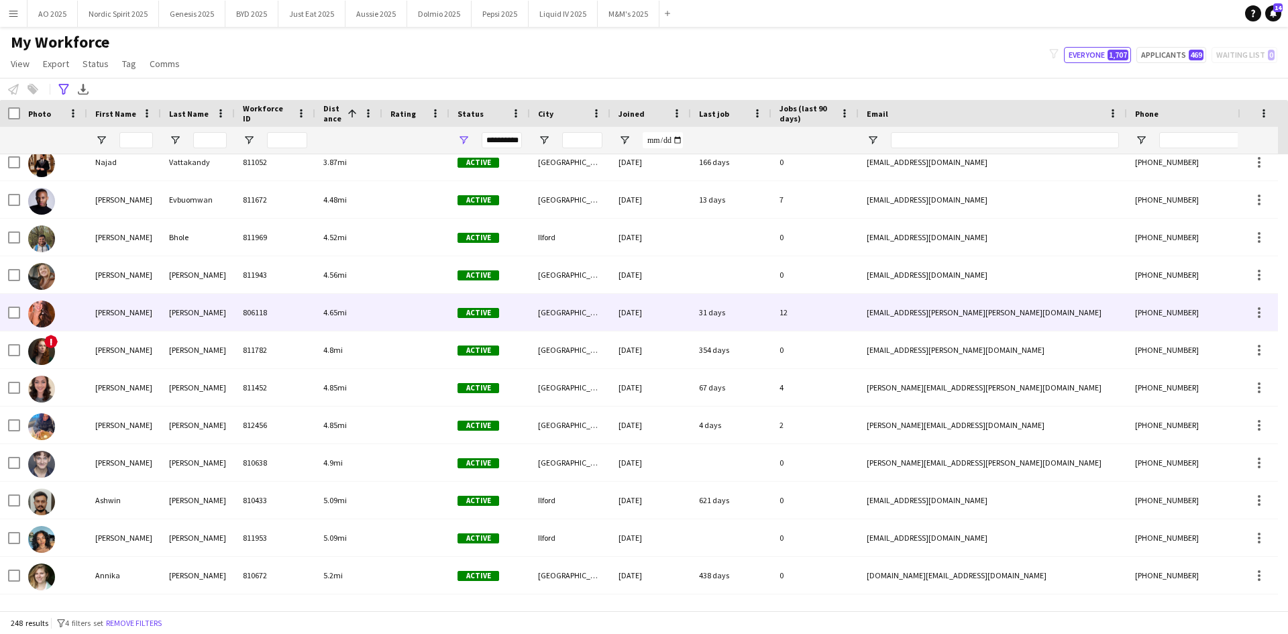
scroll to position [604, 0]
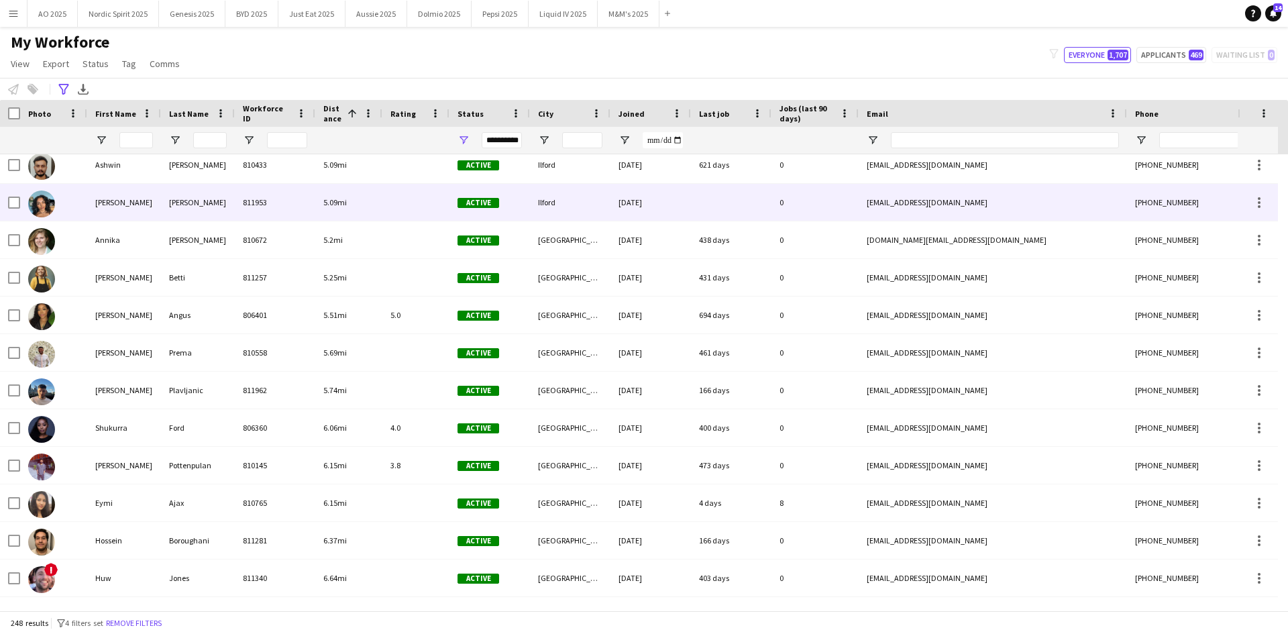
click at [50, 211] on img at bounding box center [41, 203] width 27 height 27
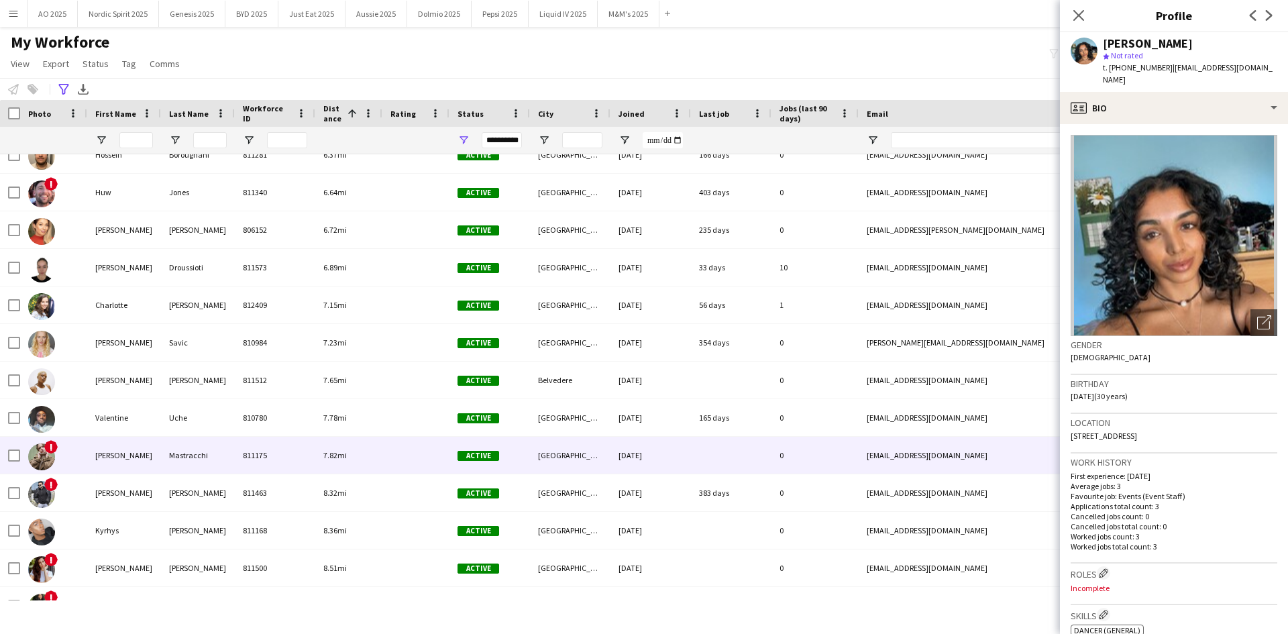
scroll to position [1332, 0]
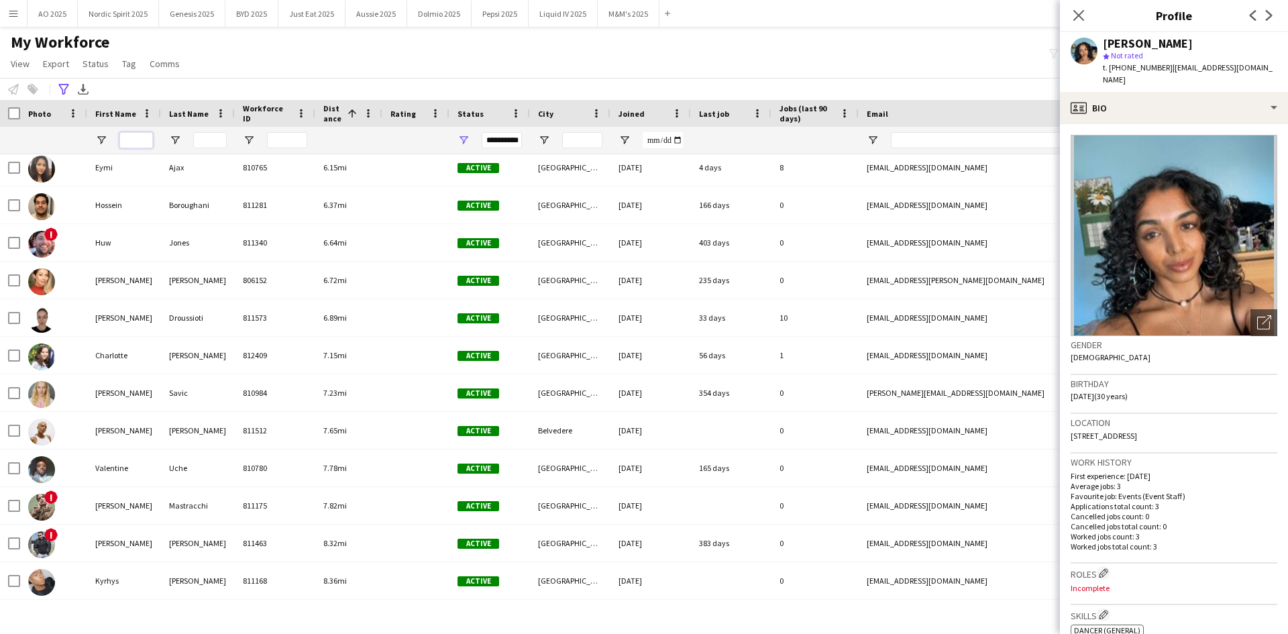
click at [127, 139] on input "First Name Filter Input" at bounding box center [136, 140] width 34 height 16
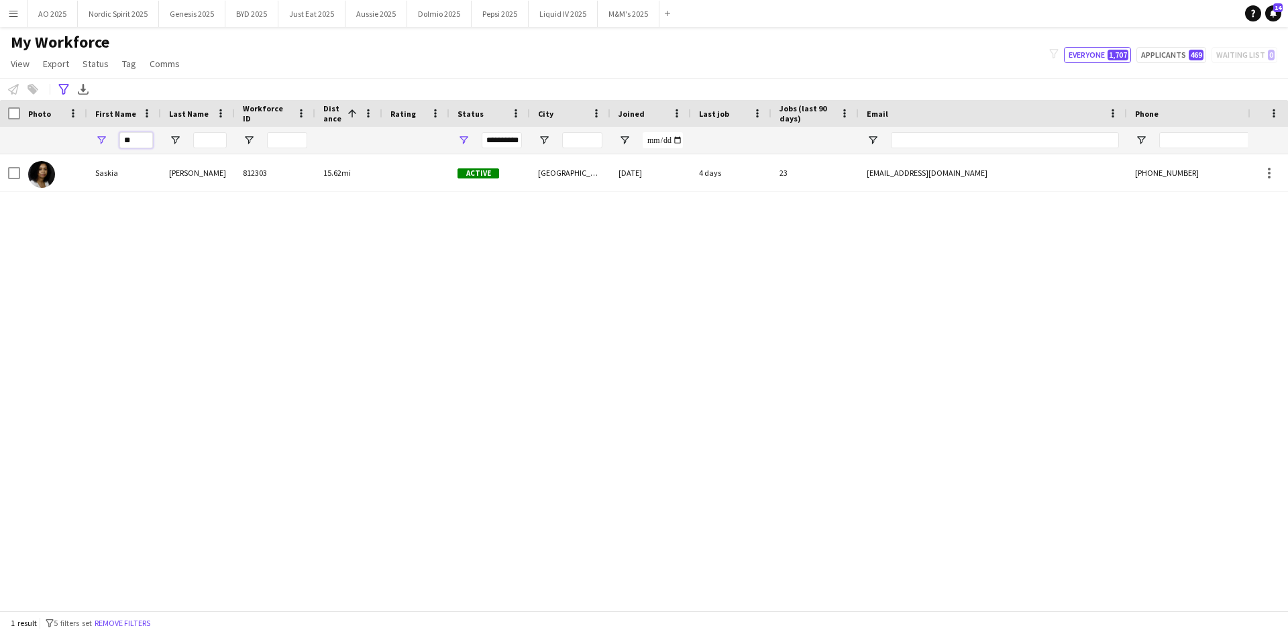
type input "*"
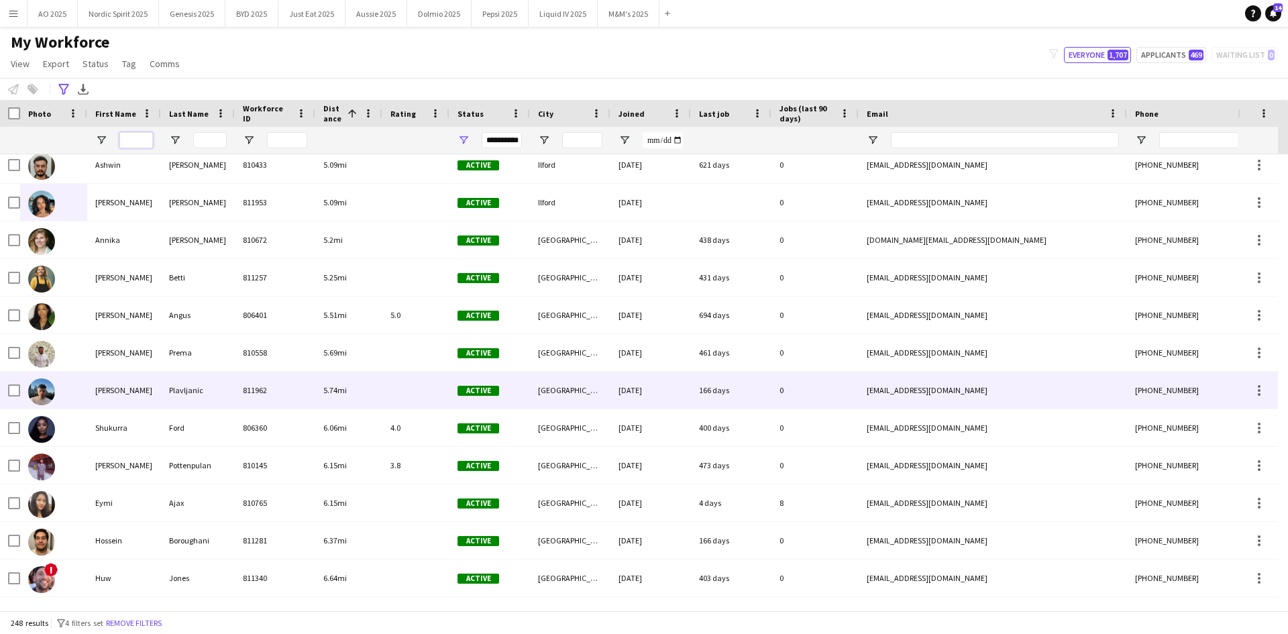
scroll to position [918, 0]
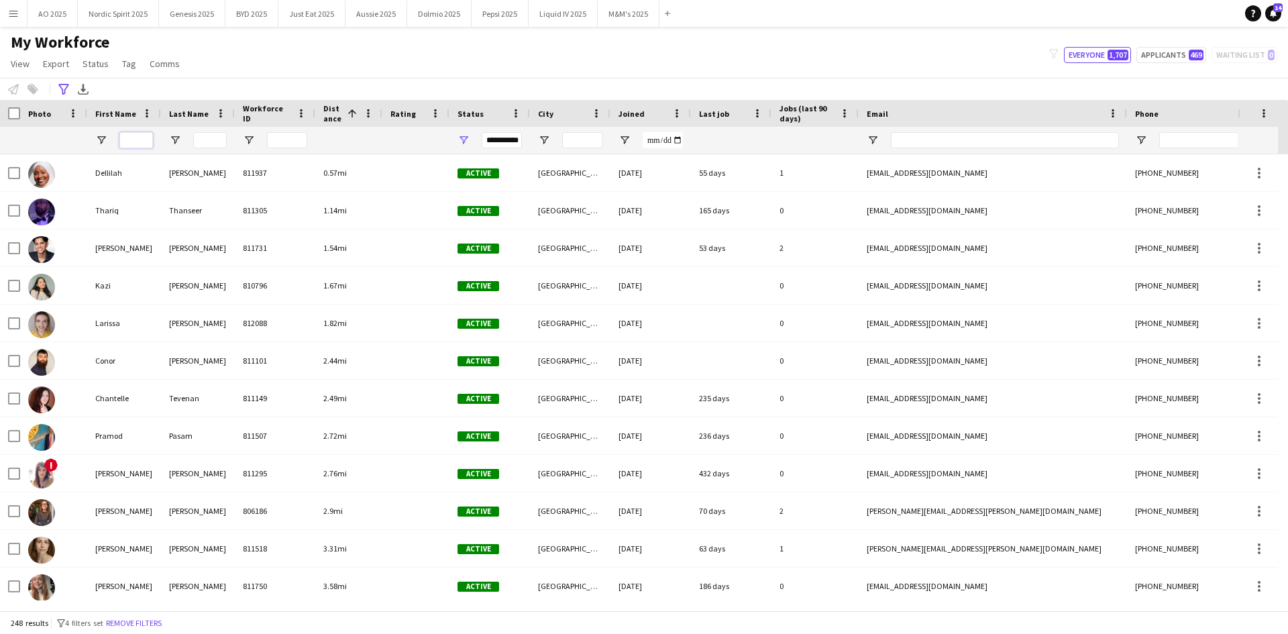
click at [130, 145] on input "First Name Filter Input" at bounding box center [136, 140] width 34 height 16
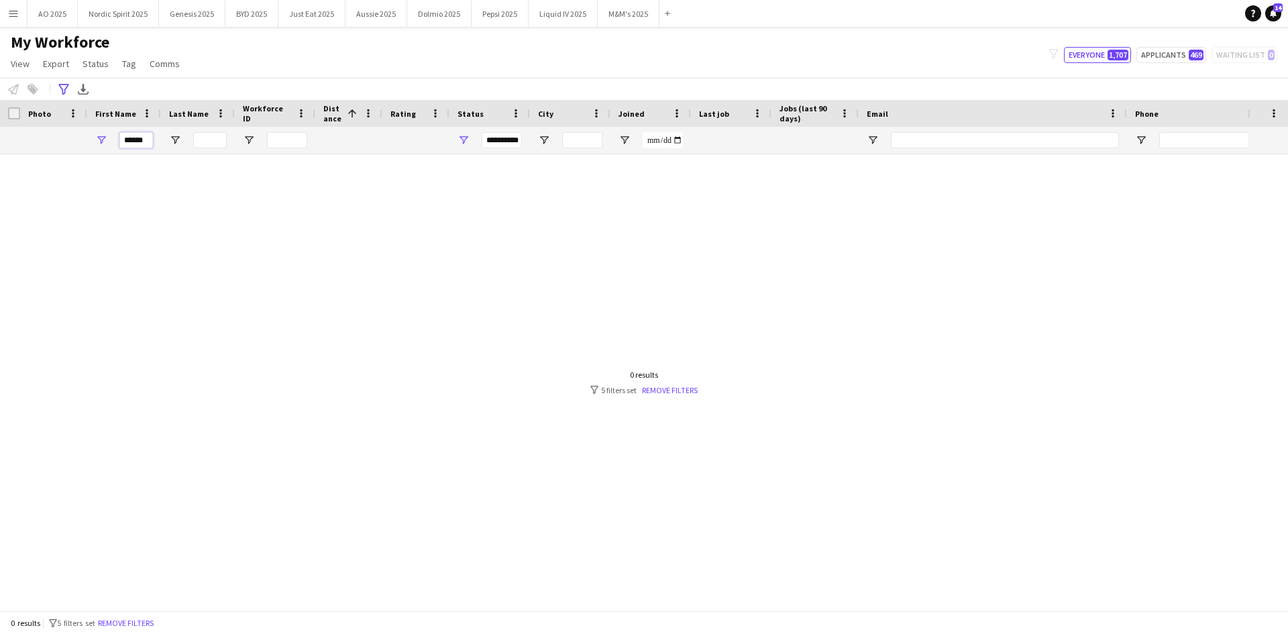
type input "******"
click at [149, 137] on div "******" at bounding box center [124, 140] width 74 height 27
drag, startPoint x: 149, startPoint y: 137, endPoint x: 59, endPoint y: 142, distance: 90.0
click at [59, 142] on div "**********" at bounding box center [760, 140] width 1521 height 27
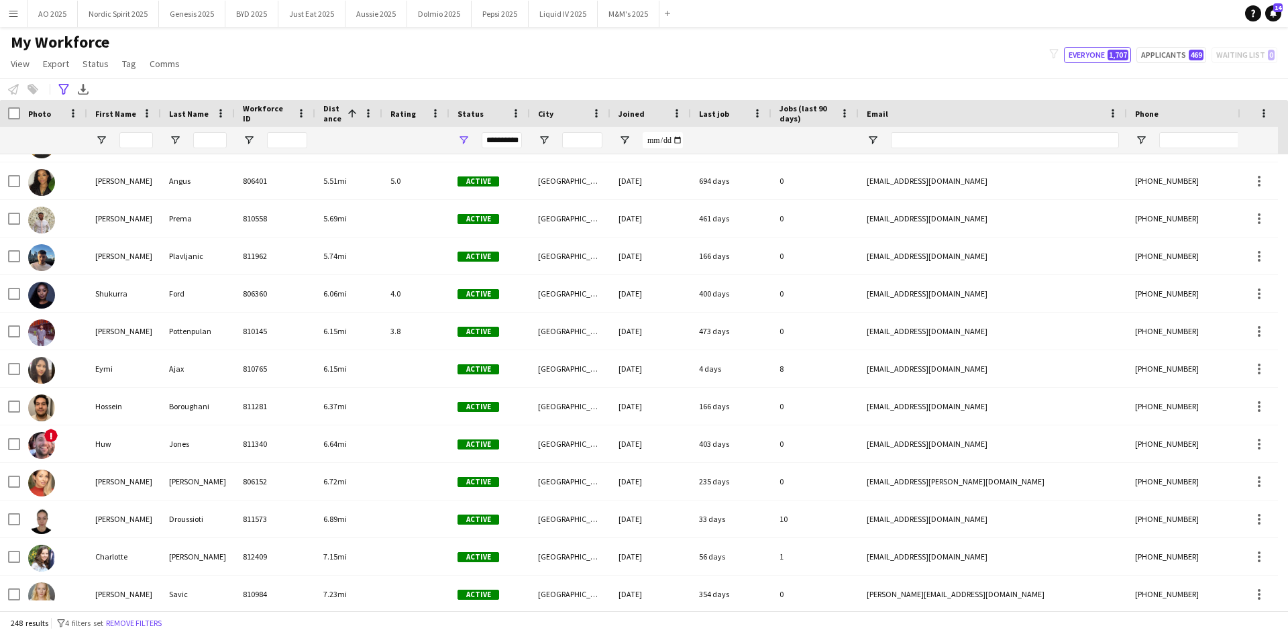
scroll to position [1039, 0]
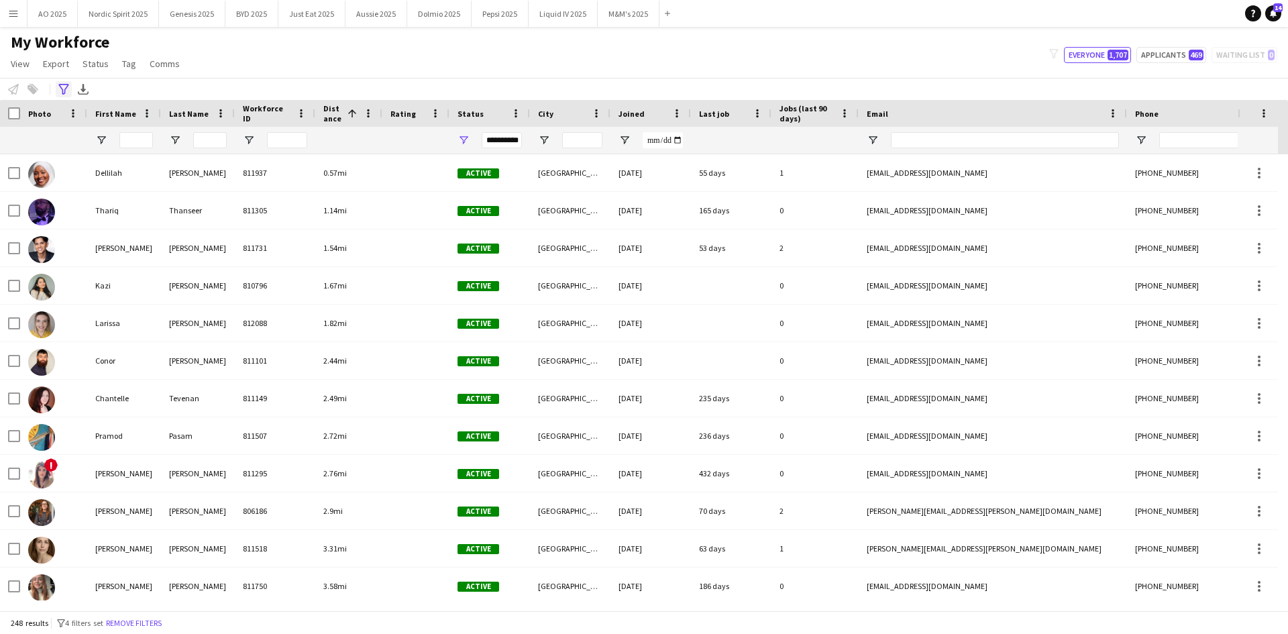
click at [63, 92] on icon at bounding box center [63, 89] width 10 height 11
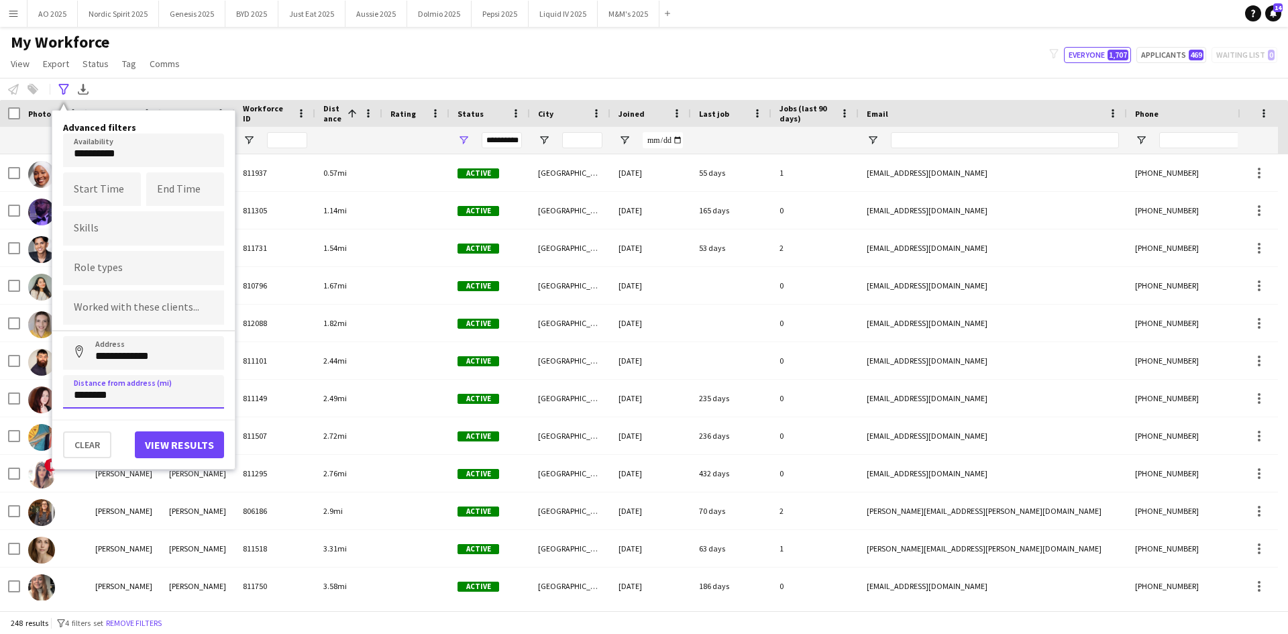
drag, startPoint x: 125, startPoint y: 396, endPoint x: -27, endPoint y: 384, distance: 152.7
click at [0, 384] on html "Menu Boards Boards Boards All jobs Status Workforce Workforce My Workforce Recr…" at bounding box center [644, 317] width 1288 height 634
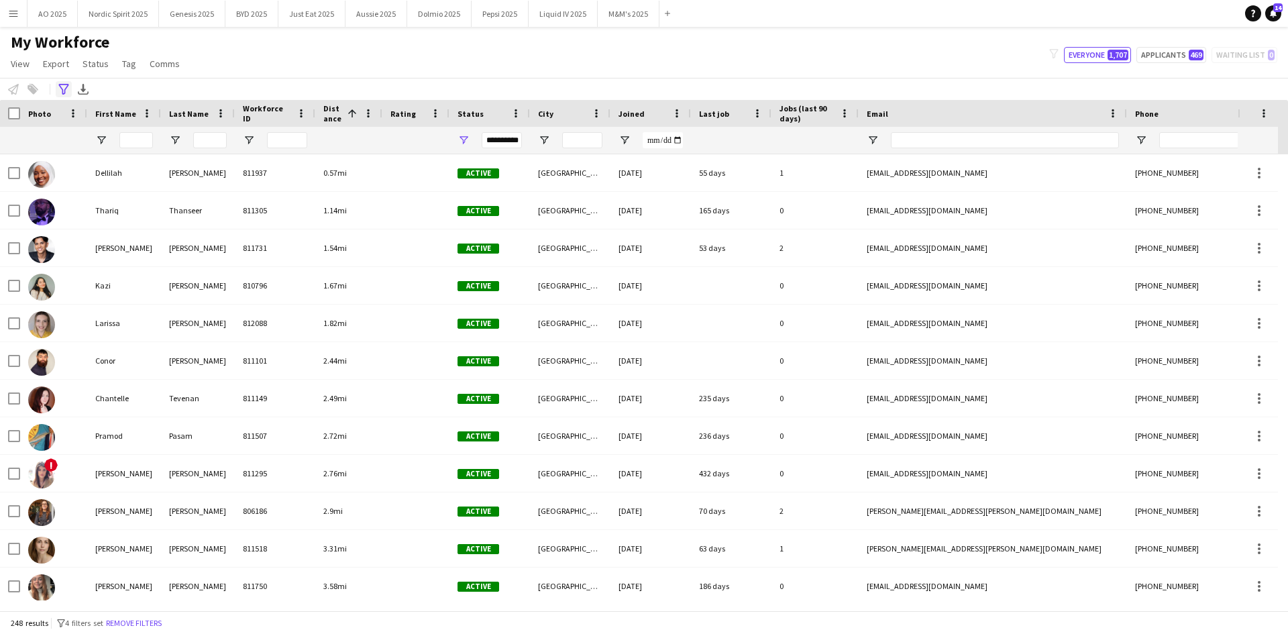
click at [60, 87] on icon at bounding box center [63, 89] width 10 height 11
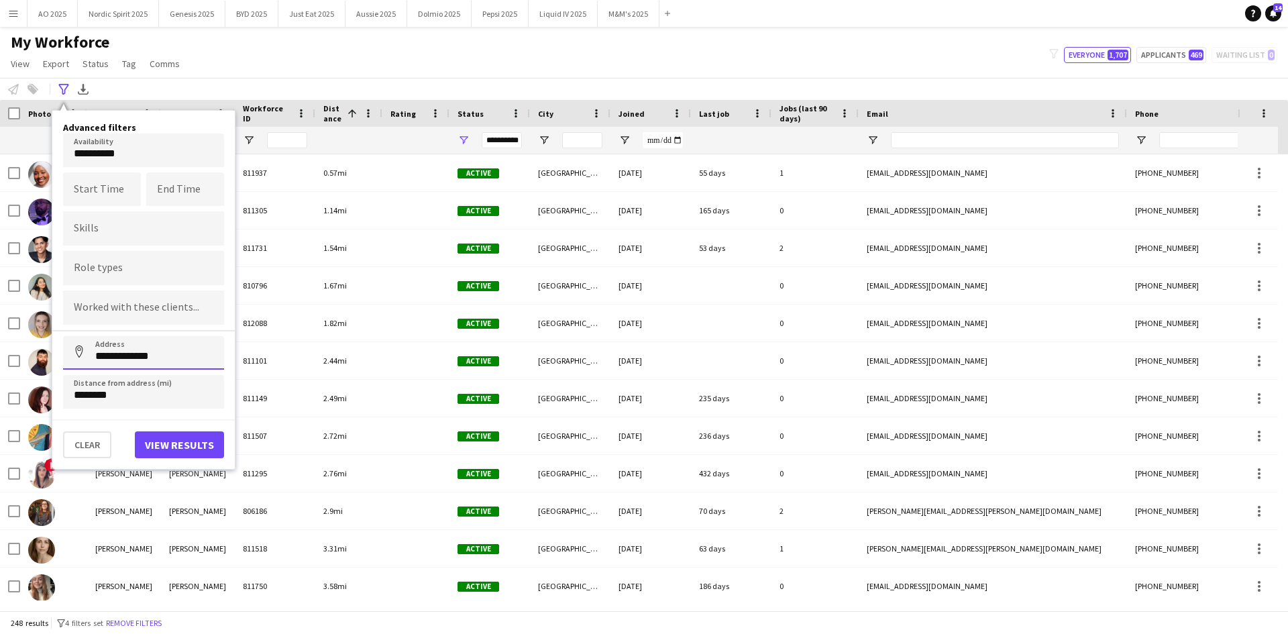
click at [178, 353] on input "**********" at bounding box center [143, 353] width 161 height 34
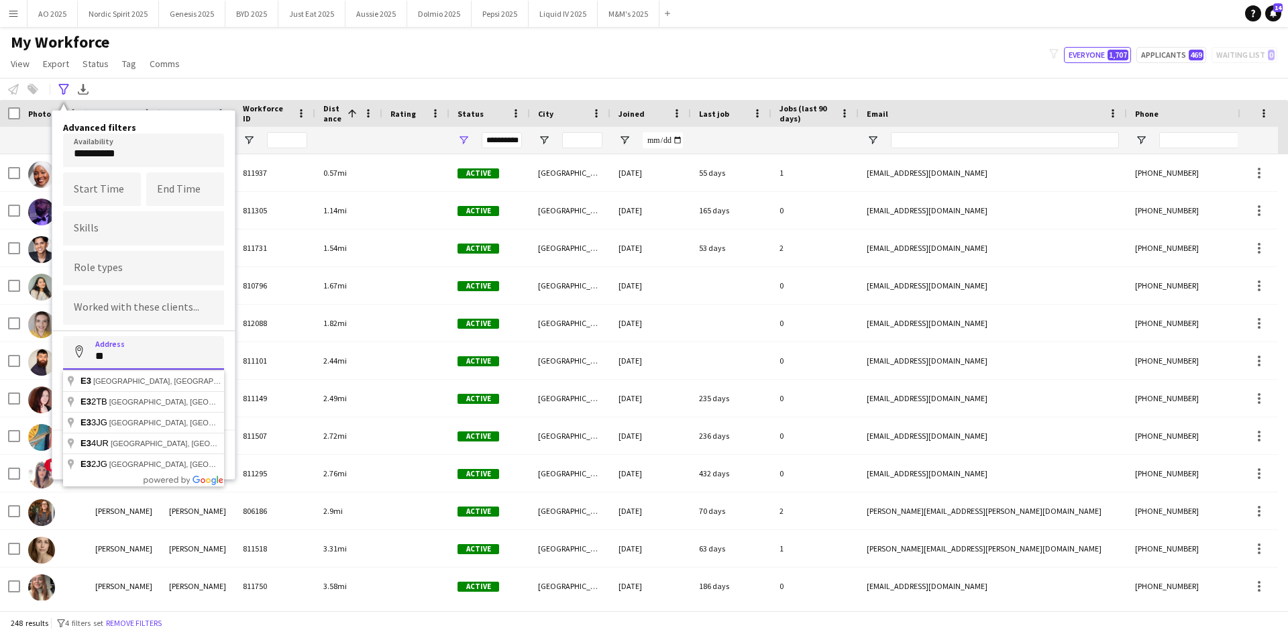
type input "*"
type input "**********"
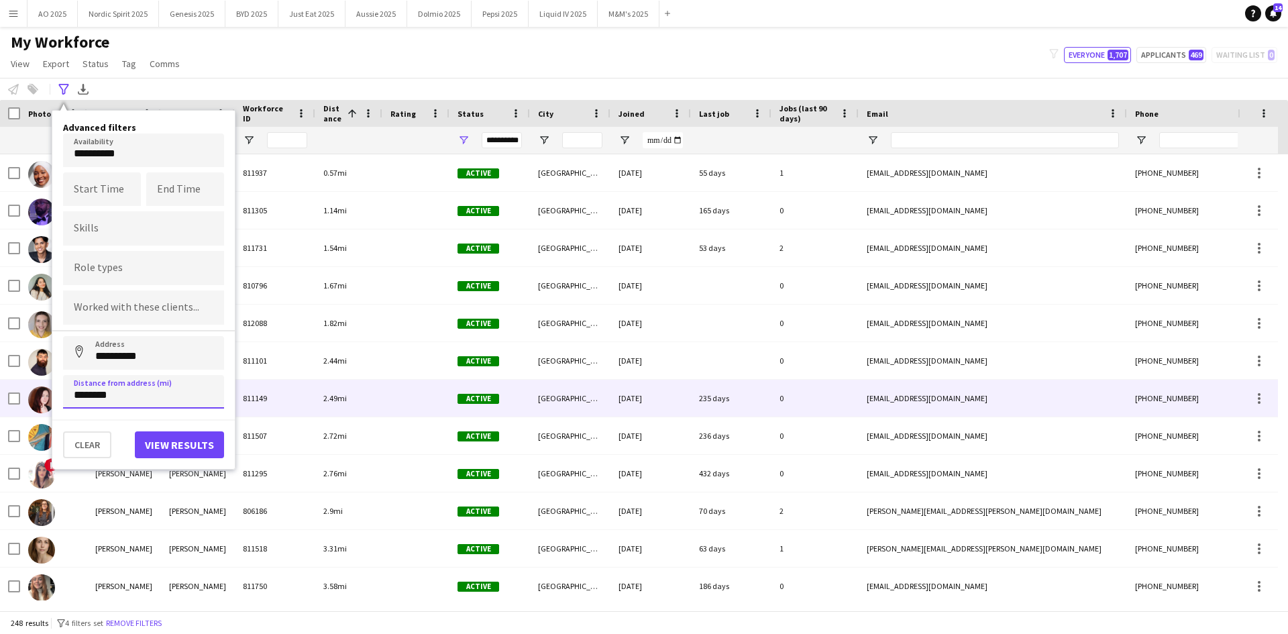
drag, startPoint x: 131, startPoint y: 398, endPoint x: -123, endPoint y: 380, distance: 254.1
click at [0, 380] on html "Menu Boards Boards Boards All jobs Status Workforce Workforce My Workforce Recr…" at bounding box center [644, 317] width 1288 height 634
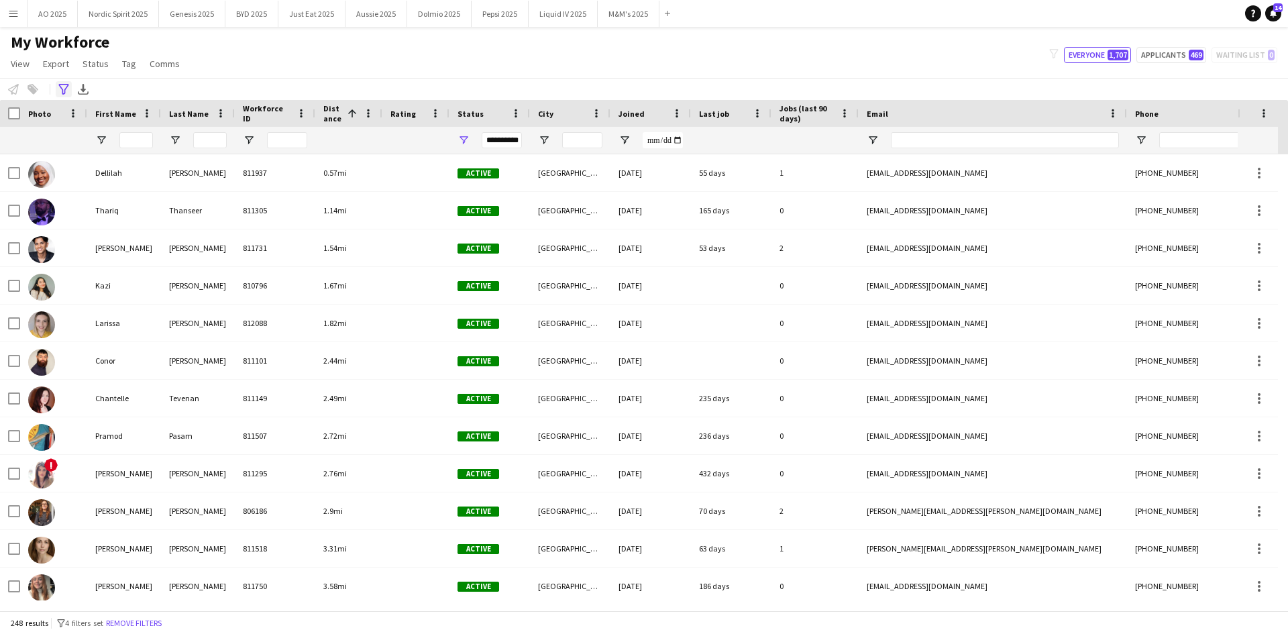
click at [59, 89] on icon "Advanced filters" at bounding box center [63, 89] width 11 height 11
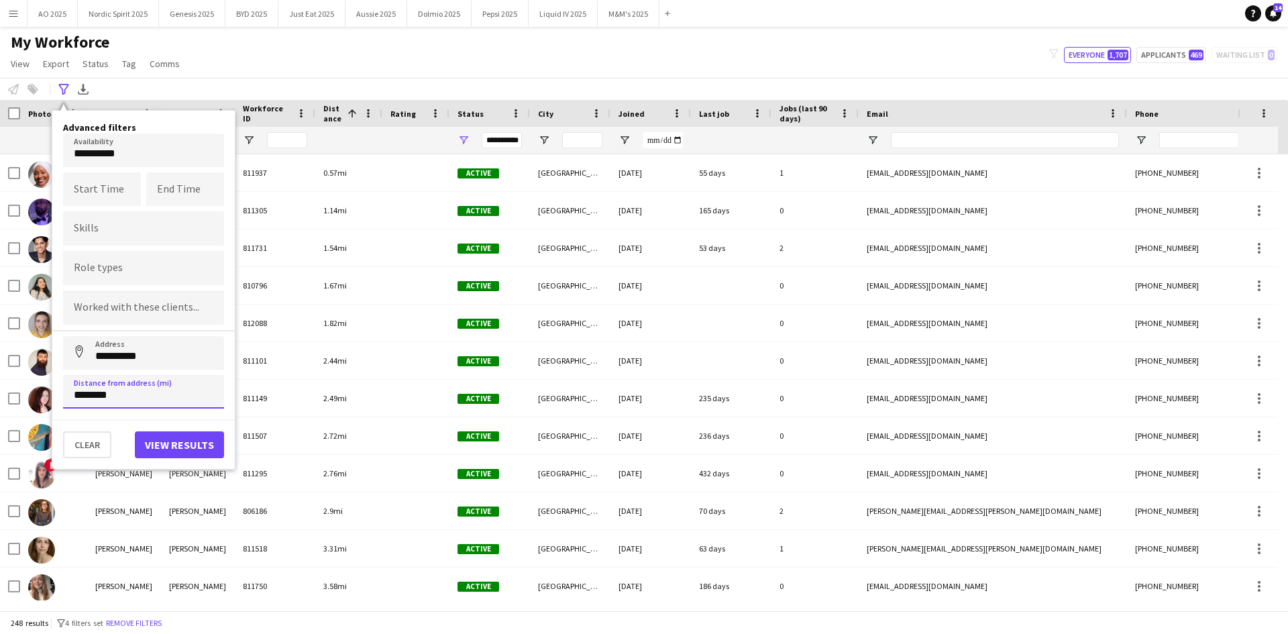
click at [136, 388] on input "********" at bounding box center [143, 392] width 161 height 34
click at [136, 390] on input "********" at bounding box center [143, 392] width 161 height 34
click at [137, 388] on input "********" at bounding box center [143, 392] width 161 height 34
type input "*****"
click at [180, 443] on button "View results" at bounding box center [179, 444] width 89 height 27
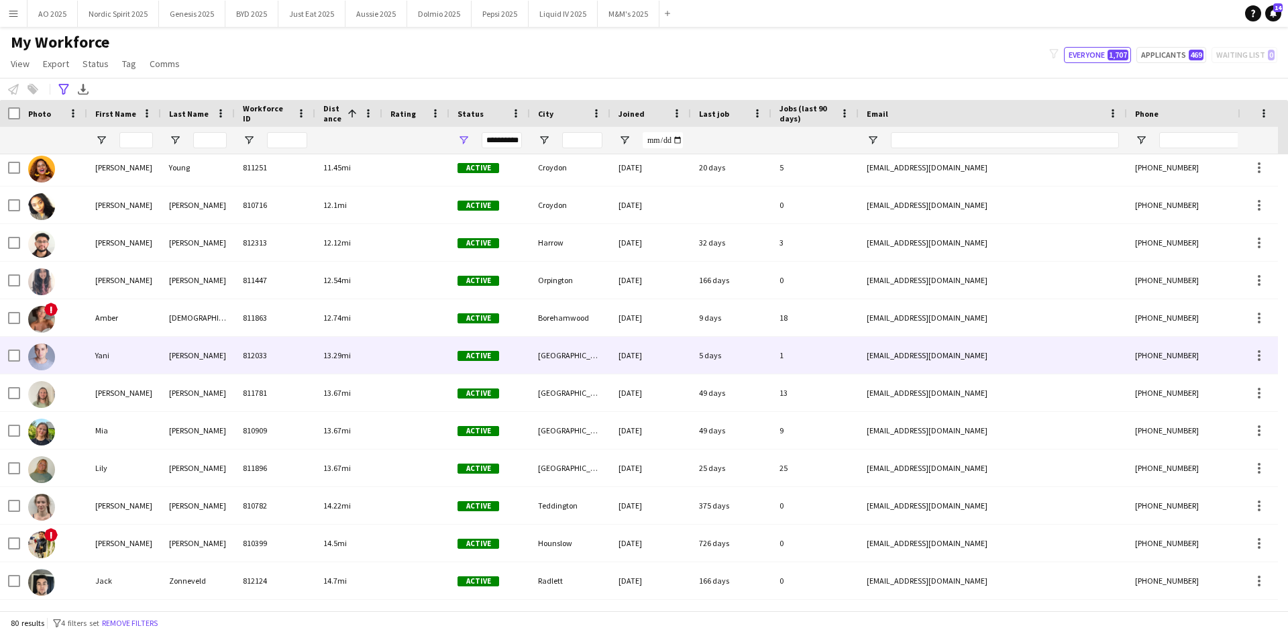
click at [45, 359] on img at bounding box center [41, 356] width 27 height 27
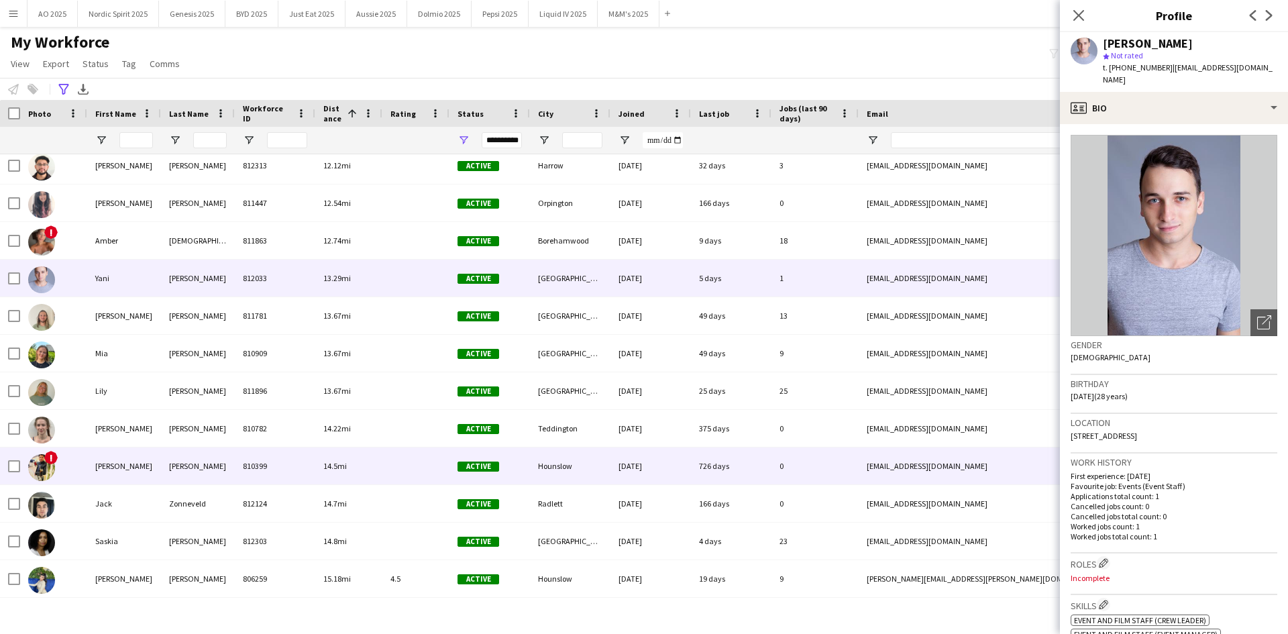
scroll to position [2187, 0]
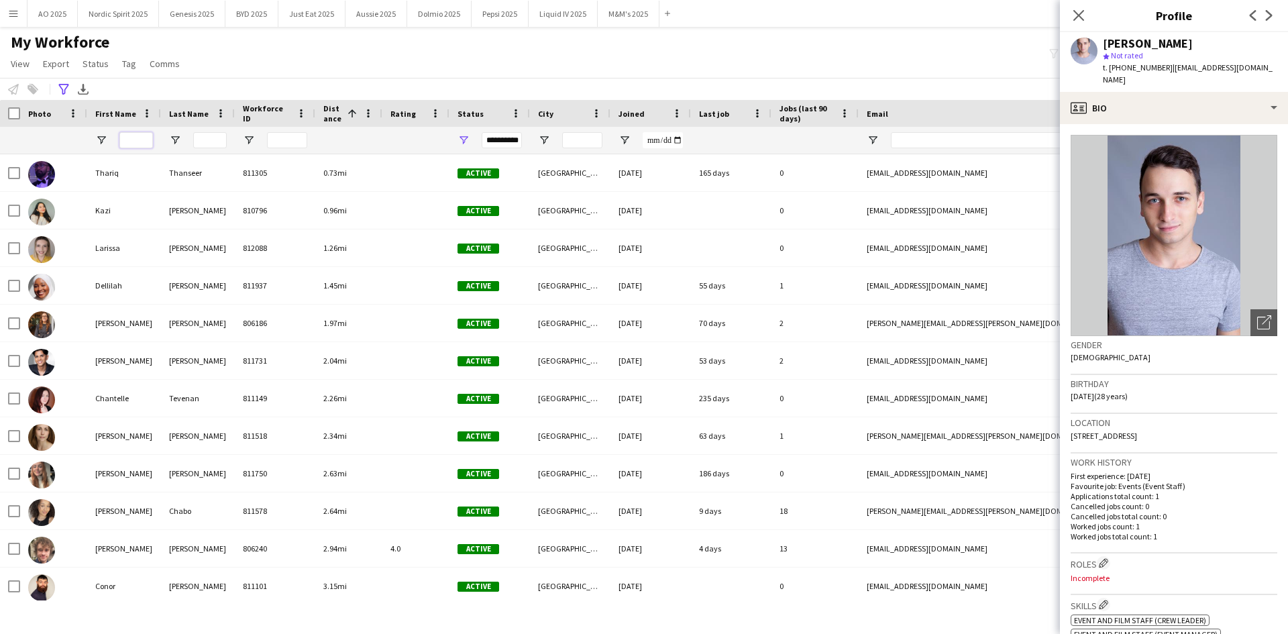
click at [129, 133] on input "First Name Filter Input" at bounding box center [136, 140] width 34 height 16
type input "*"
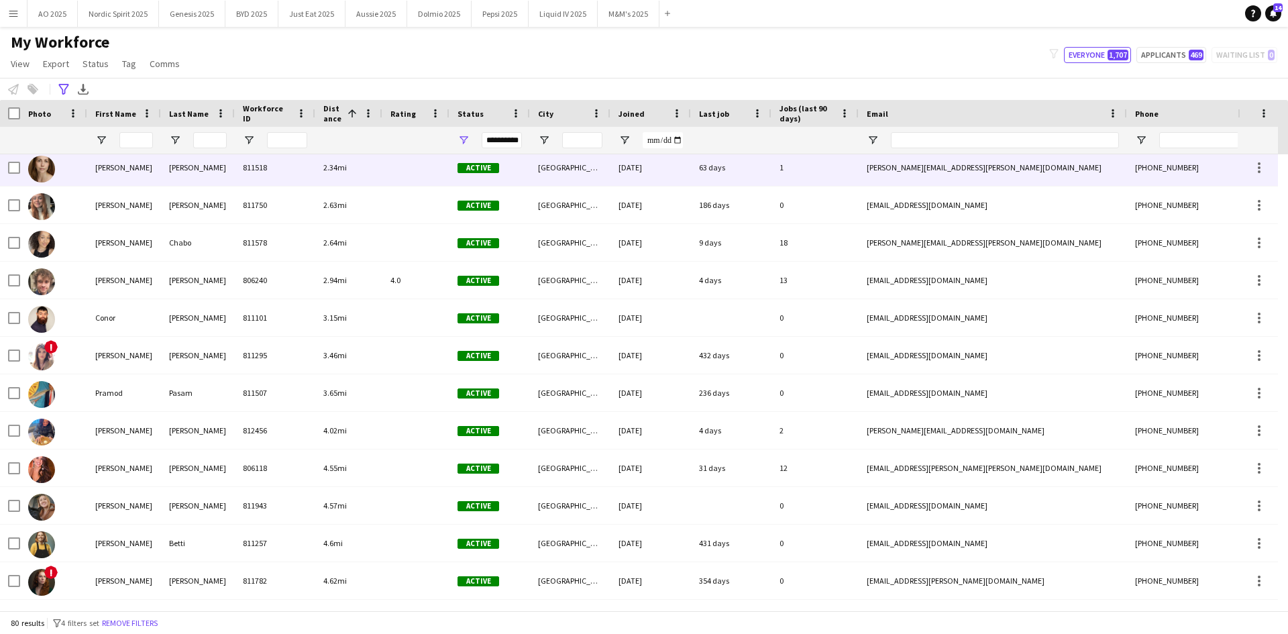
click at [34, 164] on img at bounding box center [41, 169] width 27 height 27
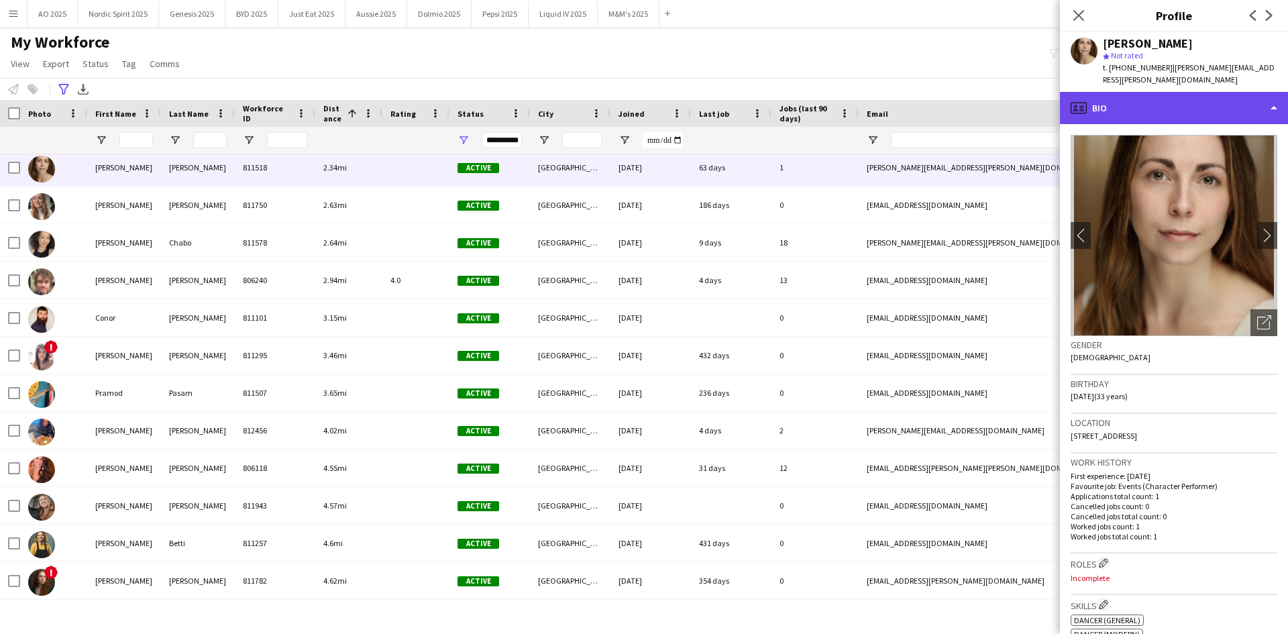
click at [1109, 92] on div "profile Bio" at bounding box center [1174, 108] width 228 height 32
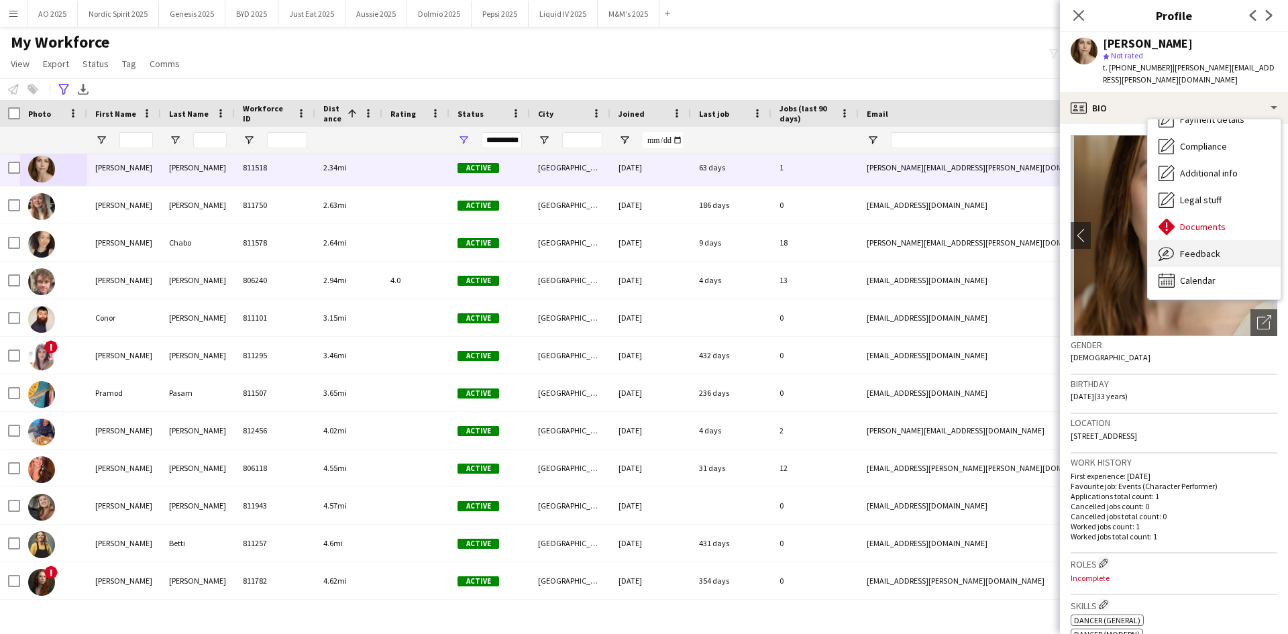
click at [1226, 240] on div "Feedback Feedback" at bounding box center [1213, 253] width 133 height 27
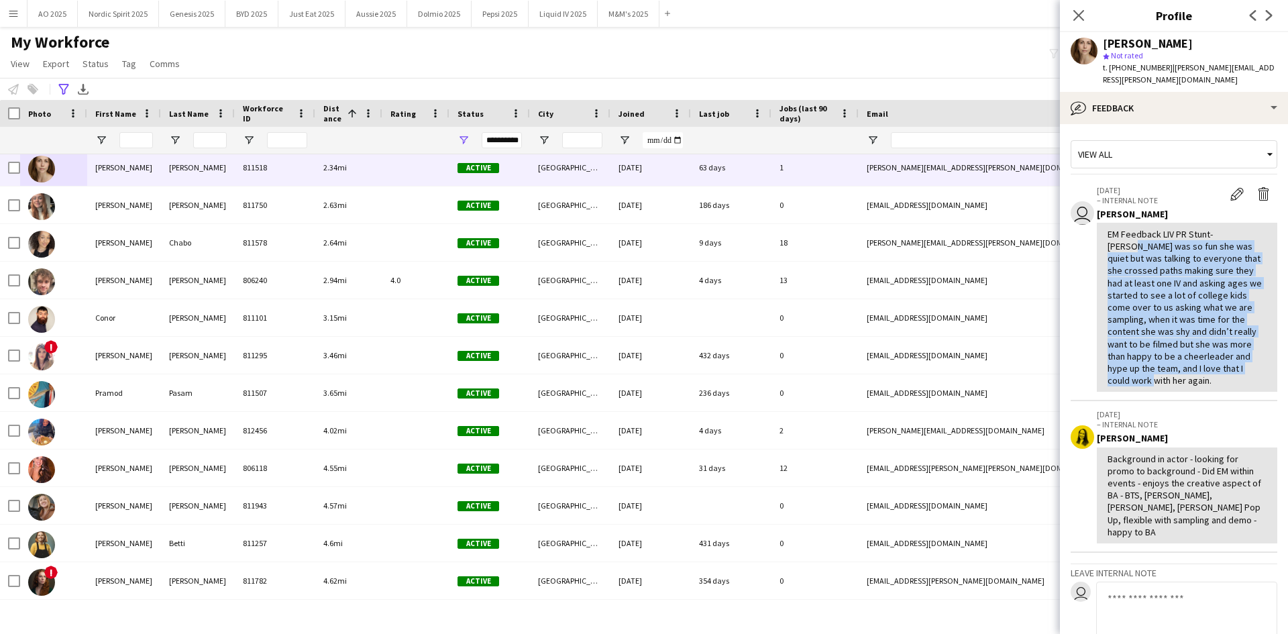
drag, startPoint x: 1127, startPoint y: 231, endPoint x: 1180, endPoint y: 363, distance: 142.1
click at [1180, 363] on div "EM Feedback LIV PR Stunt- Elena was so fun she was quiet but was talking to eve…" at bounding box center [1186, 307] width 159 height 159
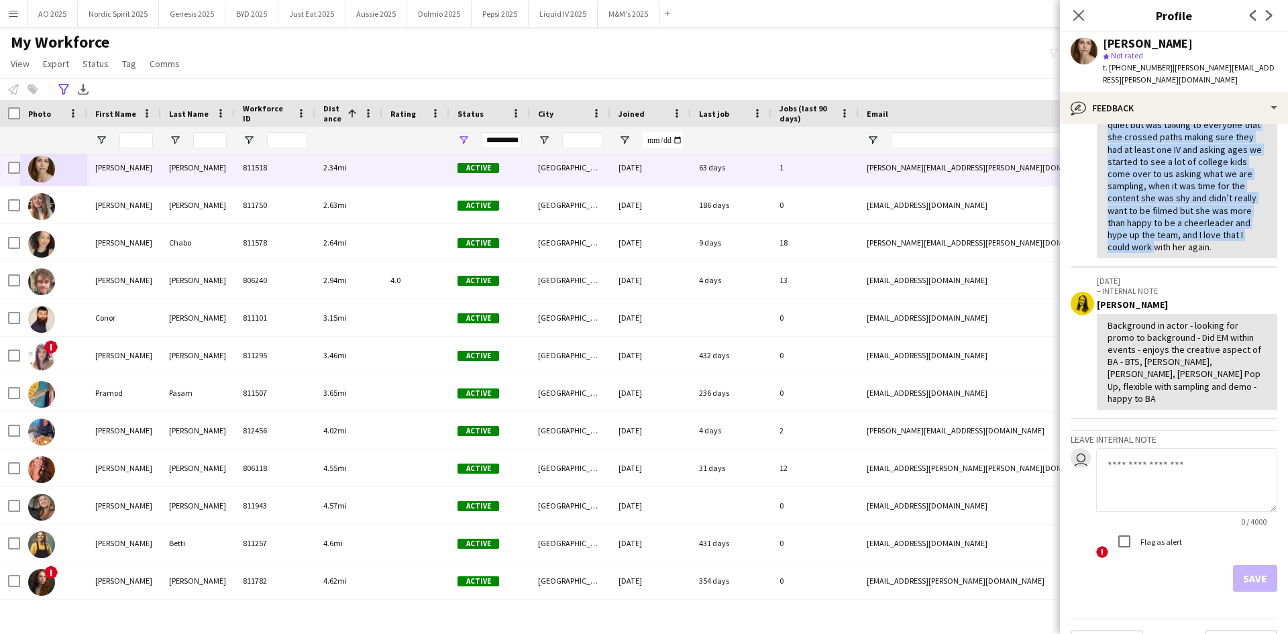
scroll to position [134, 0]
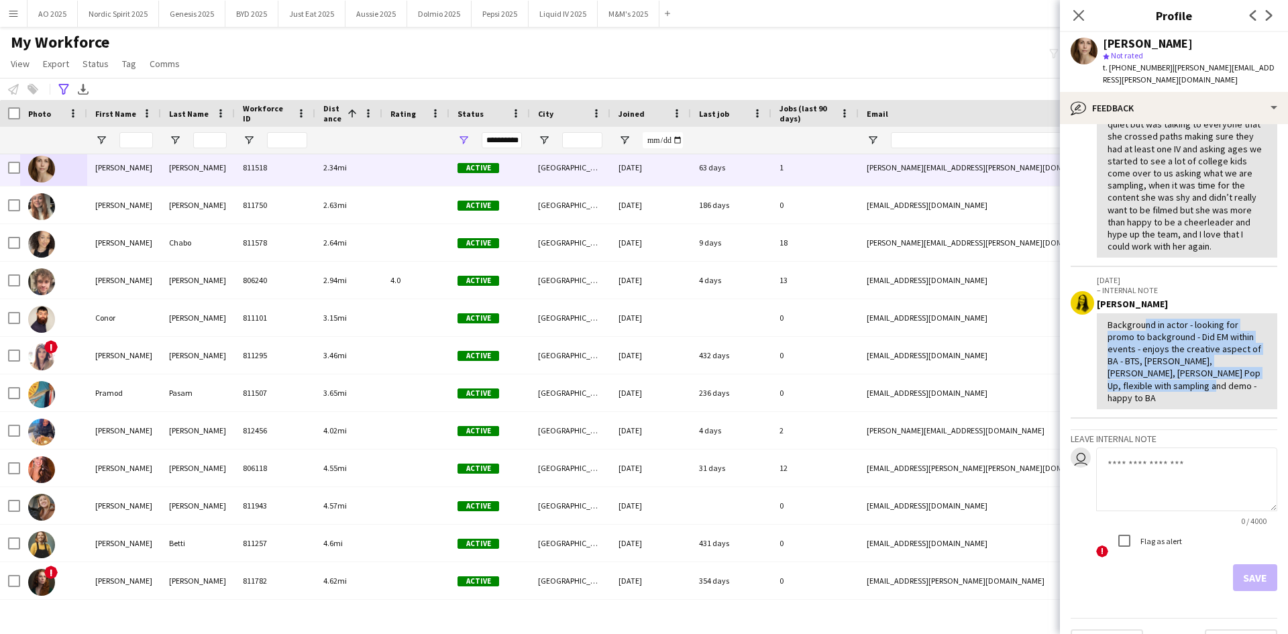
drag, startPoint x: 1139, startPoint y: 310, endPoint x: 1169, endPoint y: 375, distance: 71.1
click at [1169, 377] on div "Background in actor - looking for promo to background - Did EM within events - …" at bounding box center [1186, 361] width 159 height 85
click at [1169, 375] on div "Background in actor - looking for promo to background - Did EM within events - …" at bounding box center [1186, 361] width 159 height 85
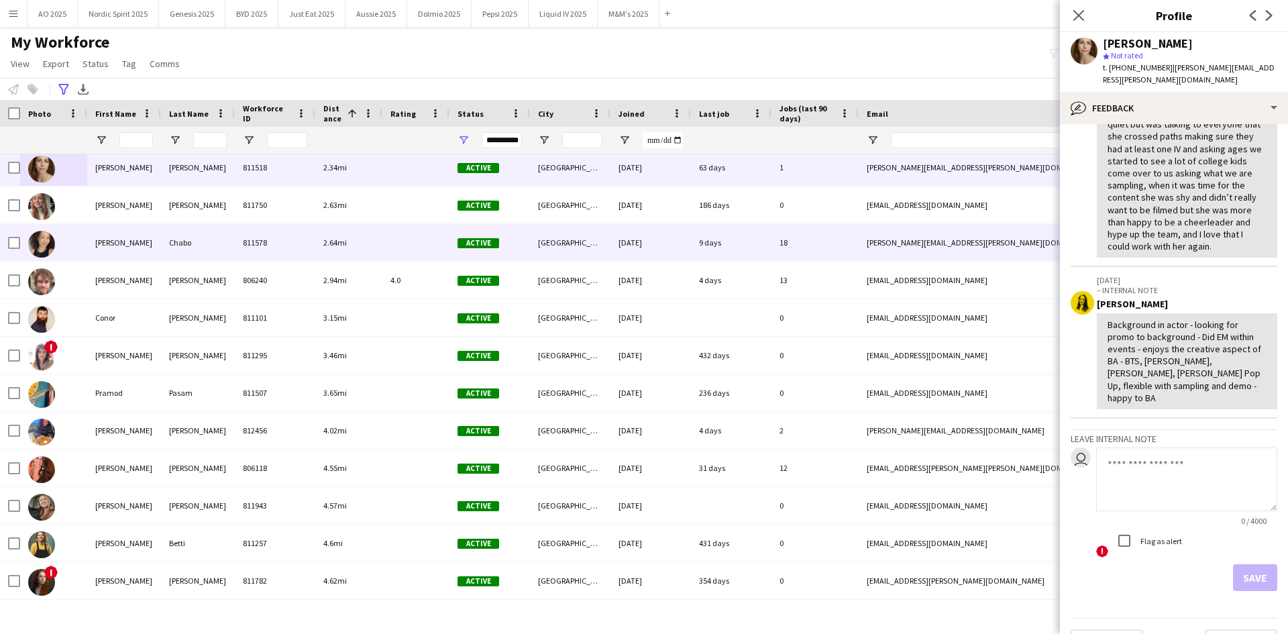
click at [48, 239] on img at bounding box center [41, 244] width 27 height 27
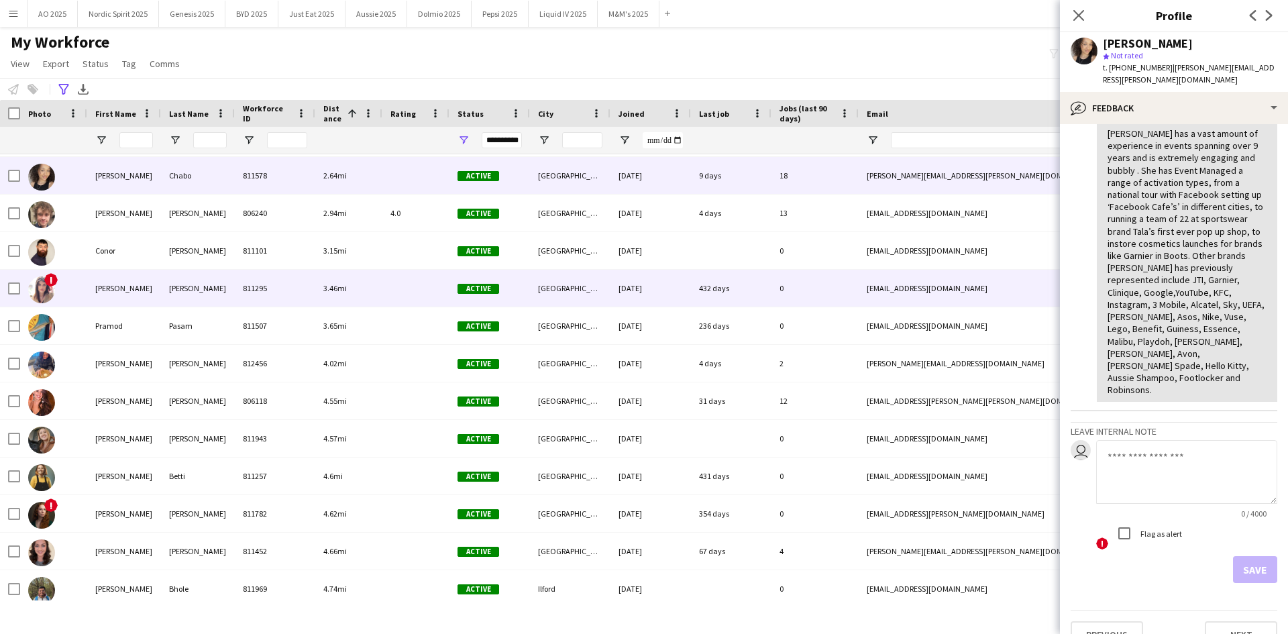
scroll to position [402, 0]
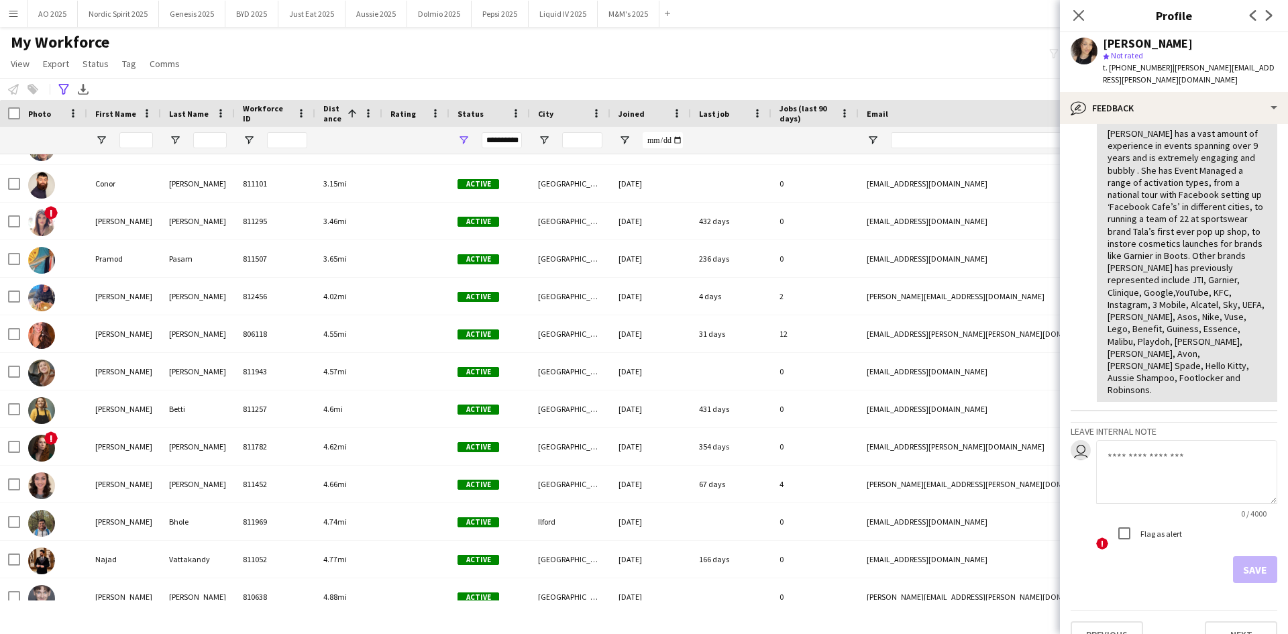
click at [1124, 440] on textarea at bounding box center [1186, 472] width 181 height 64
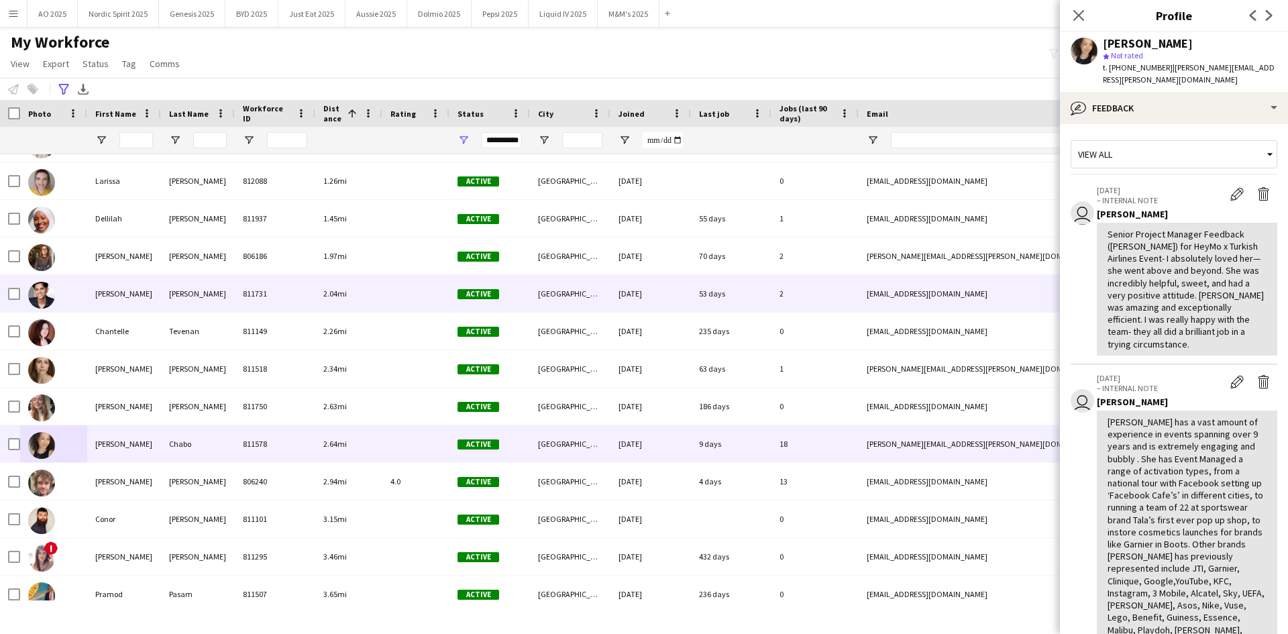
scroll to position [2, 0]
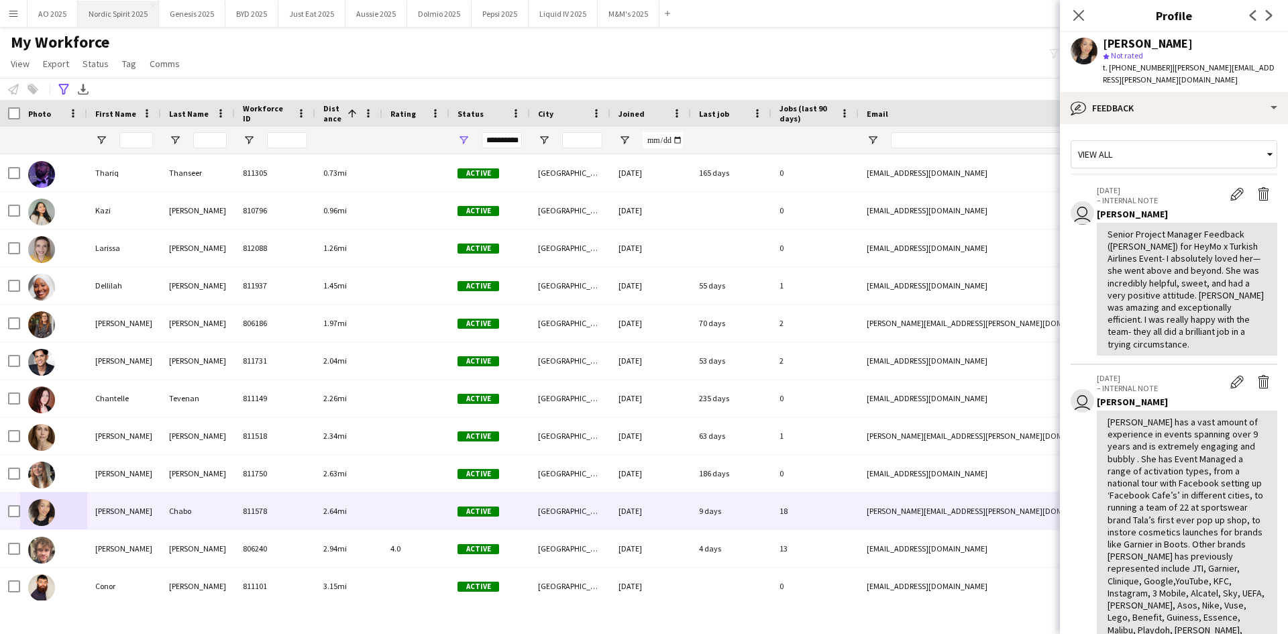
click at [127, 8] on button "Nordic Spirit 2025 Close" at bounding box center [118, 14] width 81 height 26
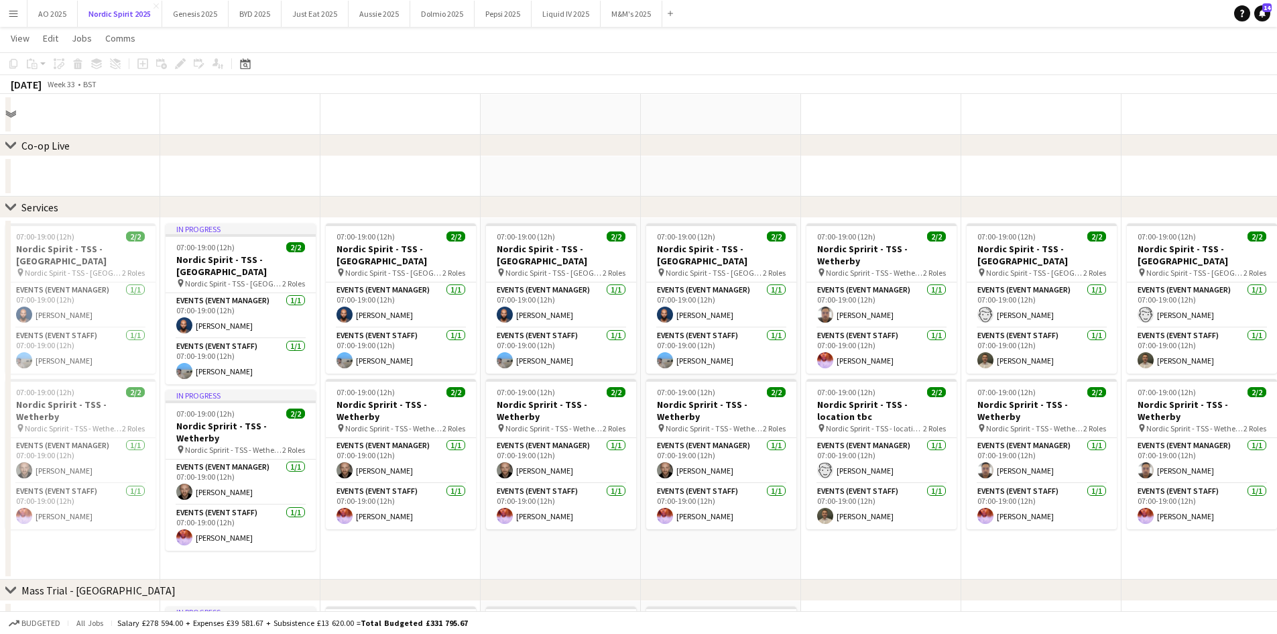
scroll to position [201, 0]
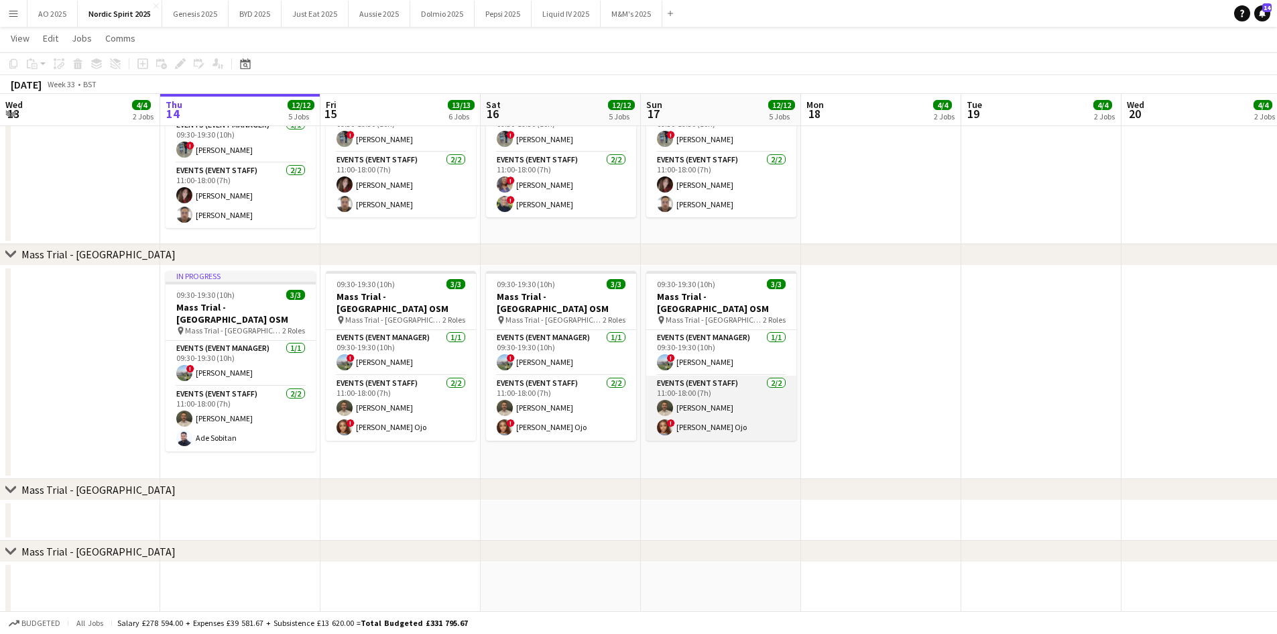
click at [662, 419] on app-user-avatar at bounding box center [665, 427] width 16 height 16
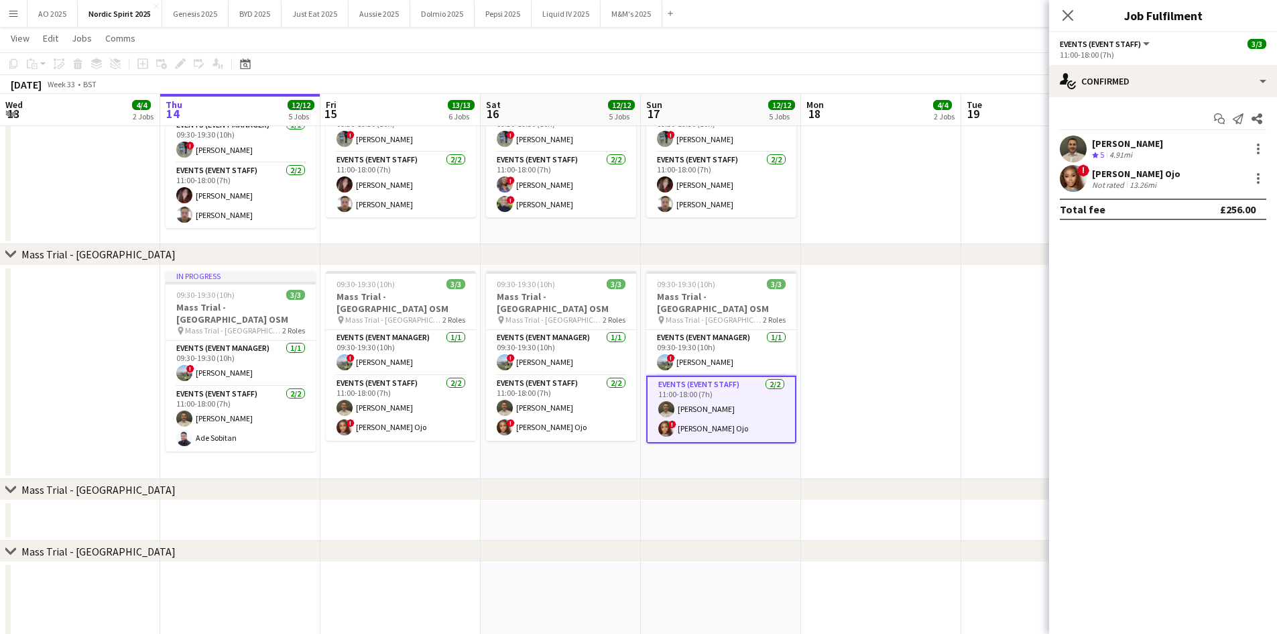
click at [1082, 182] on app-user-avatar at bounding box center [1073, 178] width 27 height 27
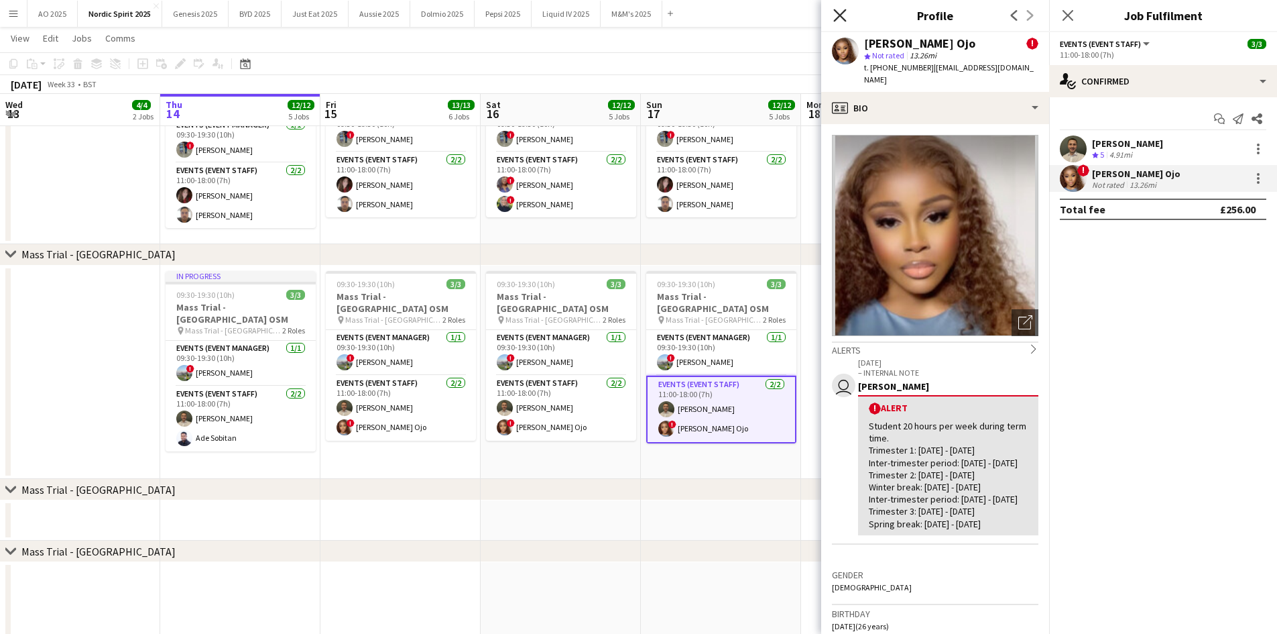
click at [834, 18] on icon "Close pop-in" at bounding box center [840, 15] width 13 height 13
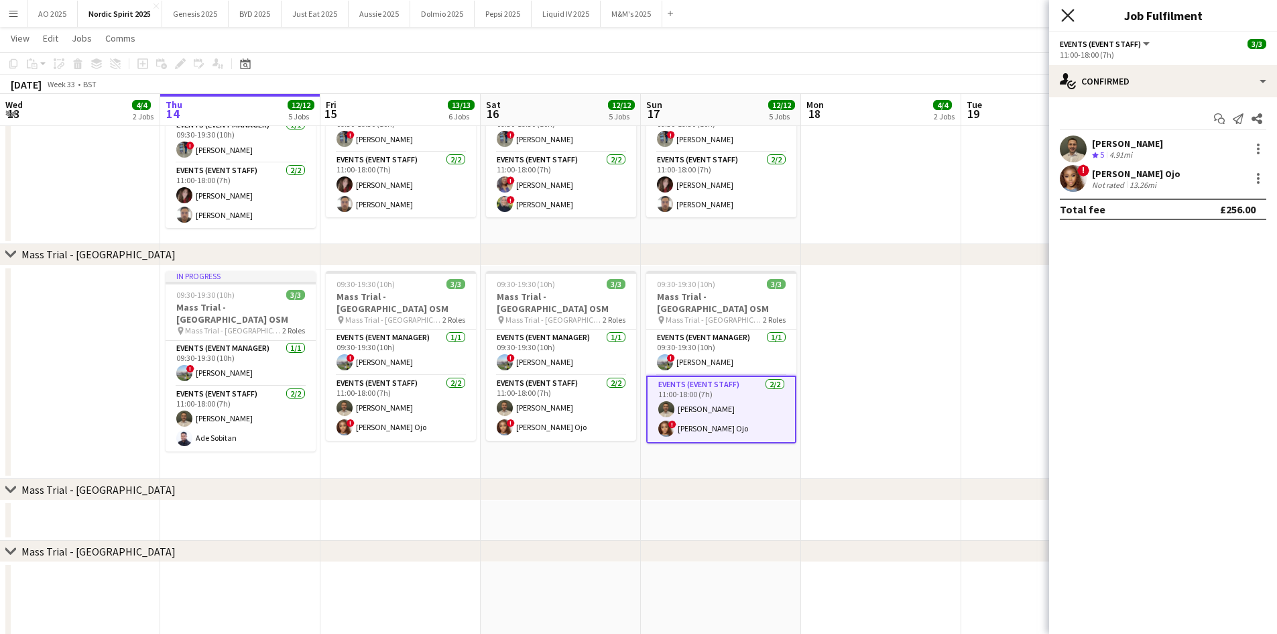
click at [1069, 20] on icon "Close pop-in" at bounding box center [1068, 15] width 13 height 13
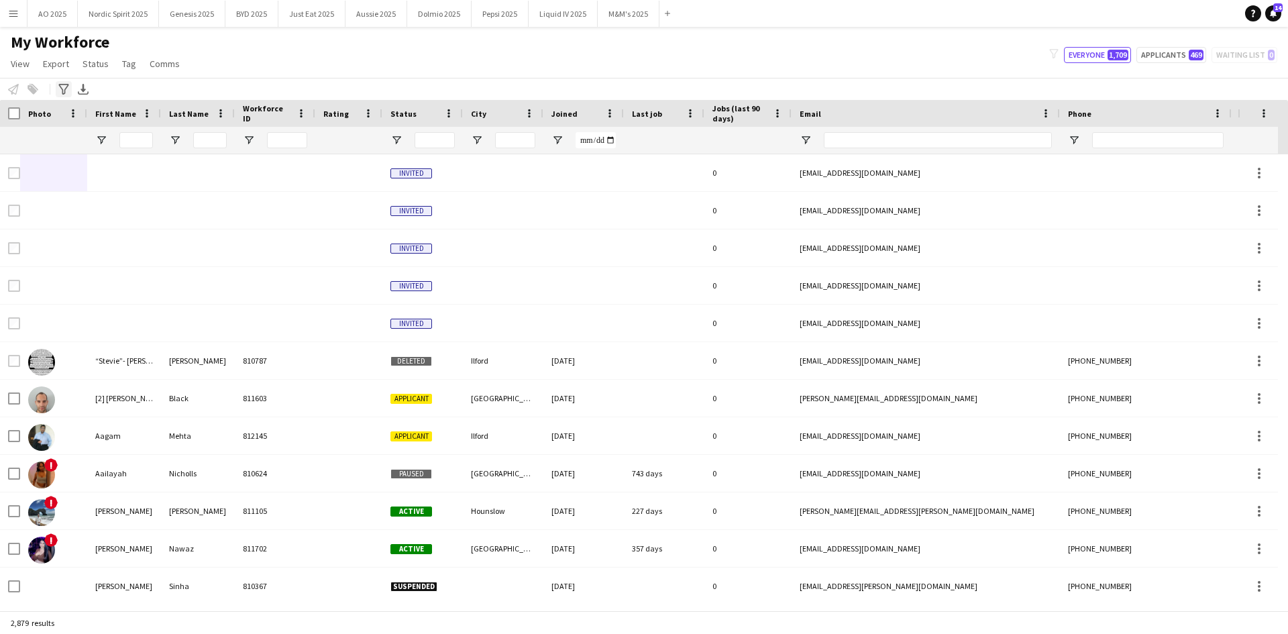
click at [61, 86] on icon "Advanced filters" at bounding box center [63, 89] width 11 height 11
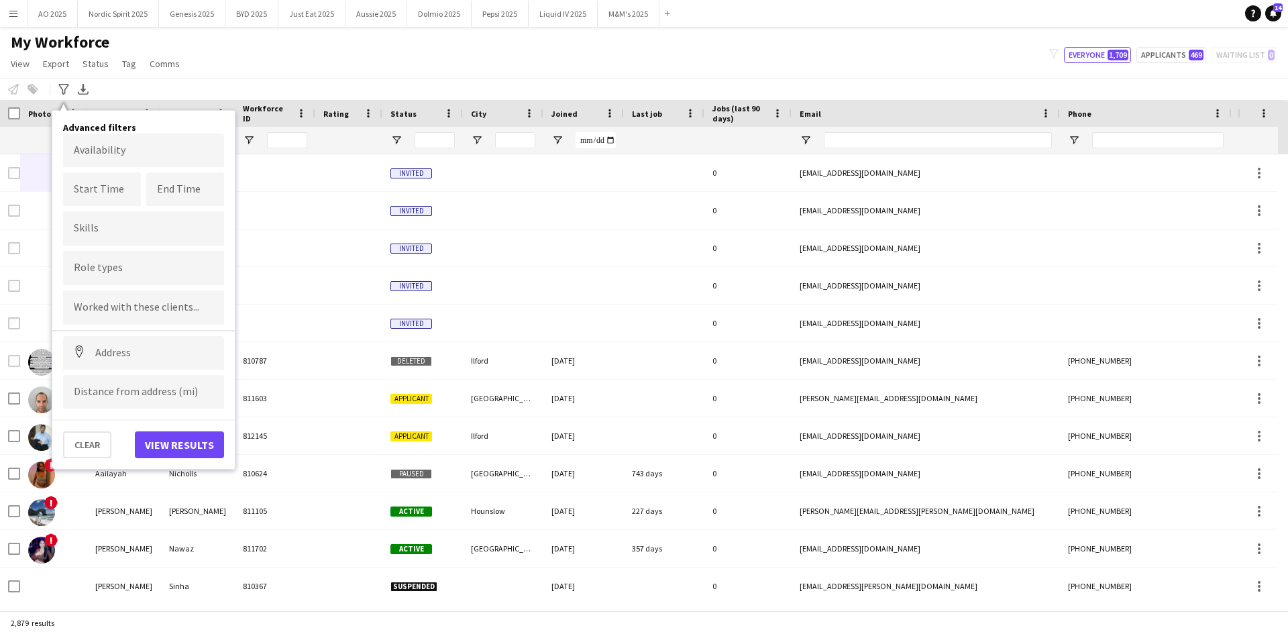
click at [322, 130] on div at bounding box center [348, 140] width 67 height 27
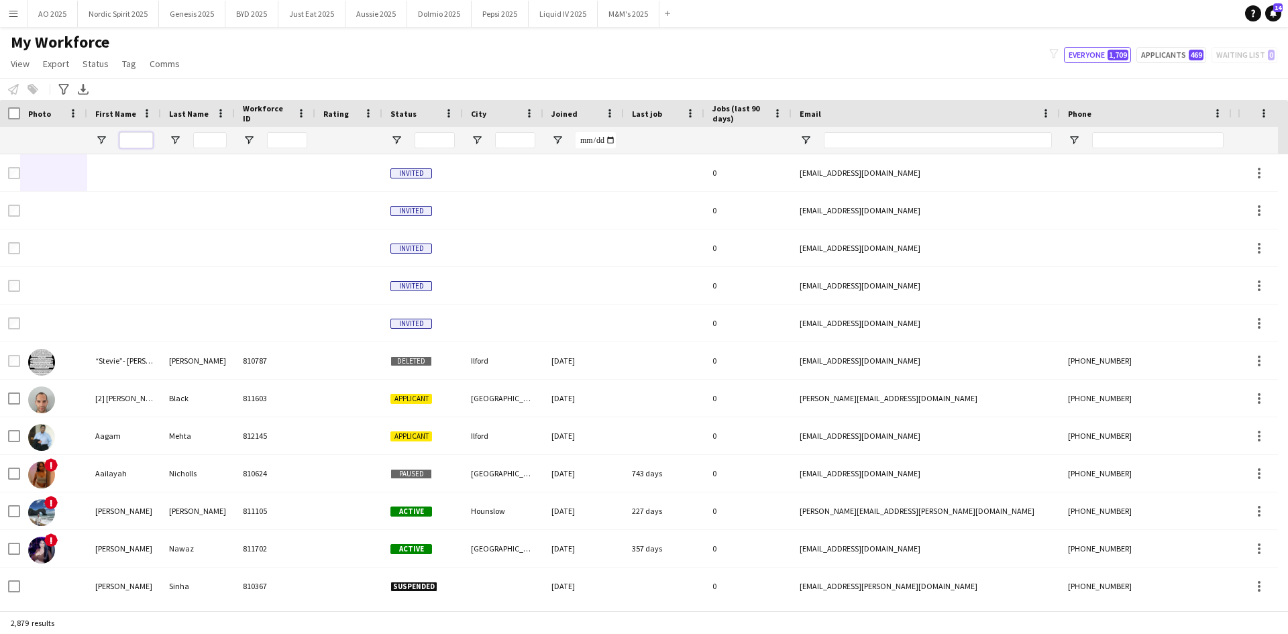
click at [137, 148] on input "First Name Filter Input" at bounding box center [136, 140] width 34 height 16
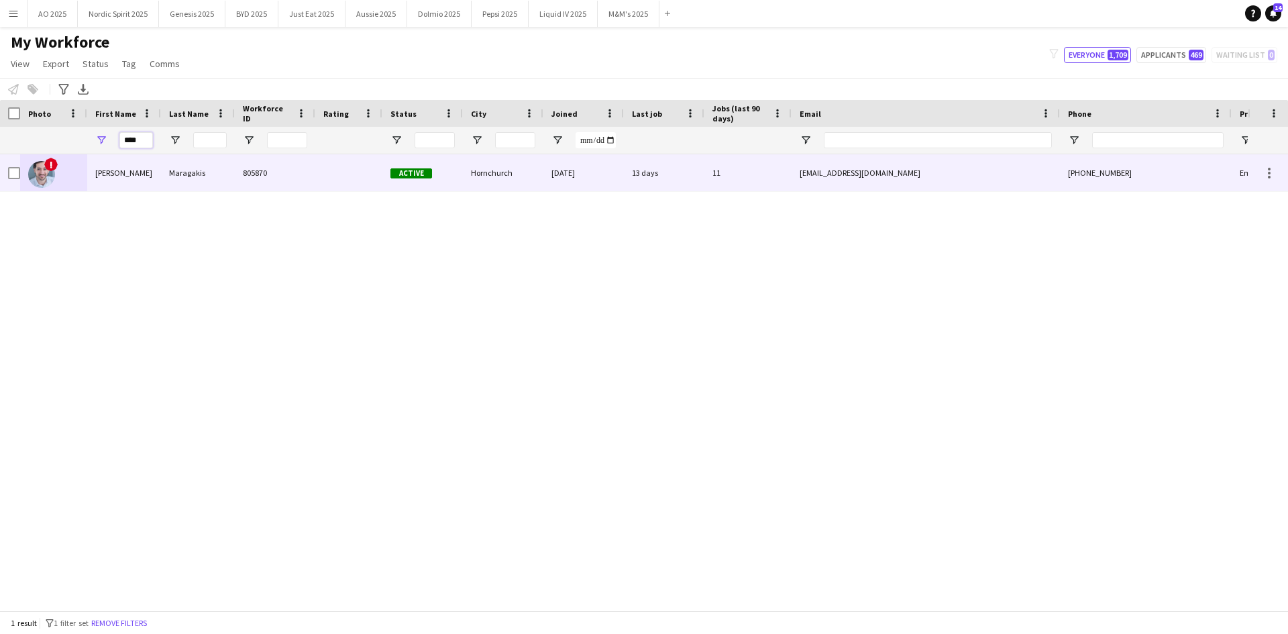
type input "****"
click at [45, 172] on img at bounding box center [41, 174] width 27 height 27
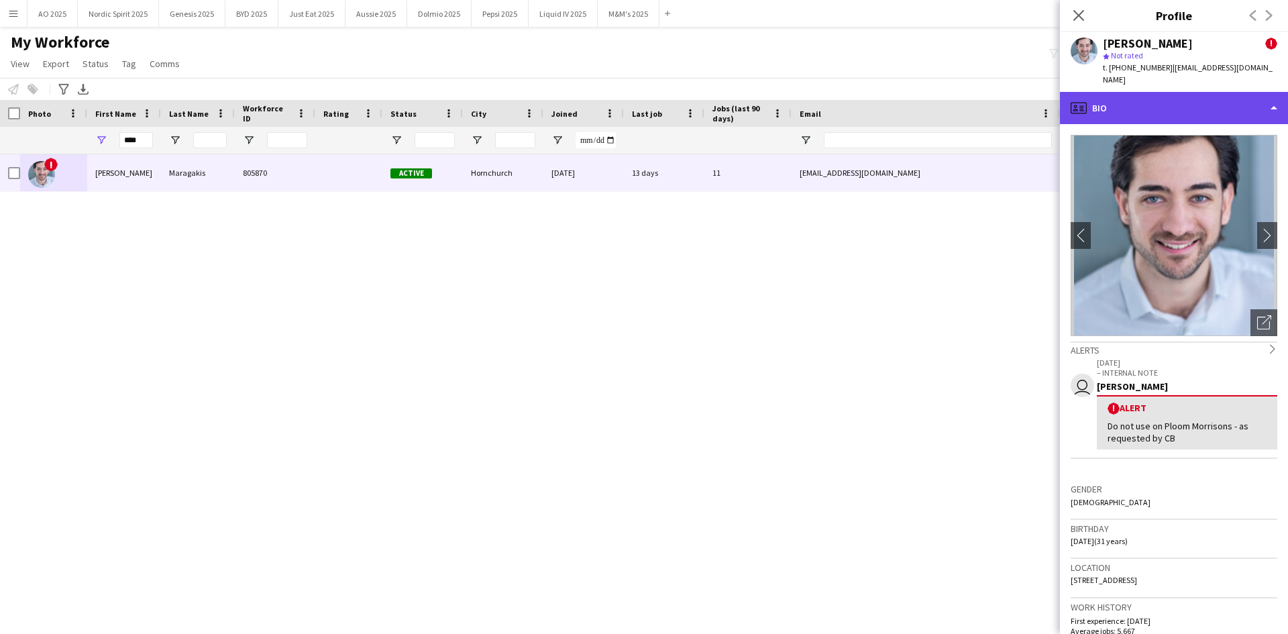
click at [1172, 98] on div "profile Bio" at bounding box center [1174, 108] width 228 height 32
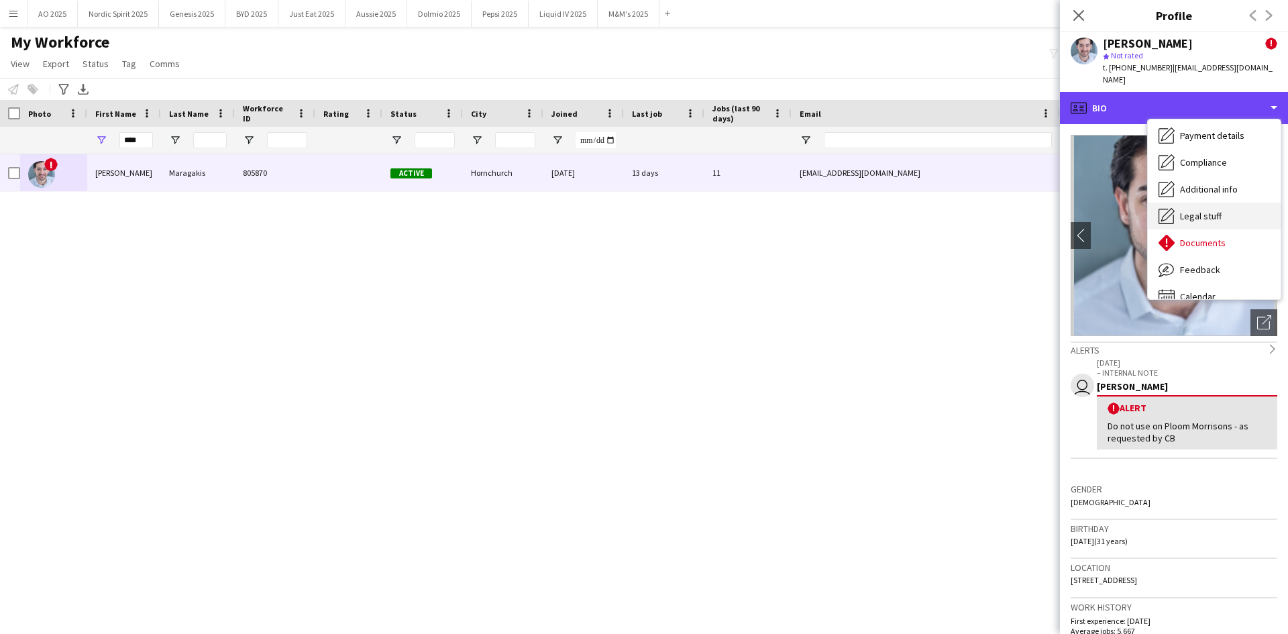
scroll to position [180, 0]
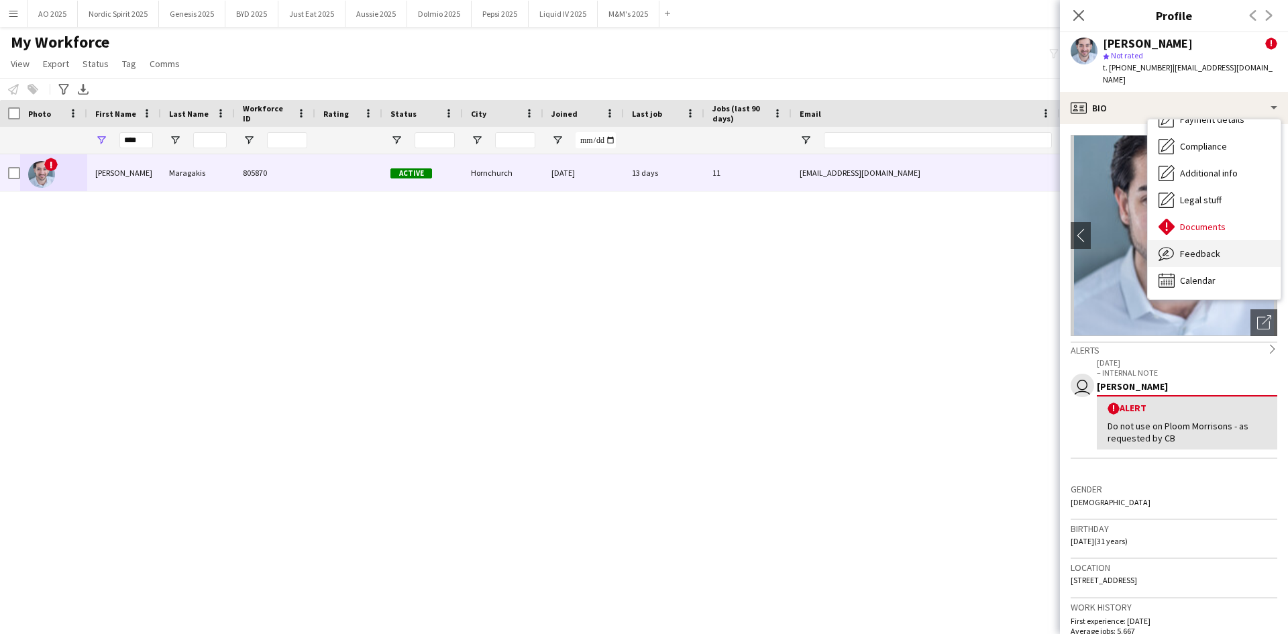
click at [1217, 243] on div "Feedback Feedback" at bounding box center [1213, 253] width 133 height 27
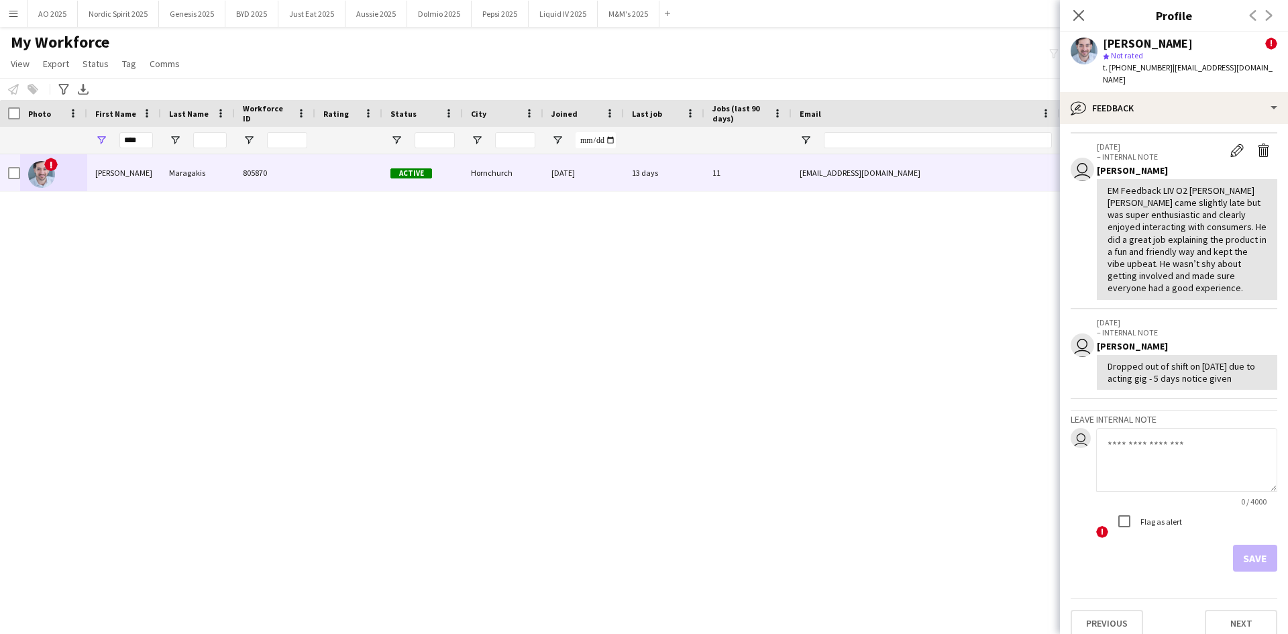
scroll to position [584, 0]
click at [1164, 439] on textarea at bounding box center [1186, 459] width 181 height 64
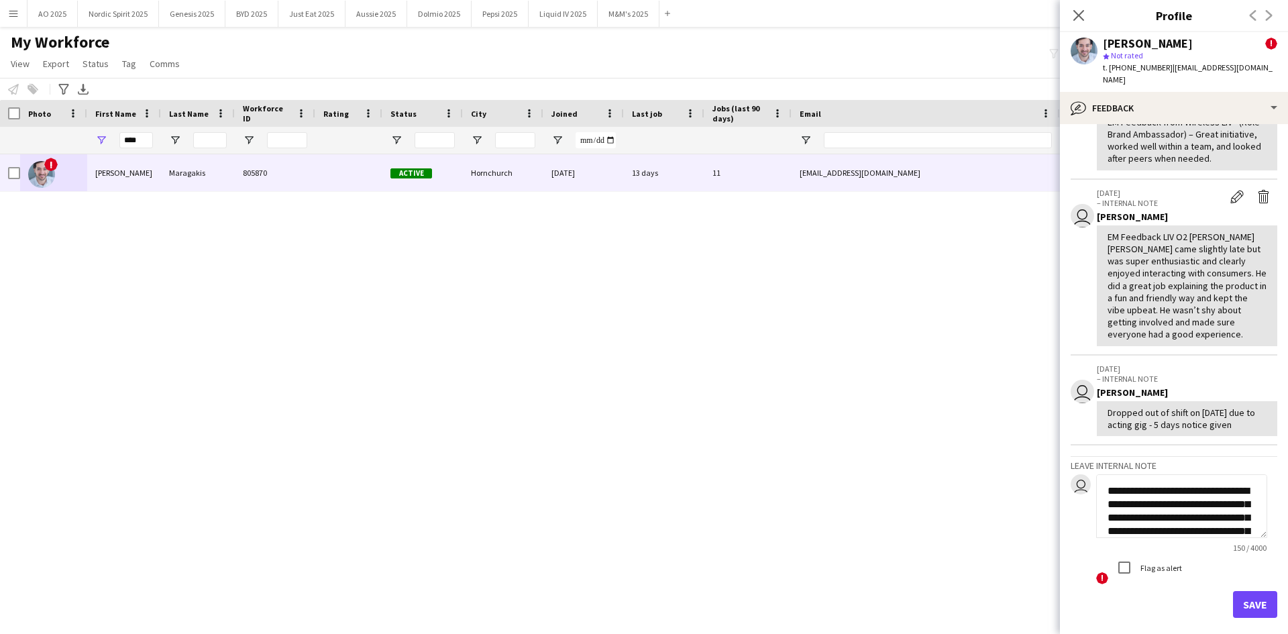
scroll to position [517, 0]
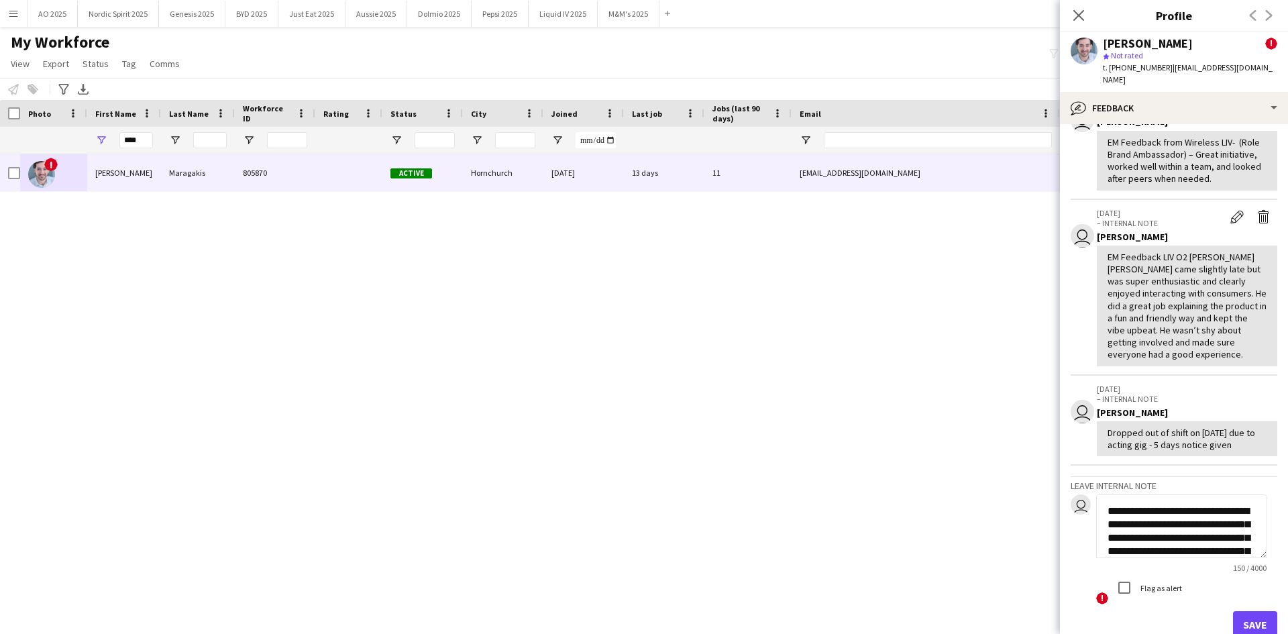
click at [1151, 514] on textarea "**********" at bounding box center [1181, 526] width 171 height 64
click at [1156, 511] on textarea "**********" at bounding box center [1181, 526] width 171 height 64
click at [1143, 527] on textarea "**********" at bounding box center [1181, 526] width 171 height 64
click at [1202, 512] on textarea "**********" at bounding box center [1181, 526] width 171 height 64
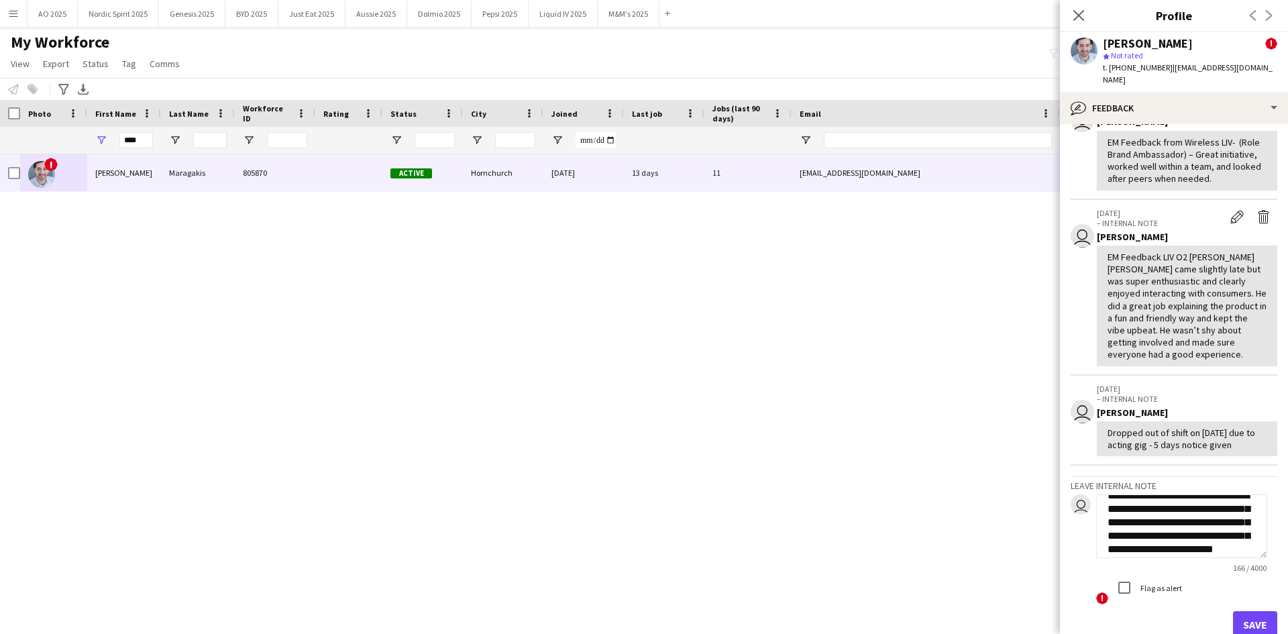
drag, startPoint x: 1125, startPoint y: 538, endPoint x: 1214, endPoint y: 511, distance: 94.0
click at [1214, 511] on textarea "**********" at bounding box center [1181, 526] width 171 height 64
click at [1140, 524] on textarea "**********" at bounding box center [1181, 526] width 171 height 64
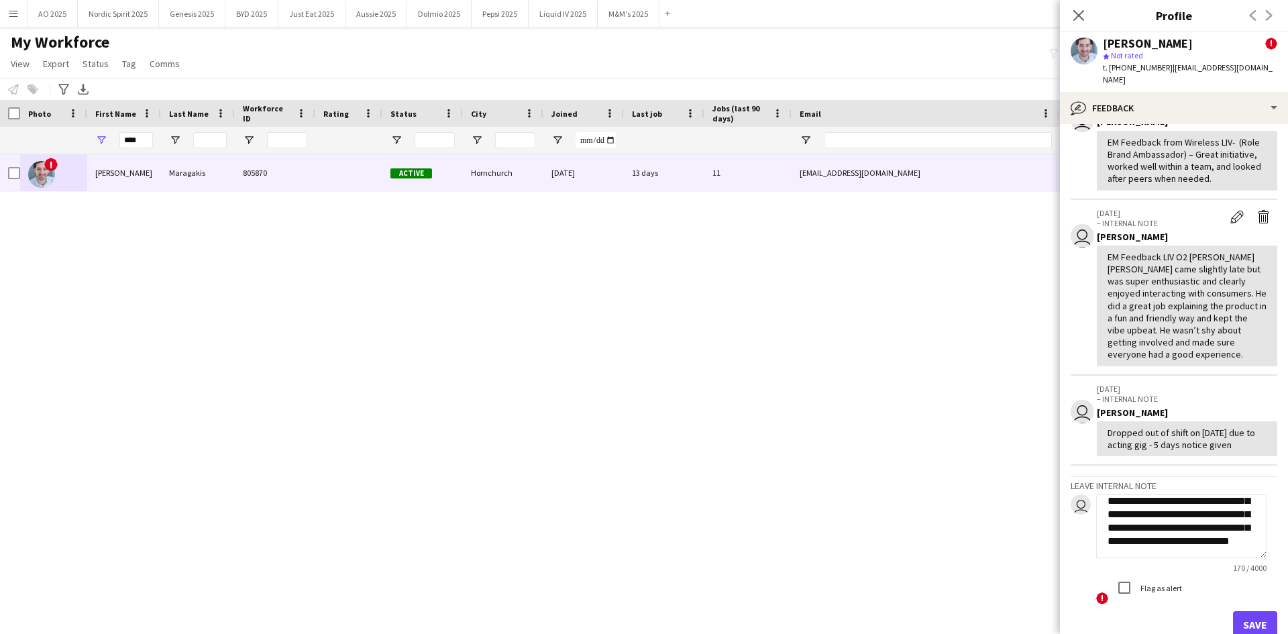
drag, startPoint x: 1146, startPoint y: 516, endPoint x: 1151, endPoint y: 504, distance: 13.0
click at [1151, 504] on textarea "**********" at bounding box center [1181, 526] width 171 height 64
click at [1150, 516] on textarea "**********" at bounding box center [1181, 526] width 171 height 64
click at [1212, 521] on textarea "**********" at bounding box center [1181, 526] width 171 height 64
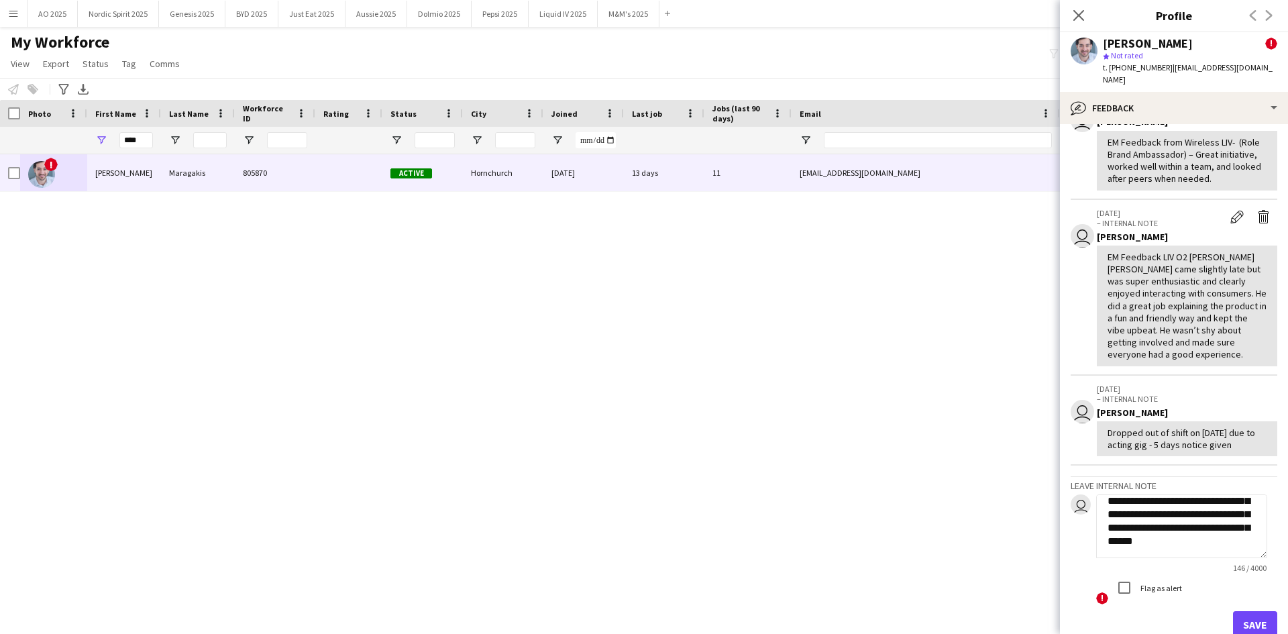
type textarea "**********"
click at [1245, 611] on button "Save" at bounding box center [1255, 624] width 44 height 27
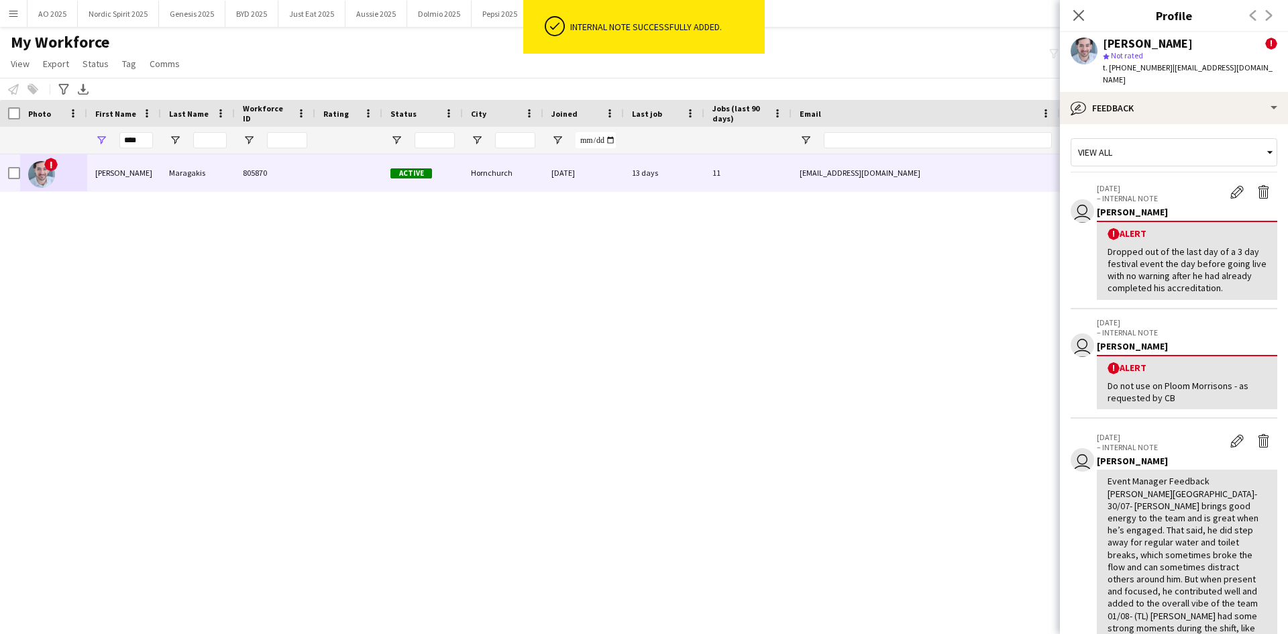
scroll to position [0, 0]
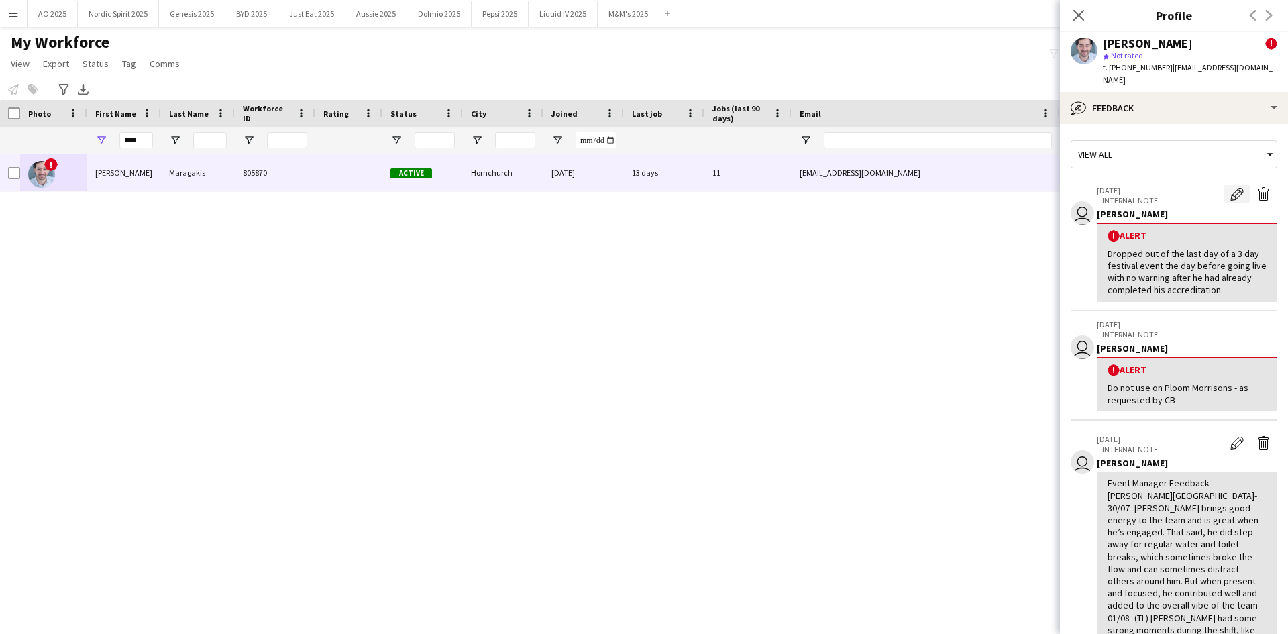
click at [1230, 187] on app-icon "Edit alert" at bounding box center [1236, 193] width 13 height 13
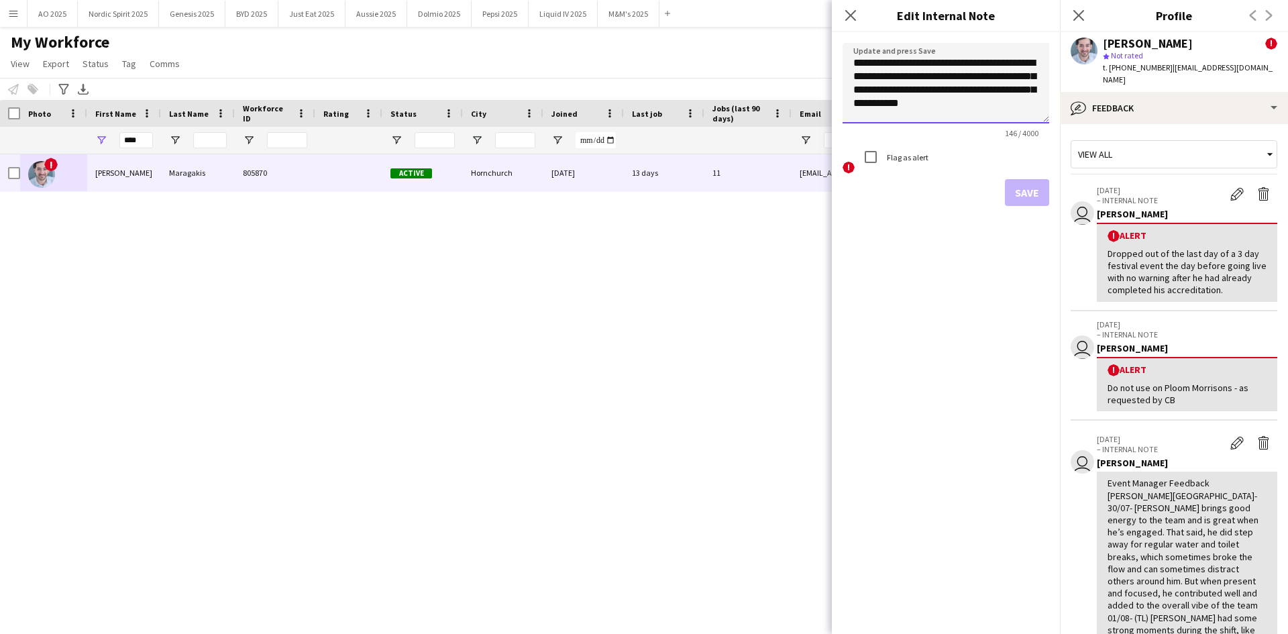
click at [1001, 103] on textarea "**********" at bounding box center [945, 83] width 207 height 80
type textarea "**********"
click at [1029, 184] on button "Save" at bounding box center [1027, 192] width 44 height 27
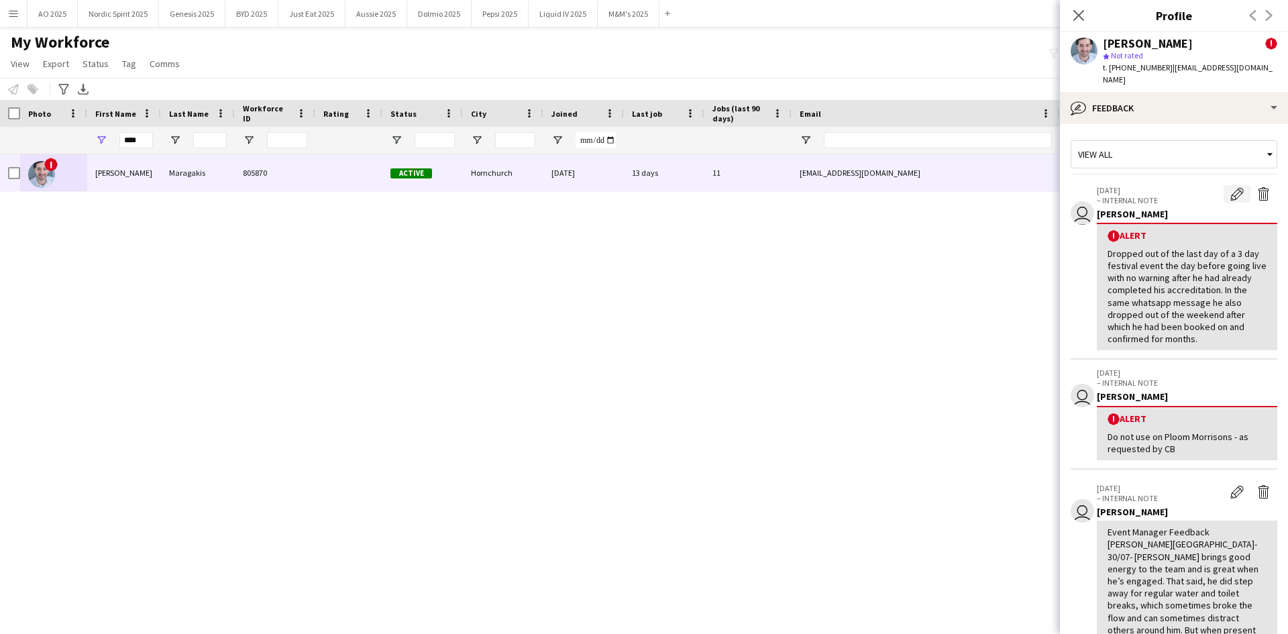
click at [1230, 187] on app-icon "Edit alert" at bounding box center [1236, 193] width 13 height 13
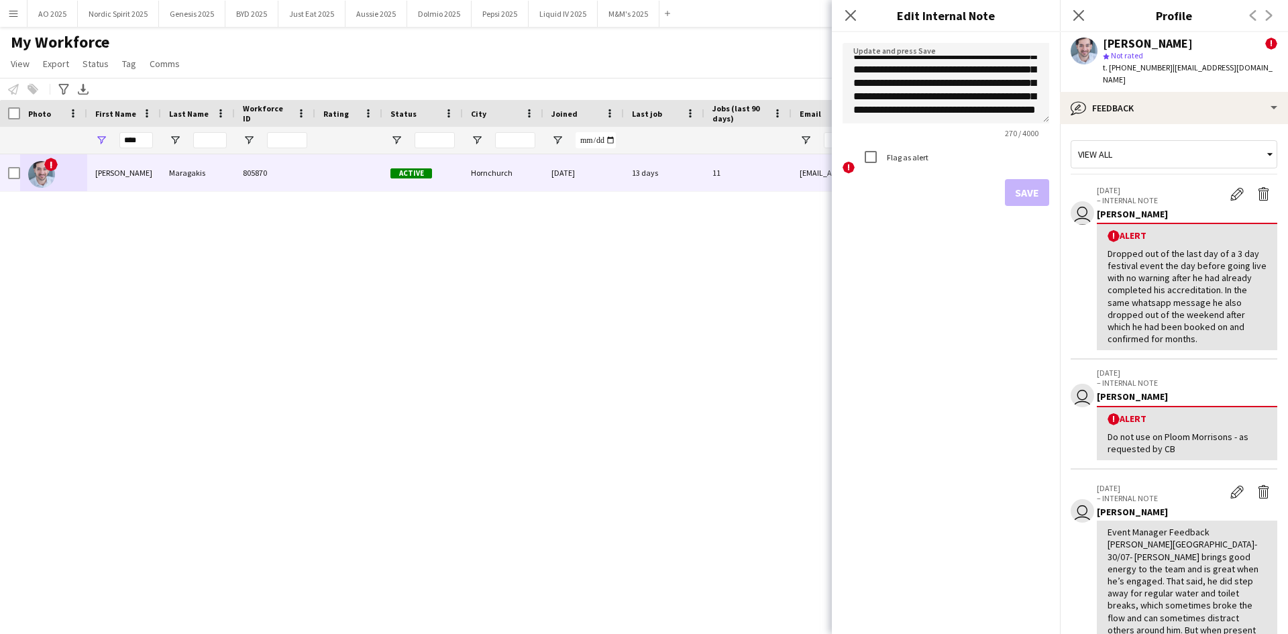
scroll to position [47, 0]
click at [902, 111] on textarea "**********" at bounding box center [945, 83] width 207 height 80
type textarea "**********"
click at [1030, 197] on button "Save" at bounding box center [1027, 192] width 44 height 27
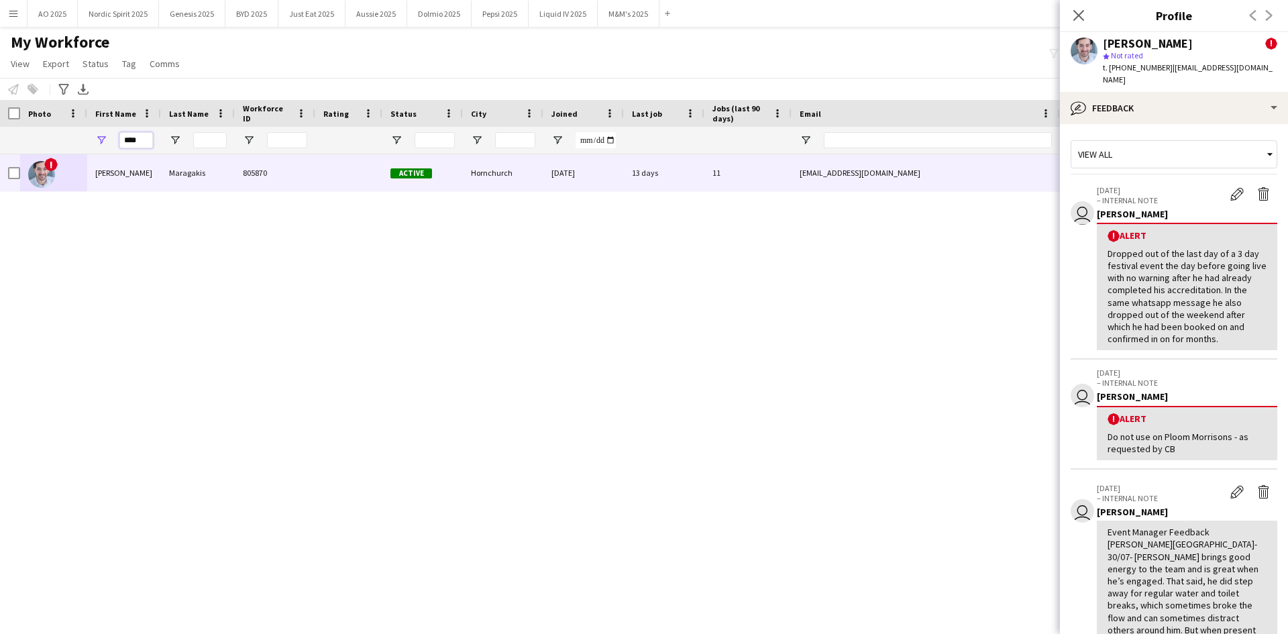
click at [139, 143] on input "****" at bounding box center [136, 140] width 34 height 16
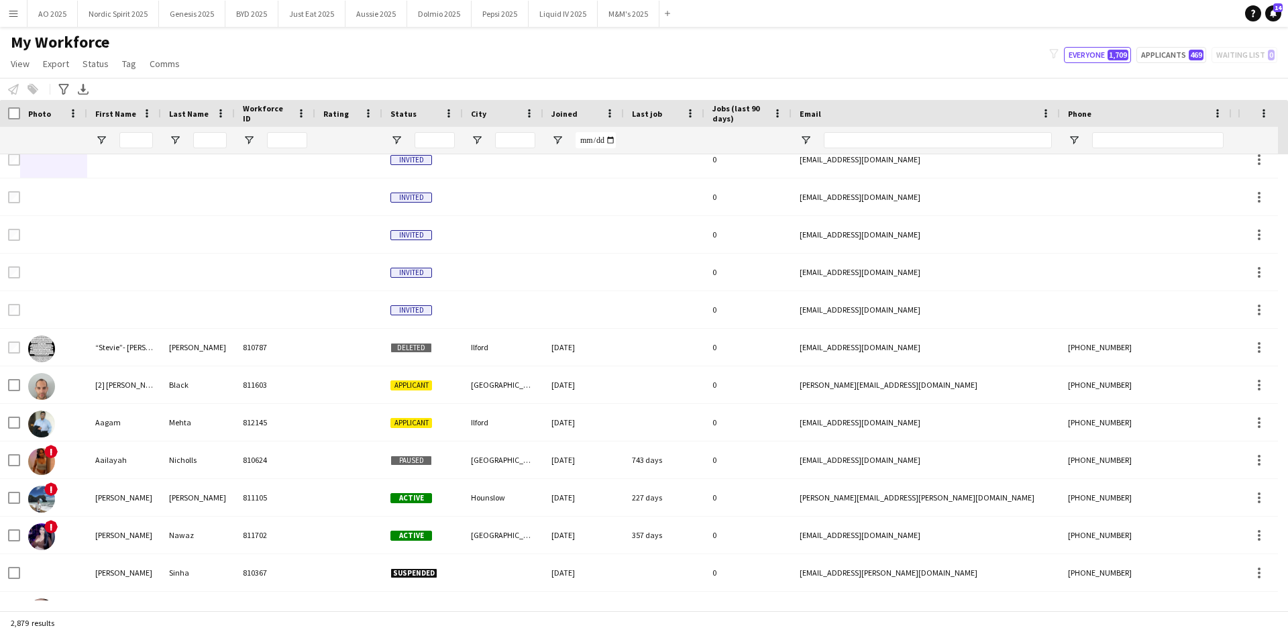
scroll to position [0, 0]
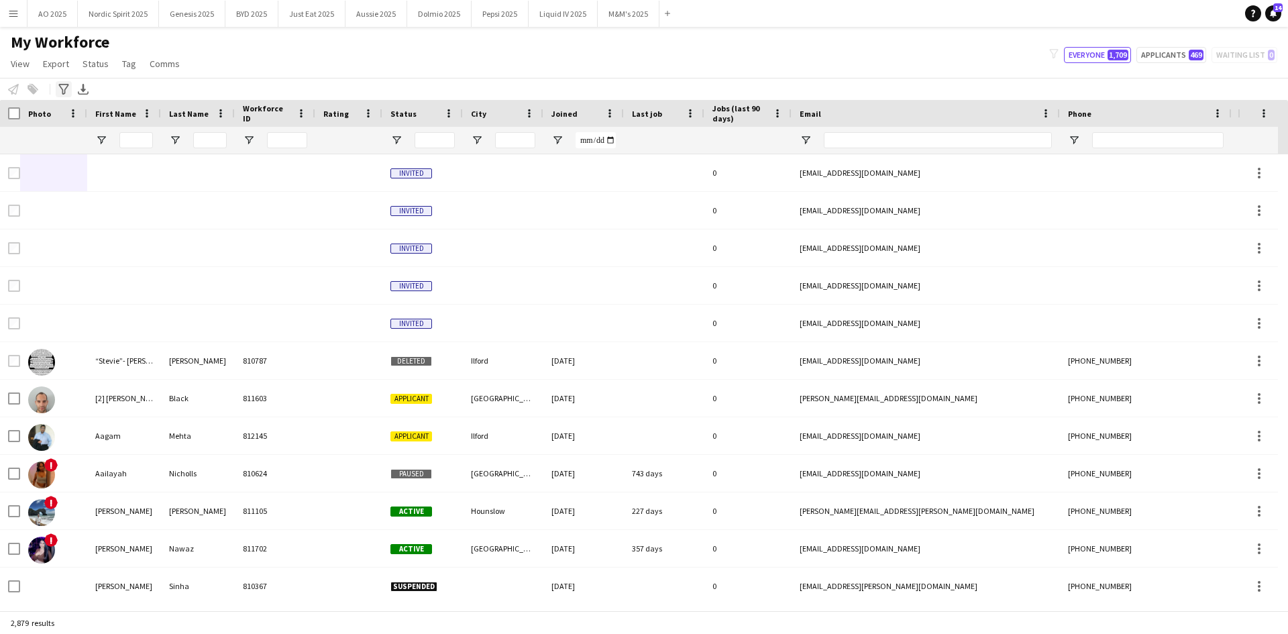
click at [60, 84] on icon "Advanced filters" at bounding box center [63, 89] width 11 height 11
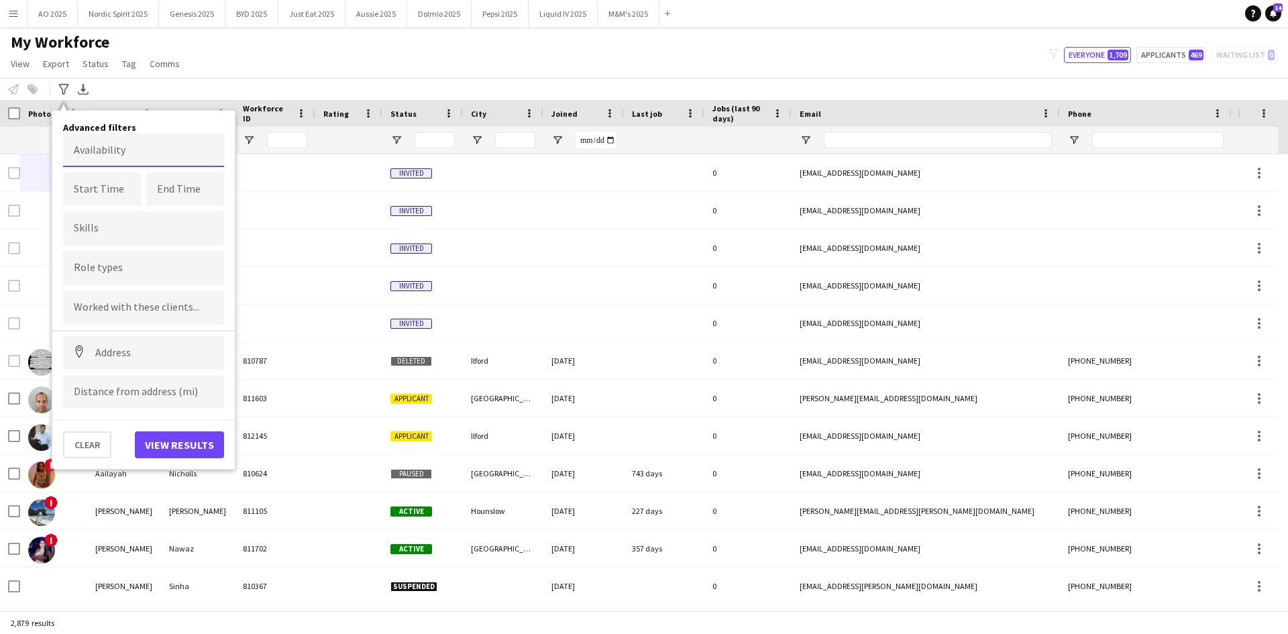
click at [139, 152] on body "Menu Boards Boards Boards All jobs Status Workforce Workforce My Workforce Recr…" at bounding box center [644, 317] width 1288 height 634
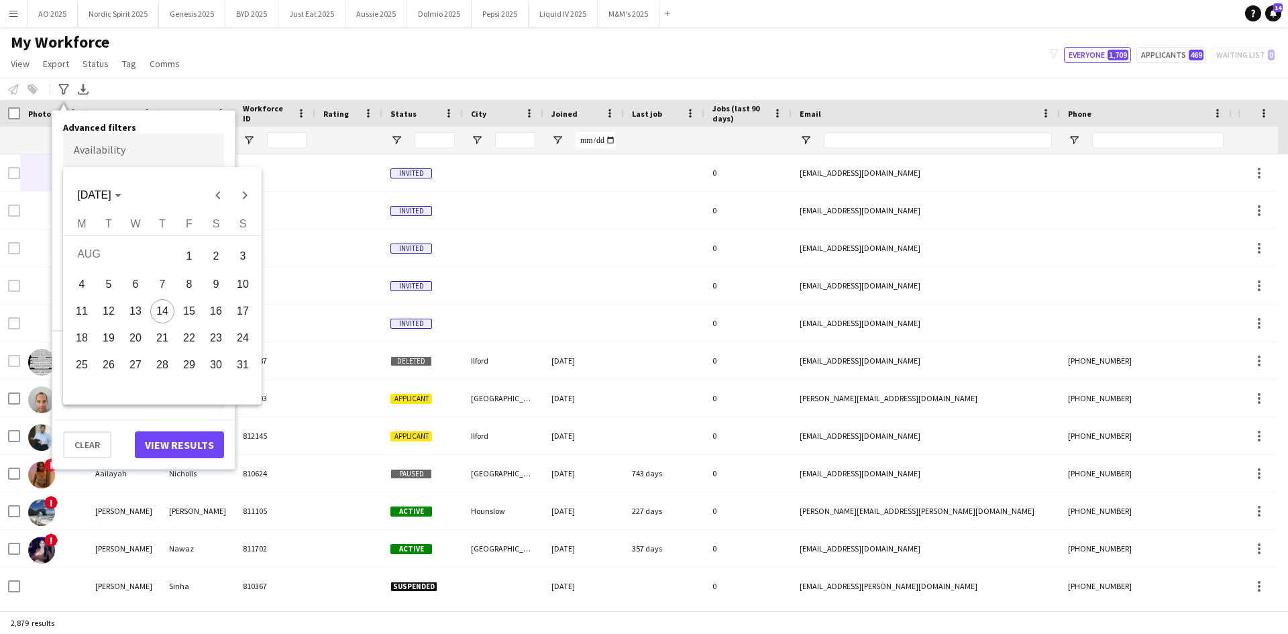
click at [135, 331] on span "20" at bounding box center [135, 338] width 24 height 24
type input "**********"
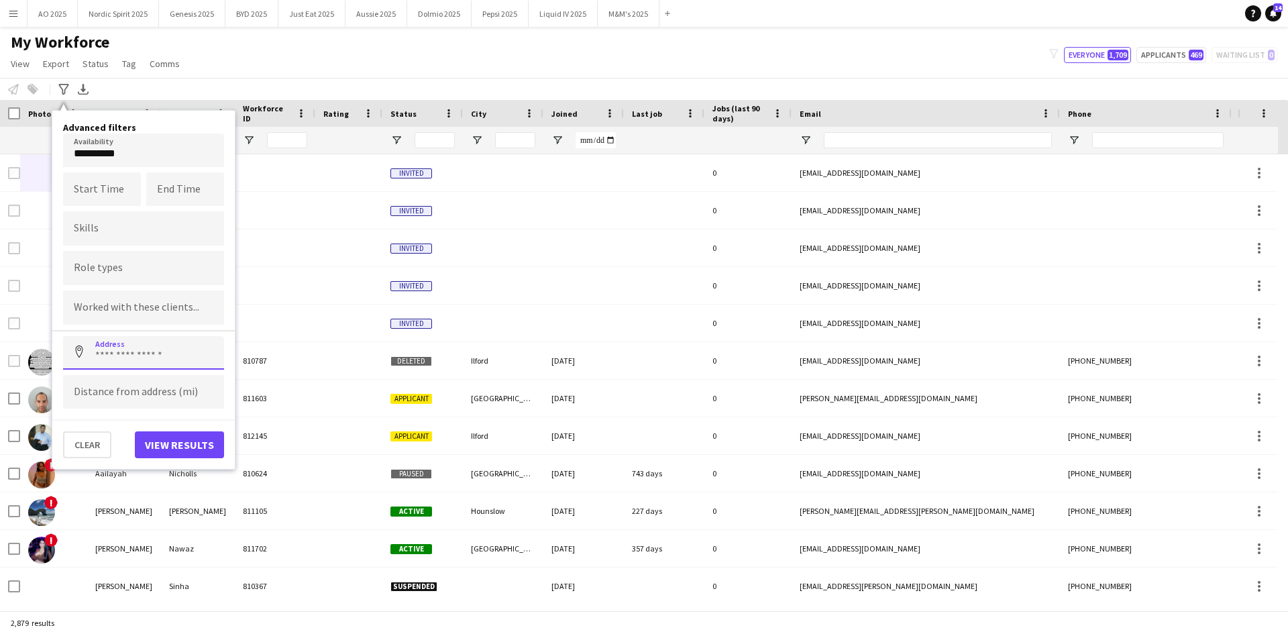
click at [122, 354] on input at bounding box center [143, 353] width 161 height 34
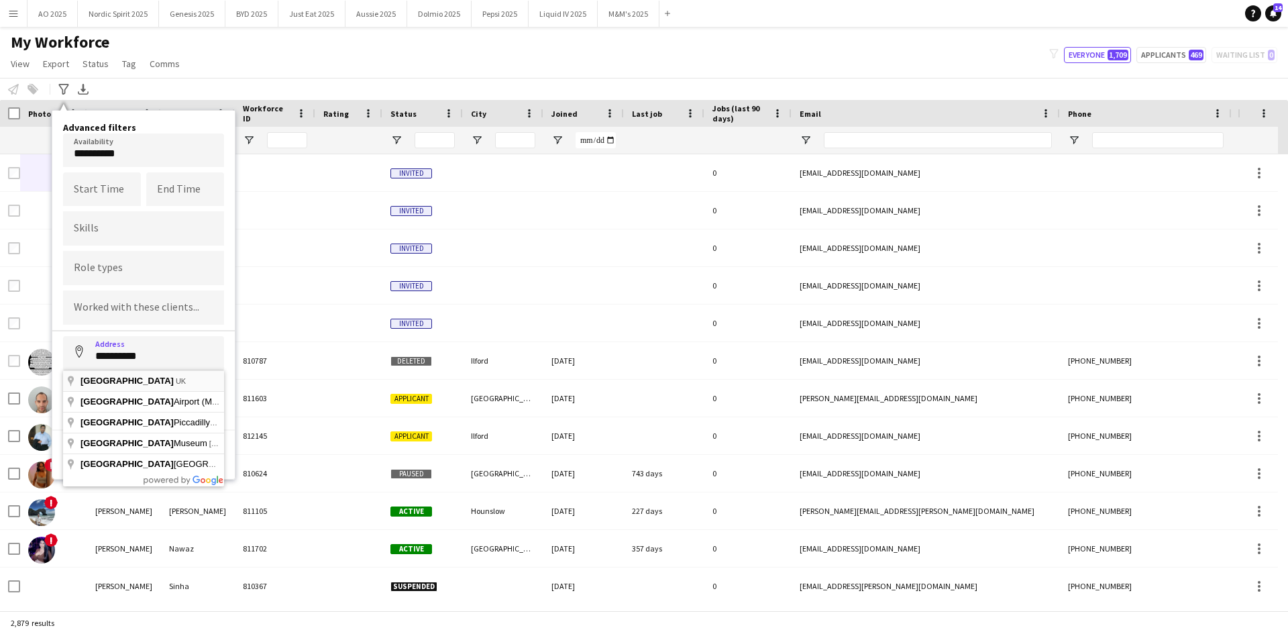
type input "**********"
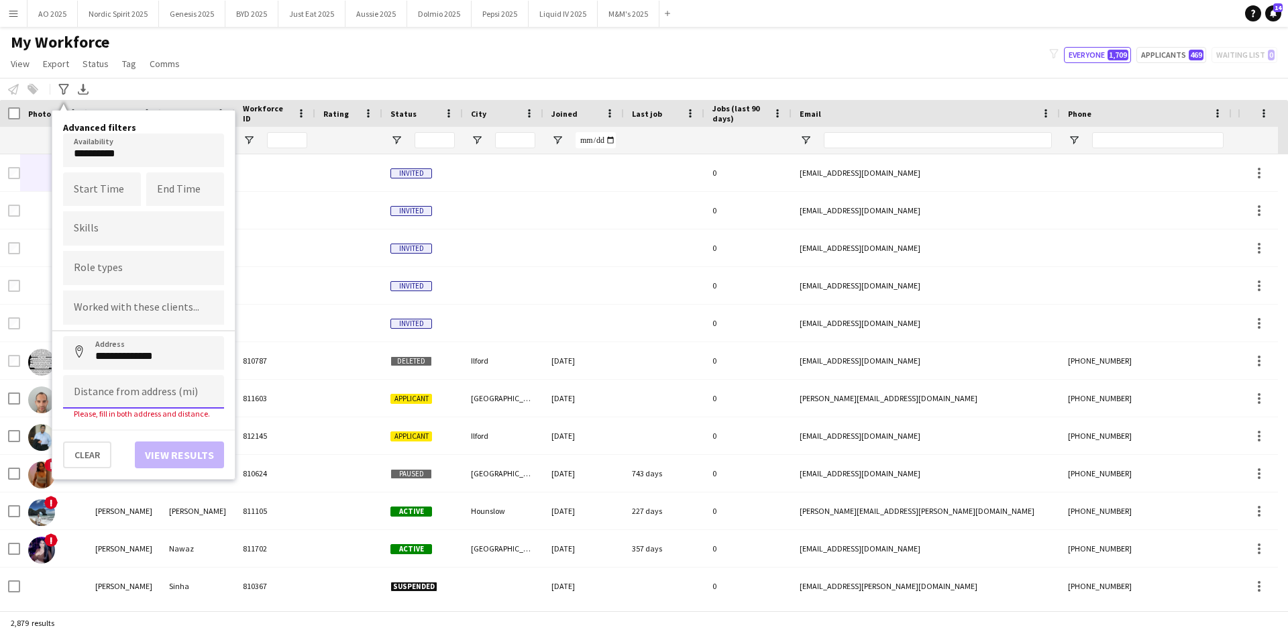
click at [127, 398] on input at bounding box center [143, 392] width 161 height 34
type input "*****"
click at [182, 435] on button "View results" at bounding box center [179, 444] width 89 height 27
type input "**********"
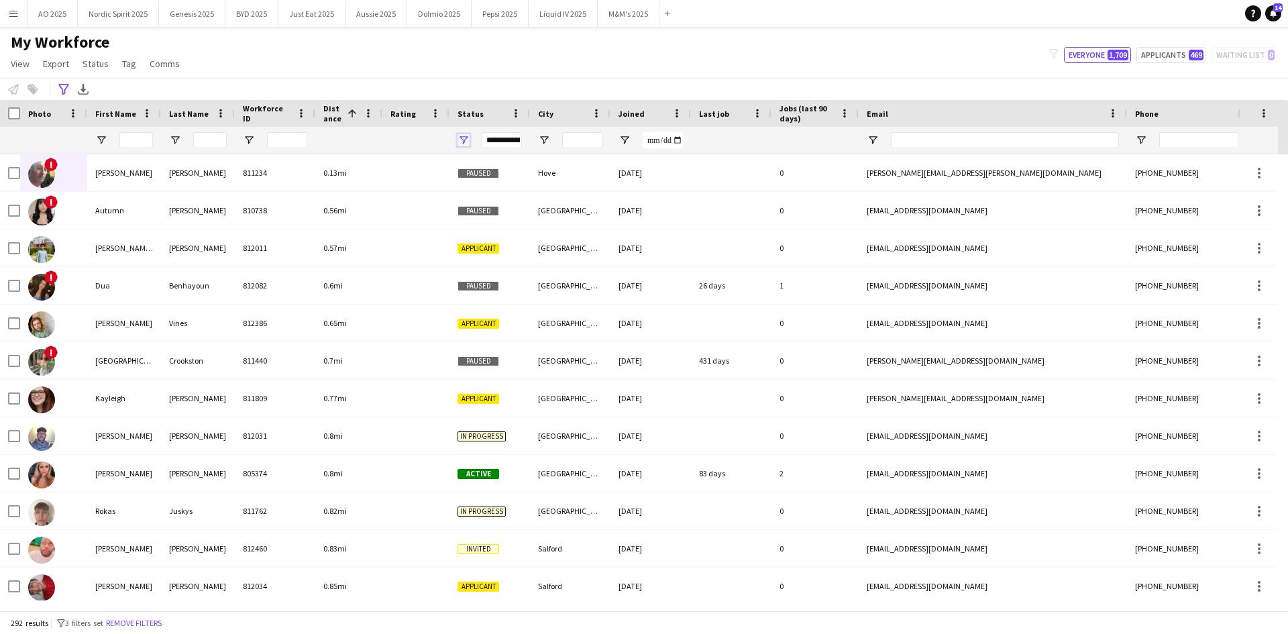
click at [467, 139] on span "Open Filter Menu" at bounding box center [463, 140] width 12 height 12
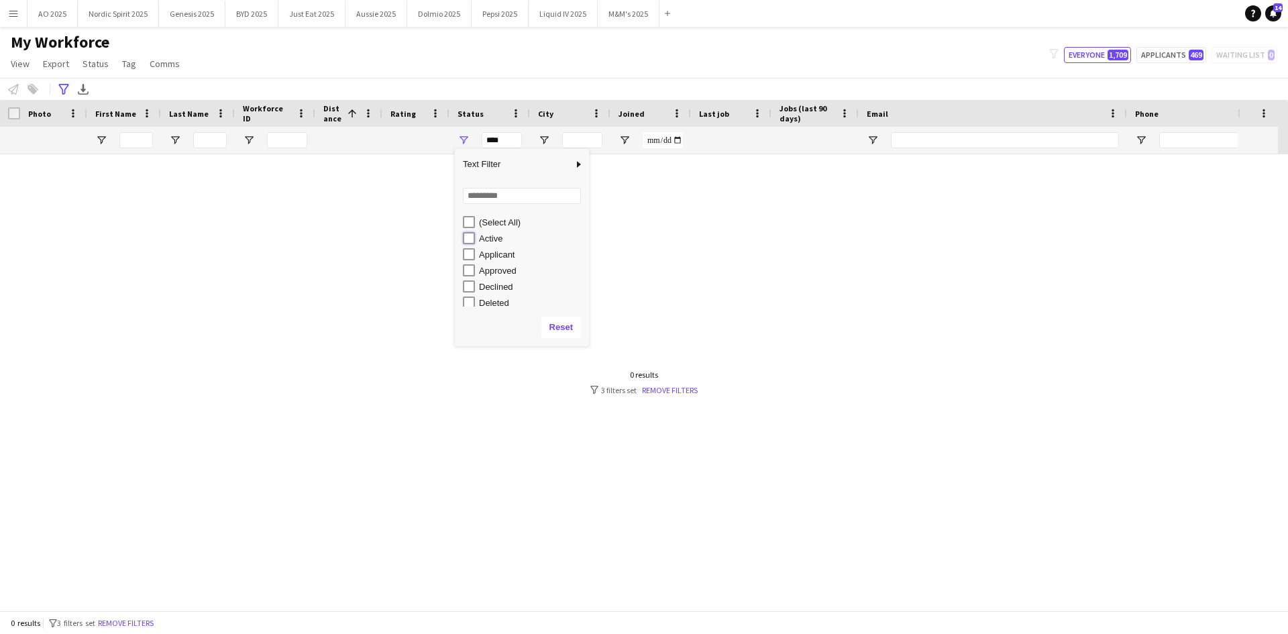
type input "**********"
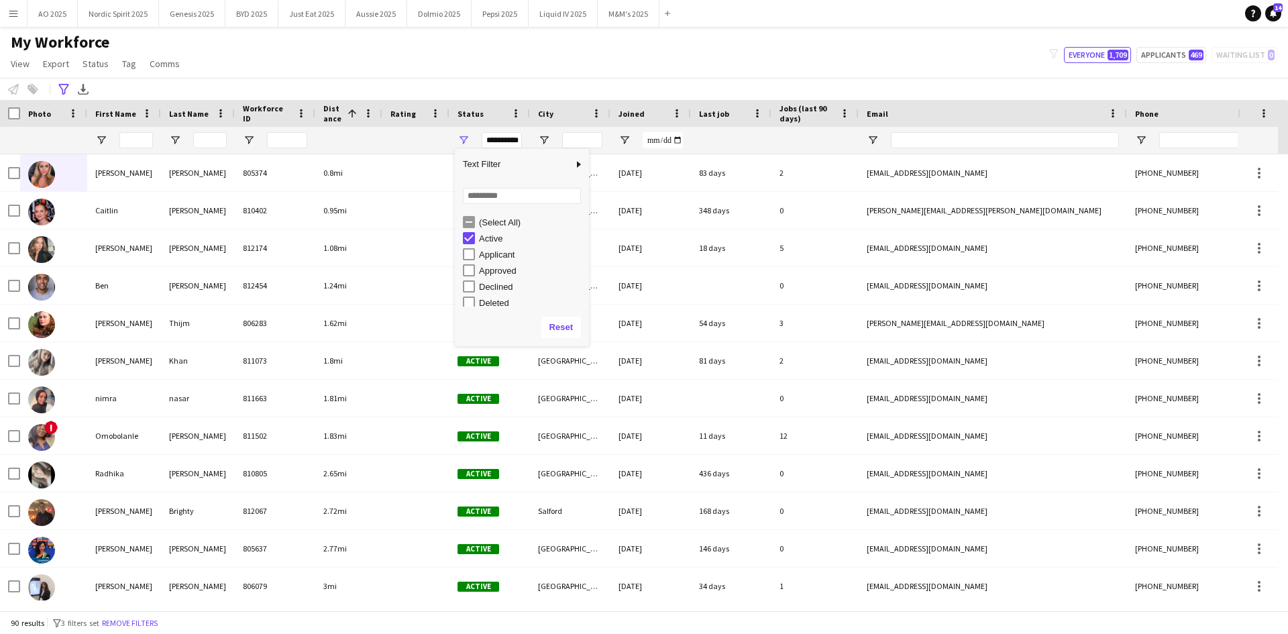
click at [233, 79] on div "**********" at bounding box center [644, 89] width 1288 height 22
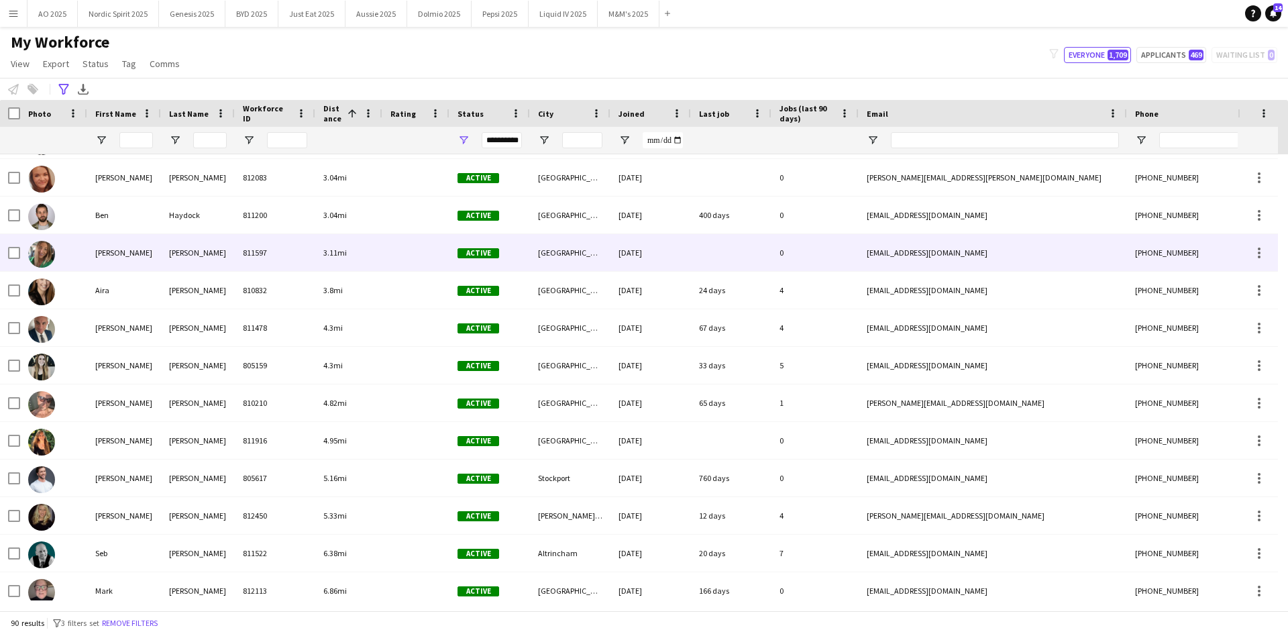
scroll to position [469, 0]
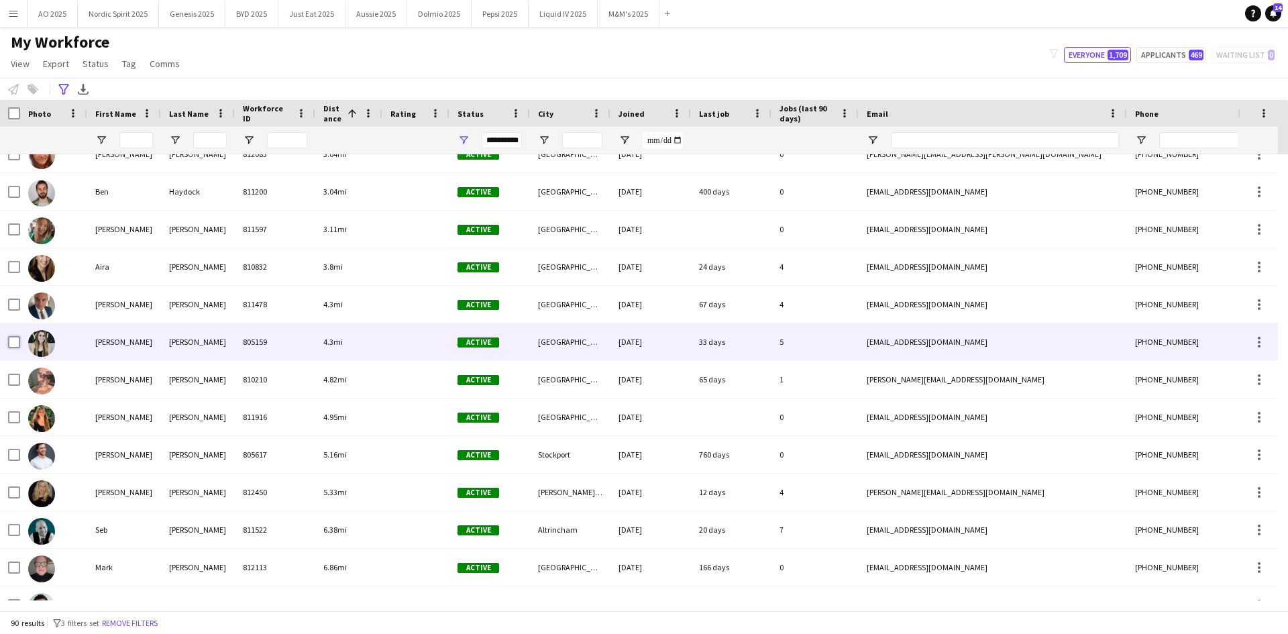
click at [9, 349] on div at bounding box center [14, 342] width 12 height 38
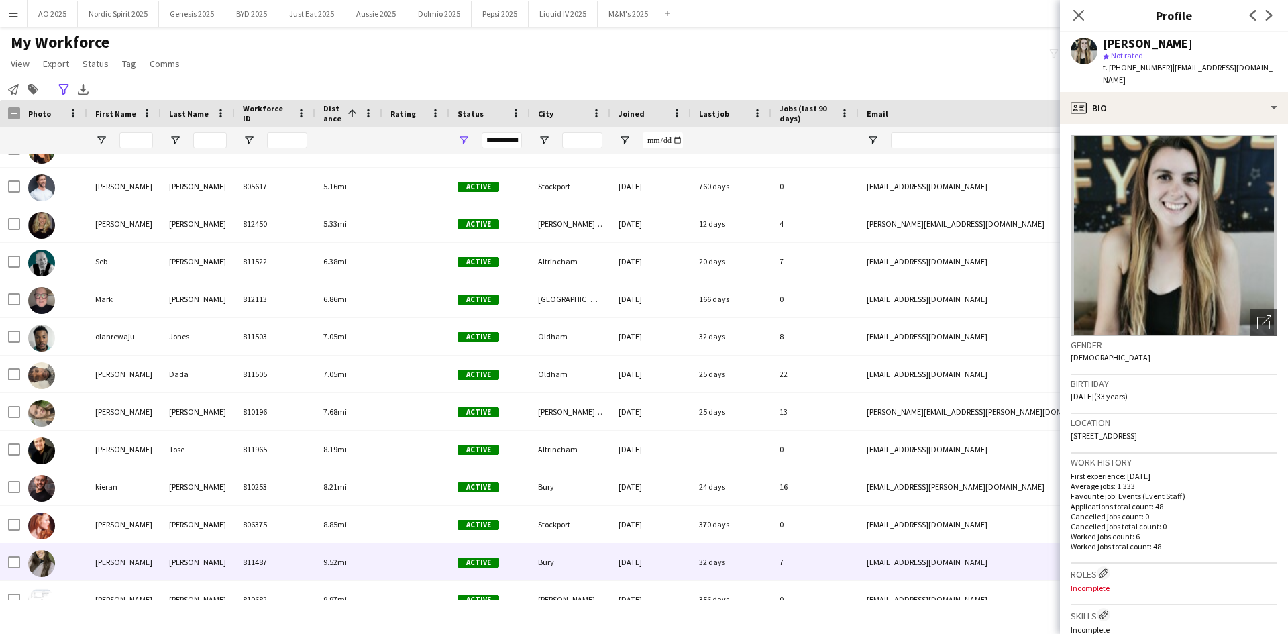
scroll to position [0, 0]
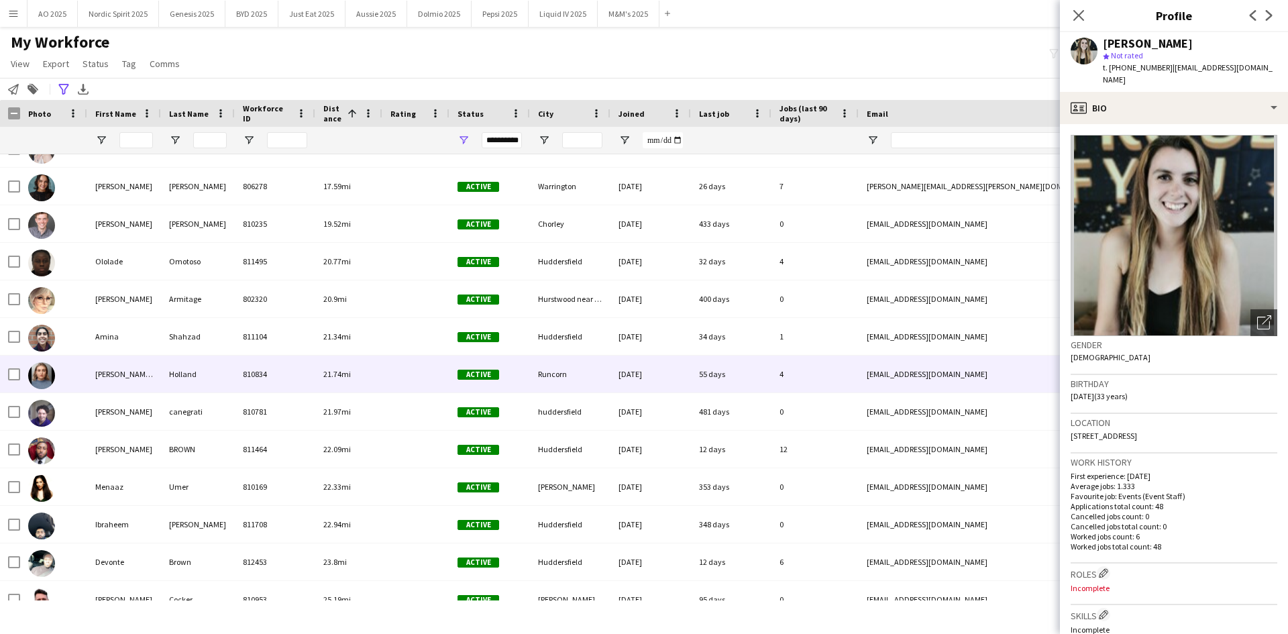
click at [11, 369] on div at bounding box center [14, 374] width 12 height 38
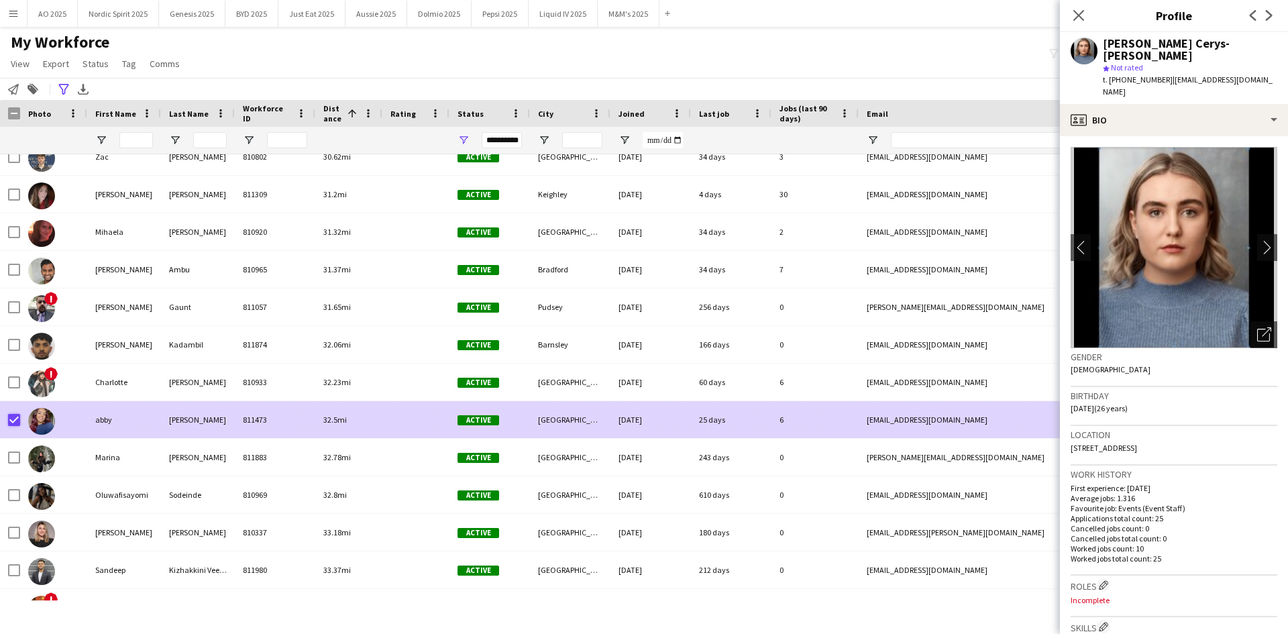
scroll to position [2730, 0]
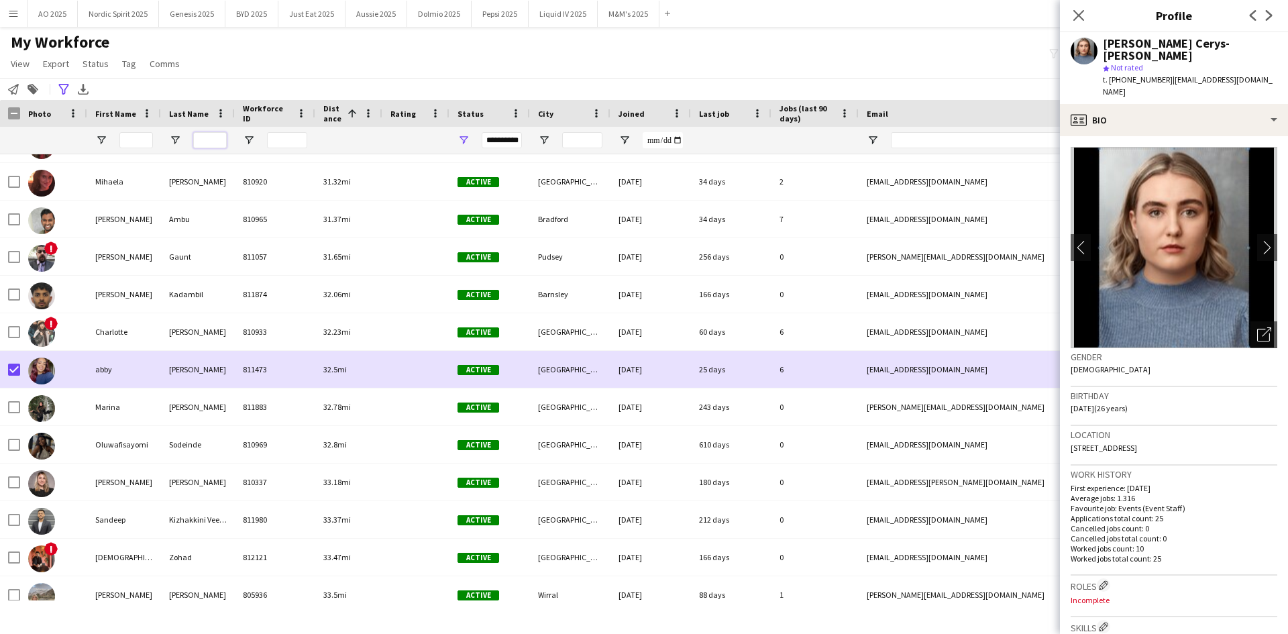
click at [209, 141] on input "Last Name Filter Input" at bounding box center [210, 140] width 34 height 16
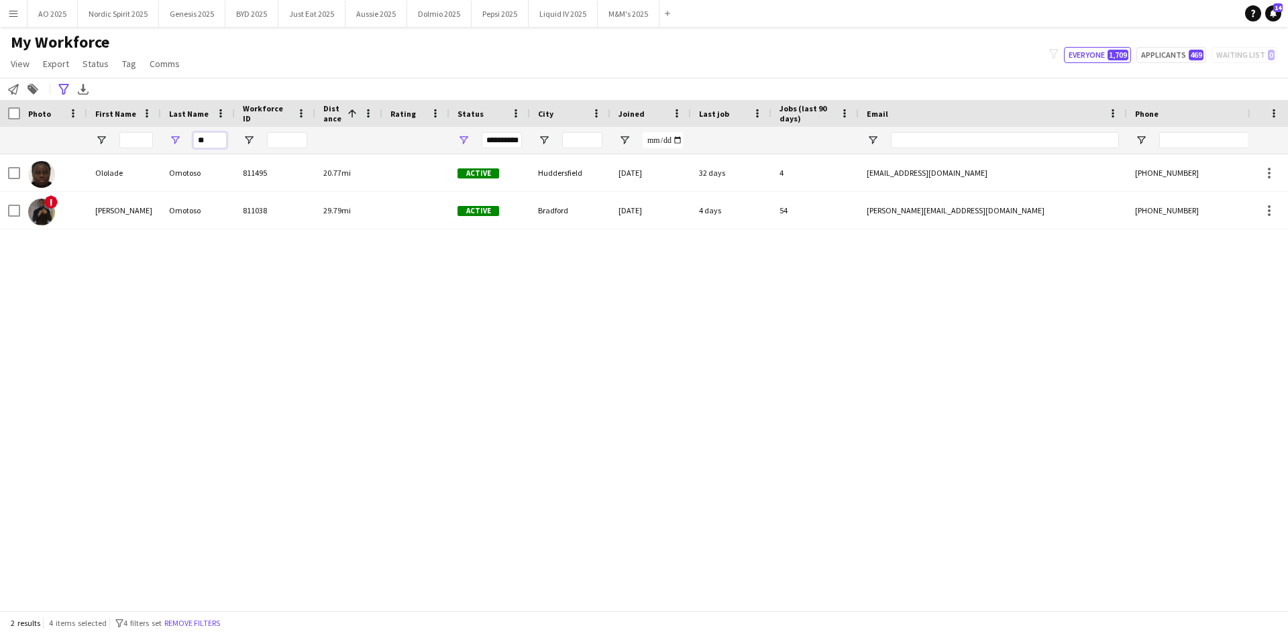
type input "*"
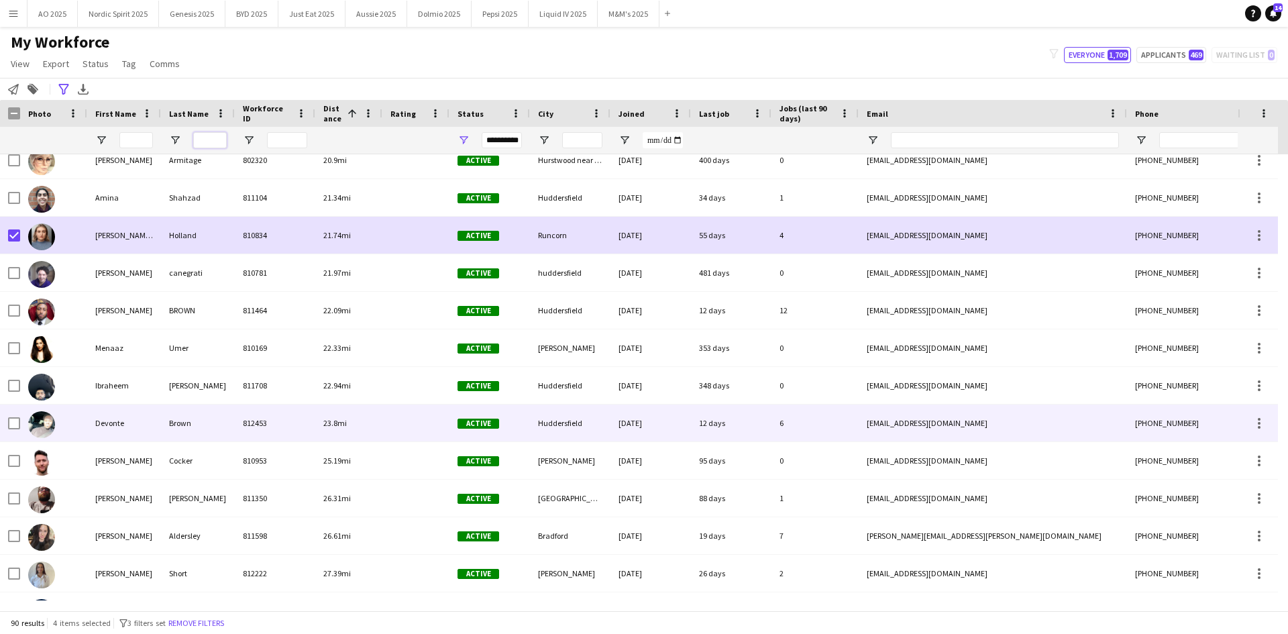
scroll to position [1794, 0]
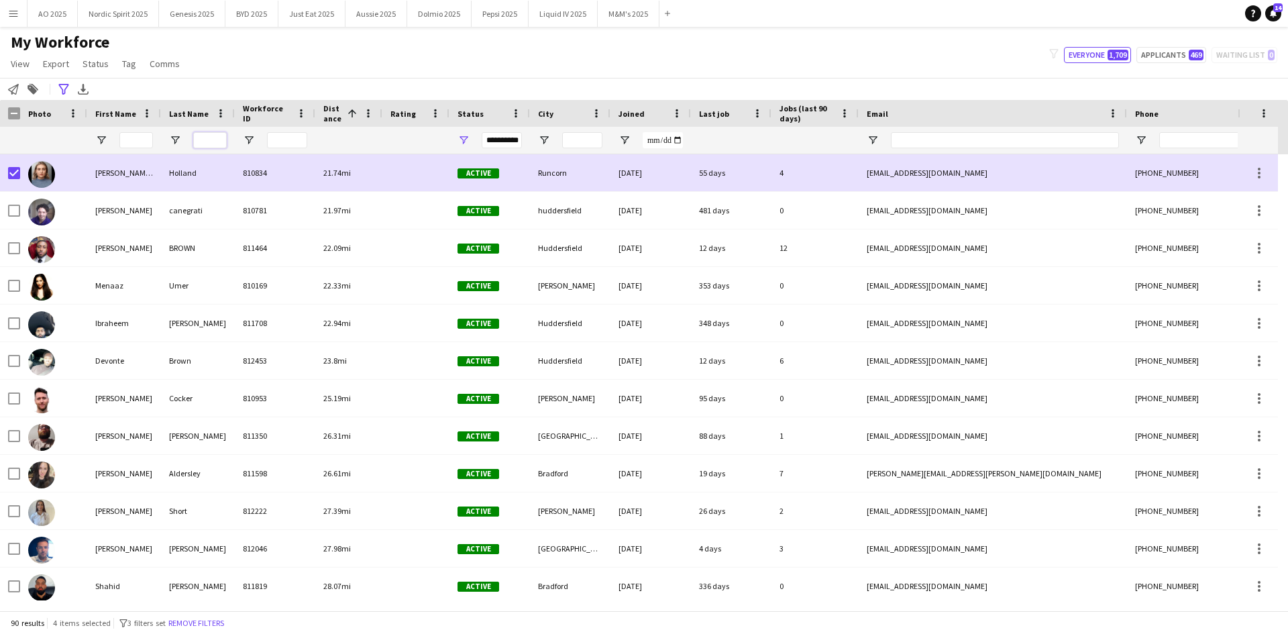
click at [202, 144] on input "Last Name Filter Input" at bounding box center [210, 140] width 34 height 16
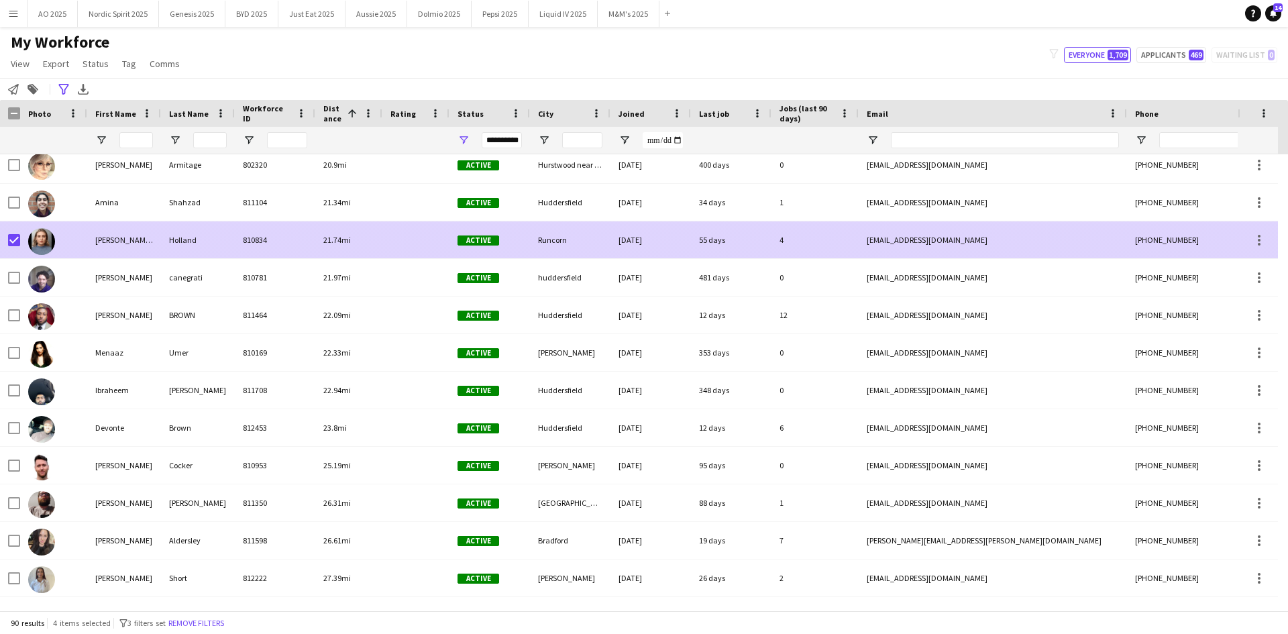
click at [42, 242] on img at bounding box center [41, 241] width 27 height 27
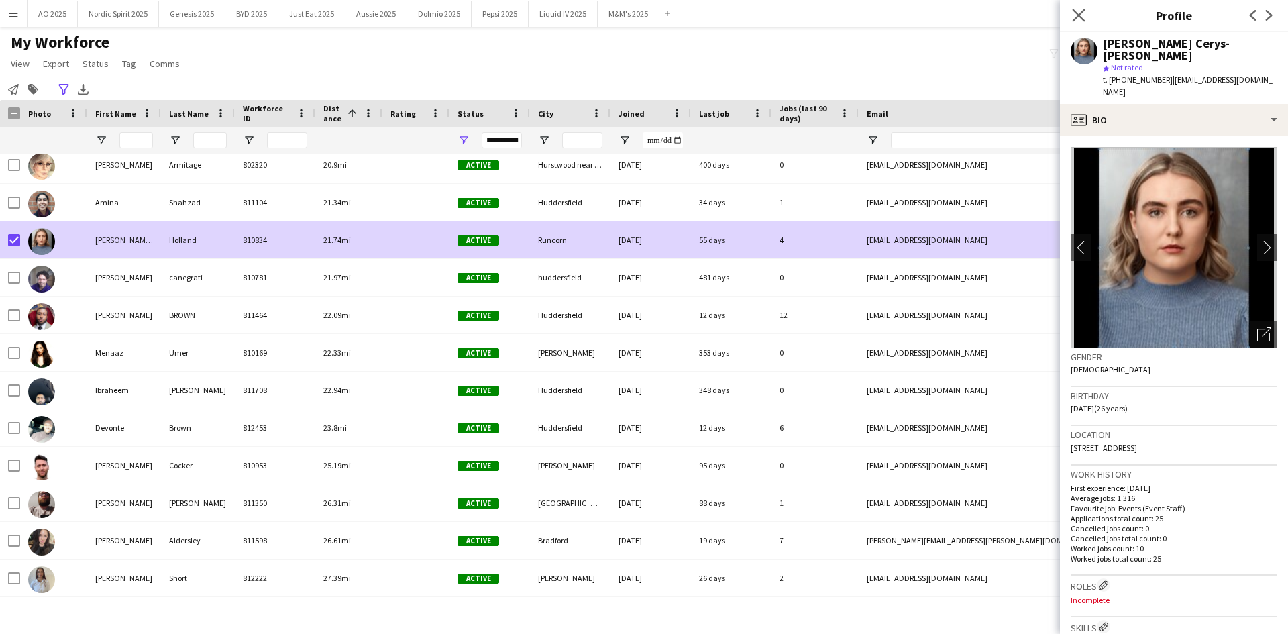
click at [1078, 23] on app-icon "Close pop-in" at bounding box center [1078, 15] width 19 height 19
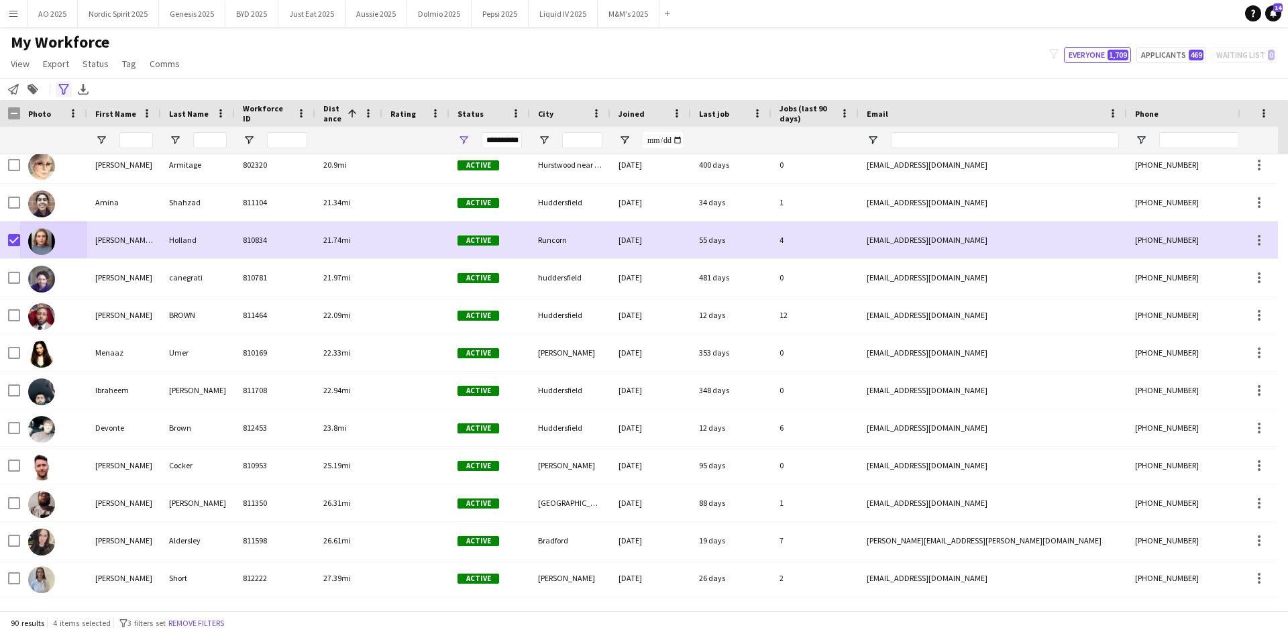
click at [61, 87] on icon "Advanced filters" at bounding box center [63, 89] width 11 height 11
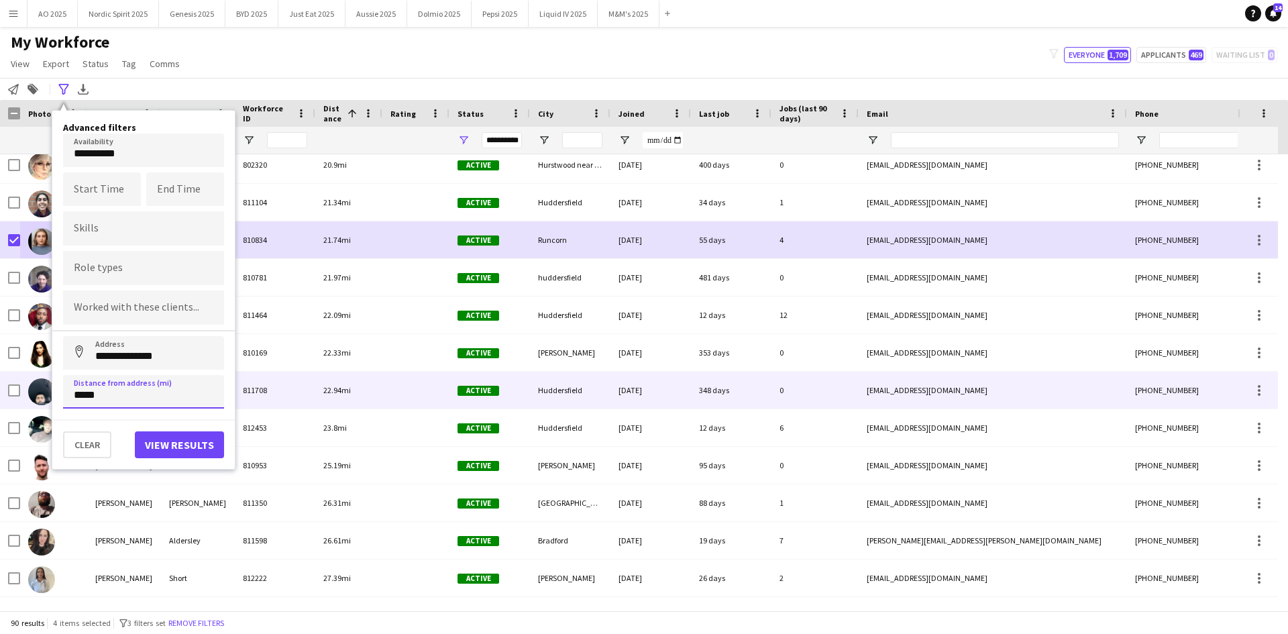
click at [13, 388] on main "My Workforce View Views Default view Compliance Log New view Update view Delete…" at bounding box center [644, 321] width 1288 height 589
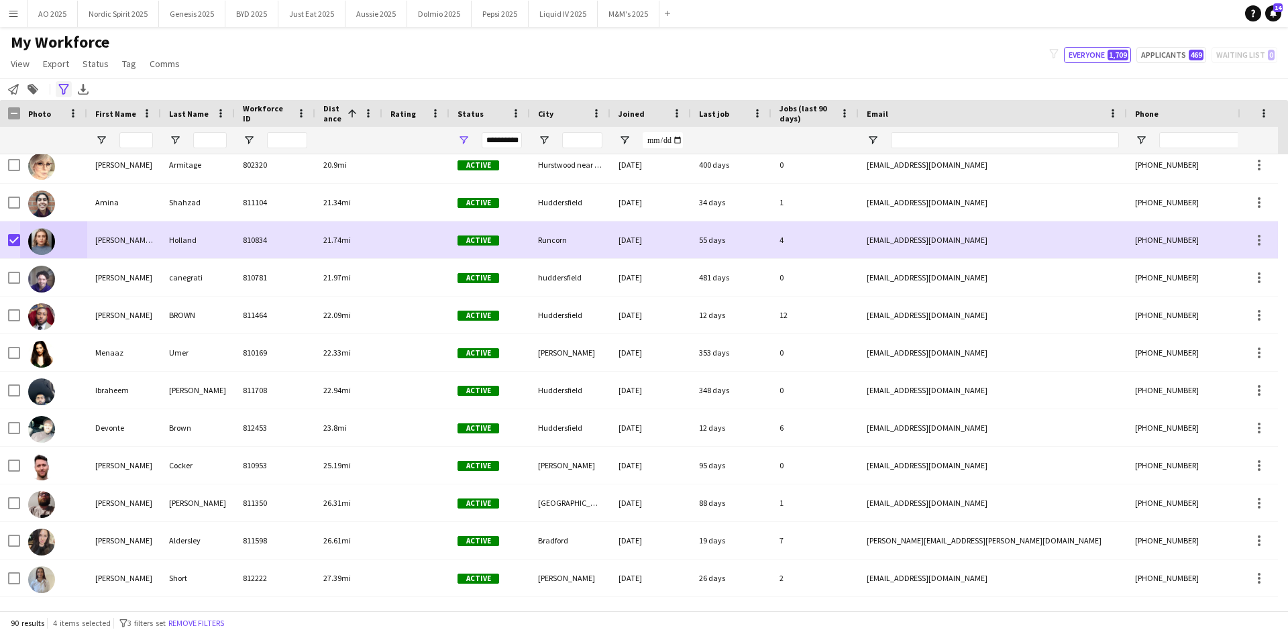
click at [64, 89] on icon "Advanced filters" at bounding box center [63, 89] width 11 height 11
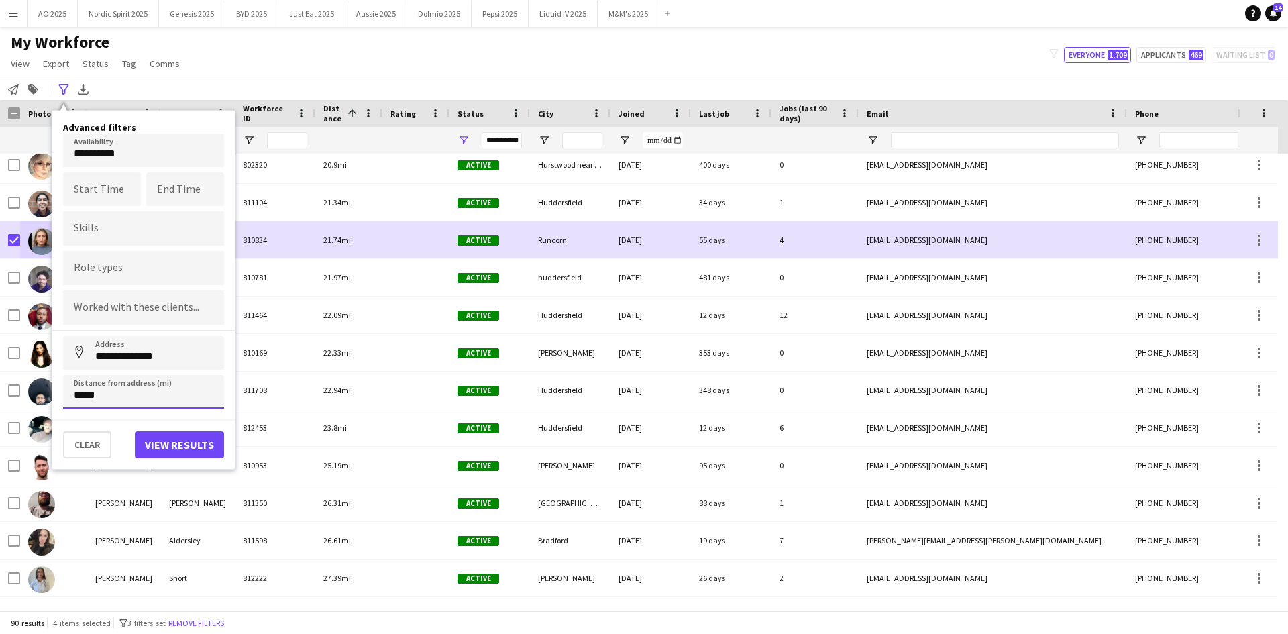
click at [137, 393] on input "*****" at bounding box center [143, 392] width 161 height 34
drag, startPoint x: 137, startPoint y: 393, endPoint x: 125, endPoint y: 393, distance: 12.1
click at [136, 393] on input "*****" at bounding box center [143, 392] width 161 height 34
paste input
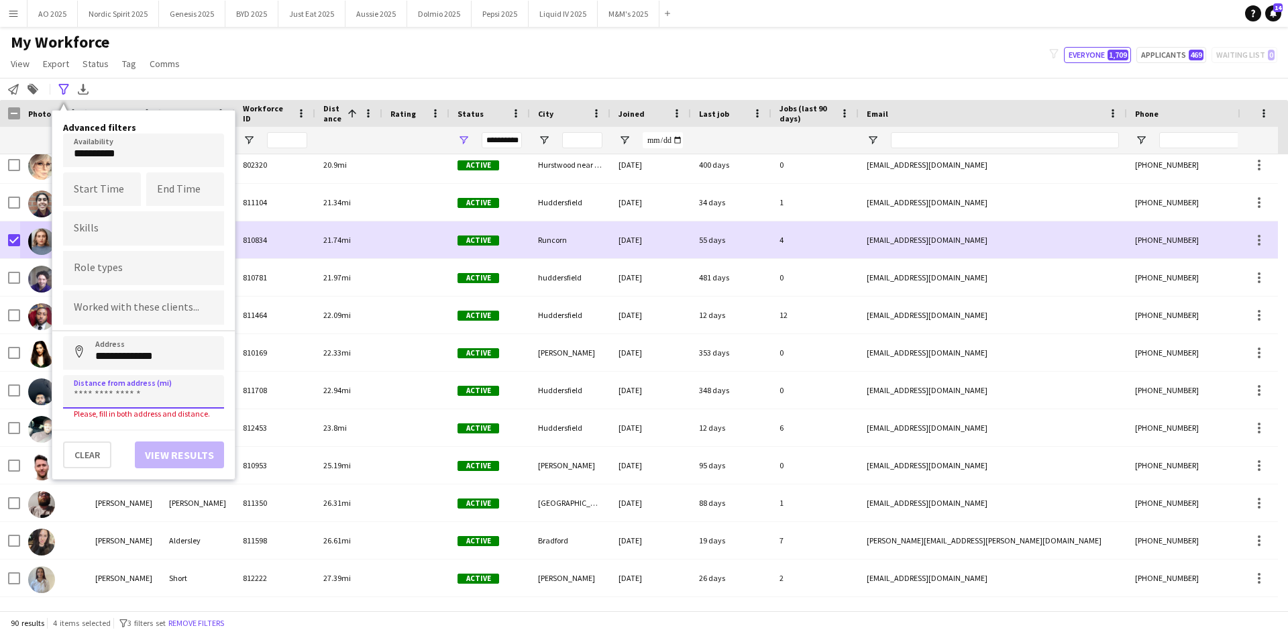
paste input
click at [175, 354] on input "**********" at bounding box center [143, 353] width 161 height 34
click at [175, 351] on input "**********" at bounding box center [143, 353] width 161 height 34
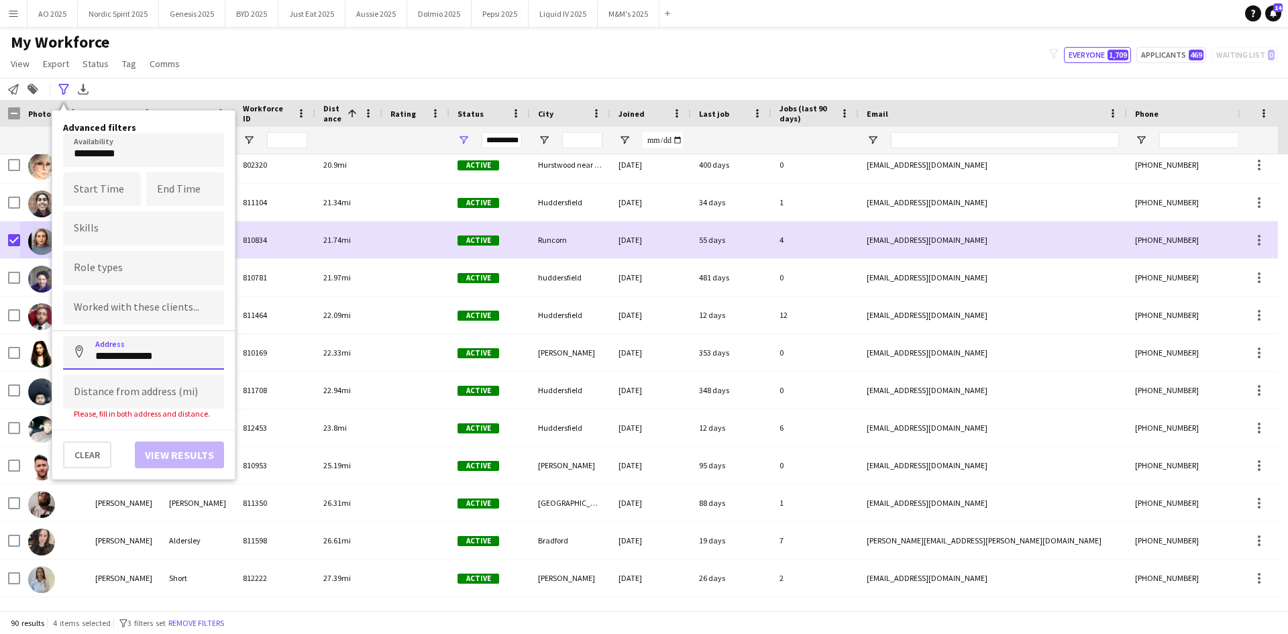
click at [175, 351] on input "**********" at bounding box center [143, 353] width 161 height 34
type input "**********"
click at [101, 394] on input at bounding box center [143, 392] width 161 height 34
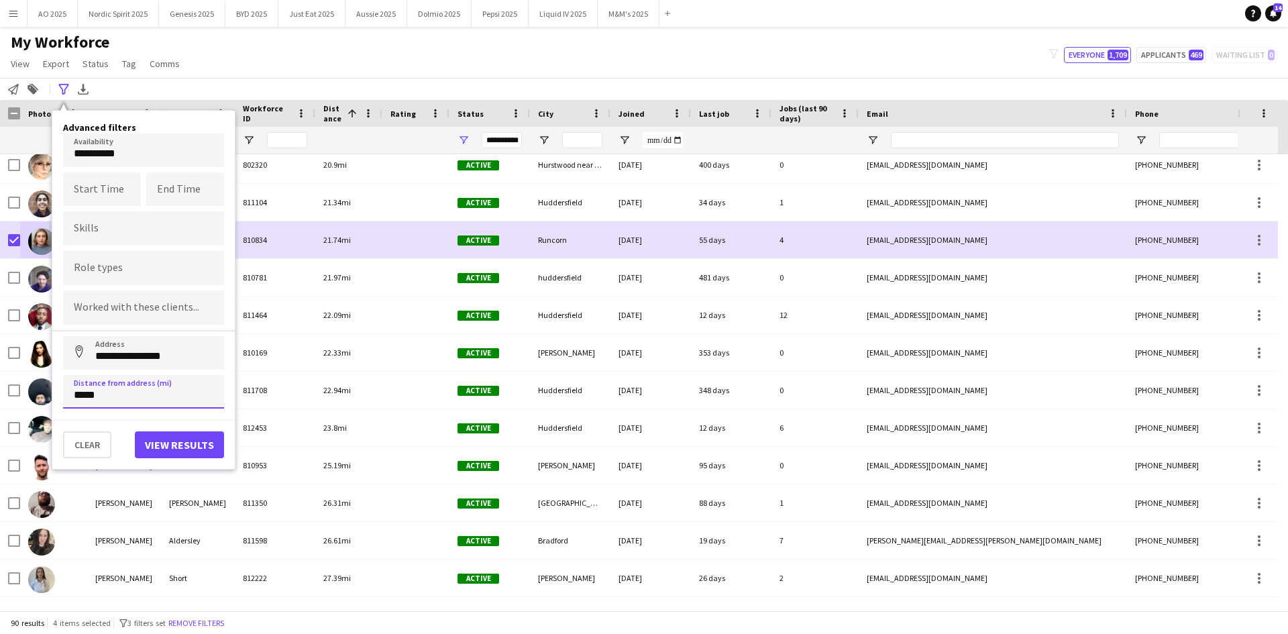
type input "*****"
click at [157, 443] on button "View results" at bounding box center [179, 444] width 89 height 27
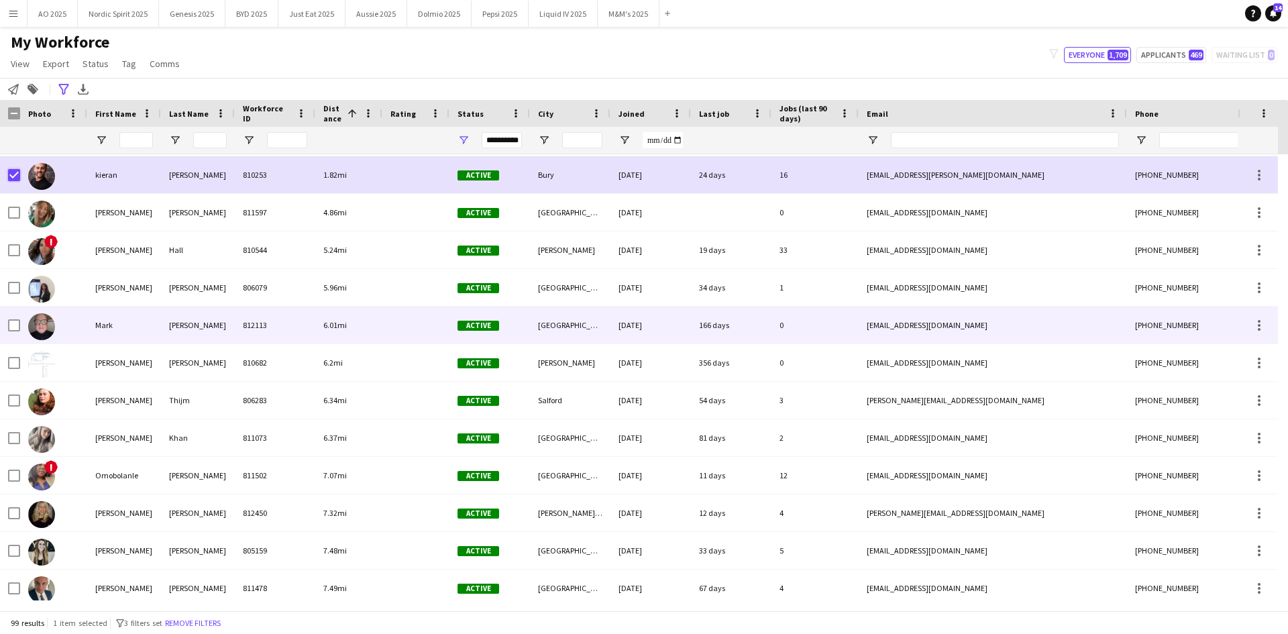
scroll to position [67, 0]
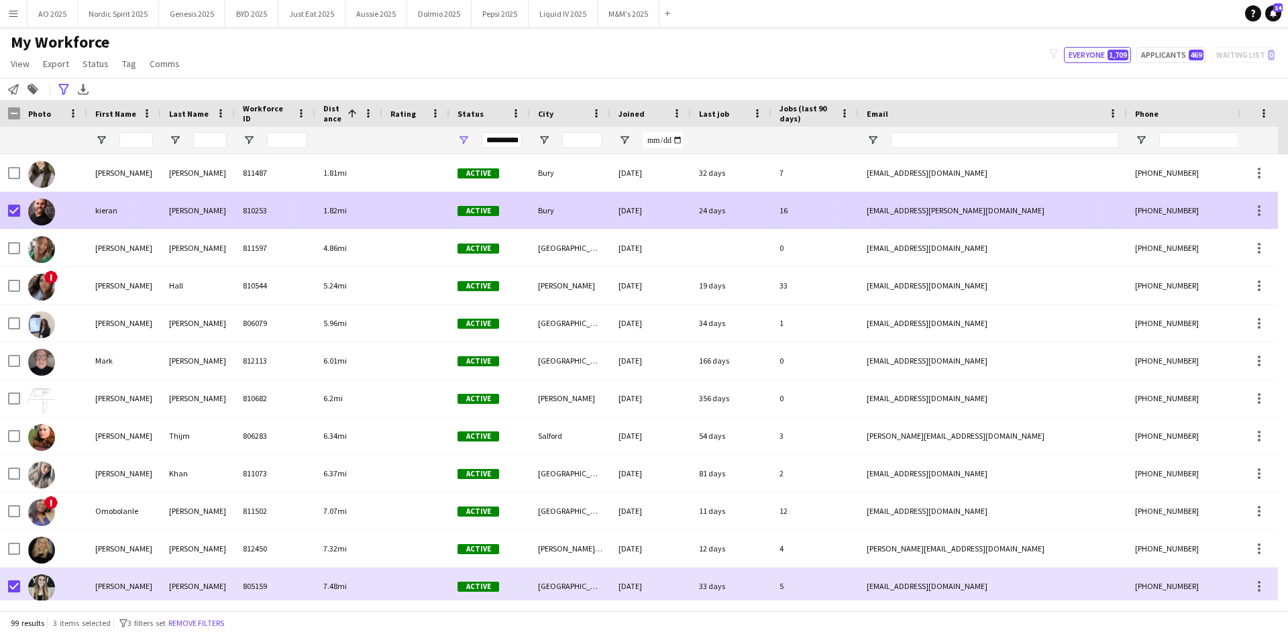
click at [50, 214] on img at bounding box center [41, 211] width 27 height 27
